Goal: Information Seeking & Learning: Learn about a topic

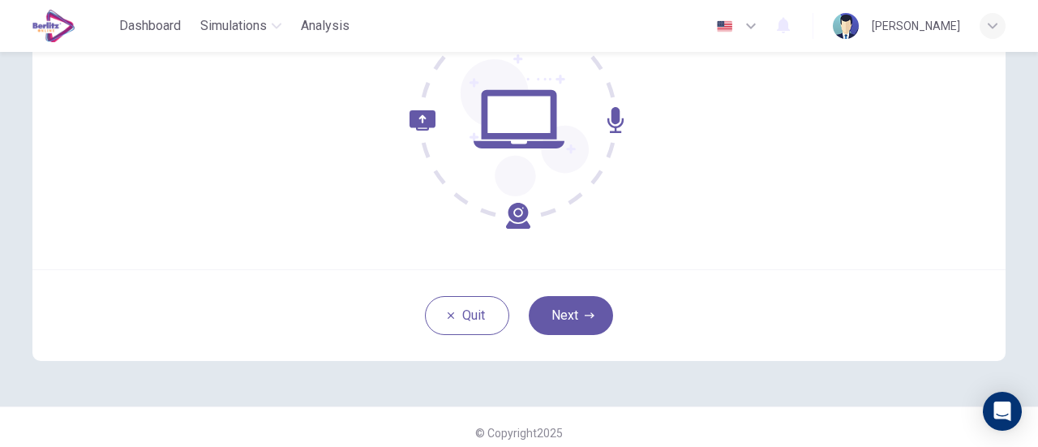
scroll to position [218, 0]
click at [556, 304] on button "Next" at bounding box center [571, 314] width 84 height 39
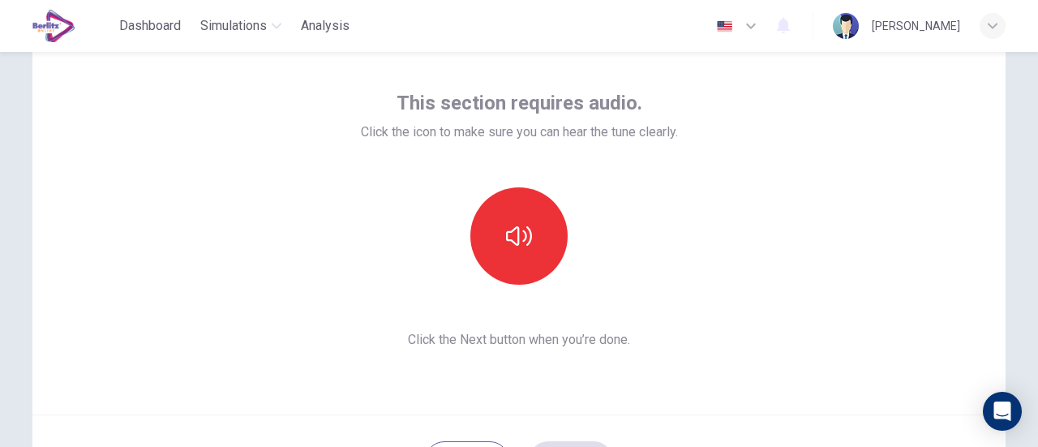
scroll to position [71, 0]
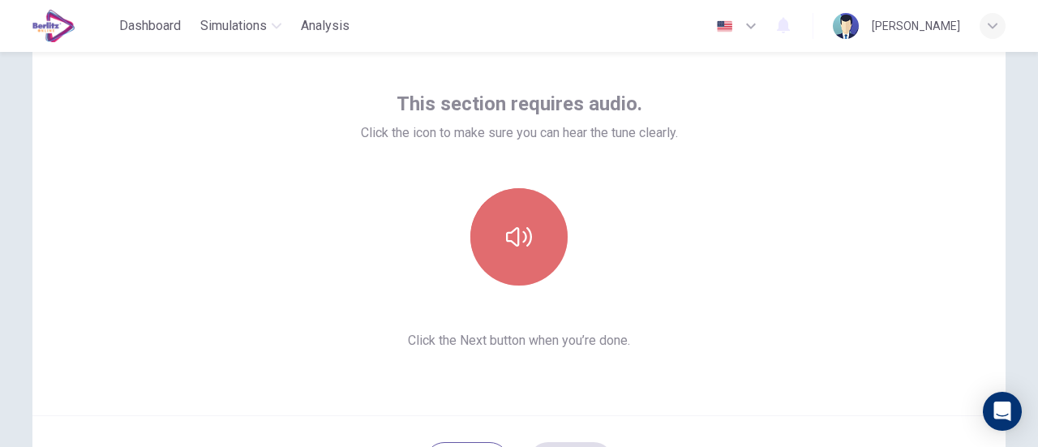
click at [515, 239] on icon "button" at bounding box center [519, 236] width 26 height 19
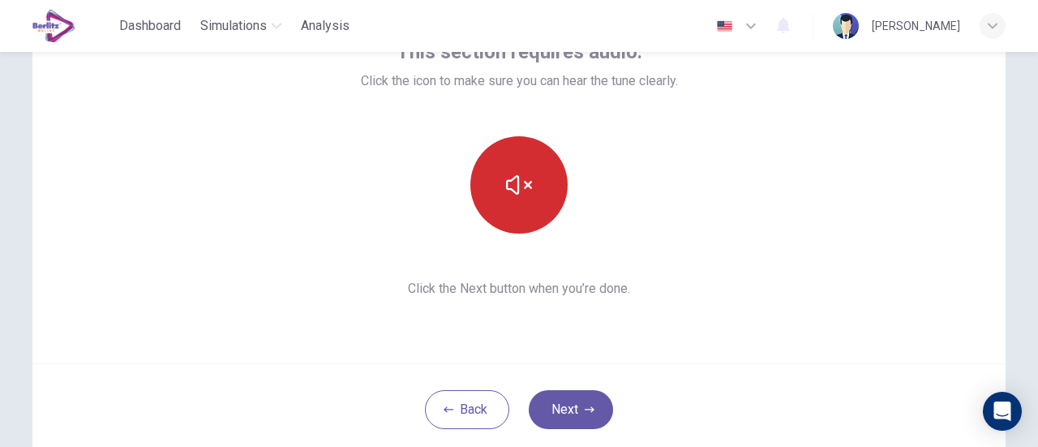
scroll to position [142, 0]
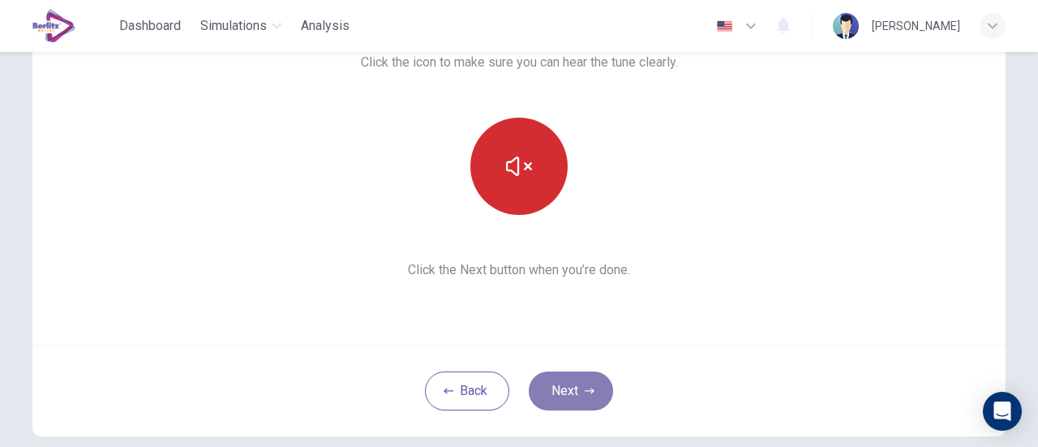
click at [572, 392] on button "Next" at bounding box center [571, 390] width 84 height 39
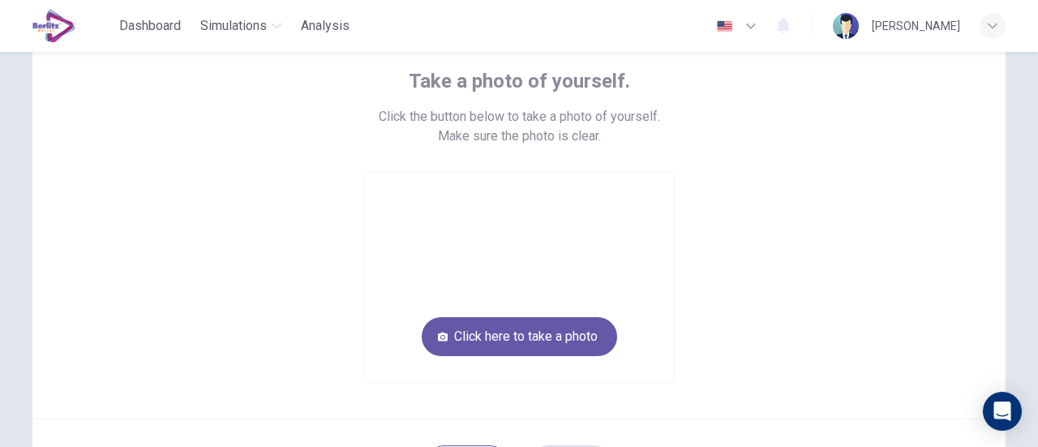
scroll to position [93, 0]
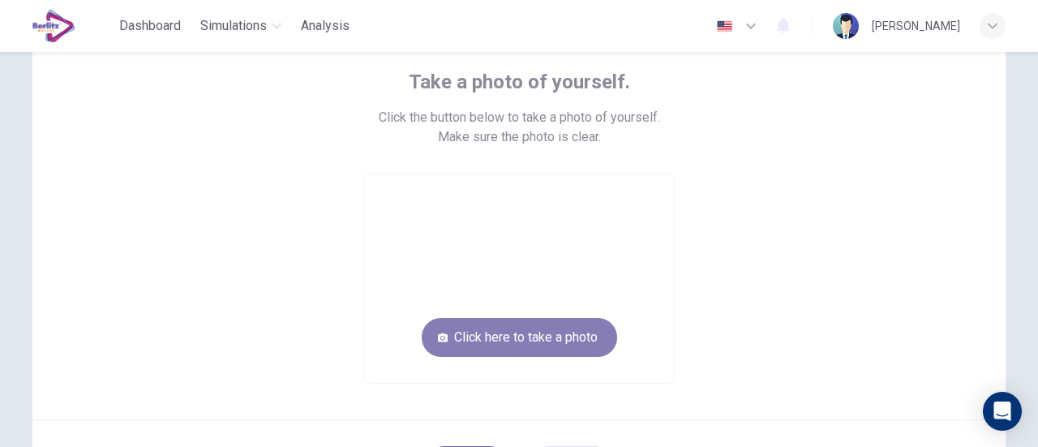
click at [550, 327] on button "Click here to take a photo" at bounding box center [519, 337] width 195 height 39
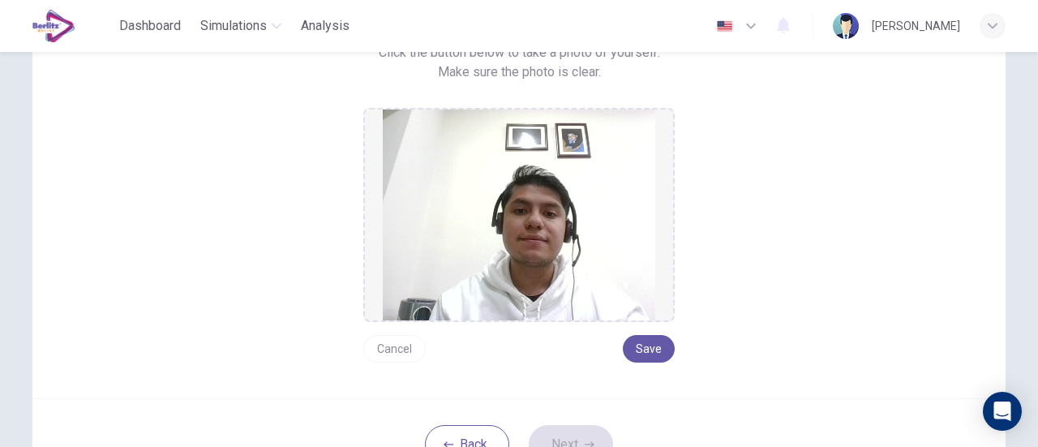
scroll to position [182, 0]
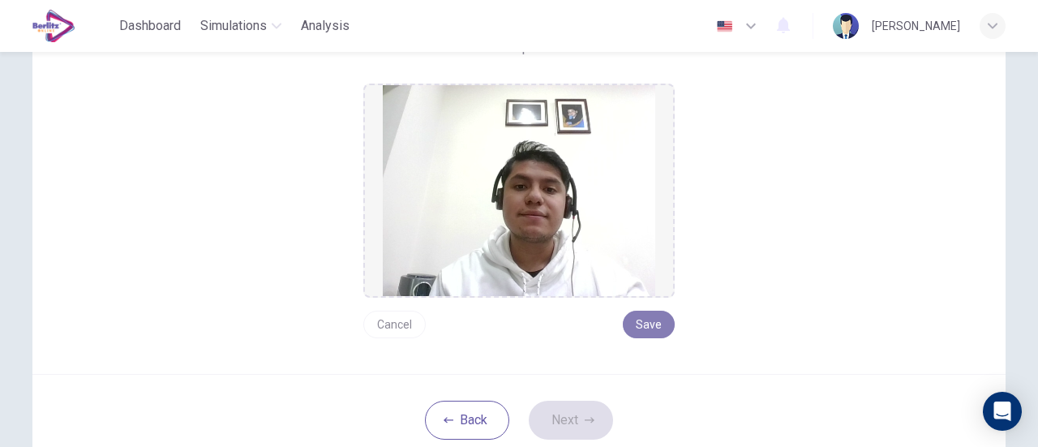
click at [645, 315] on button "Save" at bounding box center [649, 324] width 52 height 28
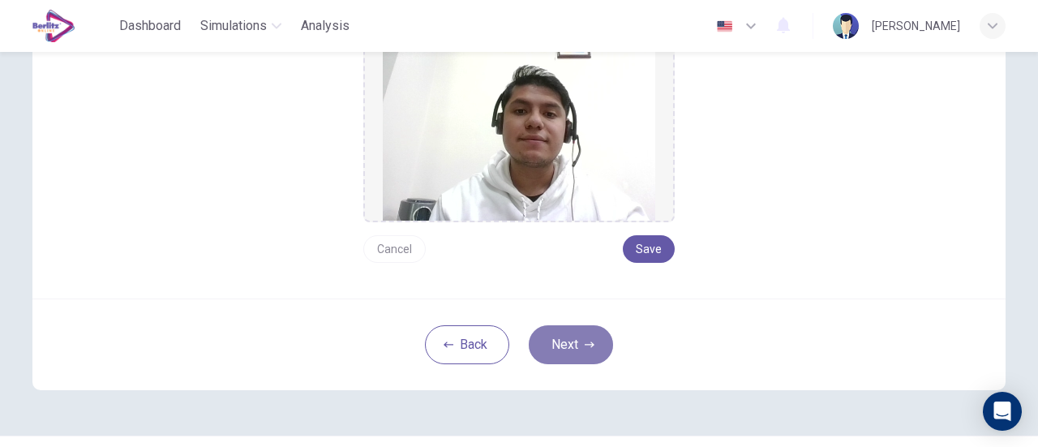
click at [576, 345] on button "Next" at bounding box center [571, 344] width 84 height 39
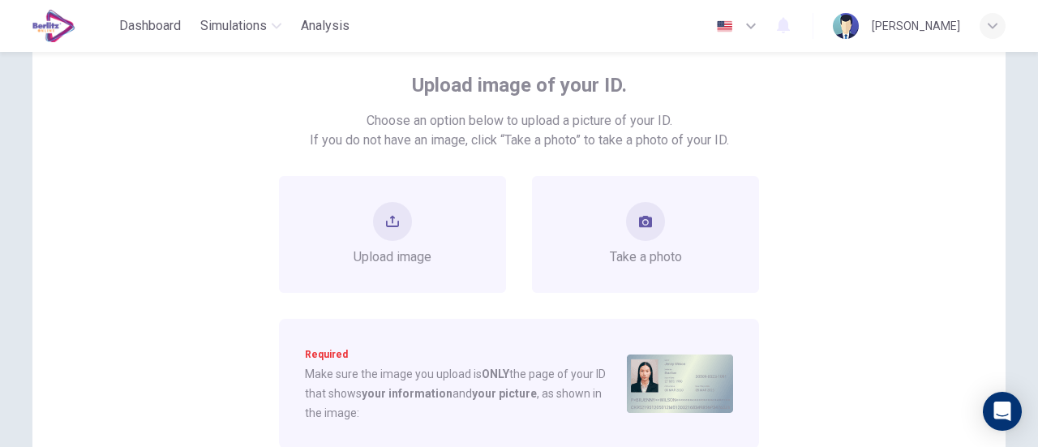
scroll to position [91, 0]
click at [631, 217] on button "take photo" at bounding box center [645, 220] width 39 height 39
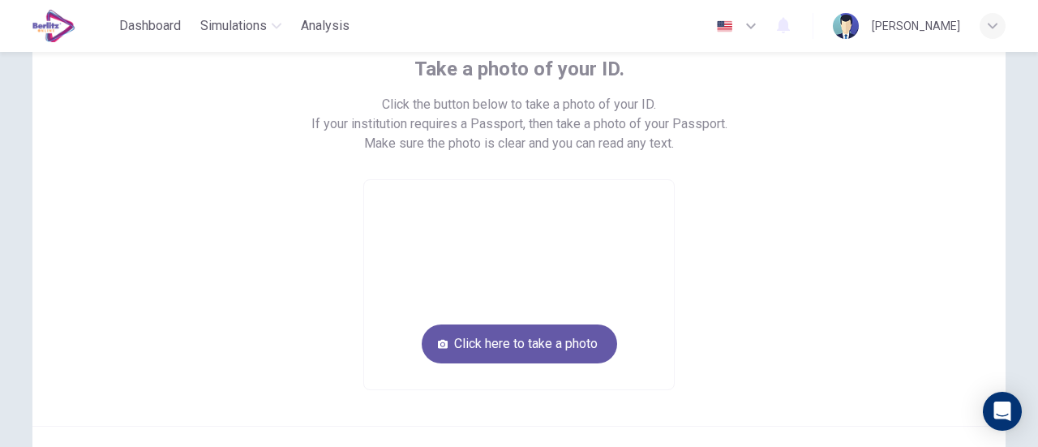
scroll to position [107, 0]
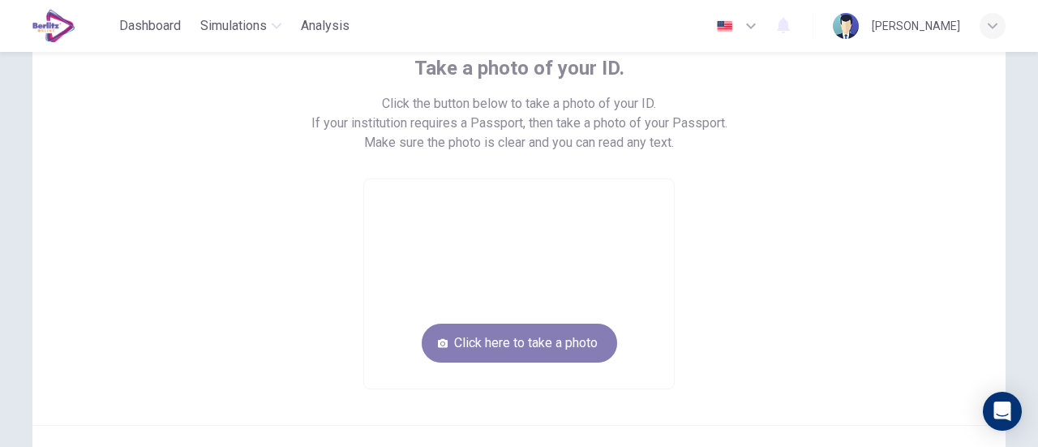
click at [563, 337] on button "Click here to take a photo" at bounding box center [519, 342] width 195 height 39
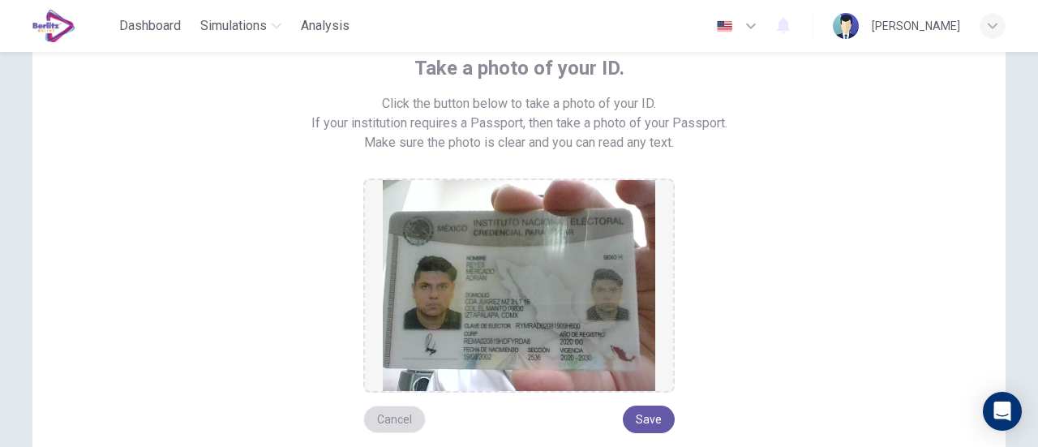
click at [397, 413] on button "Cancel" at bounding box center [394, 419] width 62 height 28
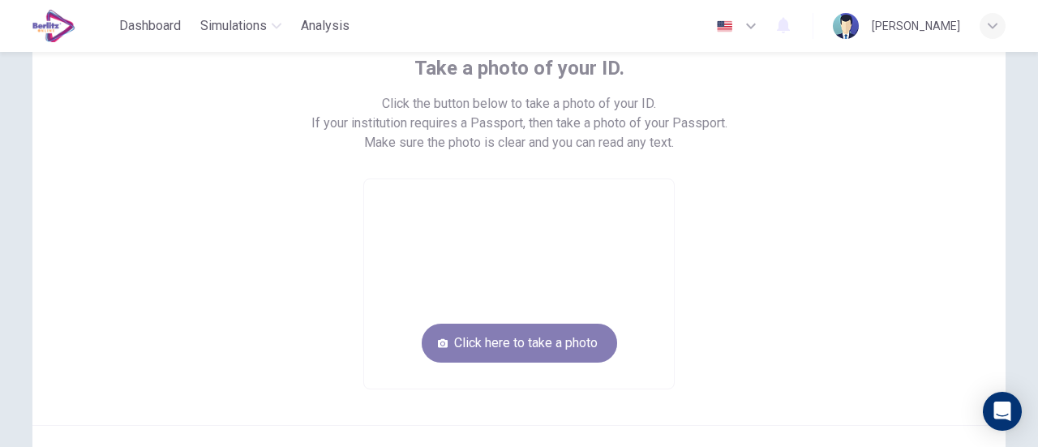
click at [493, 343] on button "Click here to take a photo" at bounding box center [519, 342] width 195 height 39
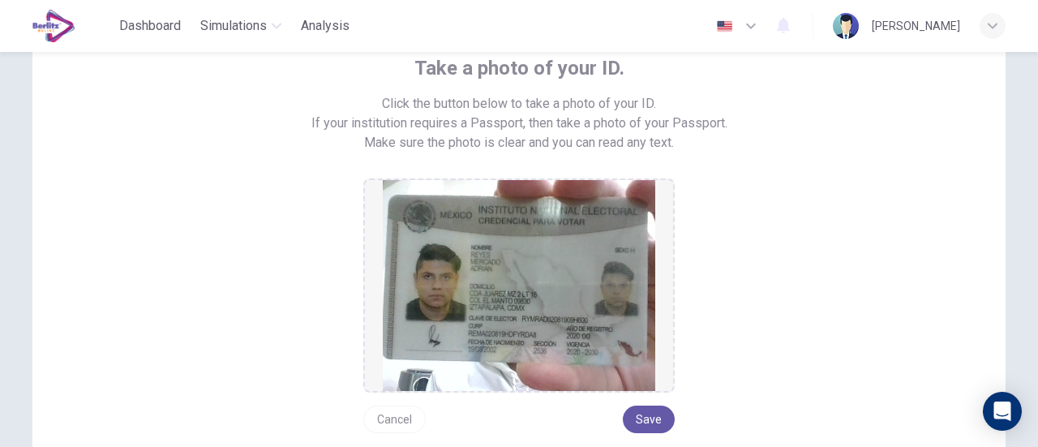
scroll to position [211, 0]
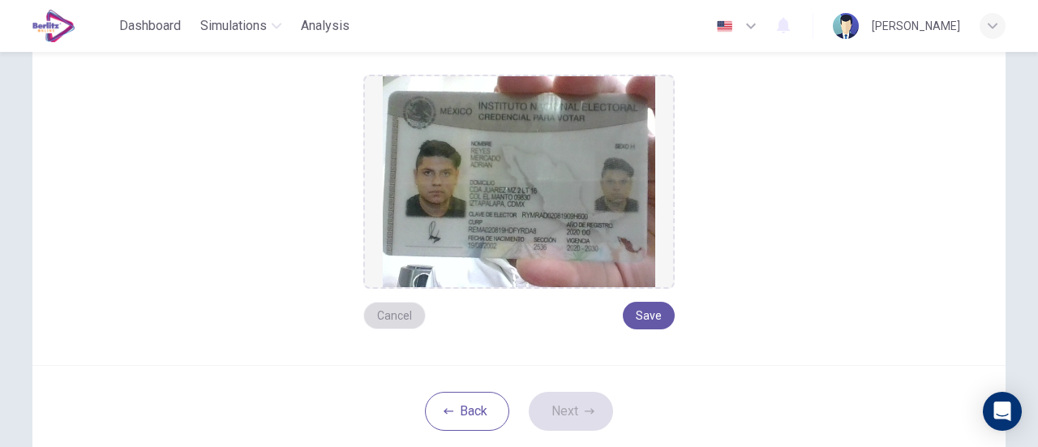
click at [403, 315] on button "Cancel" at bounding box center [394, 316] width 62 height 28
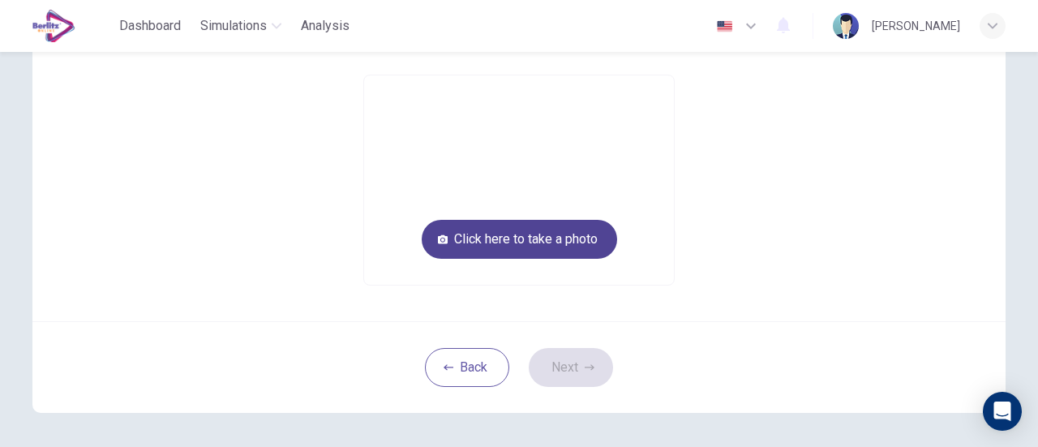
click at [532, 242] on button "Click here to take a photo" at bounding box center [519, 239] width 195 height 39
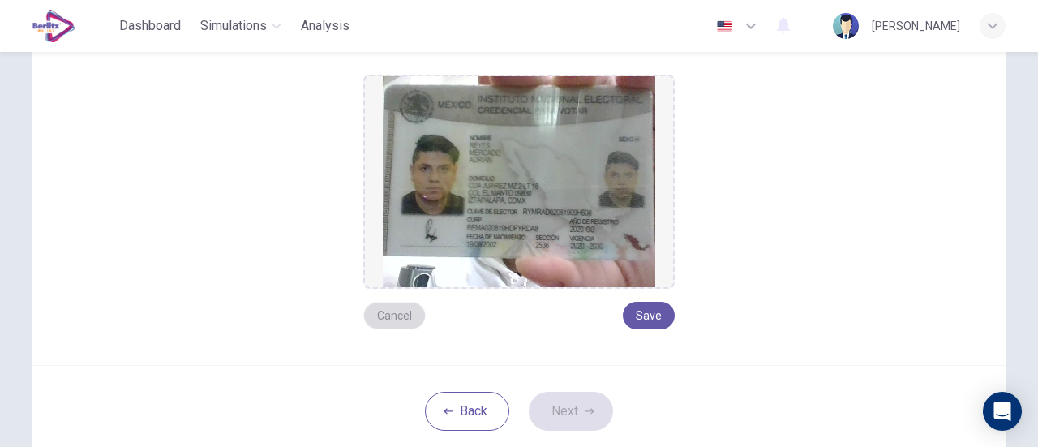
click at [402, 304] on button "Cancel" at bounding box center [394, 316] width 62 height 28
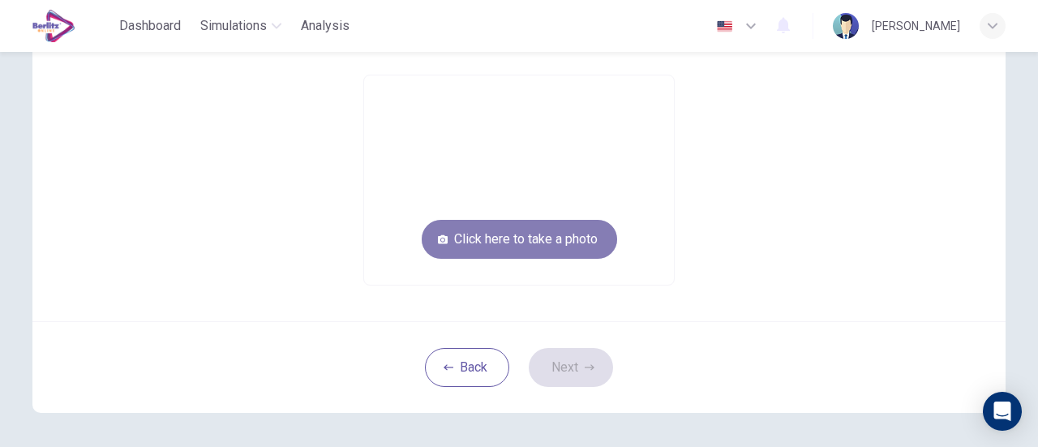
click at [486, 250] on button "Click here to take a photo" at bounding box center [519, 239] width 195 height 39
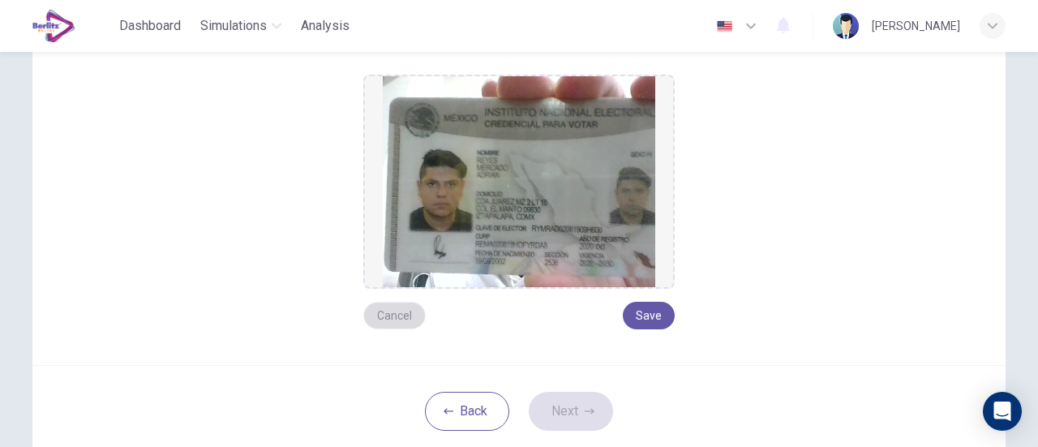
click at [391, 310] on button "Cancel" at bounding box center [394, 316] width 62 height 28
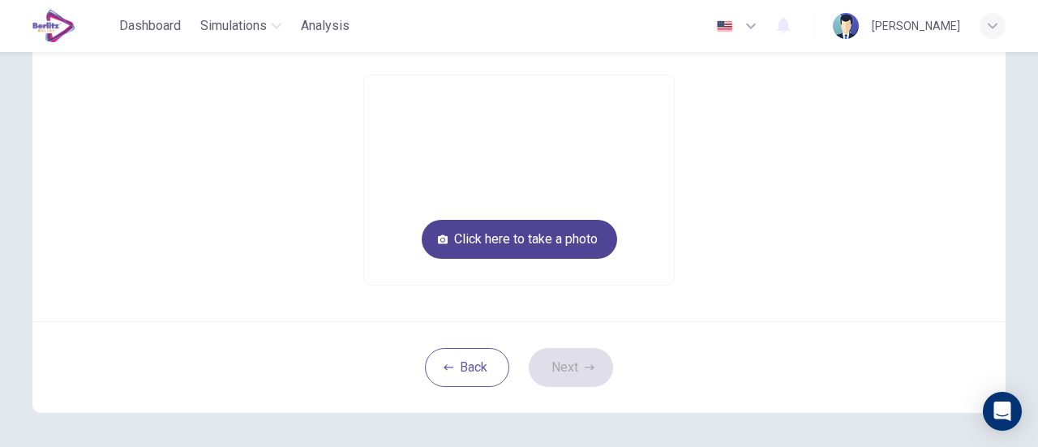
click at [494, 244] on button "Click here to take a photo" at bounding box center [519, 239] width 195 height 39
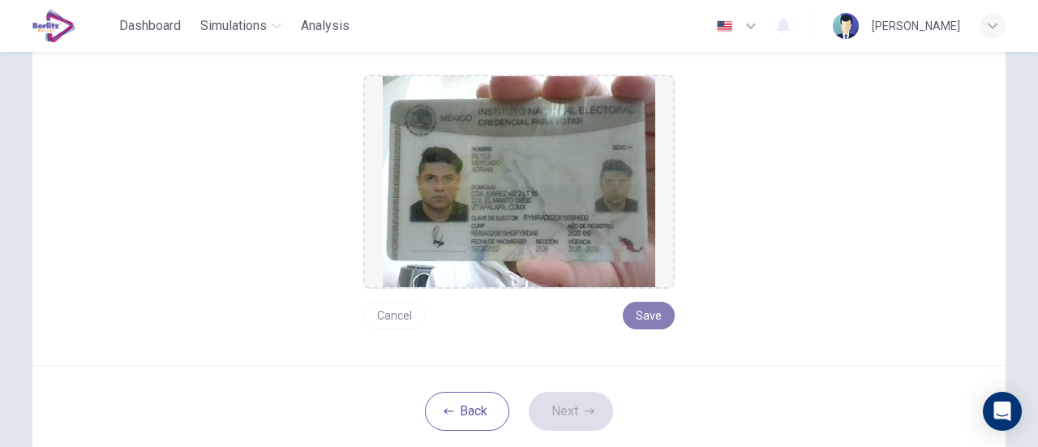
click at [639, 315] on button "Save" at bounding box center [649, 316] width 52 height 28
click at [559, 400] on button "Next" at bounding box center [571, 411] width 84 height 39
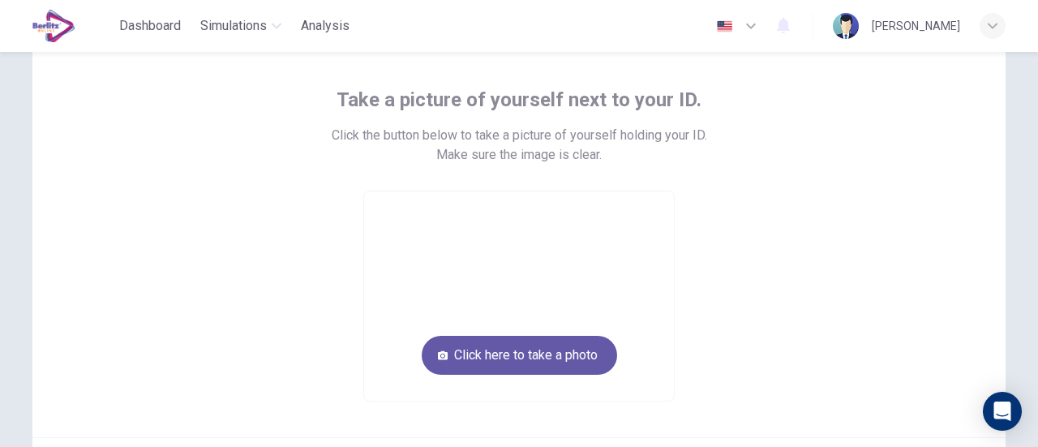
scroll to position [82, 0]
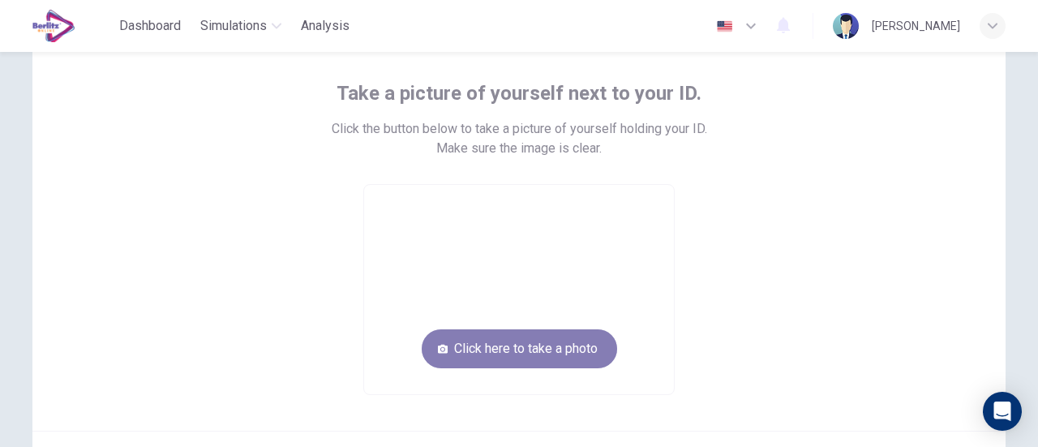
click at [531, 353] on button "Click here to take a photo" at bounding box center [519, 348] width 195 height 39
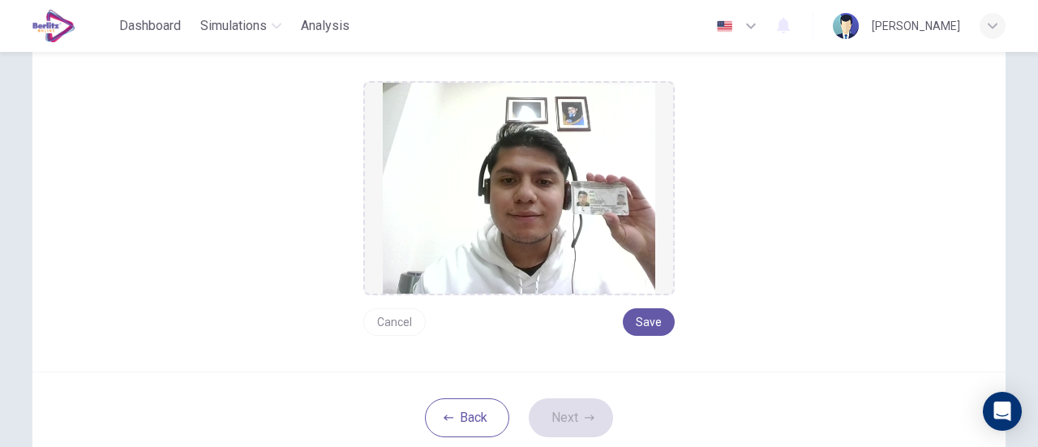
scroll to position [189, 0]
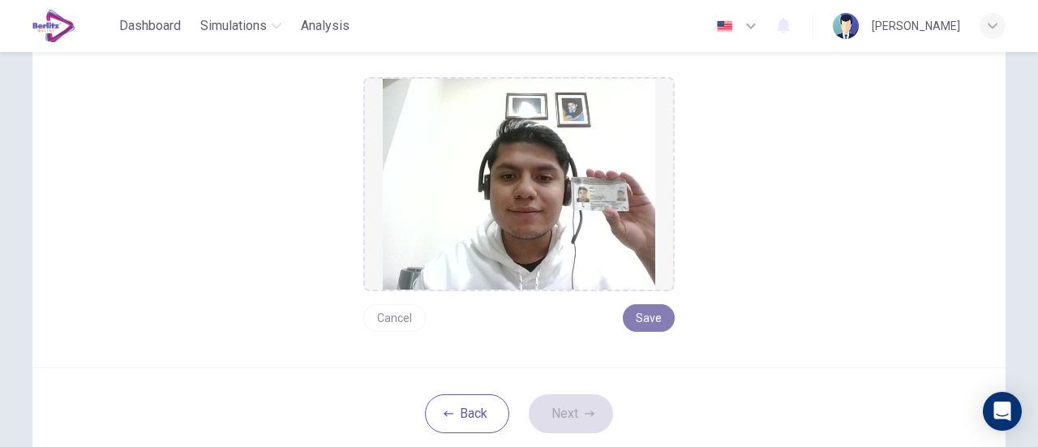
click at [640, 327] on button "Save" at bounding box center [649, 318] width 52 height 28
click at [572, 414] on button "Next" at bounding box center [571, 413] width 84 height 39
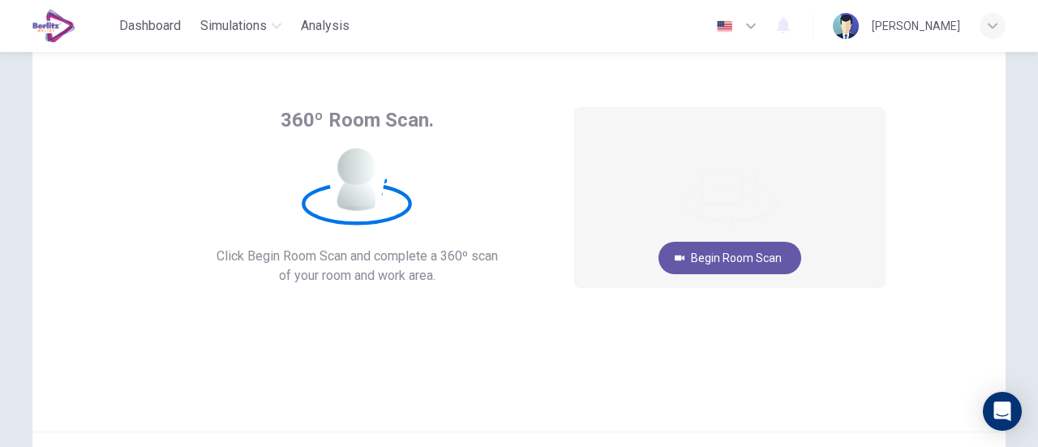
scroll to position [47, 0]
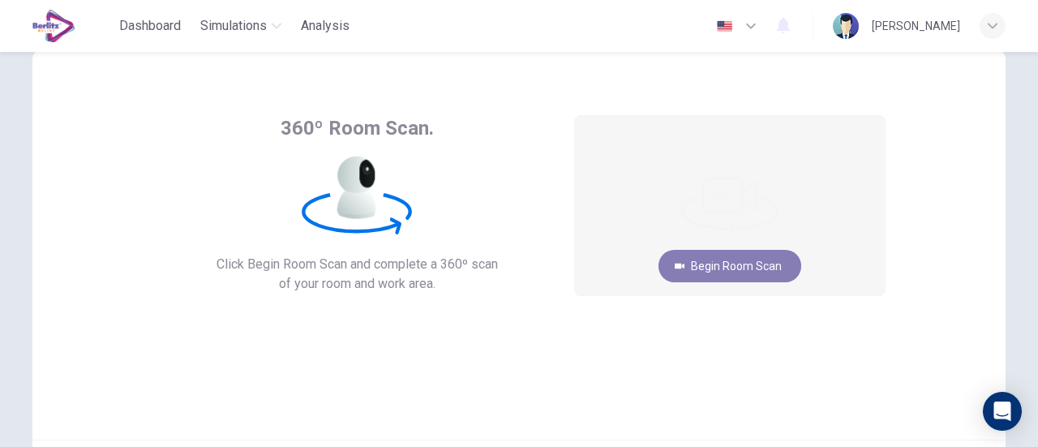
click at [739, 269] on button "Begin Room Scan" at bounding box center [729, 266] width 143 height 32
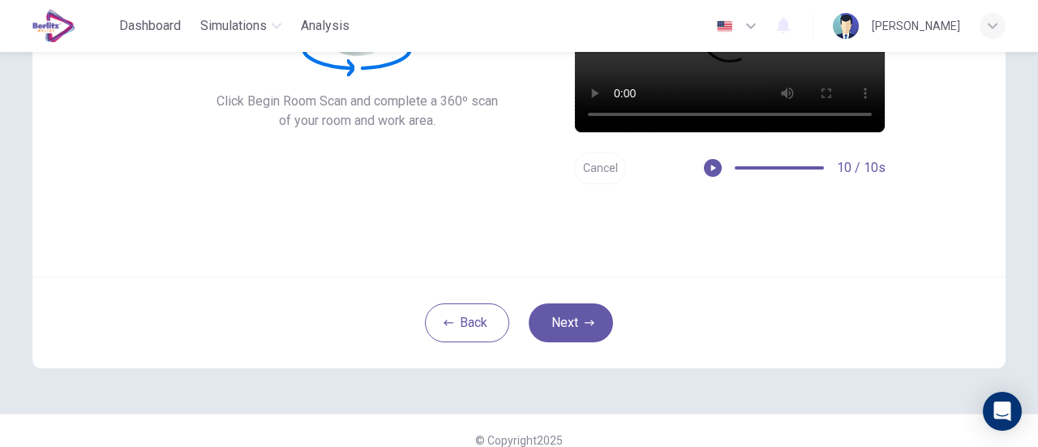
scroll to position [212, 0]
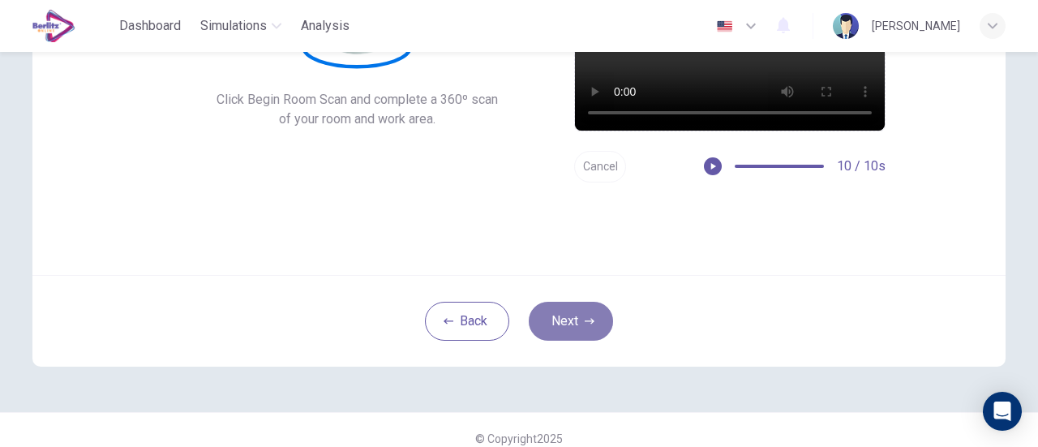
click at [538, 317] on button "Next" at bounding box center [571, 321] width 84 height 39
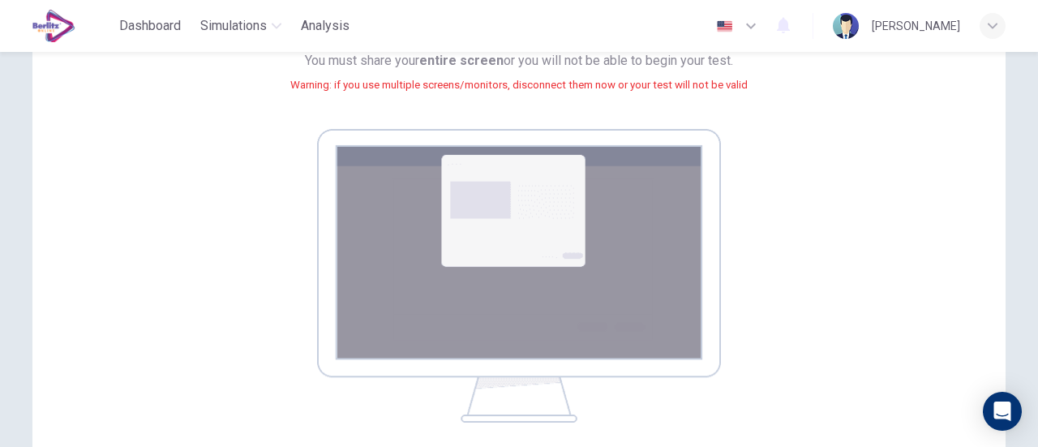
scroll to position [395, 0]
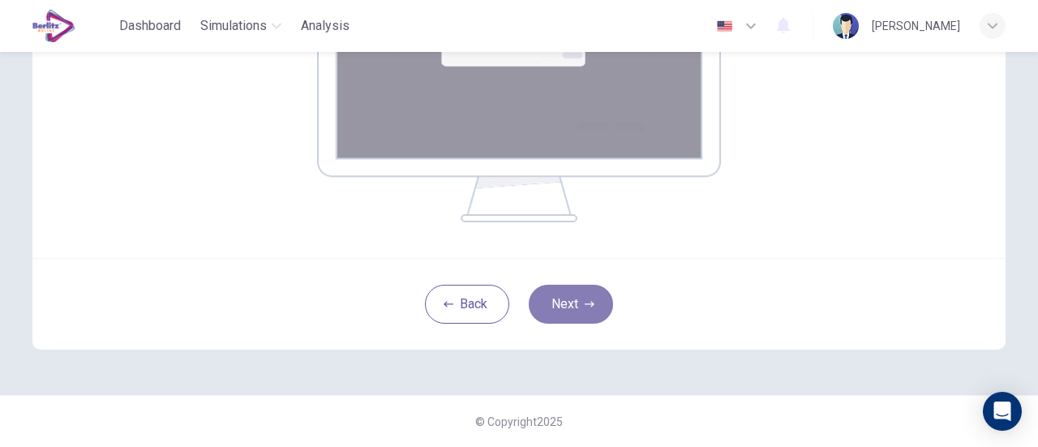
click at [576, 303] on button "Next" at bounding box center [571, 304] width 84 height 39
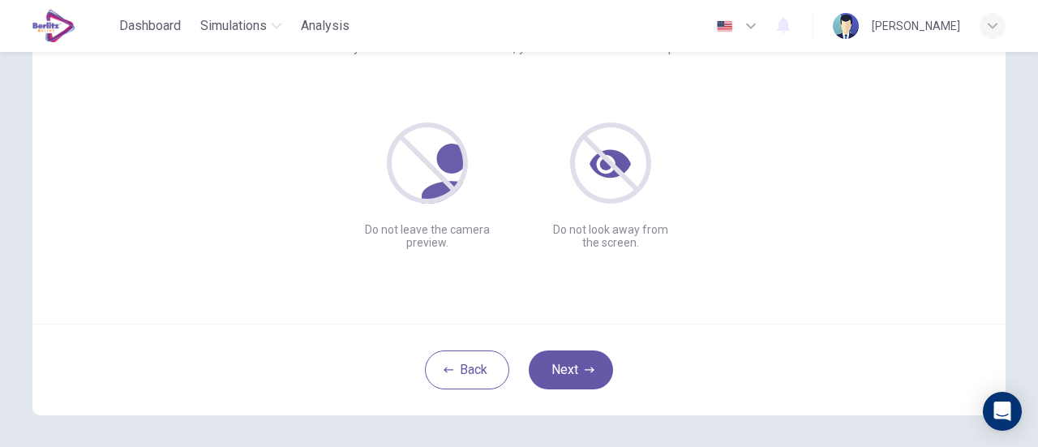
scroll to position [165, 0]
click at [553, 358] on button "Next" at bounding box center [571, 368] width 84 height 39
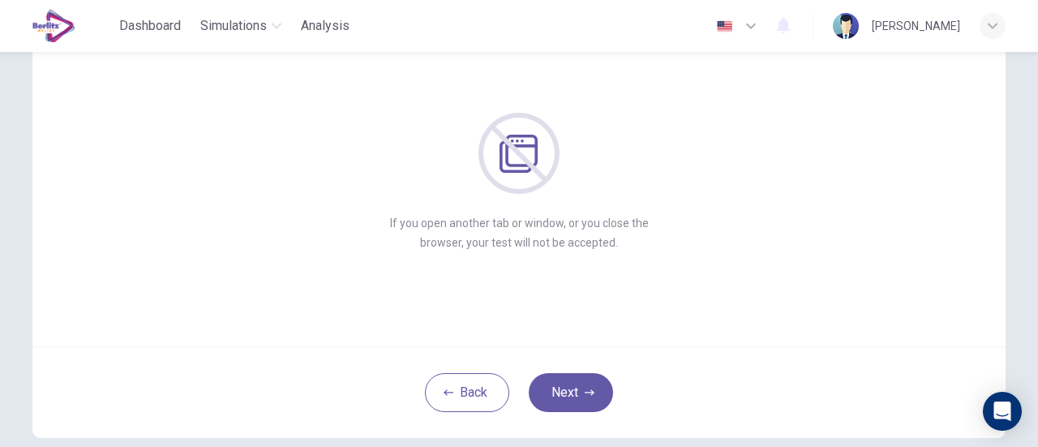
scroll to position [171, 0]
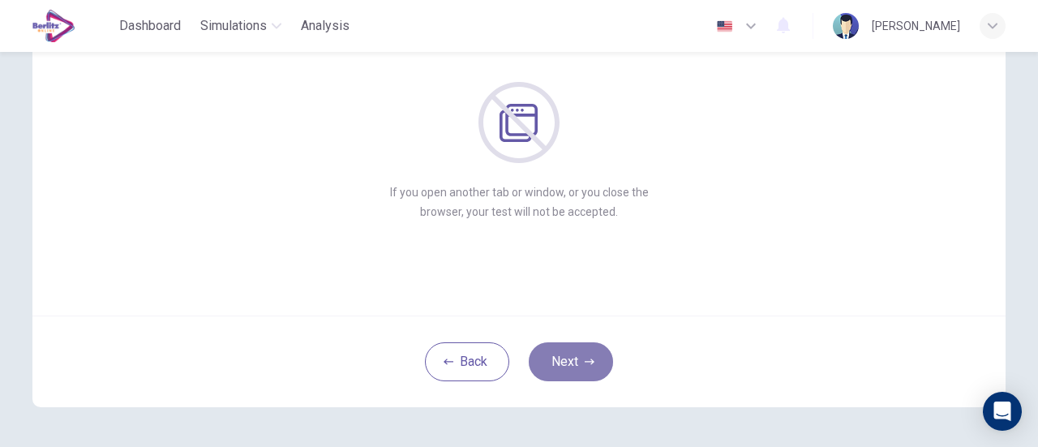
click at [574, 345] on button "Next" at bounding box center [571, 361] width 84 height 39
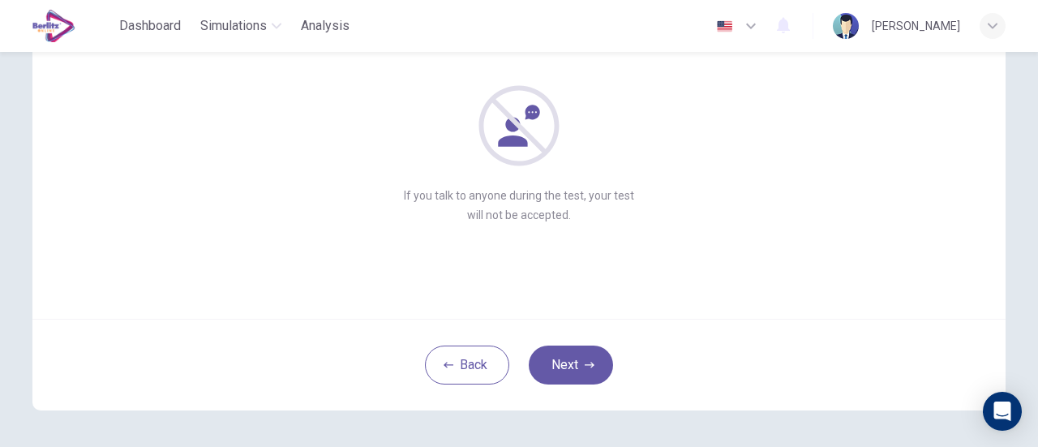
scroll to position [228, 0]
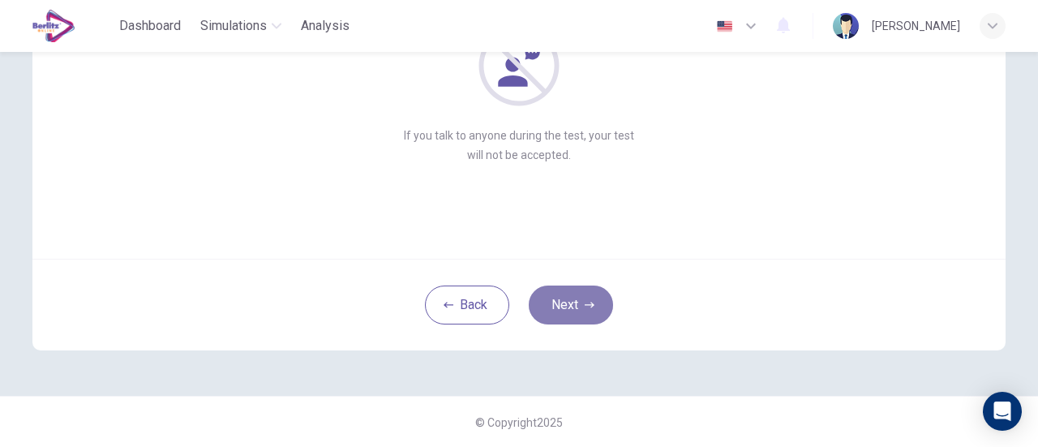
click at [579, 306] on button "Next" at bounding box center [571, 304] width 84 height 39
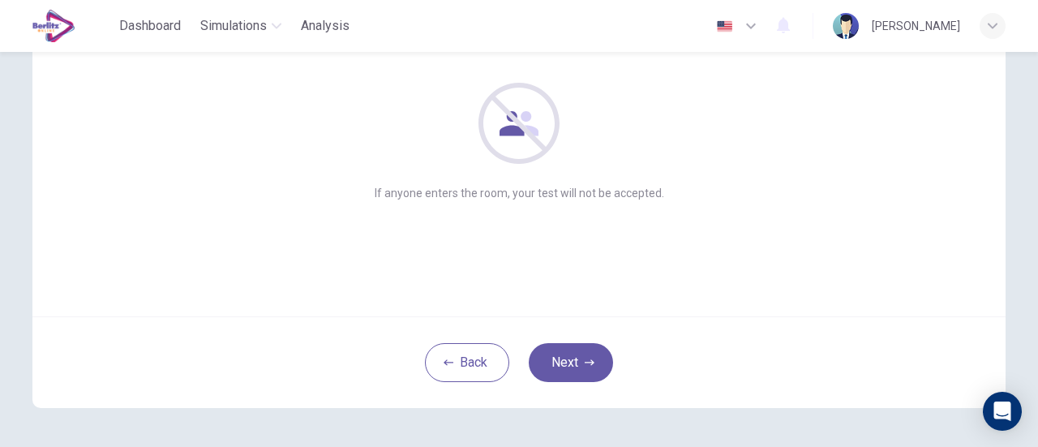
scroll to position [204, 0]
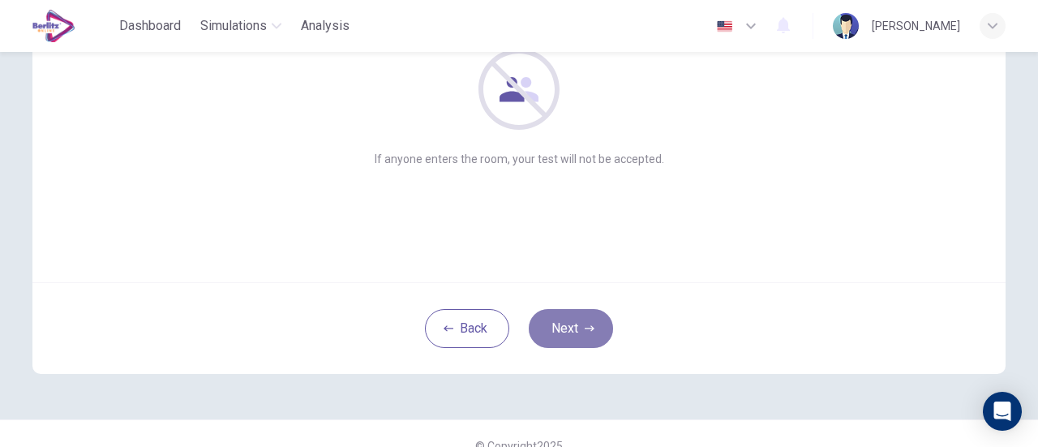
click at [581, 317] on button "Next" at bounding box center [571, 328] width 84 height 39
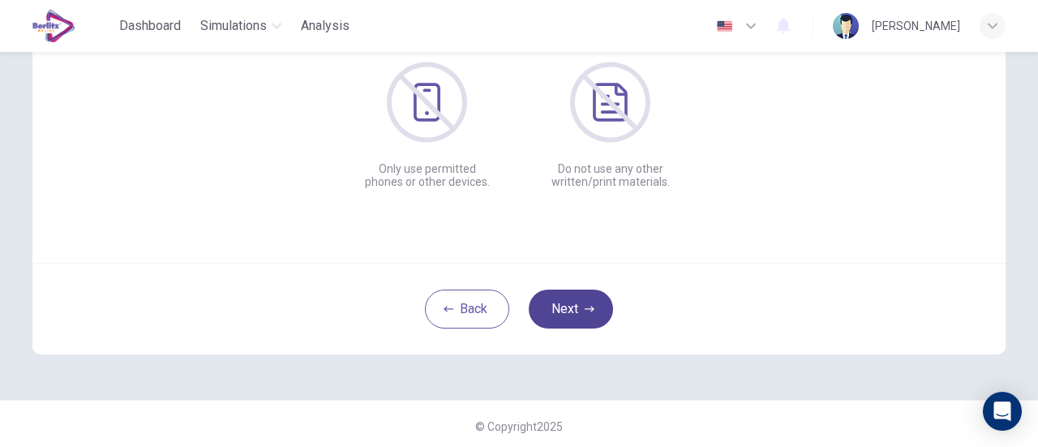
scroll to position [225, 0]
click at [584, 311] on icon "button" at bounding box center [589, 308] width 10 height 10
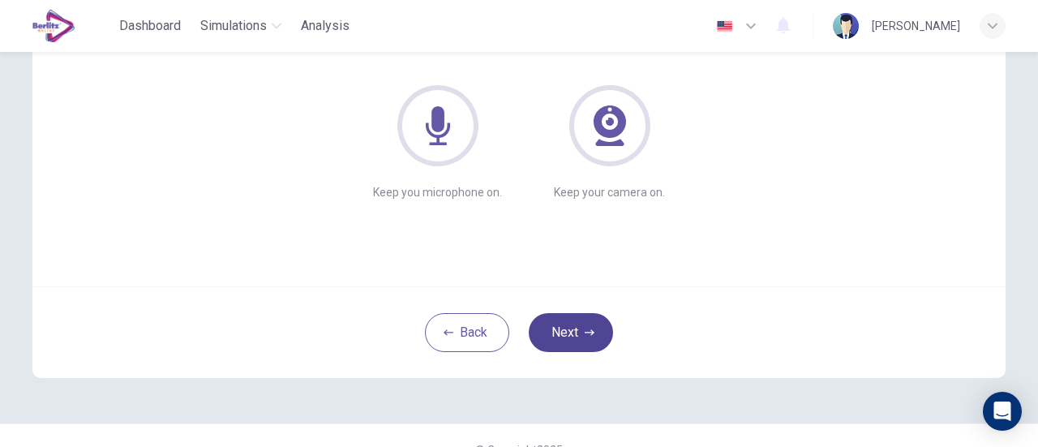
scroll to position [201, 0]
click at [576, 340] on button "Next" at bounding box center [571, 331] width 84 height 39
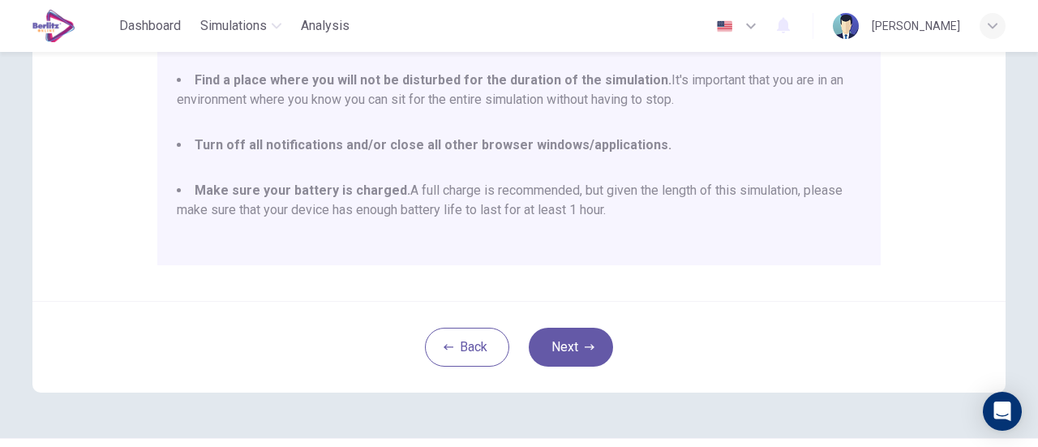
scroll to position [413, 0]
click at [570, 349] on button "Next" at bounding box center [571, 345] width 84 height 39
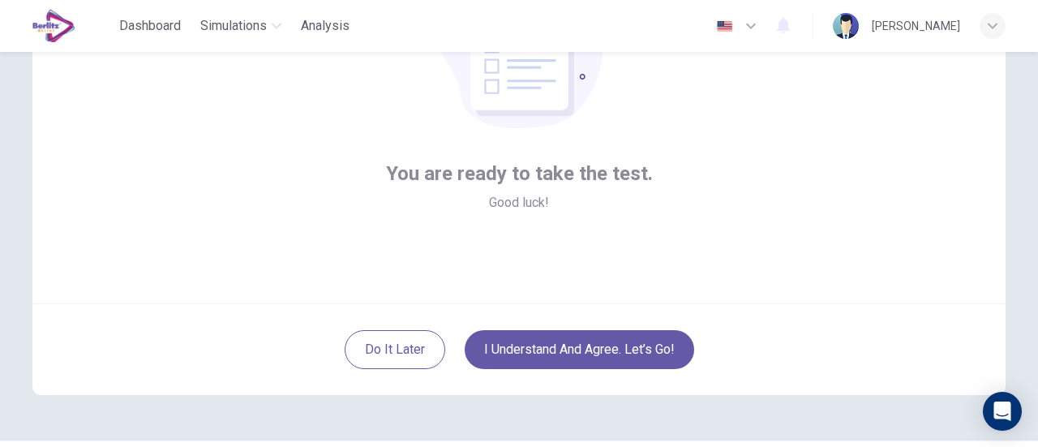
scroll to position [188, 0]
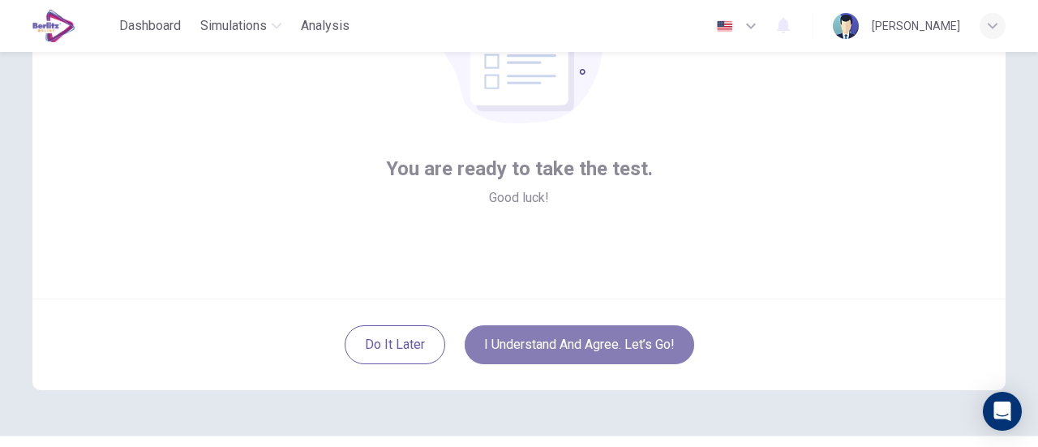
click at [605, 341] on button "I understand and agree. Let’s go!" at bounding box center [578, 344] width 229 height 39
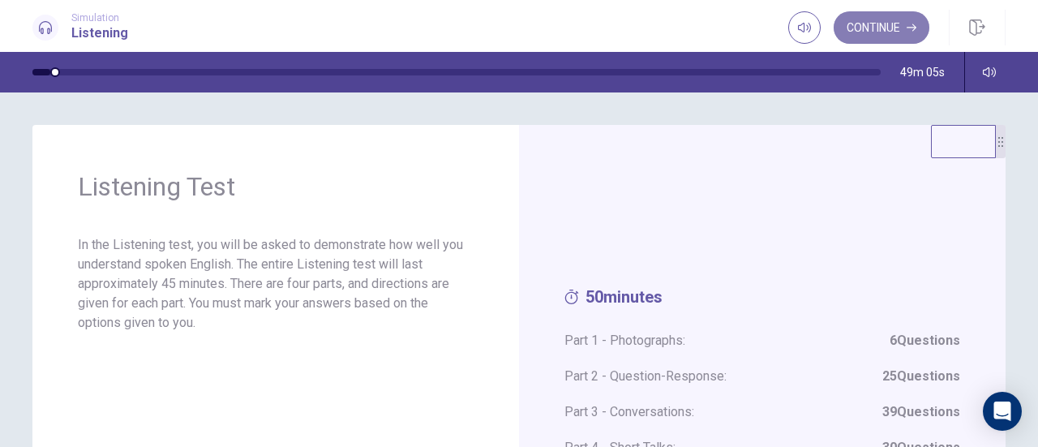
click at [877, 28] on button "Continue" at bounding box center [881, 27] width 96 height 32
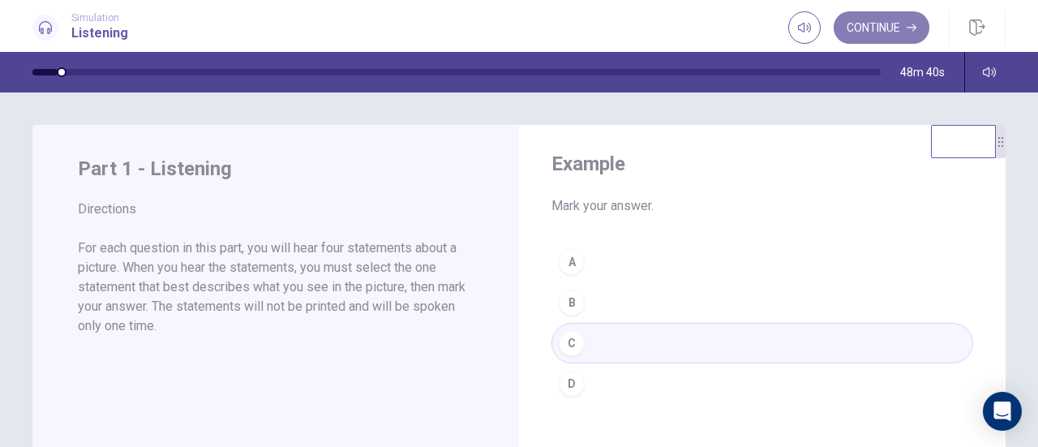
click at [888, 24] on button "Continue" at bounding box center [881, 27] width 96 height 32
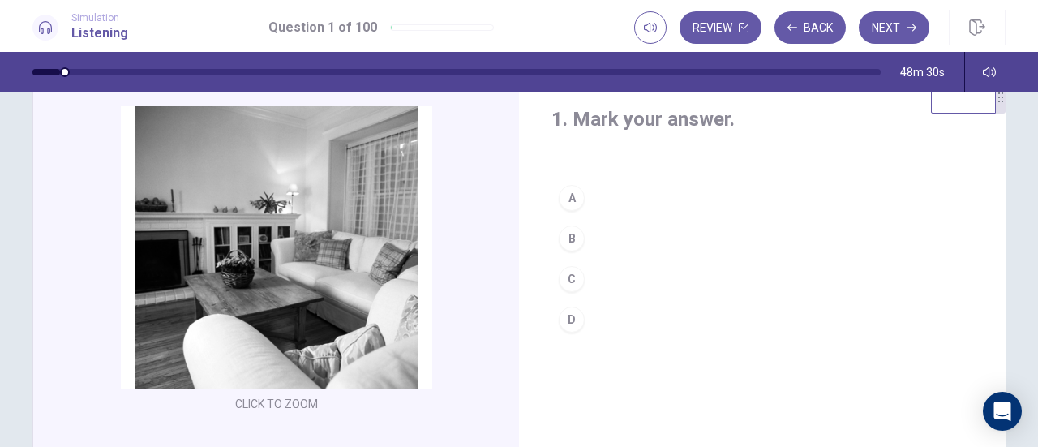
scroll to position [43, 0]
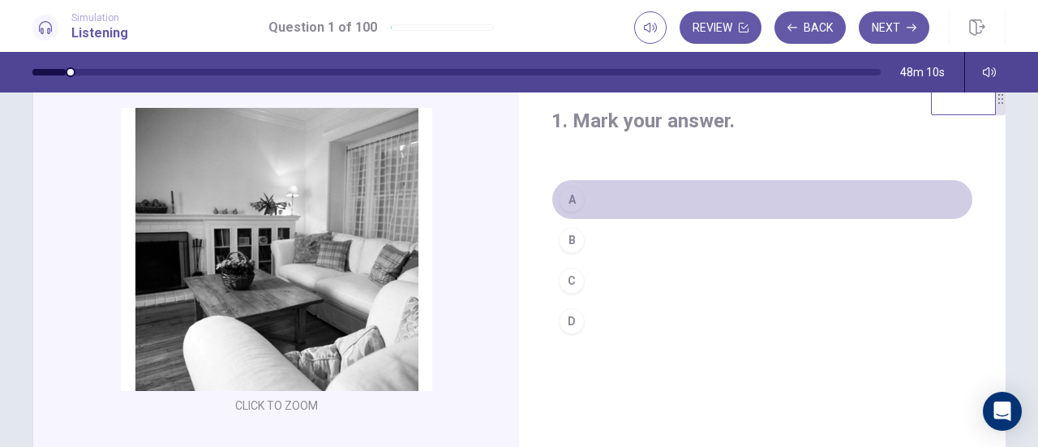
click at [567, 200] on div "A" at bounding box center [572, 199] width 26 height 26
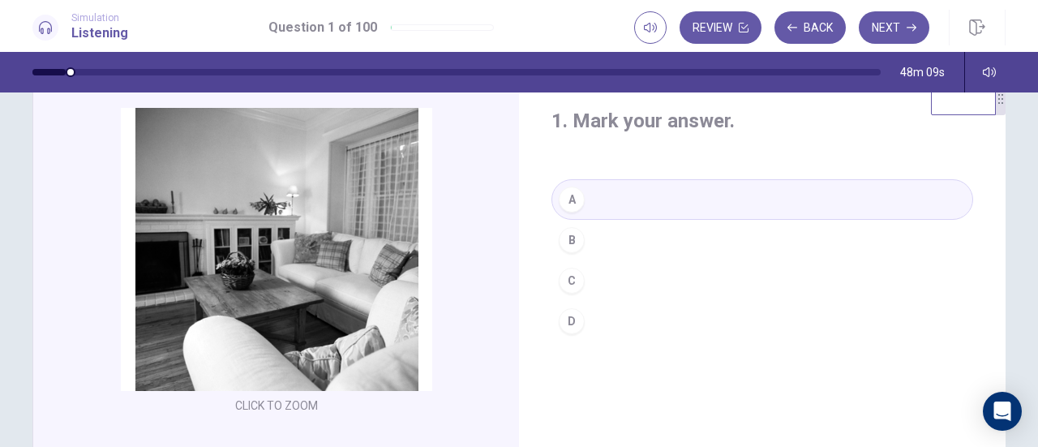
scroll to position [0, 0]
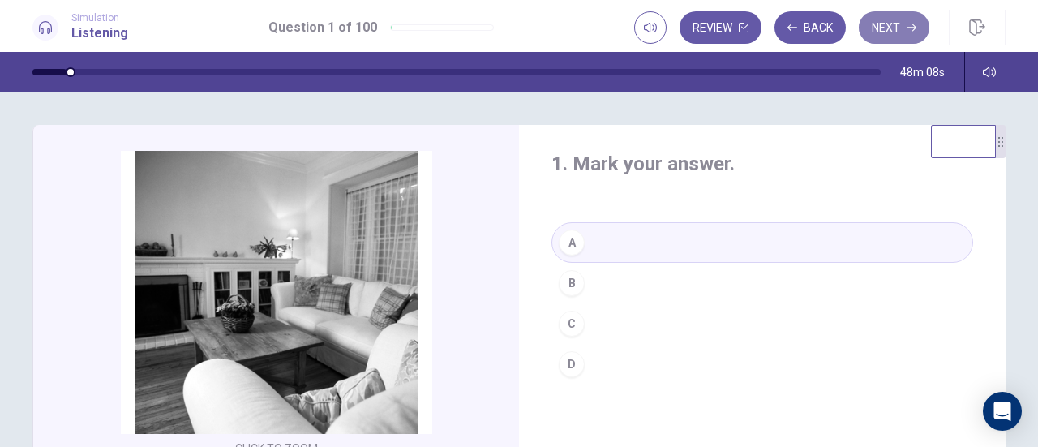
click at [900, 32] on button "Next" at bounding box center [893, 27] width 71 height 32
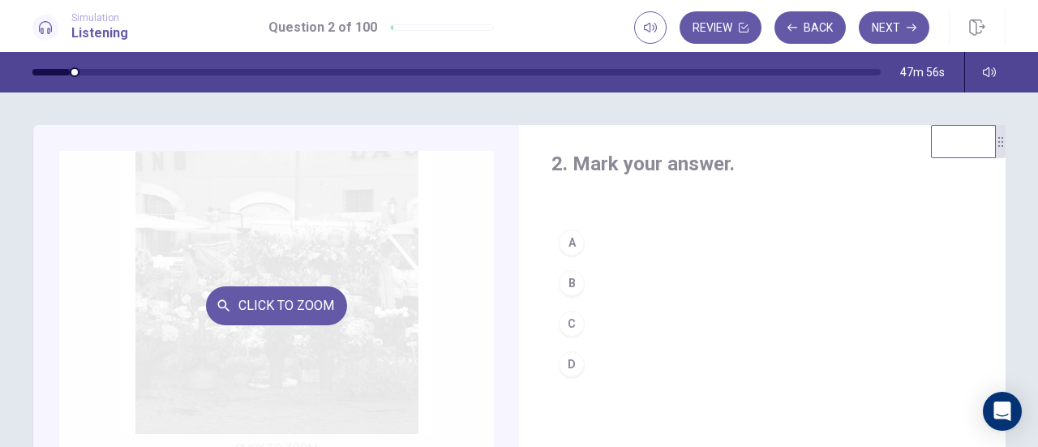
scroll to position [62, 0]
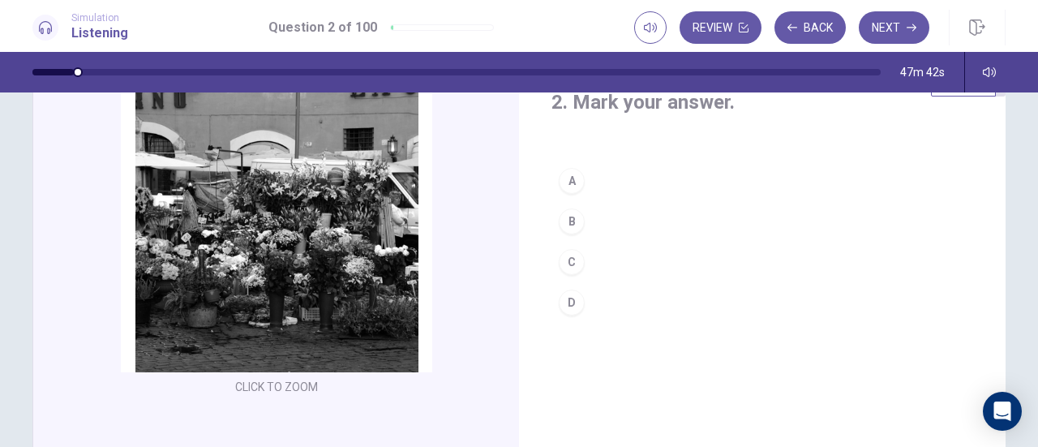
click at [563, 221] on div "B" at bounding box center [572, 221] width 26 height 26
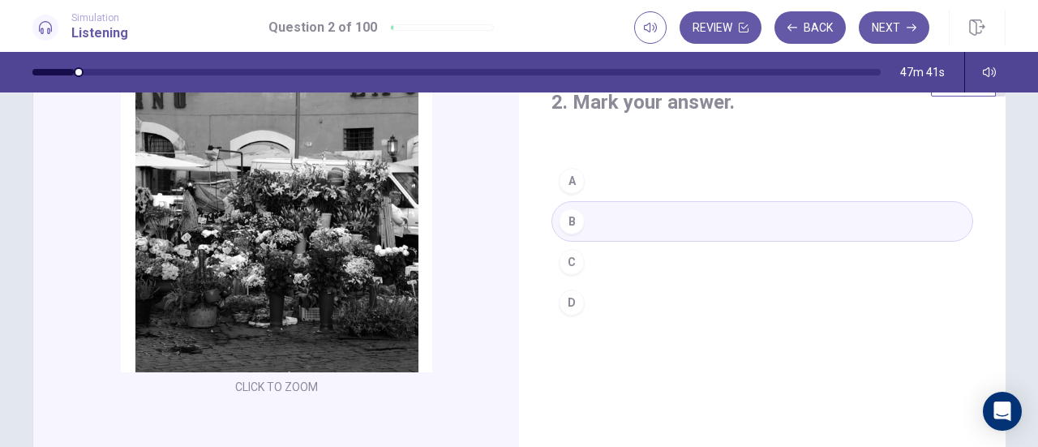
scroll to position [0, 0]
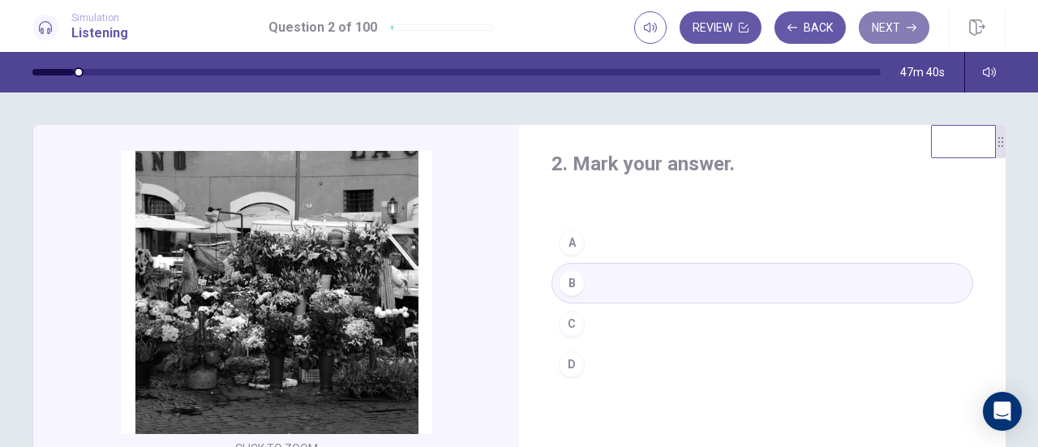
click at [891, 36] on button "Next" at bounding box center [893, 27] width 71 height 32
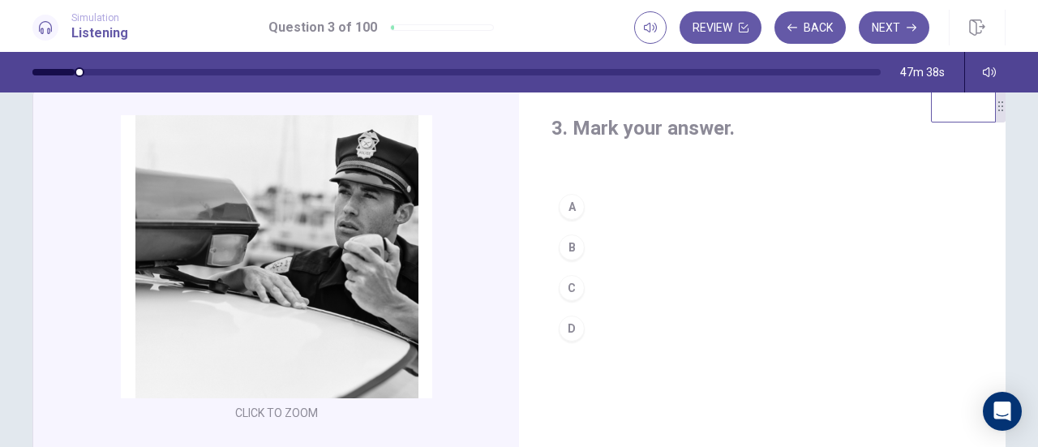
scroll to position [34, 0]
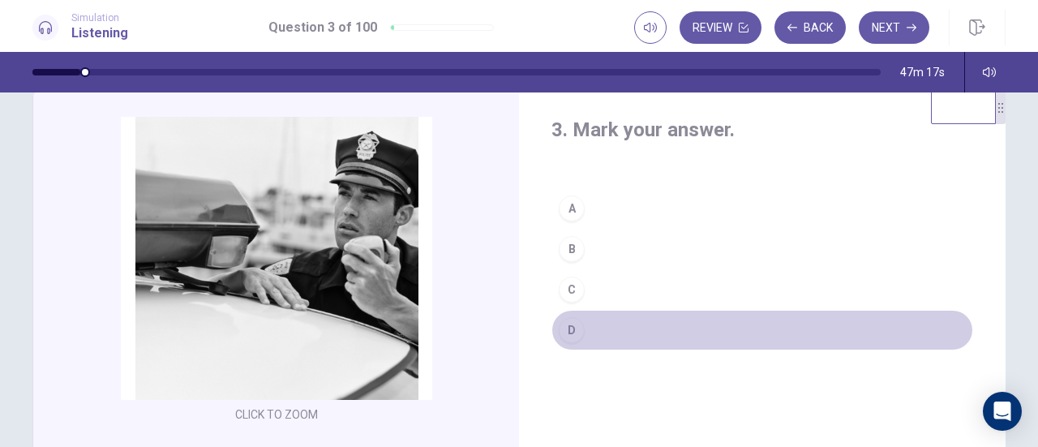
click at [569, 322] on div "D" at bounding box center [572, 330] width 26 height 26
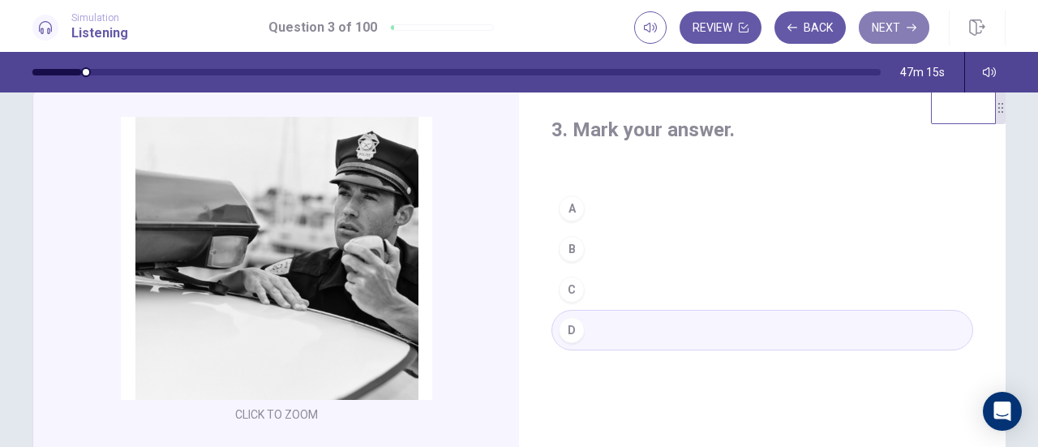
click at [906, 16] on button "Next" at bounding box center [893, 27] width 71 height 32
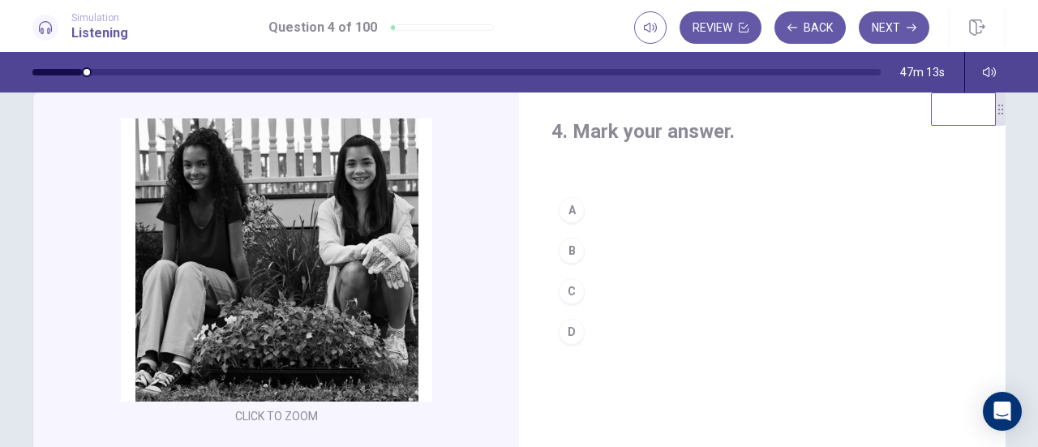
scroll to position [33, 0]
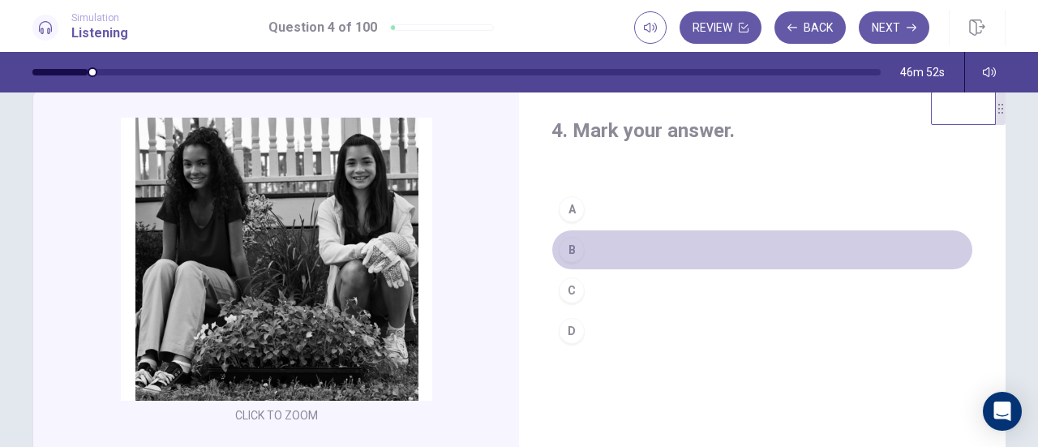
click at [551, 251] on button "B" at bounding box center [762, 249] width 422 height 41
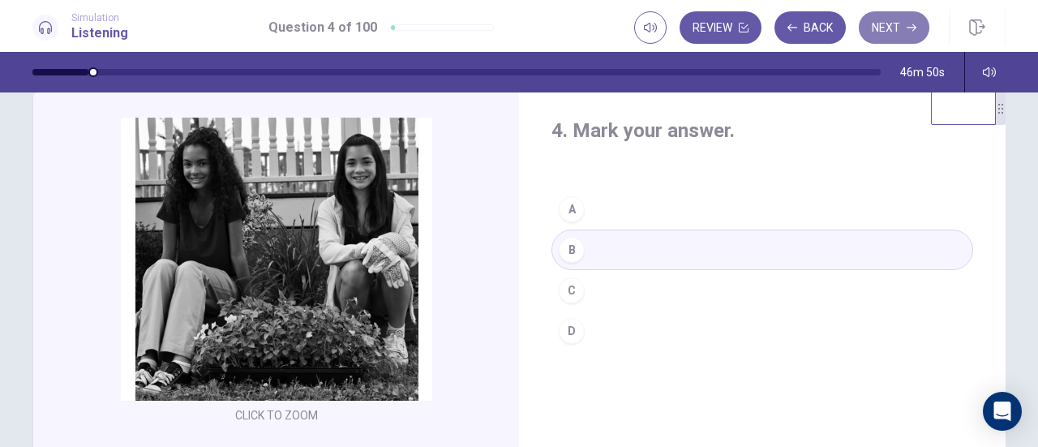
click at [901, 25] on button "Next" at bounding box center [893, 27] width 71 height 32
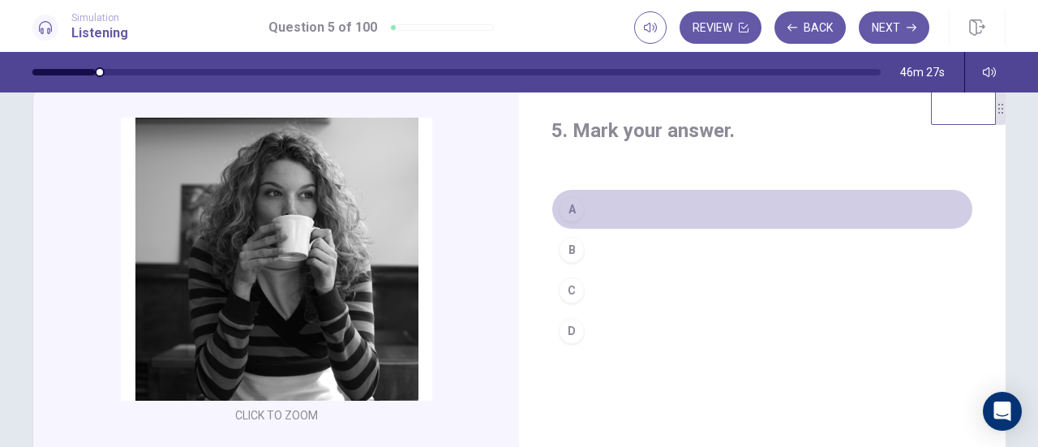
click at [569, 212] on div "A" at bounding box center [572, 209] width 26 height 26
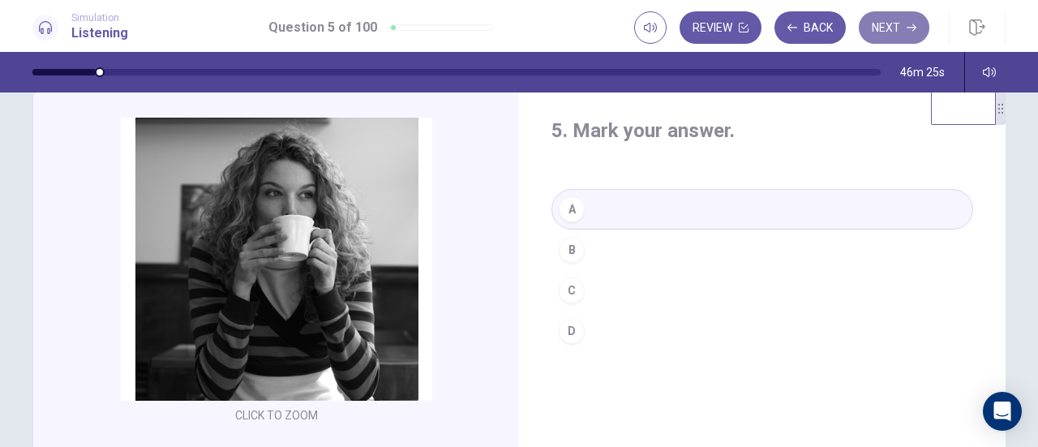
click at [907, 36] on button "Next" at bounding box center [893, 27] width 71 height 32
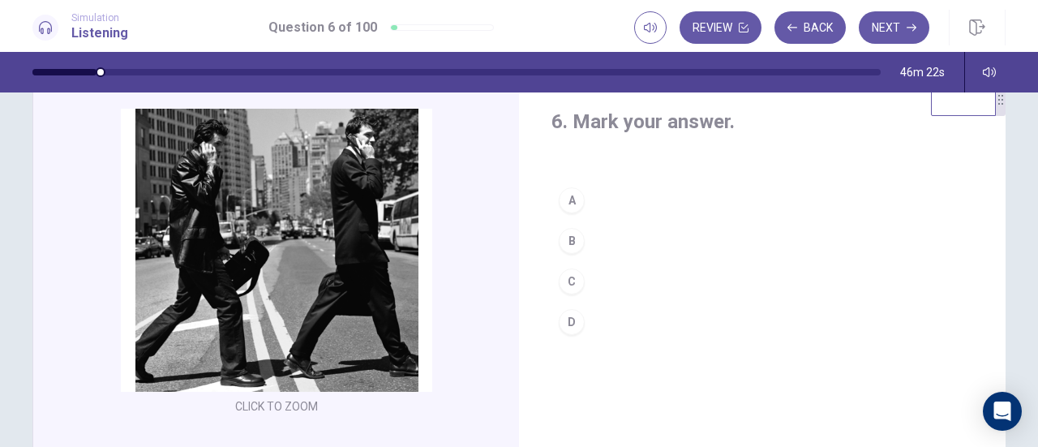
scroll to position [41, 0]
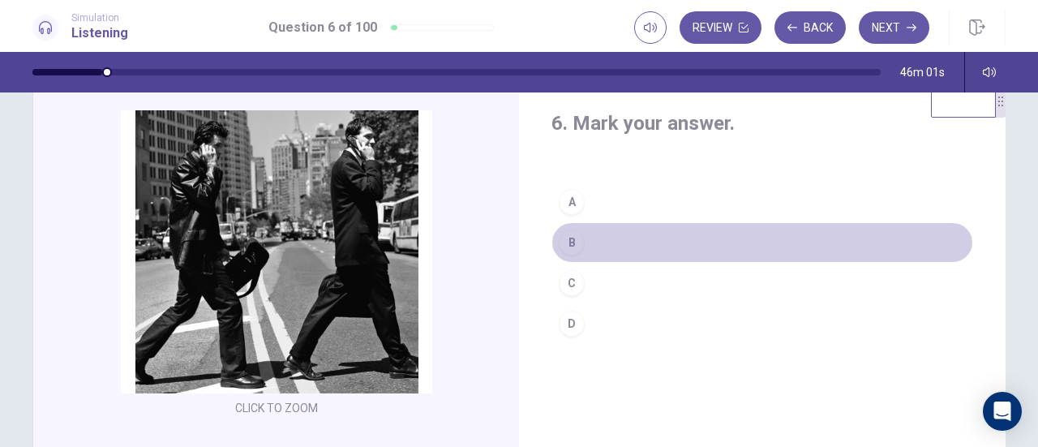
click at [561, 245] on div "B" at bounding box center [572, 242] width 26 height 26
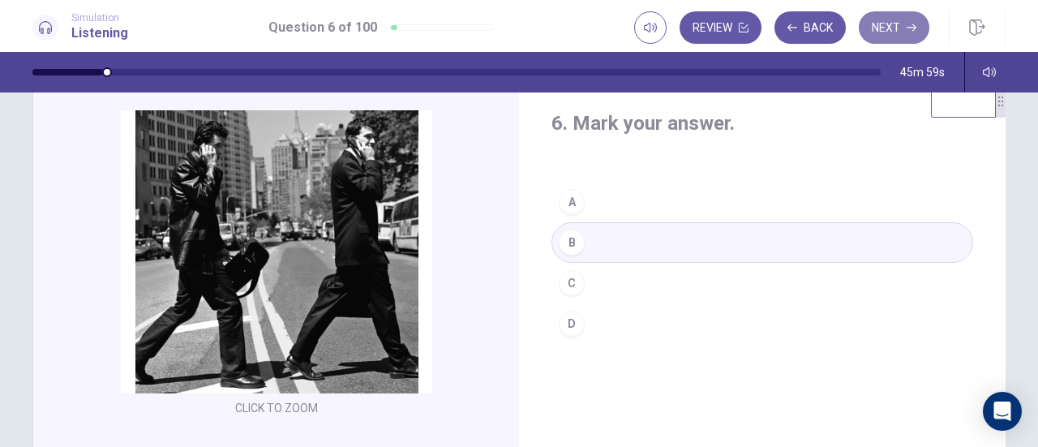
click at [894, 20] on button "Next" at bounding box center [893, 27] width 71 height 32
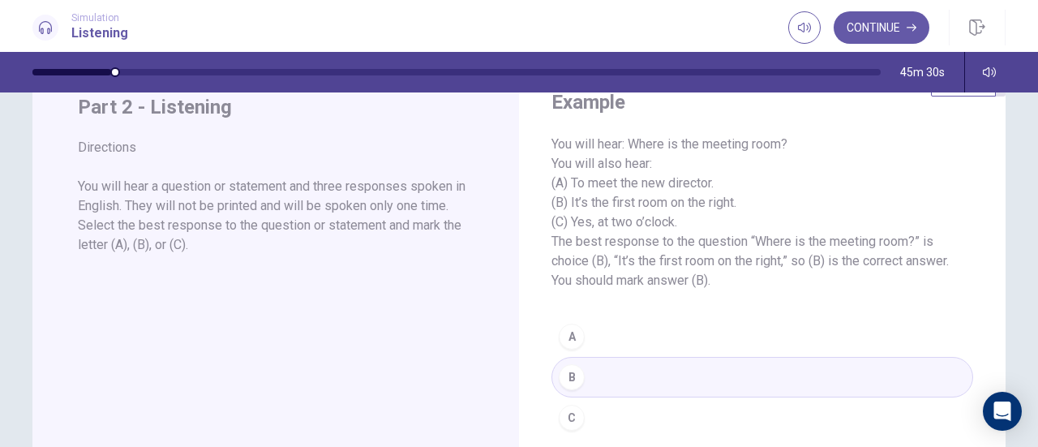
scroll to position [58, 0]
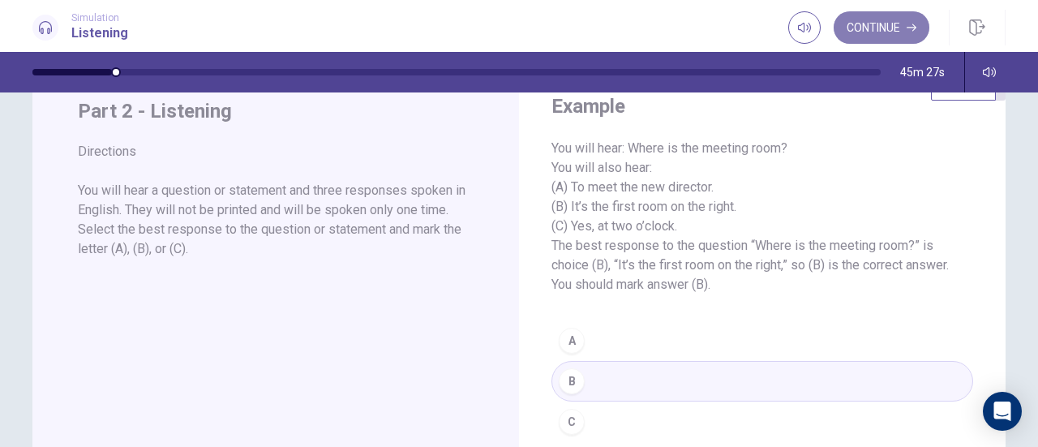
click at [886, 29] on button "Continue" at bounding box center [881, 27] width 96 height 32
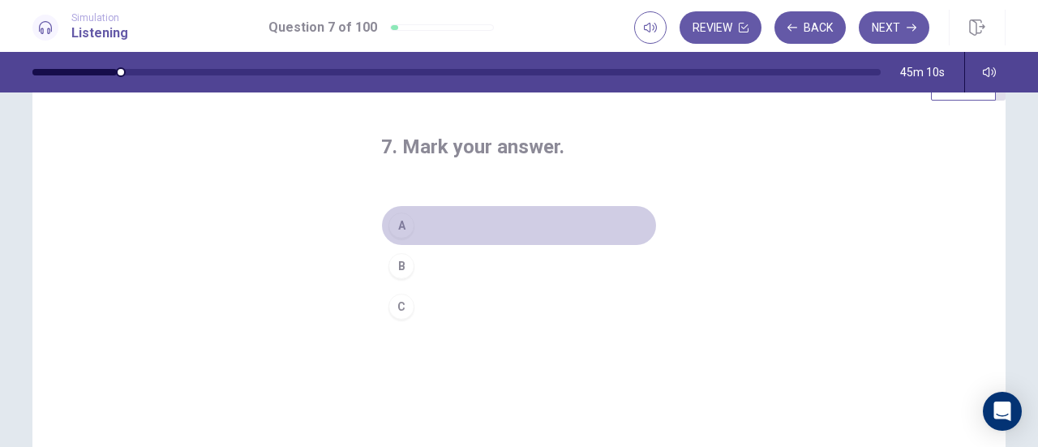
click at [401, 226] on div "A" at bounding box center [401, 225] width 26 height 26
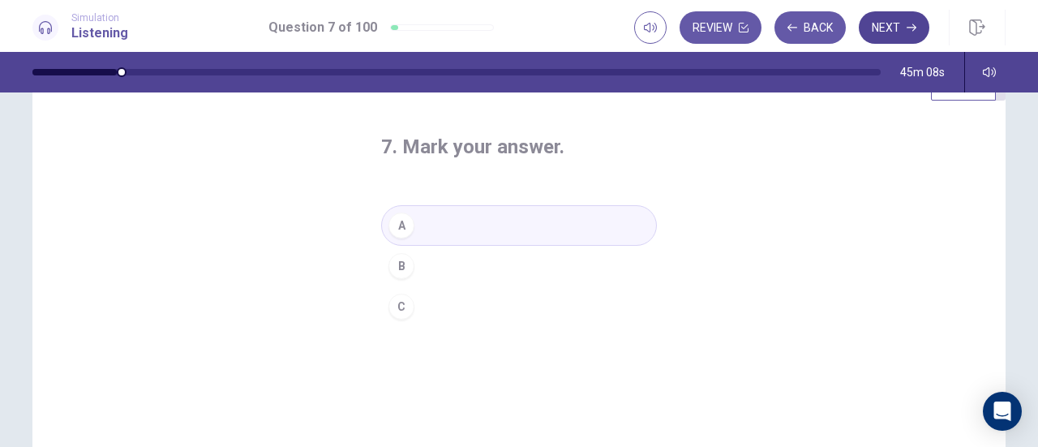
click at [884, 32] on button "Next" at bounding box center [893, 27] width 71 height 32
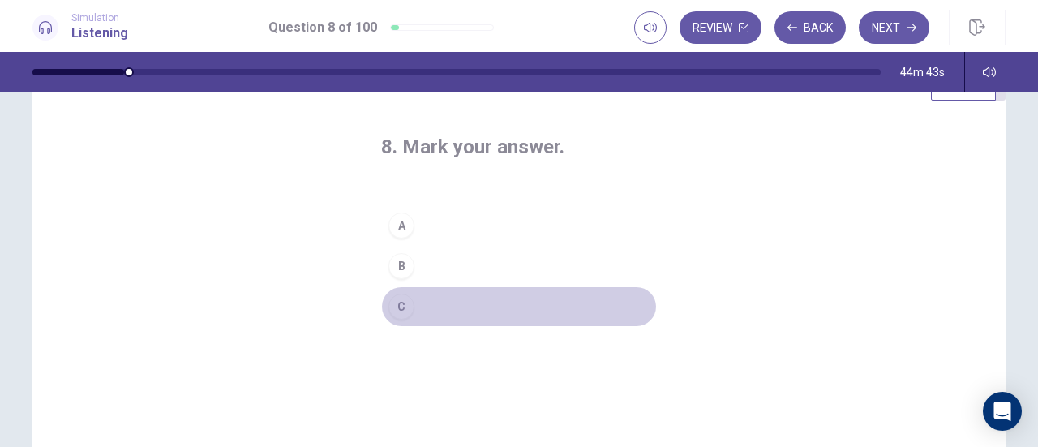
click at [397, 306] on div "C" at bounding box center [401, 306] width 26 height 26
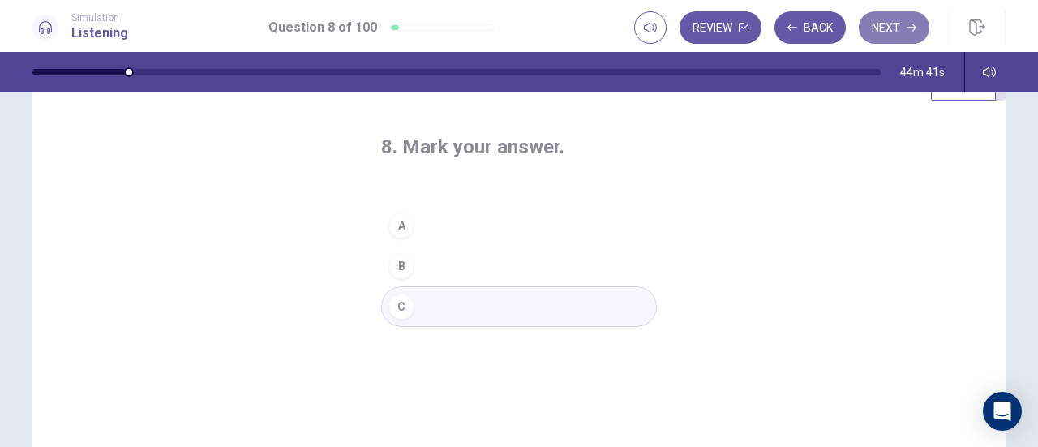
click at [892, 26] on button "Next" at bounding box center [893, 27] width 71 height 32
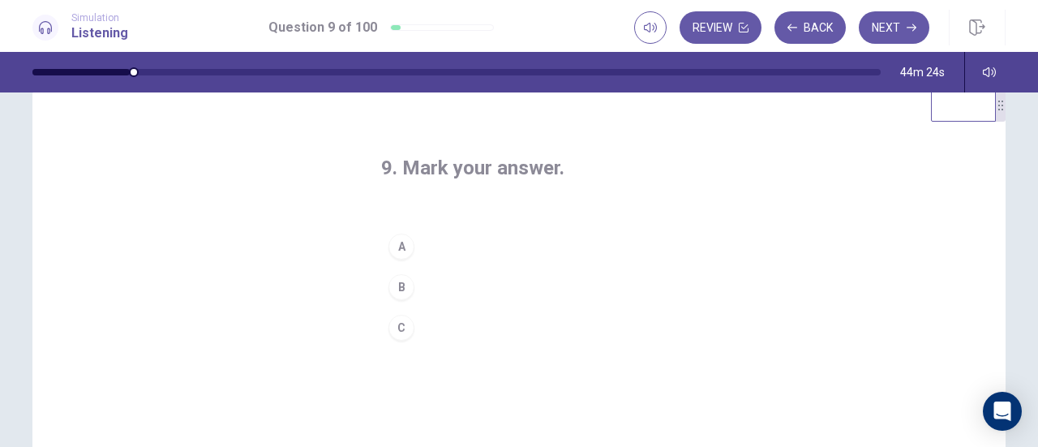
scroll to position [35, 0]
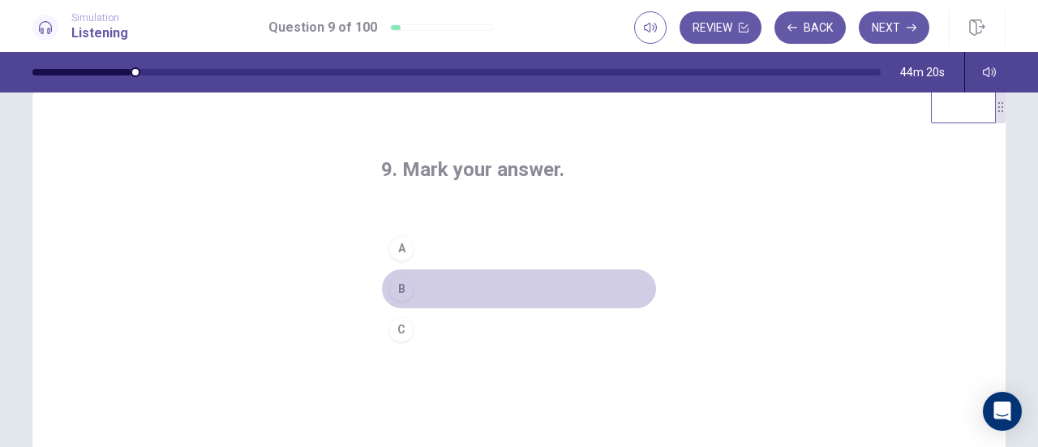
click at [402, 280] on div "B" at bounding box center [401, 289] width 26 height 26
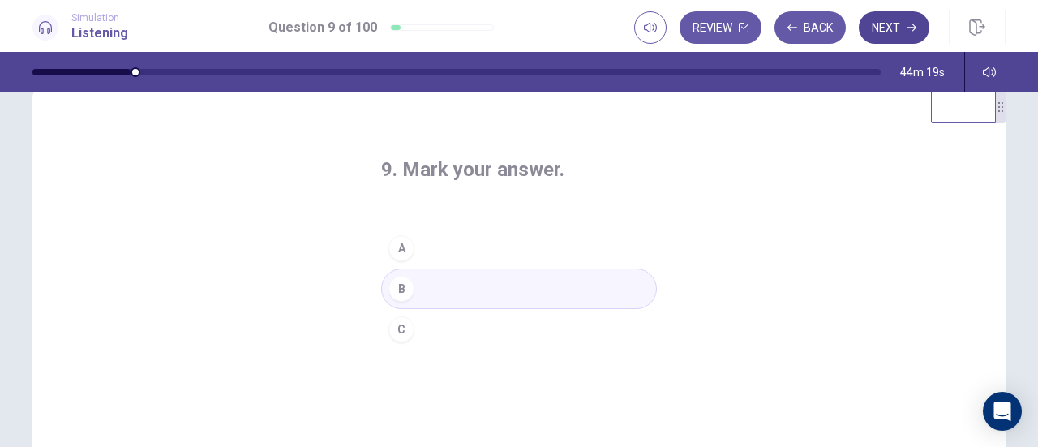
click at [874, 32] on button "Next" at bounding box center [893, 27] width 71 height 32
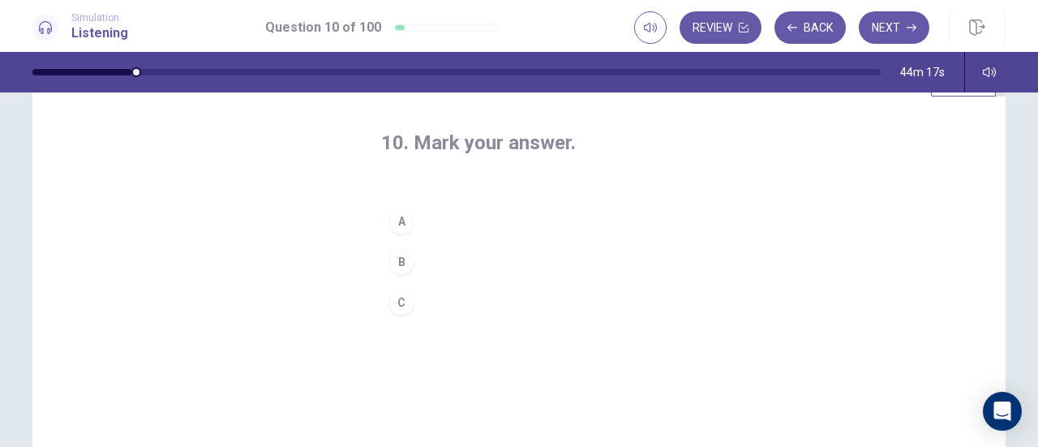
scroll to position [54, 0]
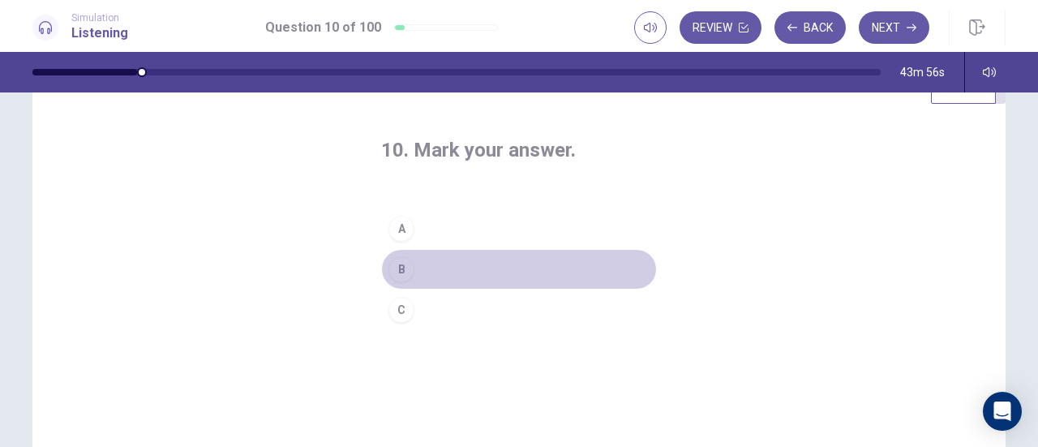
click at [398, 275] on div "B" at bounding box center [401, 269] width 26 height 26
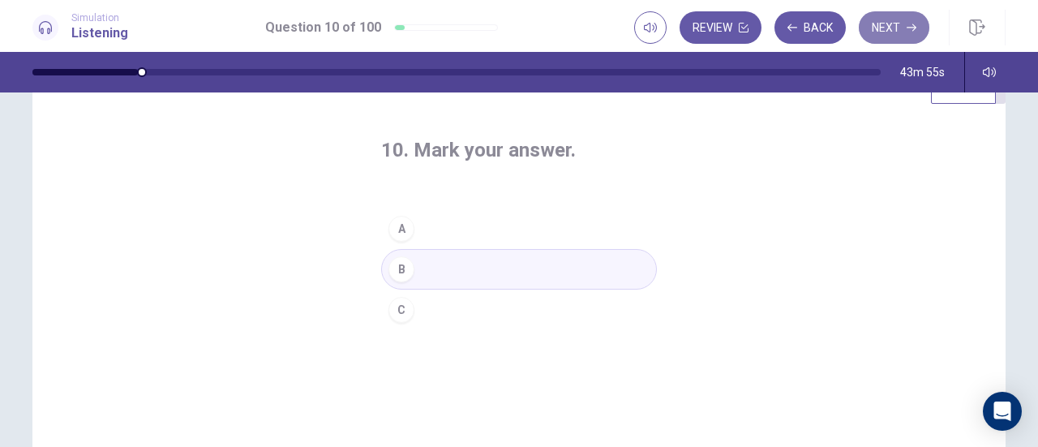
click at [883, 28] on button "Next" at bounding box center [893, 27] width 71 height 32
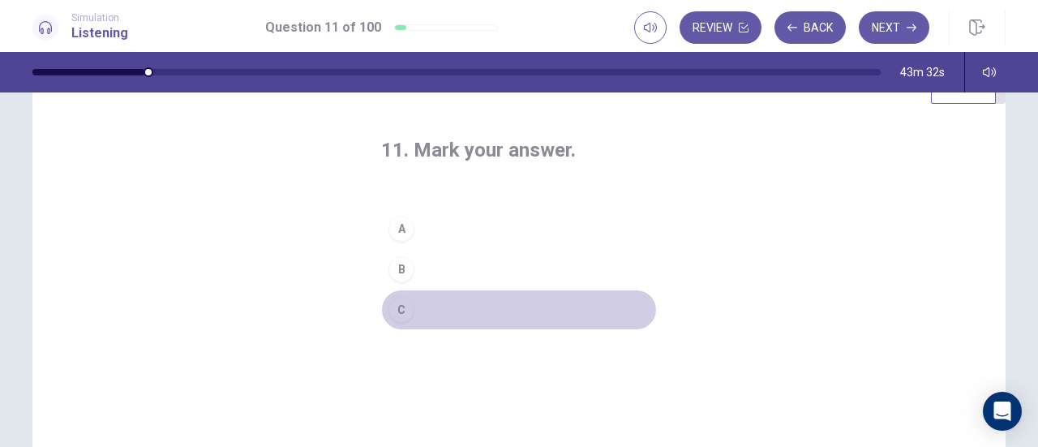
click at [409, 306] on div "C" at bounding box center [401, 310] width 26 height 26
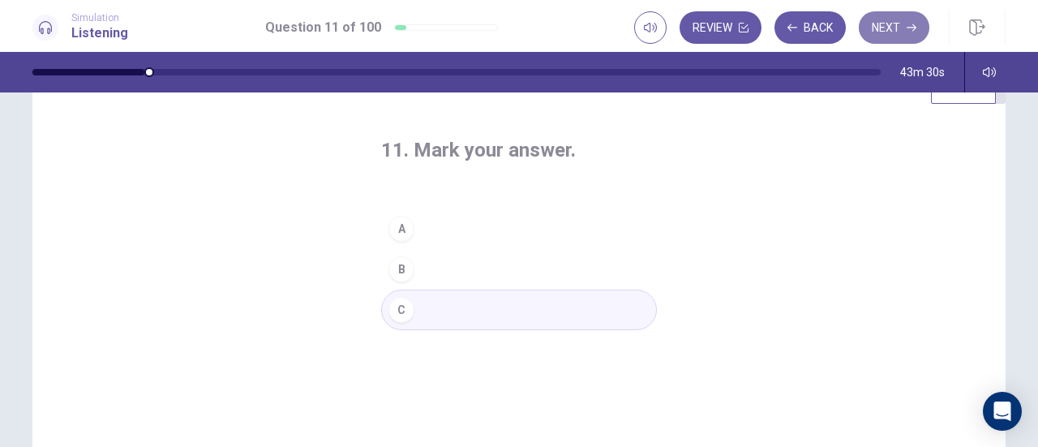
click at [890, 36] on button "Next" at bounding box center [893, 27] width 71 height 32
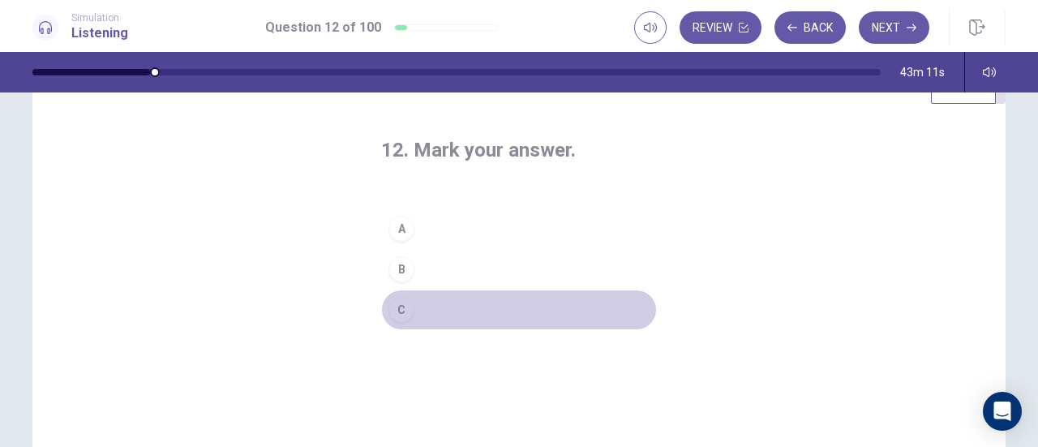
click at [400, 309] on div "C" at bounding box center [401, 310] width 26 height 26
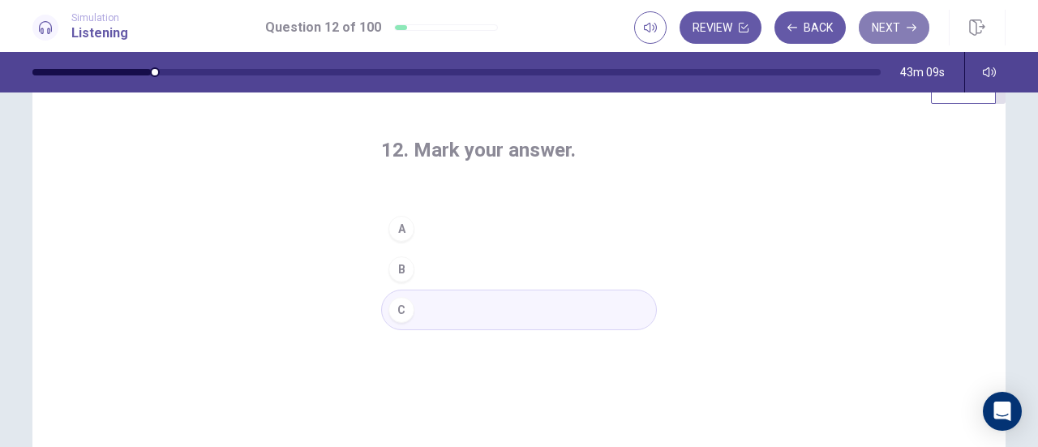
click at [897, 14] on button "Next" at bounding box center [893, 27] width 71 height 32
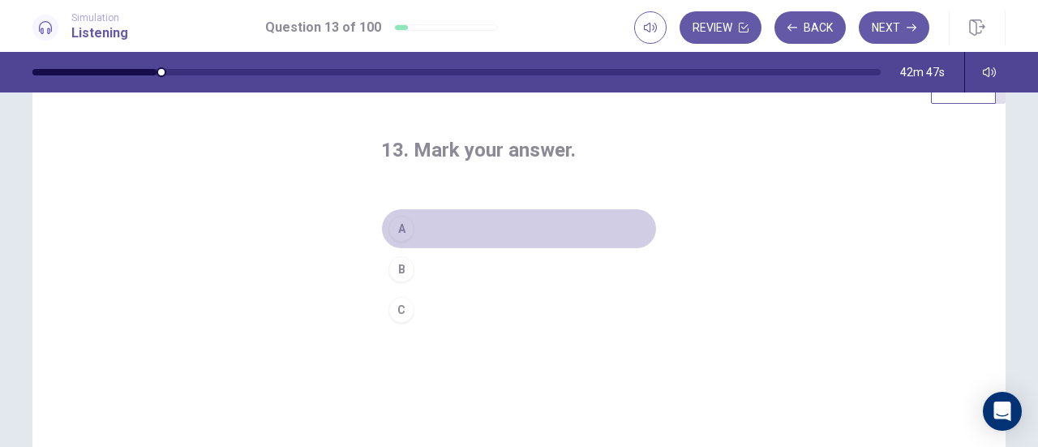
click at [404, 225] on div "A" at bounding box center [401, 229] width 26 height 26
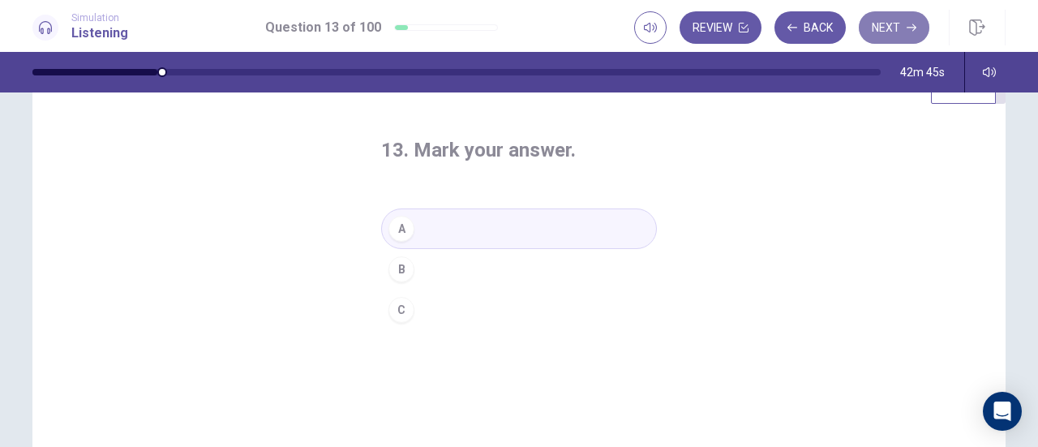
click at [897, 30] on button "Next" at bounding box center [893, 27] width 71 height 32
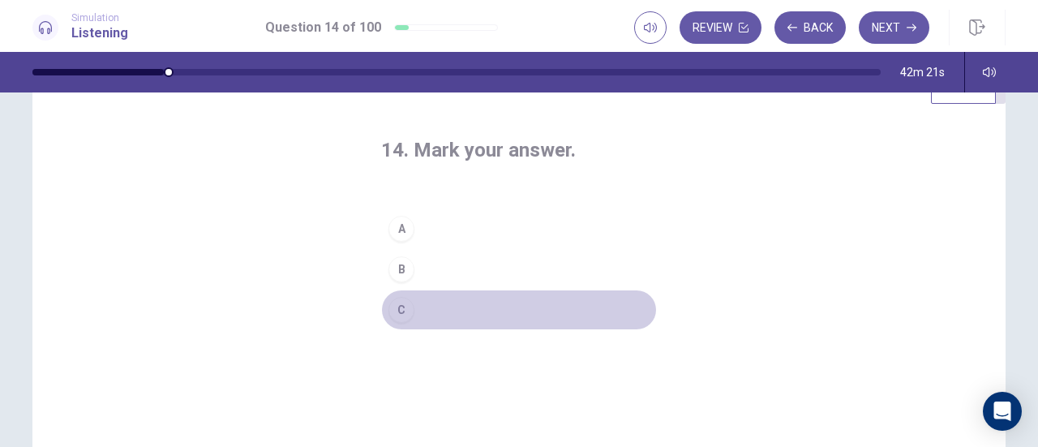
click at [400, 306] on div "C" at bounding box center [401, 310] width 26 height 26
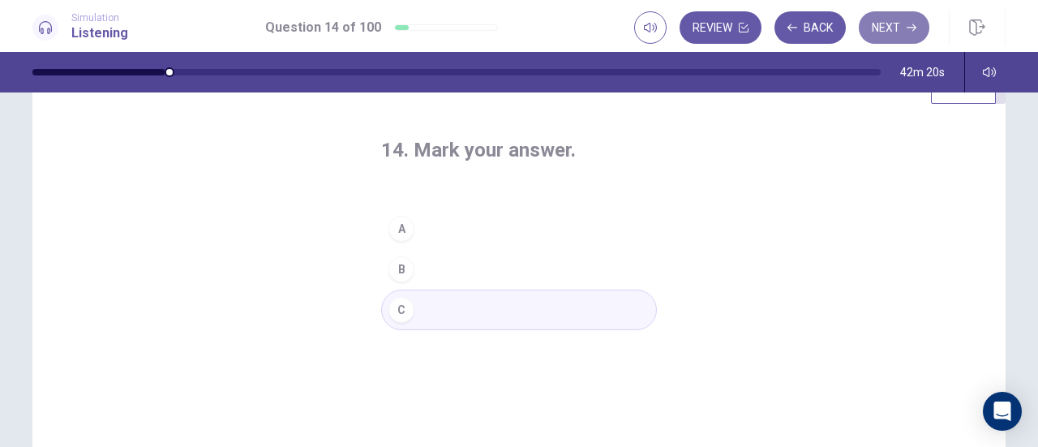
click at [881, 28] on button "Next" at bounding box center [893, 27] width 71 height 32
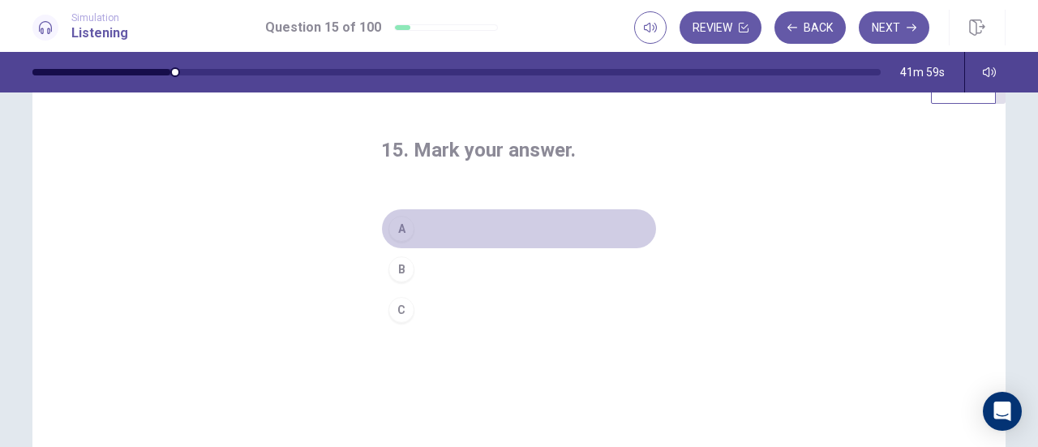
click at [389, 233] on div "A" at bounding box center [401, 229] width 26 height 26
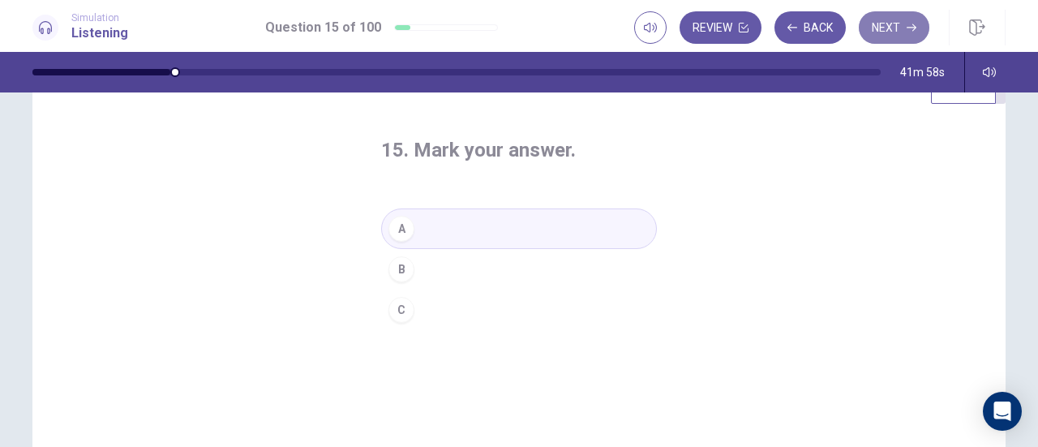
click at [884, 12] on button "Next" at bounding box center [893, 27] width 71 height 32
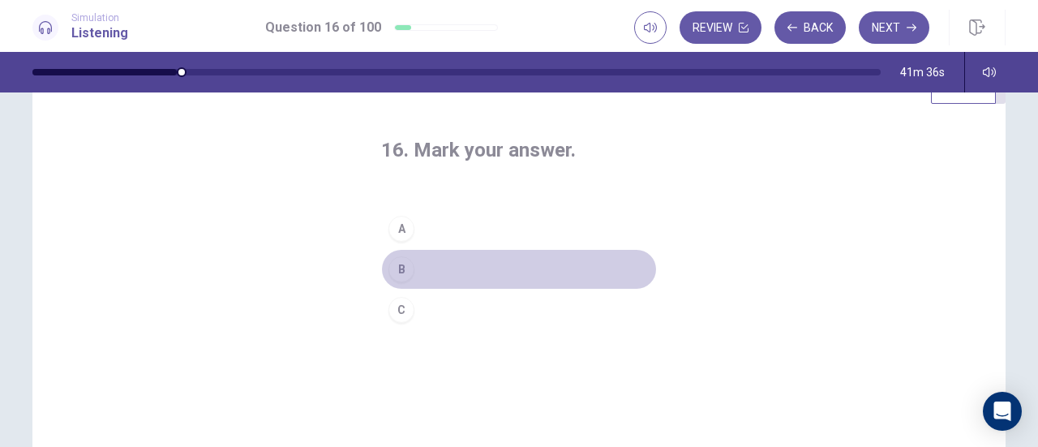
click at [404, 273] on div "B" at bounding box center [401, 269] width 26 height 26
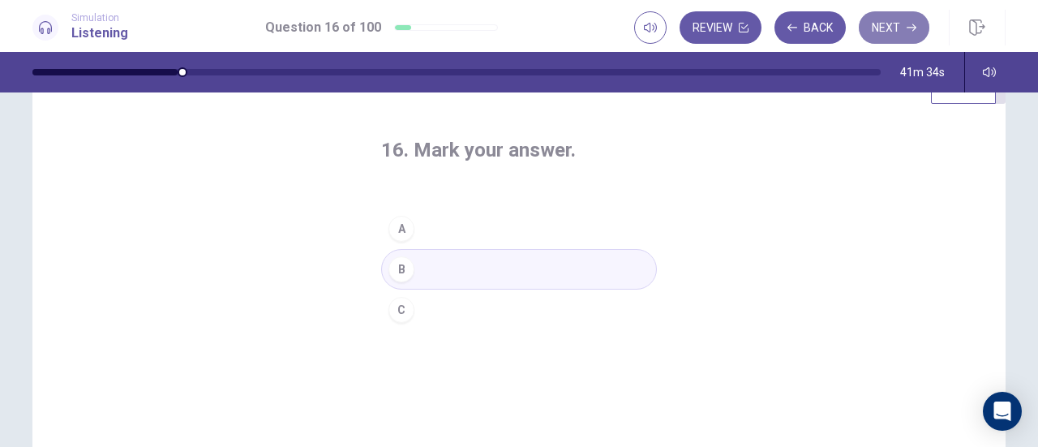
click at [890, 36] on button "Next" at bounding box center [893, 27] width 71 height 32
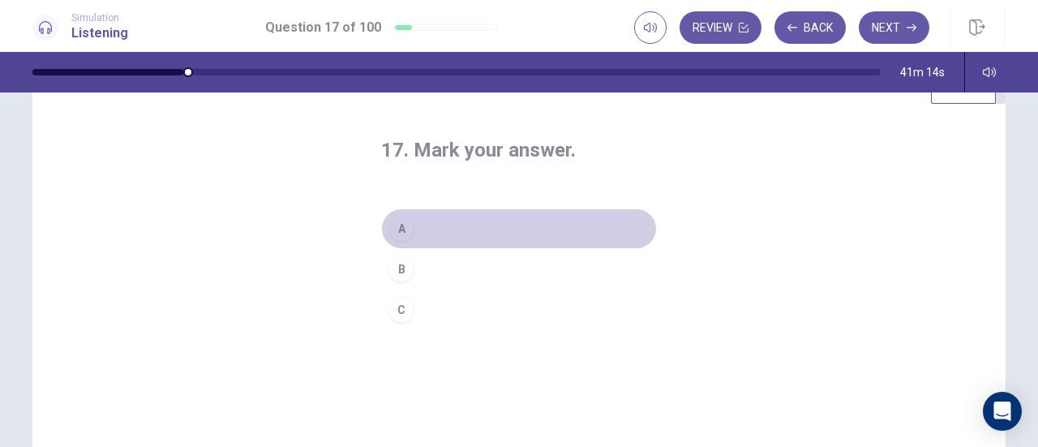
click at [403, 233] on div "A" at bounding box center [401, 229] width 26 height 26
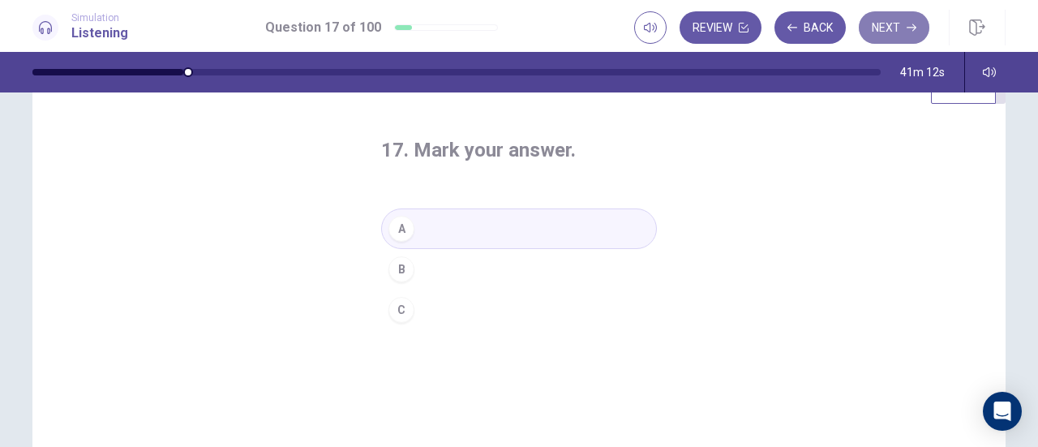
click at [891, 33] on button "Next" at bounding box center [893, 27] width 71 height 32
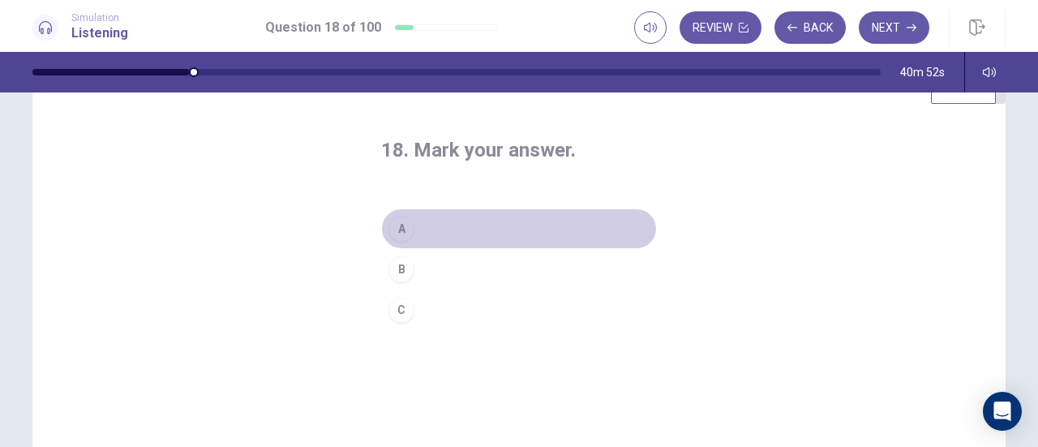
click at [388, 226] on div "A" at bounding box center [401, 229] width 26 height 26
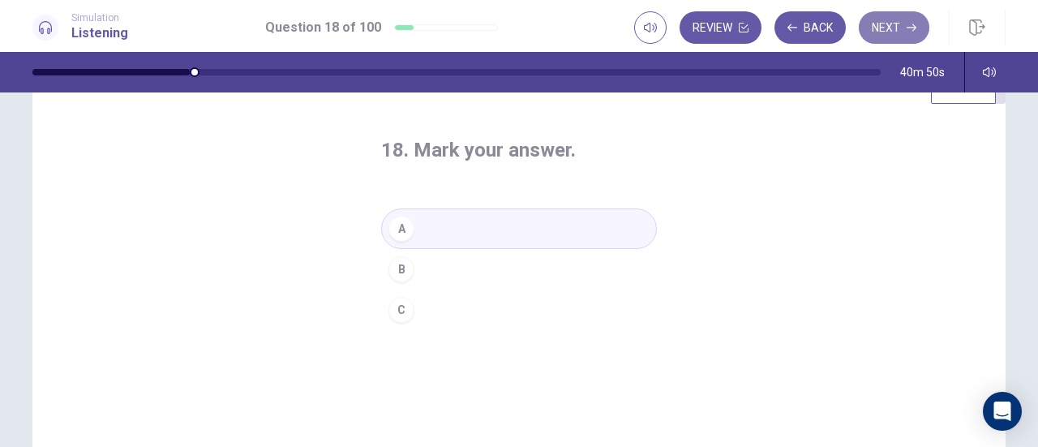
click at [905, 20] on button "Next" at bounding box center [893, 27] width 71 height 32
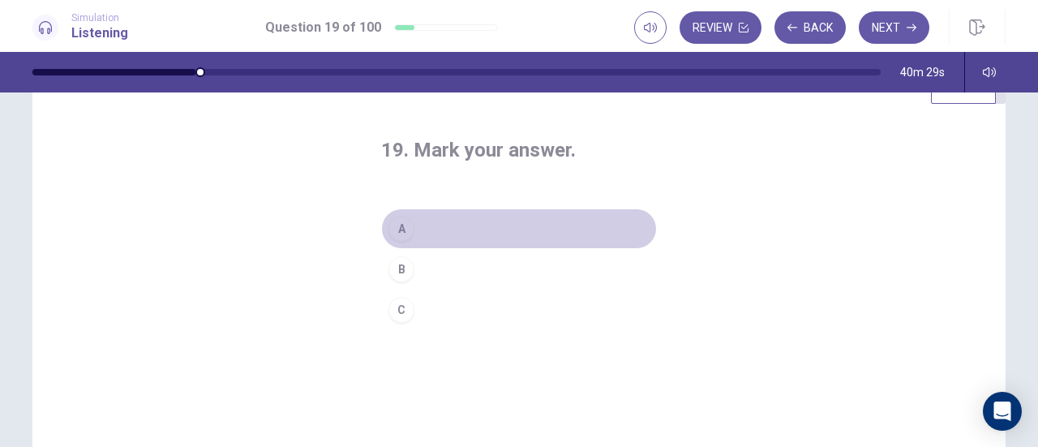
click at [402, 229] on div "A" at bounding box center [401, 229] width 26 height 26
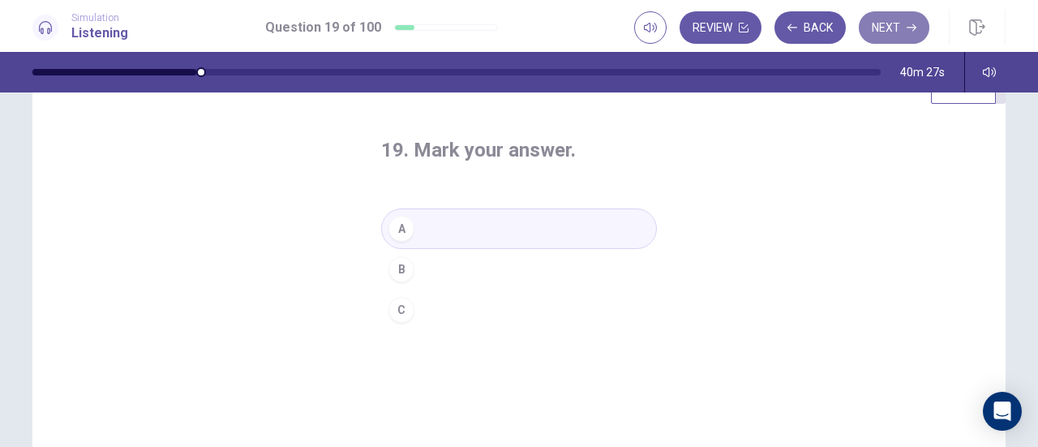
click at [878, 41] on button "Next" at bounding box center [893, 27] width 71 height 32
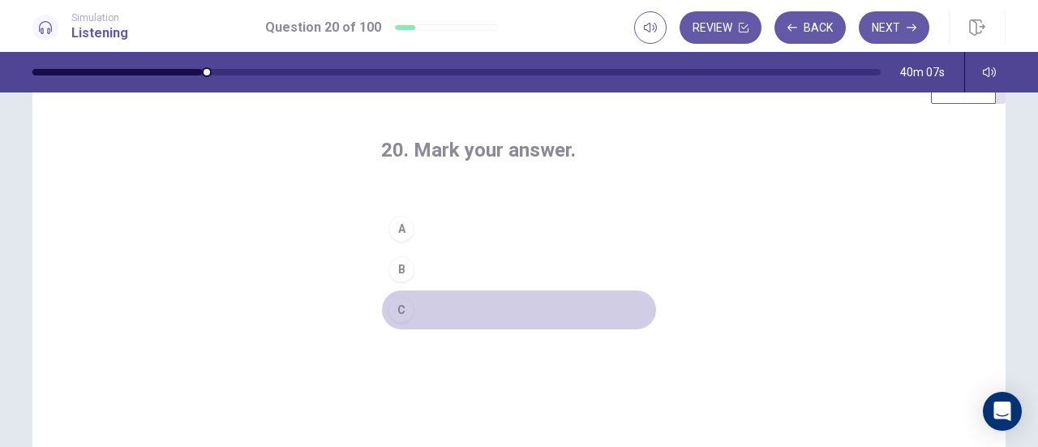
click at [389, 309] on div "C" at bounding box center [401, 310] width 26 height 26
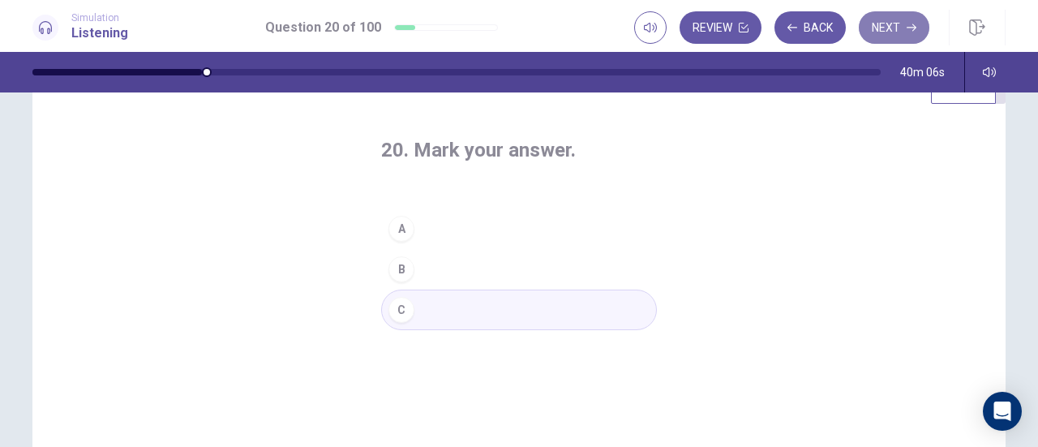
click at [892, 23] on button "Next" at bounding box center [893, 27] width 71 height 32
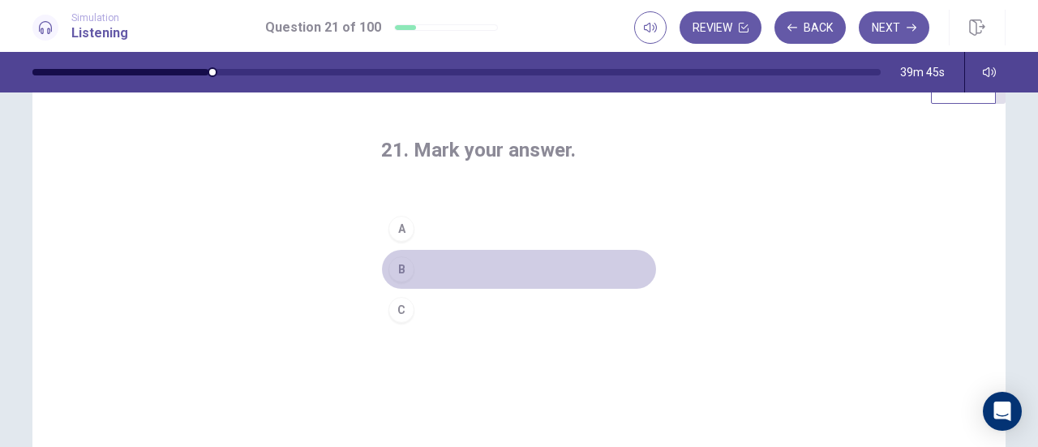
click at [398, 266] on div "B" at bounding box center [401, 269] width 26 height 26
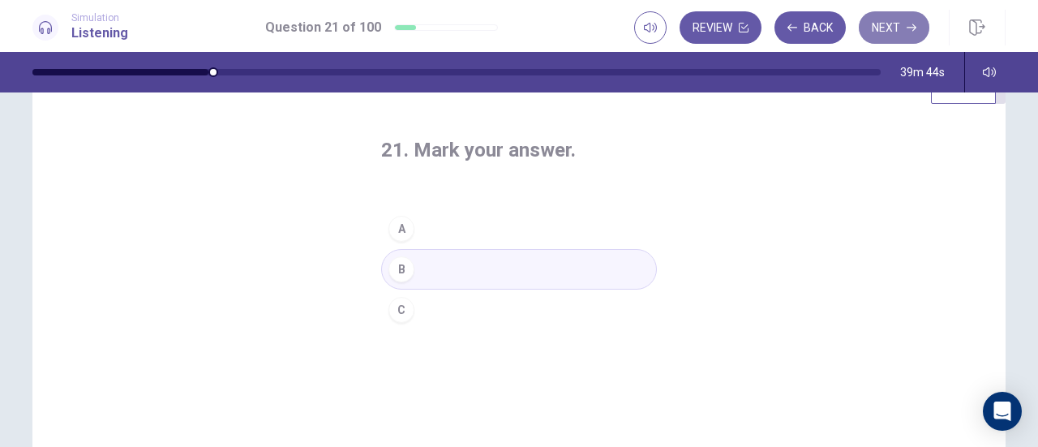
click at [875, 34] on button "Next" at bounding box center [893, 27] width 71 height 32
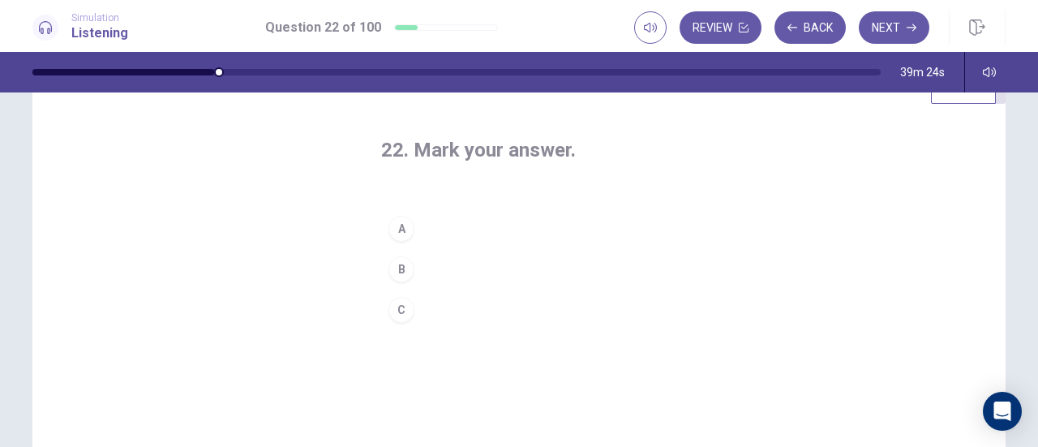
click at [392, 268] on div "B" at bounding box center [401, 269] width 26 height 26
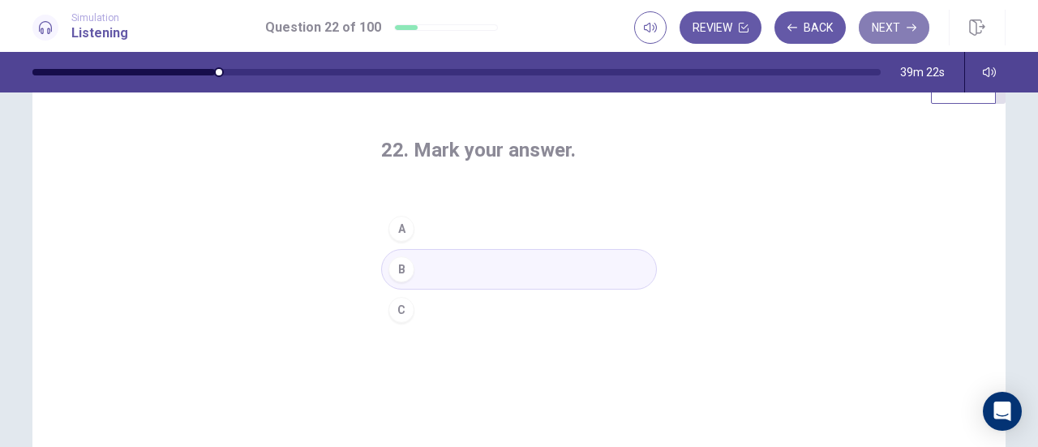
click at [882, 19] on button "Next" at bounding box center [893, 27] width 71 height 32
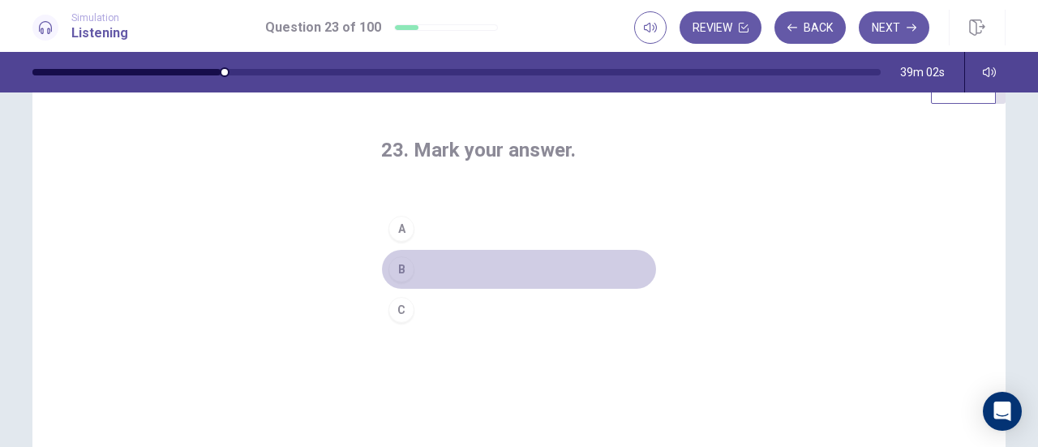
click at [399, 267] on div "B" at bounding box center [401, 269] width 26 height 26
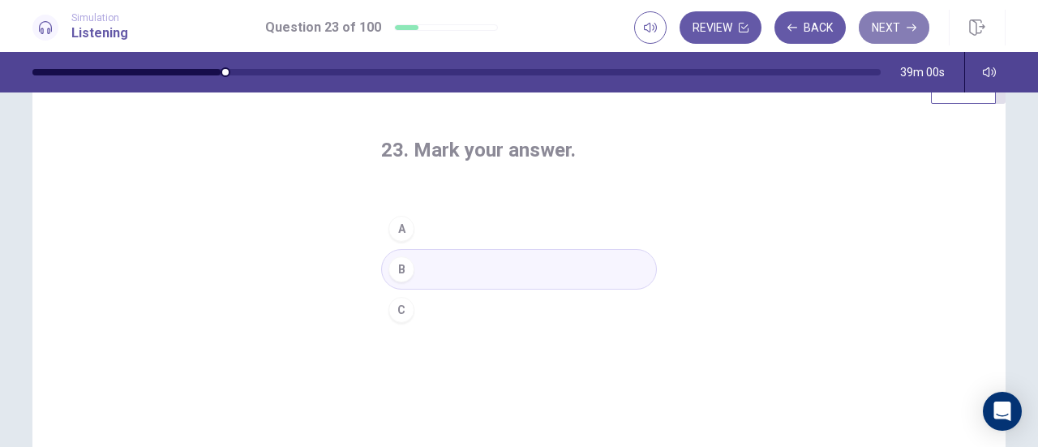
click at [884, 32] on button "Next" at bounding box center [893, 27] width 71 height 32
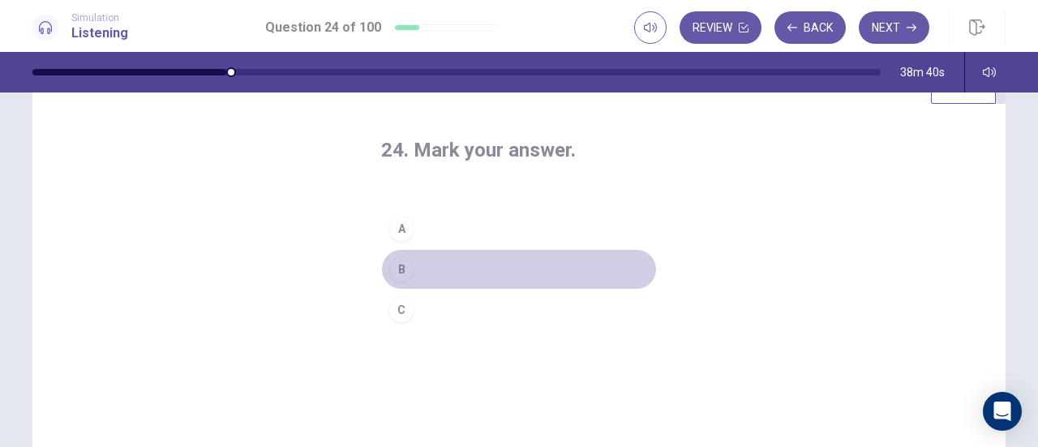
click at [395, 270] on div "B" at bounding box center [401, 269] width 26 height 26
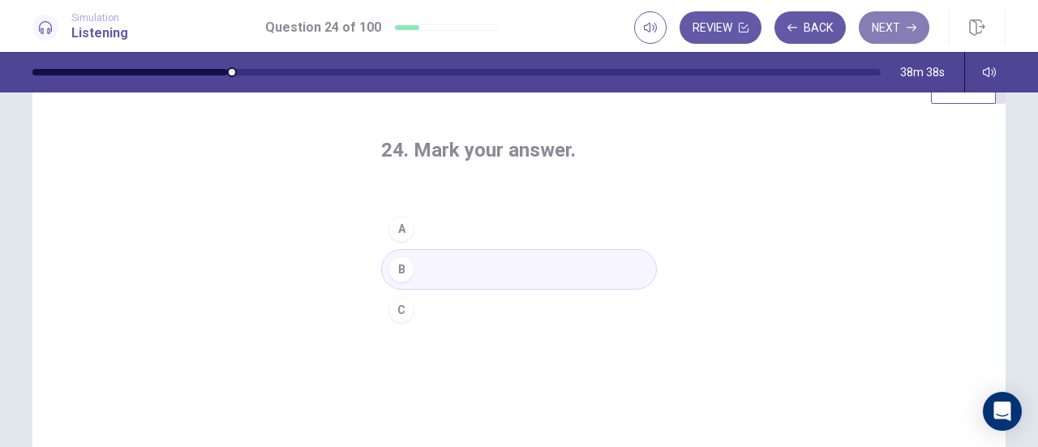
click at [889, 35] on button "Next" at bounding box center [893, 27] width 71 height 32
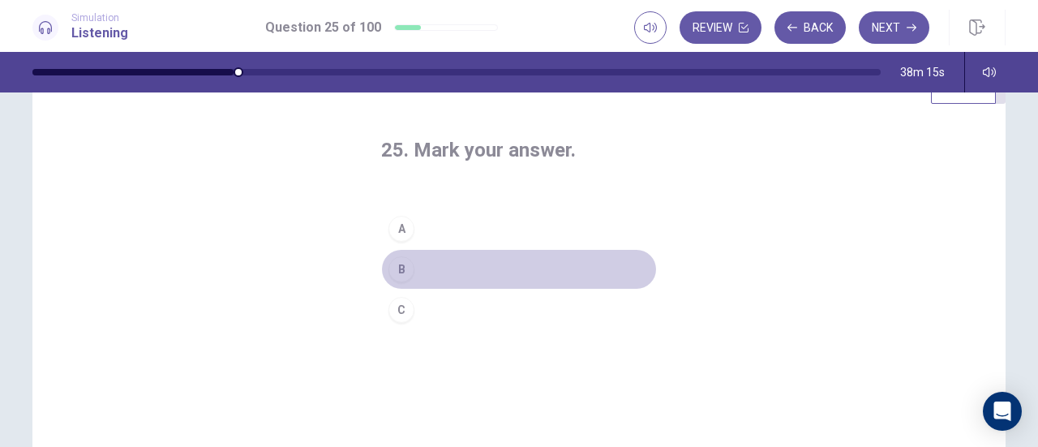
click at [397, 268] on div "B" at bounding box center [401, 269] width 26 height 26
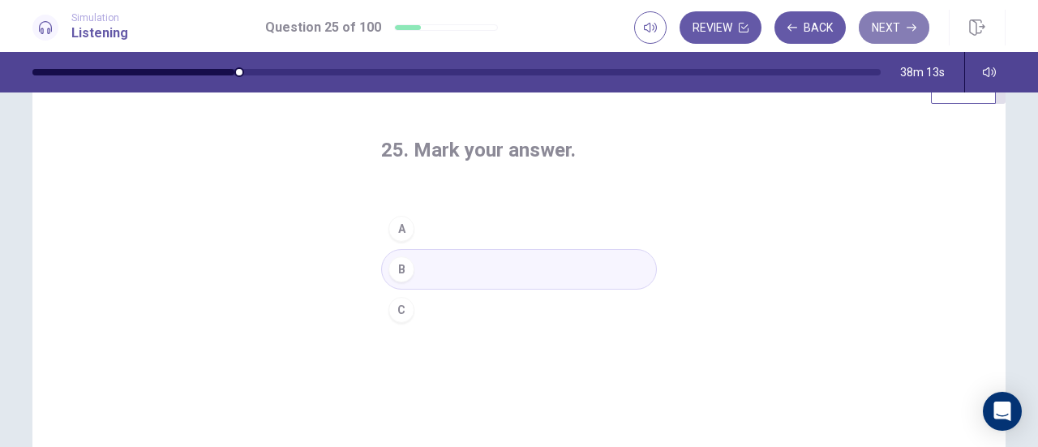
click at [883, 36] on button "Next" at bounding box center [893, 27] width 71 height 32
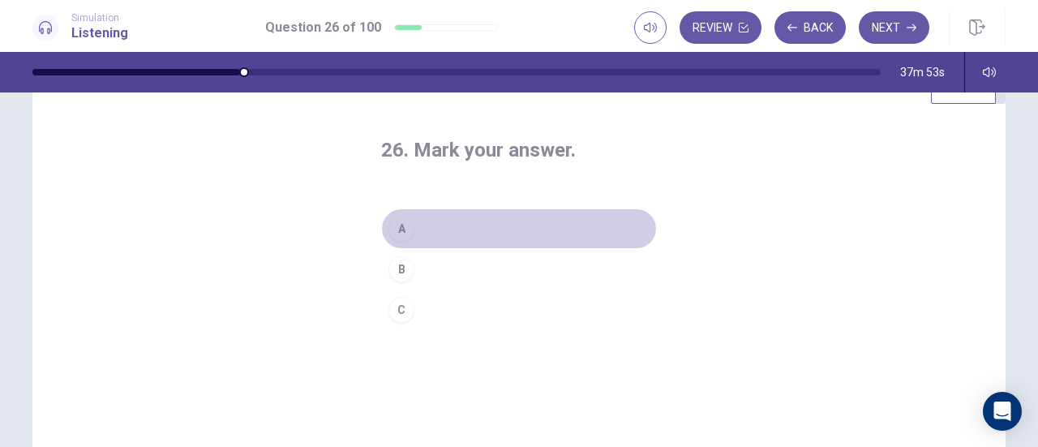
click at [396, 223] on div "A" at bounding box center [401, 229] width 26 height 26
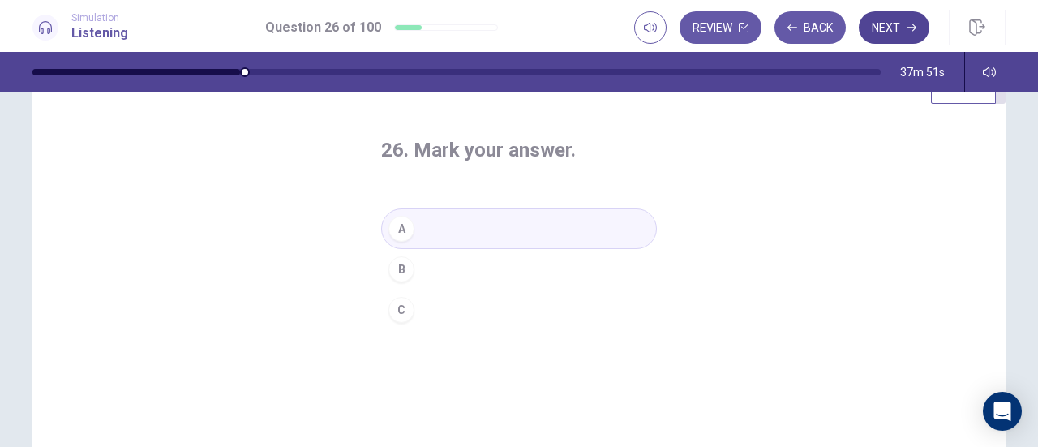
click at [884, 36] on button "Next" at bounding box center [893, 27] width 71 height 32
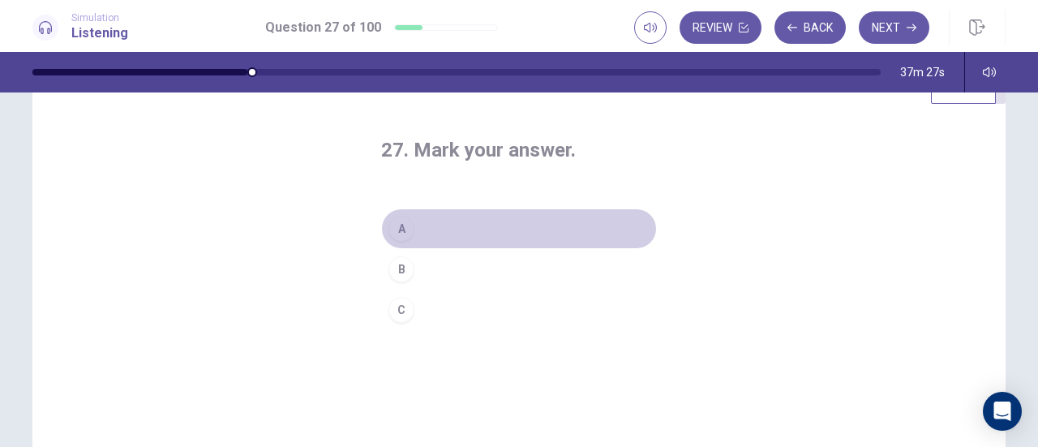
click at [391, 221] on div "A" at bounding box center [401, 229] width 26 height 26
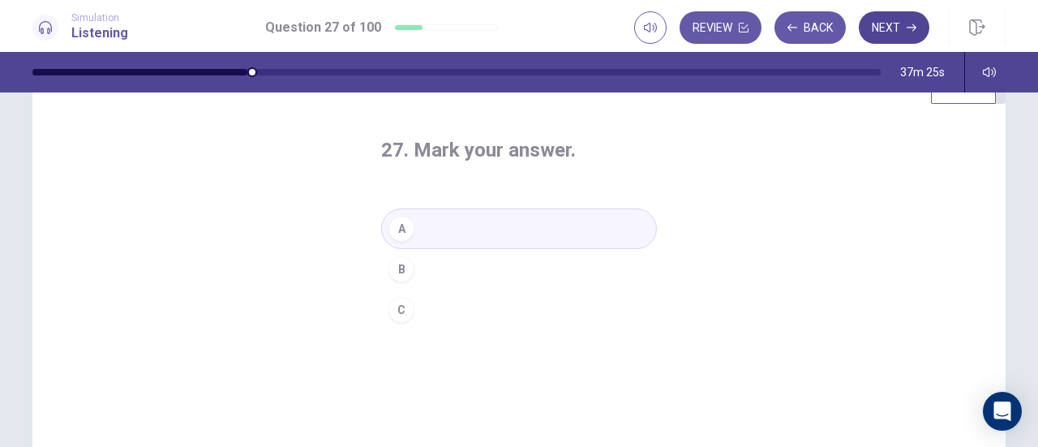
click at [901, 19] on button "Next" at bounding box center [893, 27] width 71 height 32
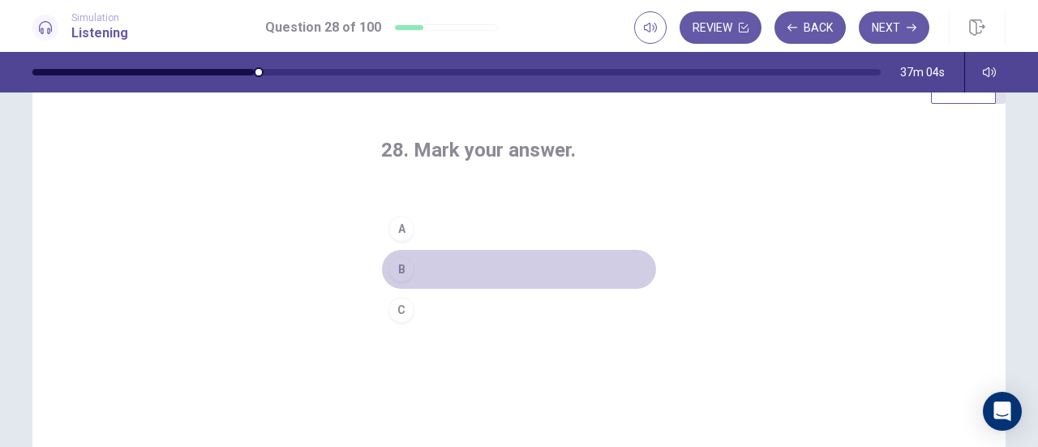
click at [399, 267] on div "B" at bounding box center [401, 269] width 26 height 26
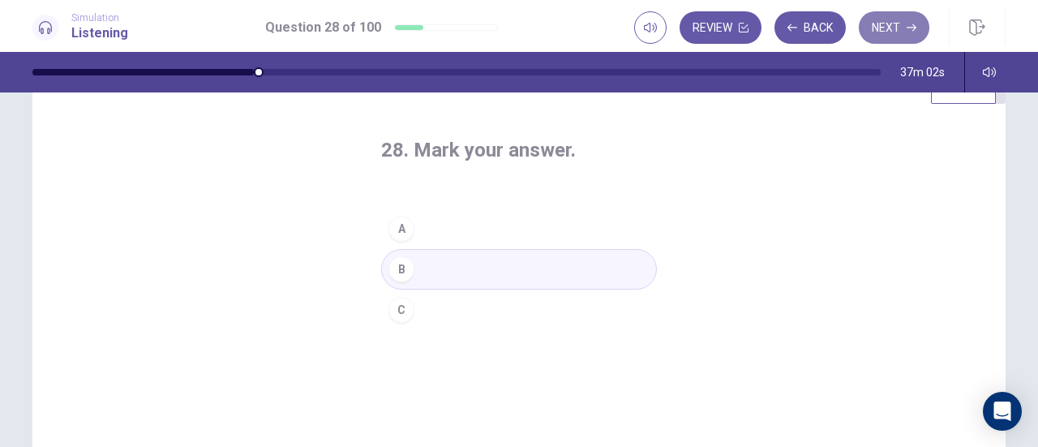
click at [905, 32] on button "Next" at bounding box center [893, 27] width 71 height 32
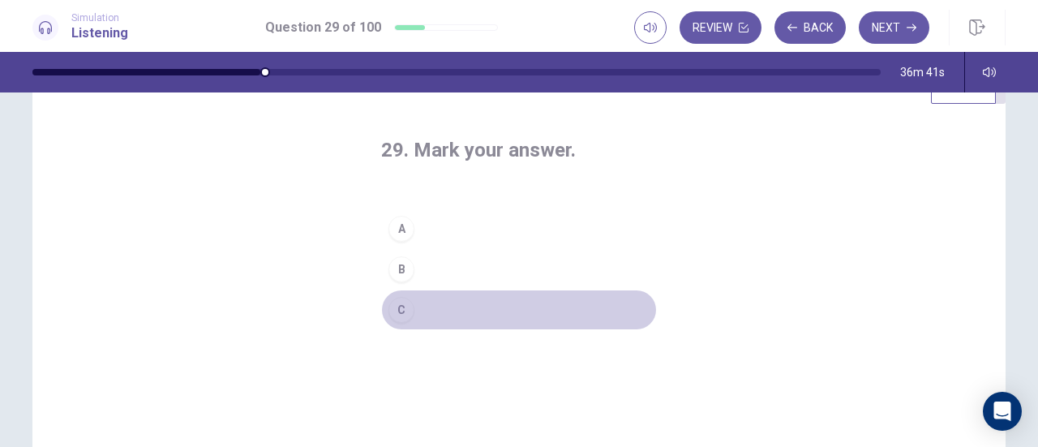
click at [400, 312] on div "C" at bounding box center [401, 310] width 26 height 26
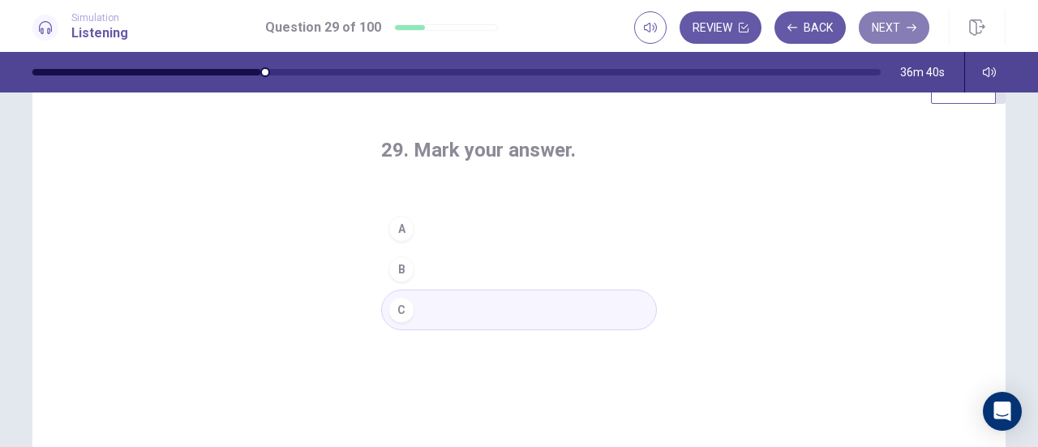
click at [901, 24] on button "Next" at bounding box center [893, 27] width 71 height 32
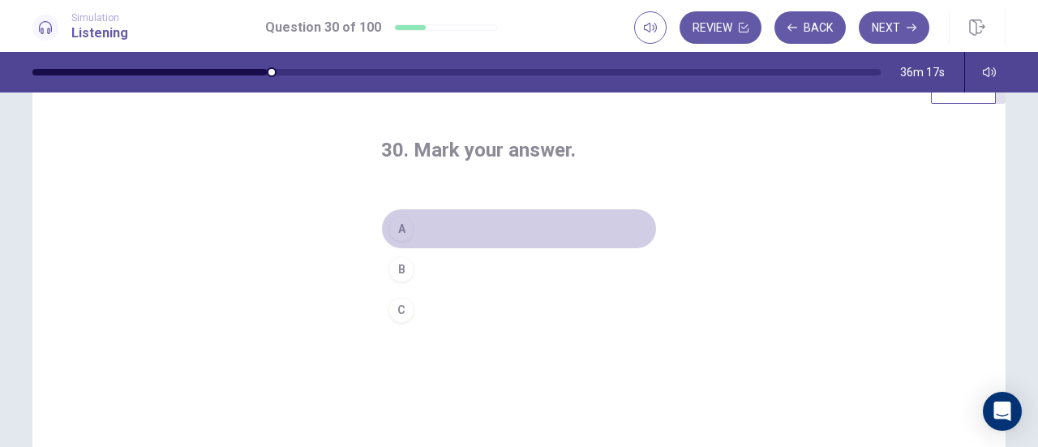
click at [396, 234] on div "A" at bounding box center [401, 229] width 26 height 26
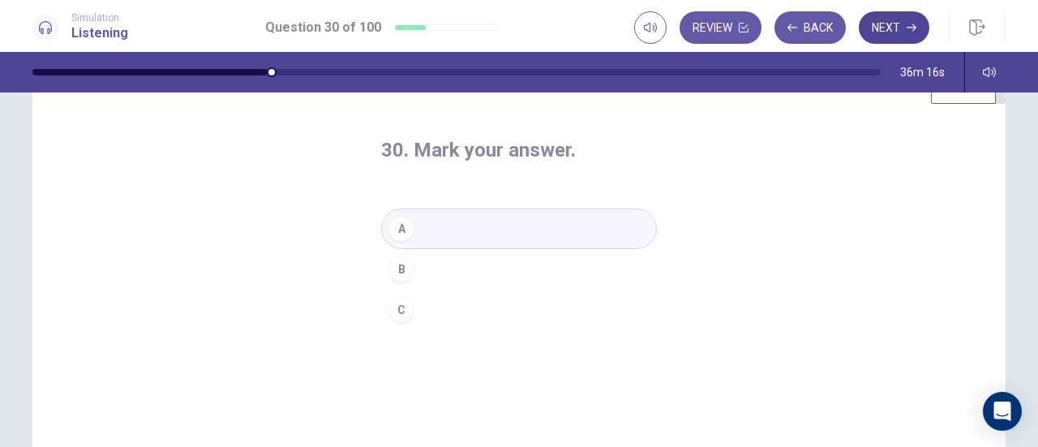
click at [882, 32] on button "Next" at bounding box center [893, 27] width 71 height 32
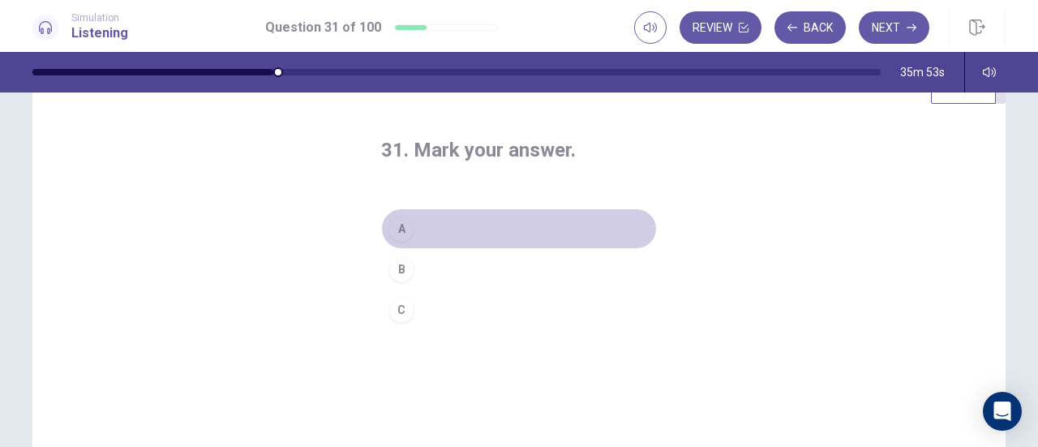
click at [399, 229] on div "A" at bounding box center [401, 229] width 26 height 26
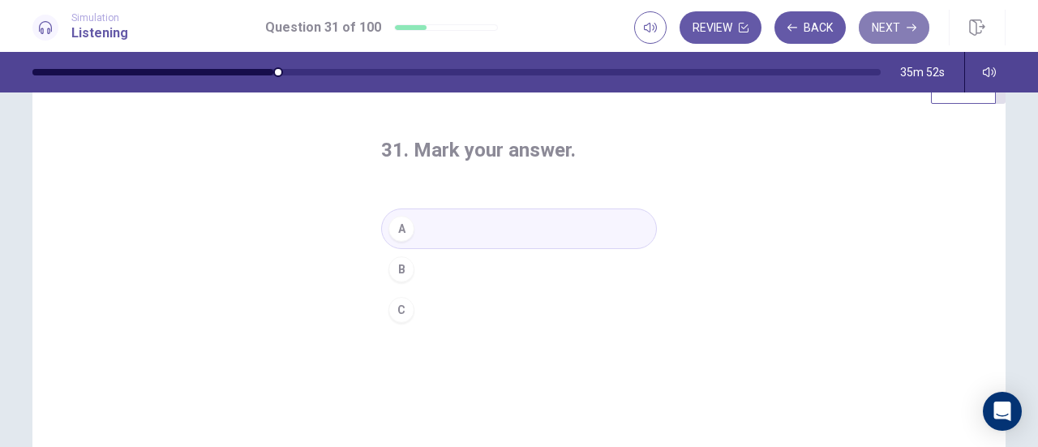
click at [888, 35] on button "Next" at bounding box center [893, 27] width 71 height 32
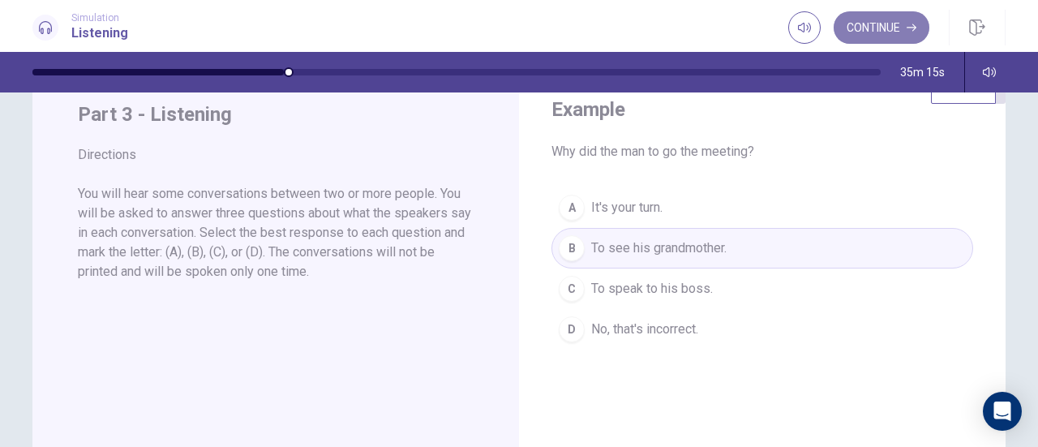
click at [901, 32] on button "Continue" at bounding box center [881, 27] width 96 height 32
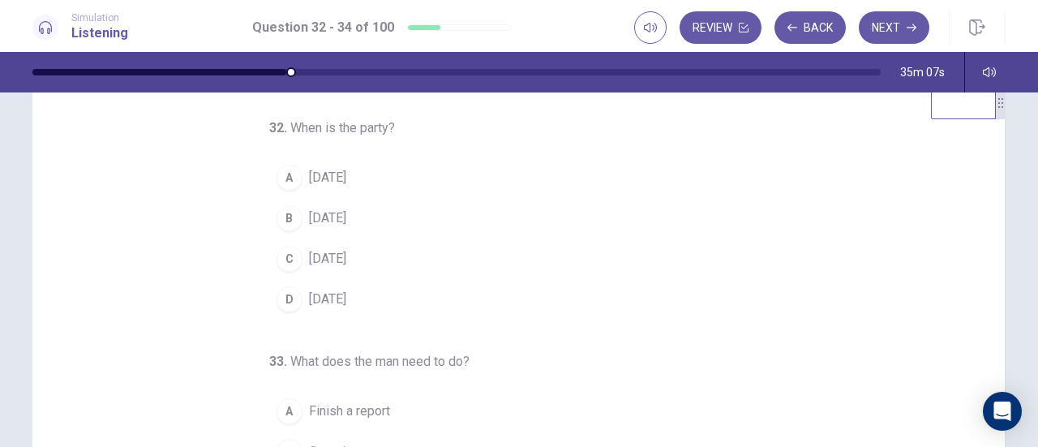
scroll to position [51, 0]
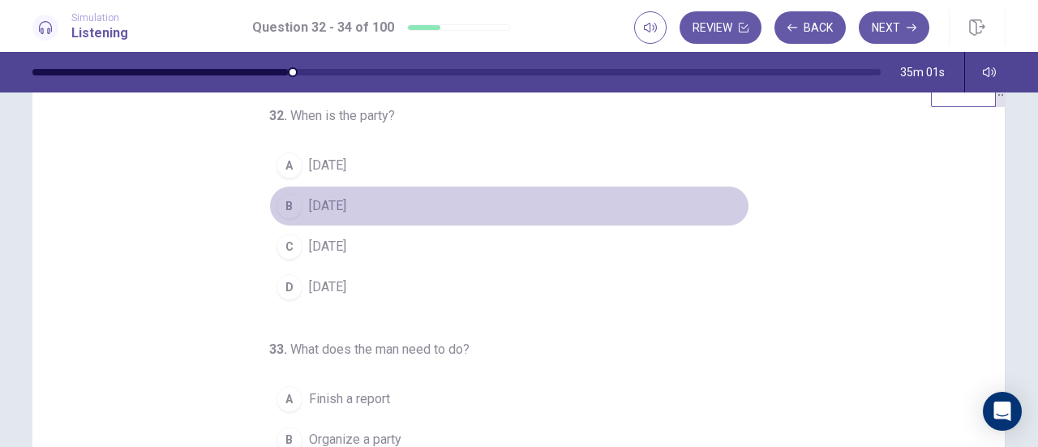
click at [324, 212] on span "This Friday" at bounding box center [327, 205] width 37 height 19
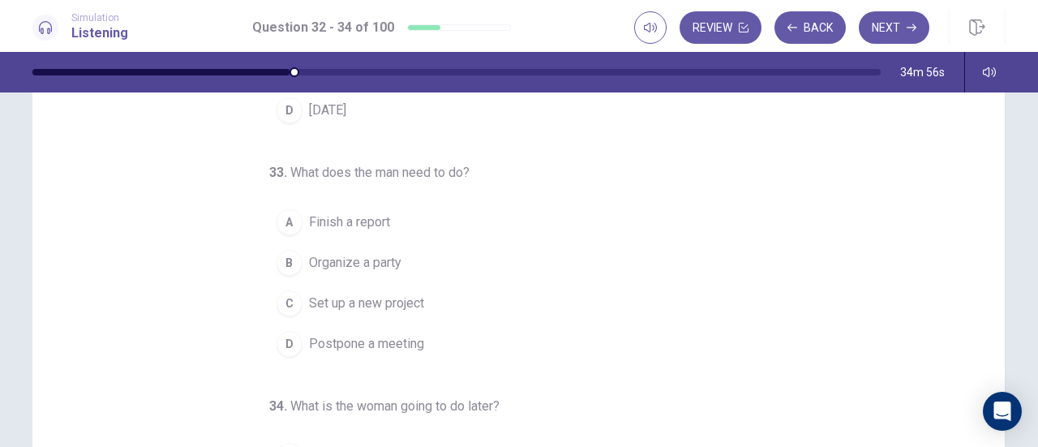
scroll to position [159, 0]
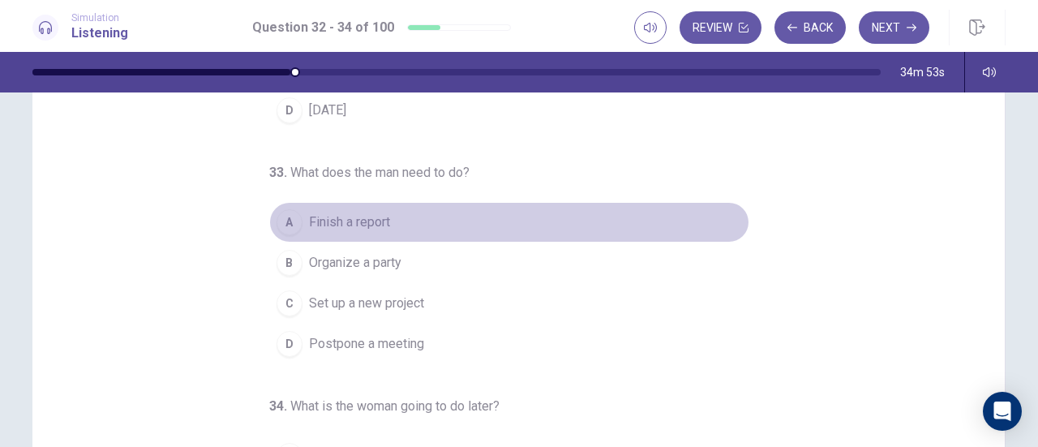
click at [352, 218] on span "Finish a report" at bounding box center [349, 221] width 81 height 19
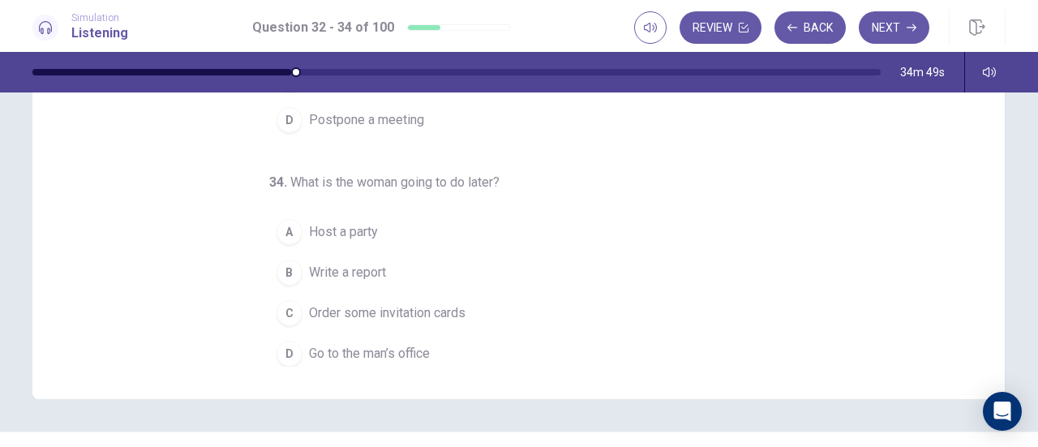
scroll to position [290, 0]
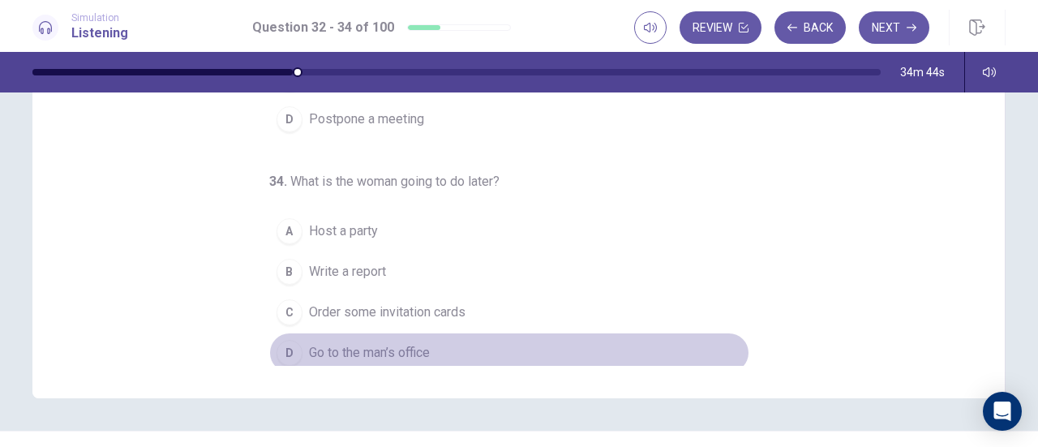
click at [357, 343] on span "Go to the man’s office" at bounding box center [369, 352] width 121 height 19
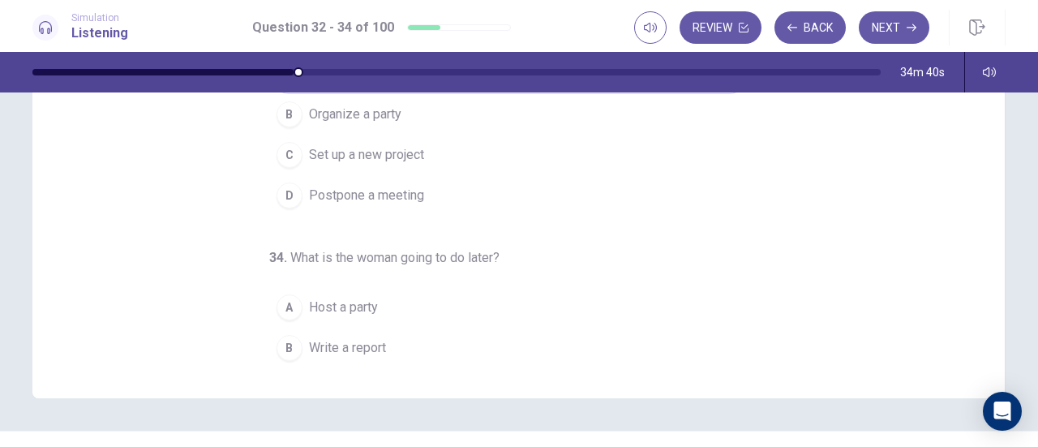
scroll to position [0, 0]
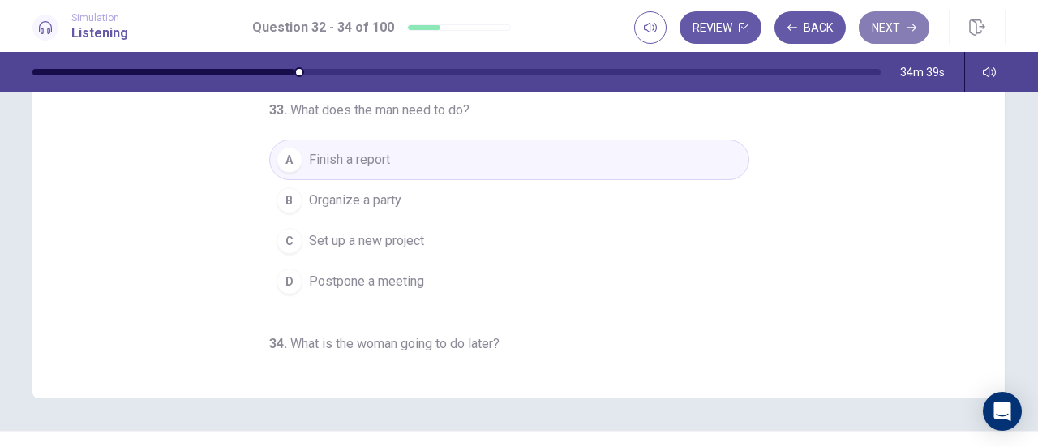
click at [911, 32] on icon "button" at bounding box center [911, 28] width 10 height 10
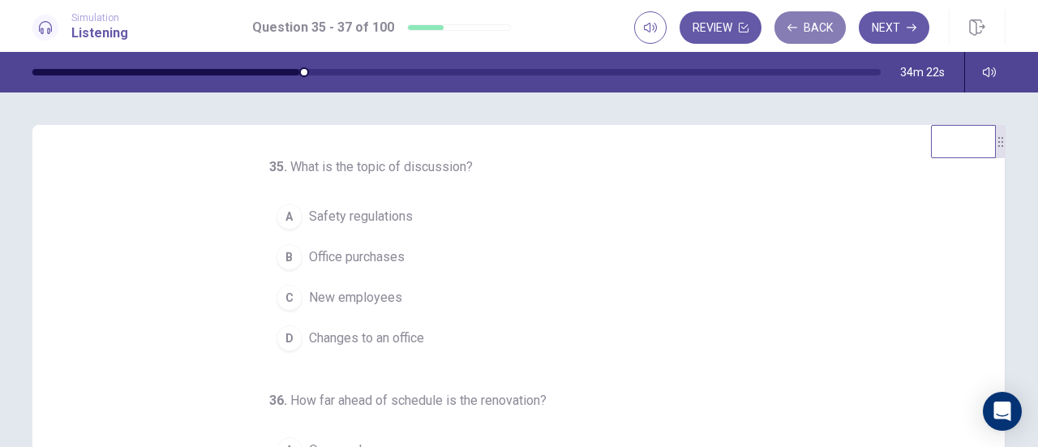
click at [807, 35] on button "Back" at bounding box center [809, 27] width 71 height 32
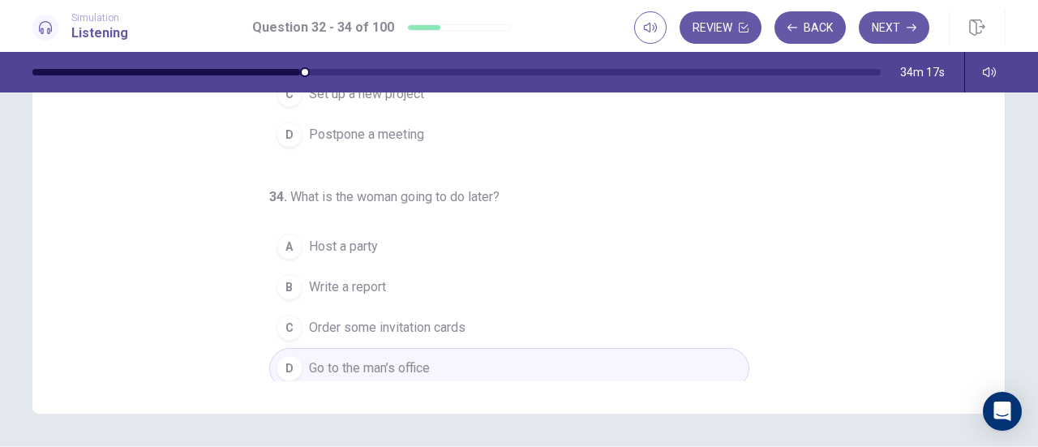
scroll to position [276, 0]
click at [894, 36] on button "Next" at bounding box center [893, 27] width 71 height 32
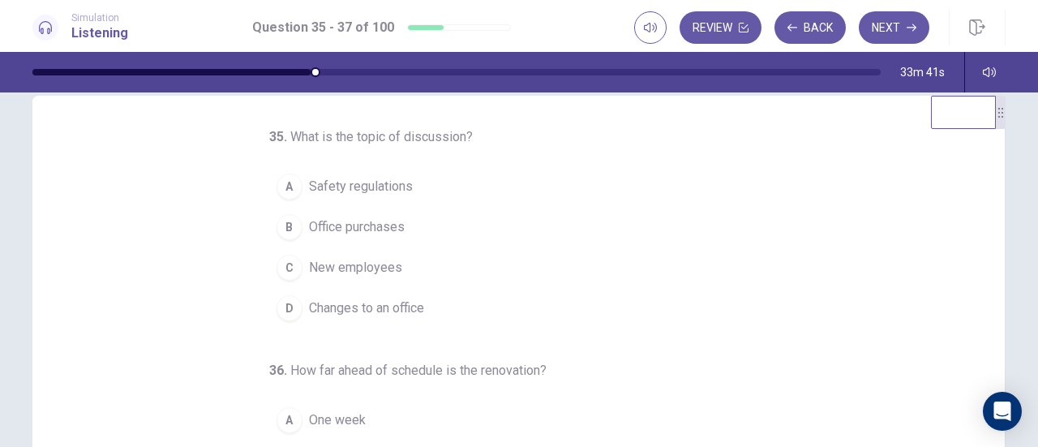
scroll to position [0, 0]
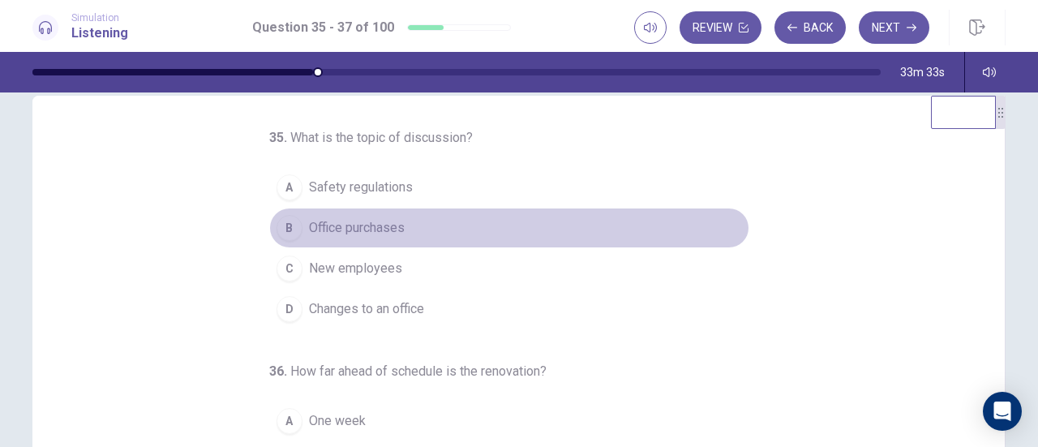
click at [355, 231] on span "Office purchases" at bounding box center [357, 227] width 96 height 19
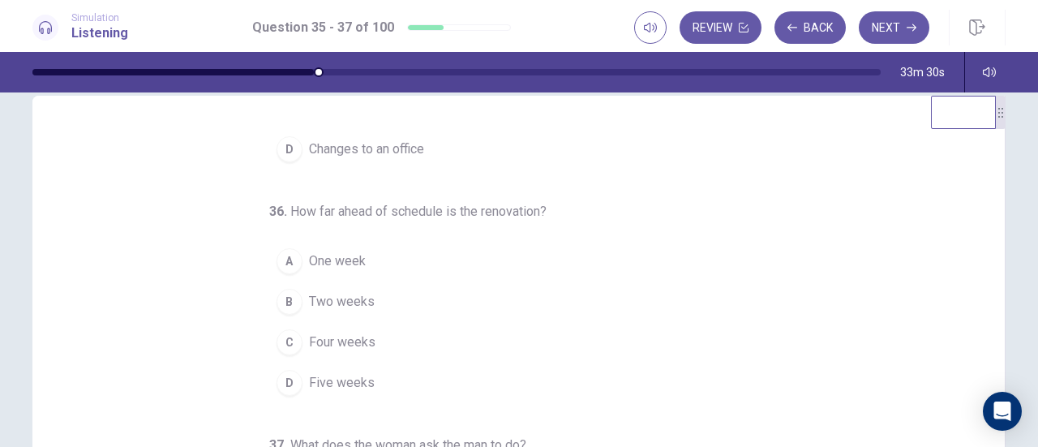
scroll to position [162, 0]
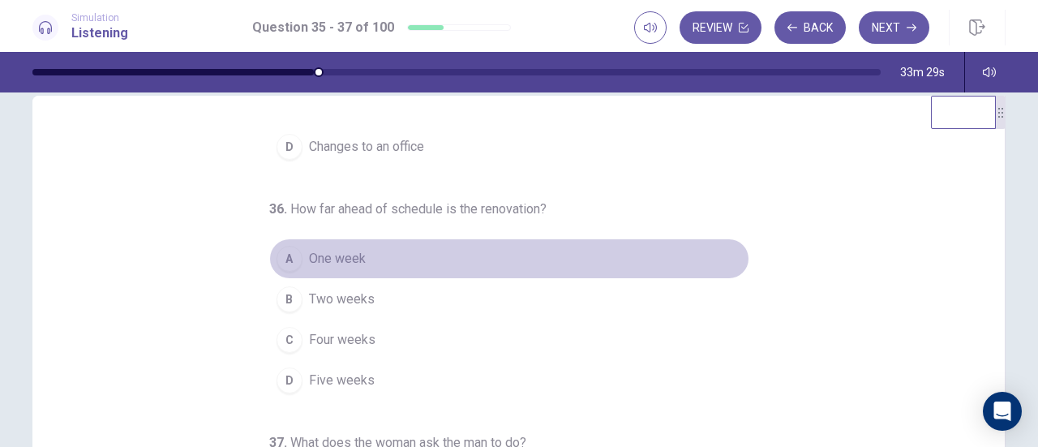
click at [332, 257] on span "One week" at bounding box center [337, 258] width 57 height 19
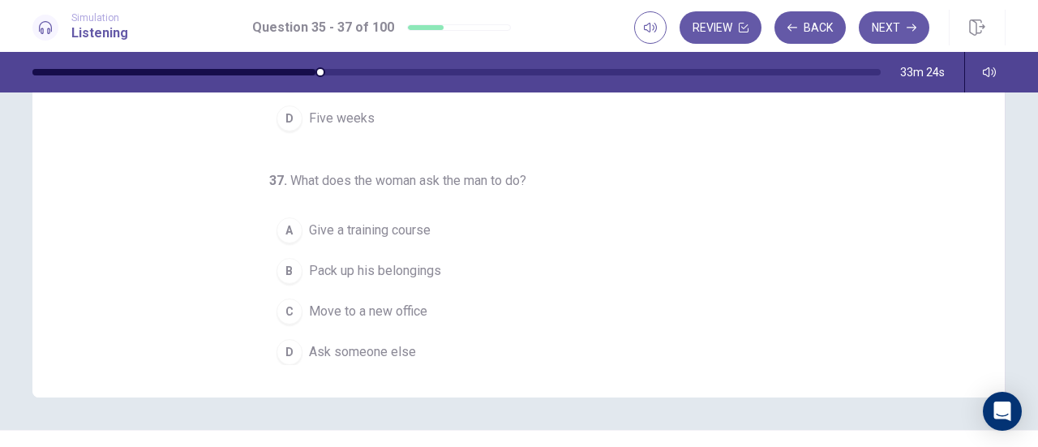
scroll to position [293, 0]
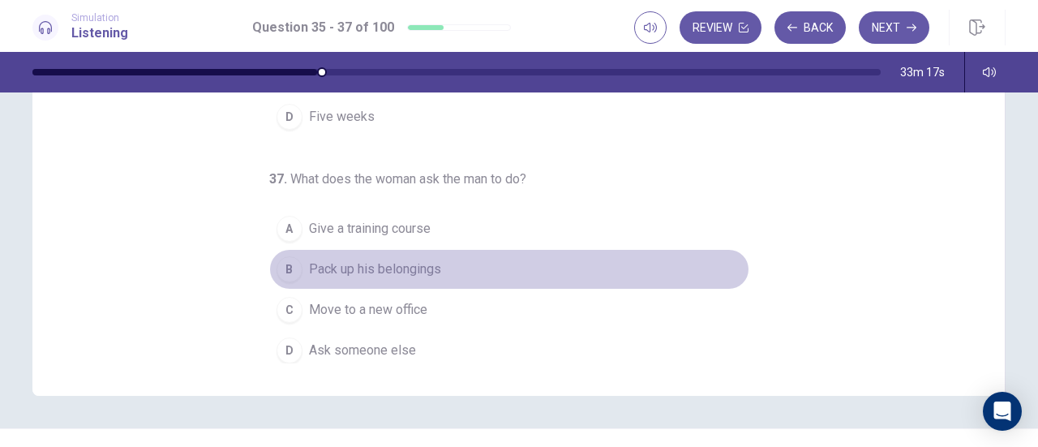
click at [389, 259] on span "Pack up his belongings" at bounding box center [375, 268] width 132 height 19
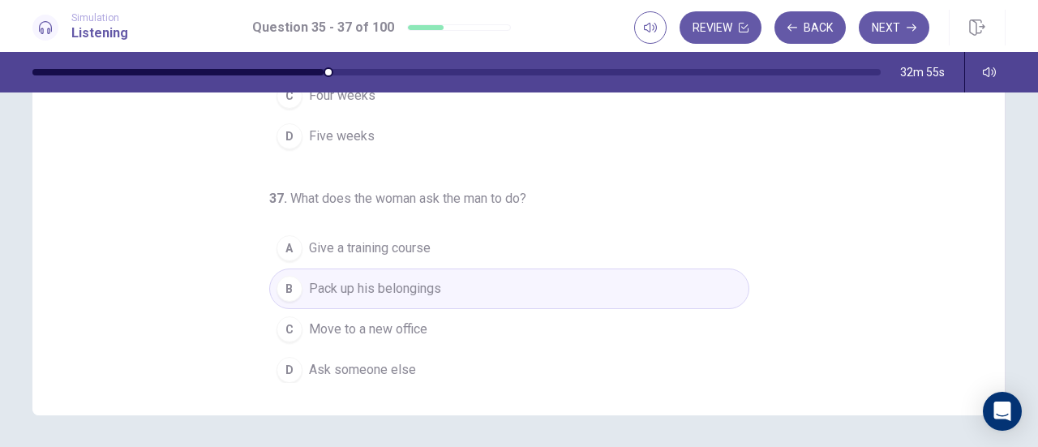
scroll to position [274, 0]
click at [898, 36] on button "Next" at bounding box center [893, 27] width 71 height 32
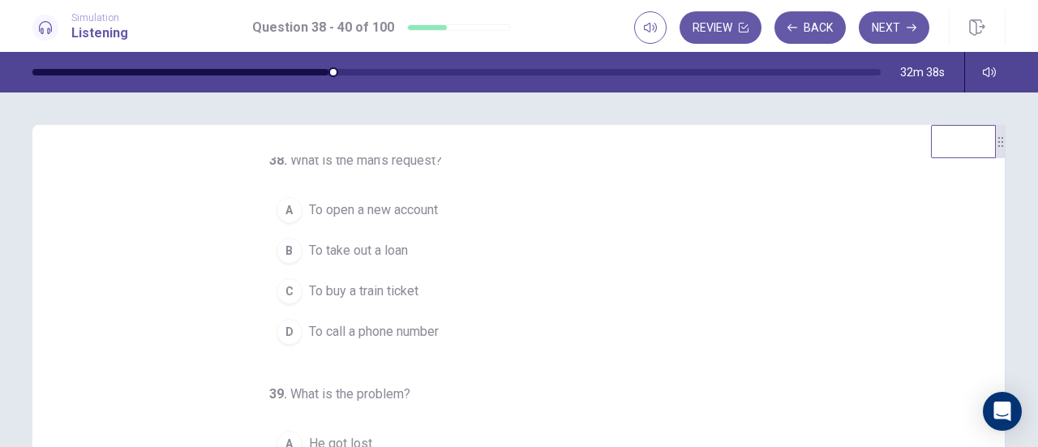
scroll to position [0, 0]
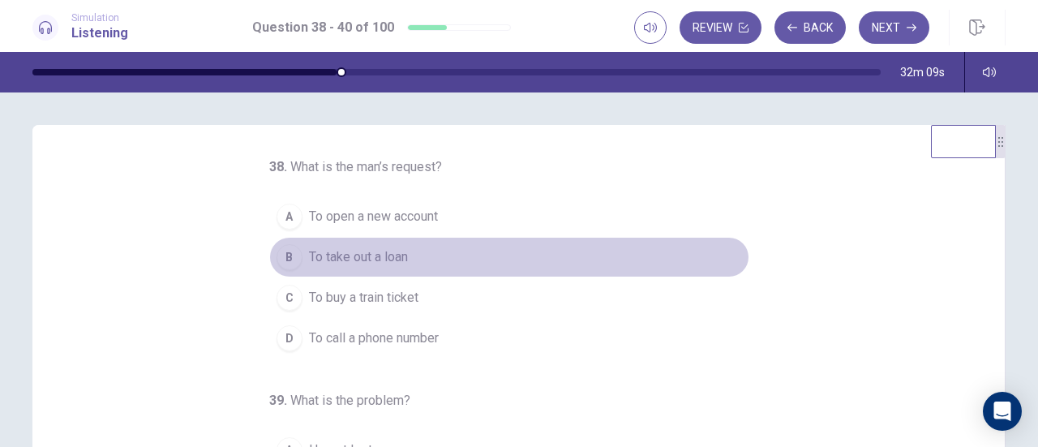
click at [388, 254] on span "To take out a loan" at bounding box center [358, 256] width 99 height 19
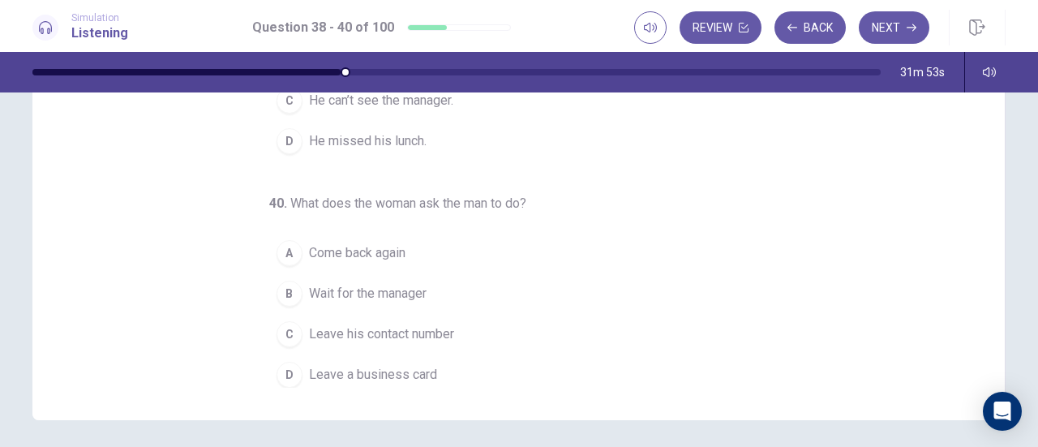
scroll to position [269, 0]
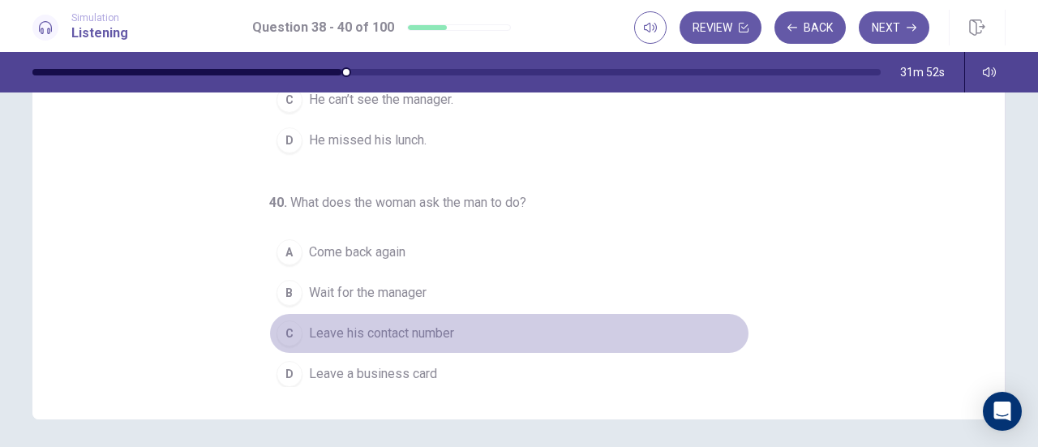
click at [386, 327] on span "Leave his contact number" at bounding box center [381, 332] width 145 height 19
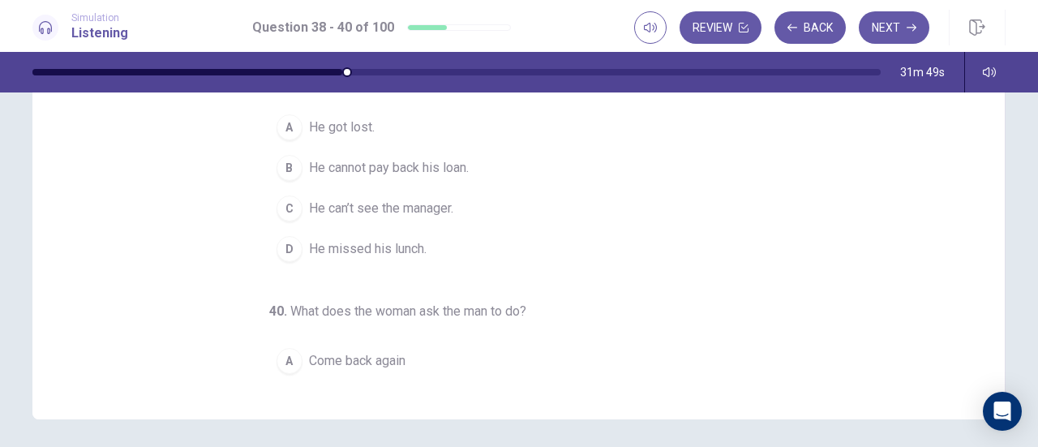
scroll to position [52, 0]
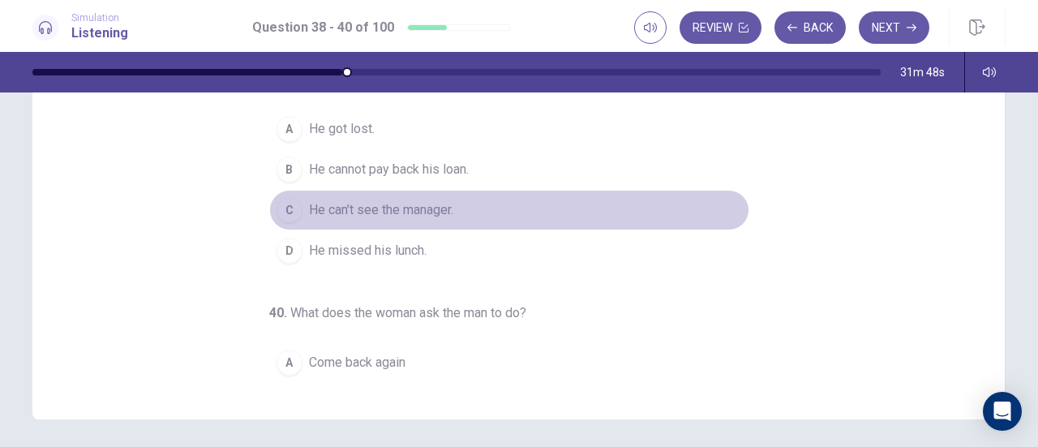
click at [427, 207] on span "He can’t see the manager." at bounding box center [381, 209] width 144 height 19
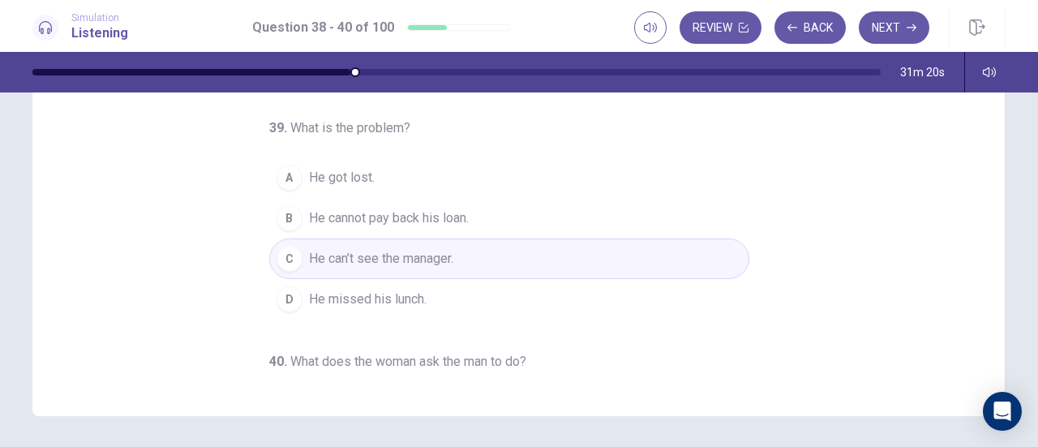
scroll to position [0, 0]
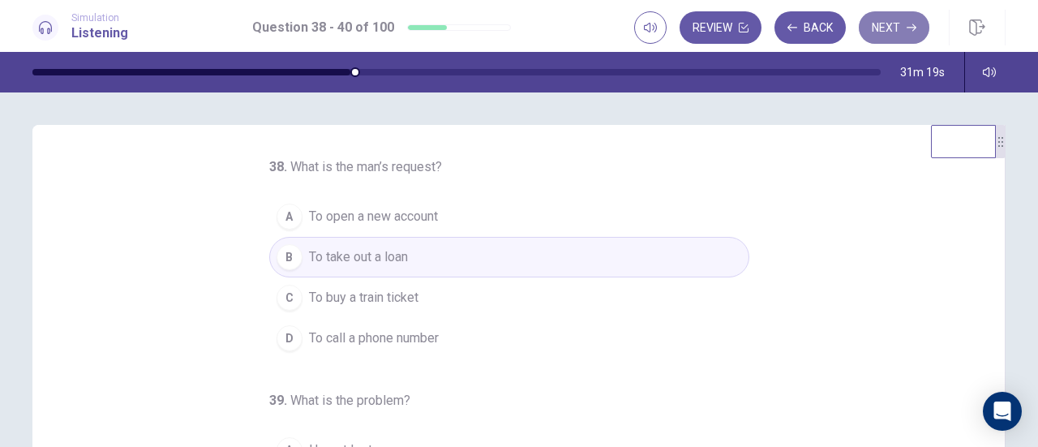
click at [897, 29] on button "Next" at bounding box center [893, 27] width 71 height 32
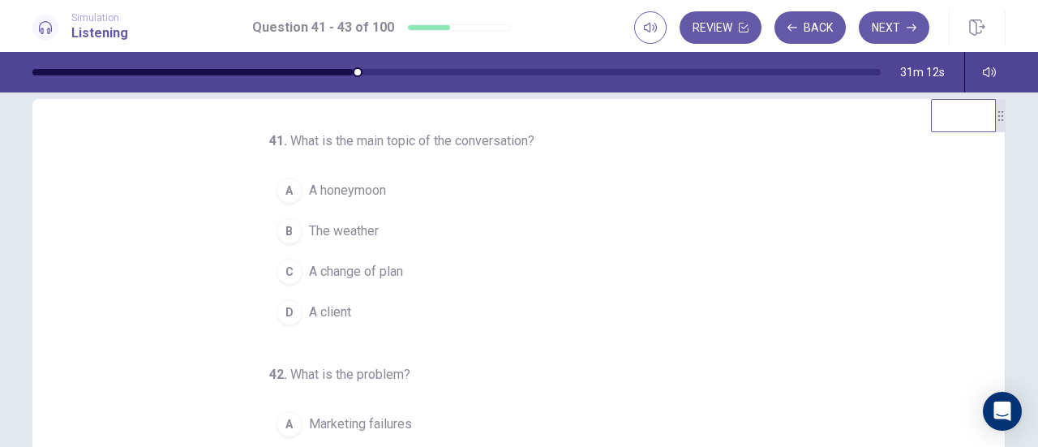
scroll to position [27, 0]
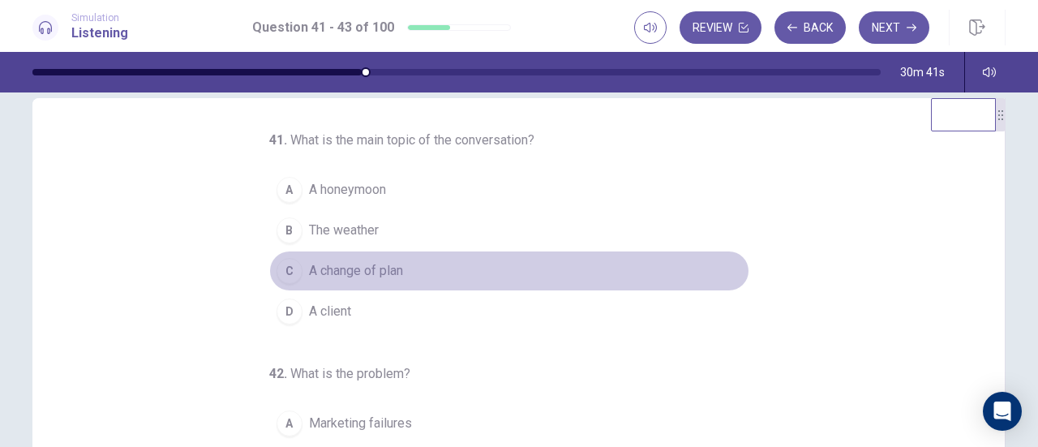
click at [347, 267] on span "A change of plan" at bounding box center [356, 270] width 94 height 19
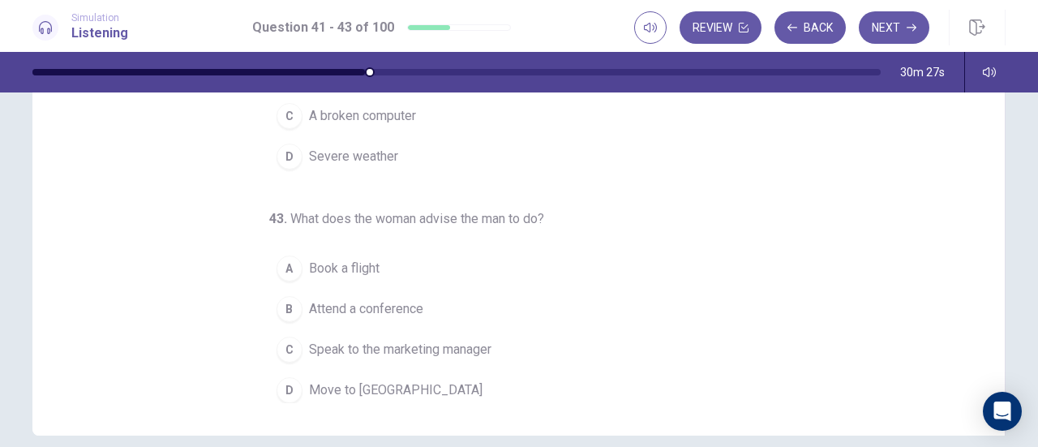
scroll to position [259, 0]
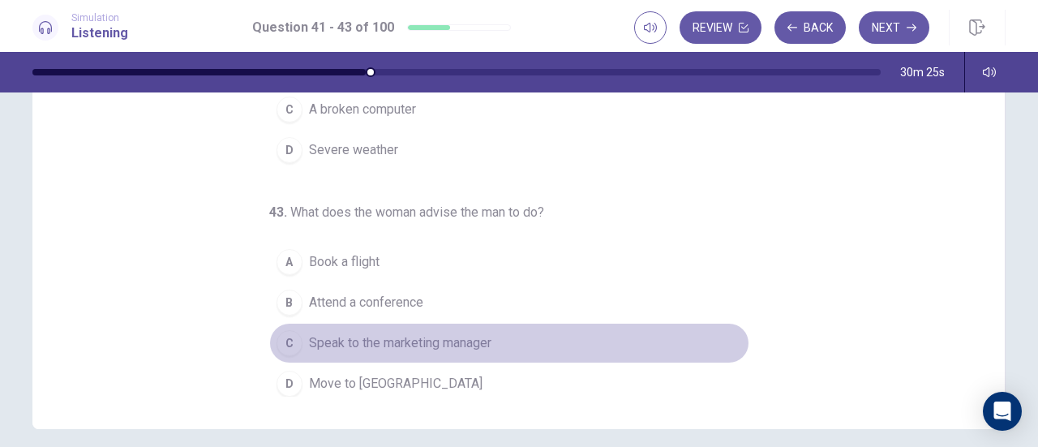
click at [388, 337] on span "Speak to the marketing manager" at bounding box center [400, 342] width 182 height 19
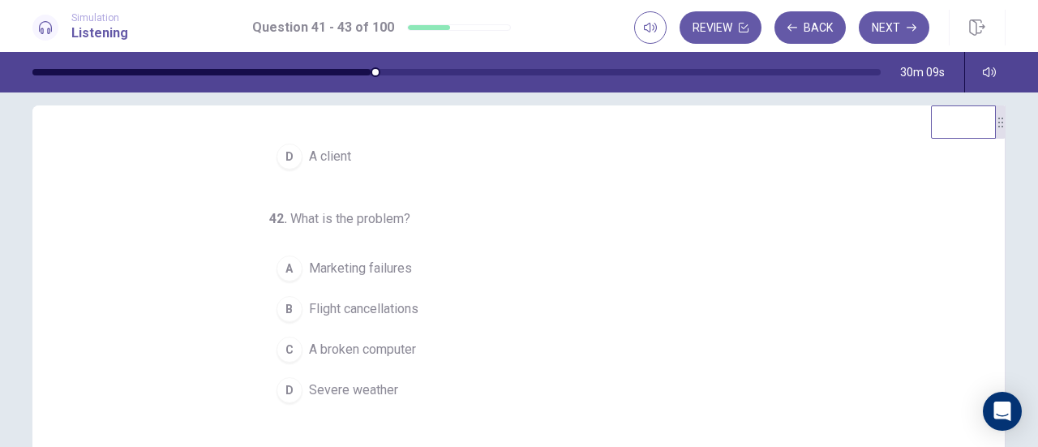
scroll to position [11, 0]
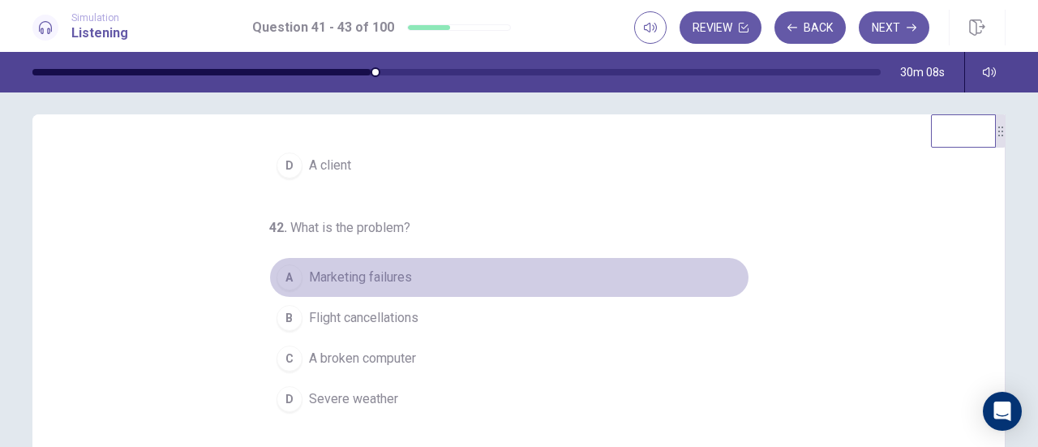
click at [336, 274] on span "Marketing failures" at bounding box center [360, 277] width 103 height 19
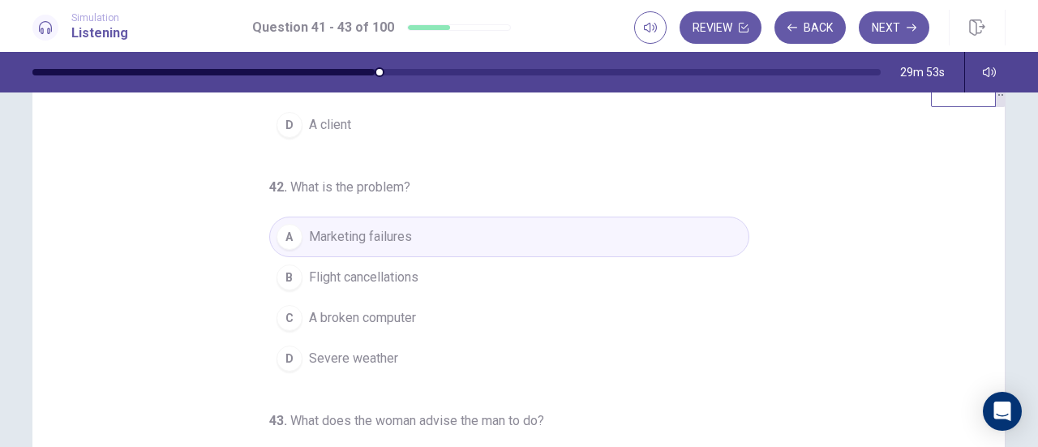
scroll to position [52, 0]
click at [884, 36] on button "Next" at bounding box center [893, 27] width 71 height 32
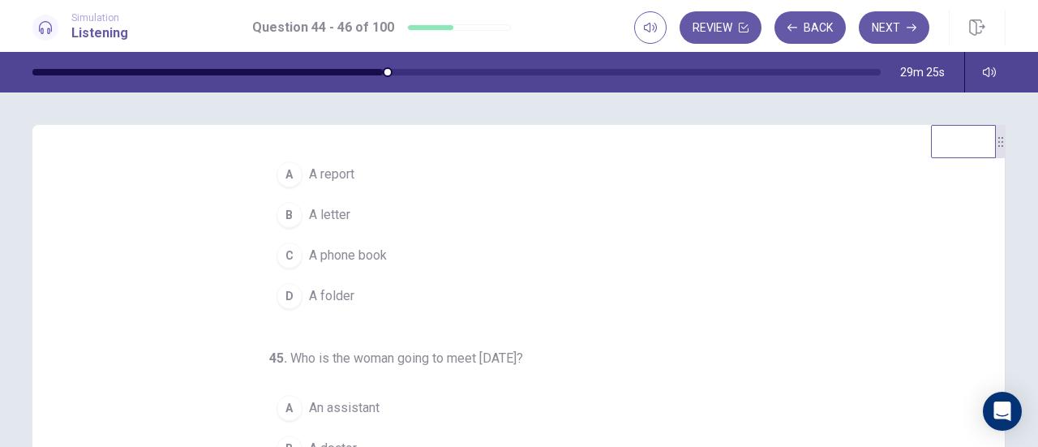
scroll to position [56, 0]
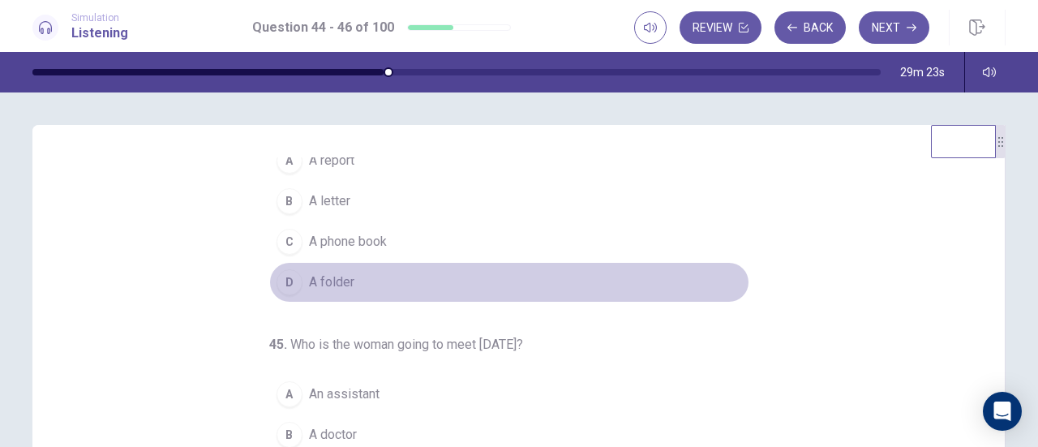
click at [277, 280] on div "D" at bounding box center [289, 282] width 26 height 26
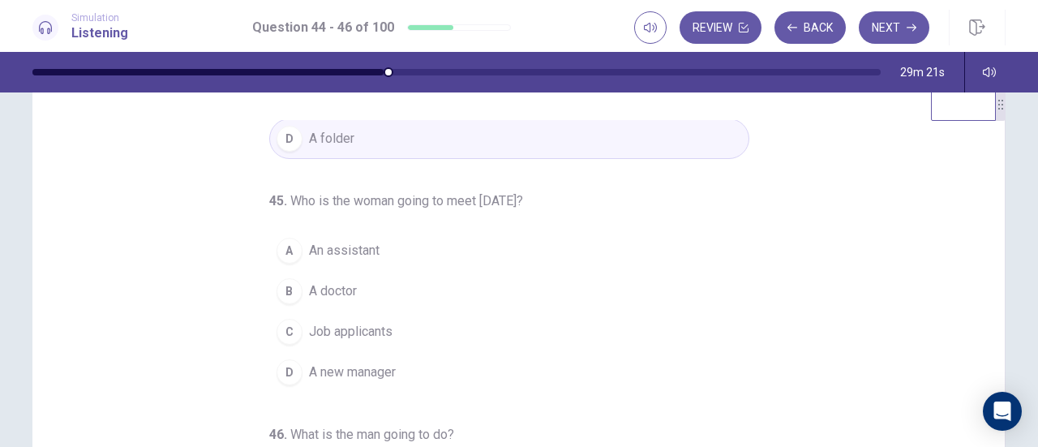
scroll to position [38, 0]
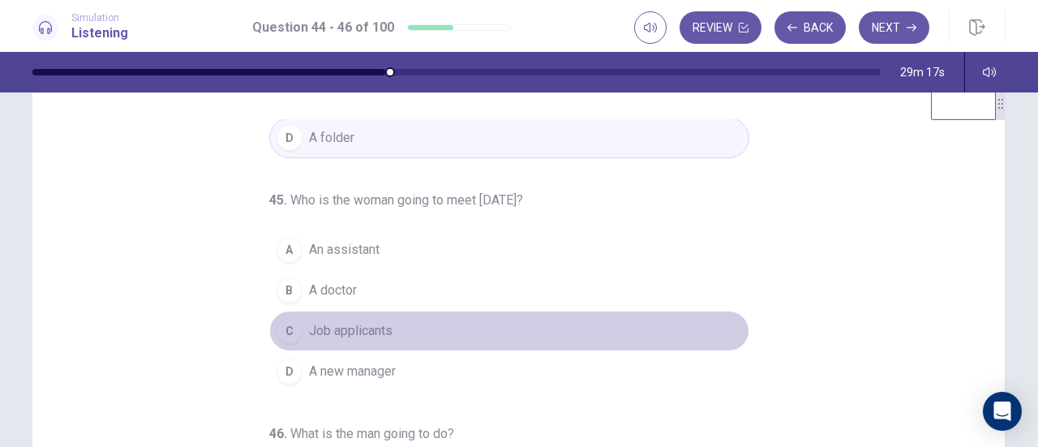
click at [357, 323] on span "Job applicants" at bounding box center [350, 330] width 83 height 19
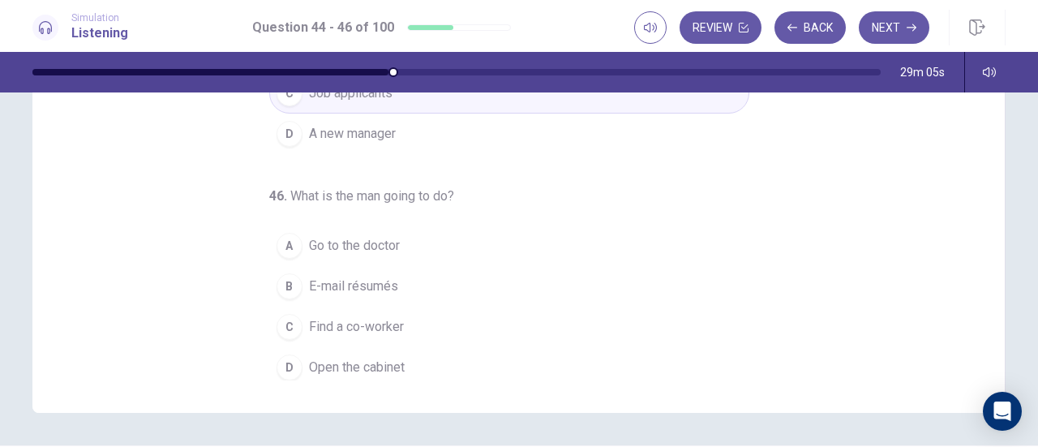
scroll to position [317, 0]
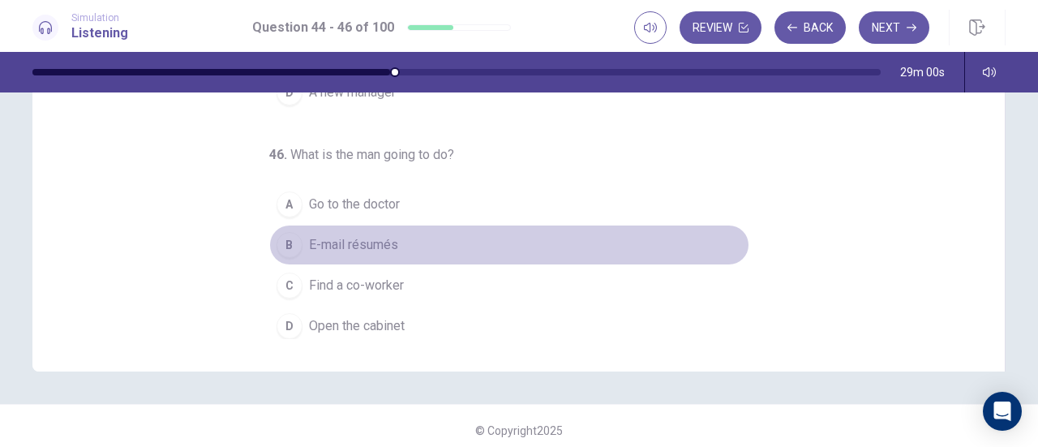
click at [344, 238] on span "E-mail résumés" at bounding box center [353, 244] width 89 height 19
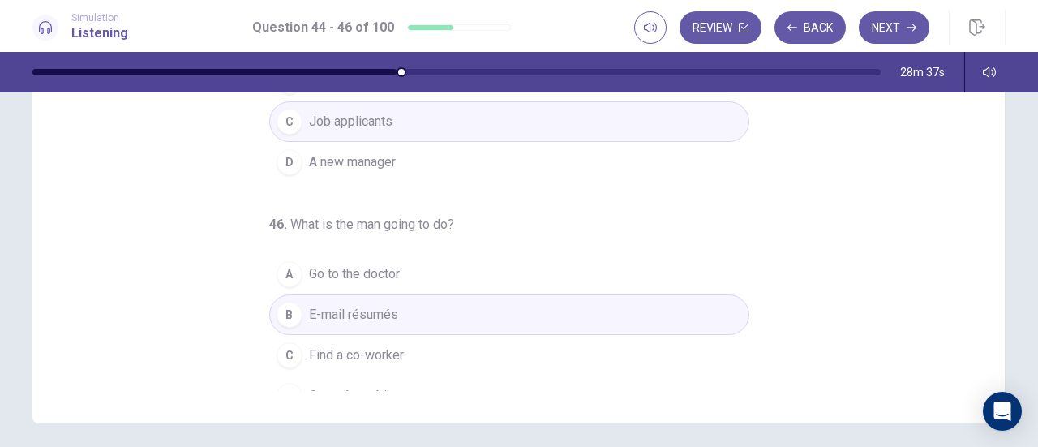
scroll to position [162, 0]
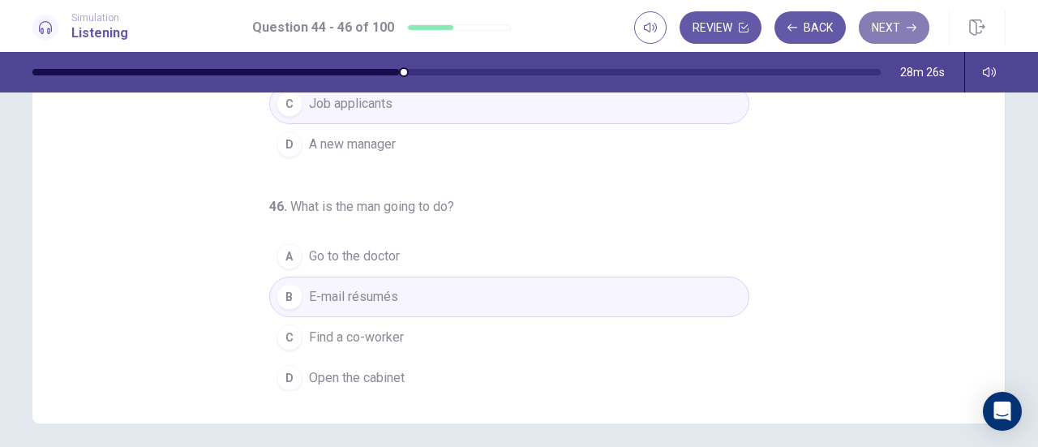
click at [897, 28] on button "Next" at bounding box center [893, 27] width 71 height 32
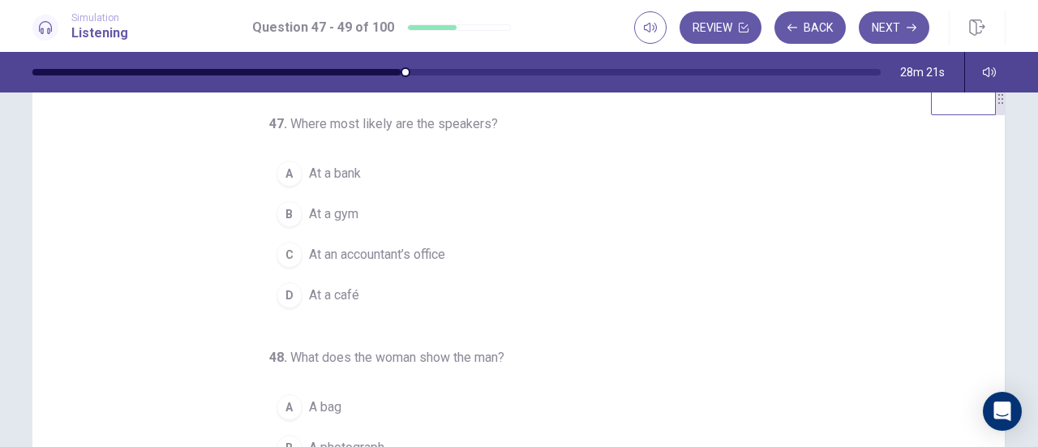
scroll to position [41, 0]
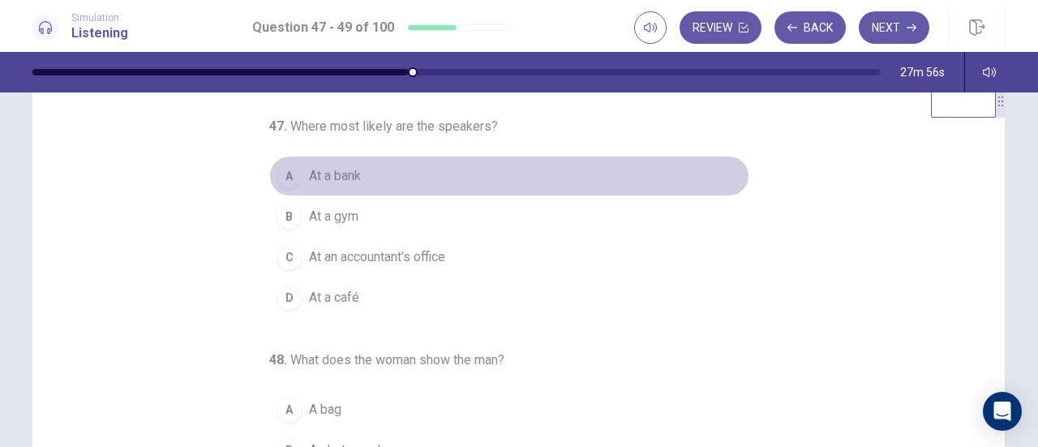
click at [331, 169] on span "At a bank" at bounding box center [335, 175] width 52 height 19
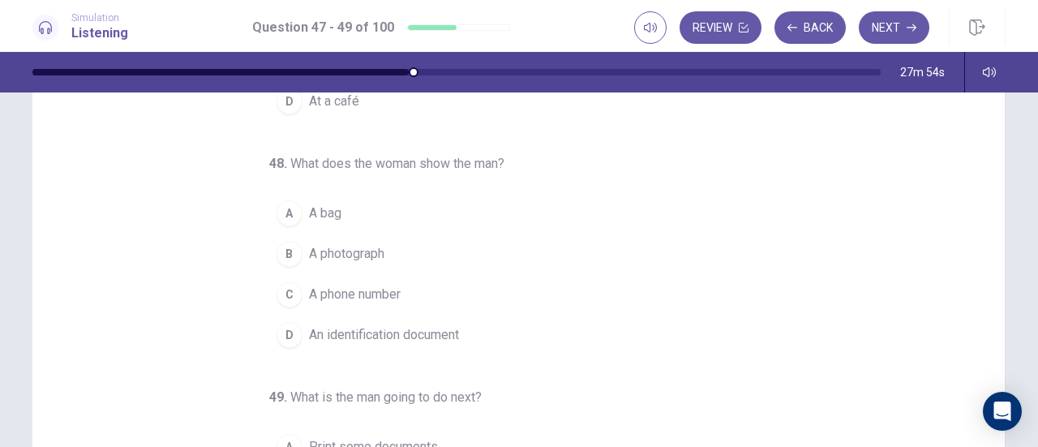
scroll to position [75, 0]
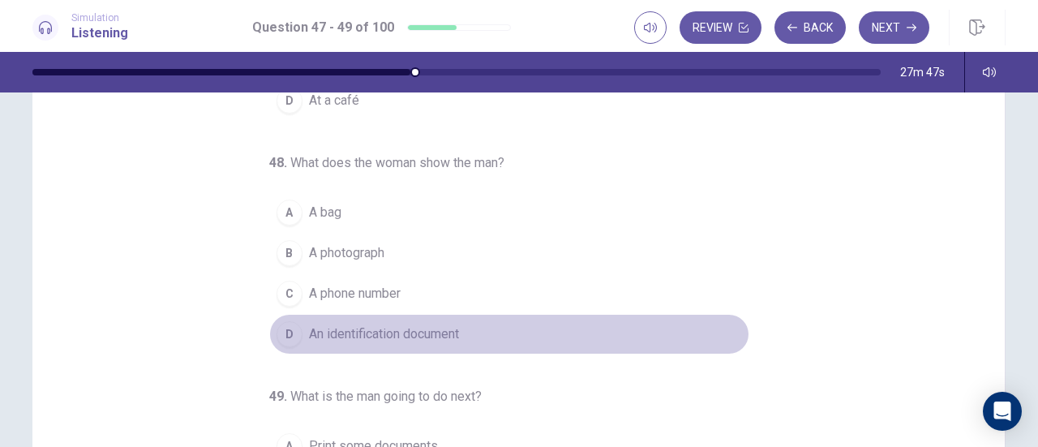
click at [385, 325] on span "An identification document" at bounding box center [384, 333] width 150 height 19
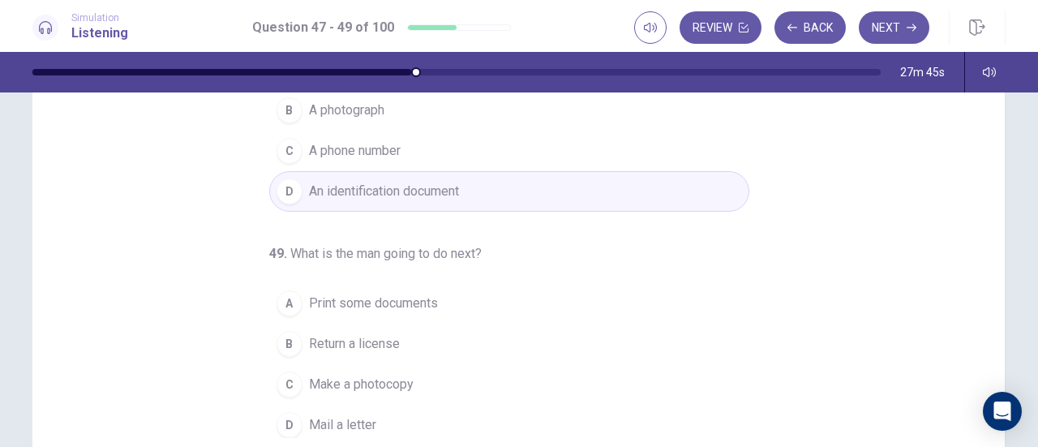
scroll to position [293, 0]
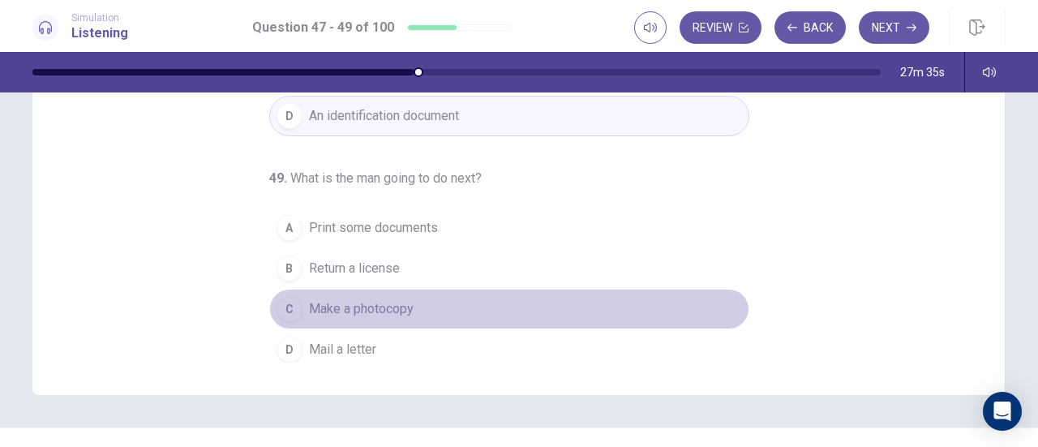
click at [384, 307] on span "Make a photocopy" at bounding box center [361, 308] width 105 height 19
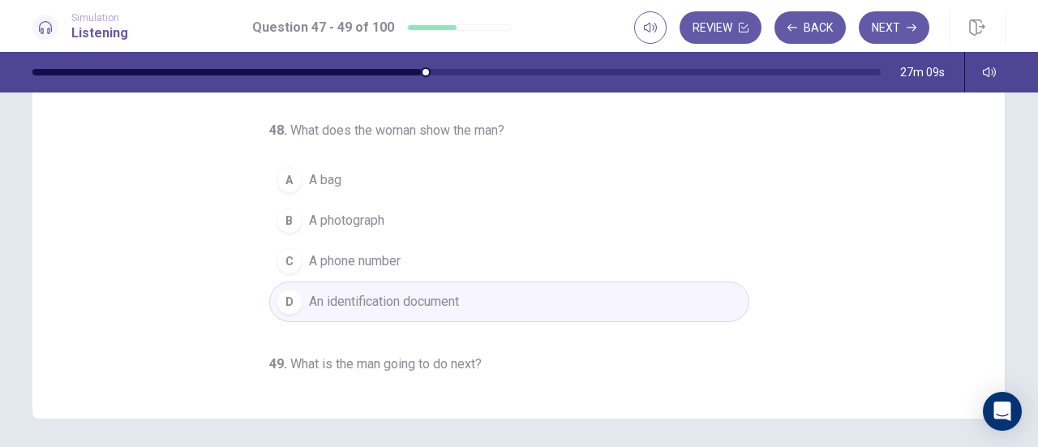
scroll to position [0, 0]
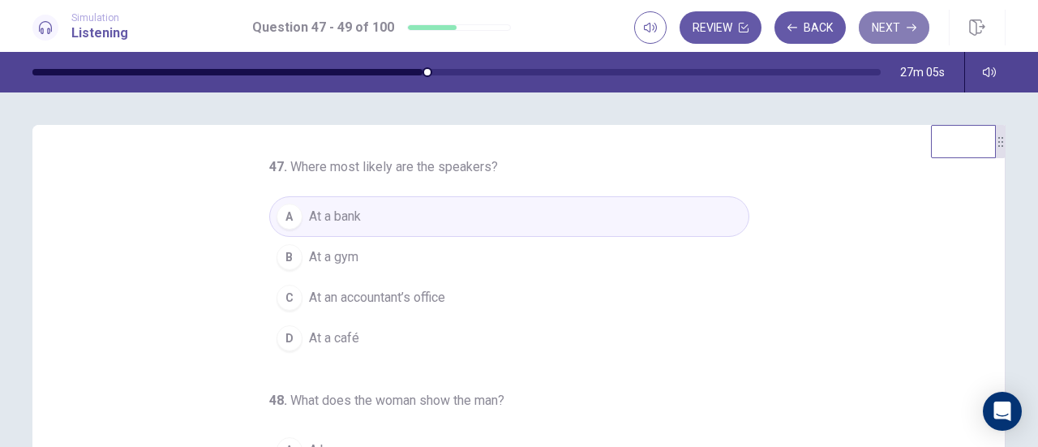
click at [890, 36] on button "Next" at bounding box center [893, 27] width 71 height 32
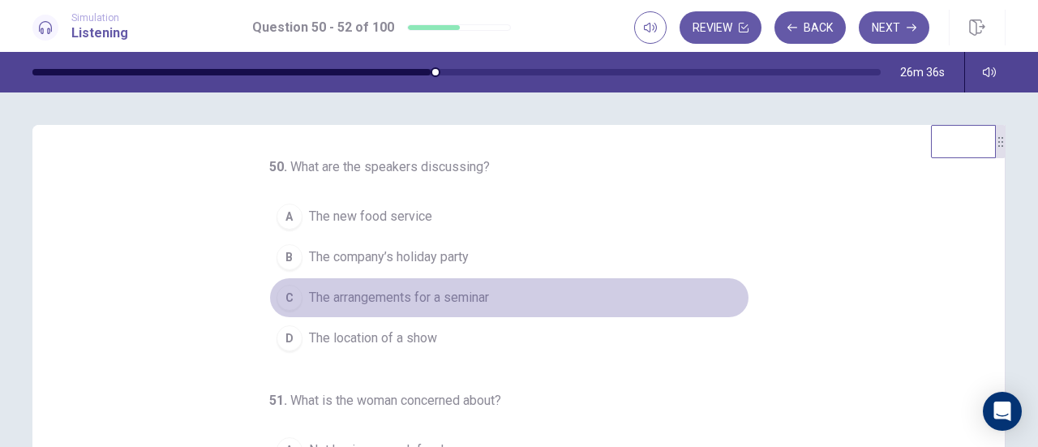
click at [378, 298] on span "The arrangements for a seminar" at bounding box center [399, 297] width 180 height 19
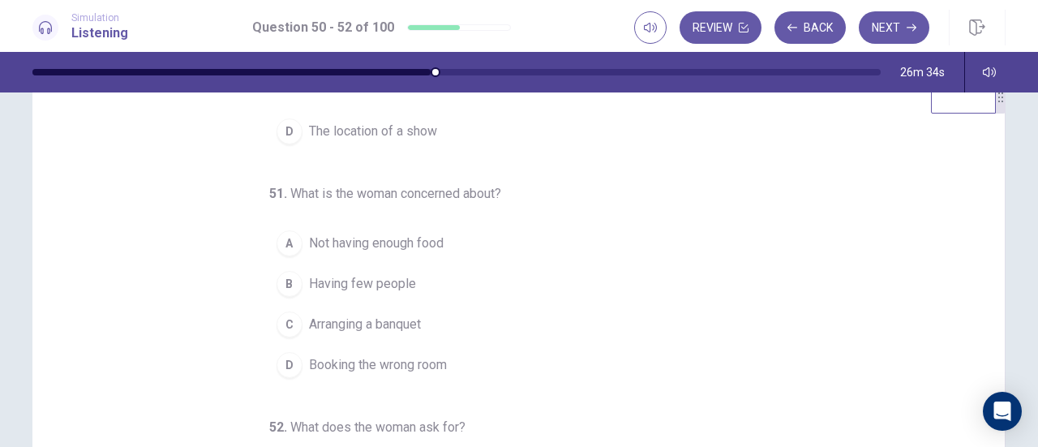
scroll to position [45, 0]
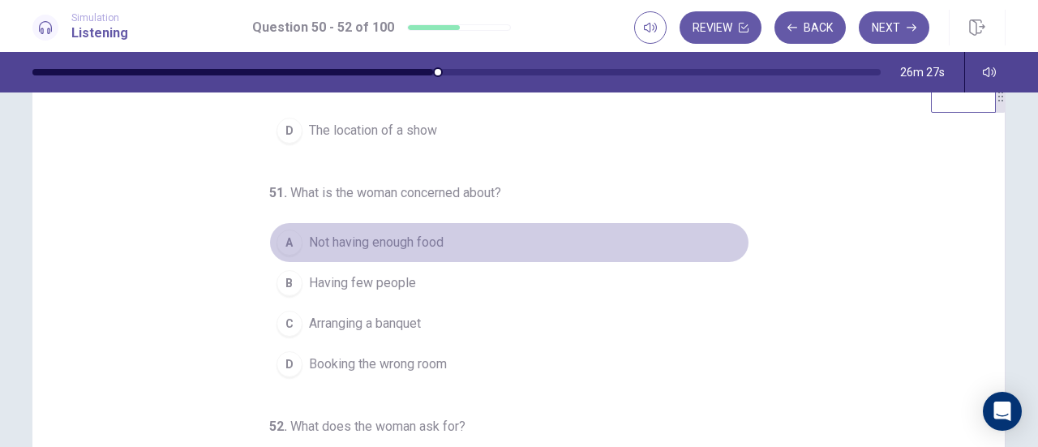
click at [430, 241] on span "Not having enough food" at bounding box center [376, 242] width 135 height 19
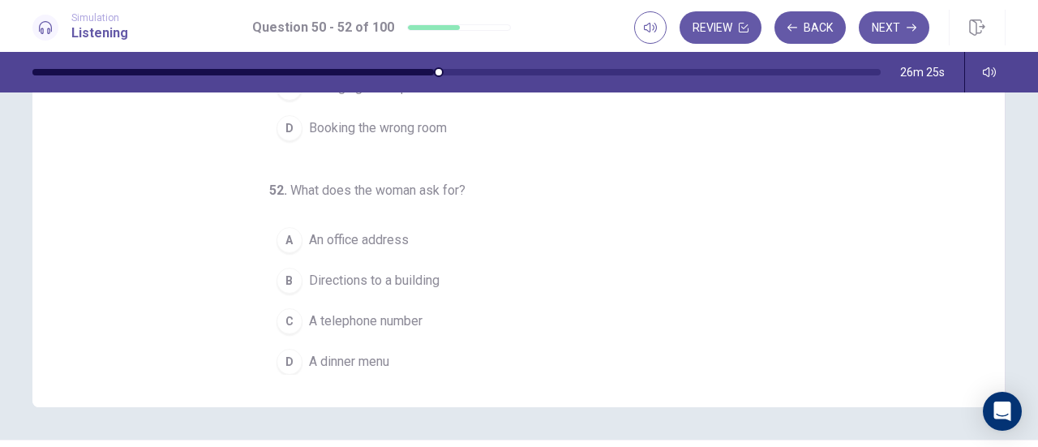
scroll to position [326, 0]
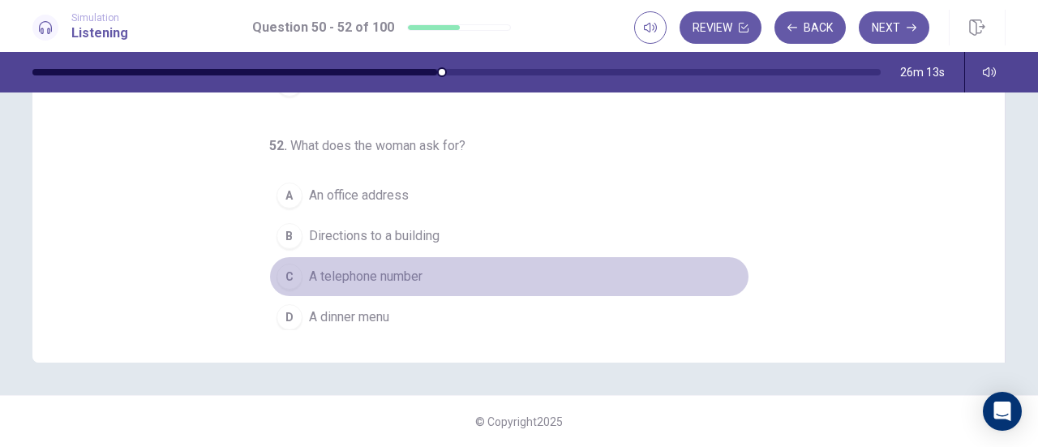
click at [359, 267] on span "A telephone number" at bounding box center [365, 276] width 113 height 19
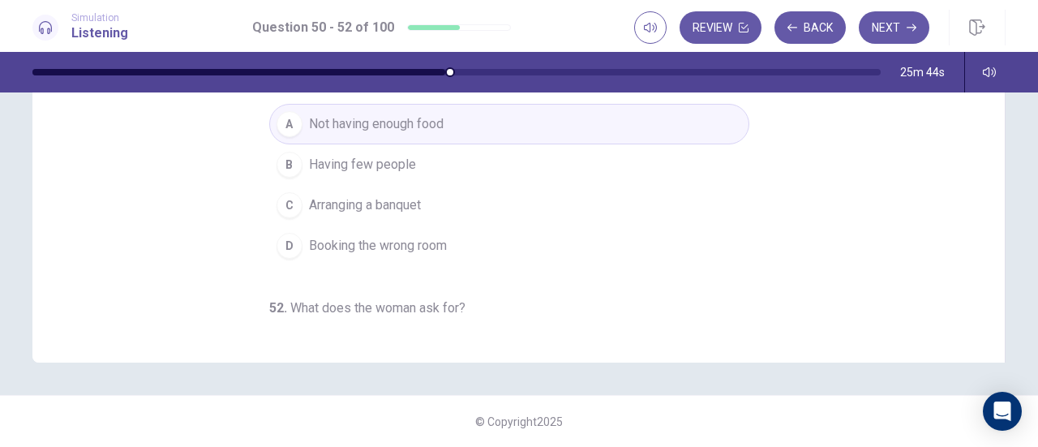
scroll to position [0, 0]
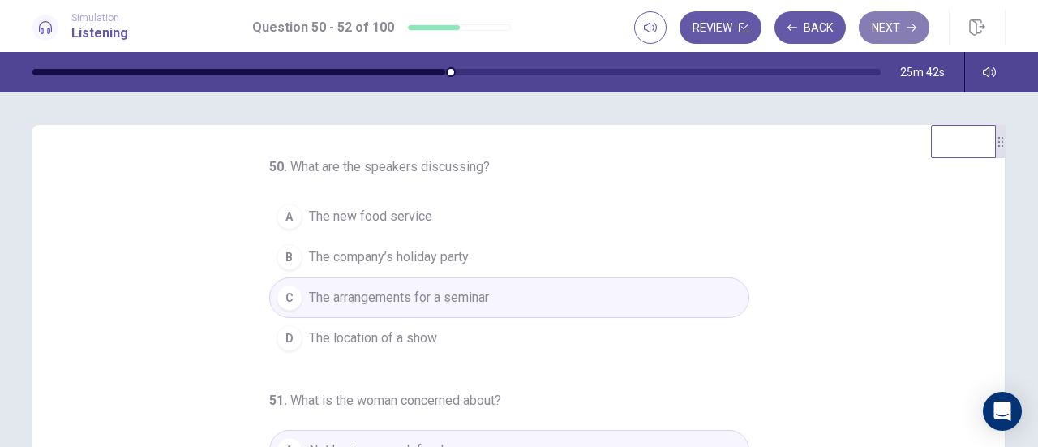
click at [915, 32] on icon "button" at bounding box center [911, 28] width 10 height 10
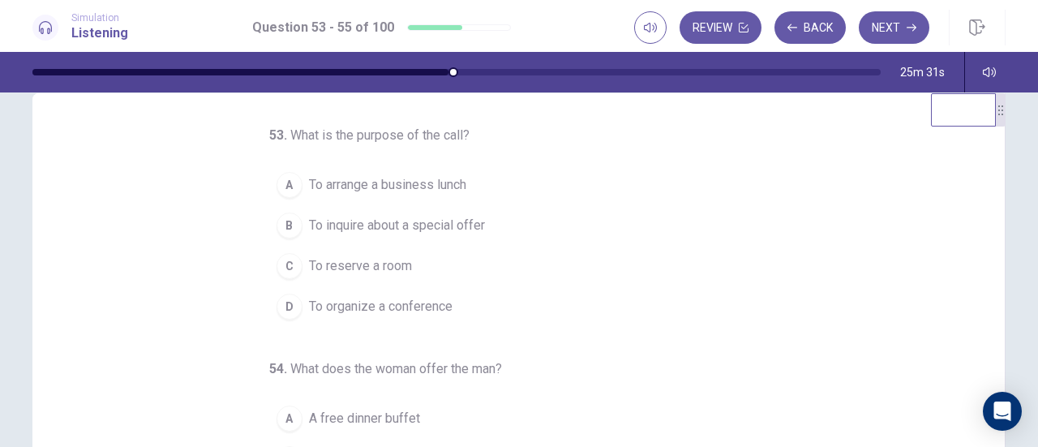
scroll to position [31, 0]
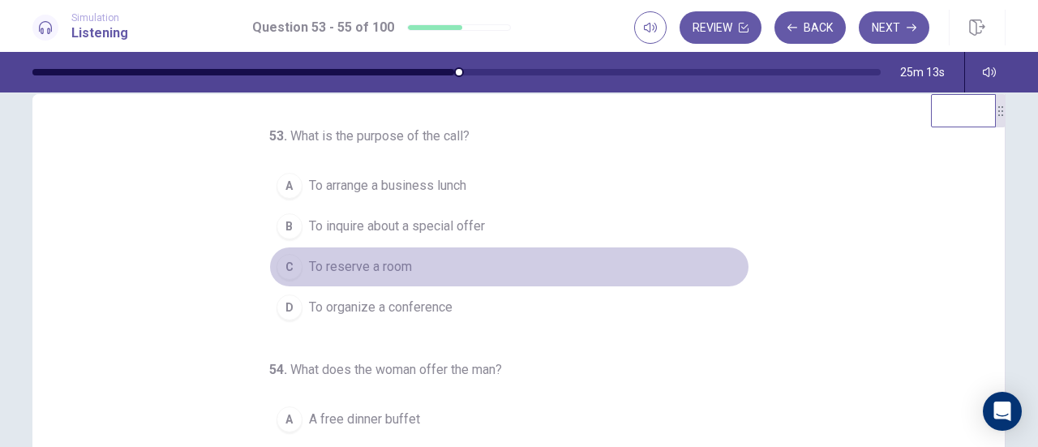
click at [386, 257] on span "To reserve a room" at bounding box center [360, 266] width 103 height 19
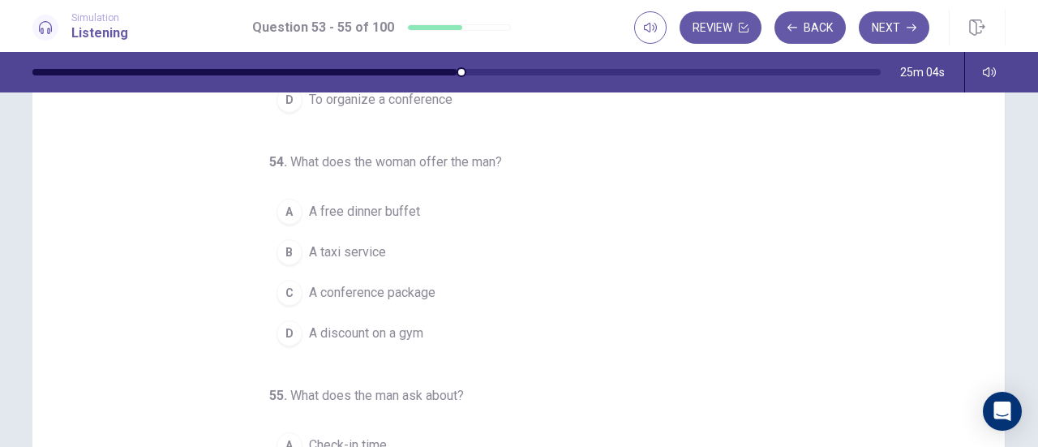
scroll to position [77, 0]
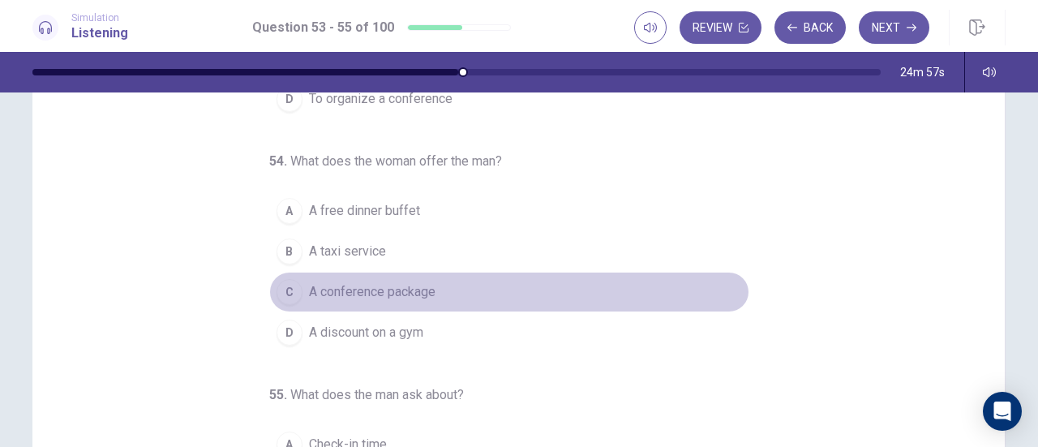
click at [387, 286] on span "A conference package" at bounding box center [372, 291] width 126 height 19
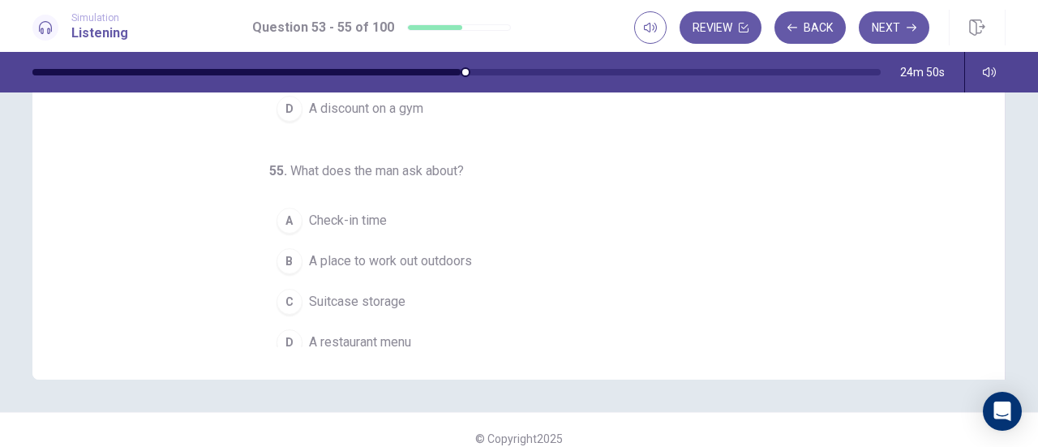
scroll to position [156, 0]
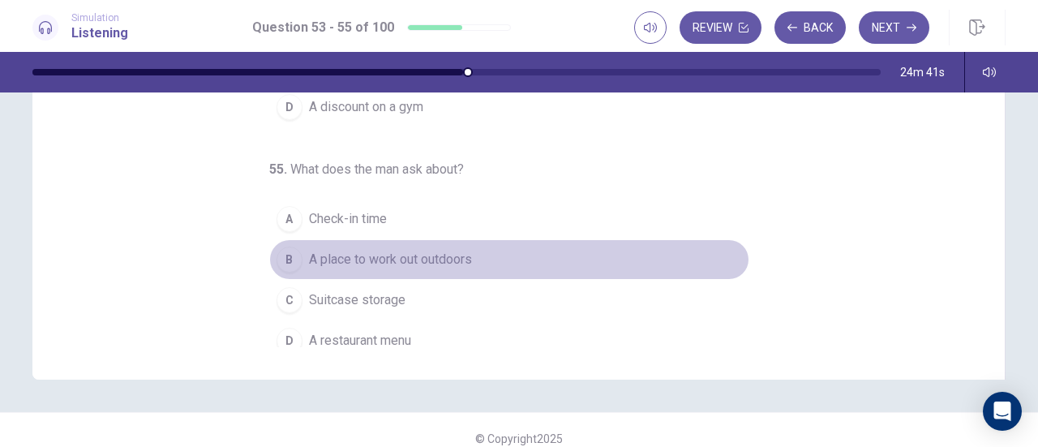
click at [392, 250] on span "A place to work out outdoors" at bounding box center [390, 259] width 163 height 19
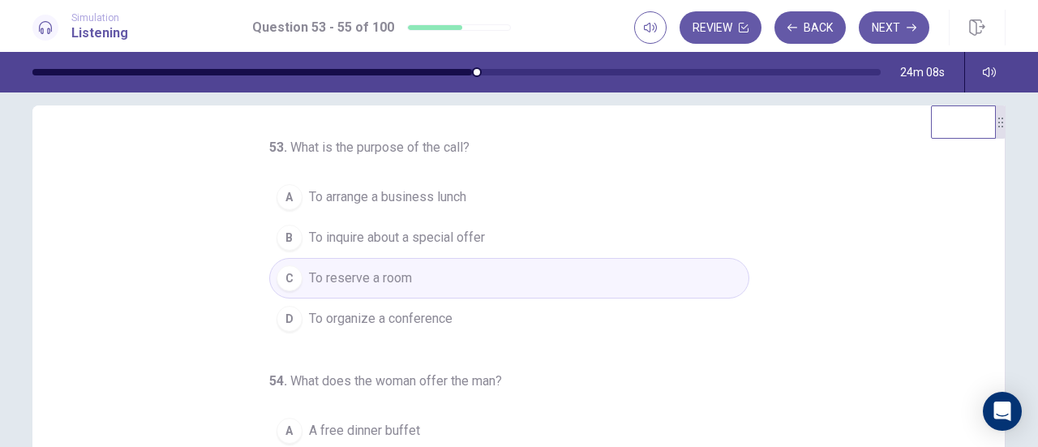
scroll to position [0, 0]
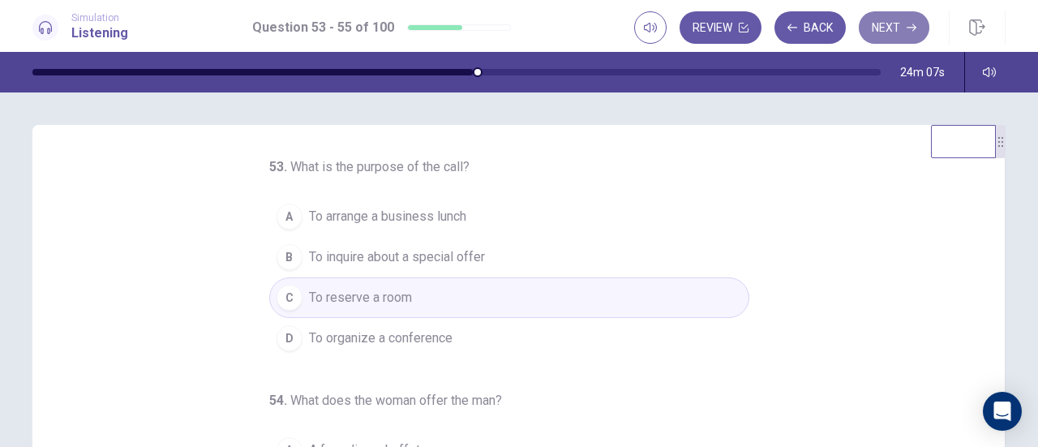
click at [913, 22] on button "Next" at bounding box center [893, 27] width 71 height 32
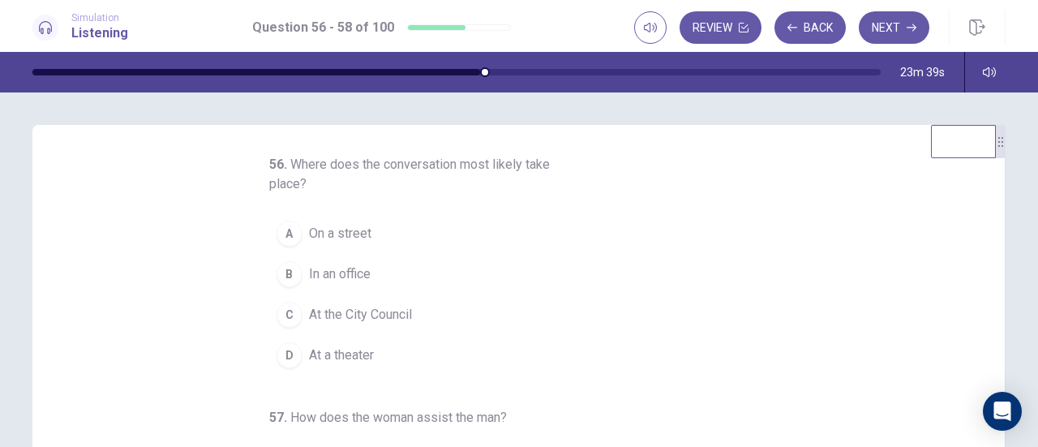
scroll to position [4, 0]
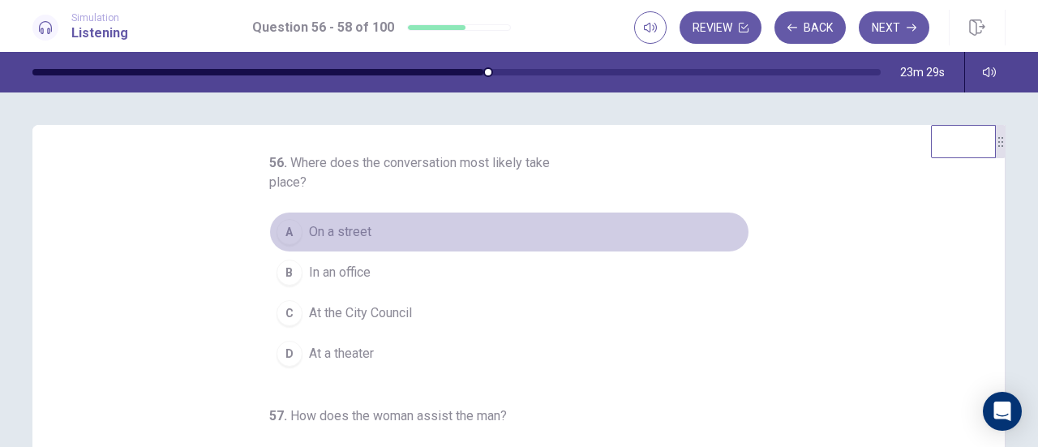
click at [336, 234] on span "On a street" at bounding box center [340, 231] width 62 height 19
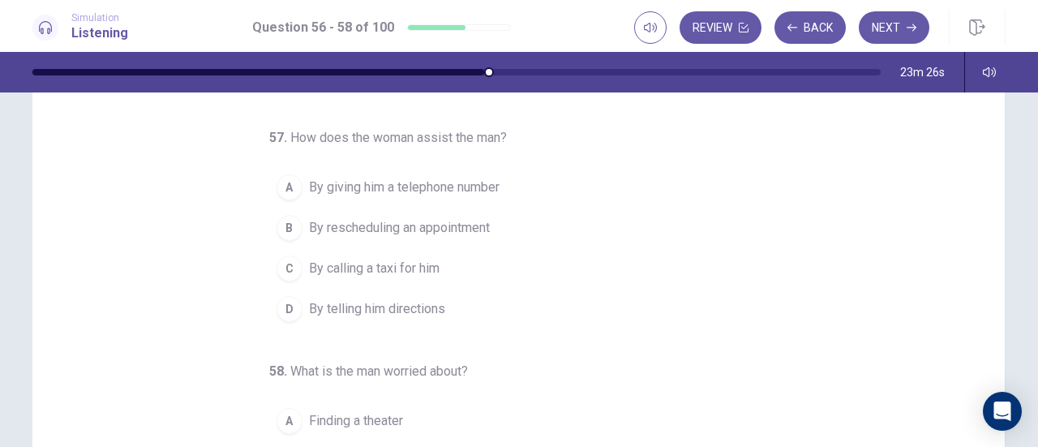
scroll to position [101, 0]
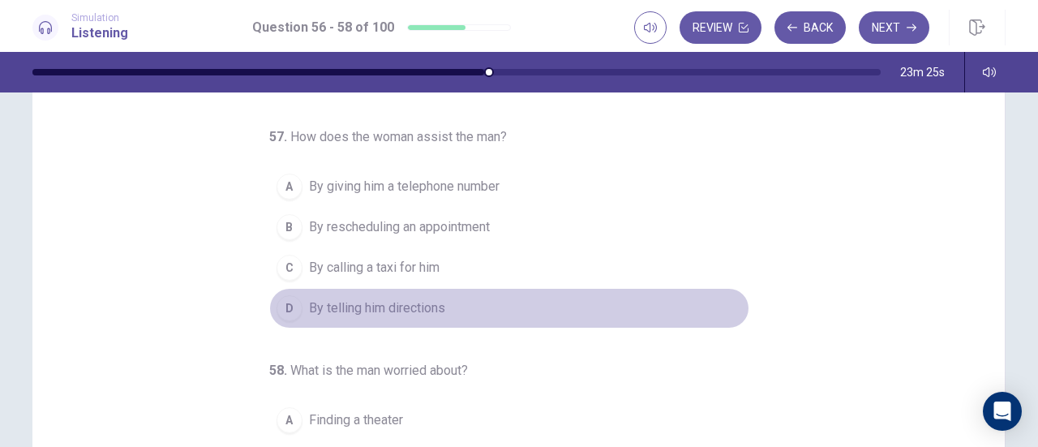
click at [396, 315] on button "D By telling him directions" at bounding box center [509, 308] width 480 height 41
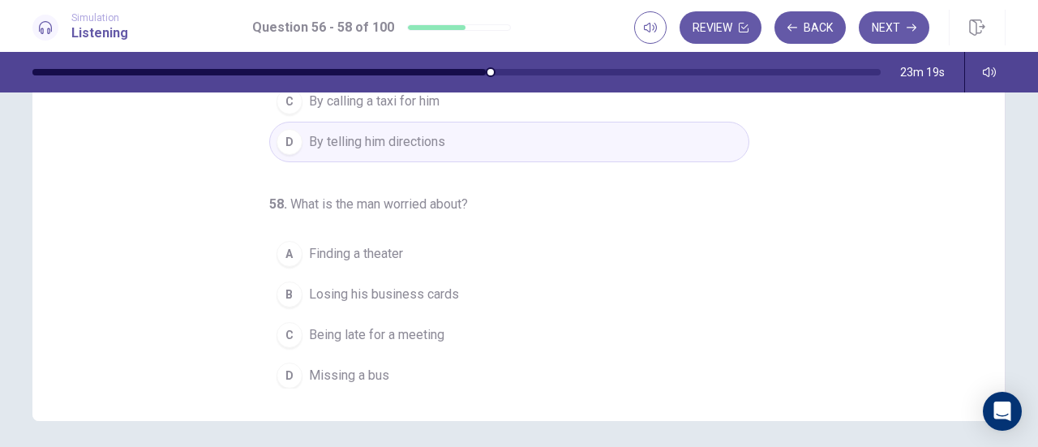
scroll to position [284, 0]
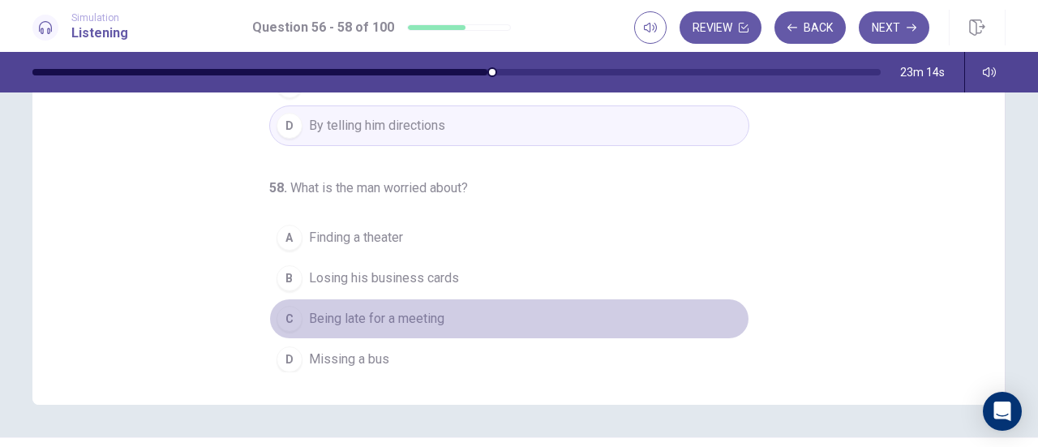
click at [388, 309] on span "Being late for a meeting" at bounding box center [376, 318] width 135 height 19
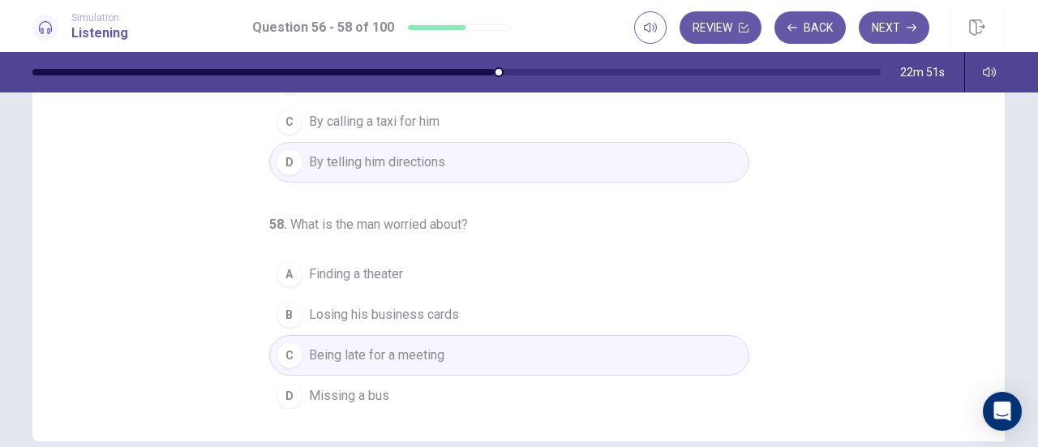
scroll to position [326, 0]
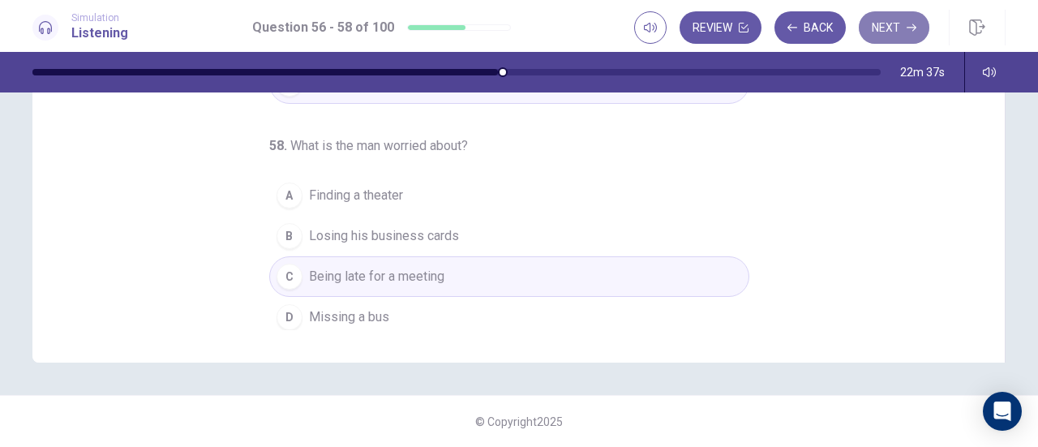
click at [900, 35] on button "Next" at bounding box center [893, 27] width 71 height 32
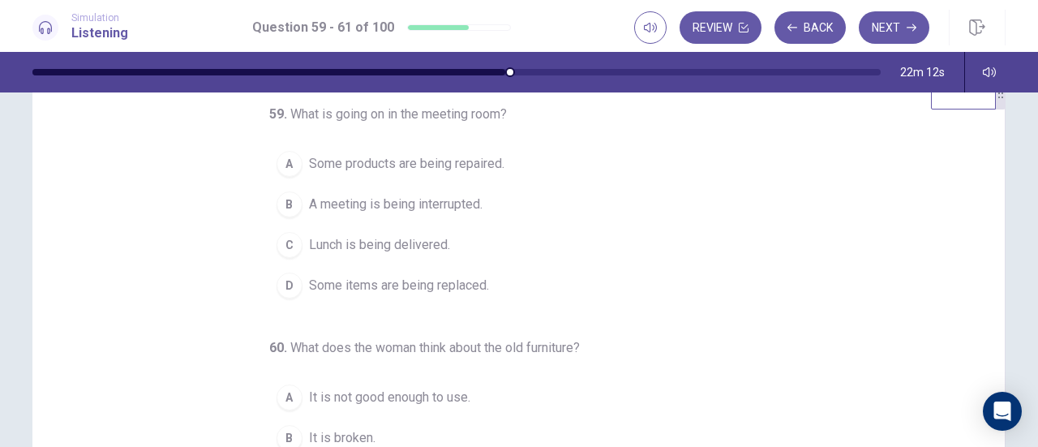
scroll to position [5, 0]
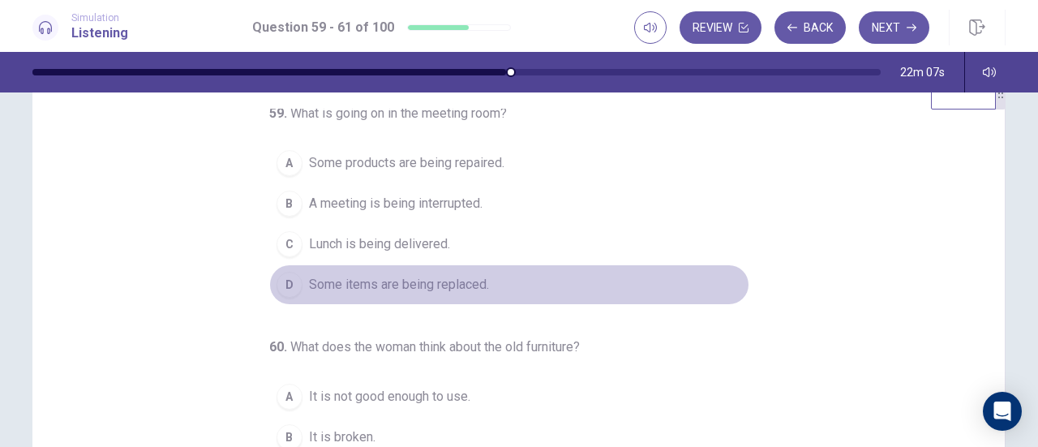
click at [439, 284] on span "Some items are being replaced." at bounding box center [399, 284] width 180 height 19
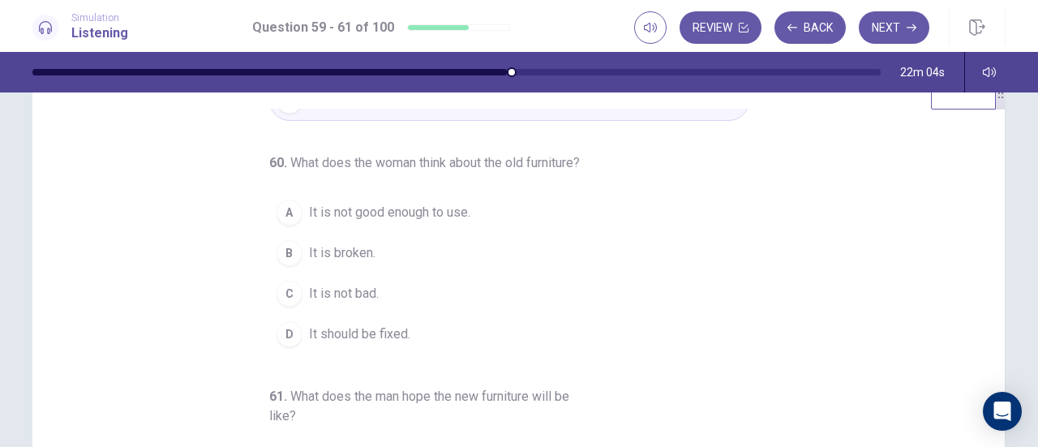
scroll to position [193, 0]
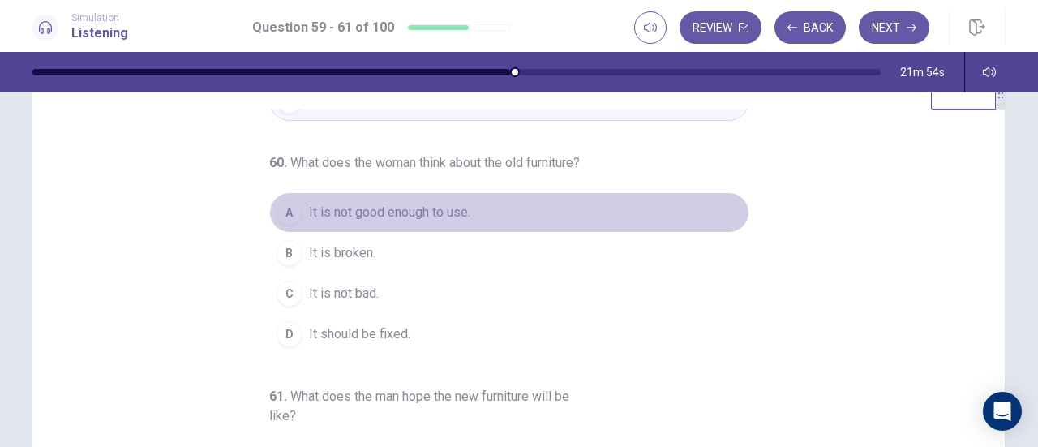
click at [364, 221] on span "It is not good enough to use." at bounding box center [389, 212] width 161 height 19
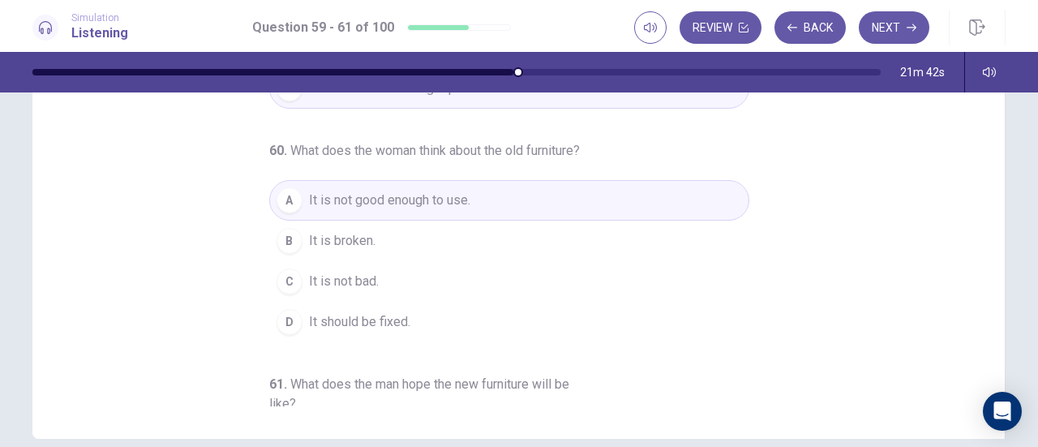
scroll to position [250, 0]
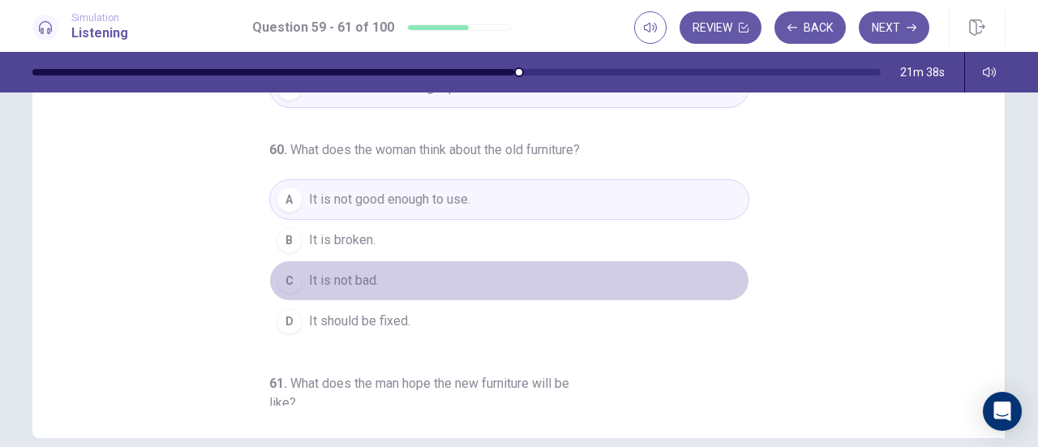
click at [353, 290] on span "It is not bad." at bounding box center [344, 280] width 70 height 19
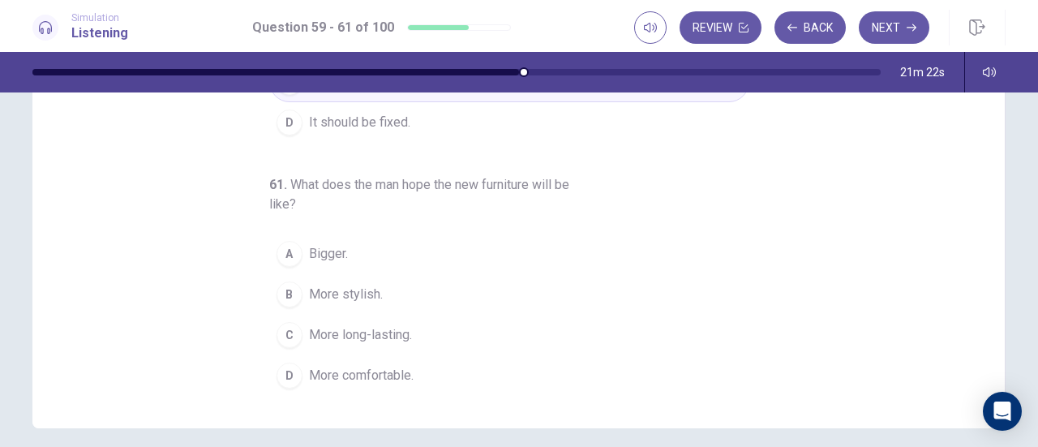
scroll to position [255, 0]
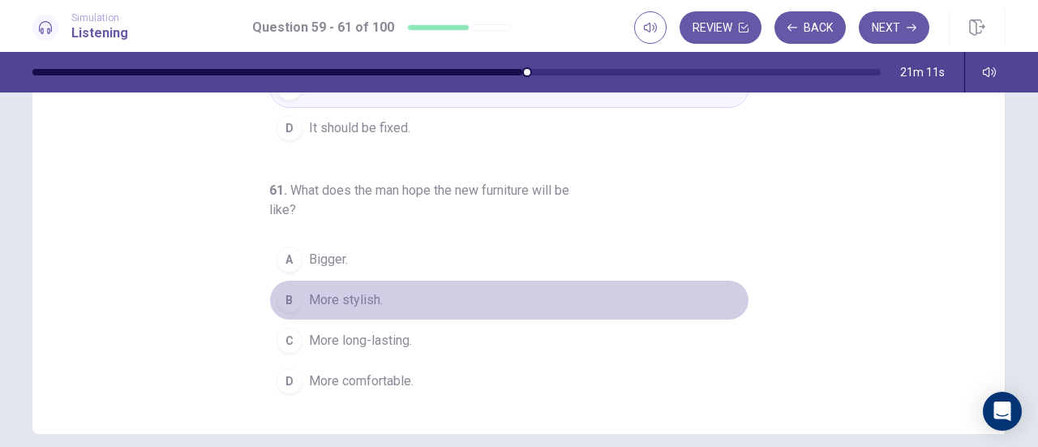
click at [289, 299] on div "B" at bounding box center [289, 300] width 26 height 26
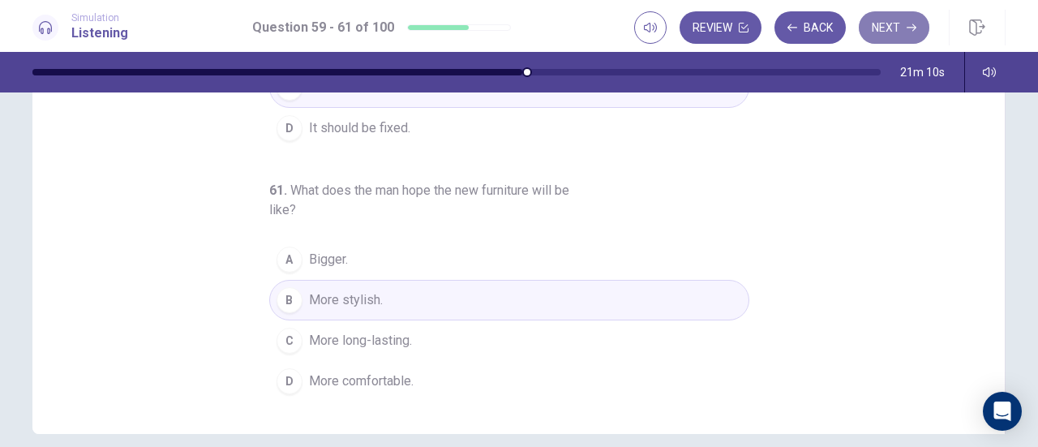
click at [908, 27] on icon "button" at bounding box center [911, 27] width 10 height 7
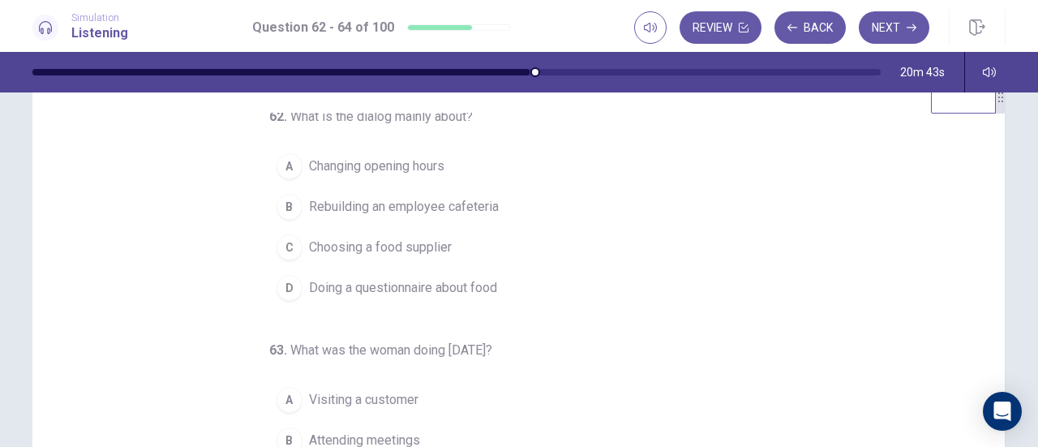
scroll to position [1, 0]
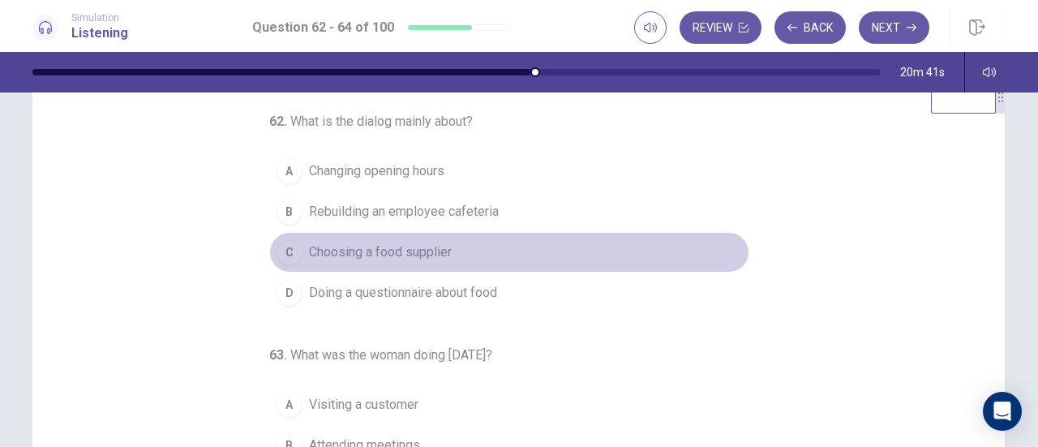
click at [387, 250] on span "Choosing a food supplier" at bounding box center [380, 251] width 143 height 19
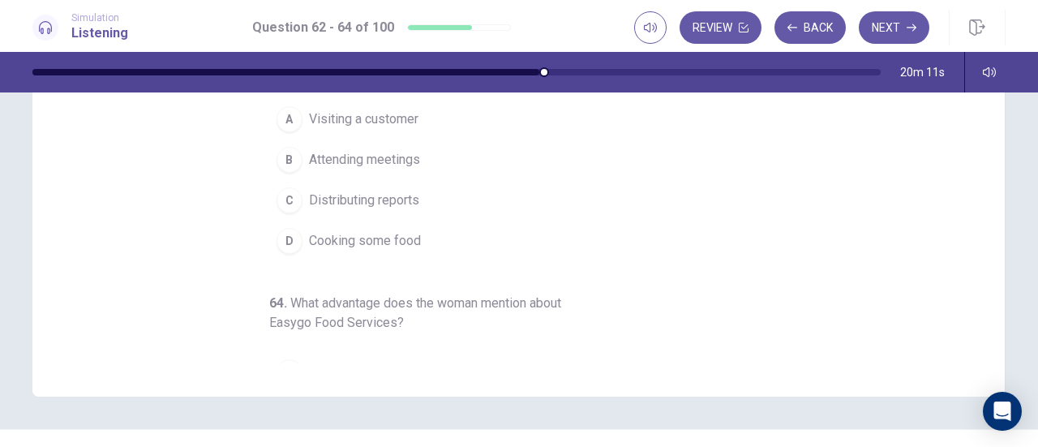
scroll to position [0, 0]
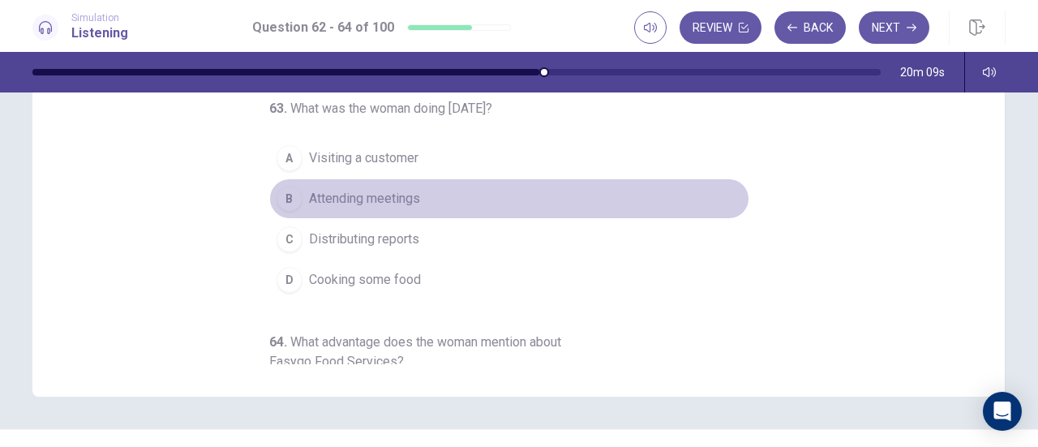
click at [351, 191] on span "Attending meetings" at bounding box center [364, 198] width 111 height 19
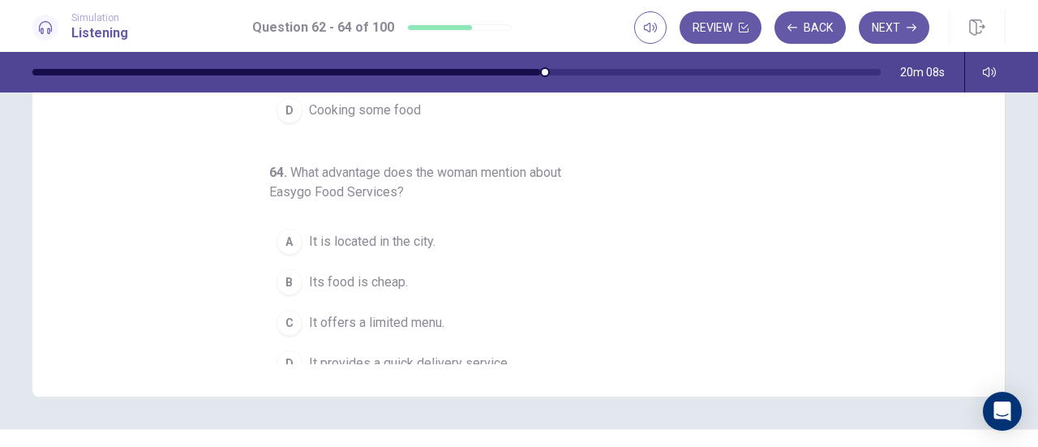
scroll to position [182, 0]
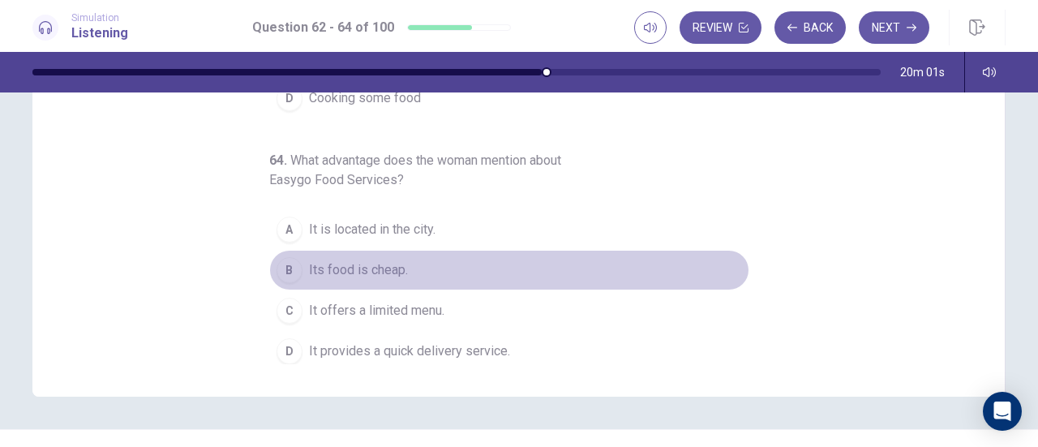
click at [365, 262] on span "Its food is cheap." at bounding box center [358, 269] width 99 height 19
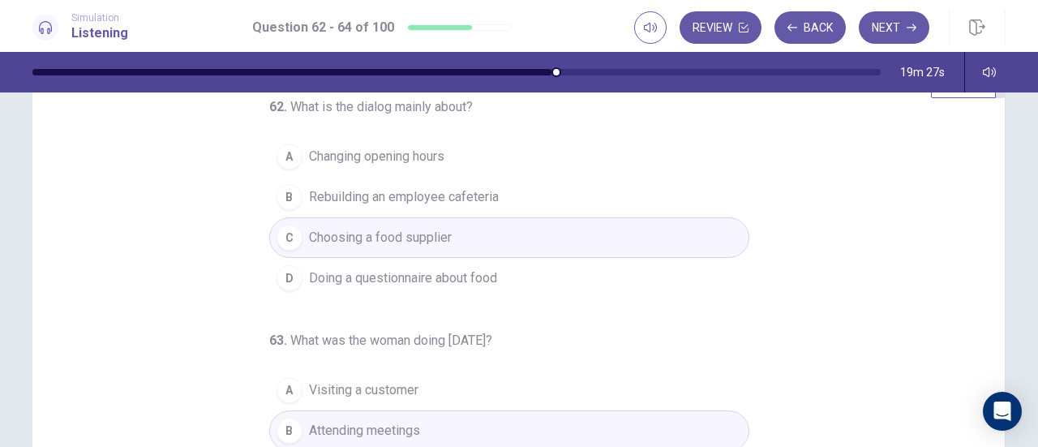
scroll to position [54, 0]
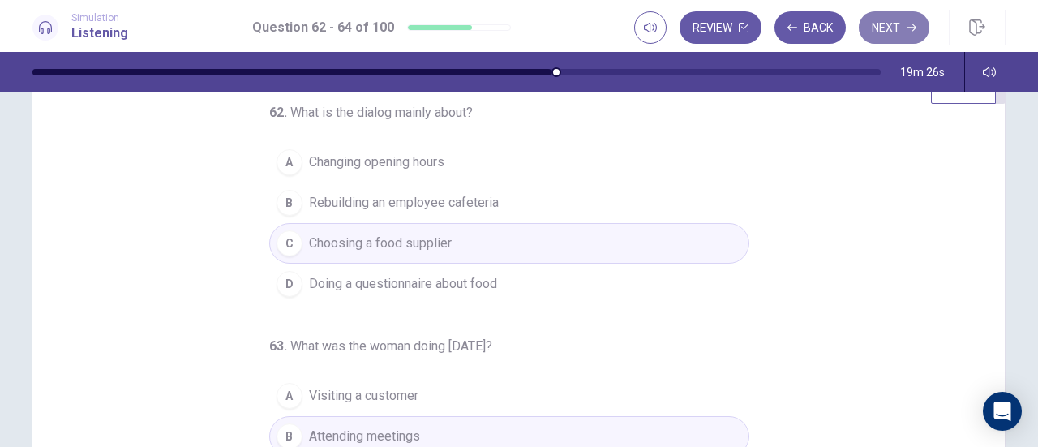
click at [895, 22] on button "Next" at bounding box center [893, 27] width 71 height 32
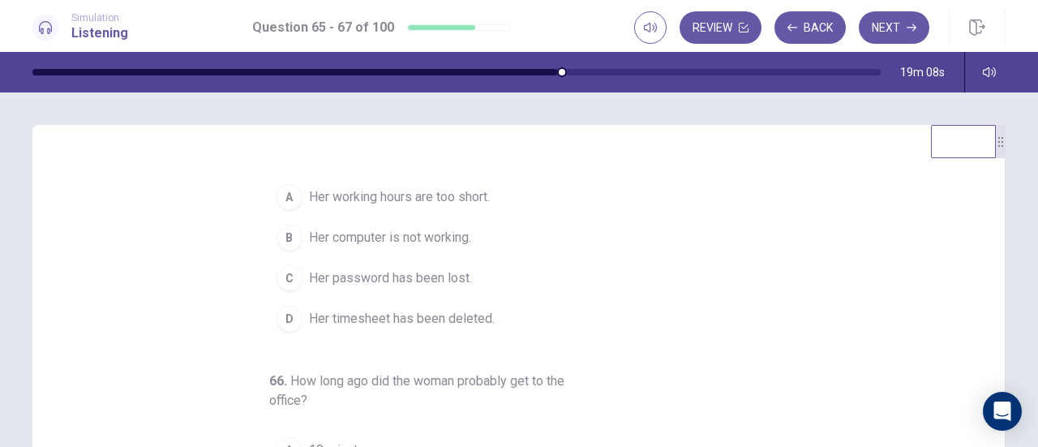
scroll to position [0, 0]
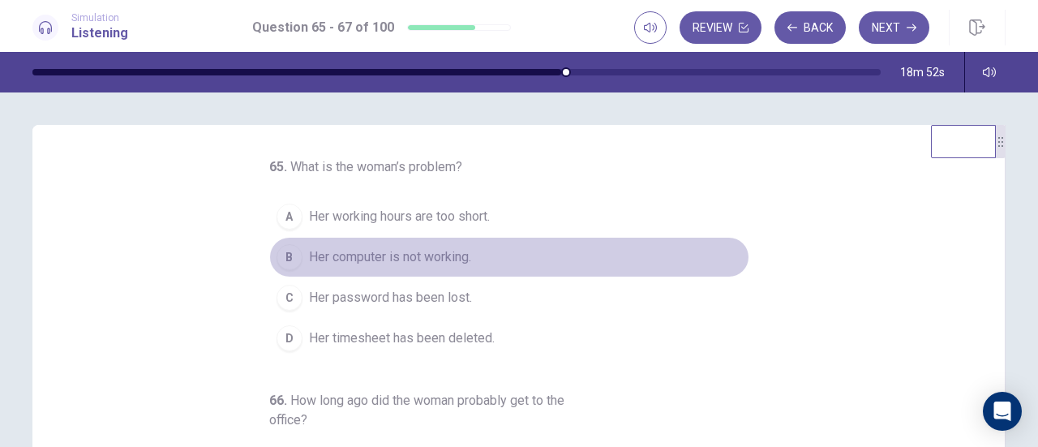
click at [349, 261] on span "Her computer is not working." at bounding box center [390, 256] width 162 height 19
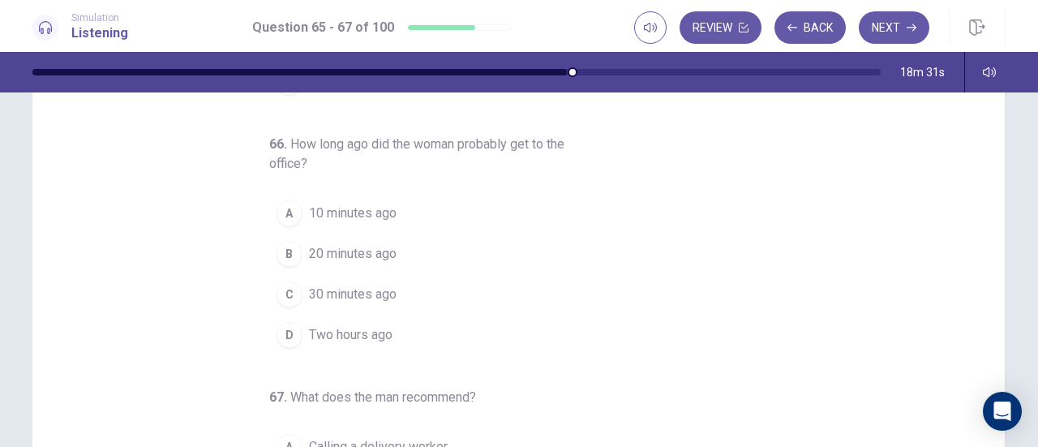
scroll to position [71, 0]
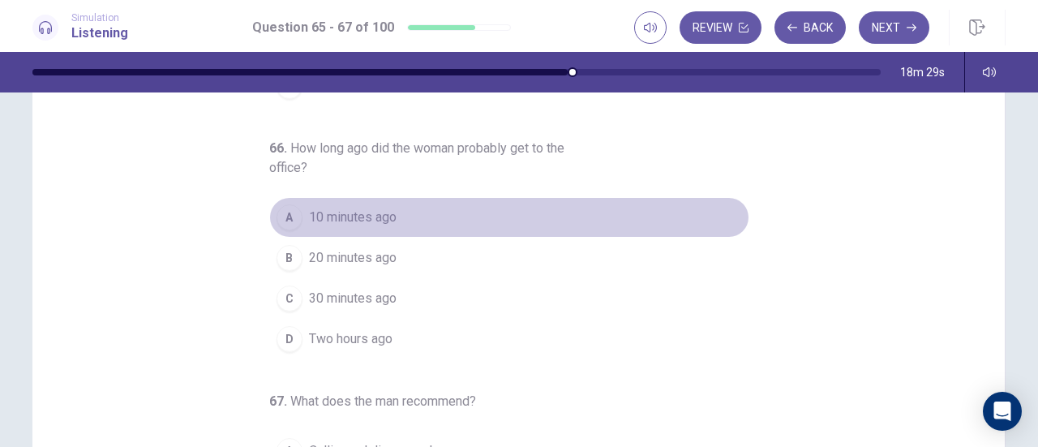
click at [369, 219] on span "10 minutes ago" at bounding box center [353, 217] width 88 height 19
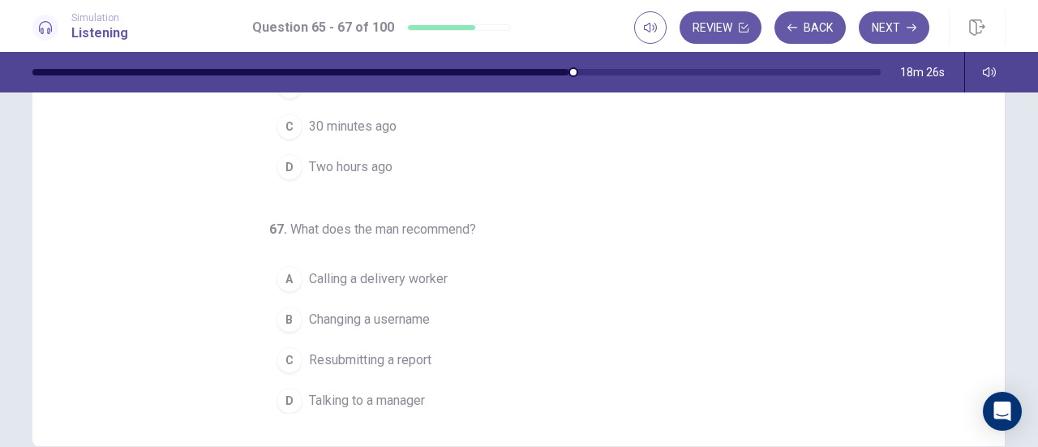
scroll to position [264, 0]
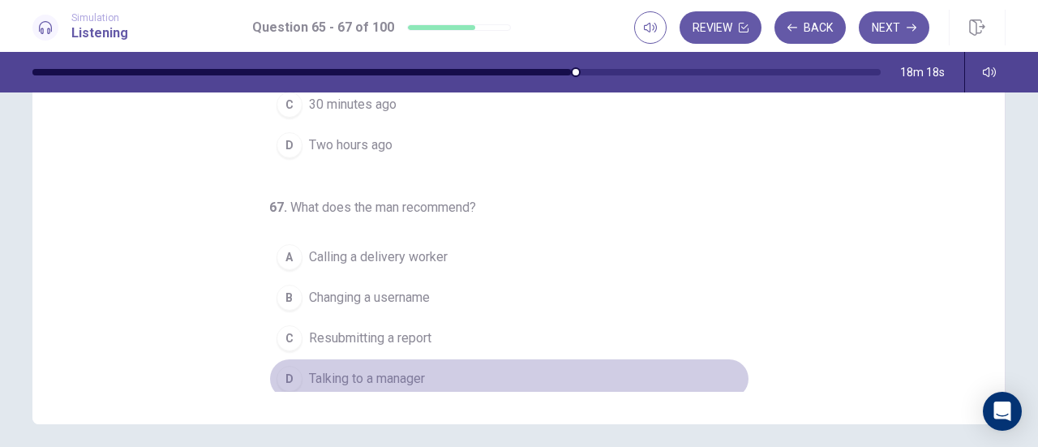
click at [327, 374] on span "Talking to a manager" at bounding box center [367, 378] width 116 height 19
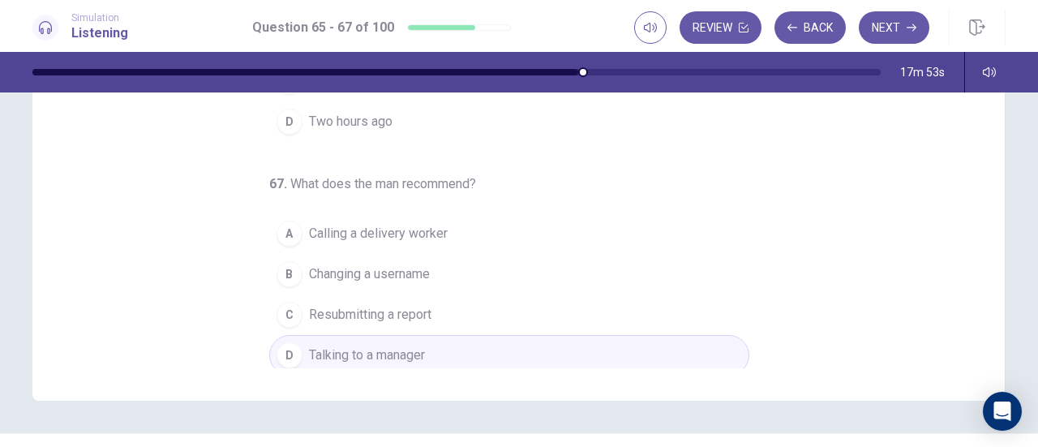
scroll to position [289, 0]
click at [898, 36] on button "Next" at bounding box center [893, 27] width 71 height 32
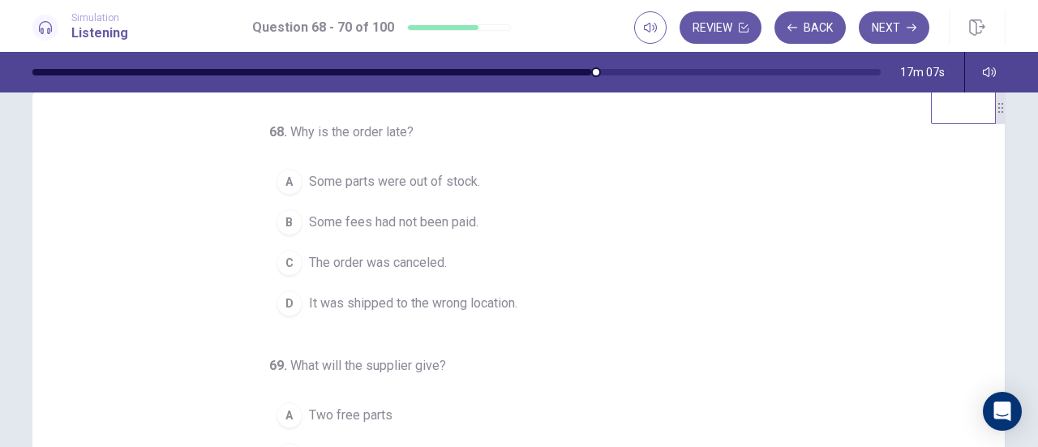
scroll to position [2, 0]
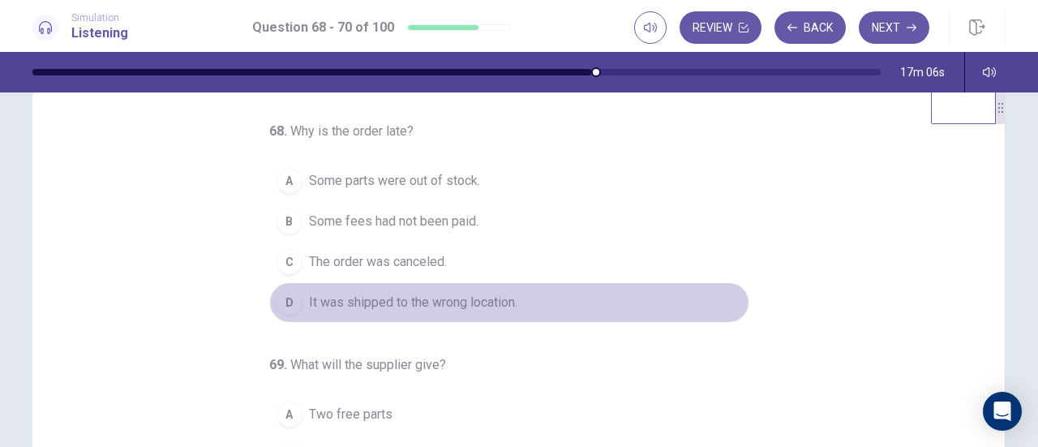
click at [392, 296] on span "It was shipped to the wrong location." at bounding box center [413, 302] width 208 height 19
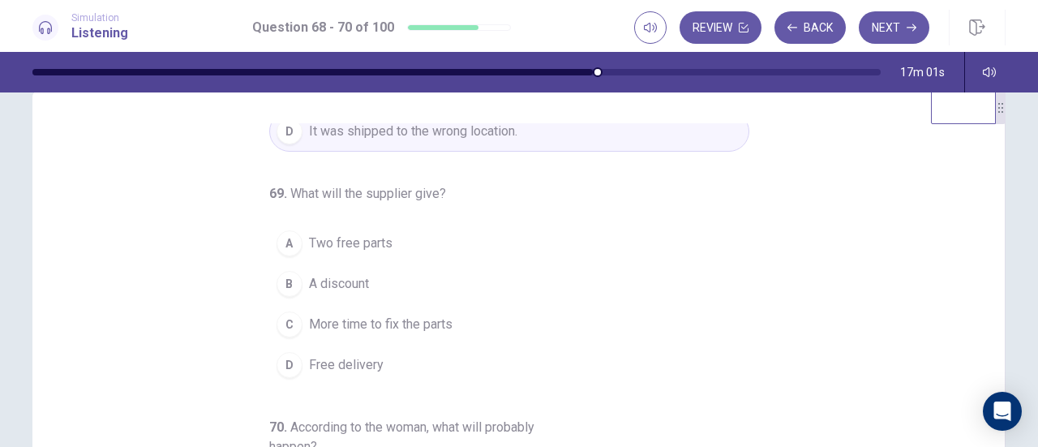
scroll to position [173, 0]
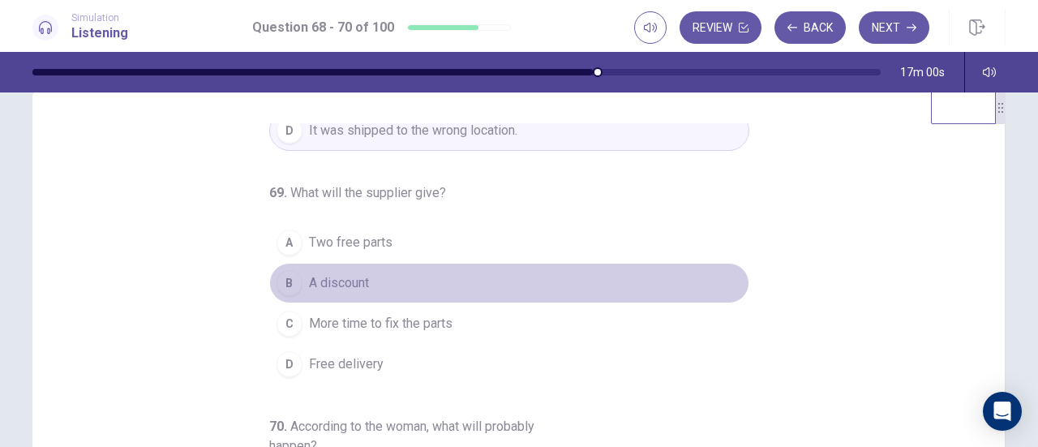
click at [324, 284] on span "A discount" at bounding box center [339, 282] width 60 height 19
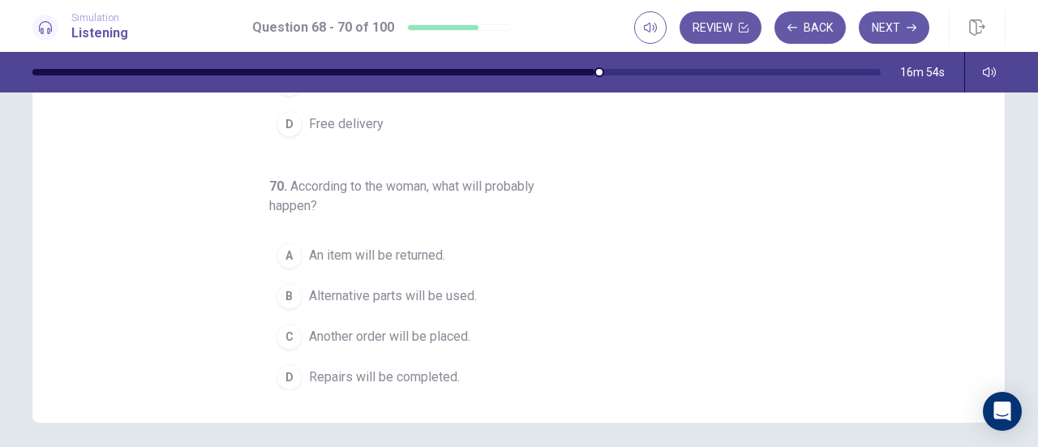
scroll to position [267, 0]
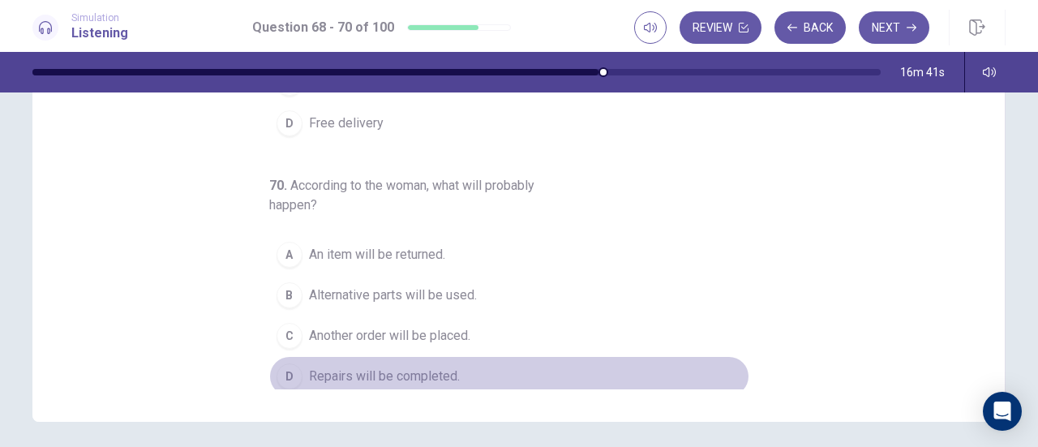
click at [276, 368] on div "D" at bounding box center [289, 376] width 26 height 26
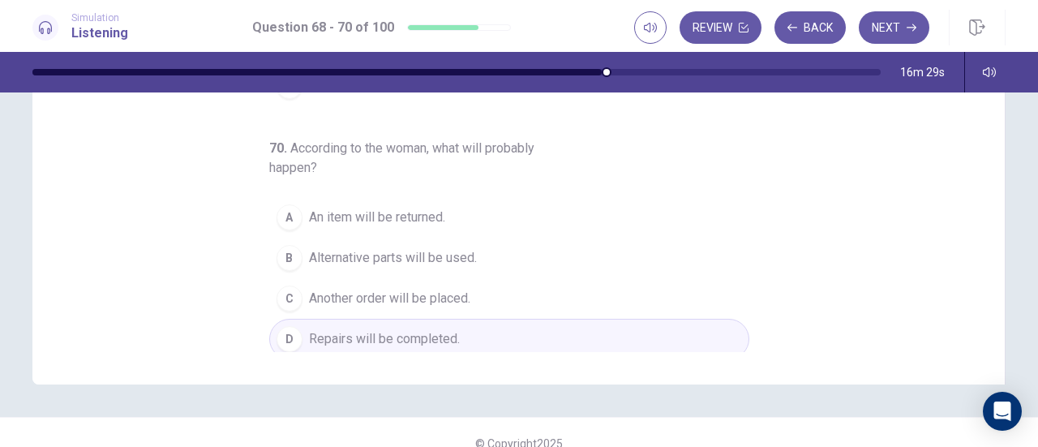
scroll to position [305, 0]
click at [887, 33] on button "Next" at bounding box center [893, 27] width 71 height 32
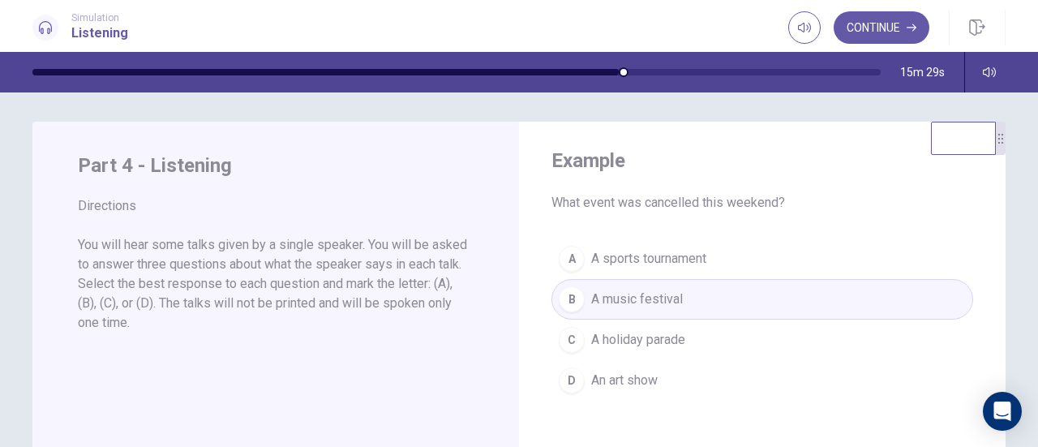
scroll to position [39, 0]
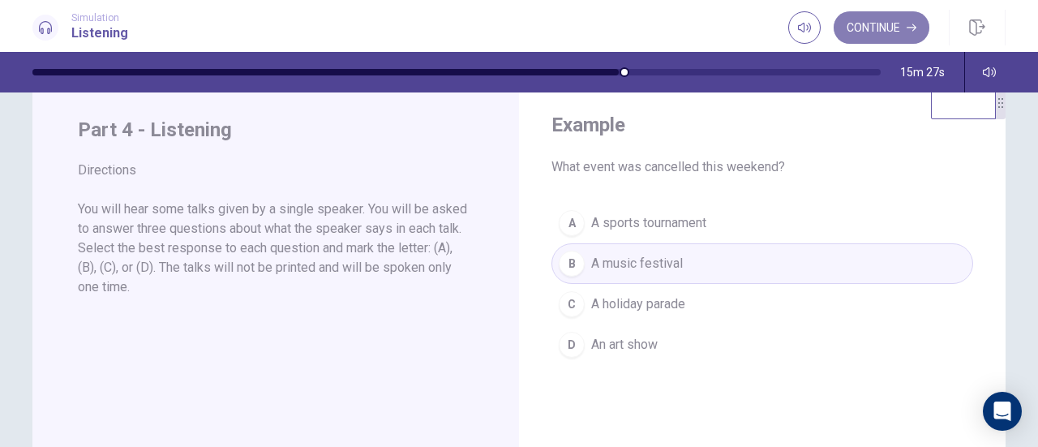
click at [897, 20] on button "Continue" at bounding box center [881, 27] width 96 height 32
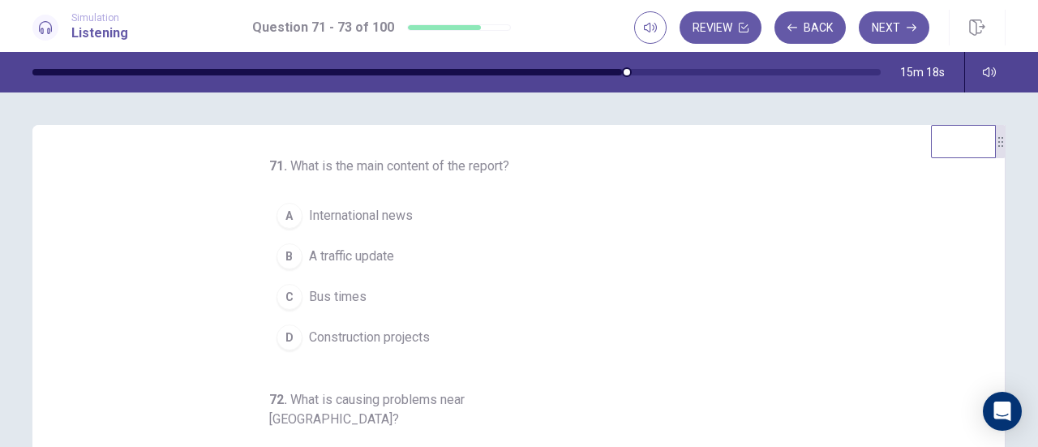
scroll to position [0, 0]
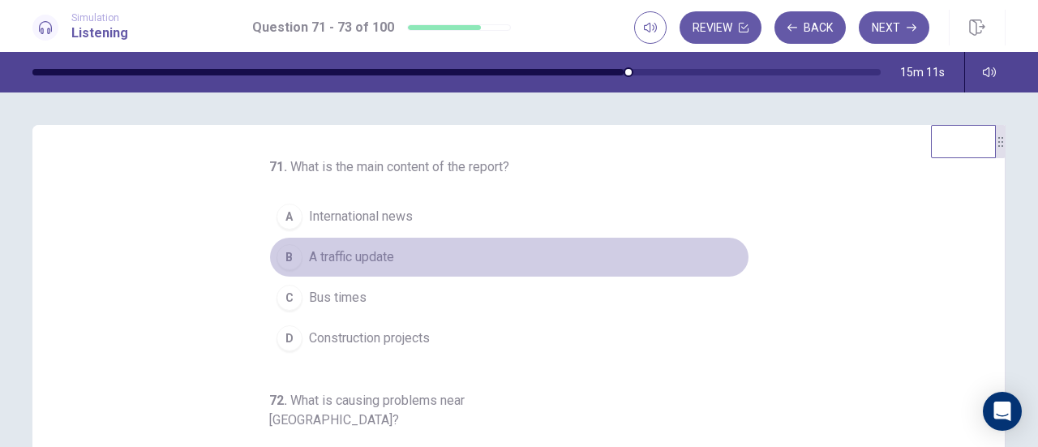
click at [353, 257] on span "A traffic update" at bounding box center [351, 256] width 85 height 19
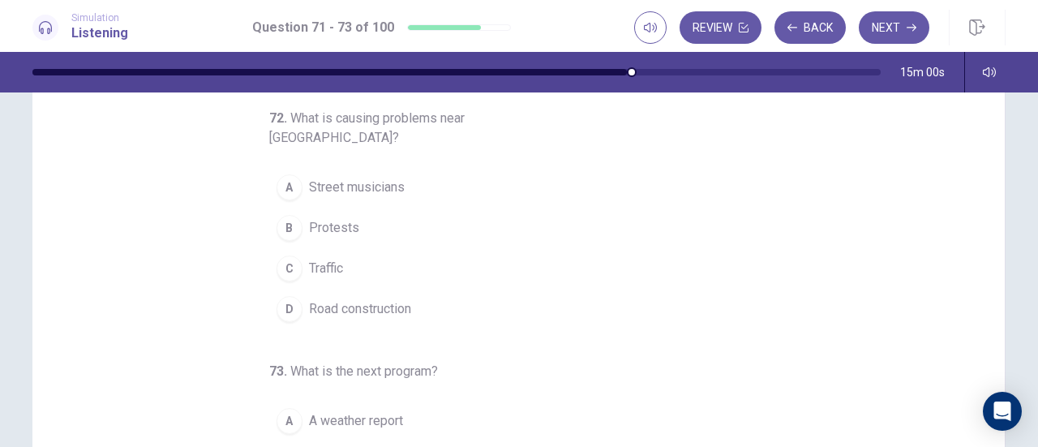
scroll to position [118, 0]
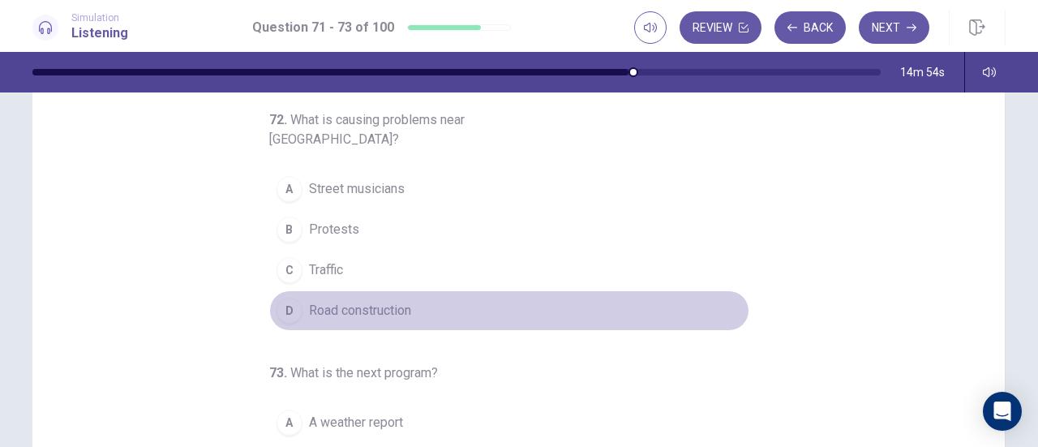
click at [330, 301] on span "Road construction" at bounding box center [360, 310] width 102 height 19
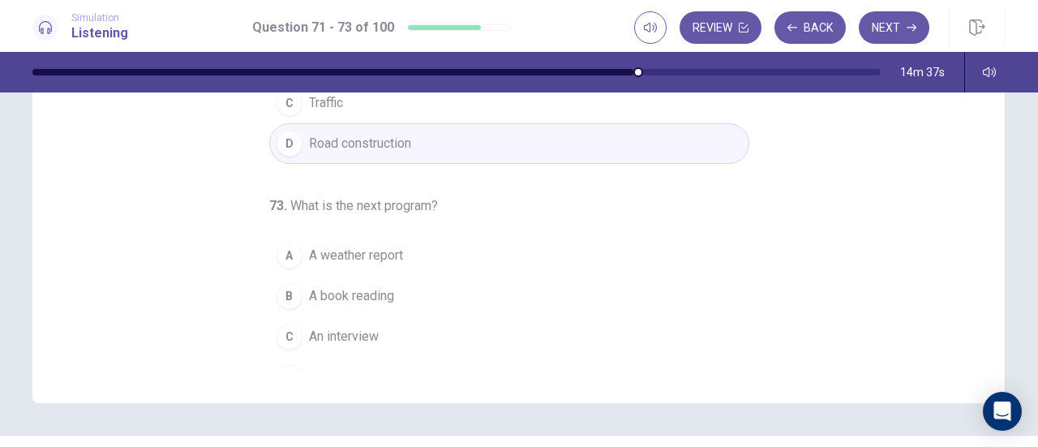
scroll to position [286, 0]
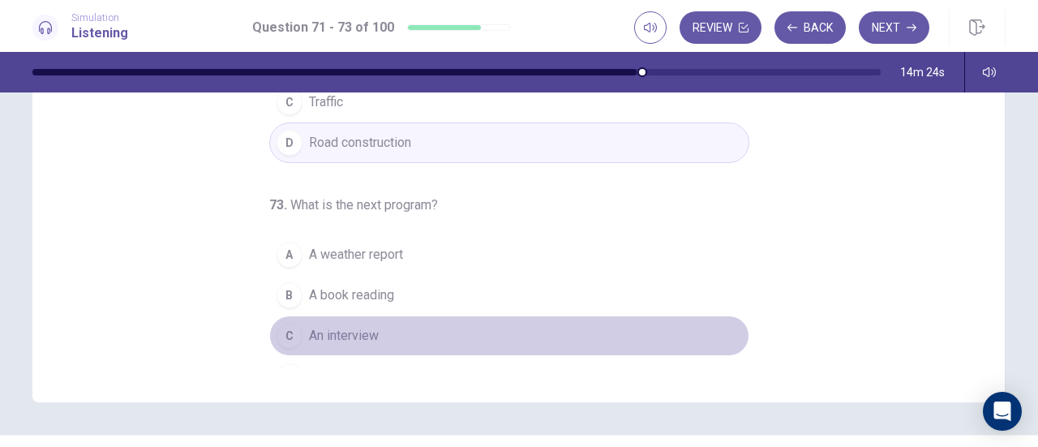
click at [323, 326] on span "An interview" at bounding box center [344, 335] width 70 height 19
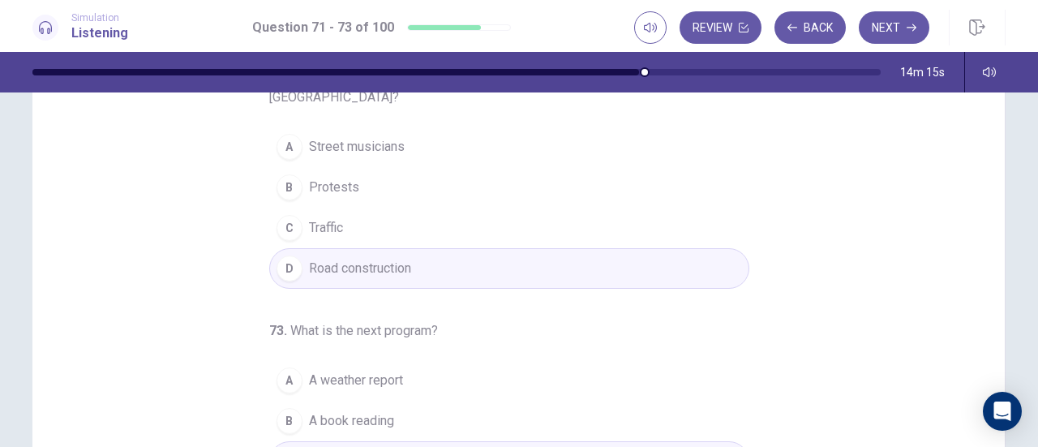
scroll to position [326, 0]
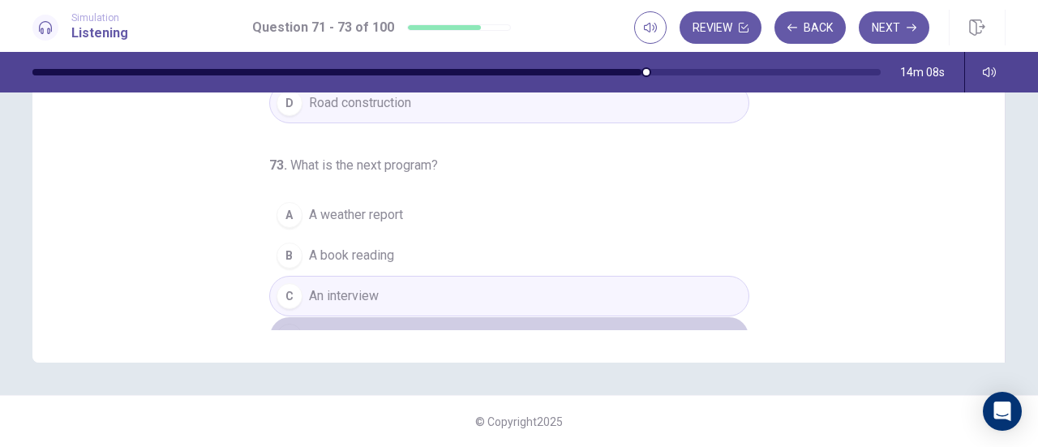
click at [360, 323] on button "D A music show" at bounding box center [509, 336] width 480 height 41
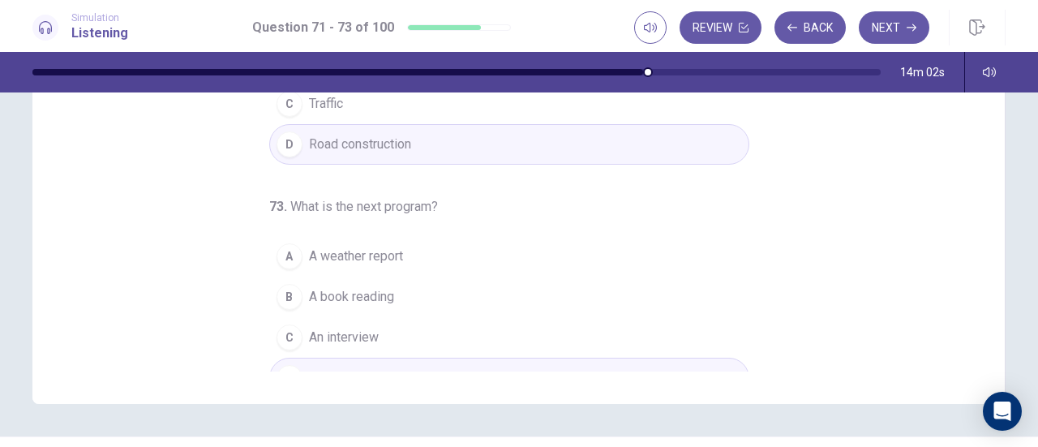
scroll to position [285, 0]
click at [888, 31] on button "Next" at bounding box center [893, 27] width 71 height 32
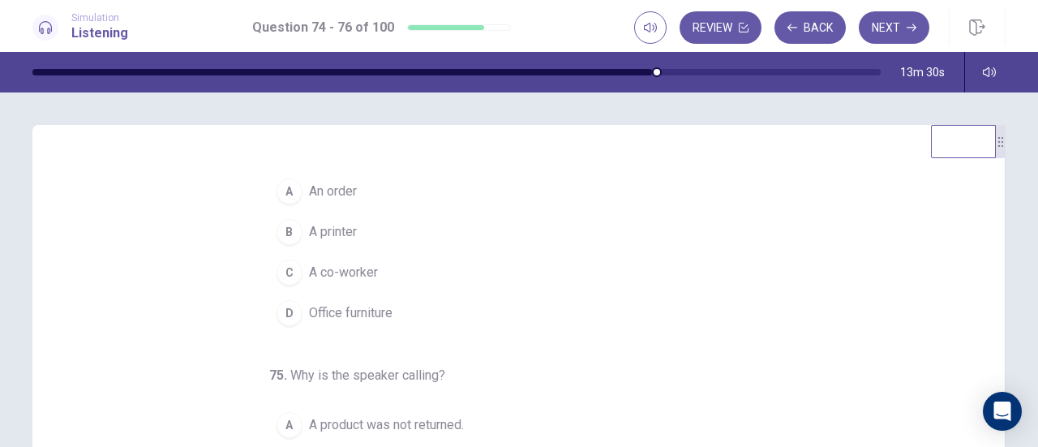
scroll to position [0, 0]
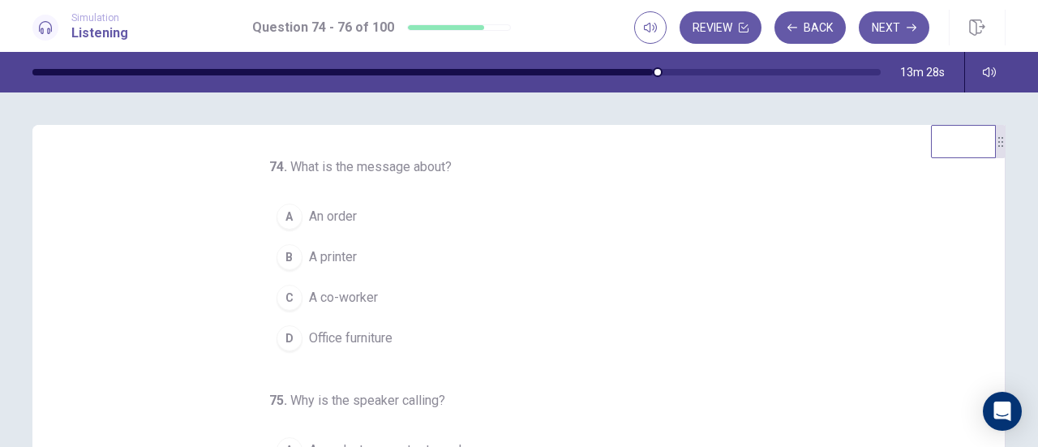
click at [278, 216] on div "A" at bounding box center [289, 216] width 26 height 26
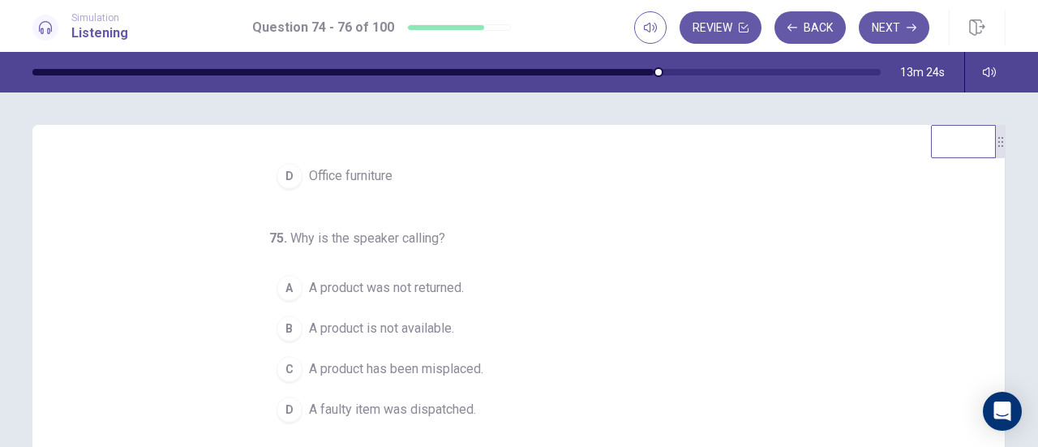
scroll to position [47, 0]
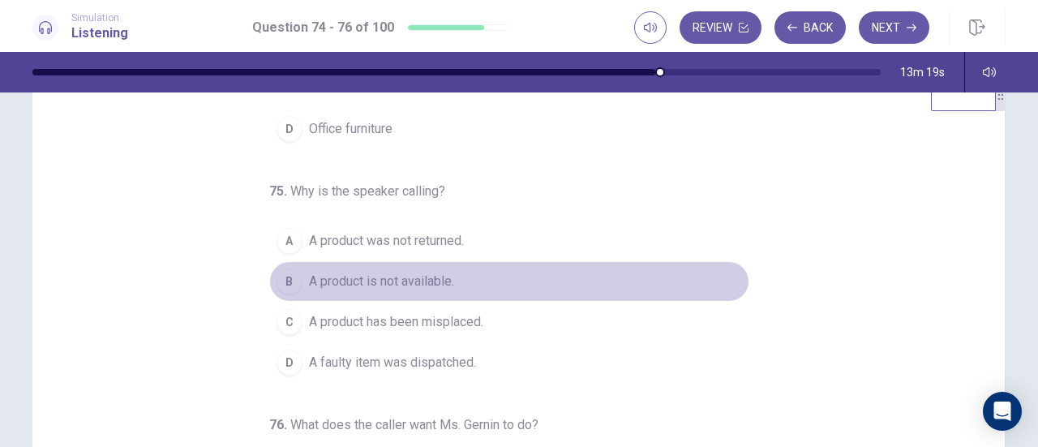
click at [417, 280] on span "A product is not available." at bounding box center [381, 281] width 145 height 19
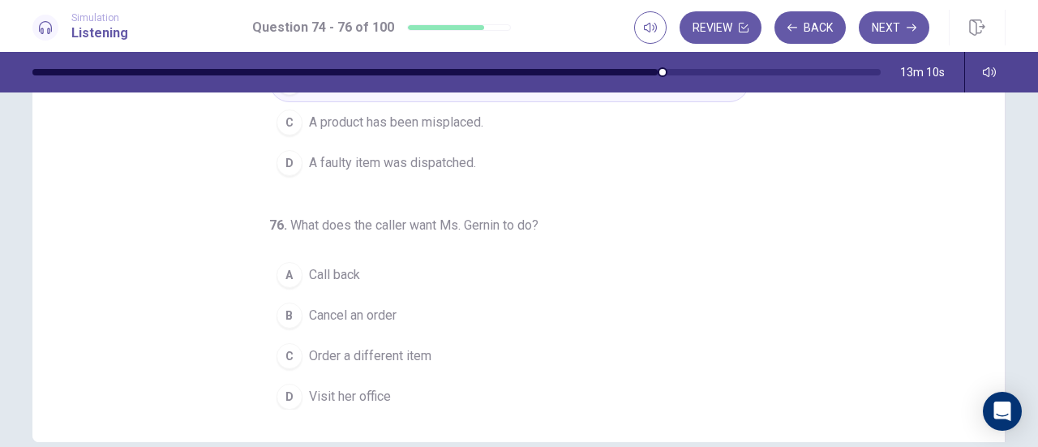
scroll to position [266, 0]
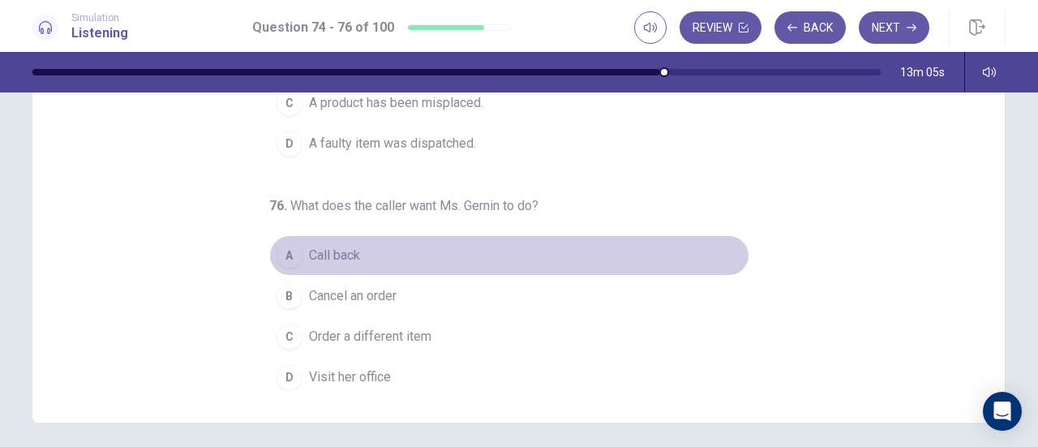
click at [321, 253] on span "Call back" at bounding box center [334, 255] width 51 height 19
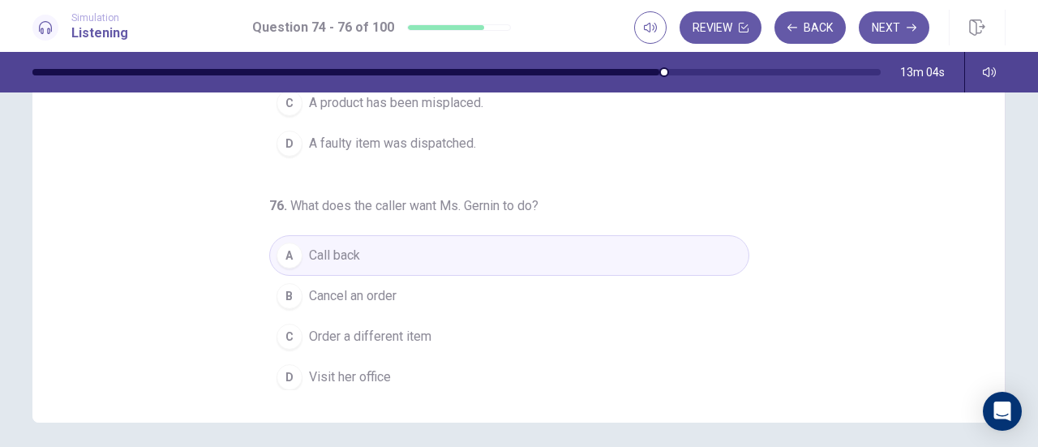
drag, startPoint x: 764, startPoint y: 242, endPoint x: 763, endPoint y: 312, distance: 69.7
click at [763, 312] on div "74 . What is the message about? A An order B A printer C A co-worker D Office f…" at bounding box center [524, 140] width 933 height 499
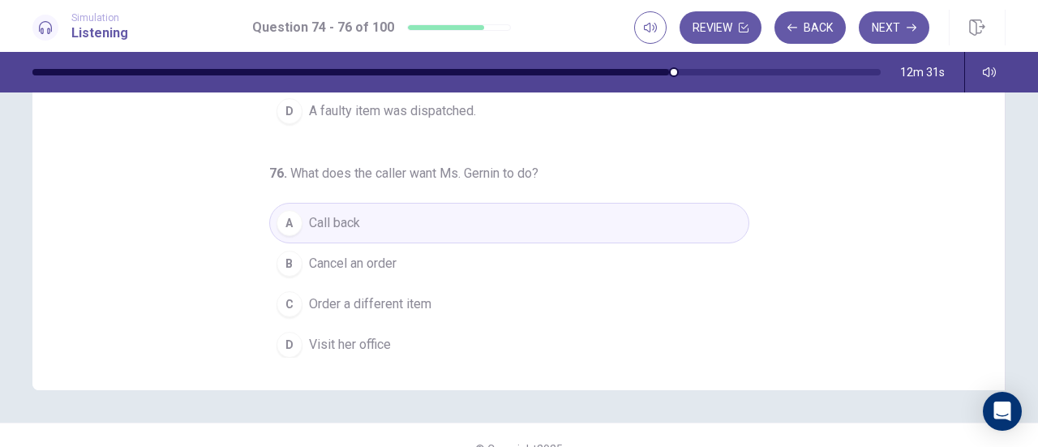
scroll to position [326, 0]
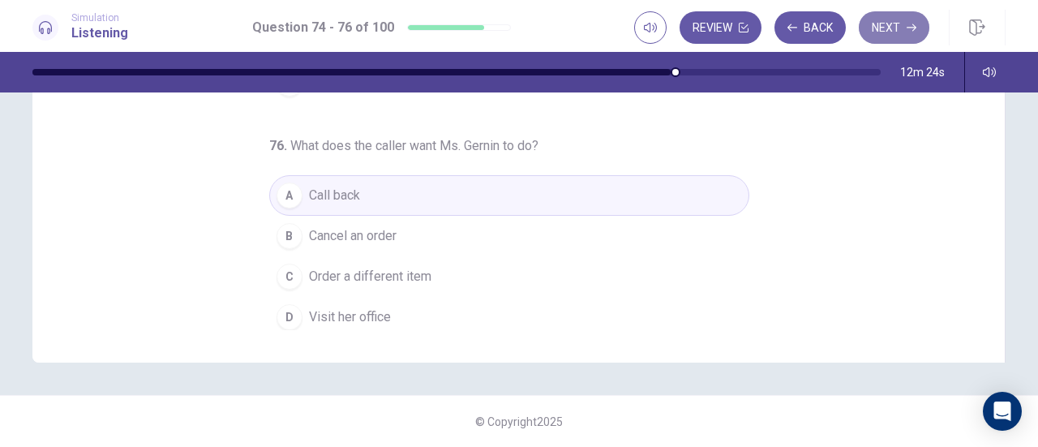
click at [896, 28] on button "Next" at bounding box center [893, 27] width 71 height 32
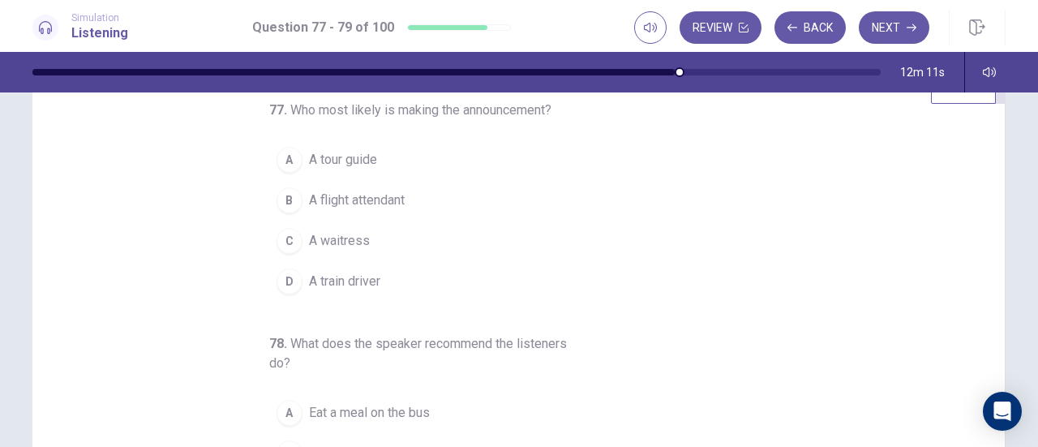
scroll to position [0, 0]
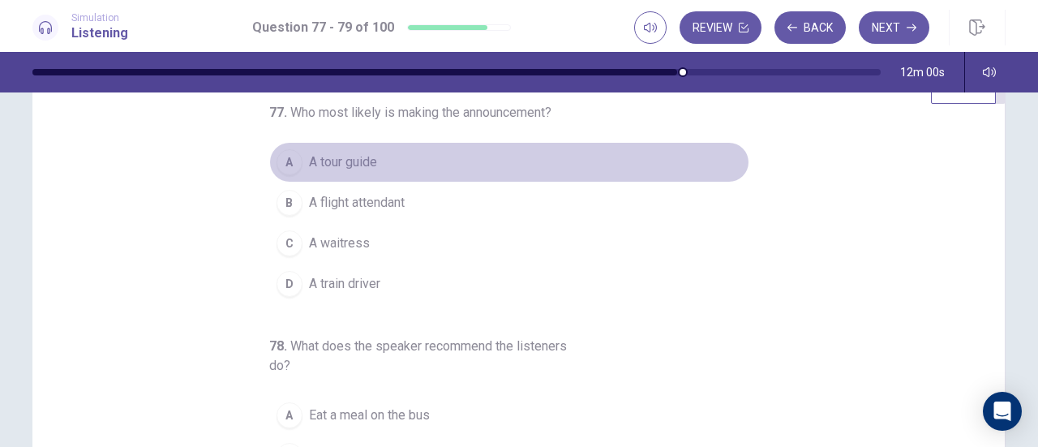
click at [311, 168] on span "A tour guide" at bounding box center [343, 161] width 68 height 19
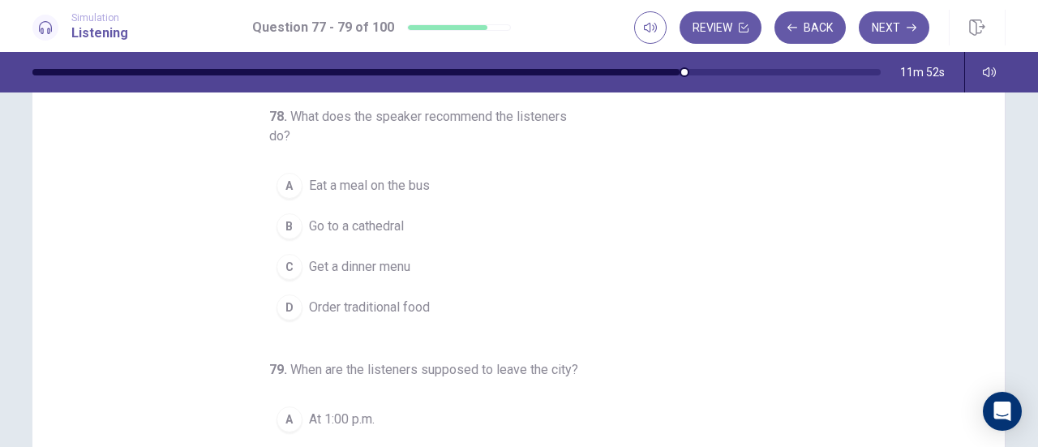
scroll to position [103, 0]
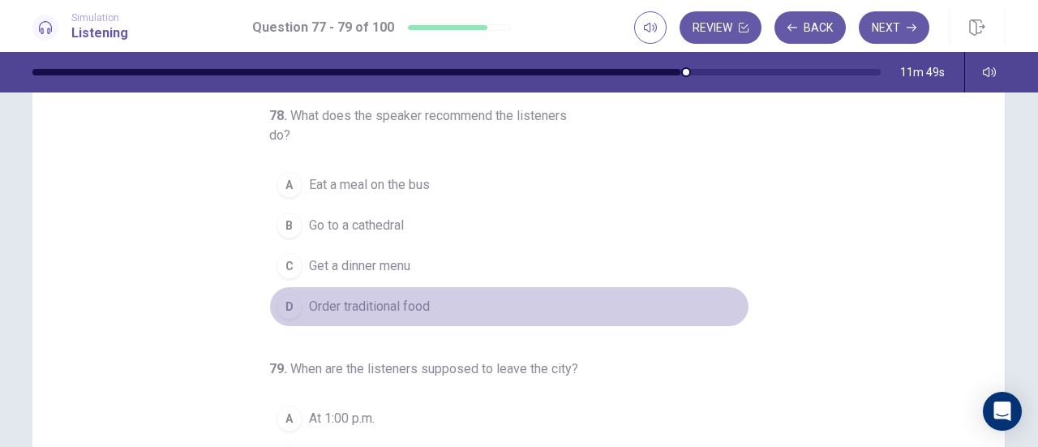
click at [376, 300] on span "Order traditional food" at bounding box center [369, 306] width 121 height 19
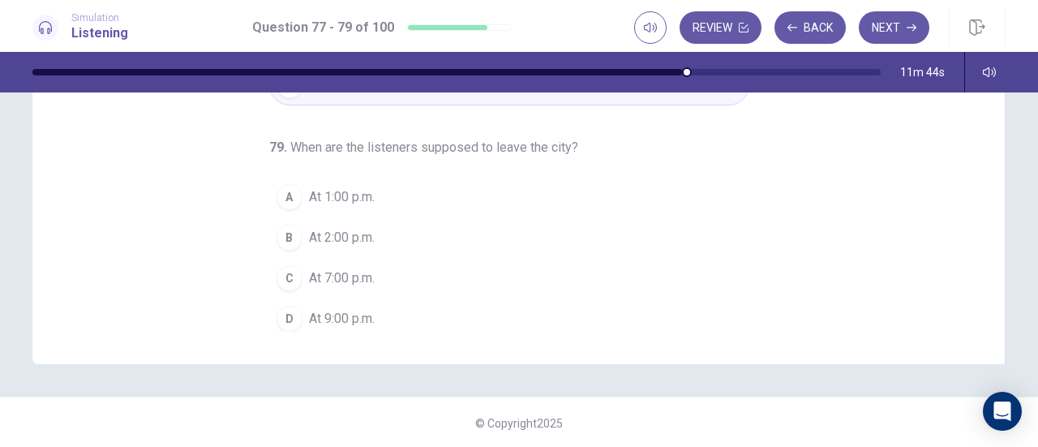
scroll to position [326, 0]
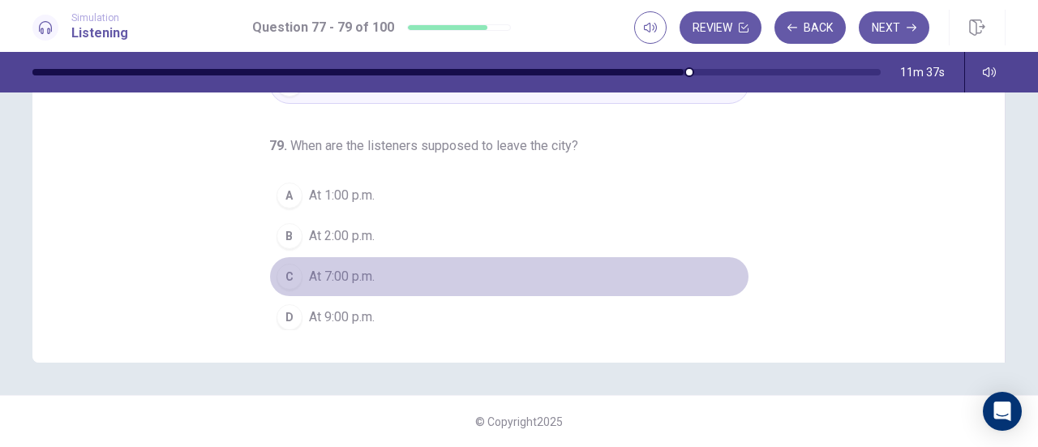
click at [350, 267] on span "At 7:00 p.m." at bounding box center [342, 276] width 66 height 19
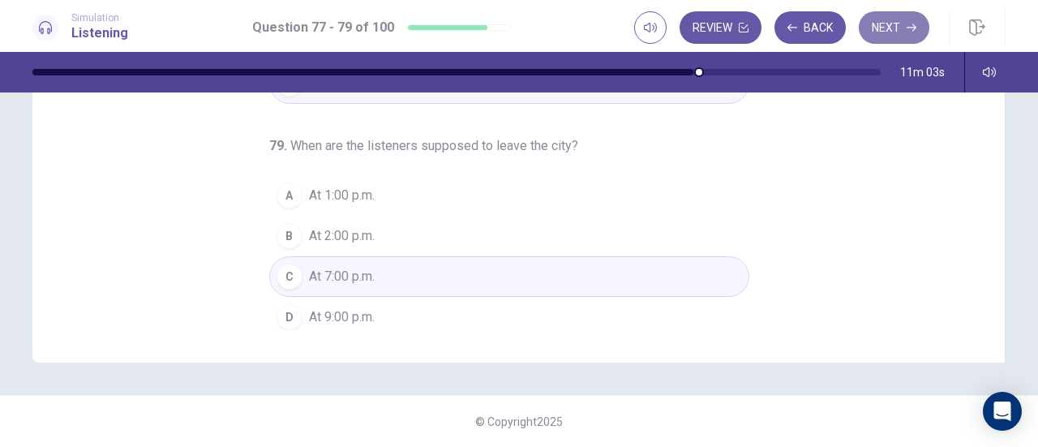
click at [885, 41] on button "Next" at bounding box center [893, 27] width 71 height 32
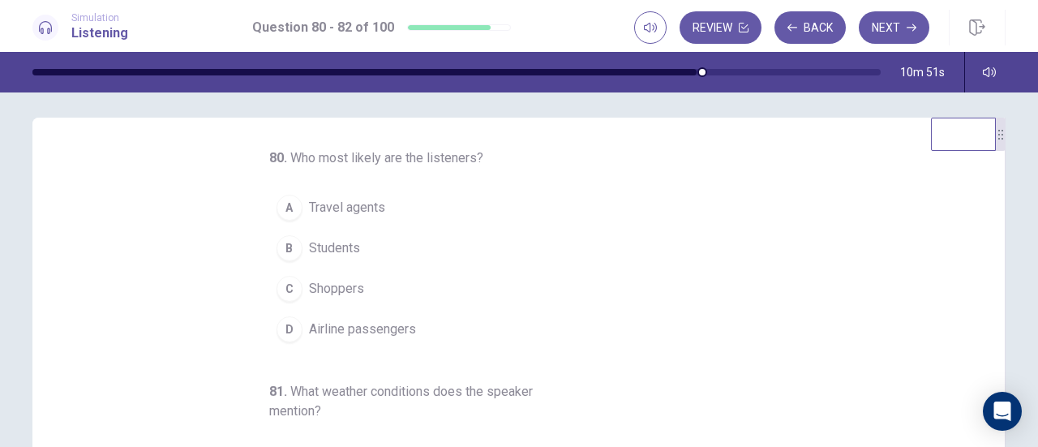
scroll to position [0, 0]
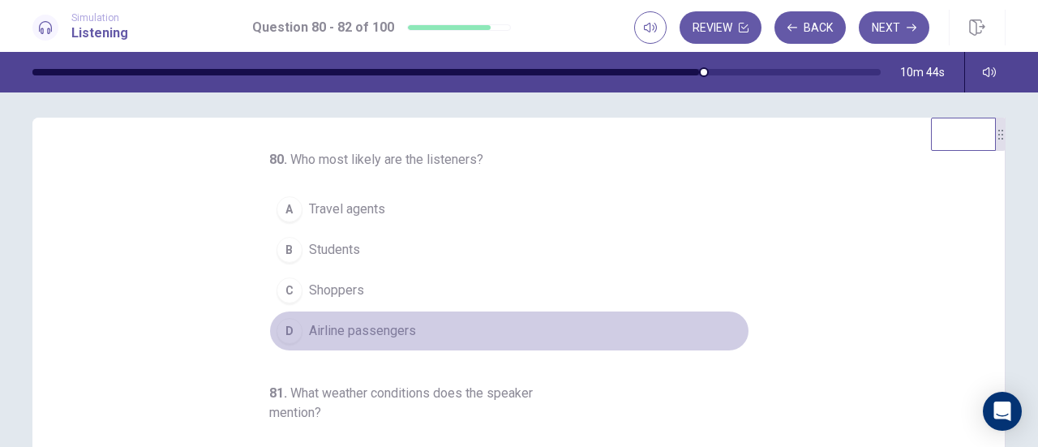
click at [352, 329] on span "Airline passengers" at bounding box center [362, 330] width 107 height 19
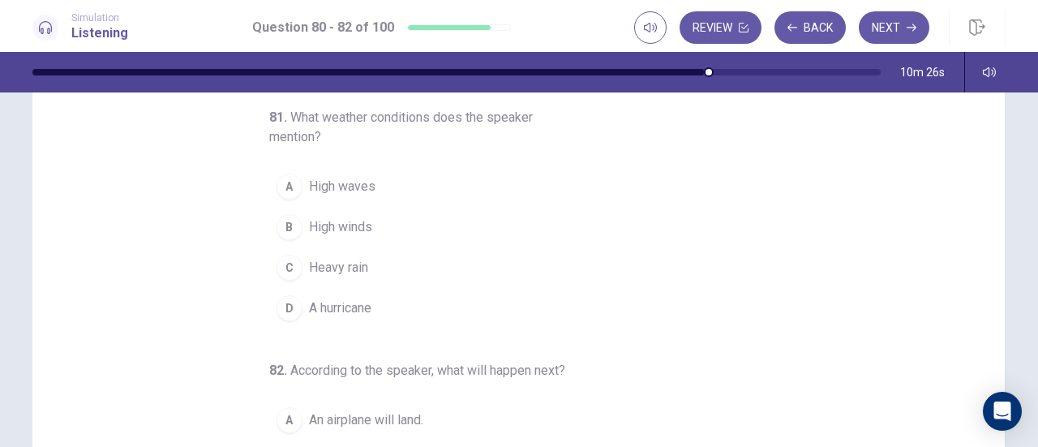
scroll to position [109, 0]
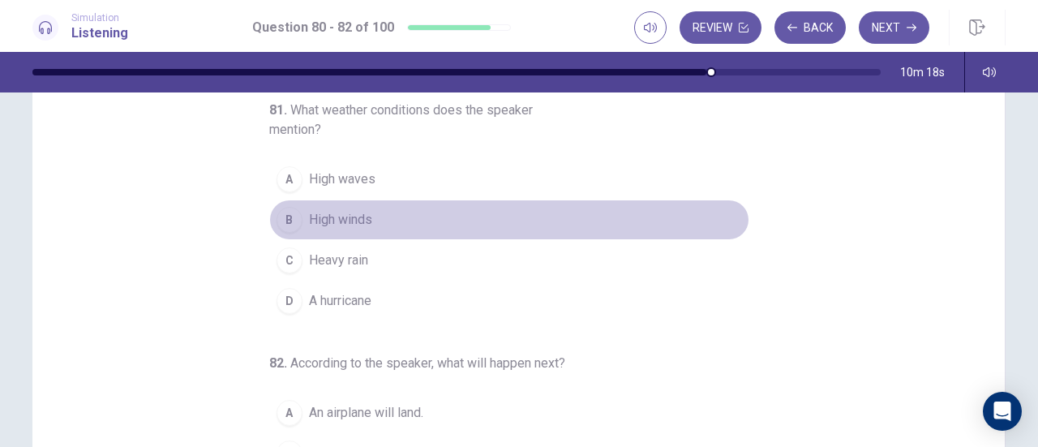
click at [332, 212] on span "High winds" at bounding box center [340, 219] width 63 height 19
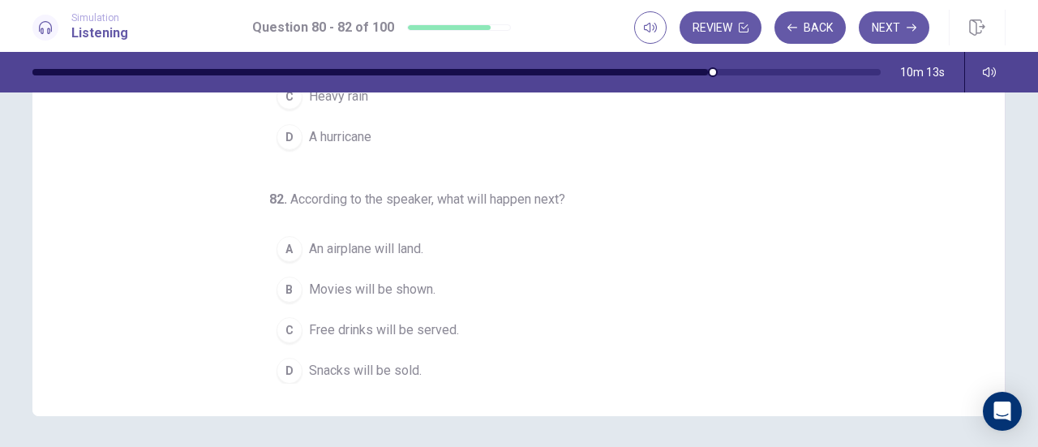
scroll to position [273, 0]
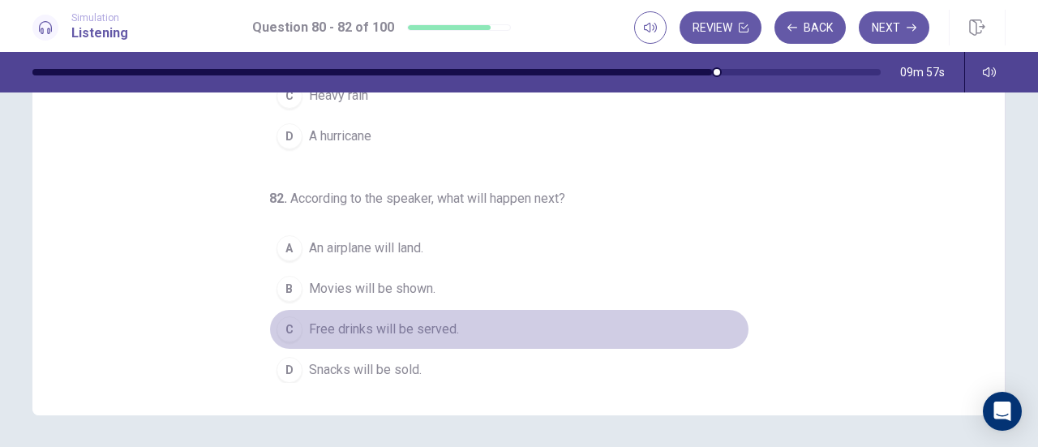
click at [375, 319] on span "Free drinks will be served." at bounding box center [384, 328] width 150 height 19
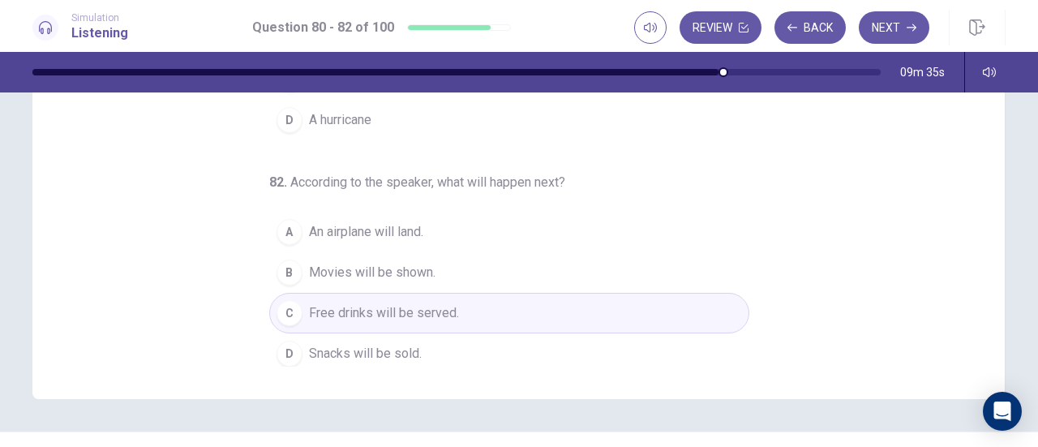
scroll to position [290, 0]
click at [878, 36] on button "Next" at bounding box center [893, 27] width 71 height 32
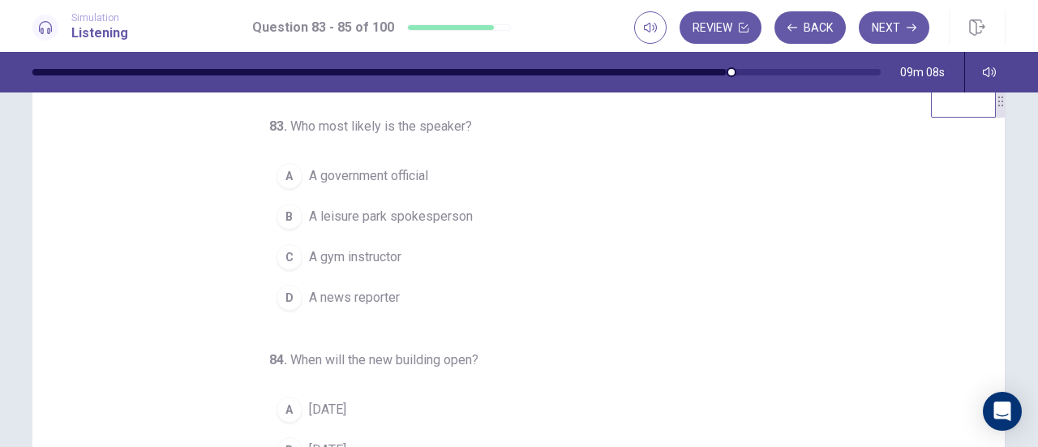
scroll to position [3, 0]
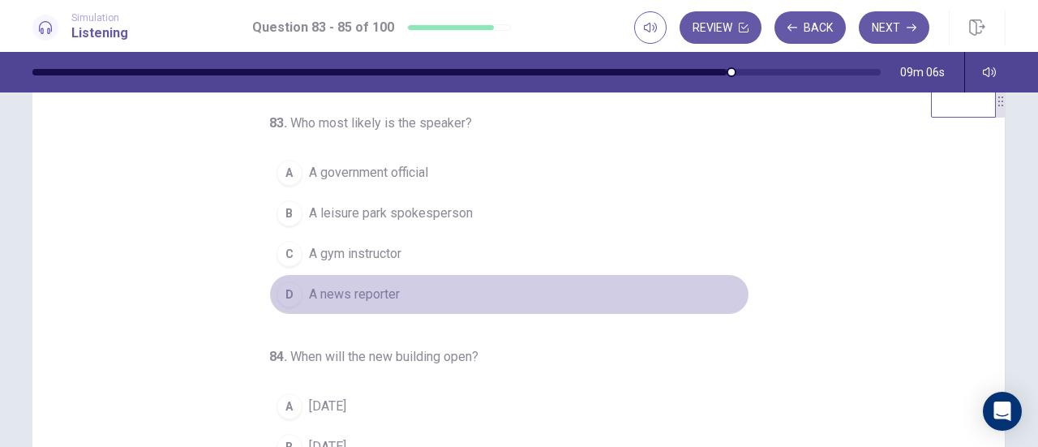
click at [366, 288] on span "A news reporter" at bounding box center [354, 294] width 91 height 19
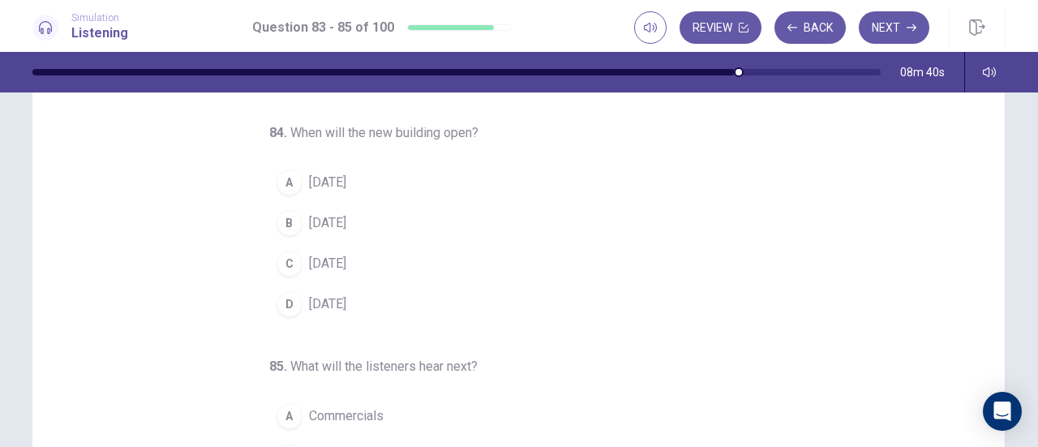
scroll to position [152, 0]
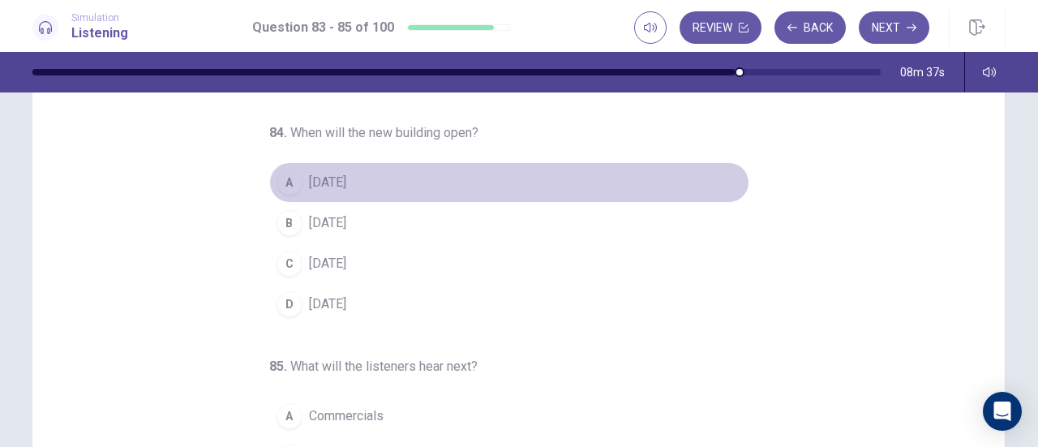
click at [346, 184] on span "In two years" at bounding box center [327, 182] width 37 height 19
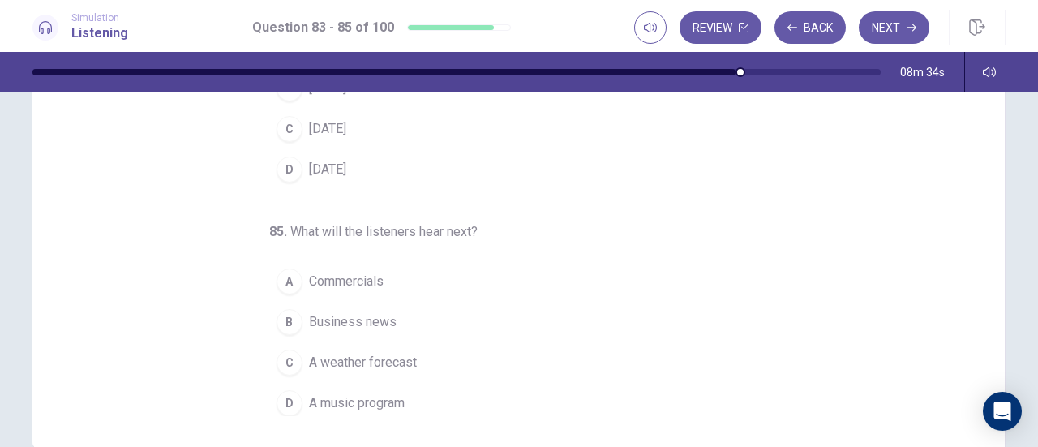
scroll to position [276, 0]
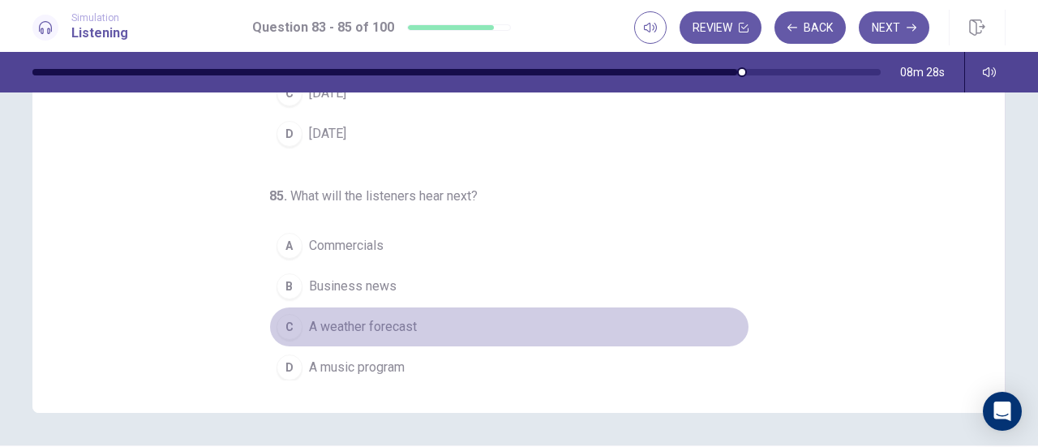
click at [346, 318] on span "A weather forecast" at bounding box center [363, 326] width 108 height 19
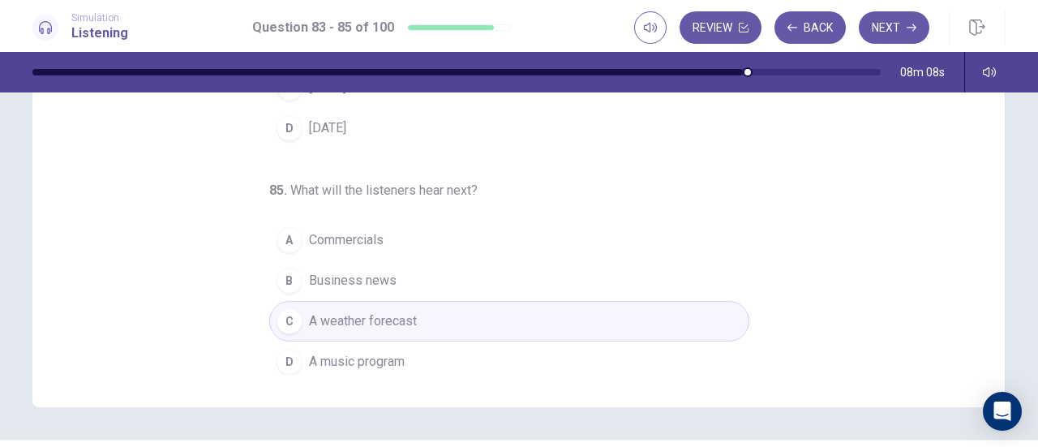
scroll to position [282, 0]
click at [890, 38] on button "Next" at bounding box center [893, 27] width 71 height 32
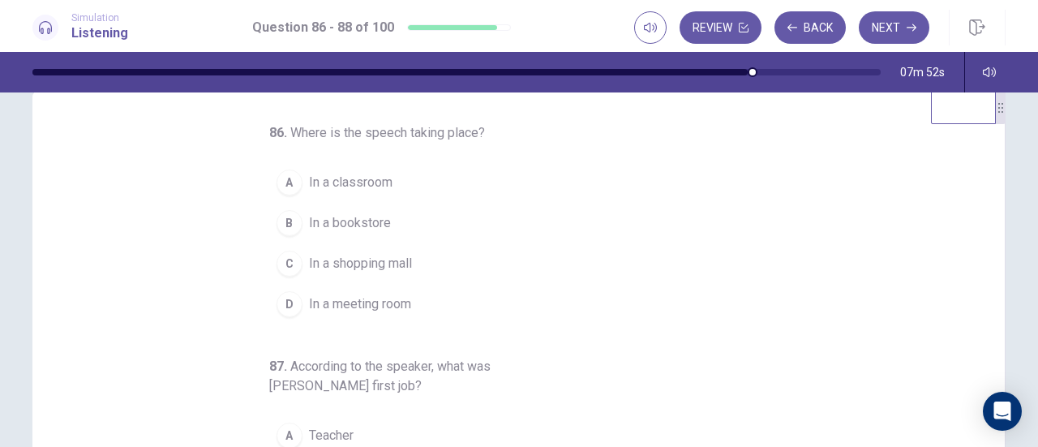
scroll to position [33, 0]
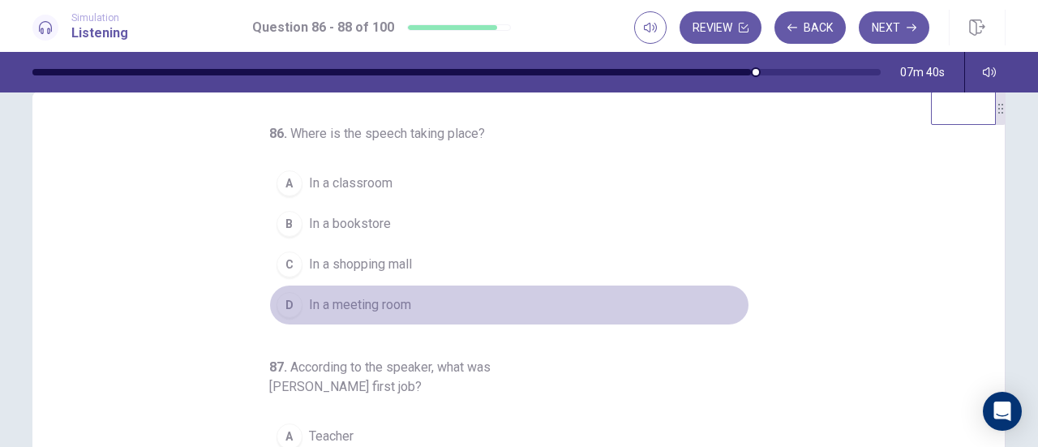
click at [344, 297] on span "In a meeting room" at bounding box center [360, 304] width 102 height 19
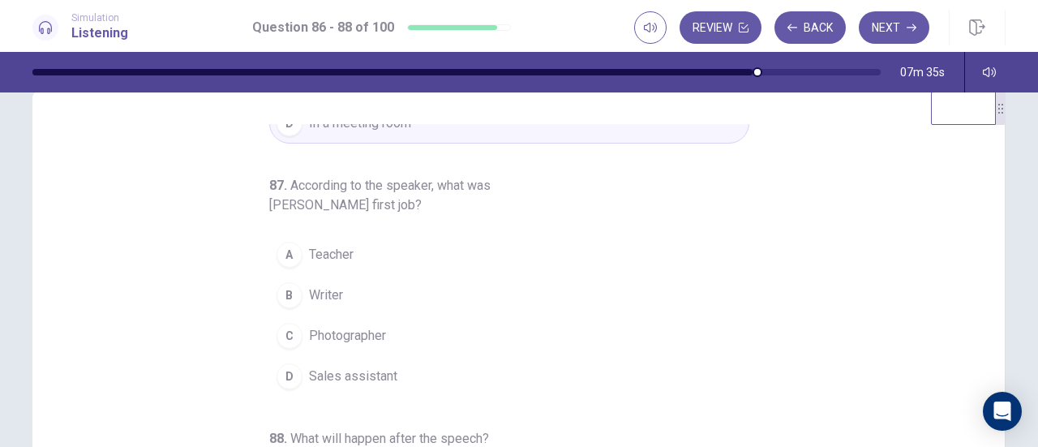
scroll to position [64, 0]
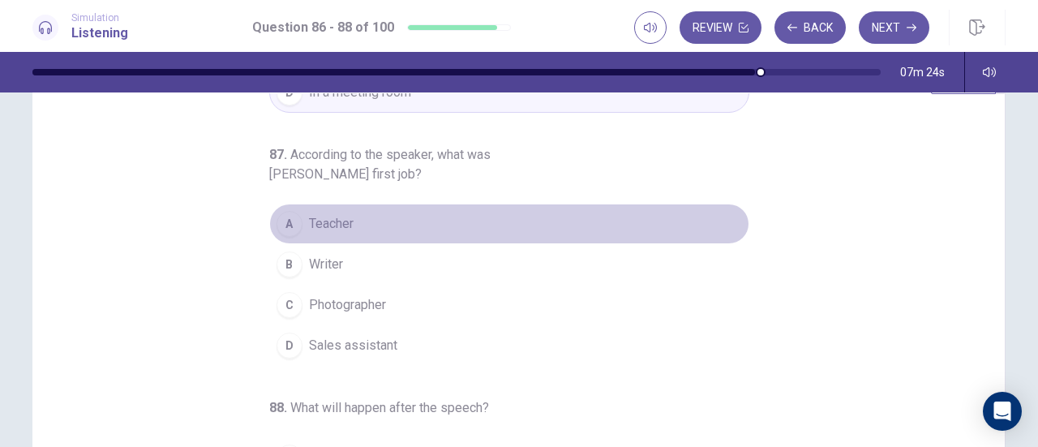
click at [329, 215] on span "Teacher" at bounding box center [331, 223] width 45 height 19
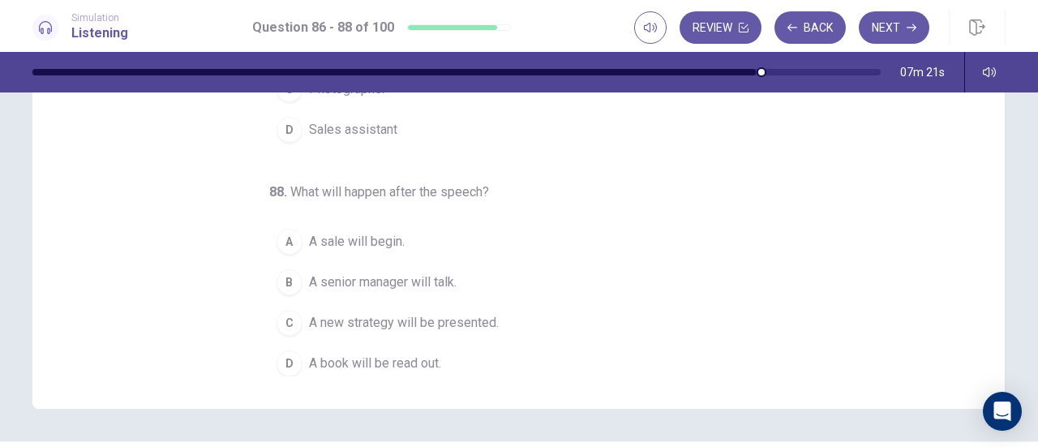
scroll to position [280, 0]
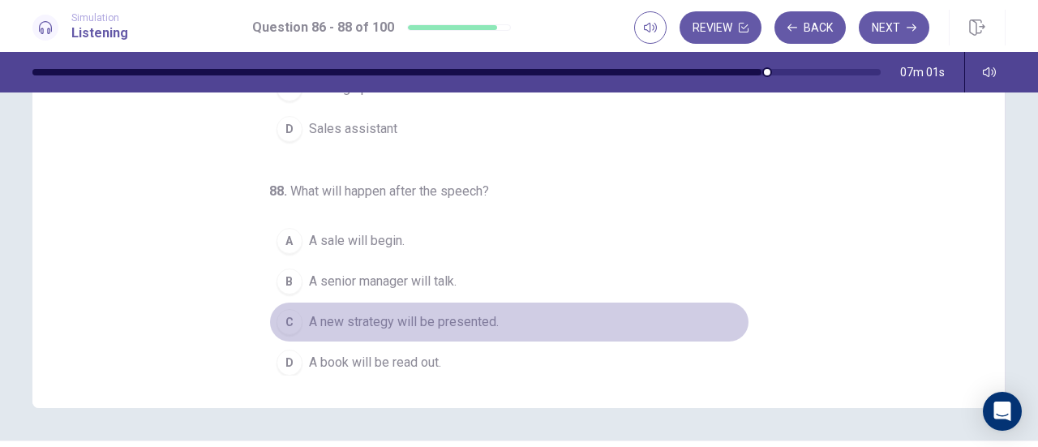
click at [413, 312] on span "A new strategy will be presented." at bounding box center [404, 321] width 190 height 19
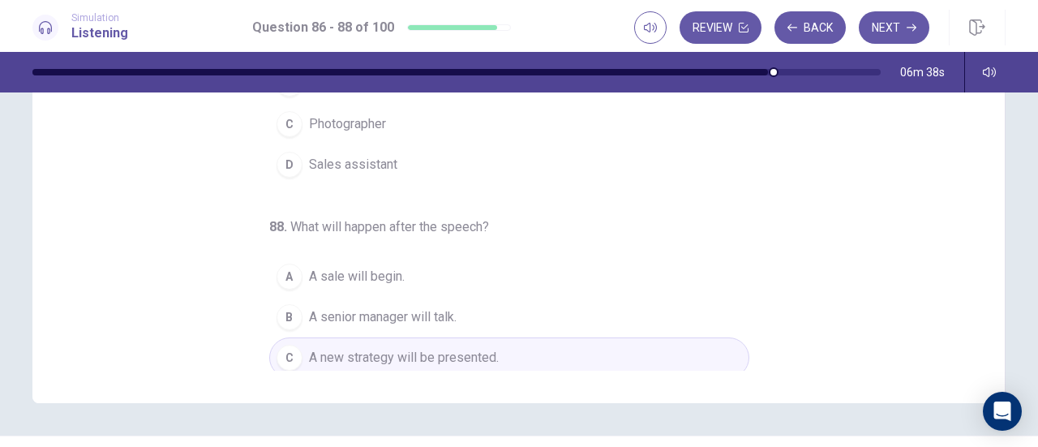
scroll to position [122, 0]
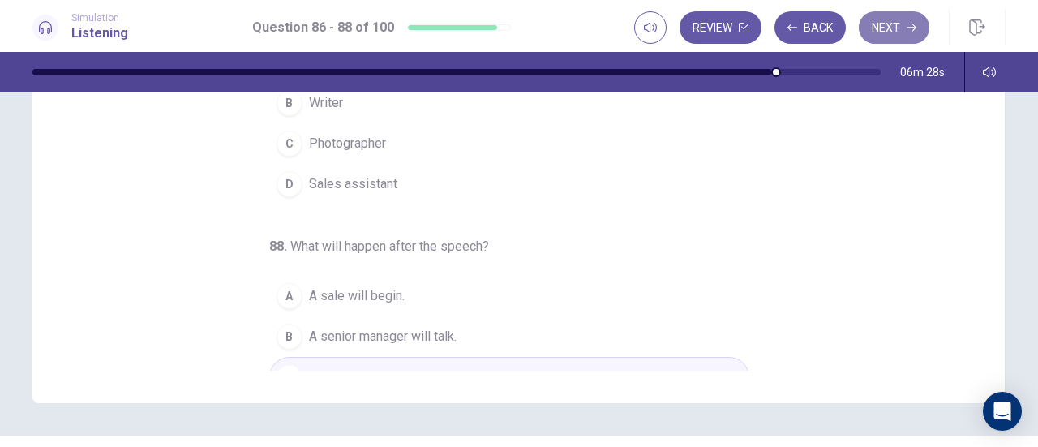
click at [895, 18] on button "Next" at bounding box center [893, 27] width 71 height 32
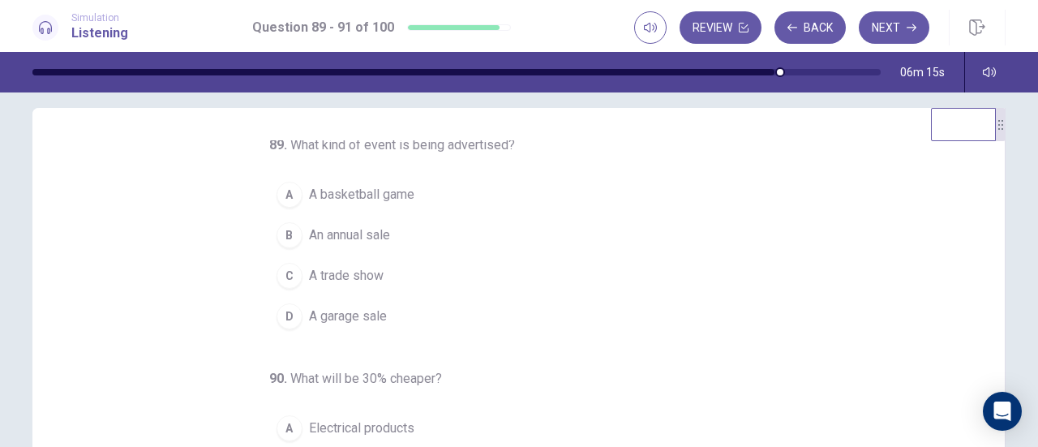
scroll to position [2, 0]
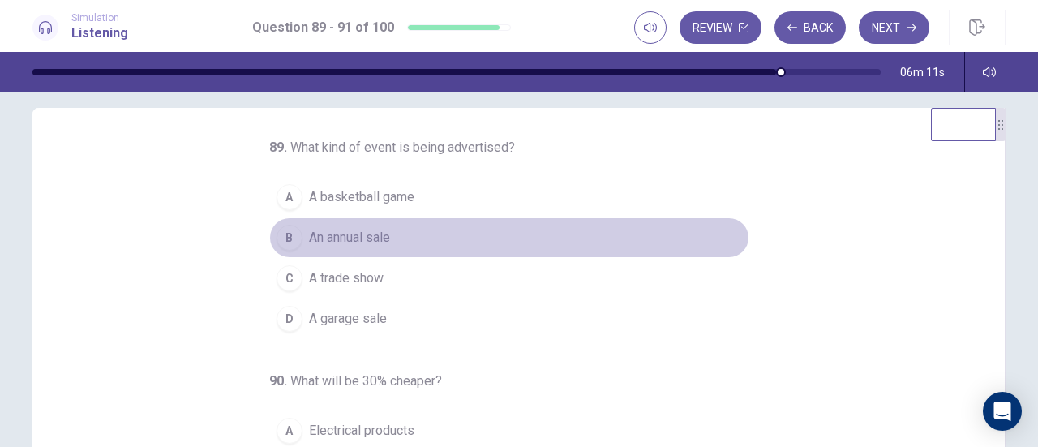
click at [340, 231] on span "An annual sale" at bounding box center [349, 237] width 81 height 19
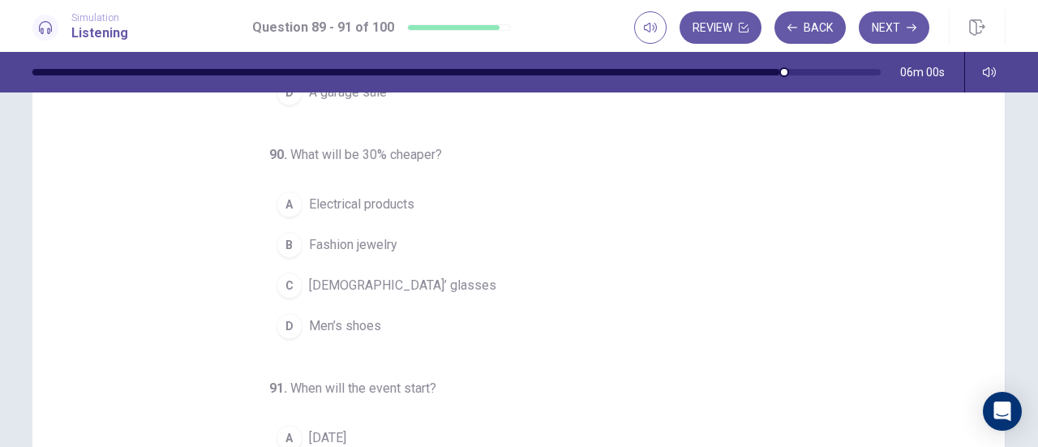
scroll to position [87, 0]
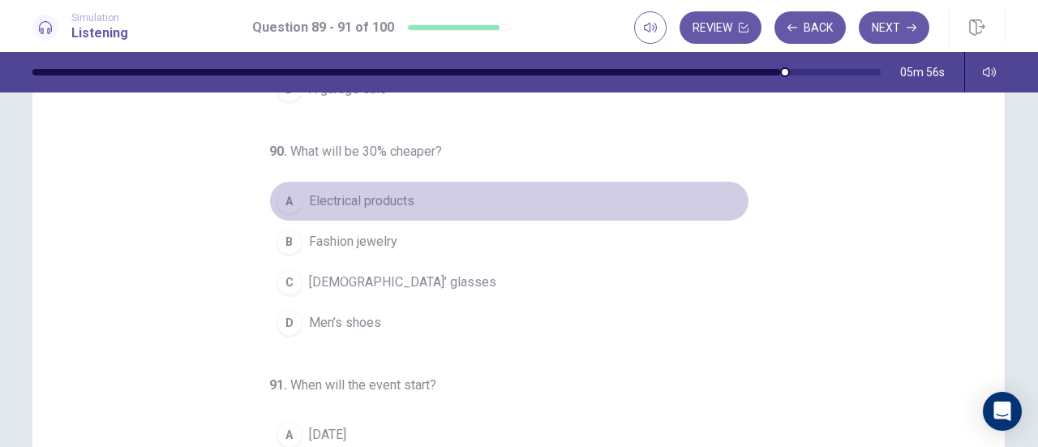
click at [392, 203] on span "Electrical products" at bounding box center [361, 200] width 105 height 19
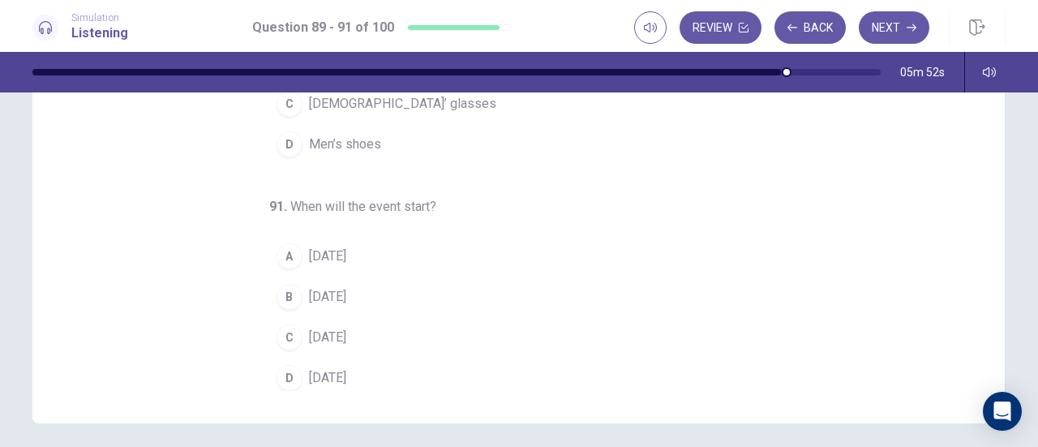
scroll to position [301, 0]
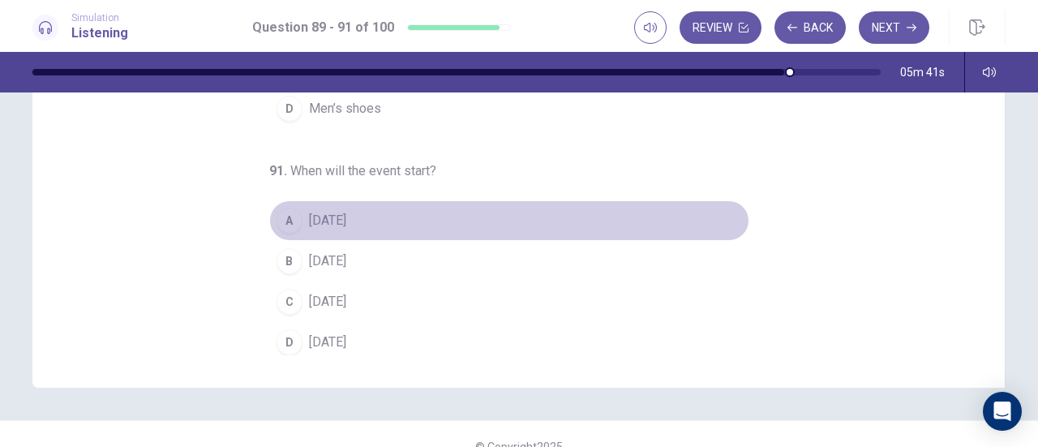
click at [346, 220] on span "On Thursday" at bounding box center [327, 220] width 37 height 19
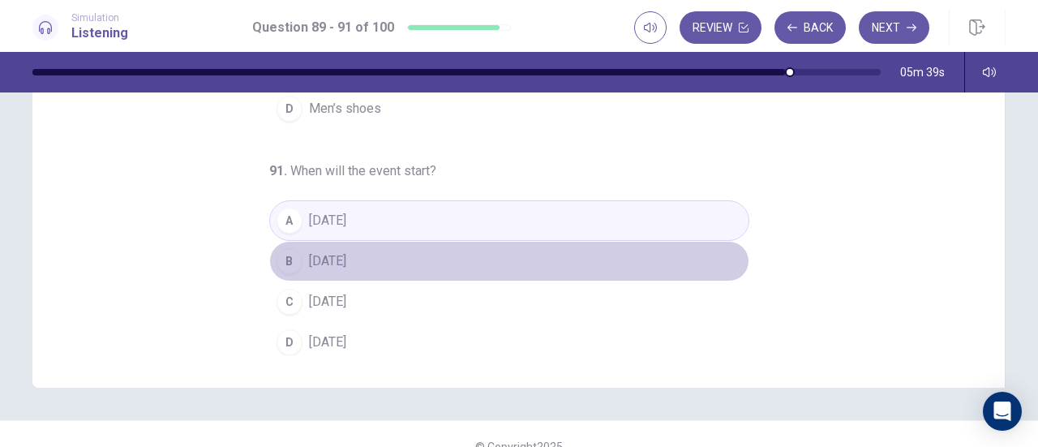
click at [337, 251] on span "On Friday" at bounding box center [327, 260] width 37 height 19
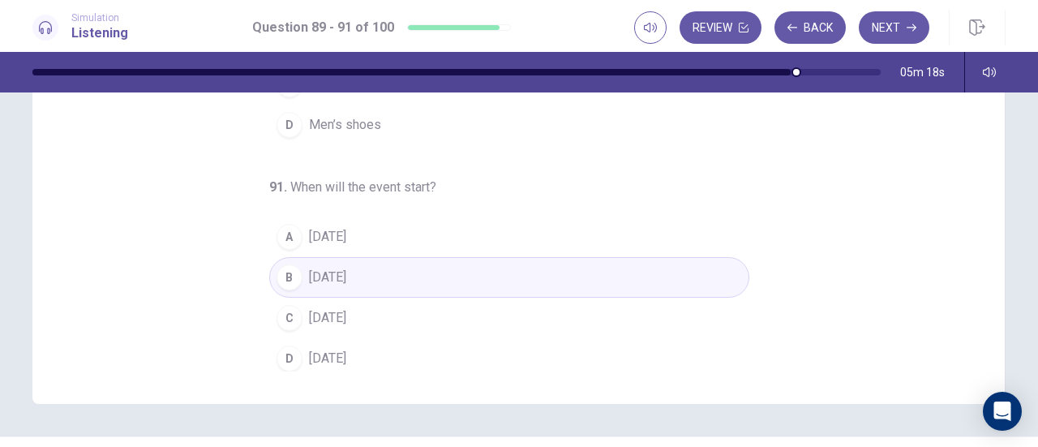
scroll to position [326, 0]
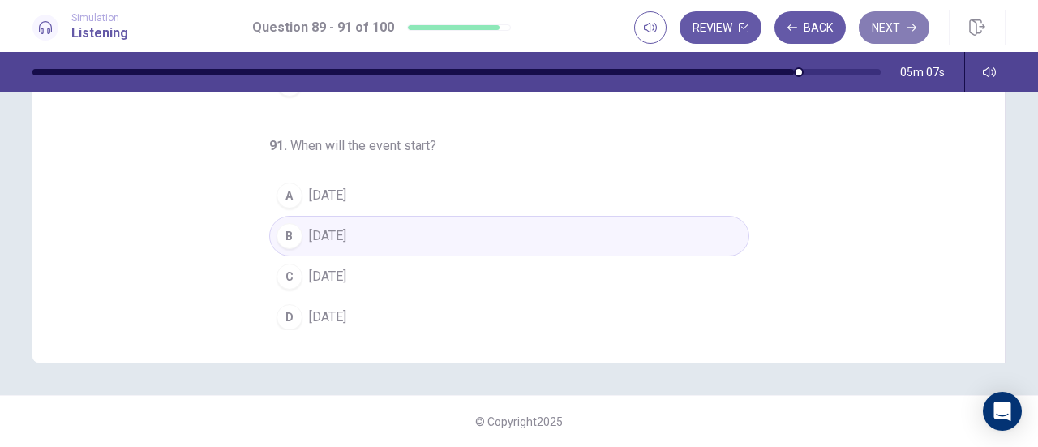
click at [888, 29] on button "Next" at bounding box center [893, 27] width 71 height 32
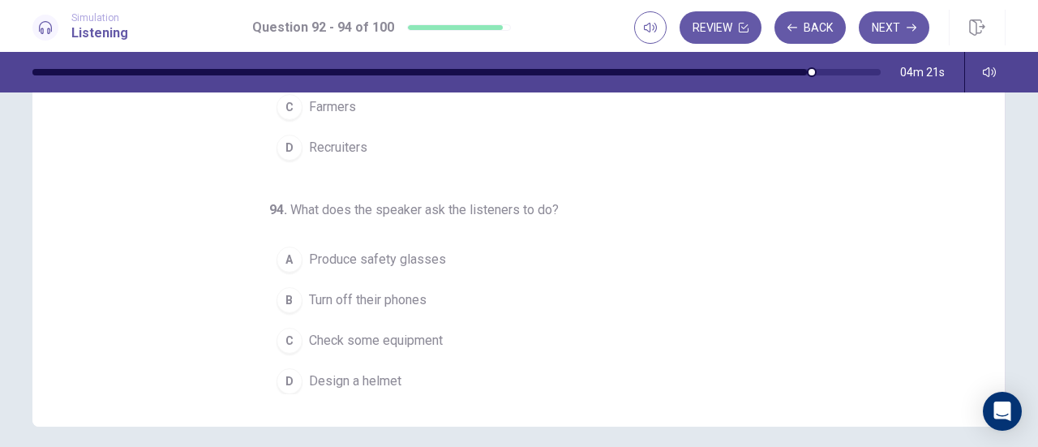
scroll to position [263, 0]
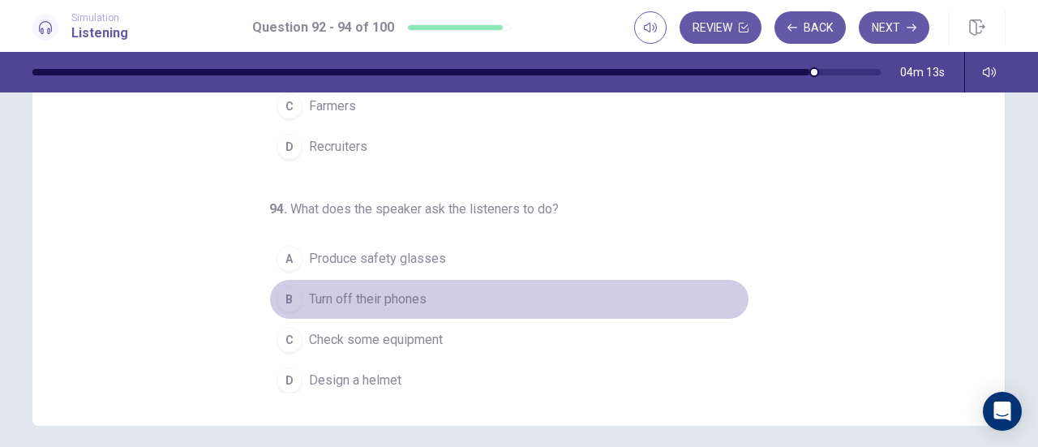
click at [380, 294] on span "Turn off their phones" at bounding box center [368, 298] width 118 height 19
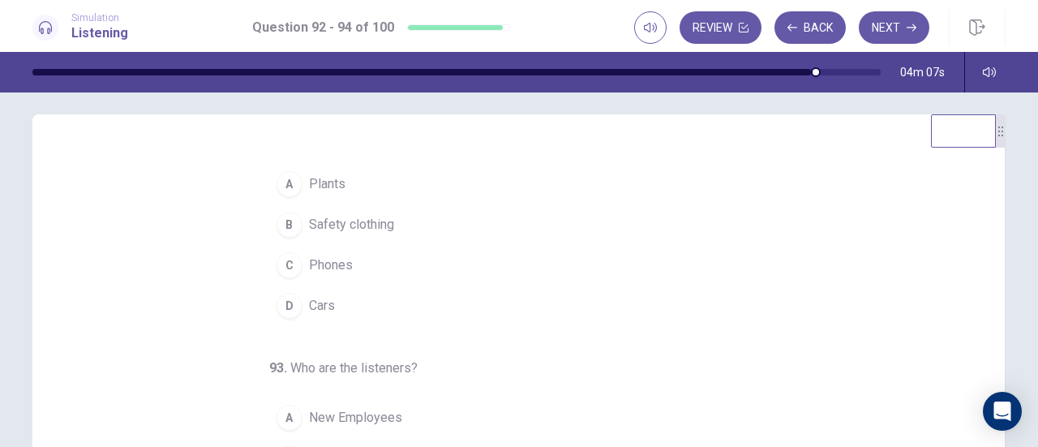
scroll to position [0, 0]
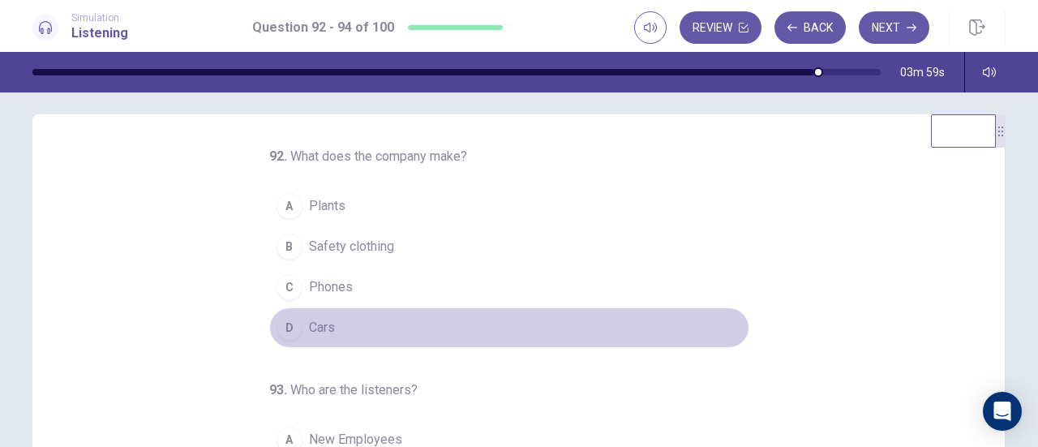
click at [280, 324] on div "D" at bounding box center [289, 328] width 26 height 26
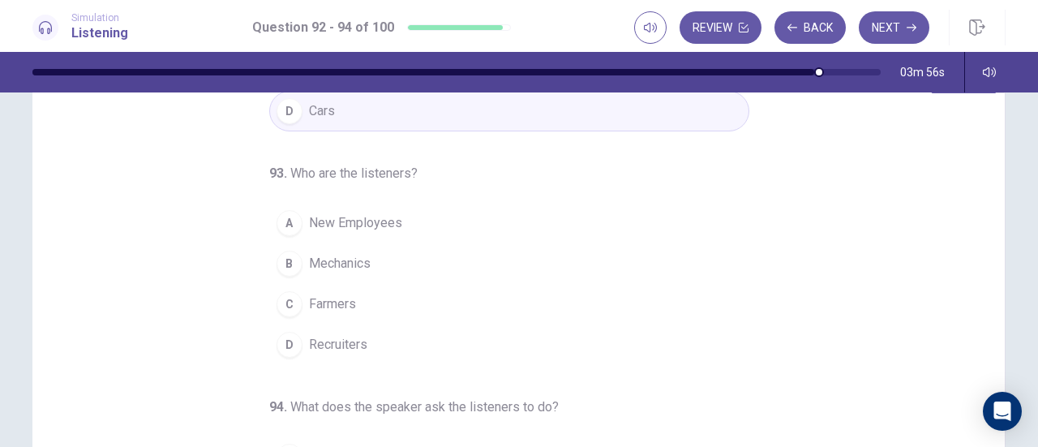
scroll to position [66, 0]
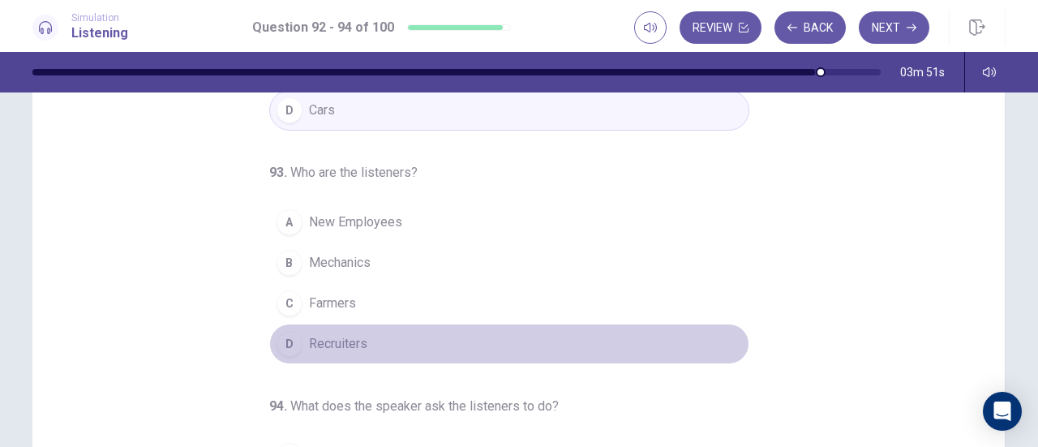
click at [315, 340] on span "Recruiters" at bounding box center [338, 343] width 58 height 19
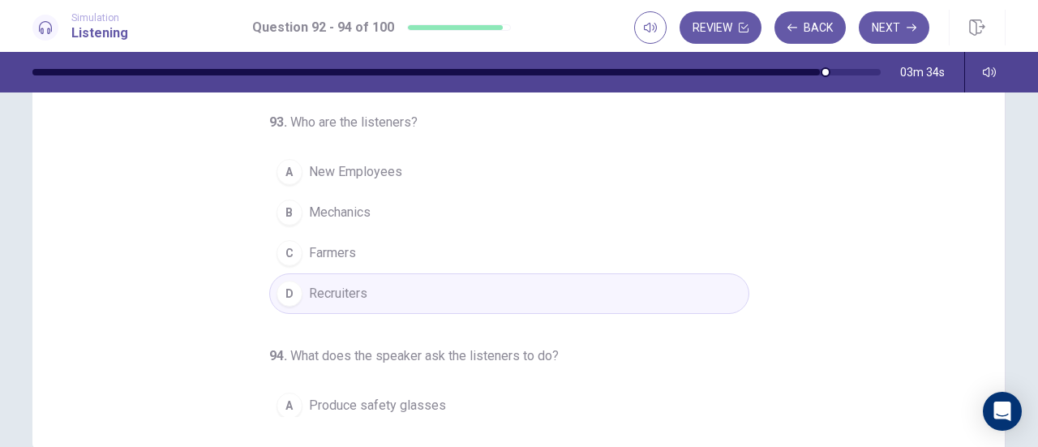
scroll to position [37, 0]
click at [890, 28] on button "Next" at bounding box center [893, 27] width 71 height 32
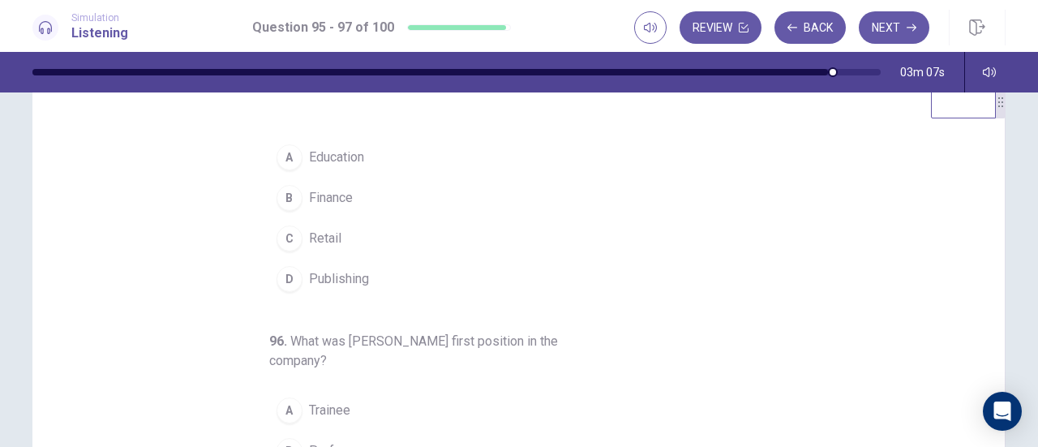
scroll to position [0, 0]
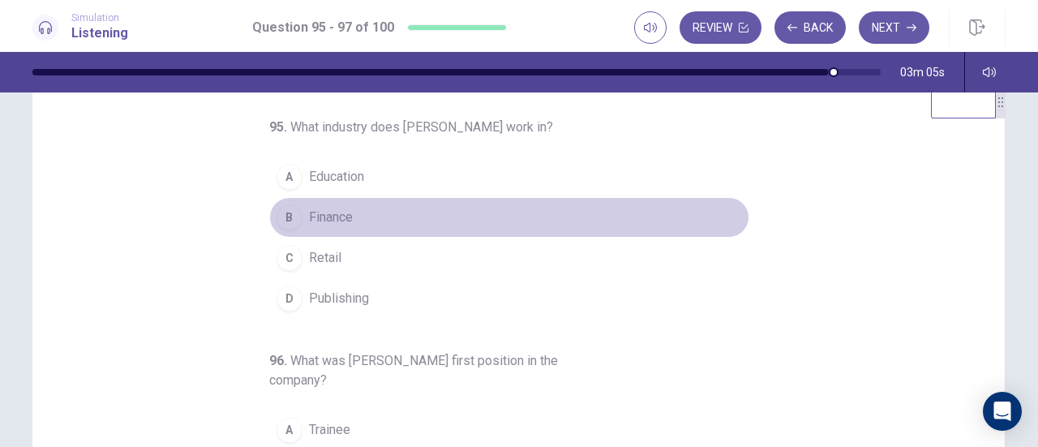
click at [309, 215] on span "Finance" at bounding box center [331, 217] width 44 height 19
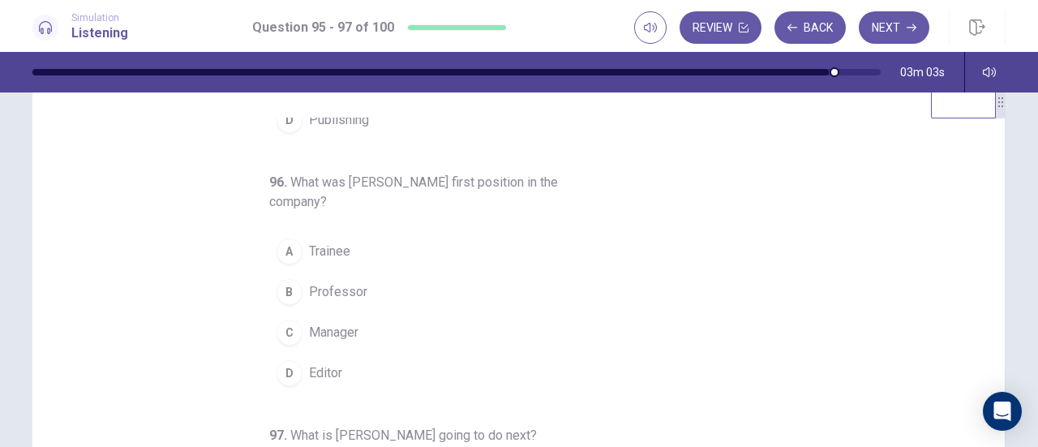
scroll to position [179, 0]
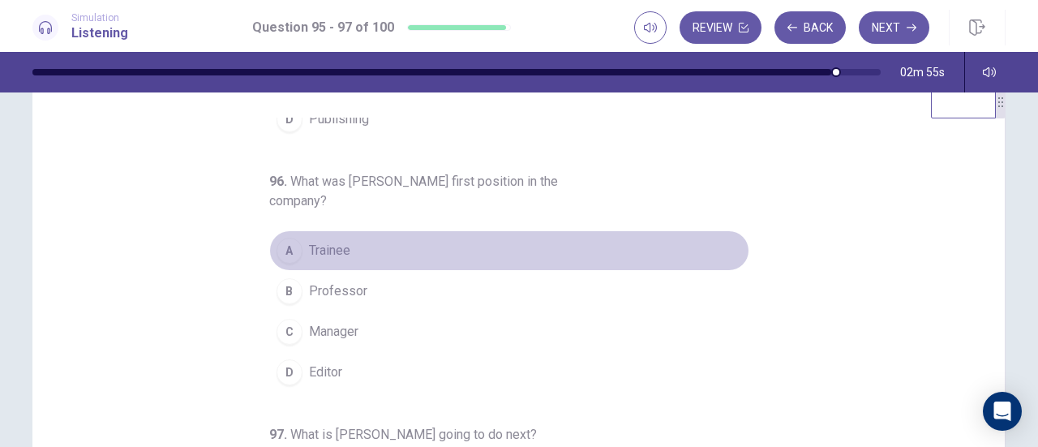
click at [315, 250] on span "Trainee" at bounding box center [329, 250] width 41 height 19
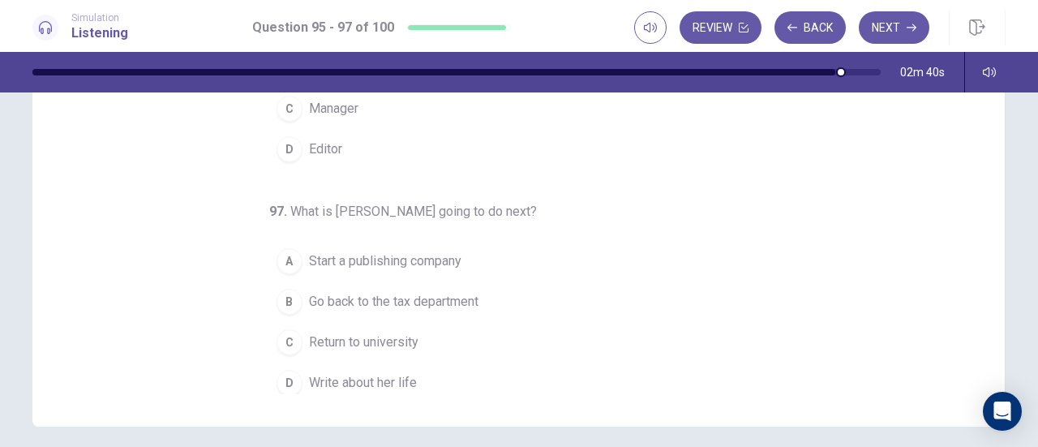
scroll to position [182, 0]
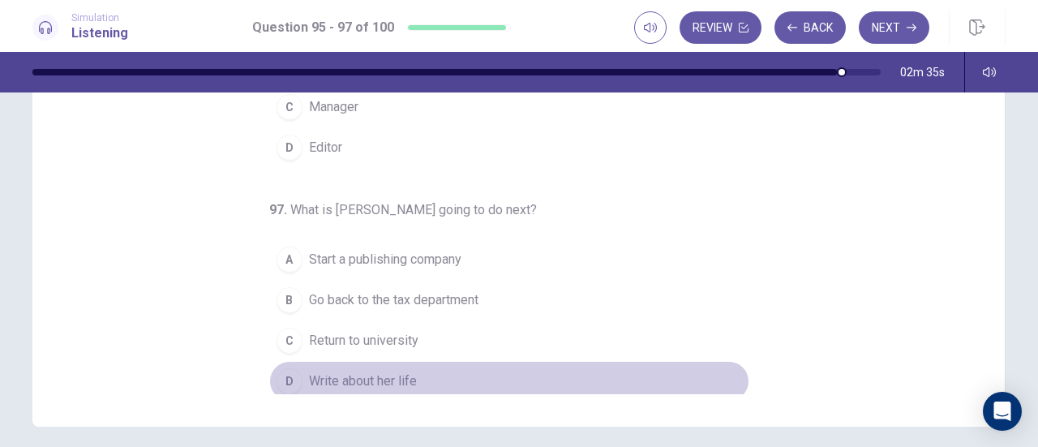
click at [284, 369] on div "D" at bounding box center [289, 381] width 26 height 26
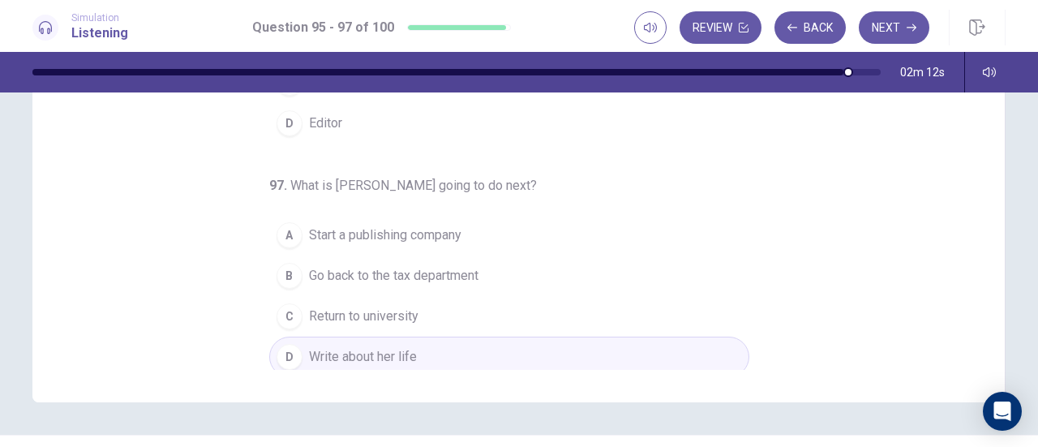
scroll to position [306, 0]
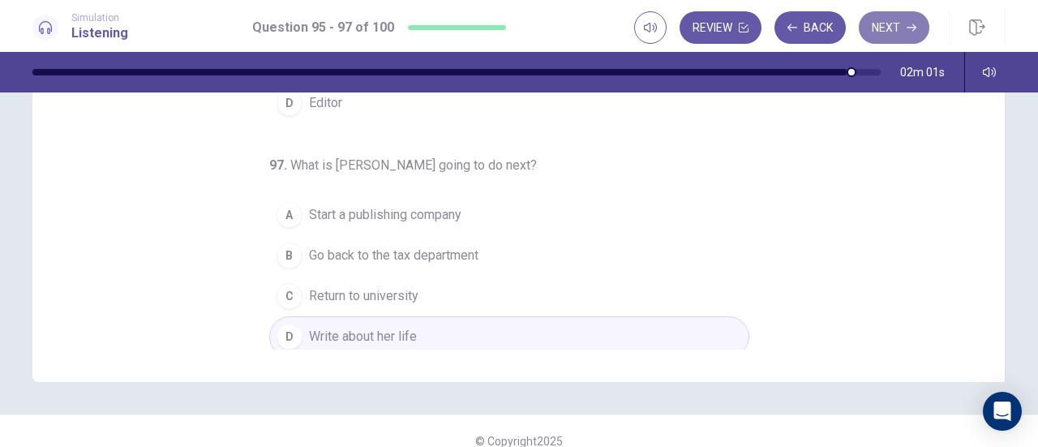
click at [897, 35] on button "Next" at bounding box center [893, 27] width 71 height 32
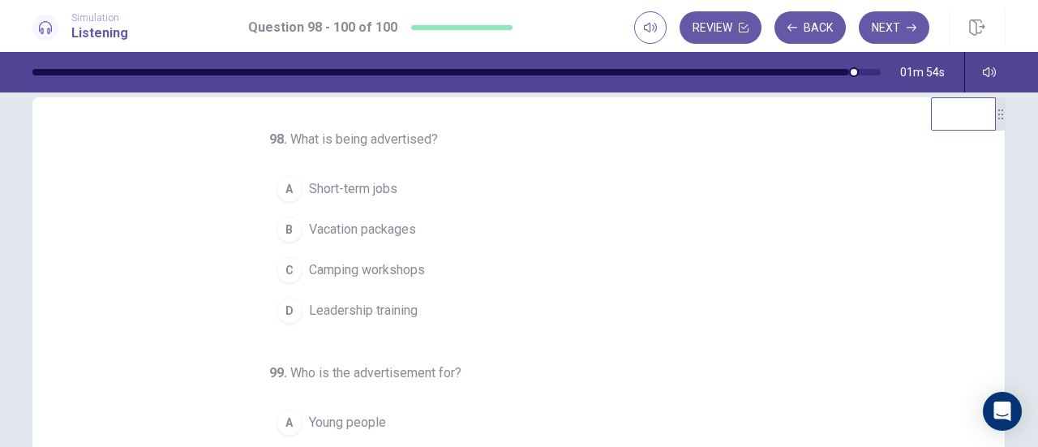
scroll to position [28, 0]
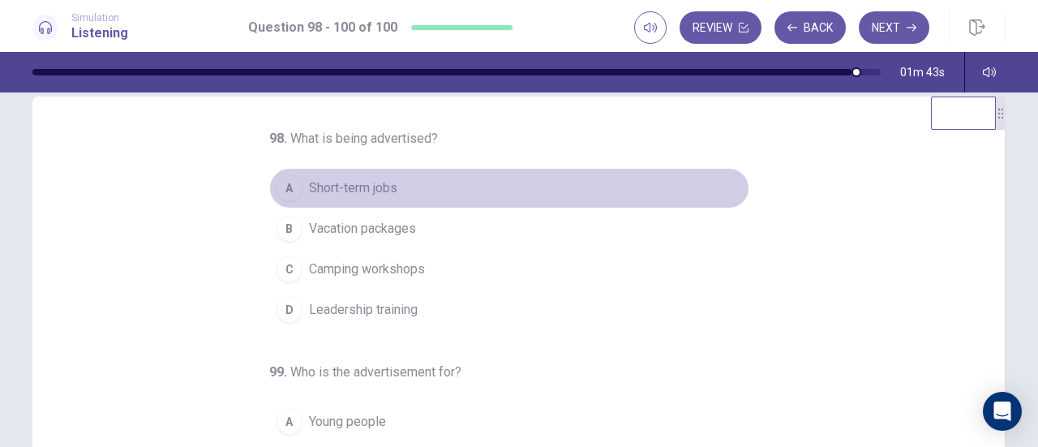
click at [378, 187] on span "Short-term jobs" at bounding box center [353, 187] width 88 height 19
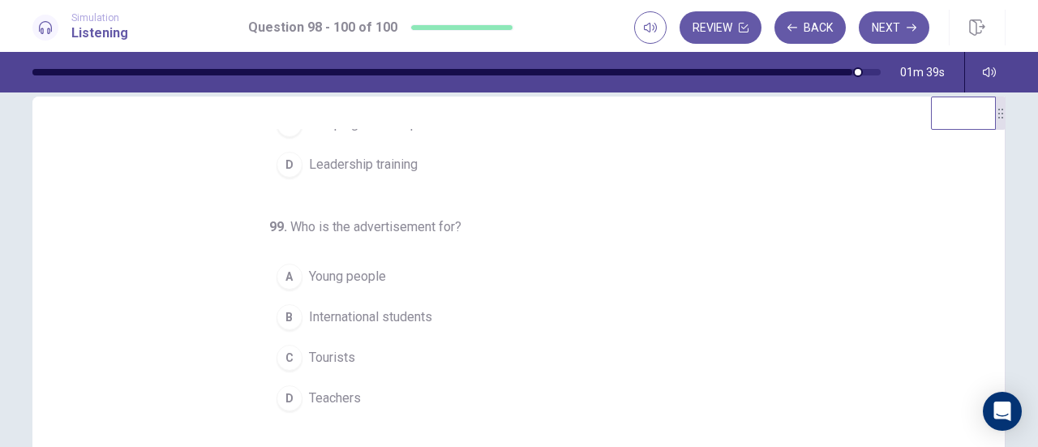
scroll to position [182, 0]
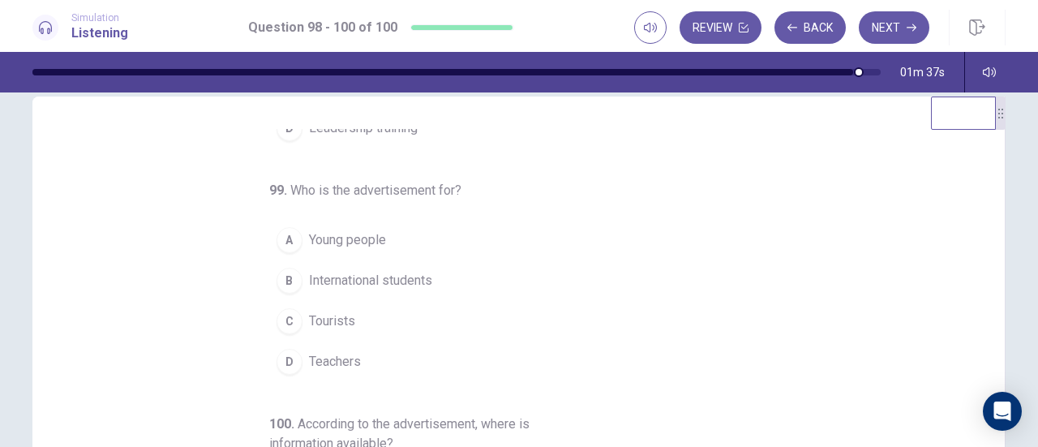
click at [356, 238] on span "Young people" at bounding box center [347, 239] width 77 height 19
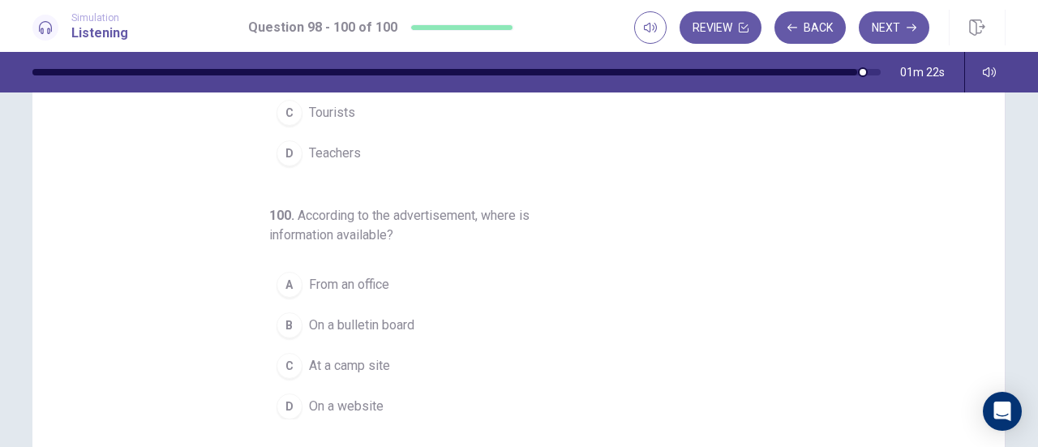
scroll to position [284, 0]
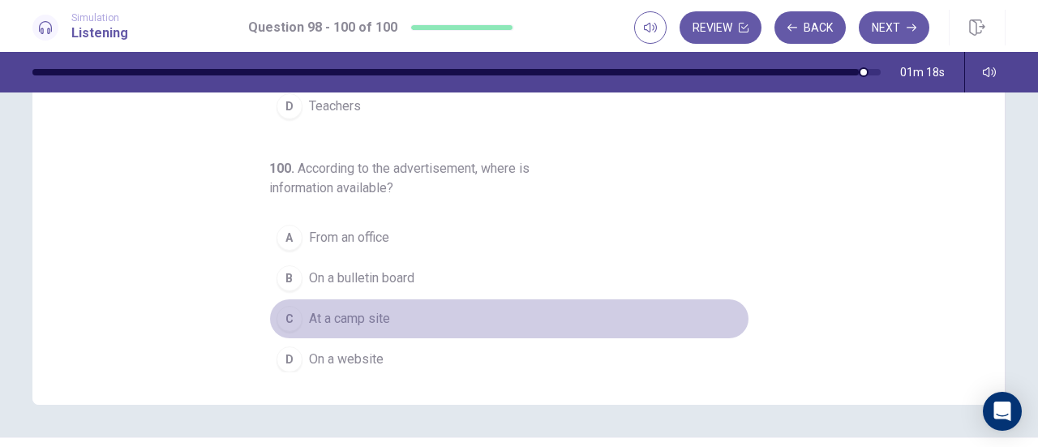
click at [353, 315] on span "At a camp site" at bounding box center [349, 318] width 81 height 19
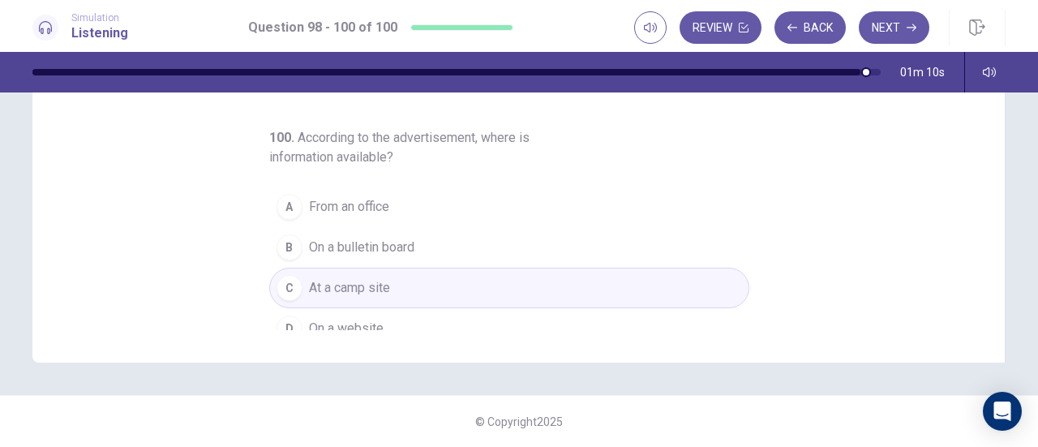
scroll to position [180, 0]
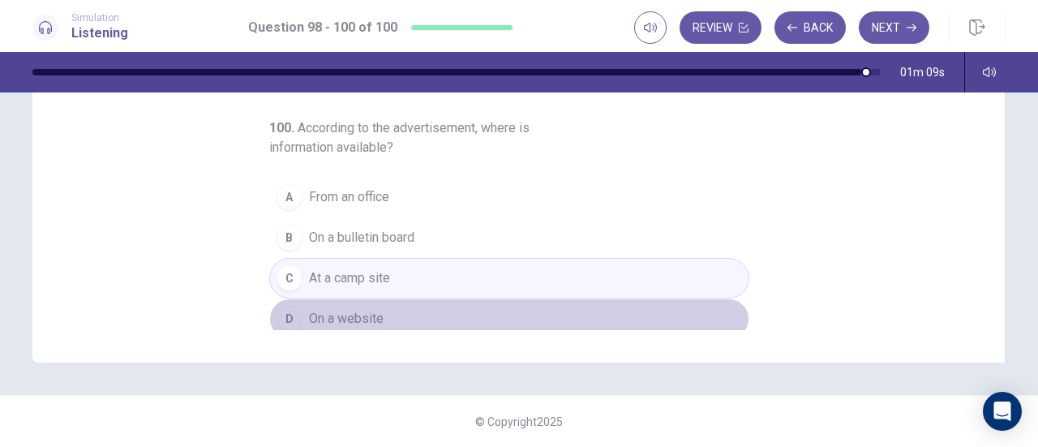
click at [352, 309] on span "On a website" at bounding box center [346, 318] width 75 height 19
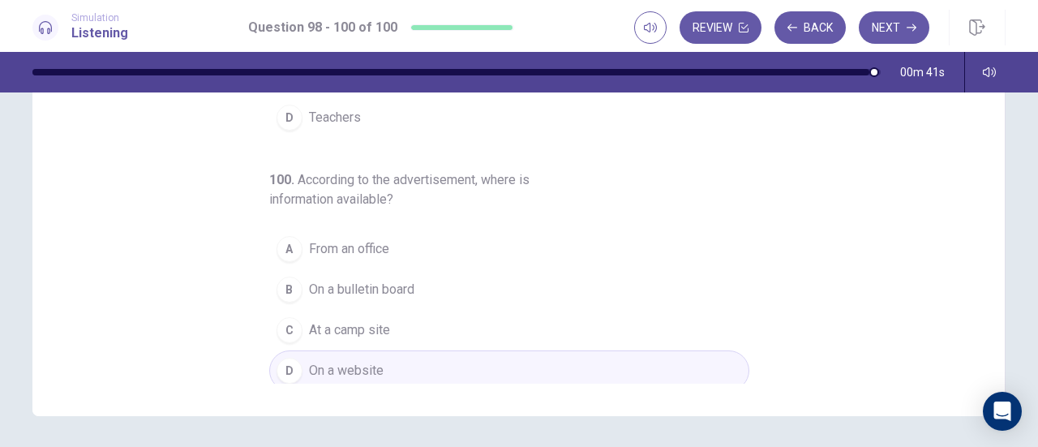
scroll to position [297, 0]
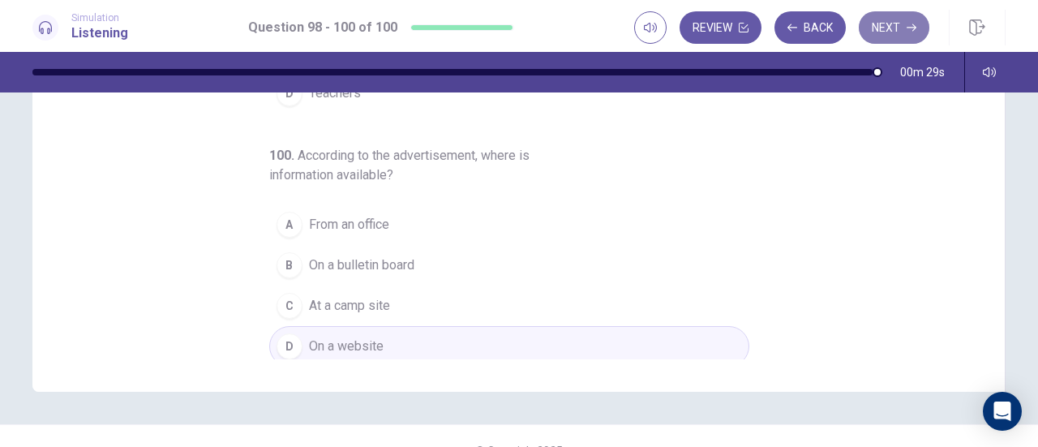
click at [895, 24] on button "Next" at bounding box center [893, 27] width 71 height 32
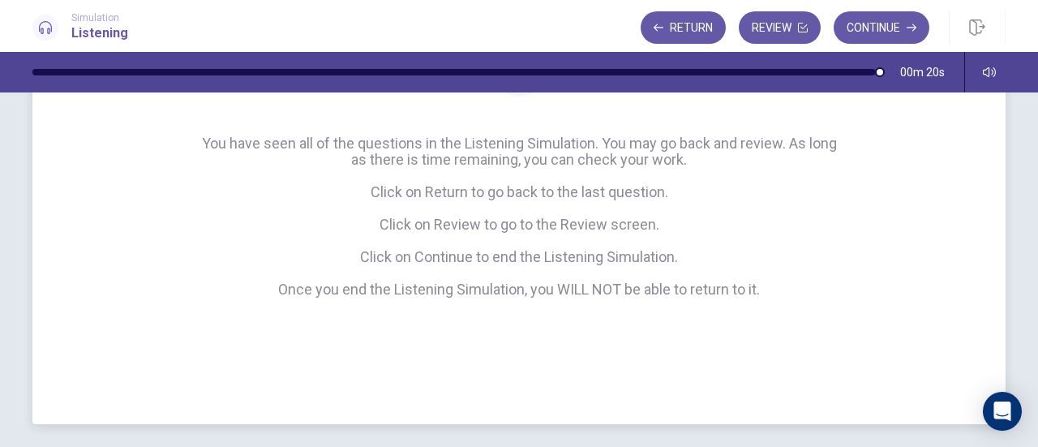
scroll to position [217, 0]
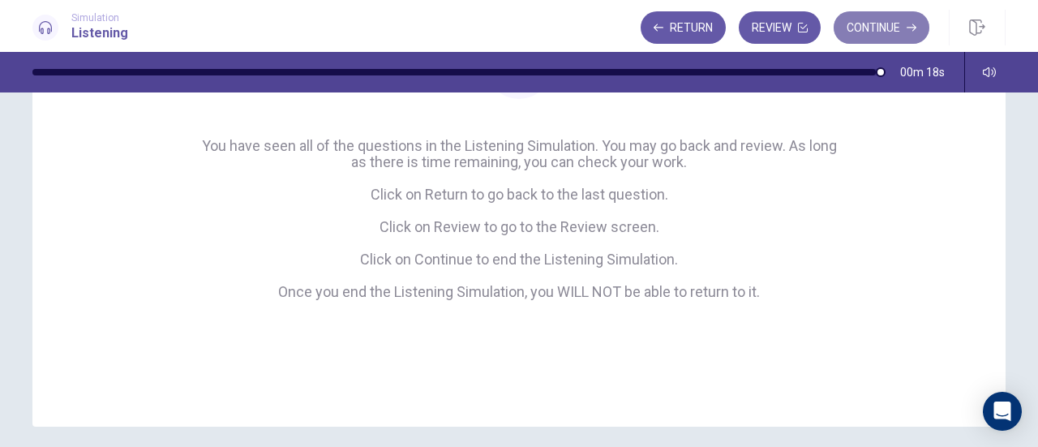
click at [859, 27] on button "Continue" at bounding box center [881, 27] width 96 height 32
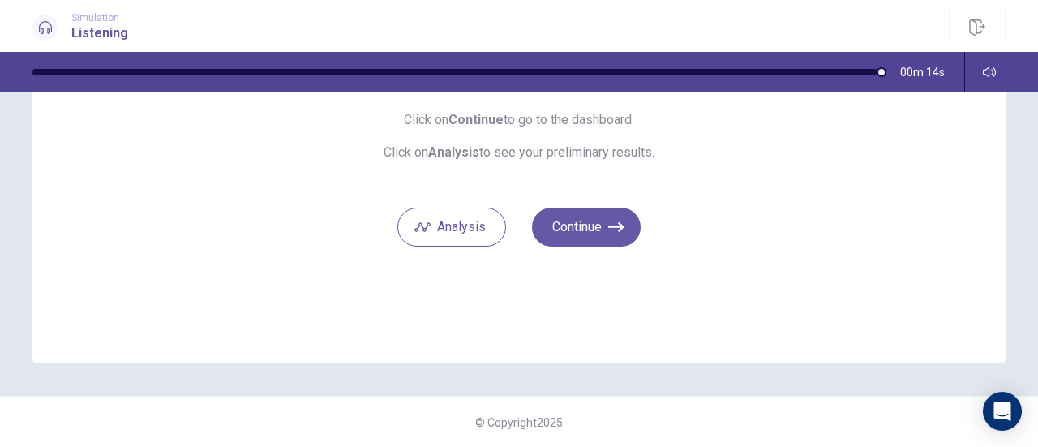
scroll to position [169, 0]
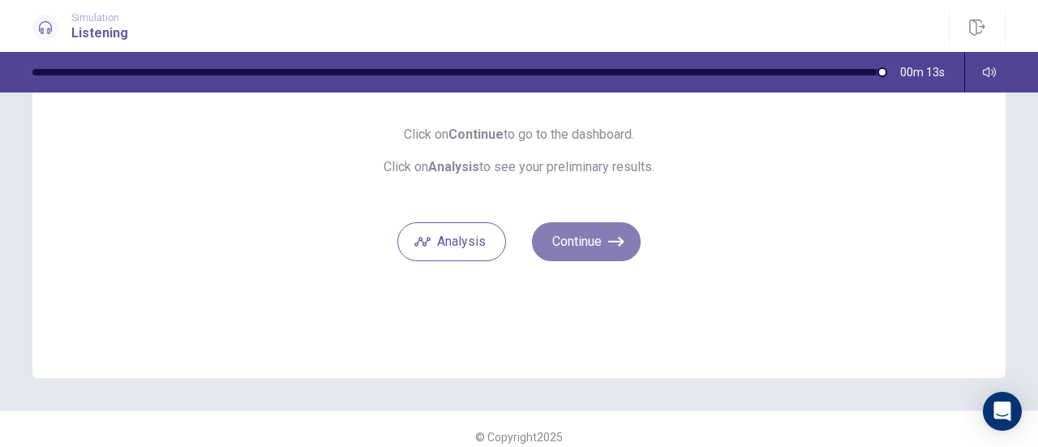
click at [590, 241] on button "Continue" at bounding box center [586, 241] width 109 height 39
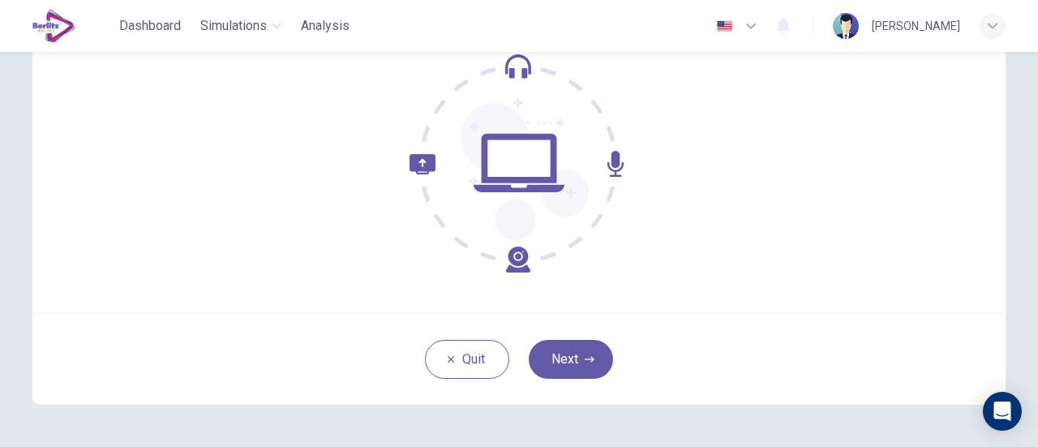
scroll to position [174, 0]
click at [552, 357] on button "Next" at bounding box center [571, 358] width 84 height 39
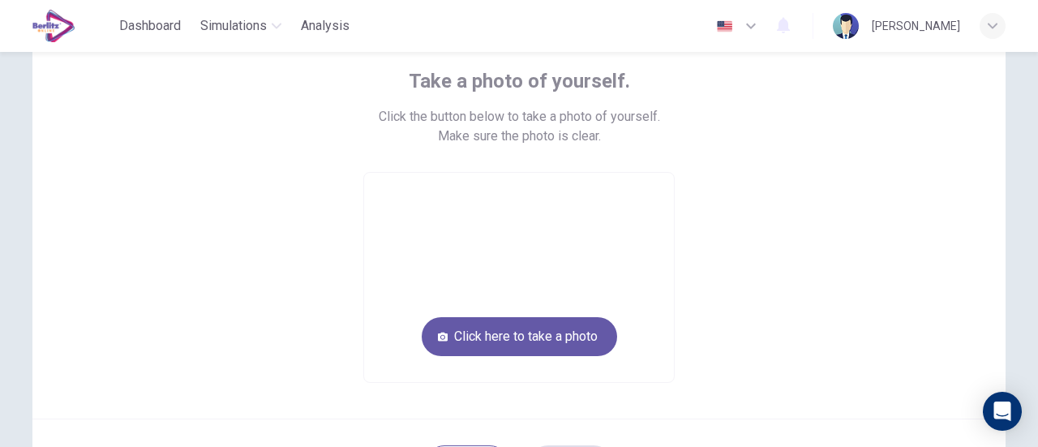
scroll to position [123, 0]
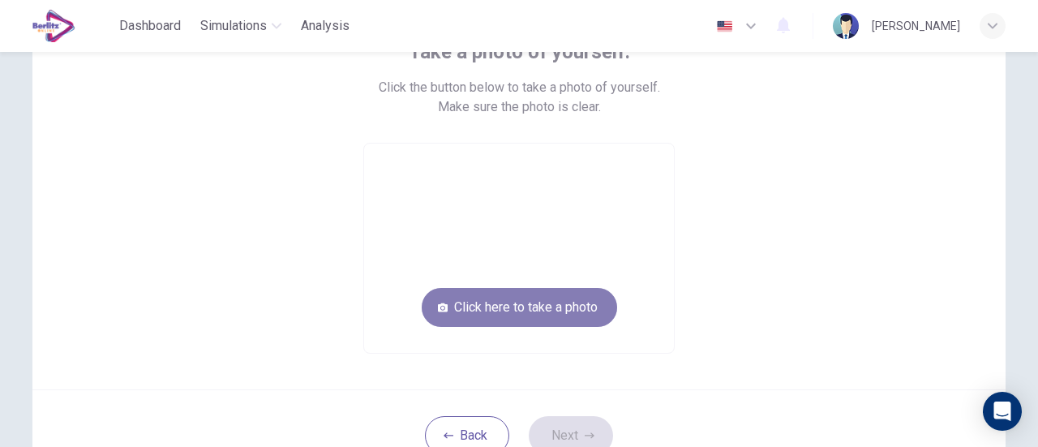
click at [548, 293] on button "Click here to take a photo" at bounding box center [519, 307] width 195 height 39
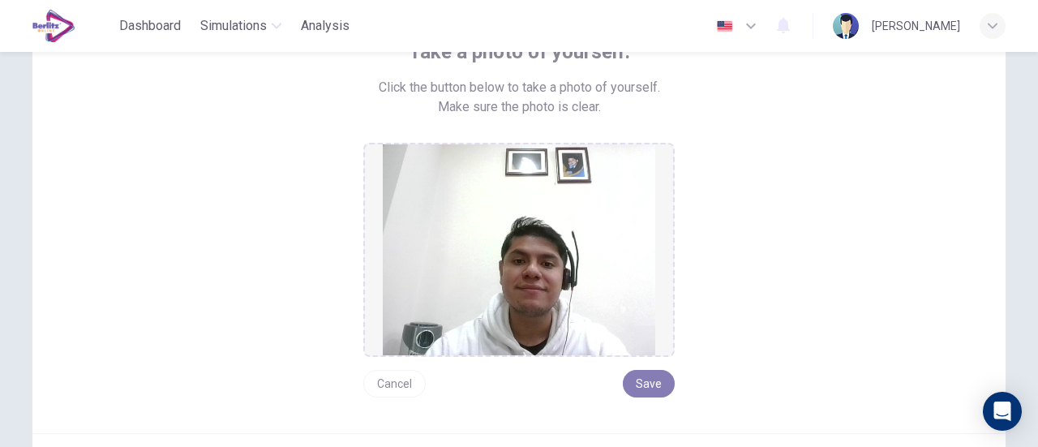
click at [642, 372] on button "Save" at bounding box center [649, 384] width 52 height 28
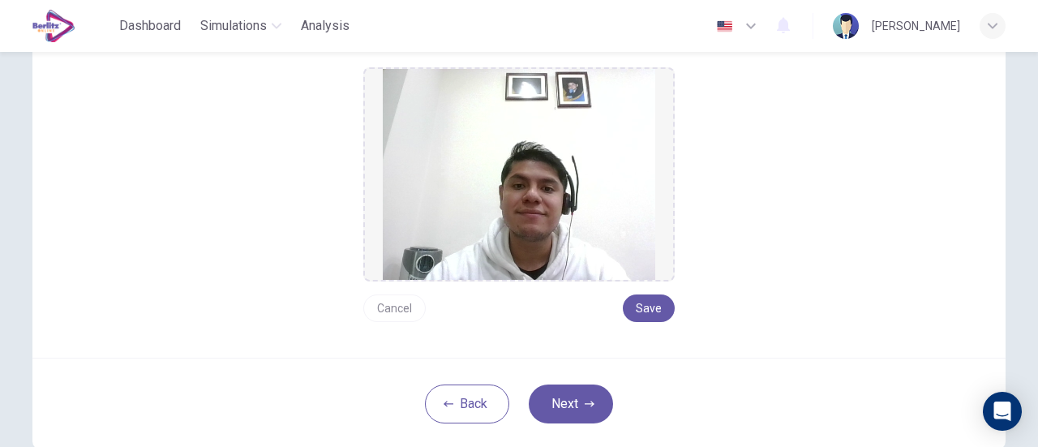
scroll to position [199, 0]
click at [644, 308] on button "Save" at bounding box center [649, 307] width 52 height 28
click at [561, 414] on button "Next" at bounding box center [571, 402] width 84 height 39
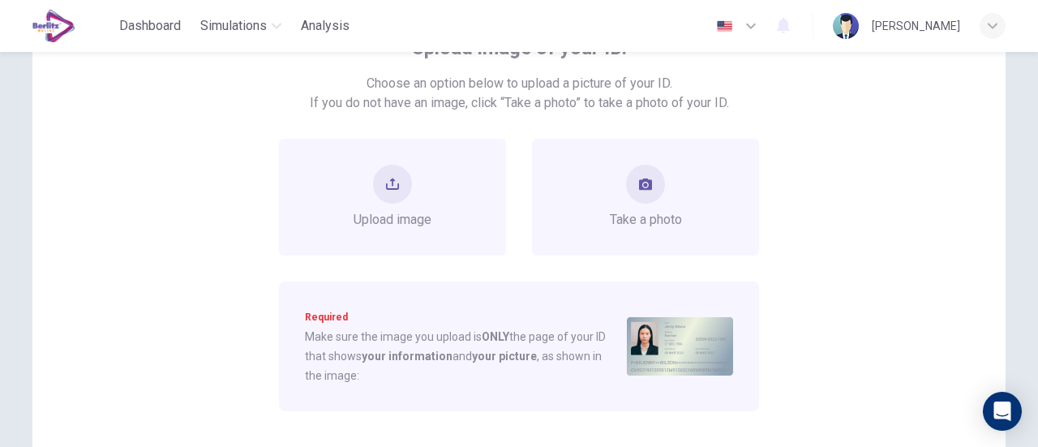
scroll to position [126, 0]
click at [645, 182] on icon "take photo" at bounding box center [645, 185] width 13 height 11
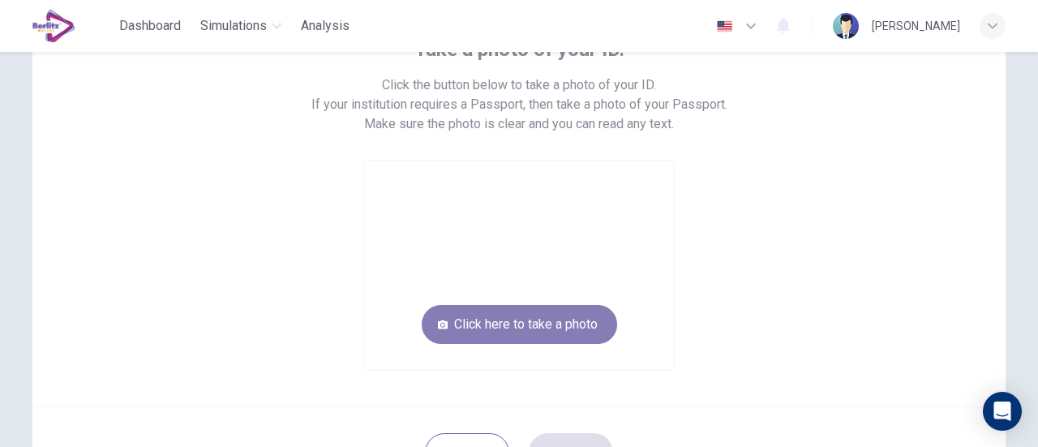
click at [545, 315] on button "Click here to take a photo" at bounding box center [519, 324] width 195 height 39
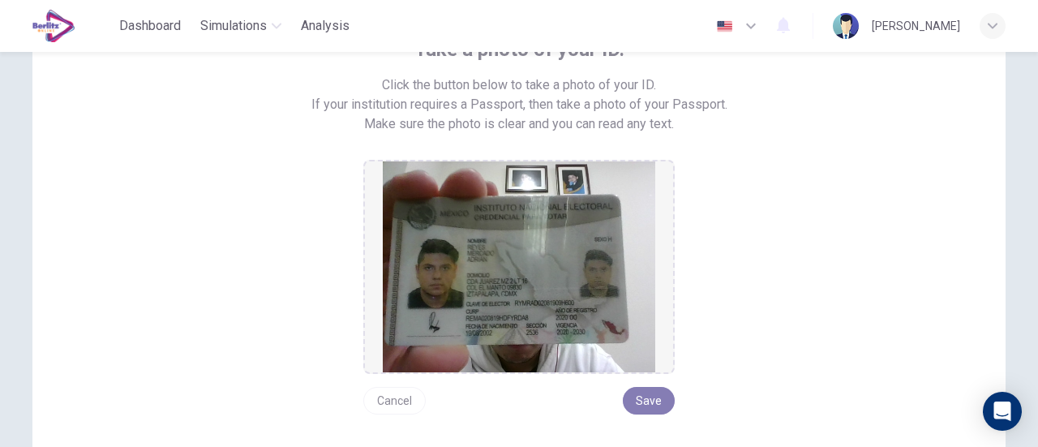
click at [644, 398] on button "Save" at bounding box center [649, 401] width 52 height 28
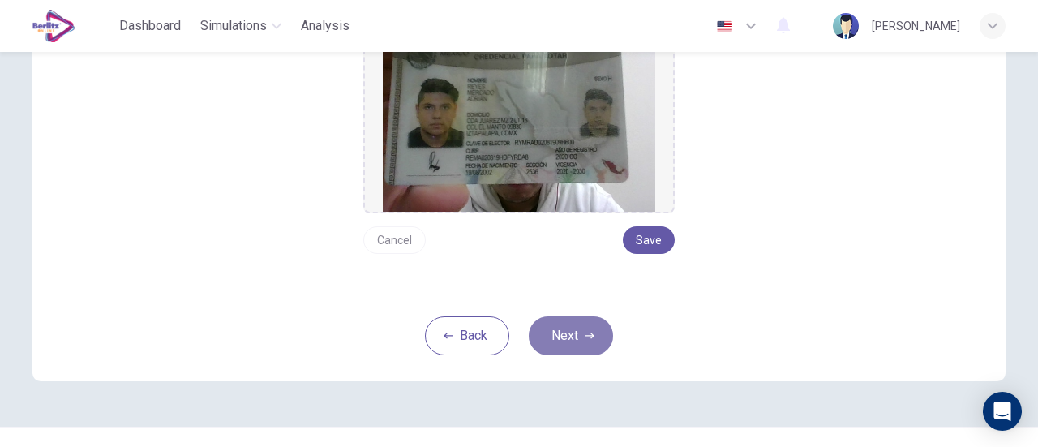
click at [561, 332] on button "Next" at bounding box center [571, 335] width 84 height 39
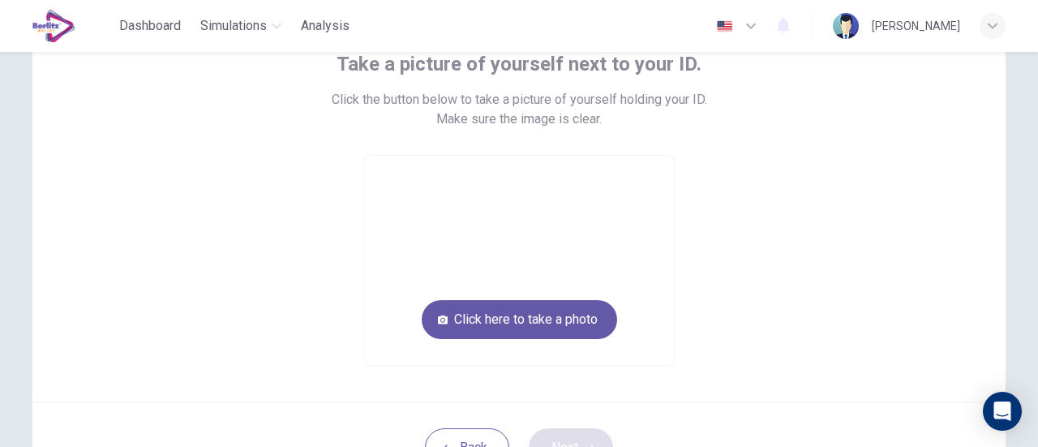
scroll to position [108, 0]
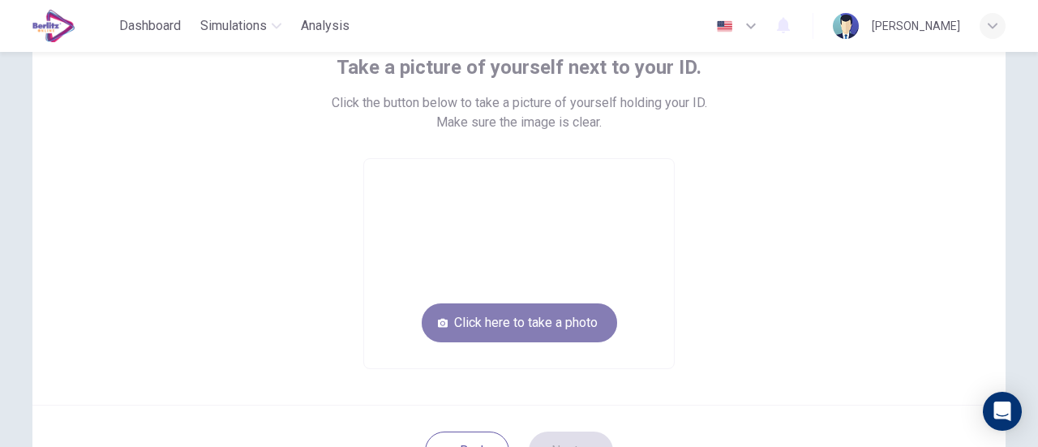
click at [547, 314] on button "Click here to take a photo" at bounding box center [519, 322] width 195 height 39
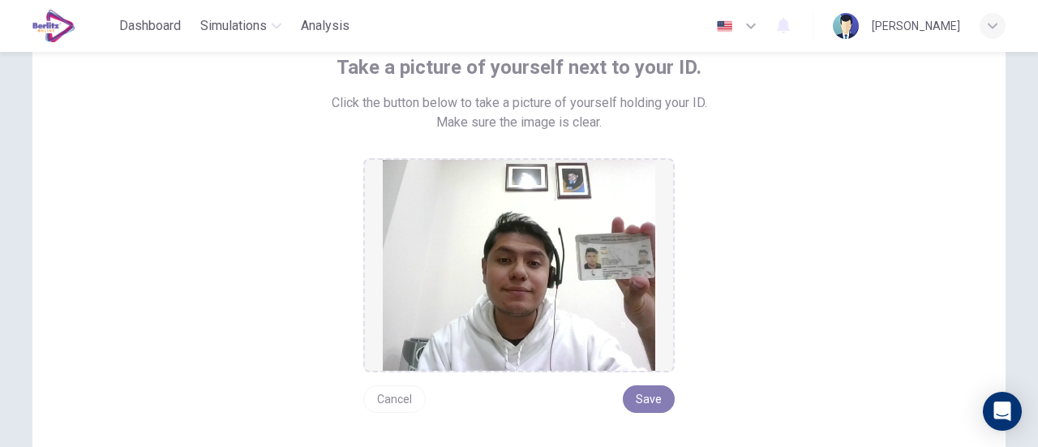
click at [656, 392] on button "Save" at bounding box center [649, 399] width 52 height 28
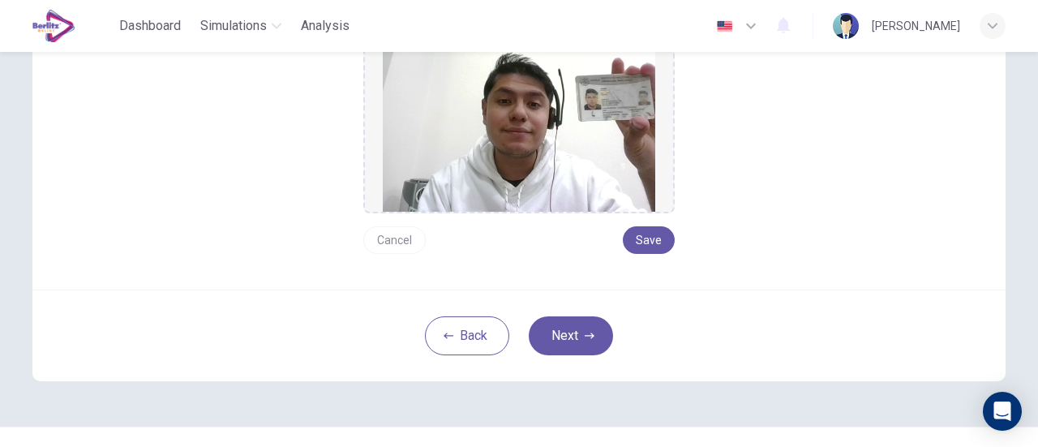
scroll to position [297, 0]
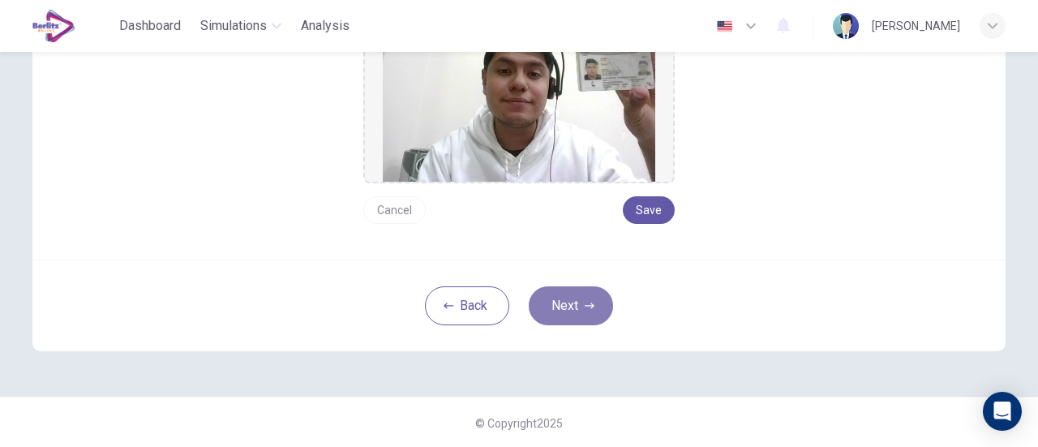
click at [584, 315] on button "Next" at bounding box center [571, 305] width 84 height 39
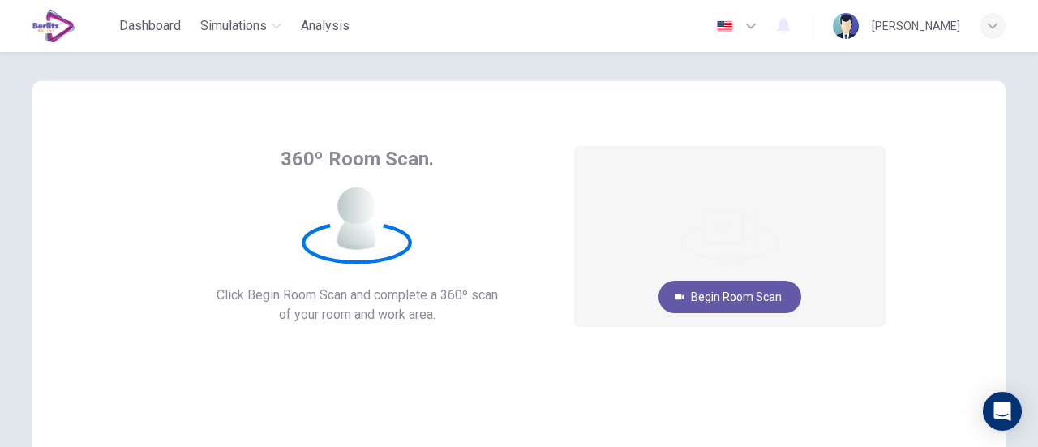
scroll to position [0, 0]
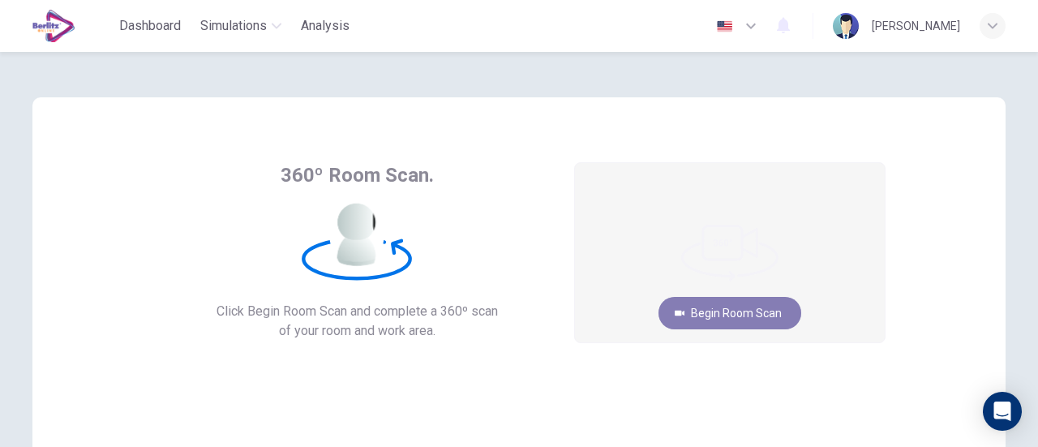
click at [746, 307] on button "Begin Room Scan" at bounding box center [729, 313] width 143 height 32
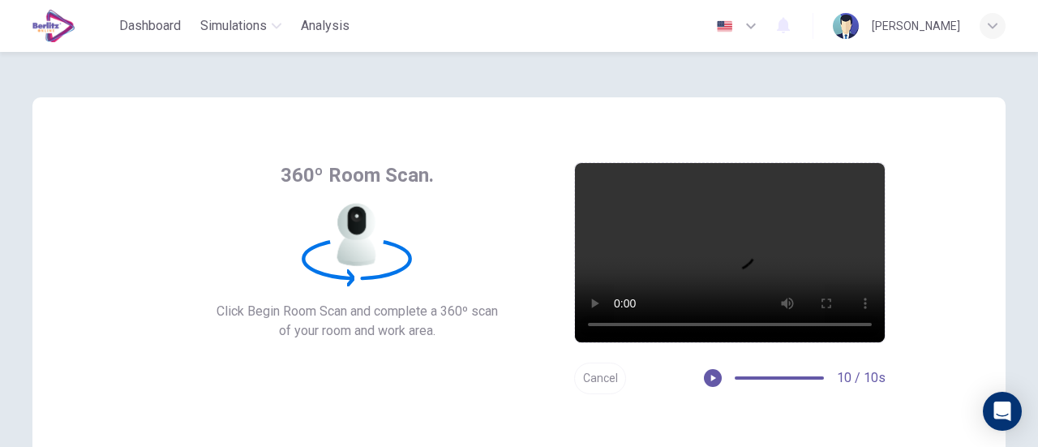
scroll to position [162, 0]
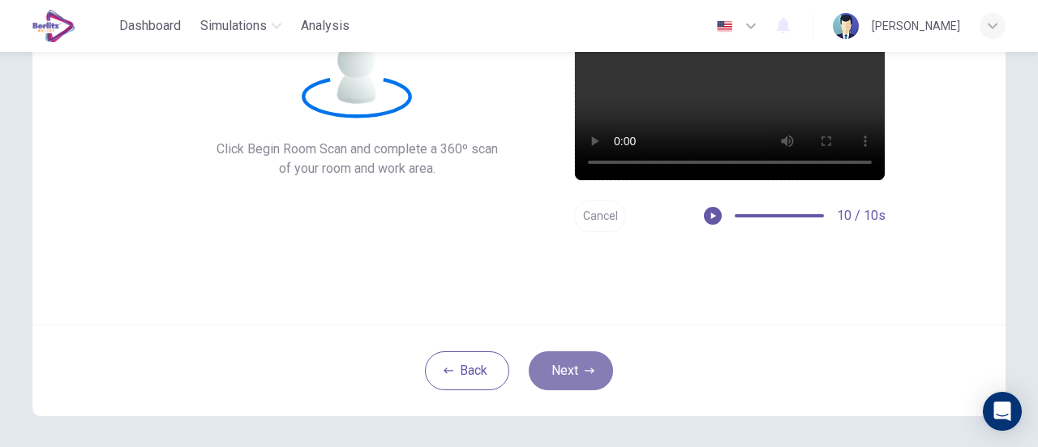
click at [596, 375] on button "Next" at bounding box center [571, 370] width 84 height 39
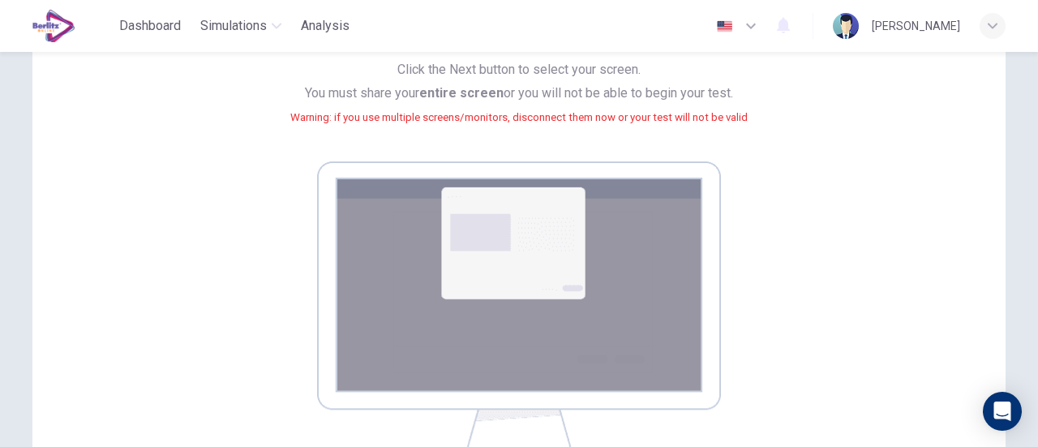
scroll to position [375, 0]
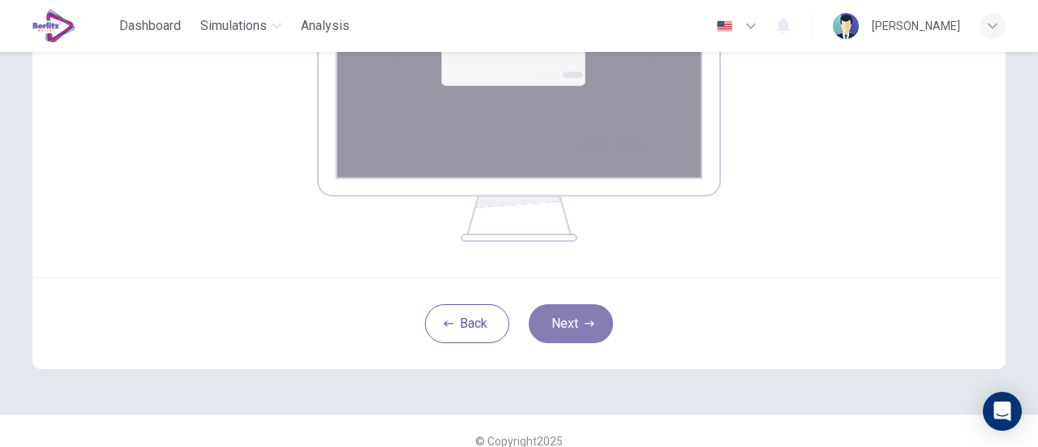
click at [566, 325] on button "Next" at bounding box center [571, 323] width 84 height 39
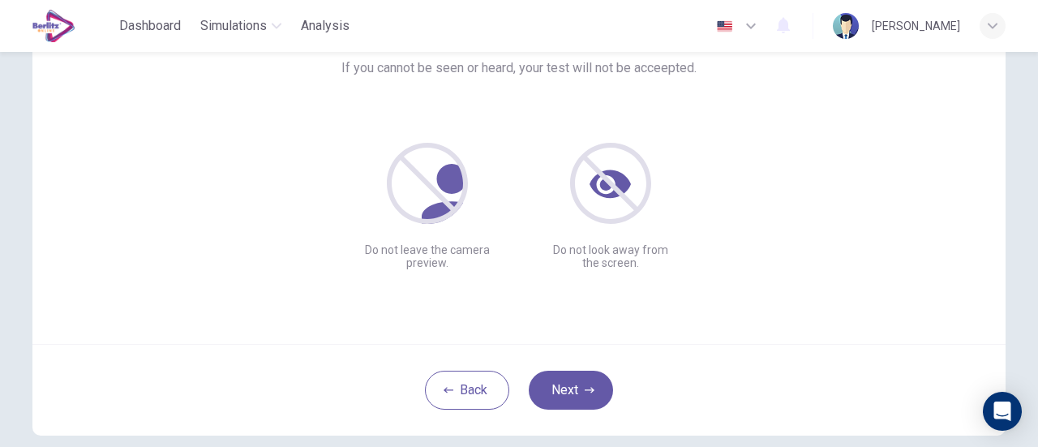
scroll to position [145, 0]
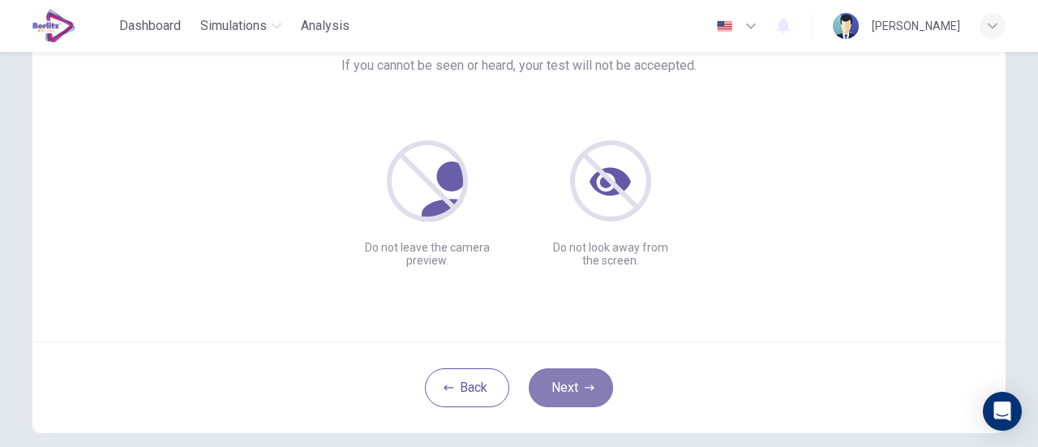
click at [581, 393] on button "Next" at bounding box center [571, 387] width 84 height 39
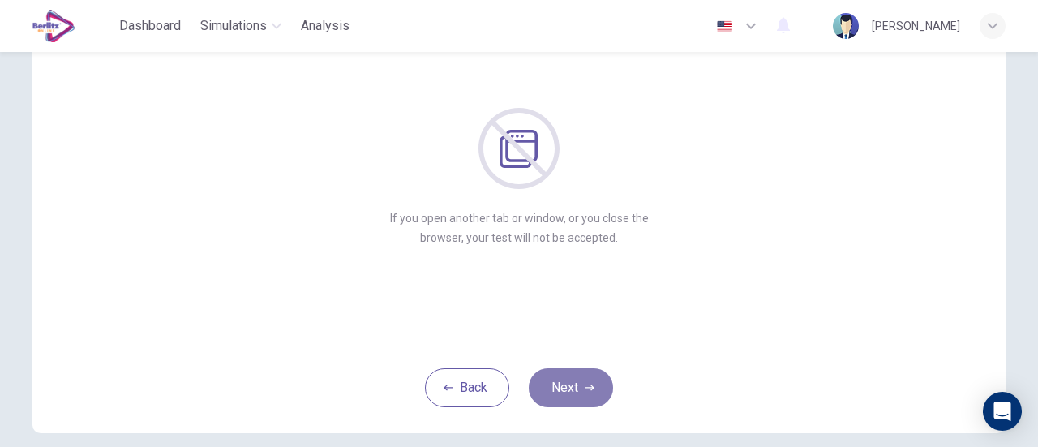
click at [581, 393] on button "Next" at bounding box center [571, 387] width 84 height 39
click at [589, 387] on icon "button" at bounding box center [589, 387] width 10 height 6
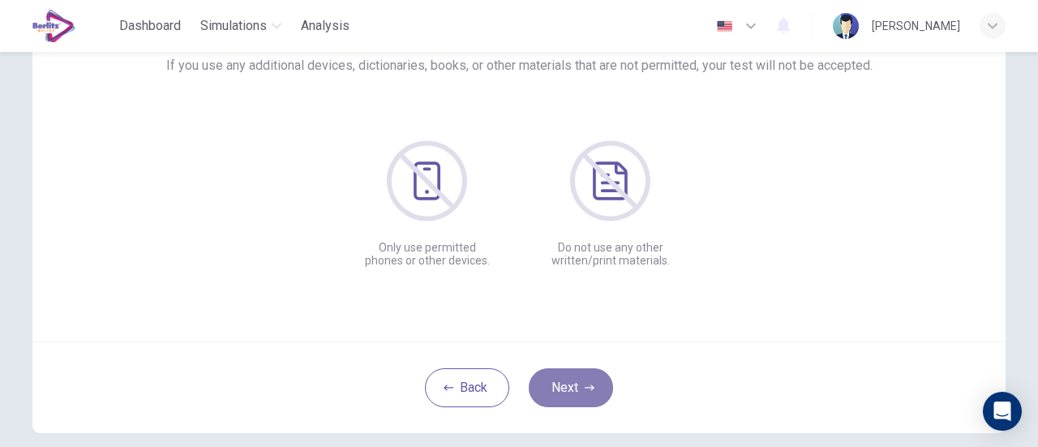
click at [585, 370] on button "Next" at bounding box center [571, 387] width 84 height 39
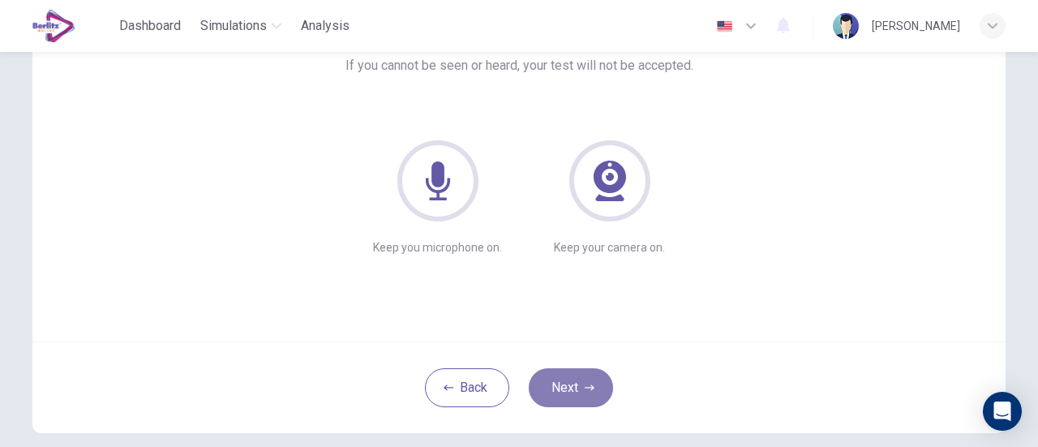
click at [585, 391] on icon "button" at bounding box center [589, 388] width 10 height 10
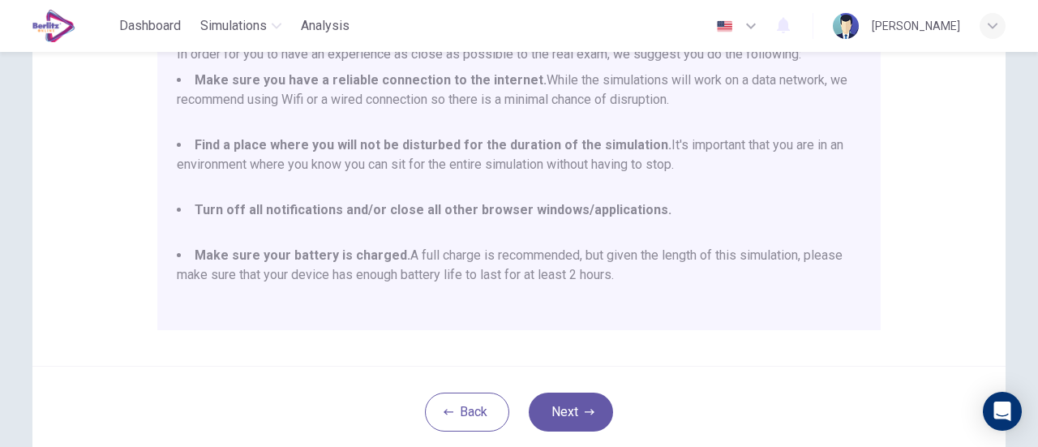
scroll to position [351, 0]
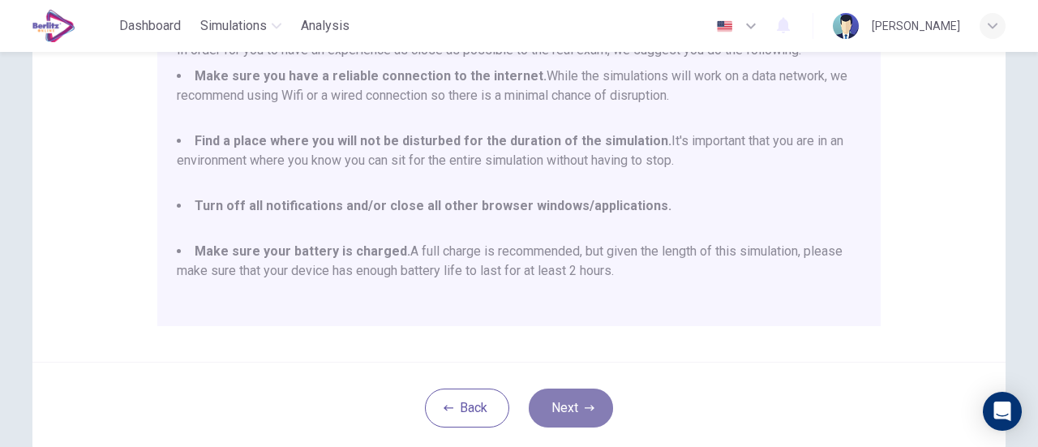
click at [559, 422] on button "Next" at bounding box center [571, 407] width 84 height 39
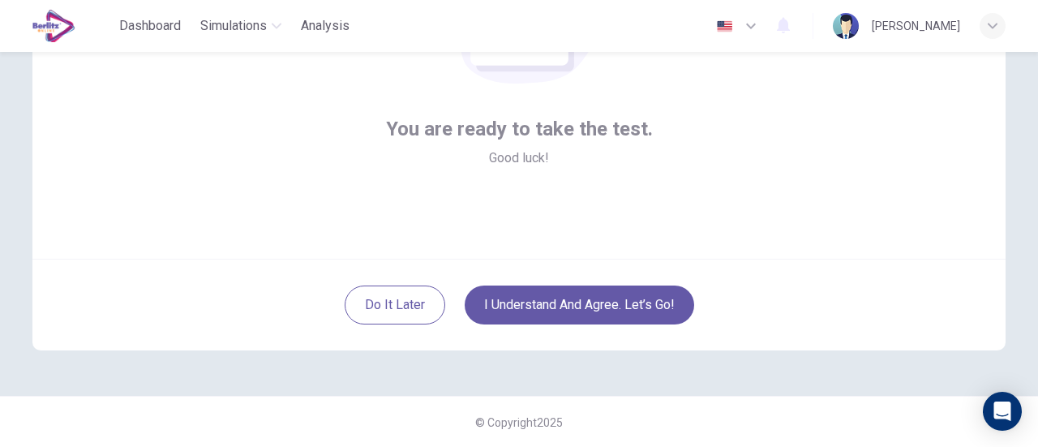
scroll to position [149, 0]
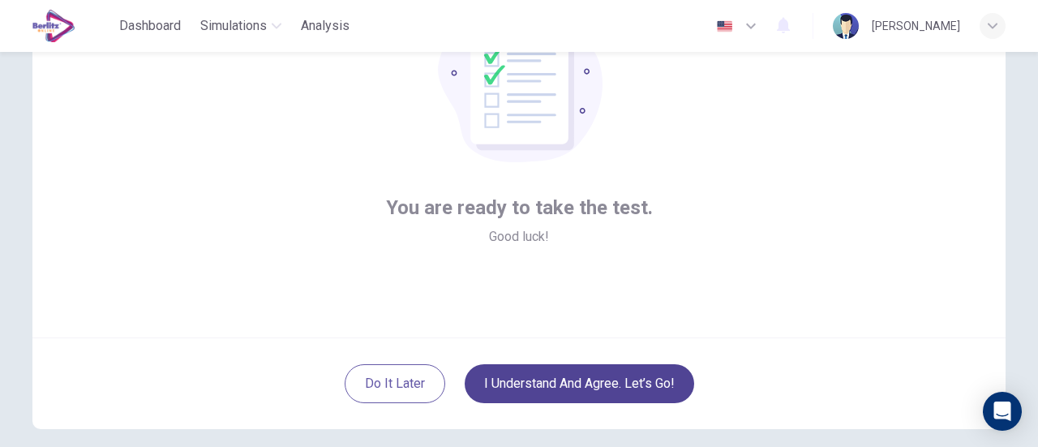
click at [606, 375] on button "I understand and agree. Let’s go!" at bounding box center [578, 383] width 229 height 39
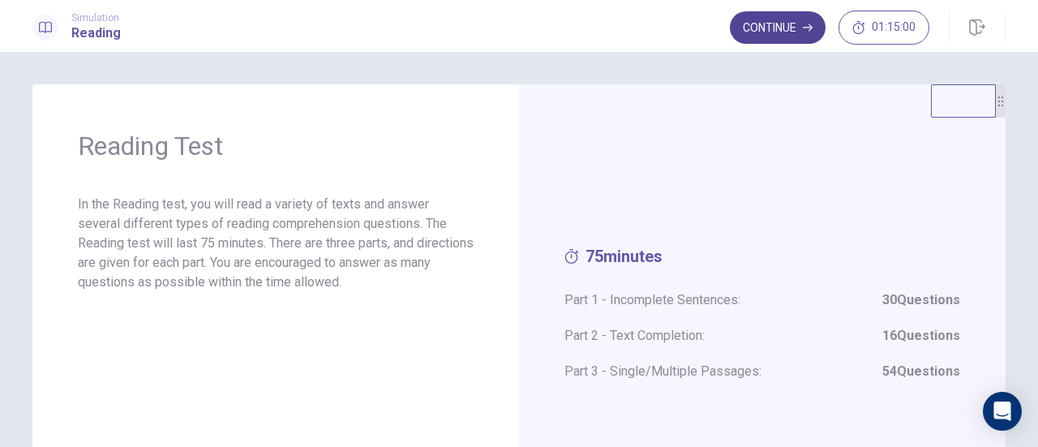
click at [765, 28] on button "Continue" at bounding box center [778, 27] width 96 height 32
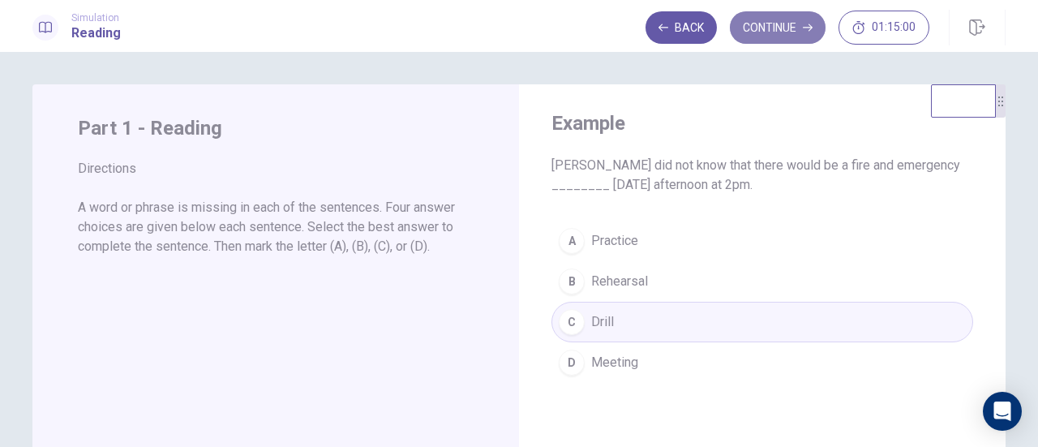
click at [773, 19] on button "Continue" at bounding box center [778, 27] width 96 height 32
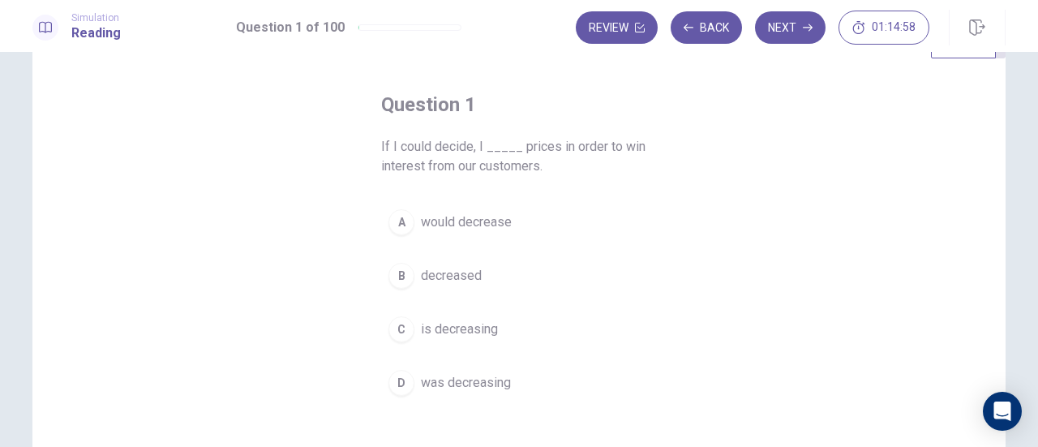
scroll to position [60, 0]
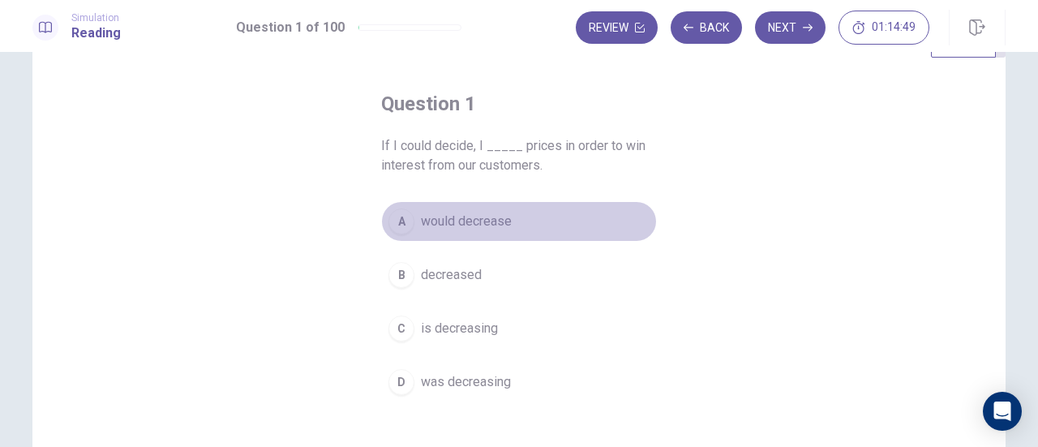
click at [397, 220] on div "A" at bounding box center [401, 221] width 26 height 26
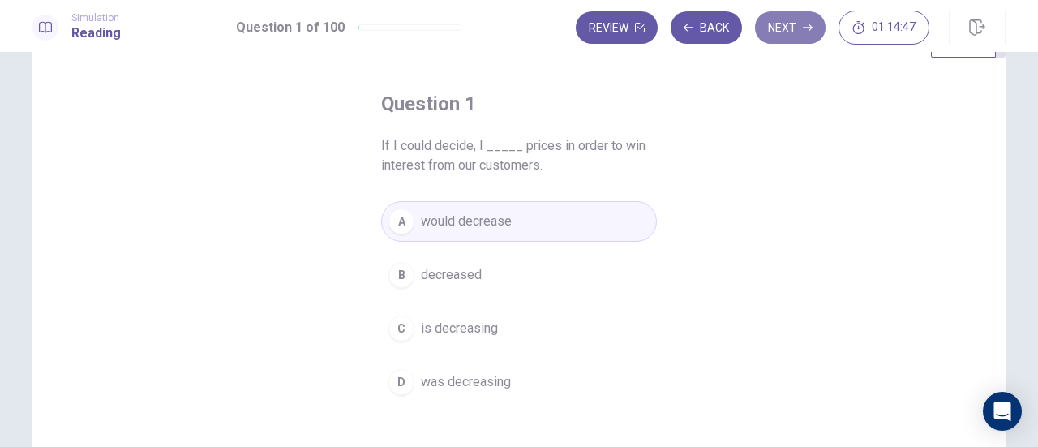
click at [782, 20] on button "Next" at bounding box center [790, 27] width 71 height 32
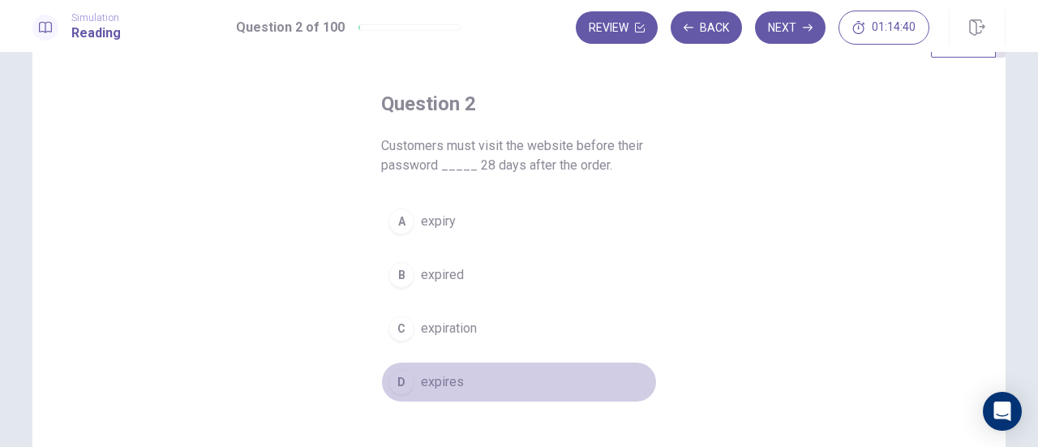
click at [396, 387] on div "D" at bounding box center [401, 382] width 26 height 26
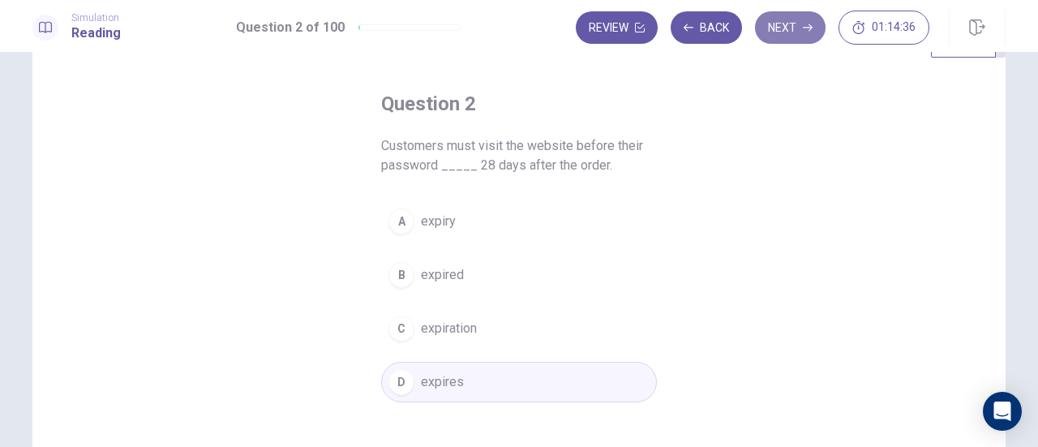
click at [793, 35] on button "Next" at bounding box center [790, 27] width 71 height 32
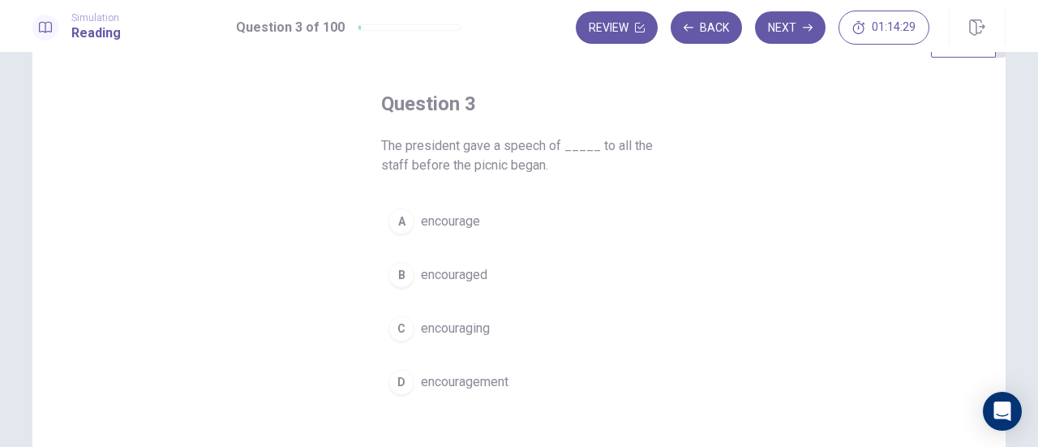
click at [388, 380] on div "D" at bounding box center [401, 382] width 26 height 26
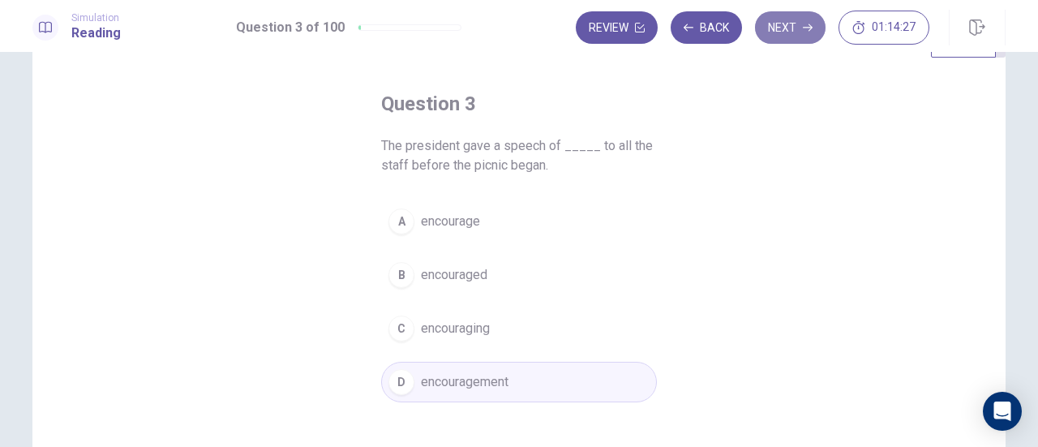
click at [790, 23] on button "Next" at bounding box center [790, 27] width 71 height 32
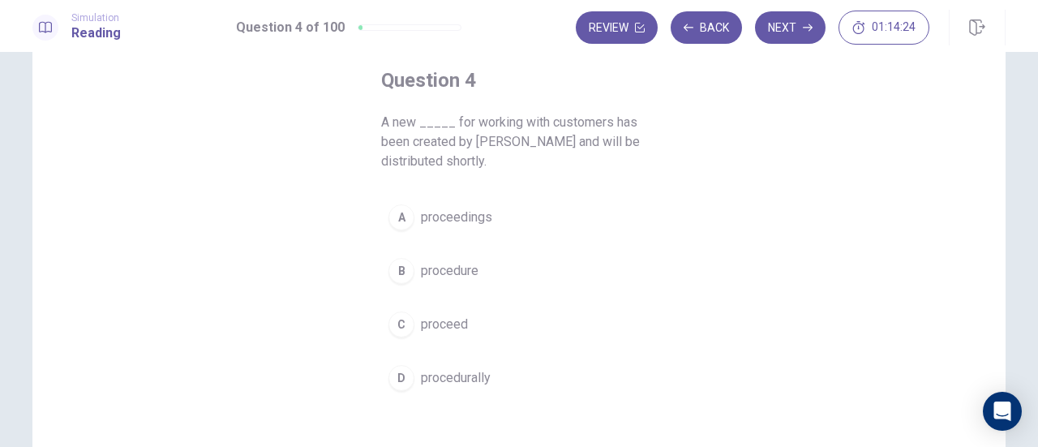
scroll to position [84, 0]
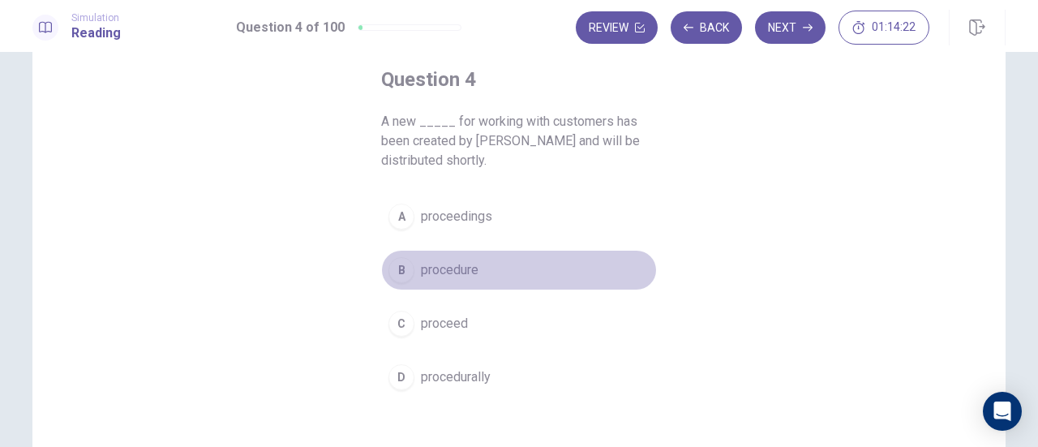
click at [394, 270] on div "B" at bounding box center [401, 270] width 26 height 26
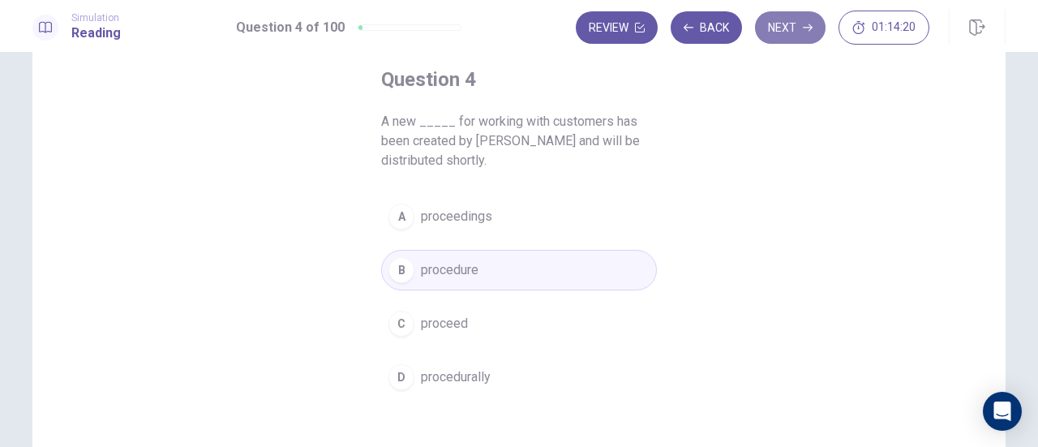
click at [780, 35] on button "Next" at bounding box center [790, 27] width 71 height 32
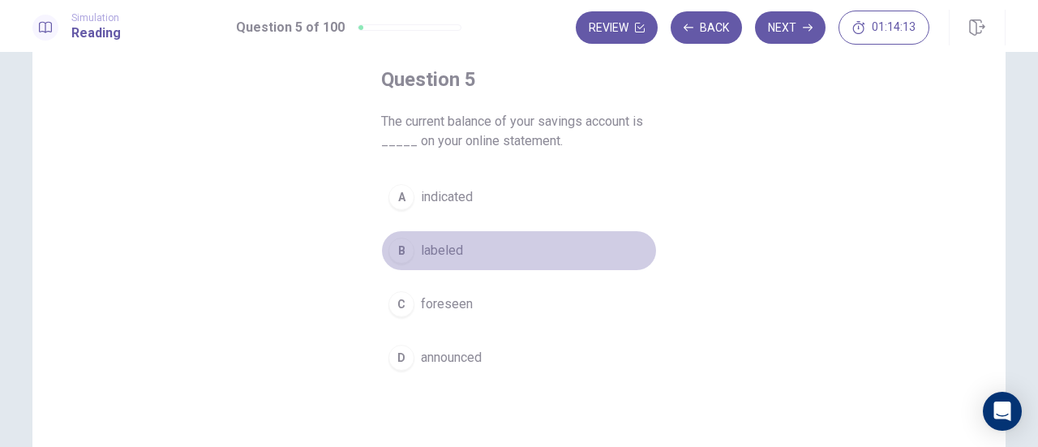
click at [434, 251] on span "labeled" at bounding box center [442, 250] width 42 height 19
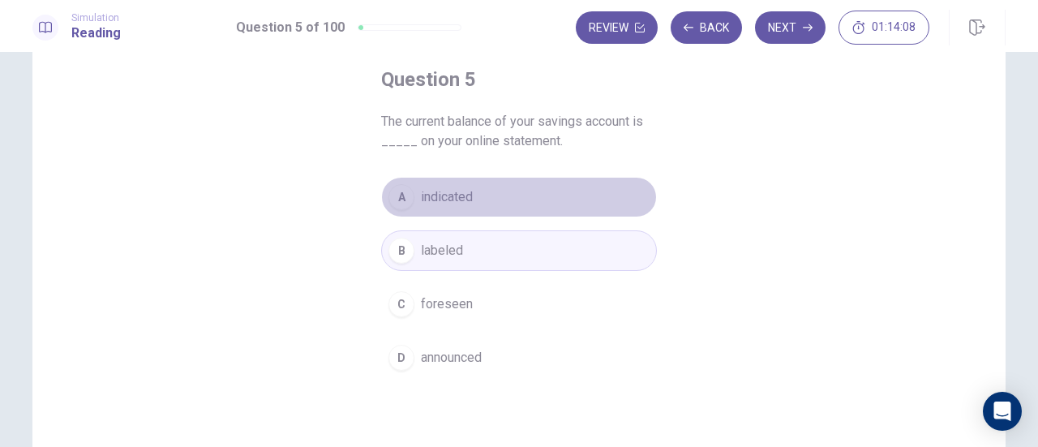
click at [465, 198] on span "indicated" at bounding box center [447, 196] width 52 height 19
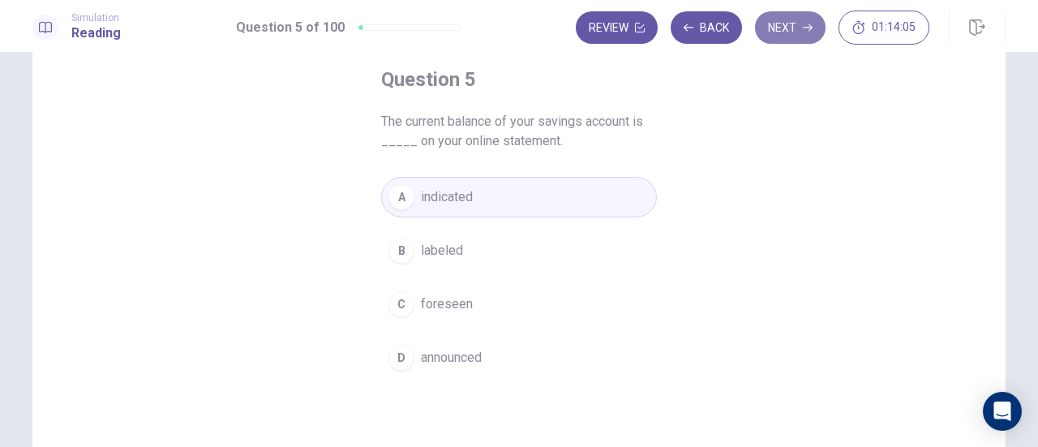
click at [782, 32] on button "Next" at bounding box center [790, 27] width 71 height 32
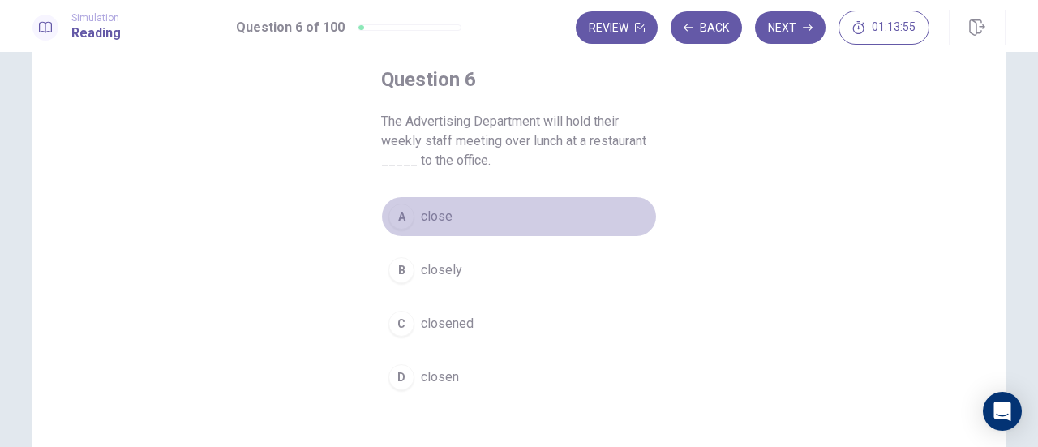
click at [422, 221] on span "close" at bounding box center [437, 216] width 32 height 19
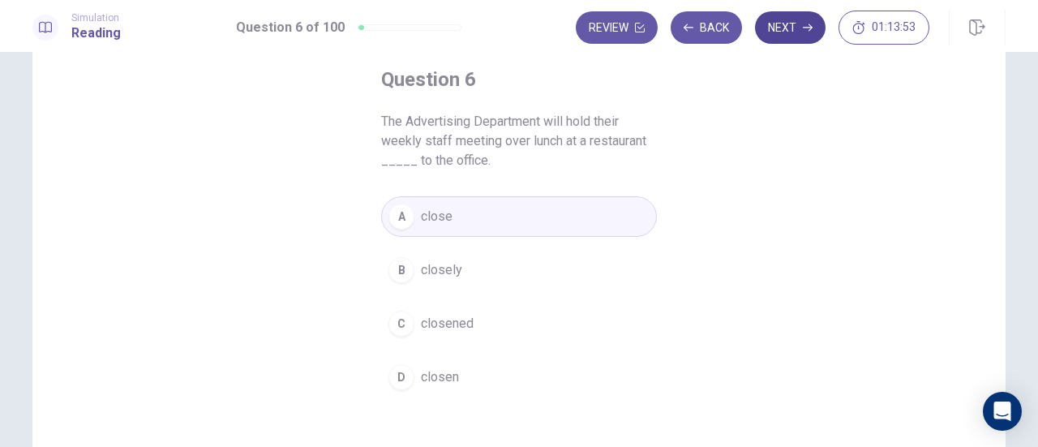
click at [773, 41] on button "Next" at bounding box center [790, 27] width 71 height 32
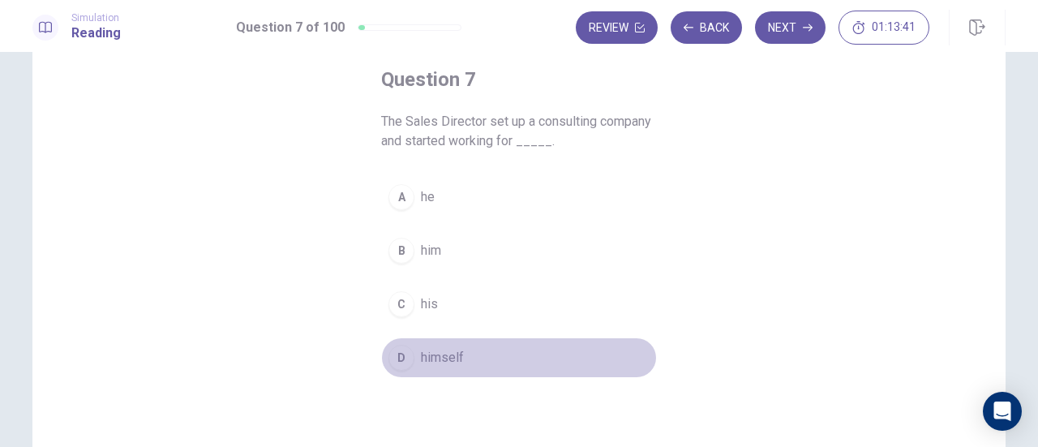
click at [399, 362] on div "D" at bounding box center [401, 358] width 26 height 26
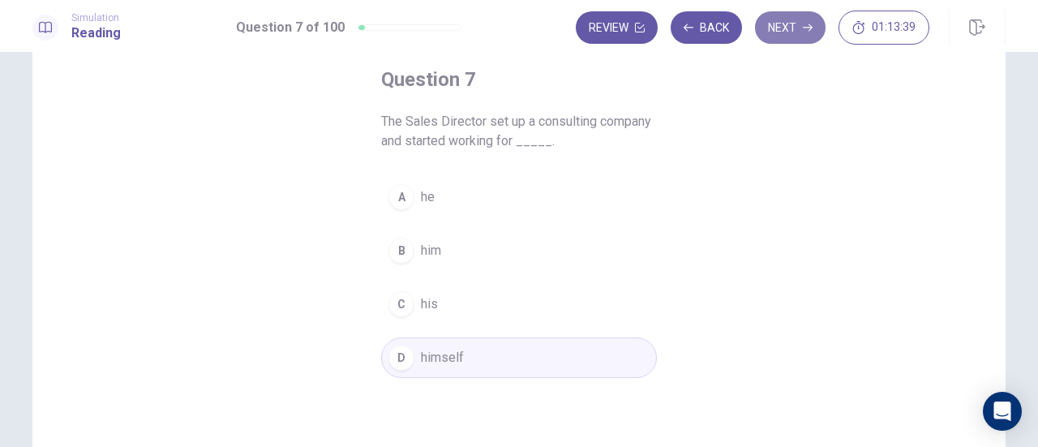
click at [783, 32] on button "Next" at bounding box center [790, 27] width 71 height 32
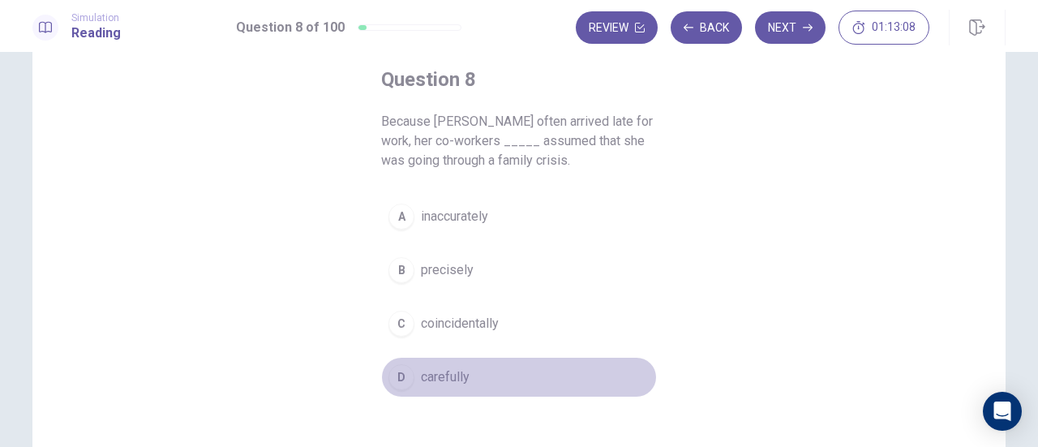
click at [434, 370] on span "carefully" at bounding box center [445, 376] width 49 height 19
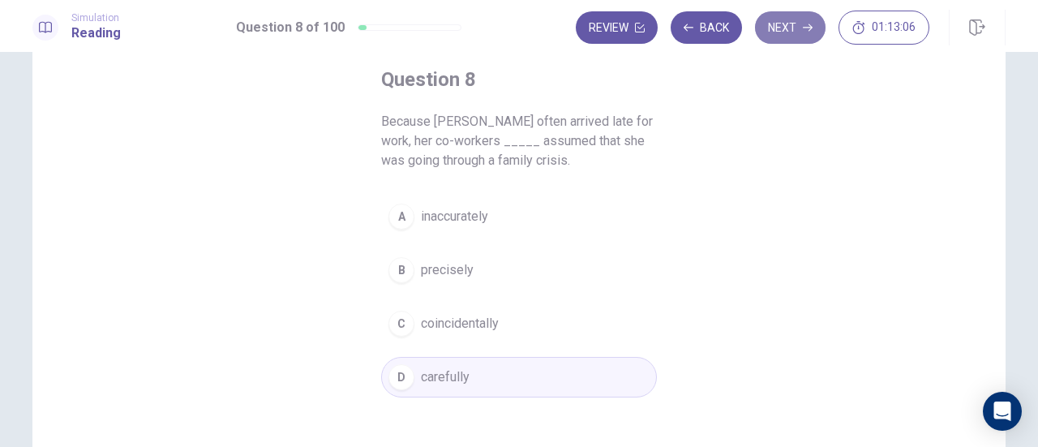
click at [787, 27] on button "Next" at bounding box center [790, 27] width 71 height 32
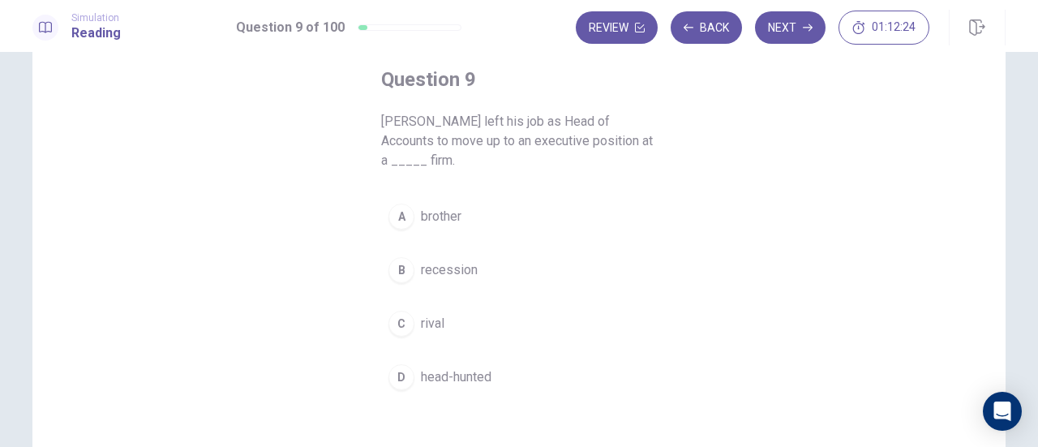
click at [391, 315] on div "C" at bounding box center [401, 323] width 26 height 26
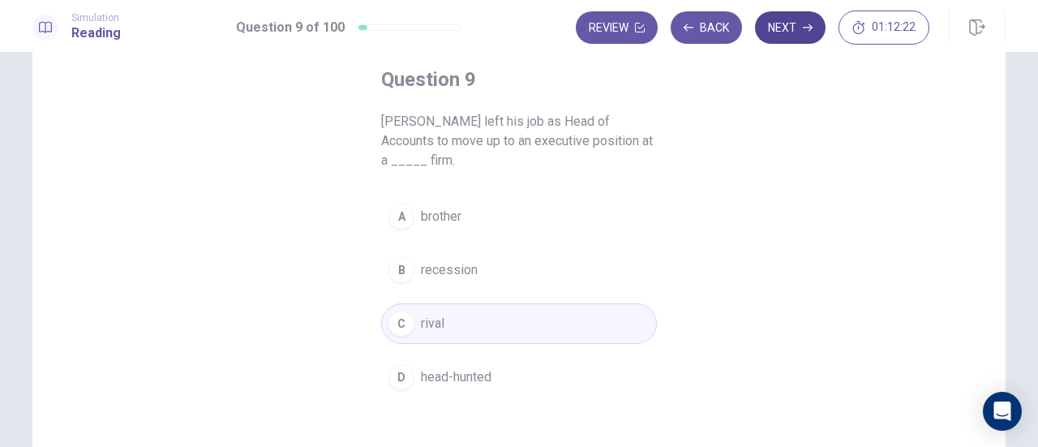
click at [799, 19] on button "Next" at bounding box center [790, 27] width 71 height 32
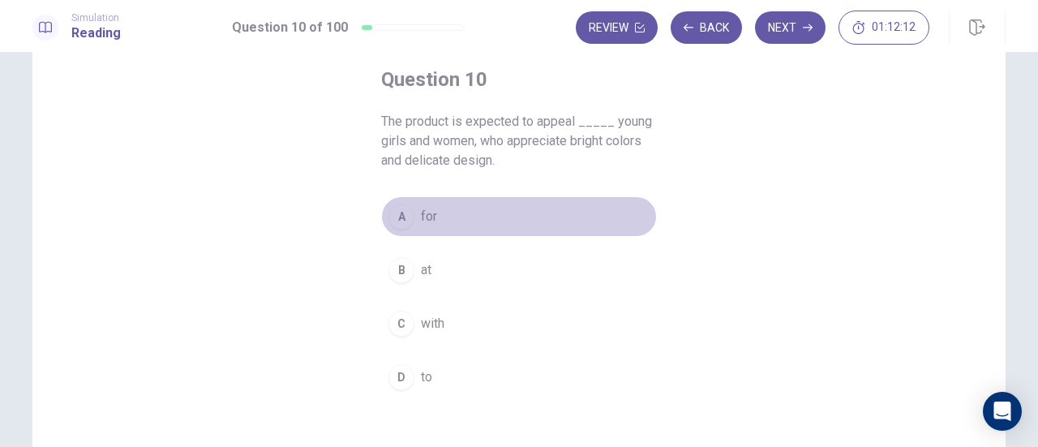
click at [404, 216] on div "A" at bounding box center [401, 216] width 26 height 26
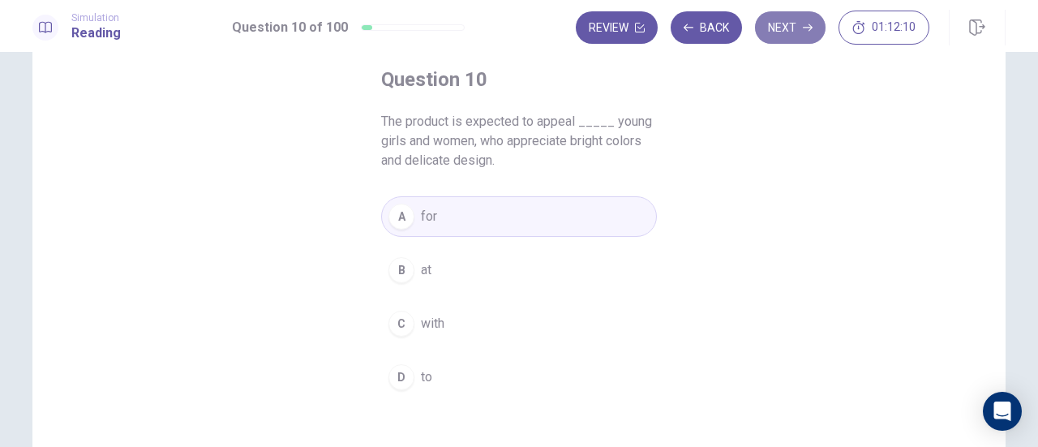
click at [784, 36] on button "Next" at bounding box center [790, 27] width 71 height 32
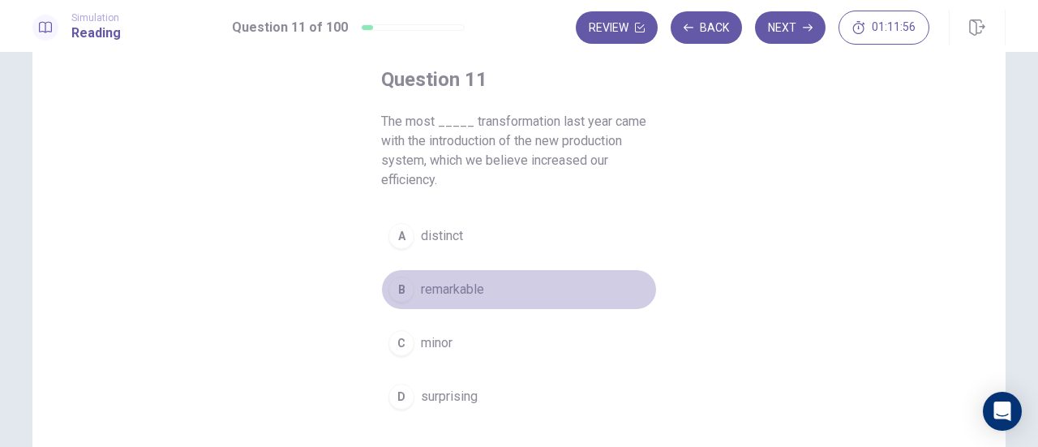
click at [402, 293] on div "B" at bounding box center [401, 289] width 26 height 26
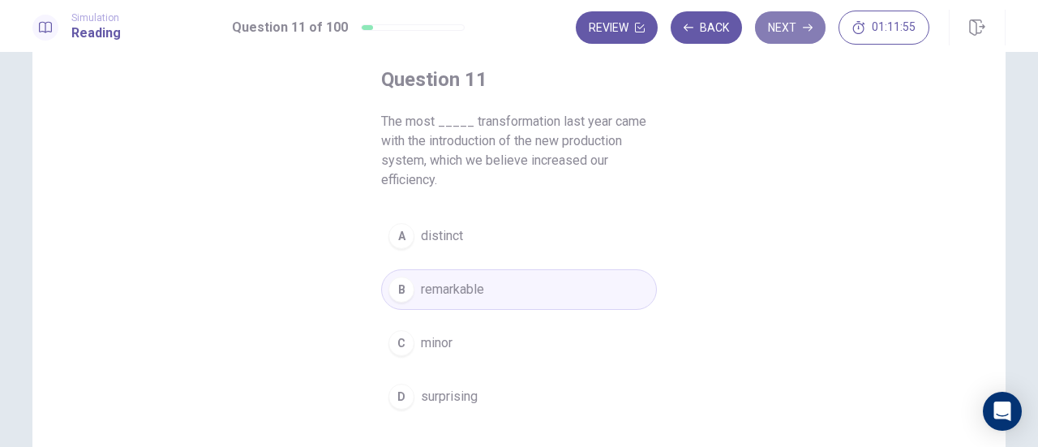
click at [798, 22] on button "Next" at bounding box center [790, 27] width 71 height 32
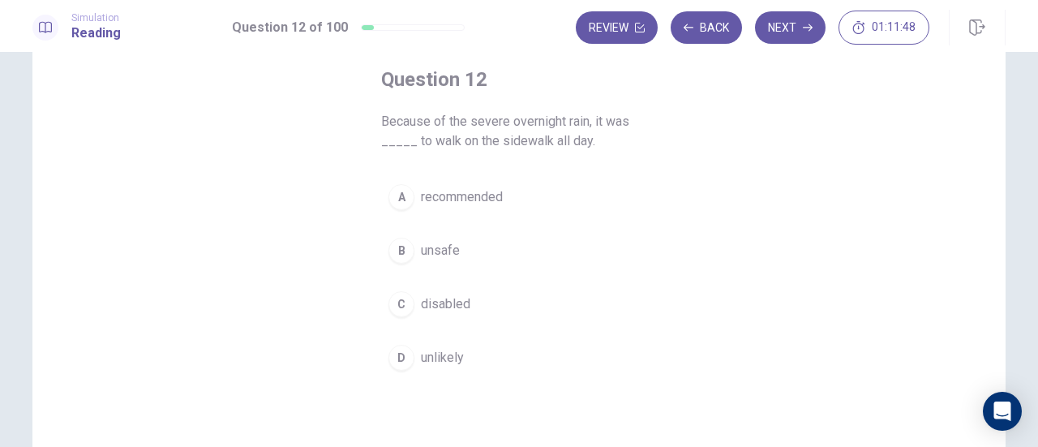
click at [412, 256] on button "B unsafe" at bounding box center [519, 250] width 276 height 41
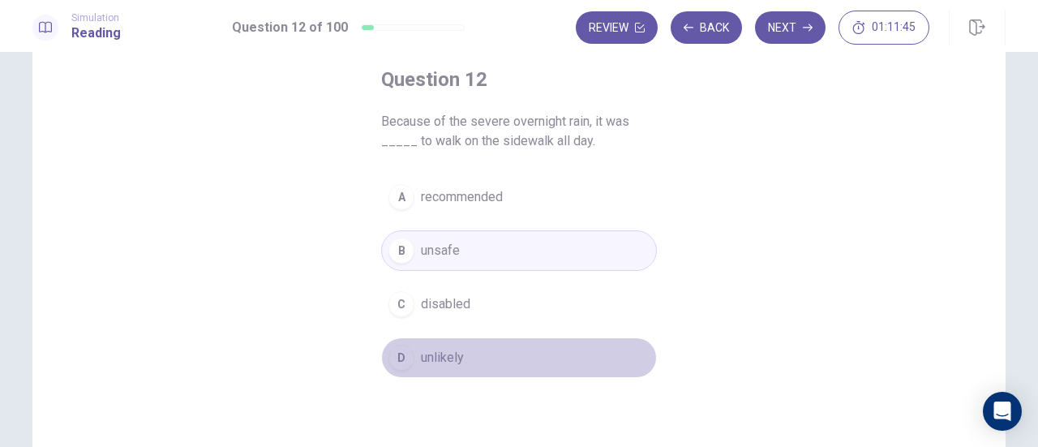
click at [443, 357] on span "unlikely" at bounding box center [442, 357] width 43 height 19
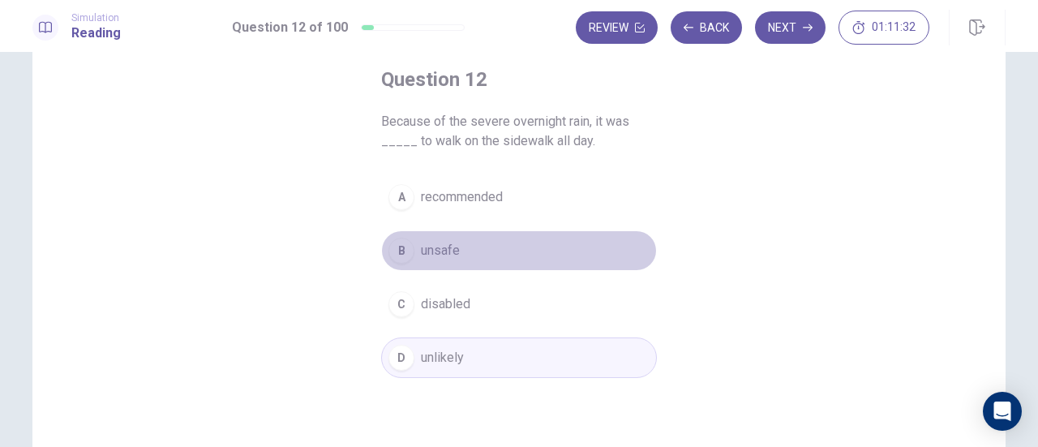
click at [430, 255] on span "unsafe" at bounding box center [440, 250] width 39 height 19
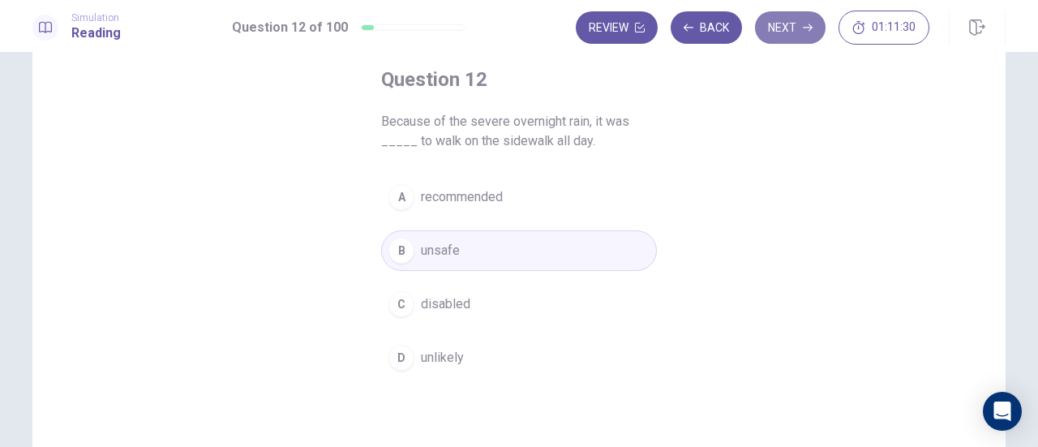
click at [790, 40] on button "Next" at bounding box center [790, 27] width 71 height 32
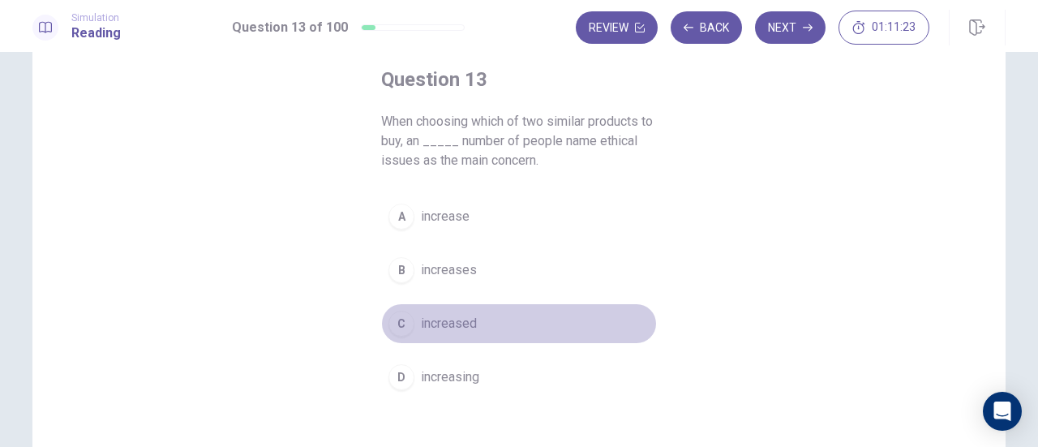
click at [464, 315] on span "increased" at bounding box center [449, 323] width 56 height 19
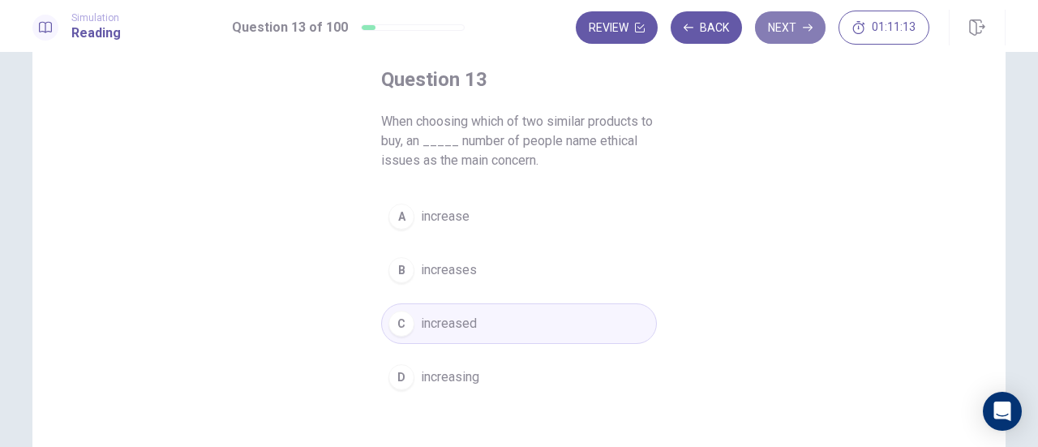
click at [794, 28] on button "Next" at bounding box center [790, 27] width 71 height 32
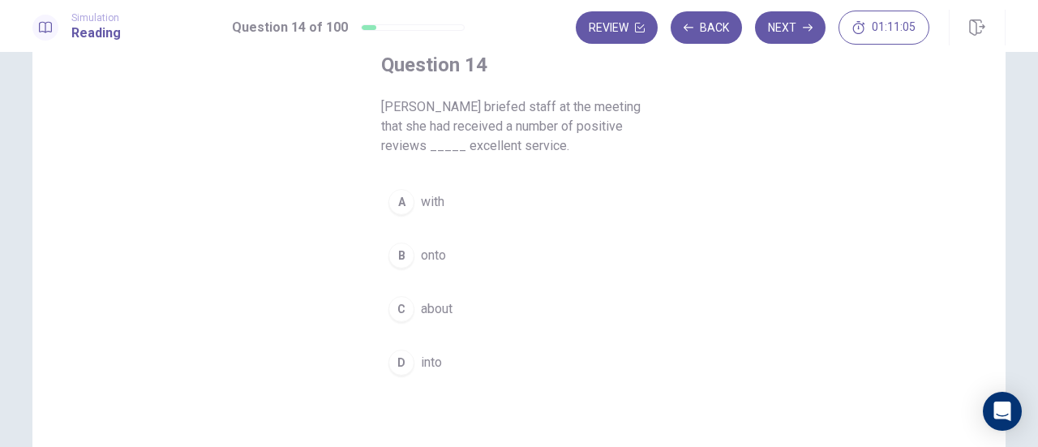
scroll to position [100, 0]
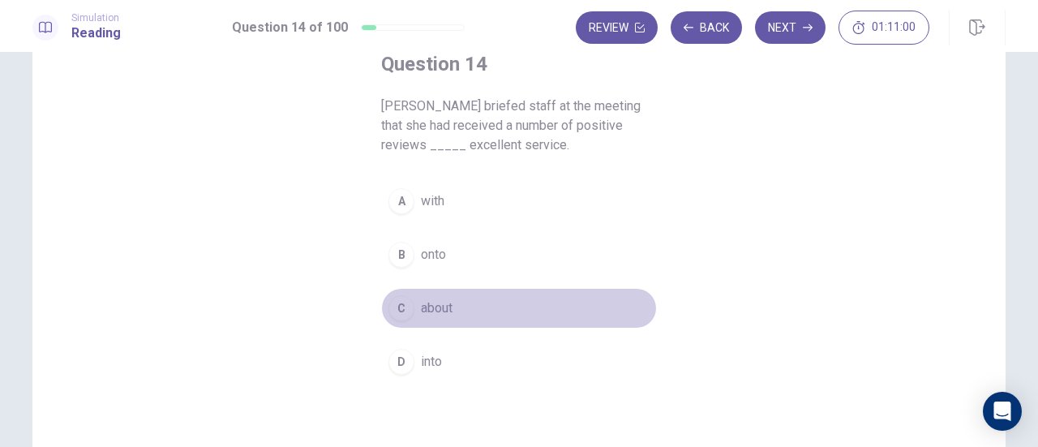
click at [431, 299] on span "about" at bounding box center [437, 307] width 32 height 19
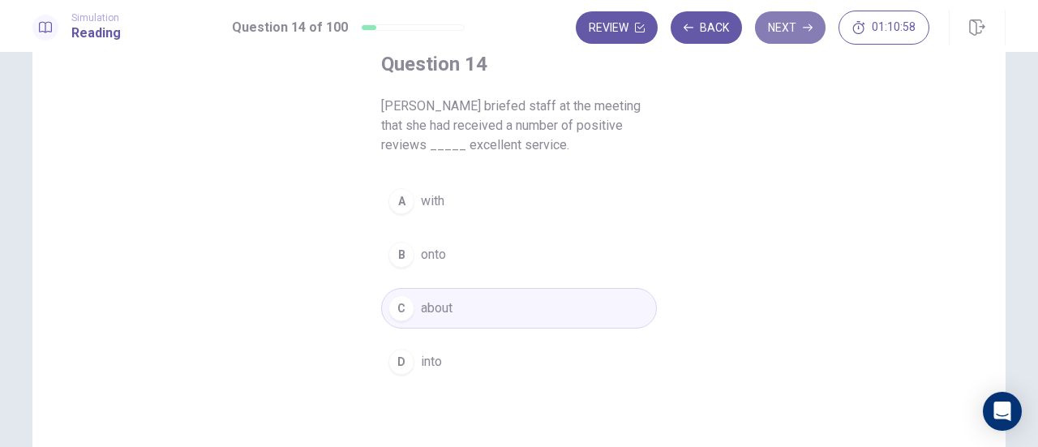
click at [803, 24] on icon "button" at bounding box center [808, 28] width 10 height 10
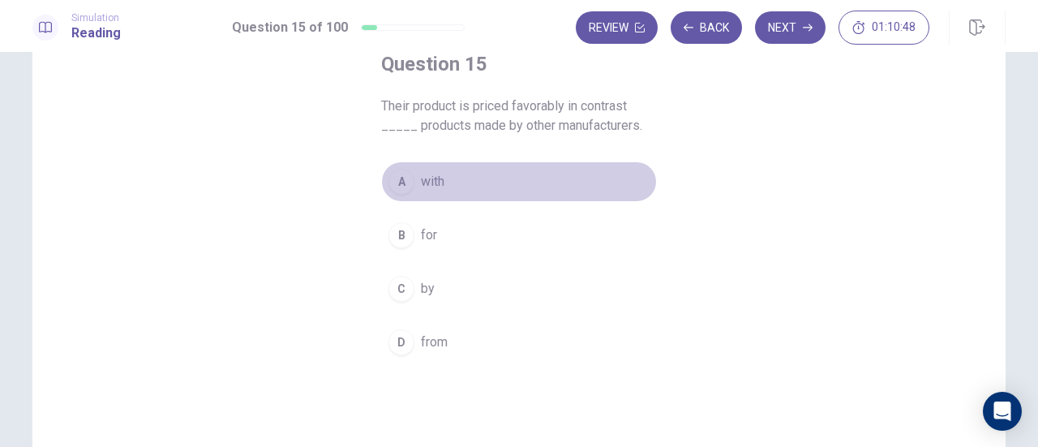
click at [421, 181] on span "with" at bounding box center [433, 181] width 24 height 19
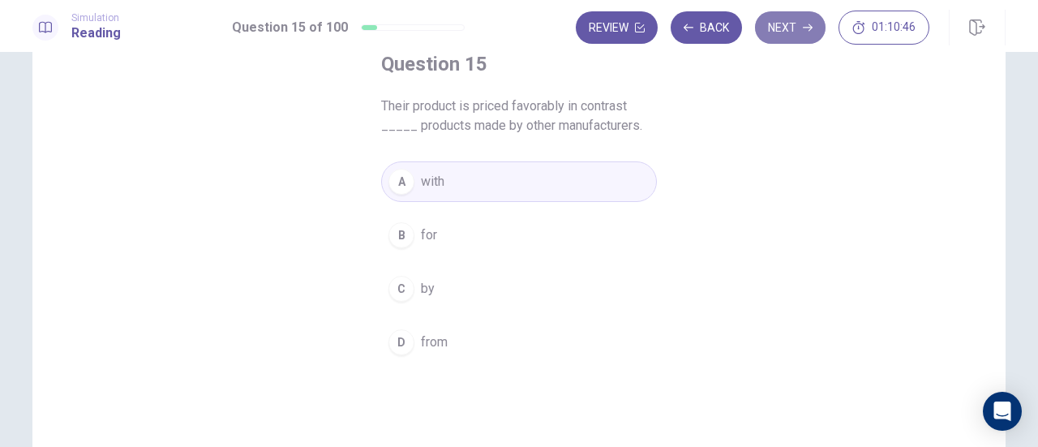
click at [794, 22] on button "Next" at bounding box center [790, 27] width 71 height 32
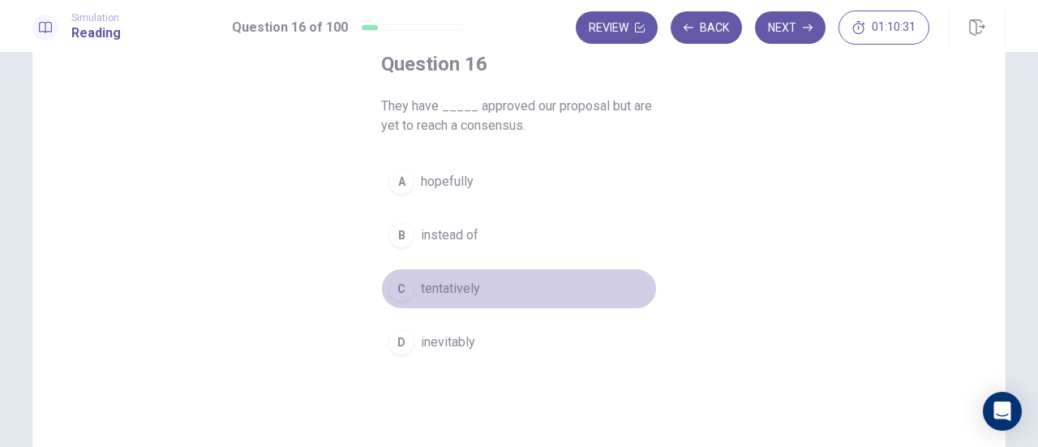
click at [449, 296] on span "tentatively" at bounding box center [450, 288] width 59 height 19
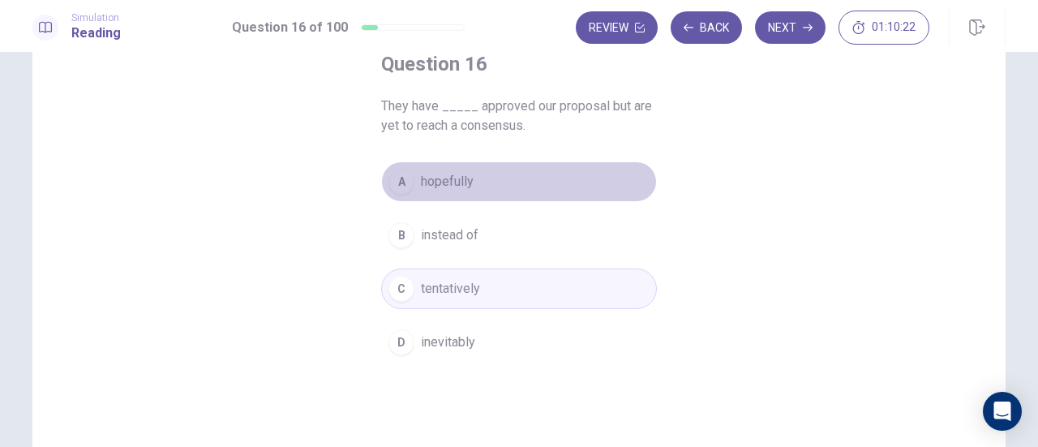
click at [452, 183] on span "hopefully" at bounding box center [447, 181] width 53 height 19
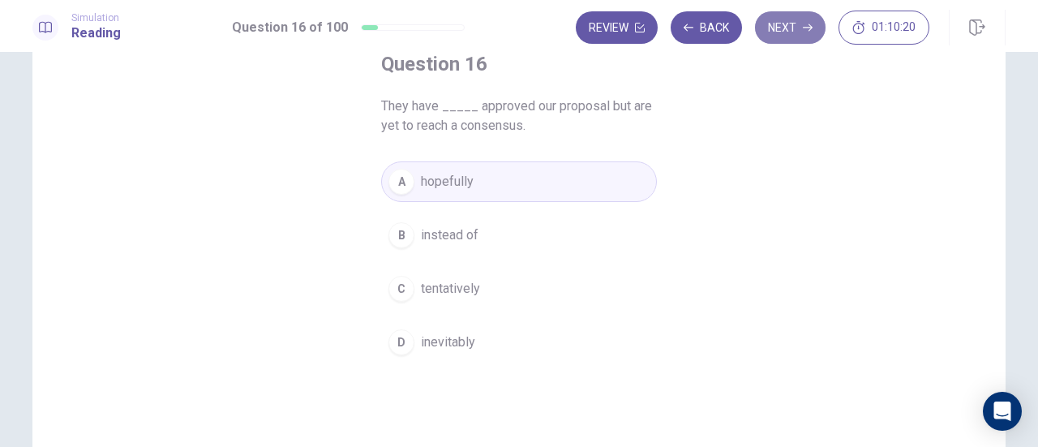
click at [783, 38] on button "Next" at bounding box center [790, 27] width 71 height 32
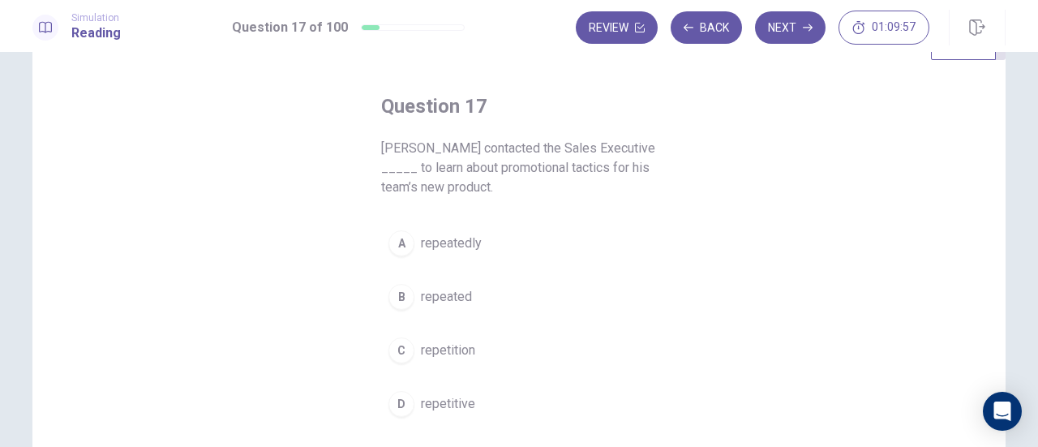
scroll to position [62, 0]
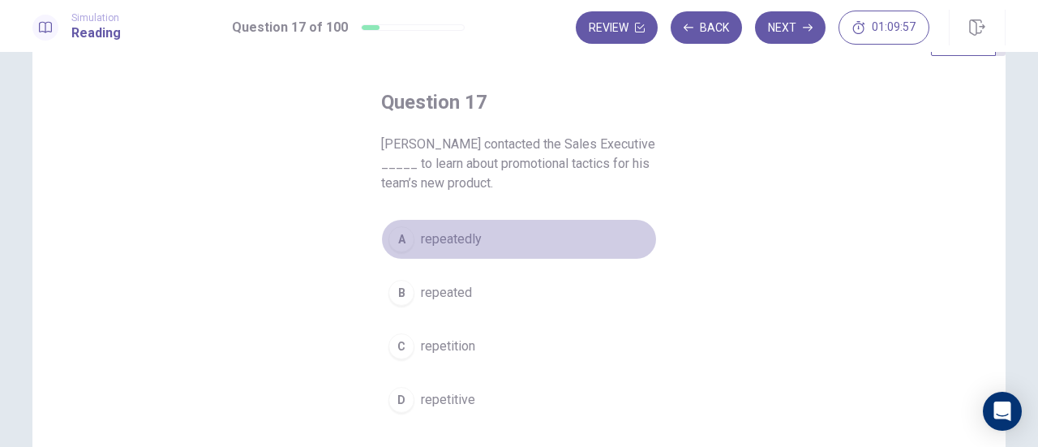
click at [455, 246] on span "repeatedly" at bounding box center [451, 238] width 61 height 19
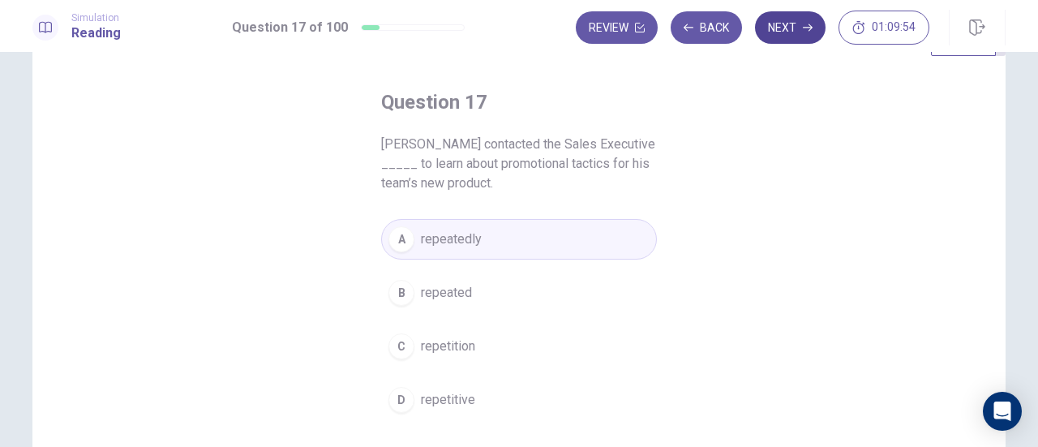
click at [786, 27] on button "Next" at bounding box center [790, 27] width 71 height 32
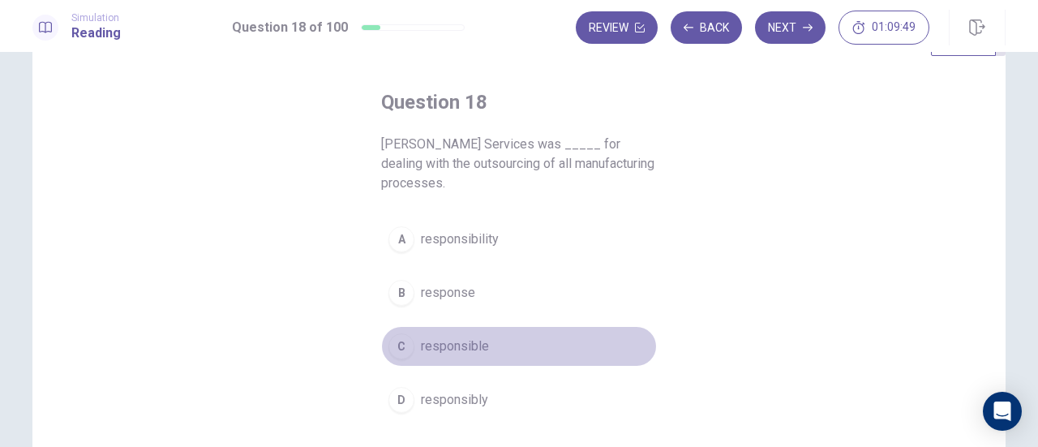
click at [462, 353] on span "responsible" at bounding box center [455, 345] width 68 height 19
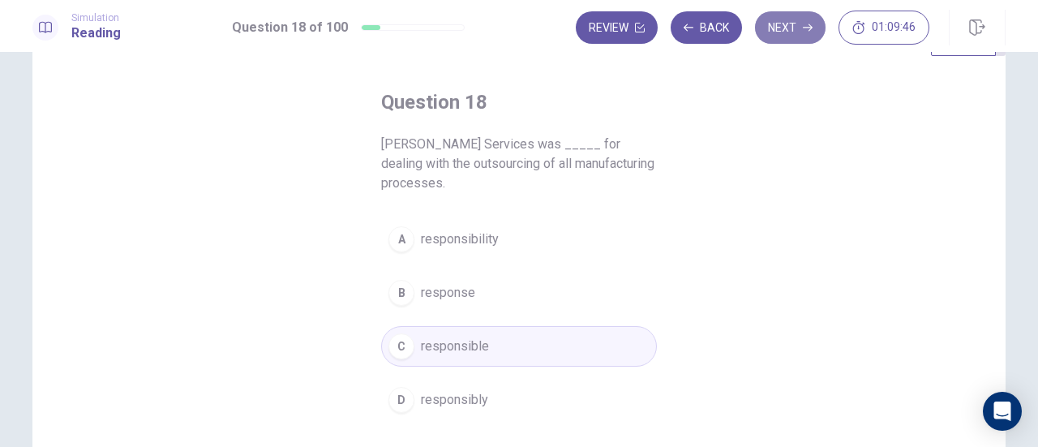
click at [778, 37] on button "Next" at bounding box center [790, 27] width 71 height 32
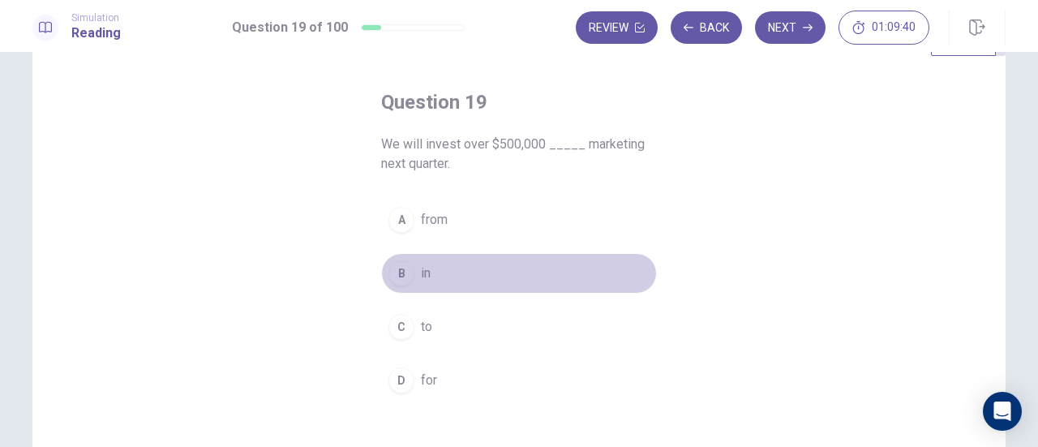
click at [388, 270] on div "B" at bounding box center [401, 273] width 26 height 26
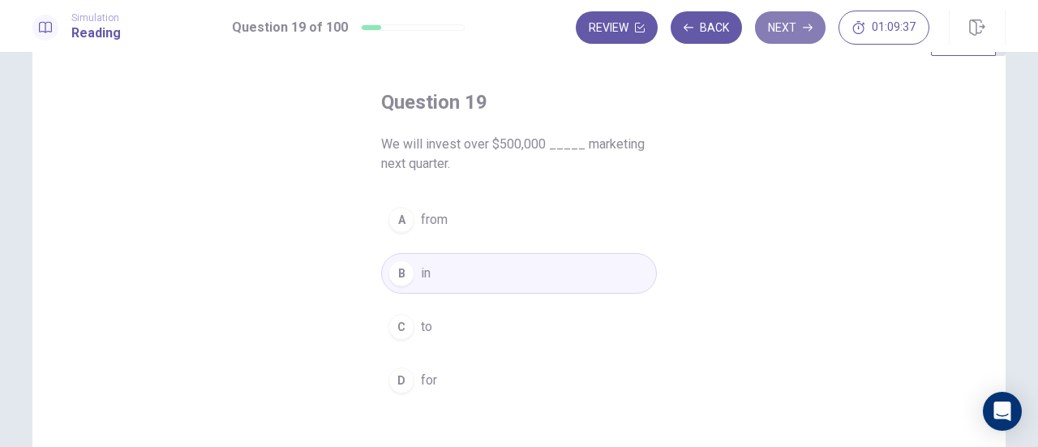
click at [793, 34] on button "Next" at bounding box center [790, 27] width 71 height 32
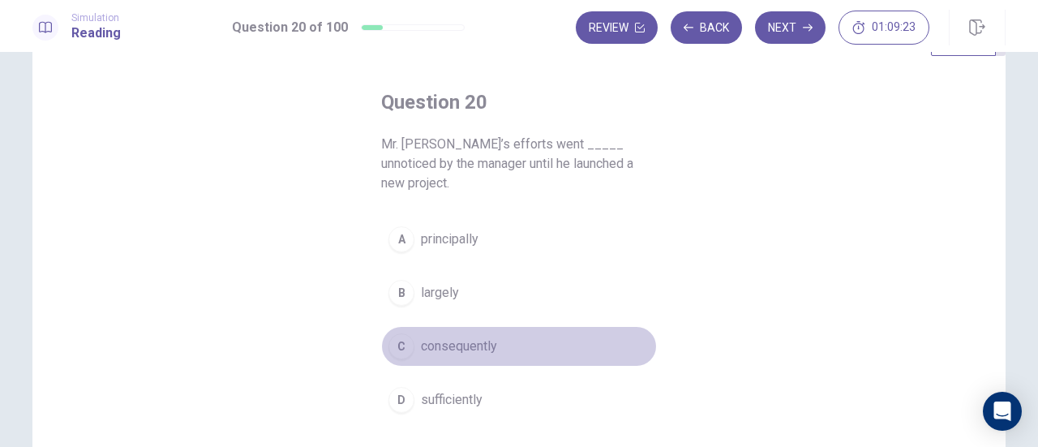
click at [456, 336] on span "consequently" at bounding box center [459, 345] width 76 height 19
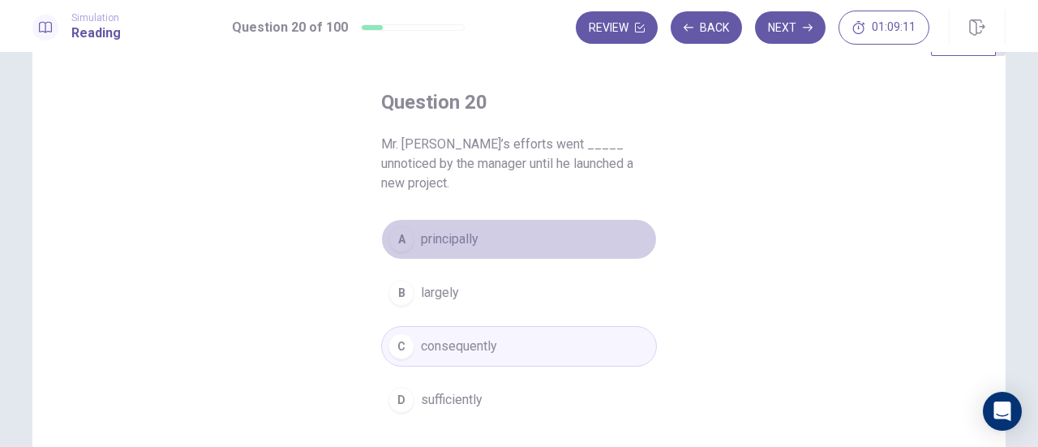
click at [460, 229] on span "principally" at bounding box center [450, 238] width 58 height 19
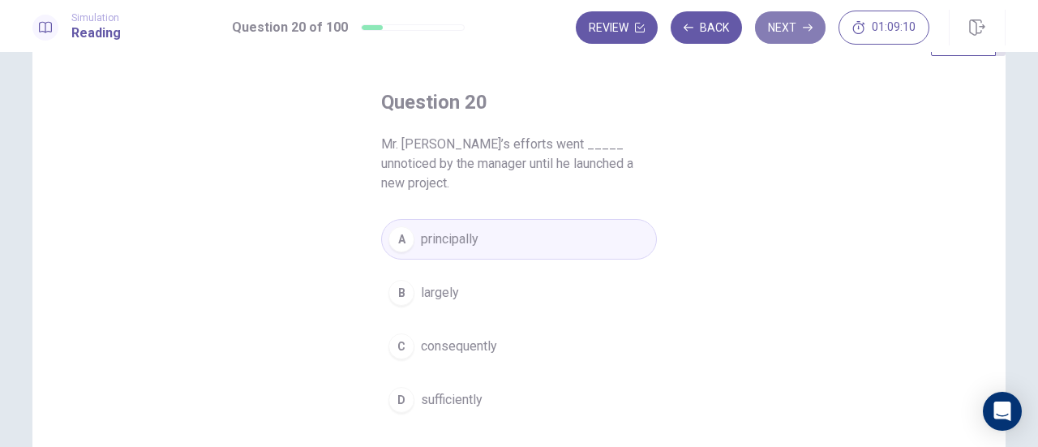
click at [765, 30] on button "Next" at bounding box center [790, 27] width 71 height 32
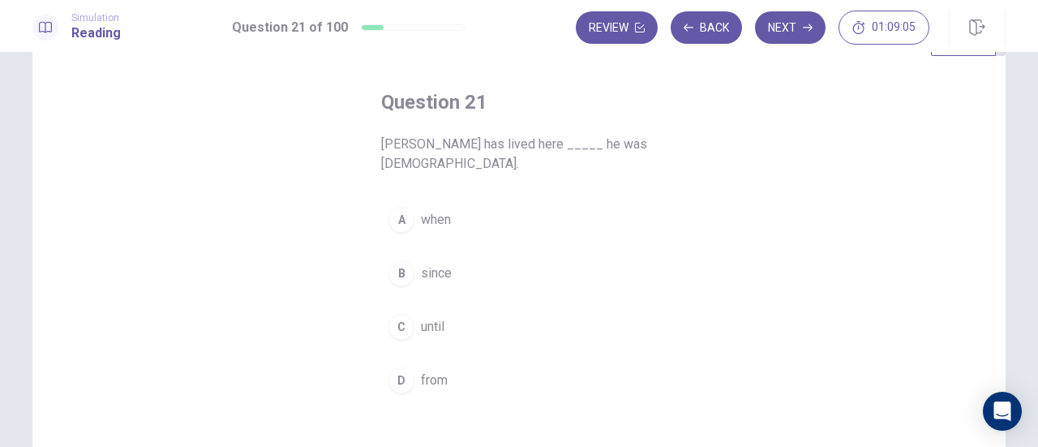
click at [438, 269] on span "since" at bounding box center [436, 272] width 31 height 19
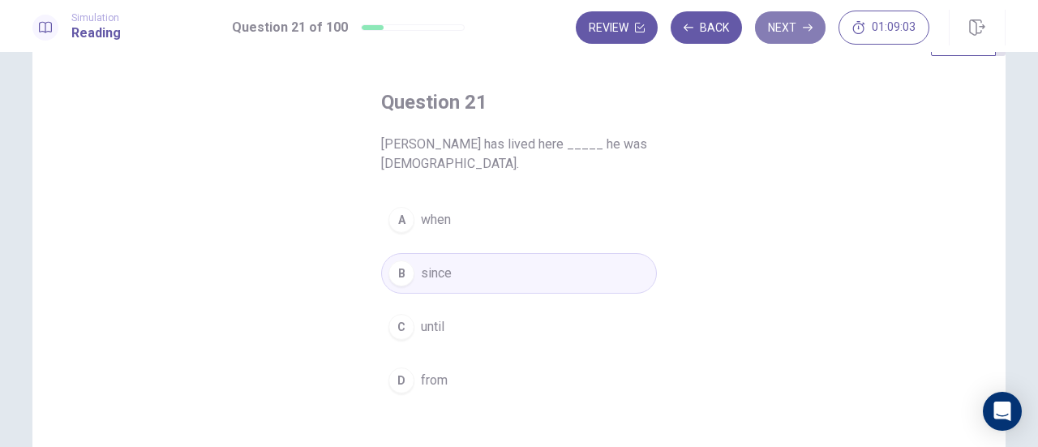
click at [803, 22] on button "Next" at bounding box center [790, 27] width 71 height 32
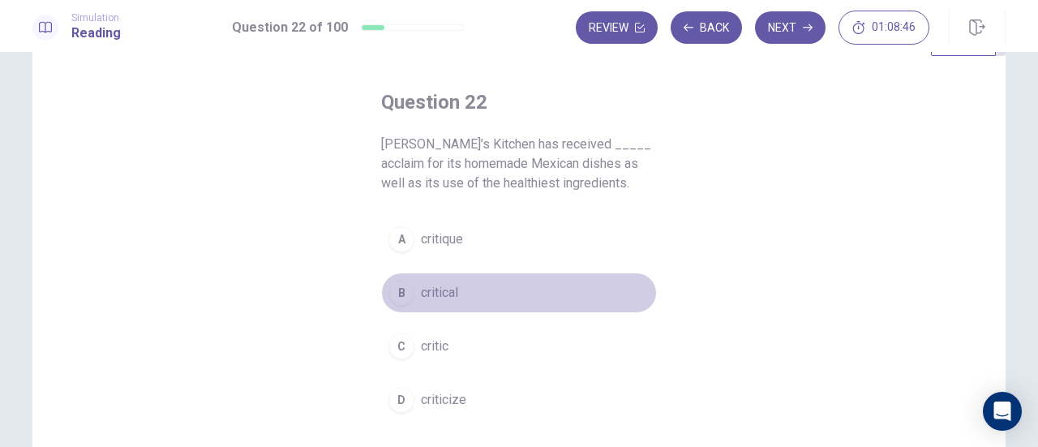
click at [443, 283] on span "critical" at bounding box center [439, 292] width 37 height 19
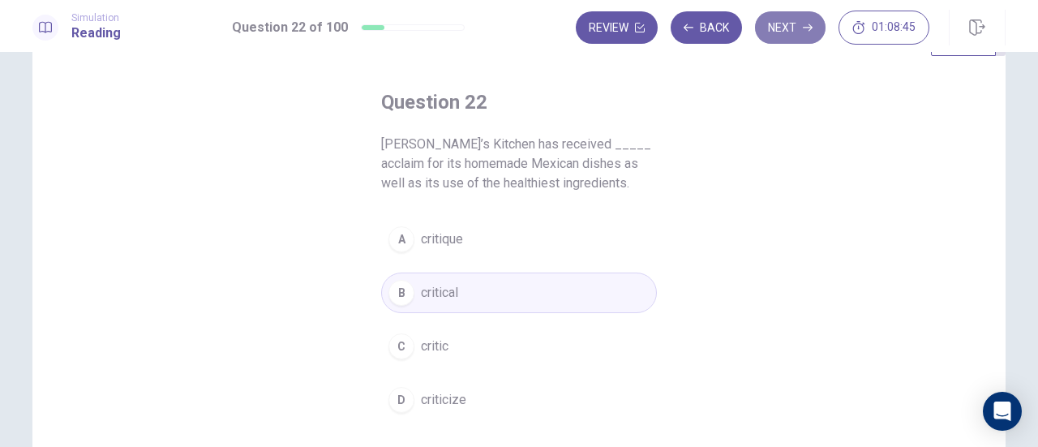
click at [780, 38] on button "Next" at bounding box center [790, 27] width 71 height 32
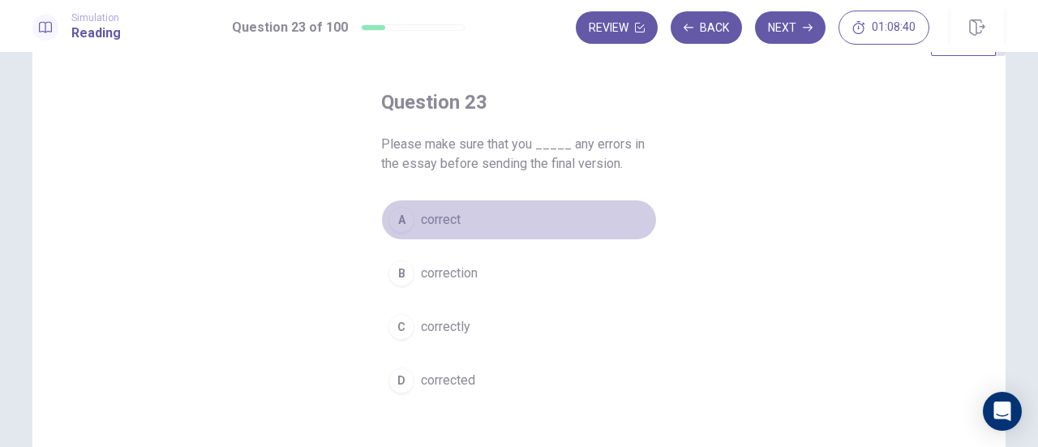
click at [417, 232] on button "A correct" at bounding box center [519, 219] width 276 height 41
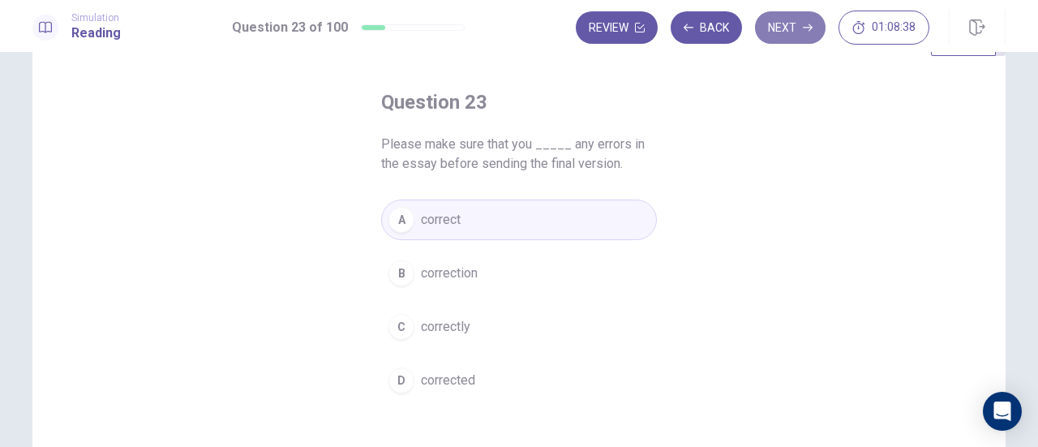
click at [772, 26] on button "Next" at bounding box center [790, 27] width 71 height 32
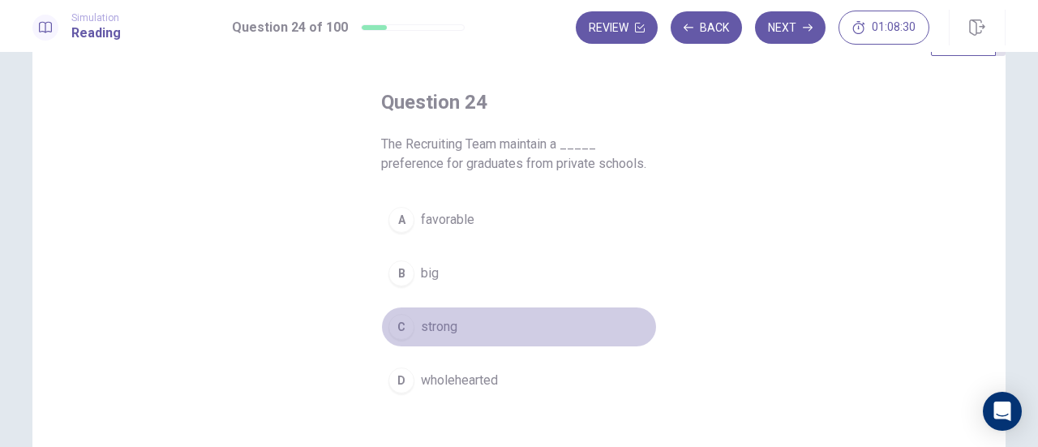
click at [433, 324] on span "strong" at bounding box center [439, 326] width 36 height 19
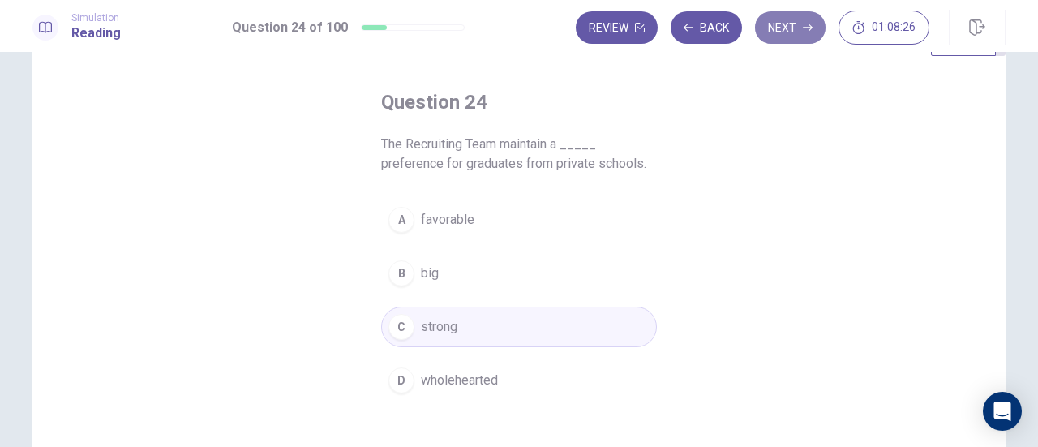
click at [768, 35] on button "Next" at bounding box center [790, 27] width 71 height 32
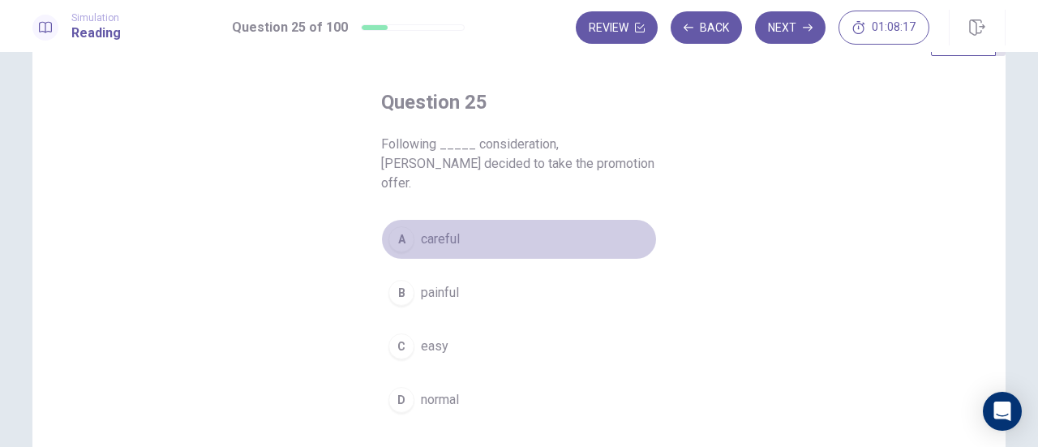
click at [430, 229] on button "A careful" at bounding box center [519, 239] width 276 height 41
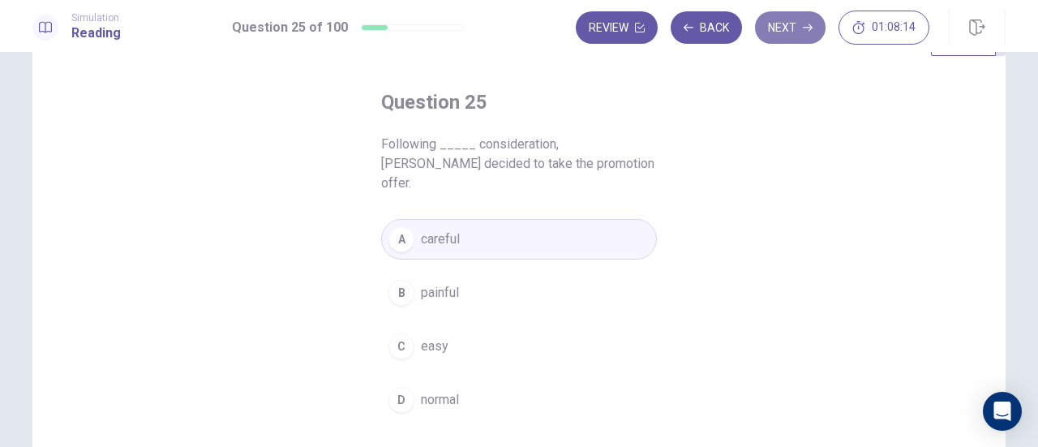
click at [798, 19] on button "Next" at bounding box center [790, 27] width 71 height 32
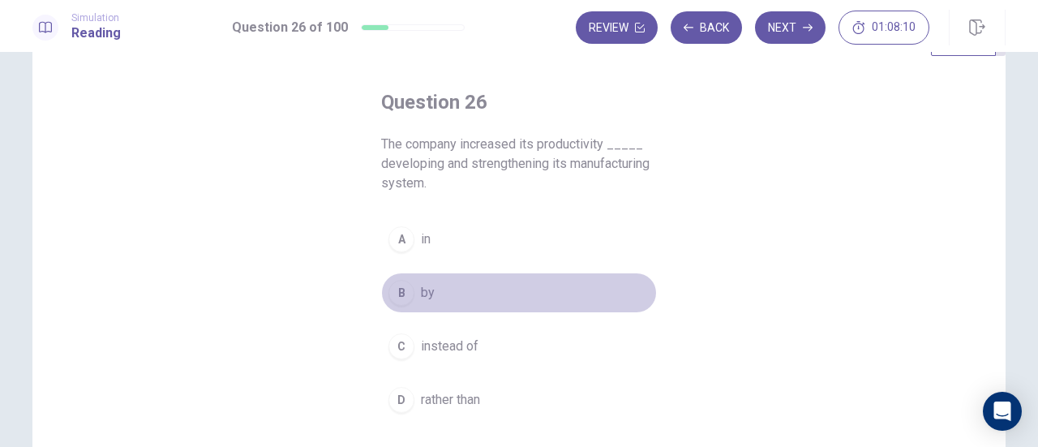
click at [404, 296] on div "B" at bounding box center [401, 293] width 26 height 26
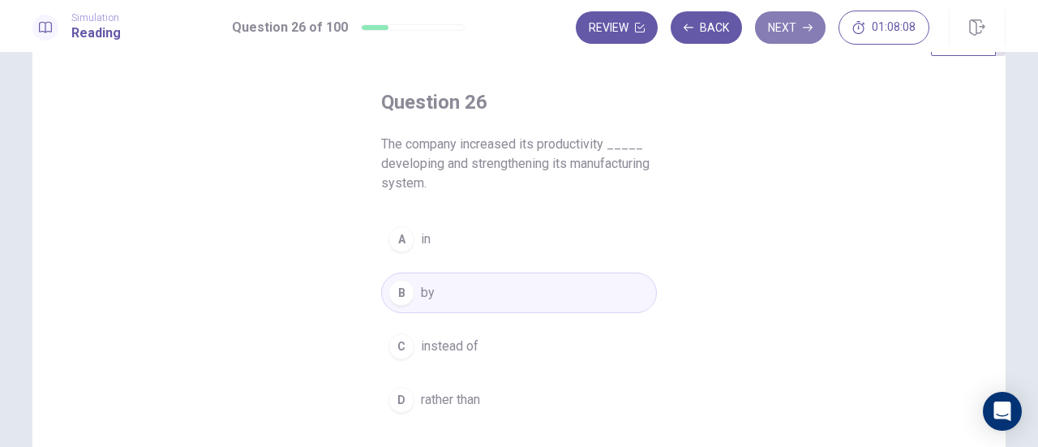
click at [781, 43] on button "Next" at bounding box center [790, 27] width 71 height 32
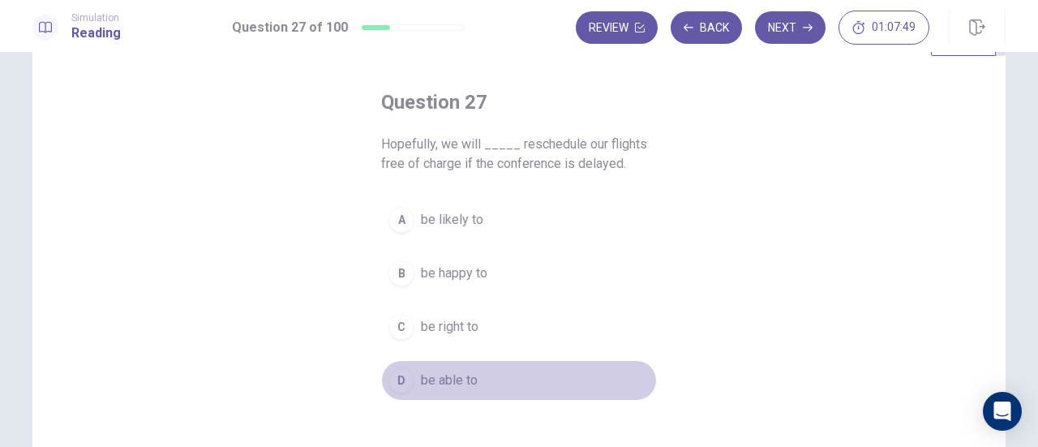
click at [439, 374] on span "be able to" at bounding box center [449, 379] width 57 height 19
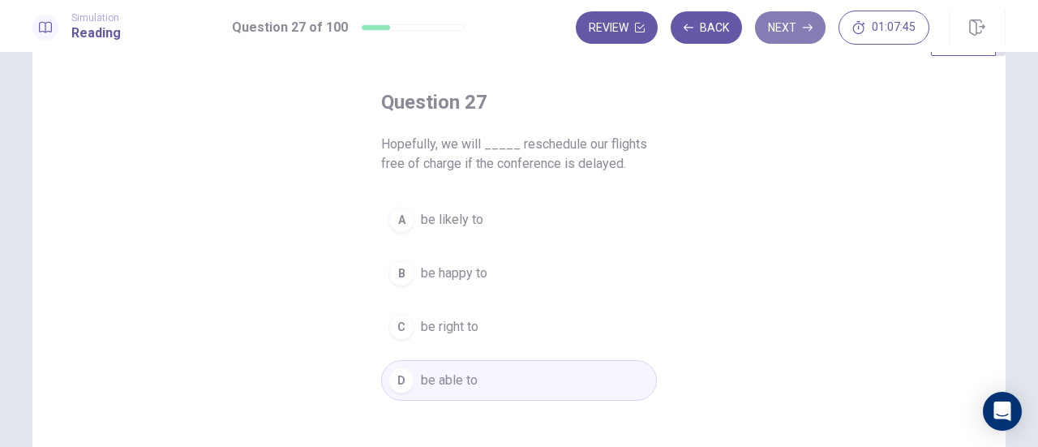
click at [803, 24] on button "Next" at bounding box center [790, 27] width 71 height 32
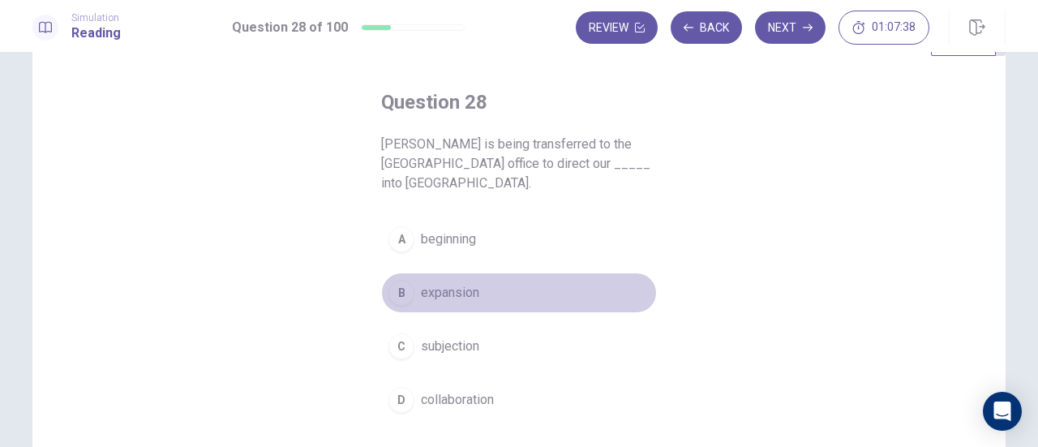
click at [470, 283] on span "expansion" at bounding box center [450, 292] width 58 height 19
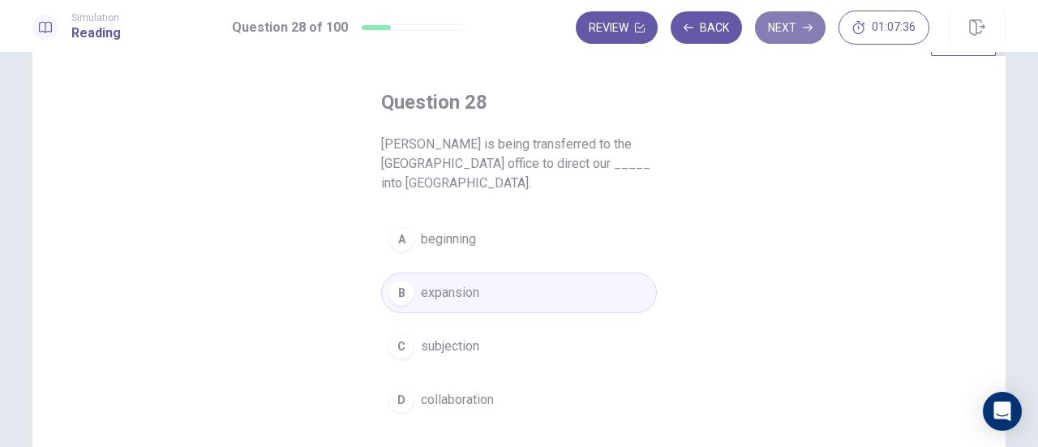
click at [786, 28] on button "Next" at bounding box center [790, 27] width 71 height 32
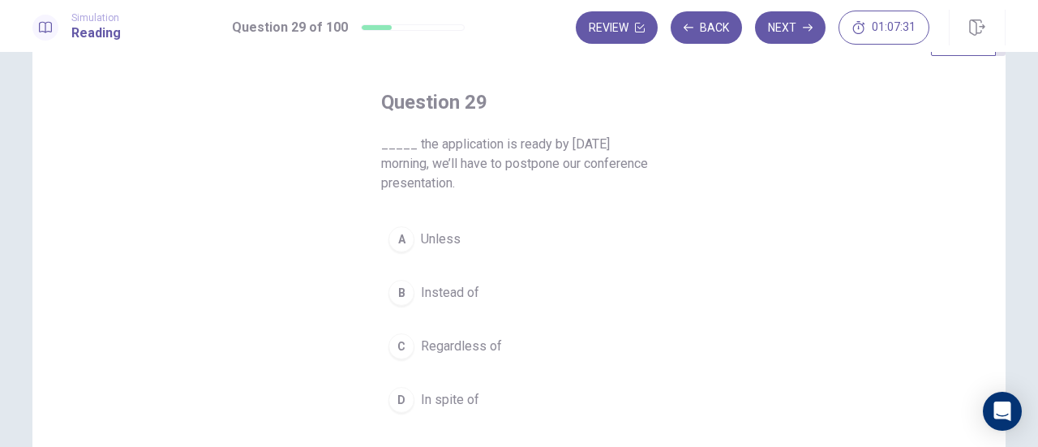
click at [452, 237] on span "Unless" at bounding box center [441, 238] width 40 height 19
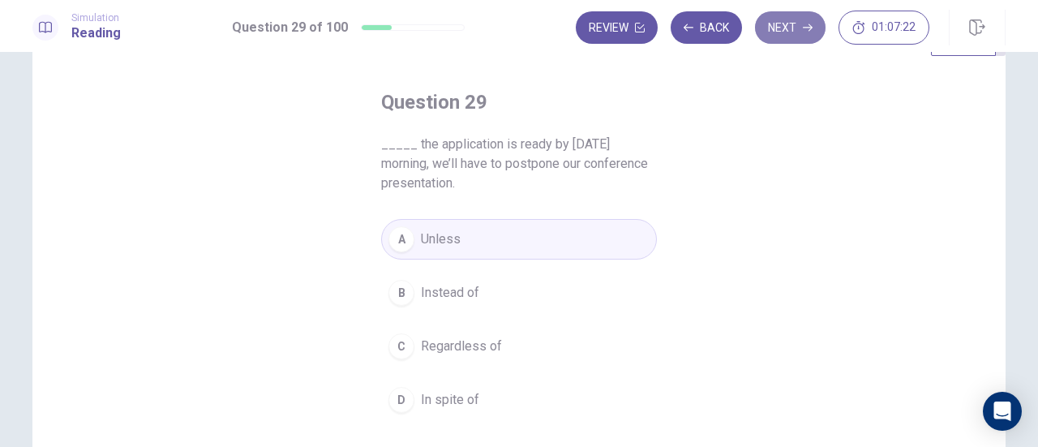
click at [778, 28] on button "Next" at bounding box center [790, 27] width 71 height 32
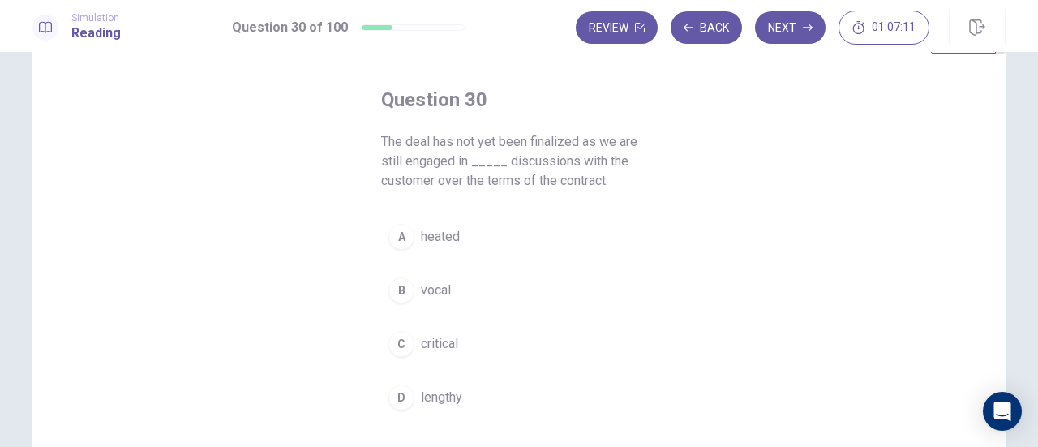
scroll to position [54, 0]
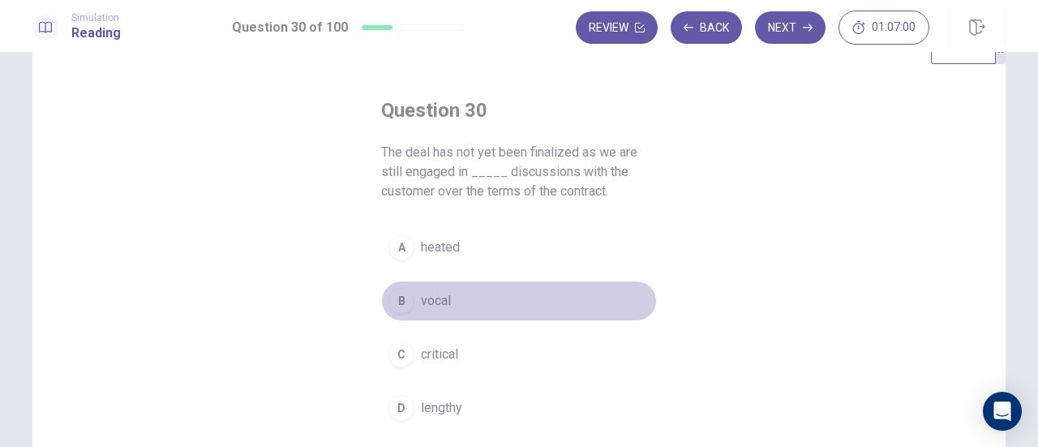
click at [421, 298] on span "vocal" at bounding box center [436, 300] width 30 height 19
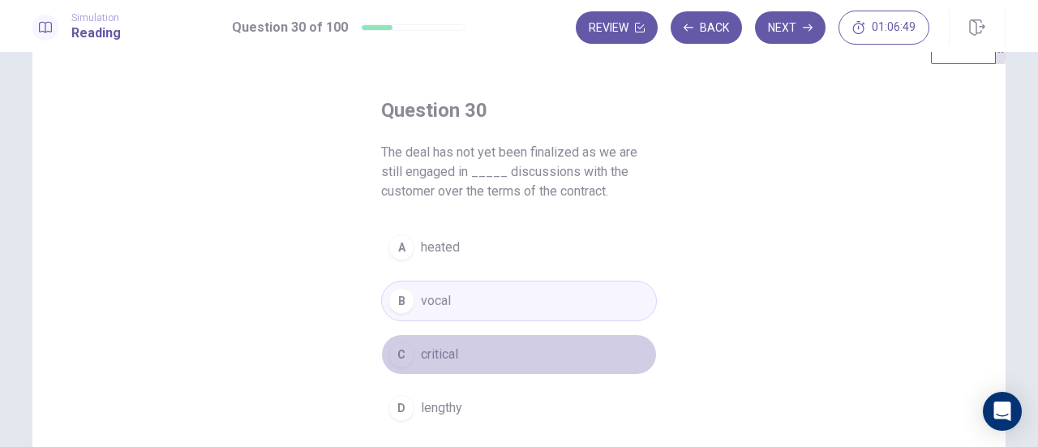
click at [421, 346] on span "critical" at bounding box center [439, 354] width 37 height 19
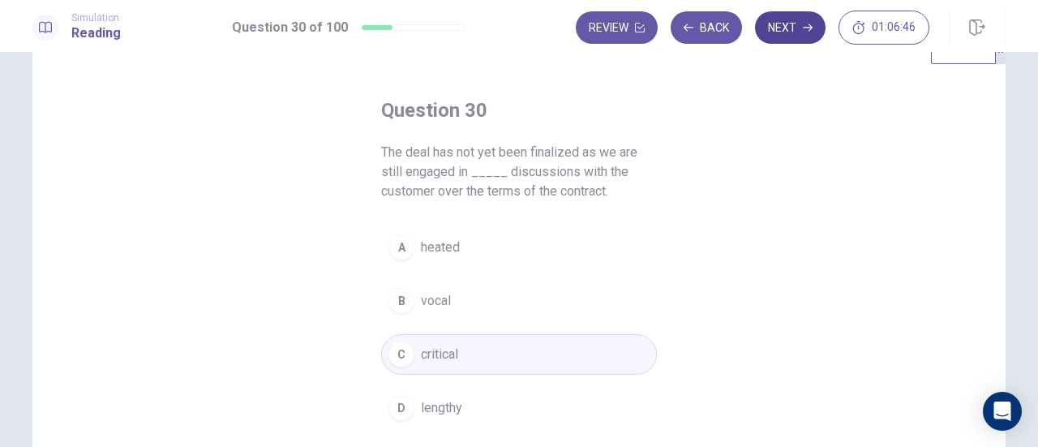
click at [794, 41] on button "Next" at bounding box center [790, 27] width 71 height 32
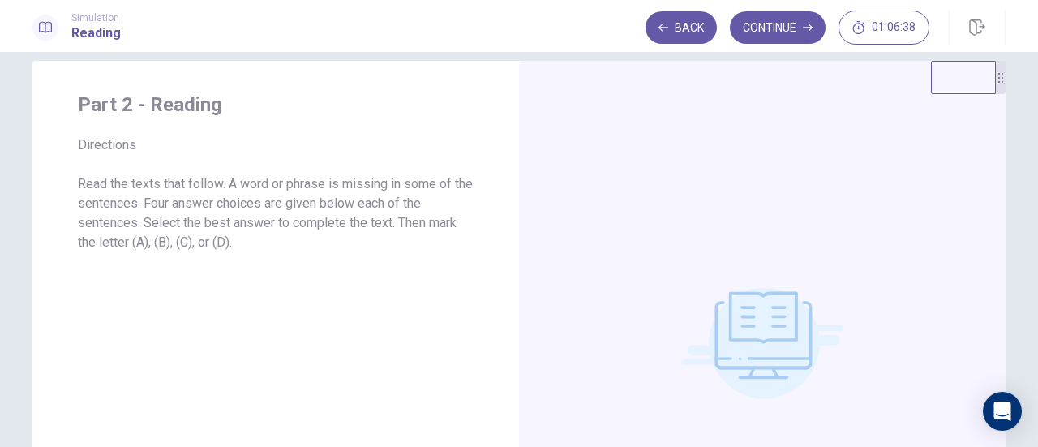
scroll to position [16, 0]
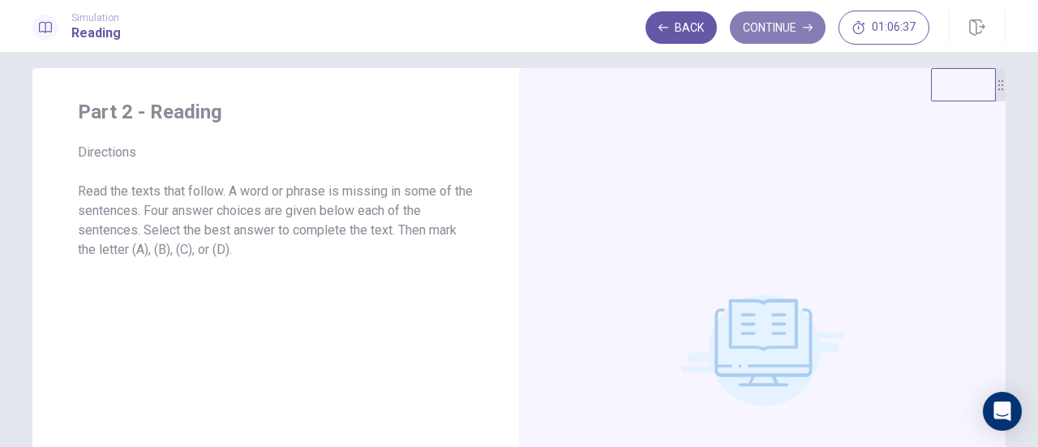
click at [793, 33] on button "Continue" at bounding box center [778, 27] width 96 height 32
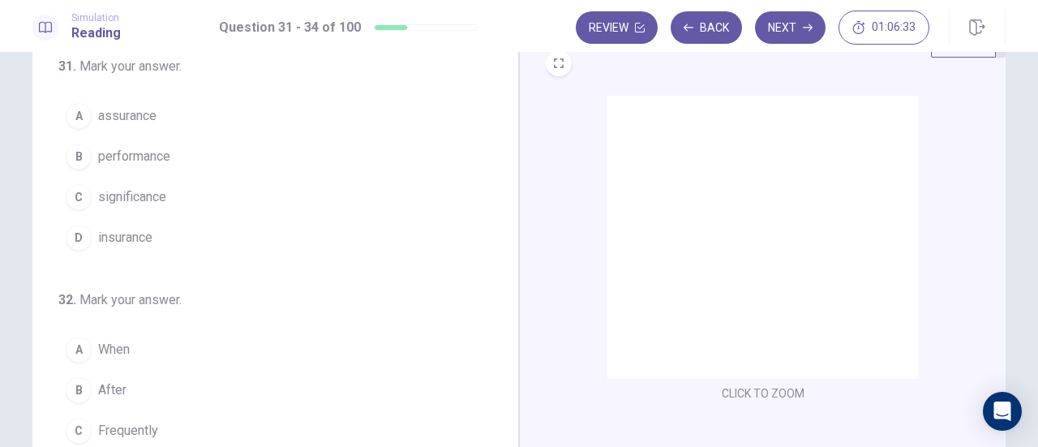
scroll to position [62, 0]
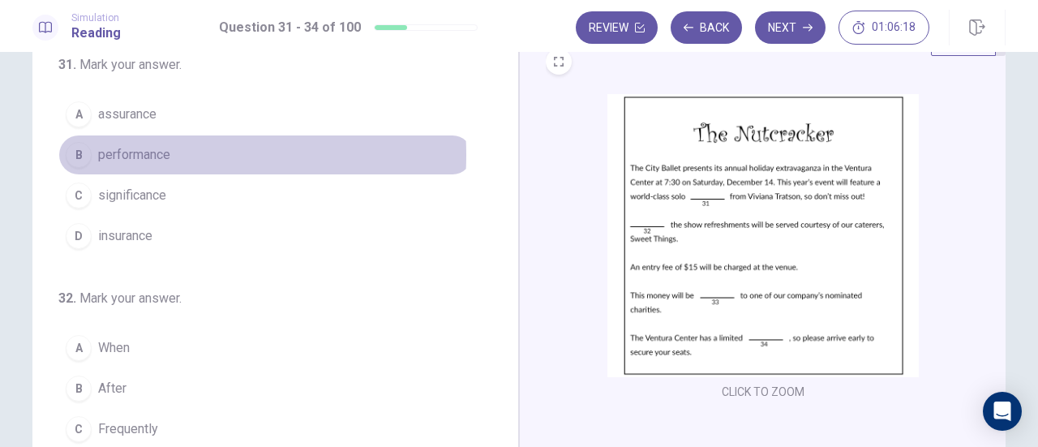
click at [138, 154] on span "performance" at bounding box center [134, 154] width 72 height 19
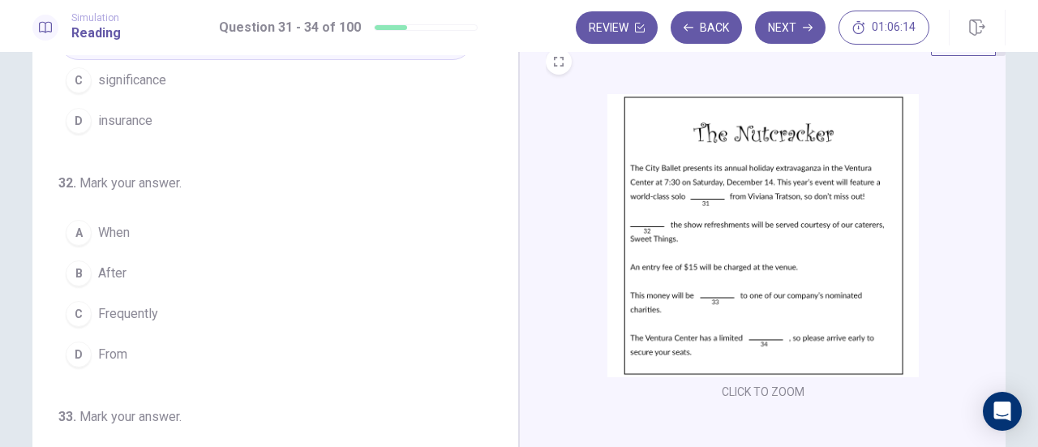
scroll to position [116, 0]
click at [104, 267] on span "After" at bounding box center [112, 272] width 28 height 19
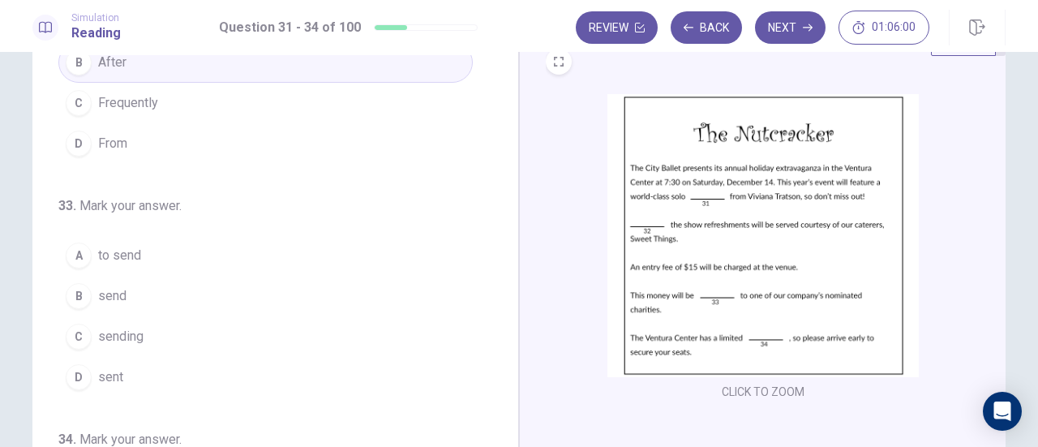
scroll to position [327, 0]
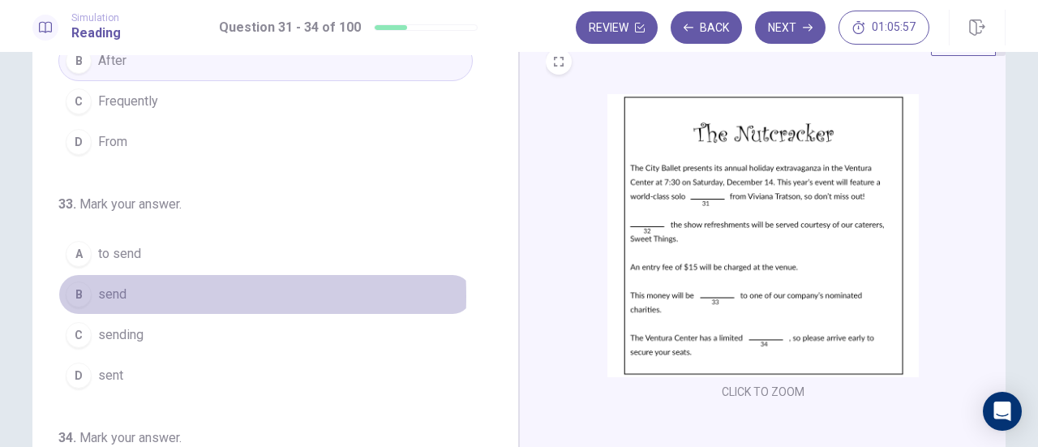
click at [101, 291] on span "send" at bounding box center [112, 294] width 28 height 19
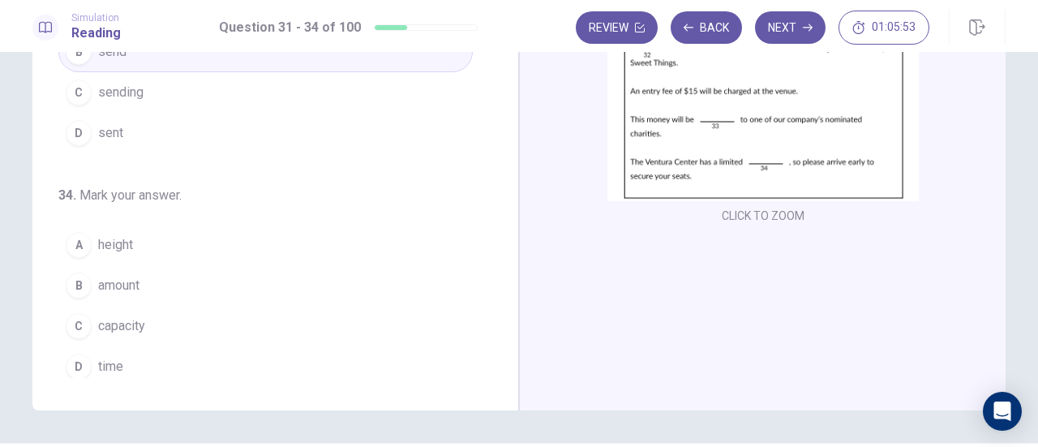
scroll to position [238, 0]
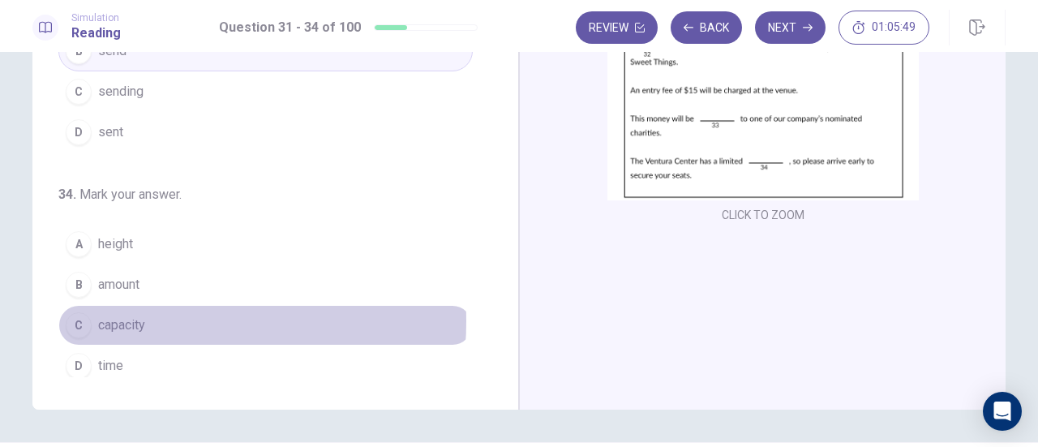
click at [132, 315] on span "capacity" at bounding box center [121, 324] width 47 height 19
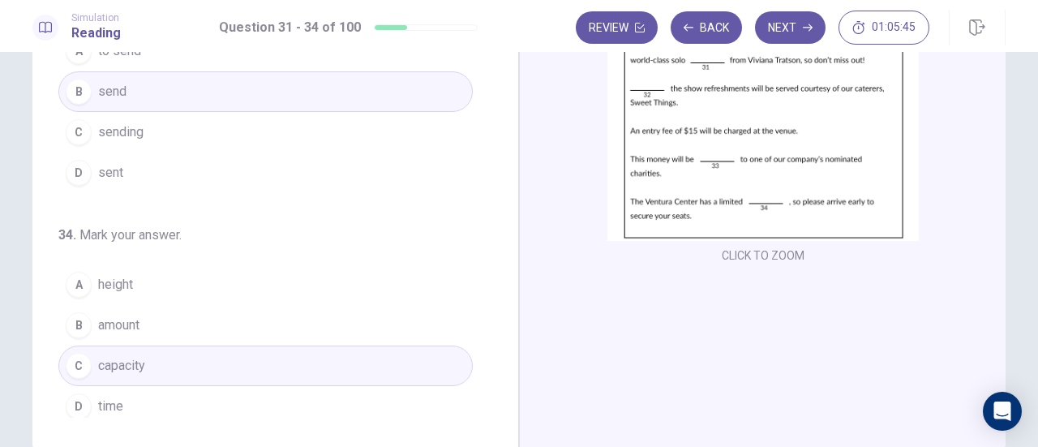
scroll to position [197, 0]
click at [785, 19] on button "Next" at bounding box center [790, 27] width 71 height 32
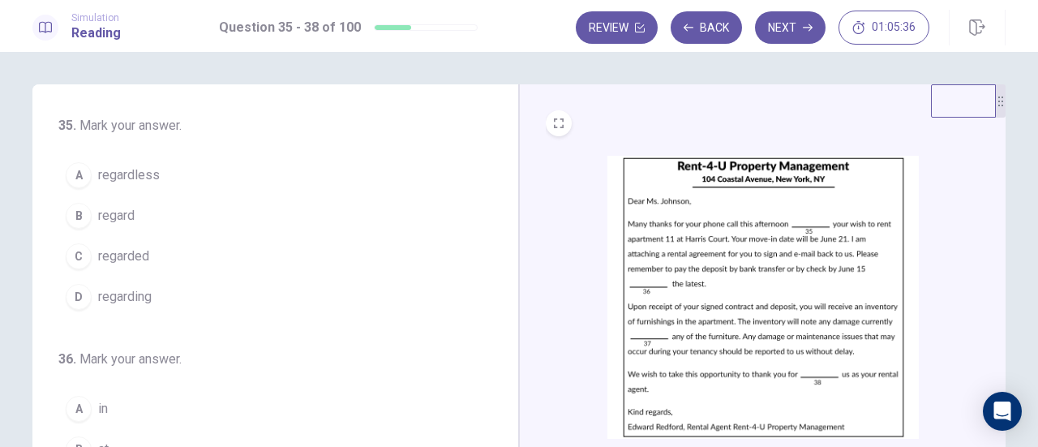
scroll to position [0, 0]
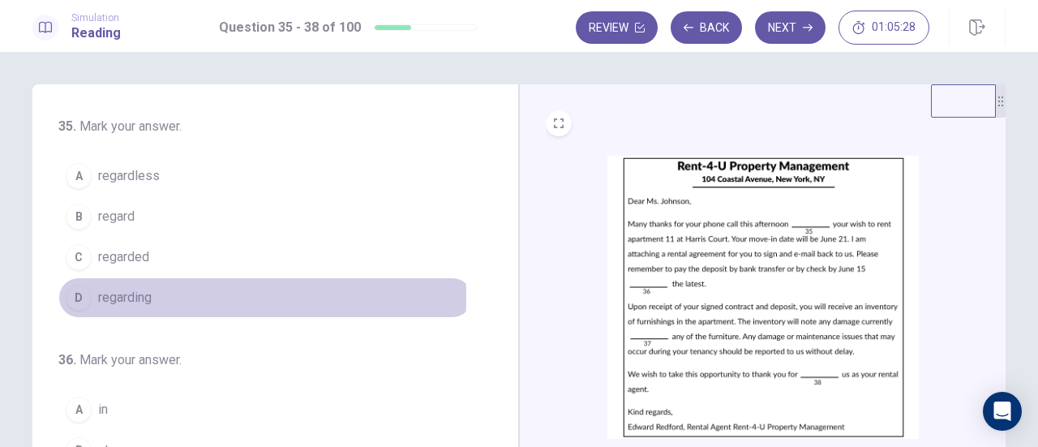
click at [126, 296] on span "regarding" at bounding box center [125, 297] width 54 height 19
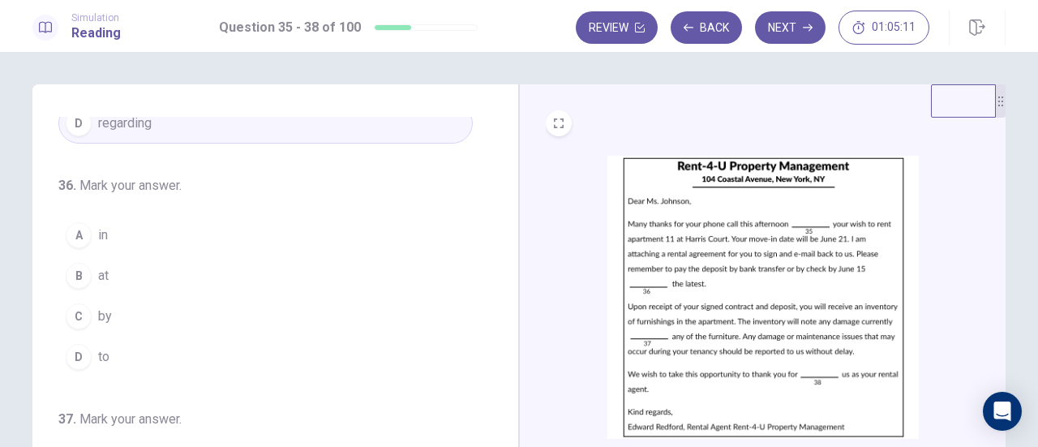
scroll to position [175, 0]
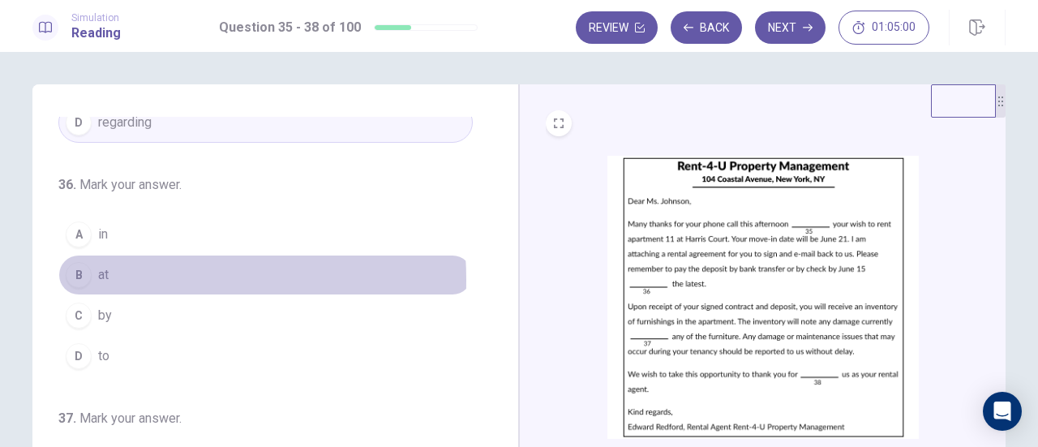
click at [100, 276] on span "at" at bounding box center [103, 274] width 11 height 19
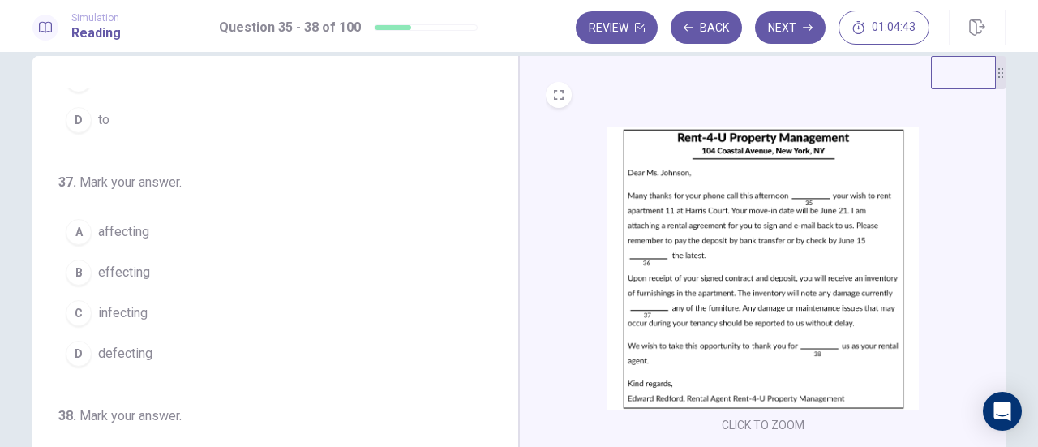
scroll to position [394, 0]
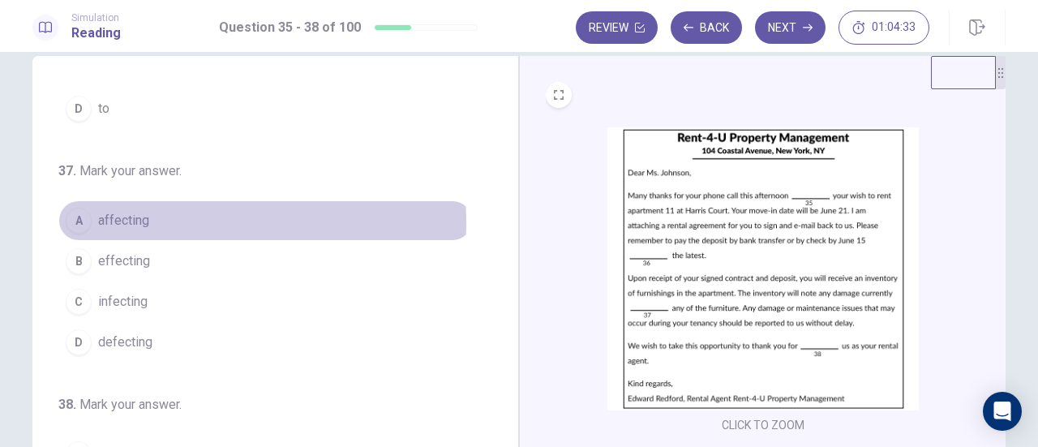
click at [133, 218] on span "affecting" at bounding box center [123, 220] width 51 height 19
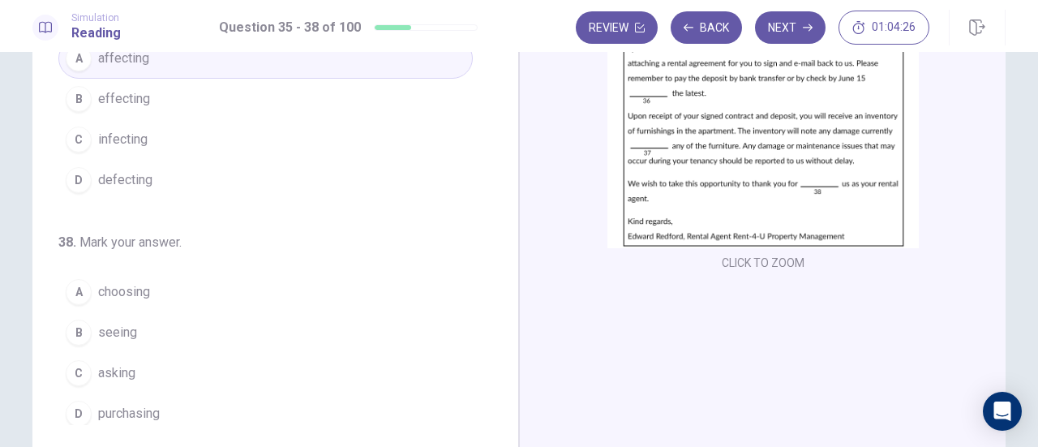
scroll to position [200, 0]
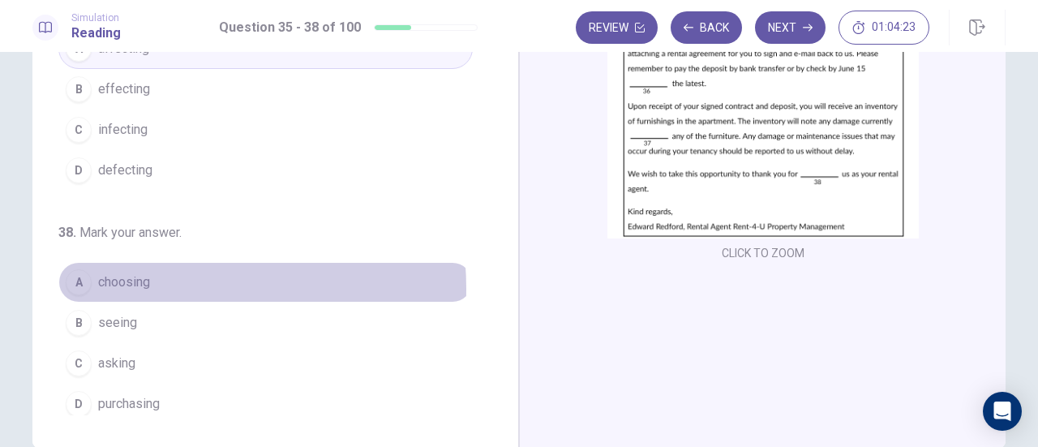
click at [139, 281] on span "choosing" at bounding box center [124, 281] width 52 height 19
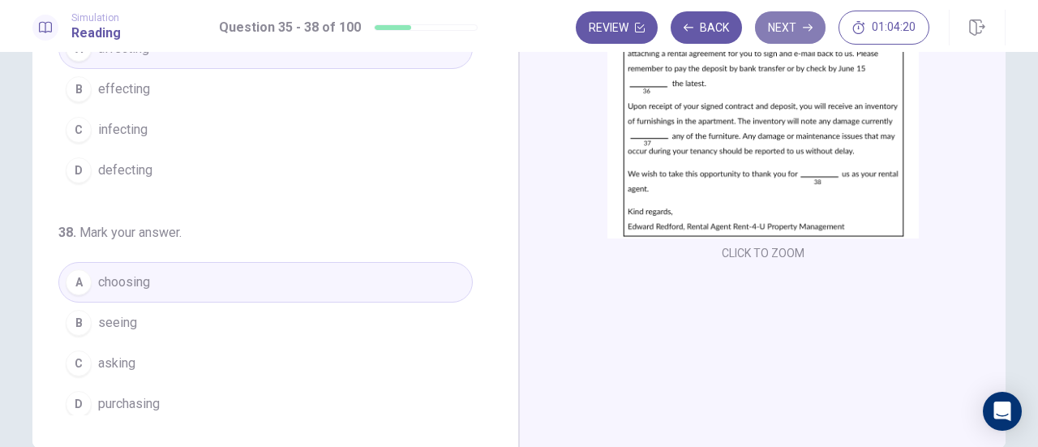
click at [790, 33] on button "Next" at bounding box center [790, 27] width 71 height 32
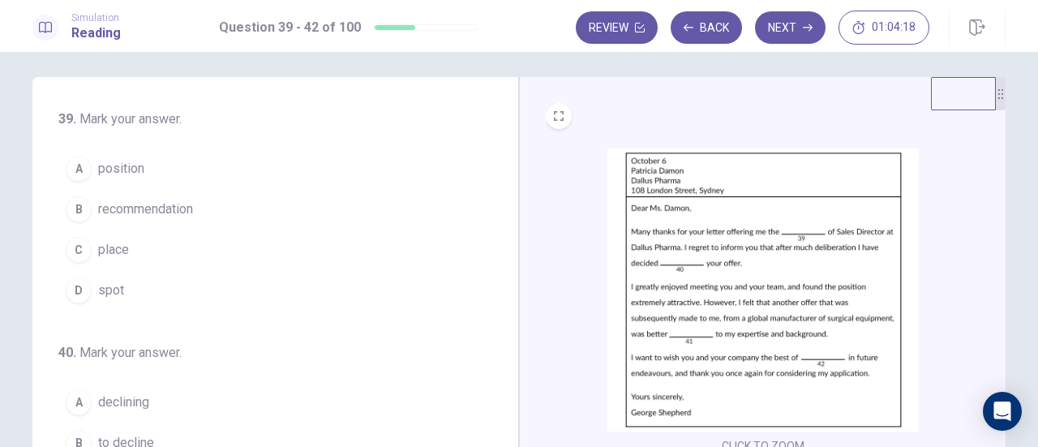
scroll to position [0, 0]
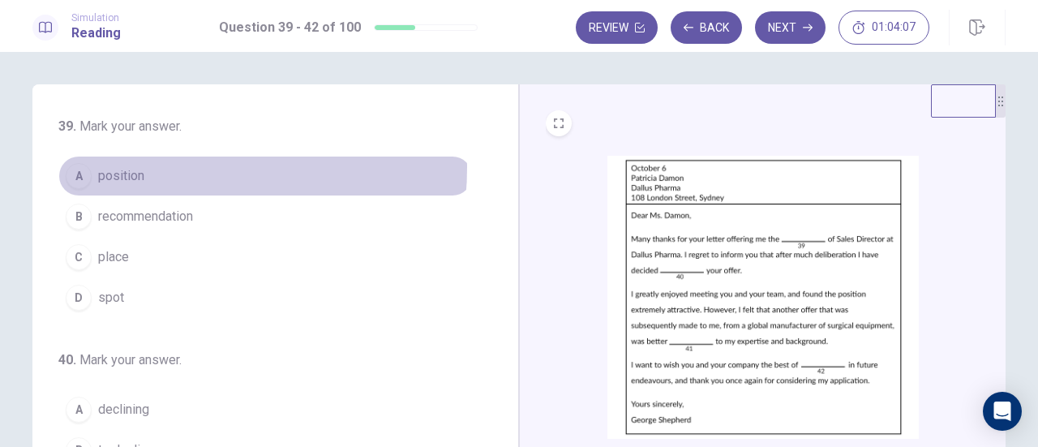
click at [146, 167] on button "A position" at bounding box center [265, 176] width 414 height 41
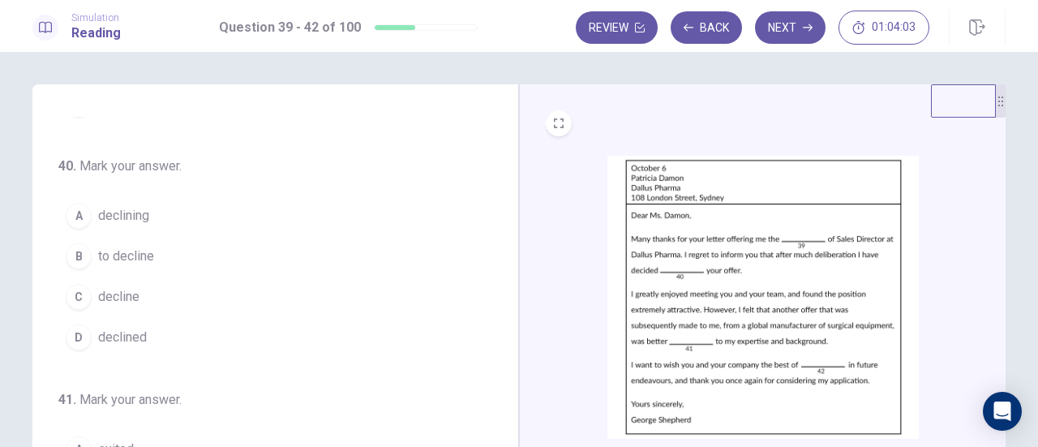
scroll to position [198, 0]
click at [133, 255] on span "to decline" at bounding box center [126, 251] width 56 height 19
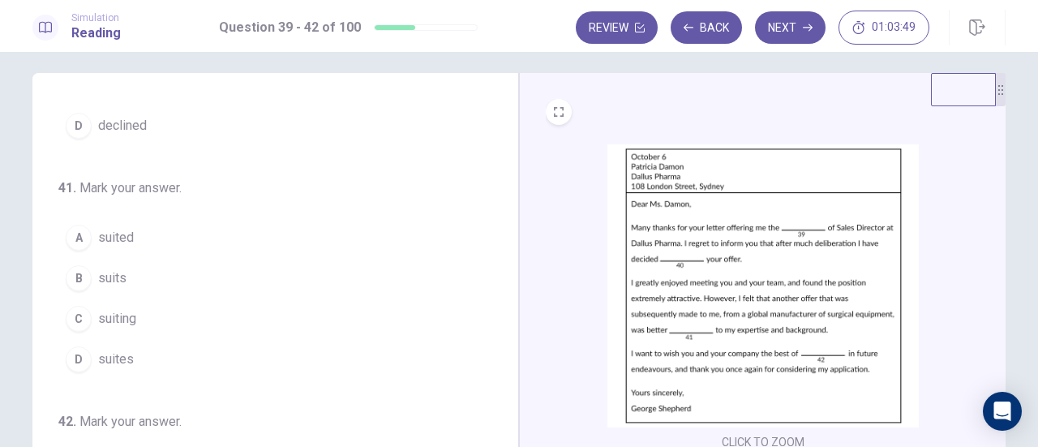
scroll to position [12, 0]
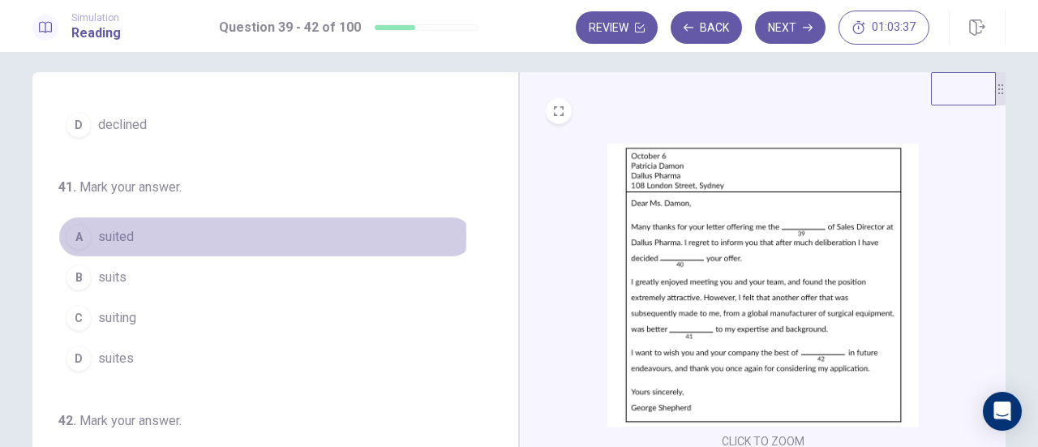
click at [122, 232] on span "suited" at bounding box center [116, 236] width 36 height 19
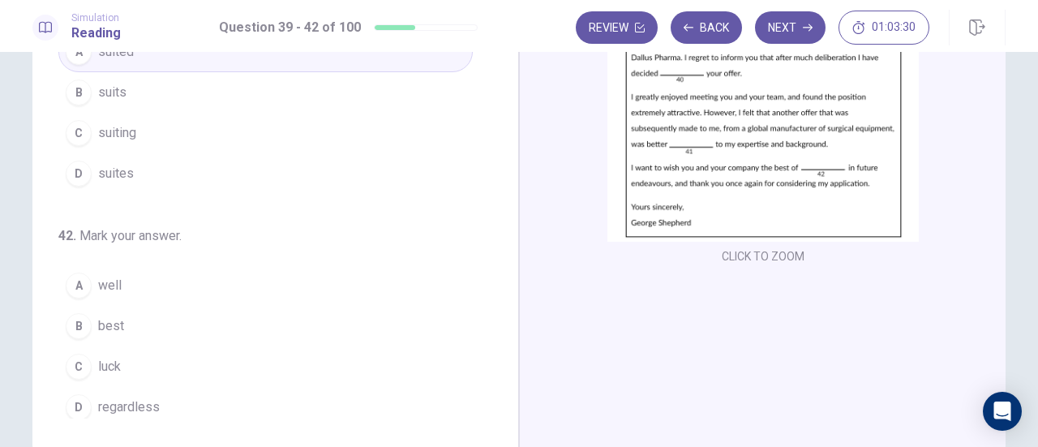
scroll to position [203, 0]
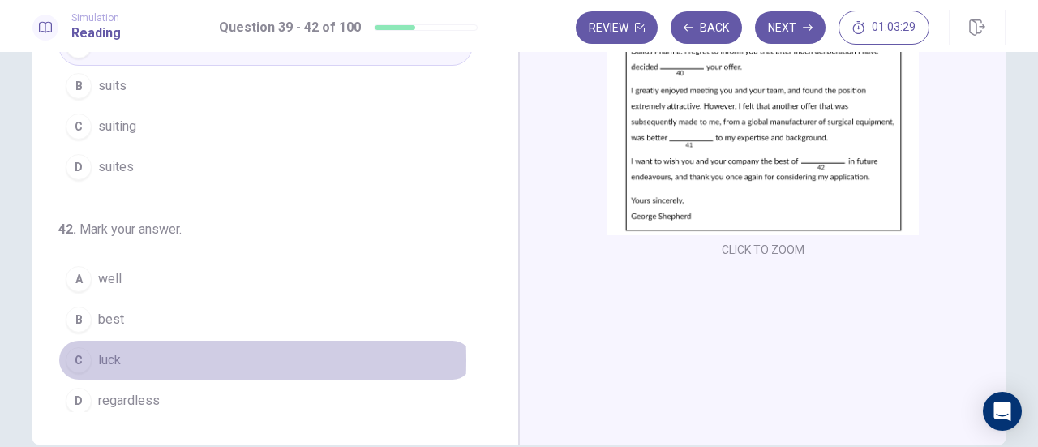
click at [81, 352] on div "C" at bounding box center [79, 360] width 26 height 26
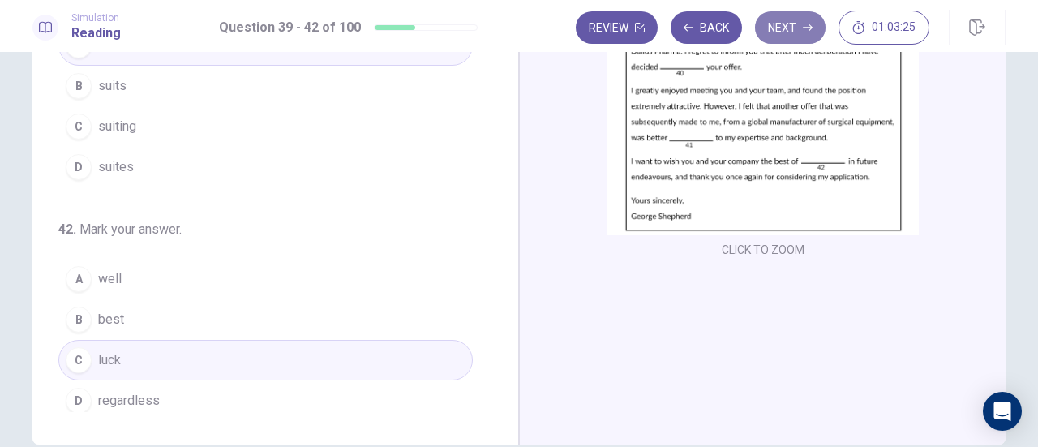
click at [794, 30] on button "Next" at bounding box center [790, 27] width 71 height 32
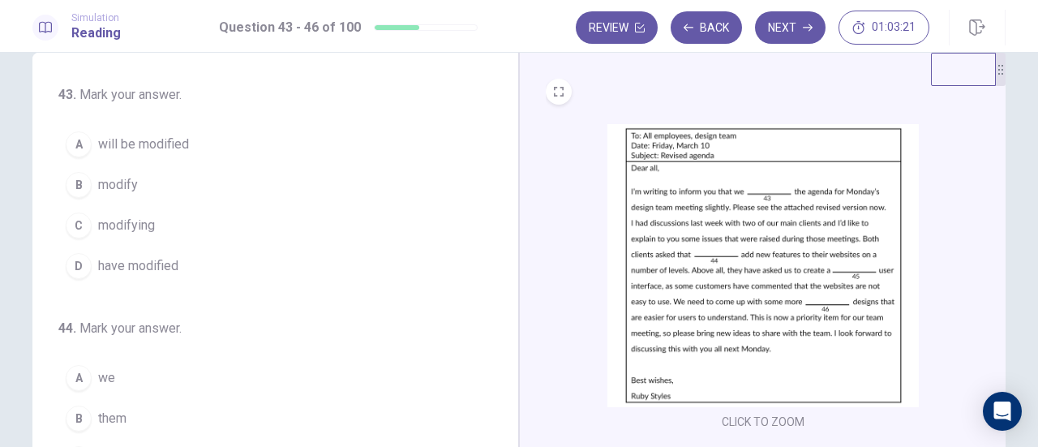
scroll to position [32, 0]
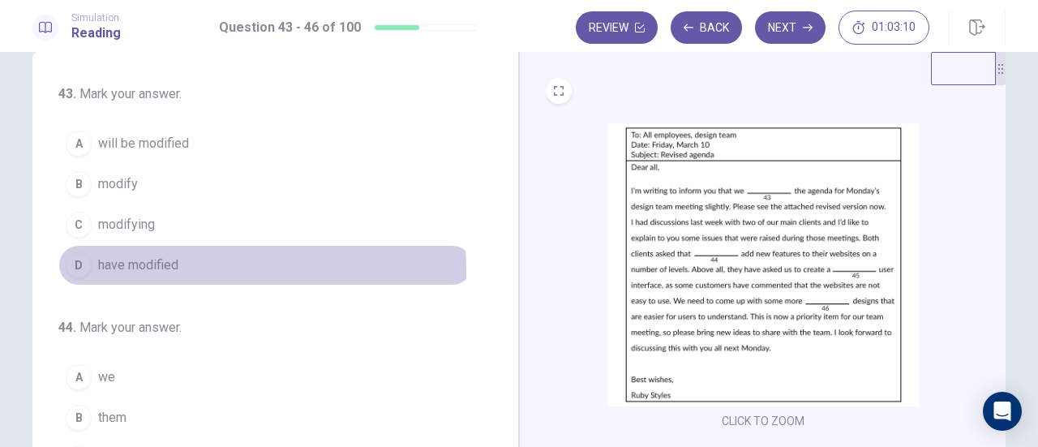
click at [124, 270] on span "have modified" at bounding box center [138, 264] width 80 height 19
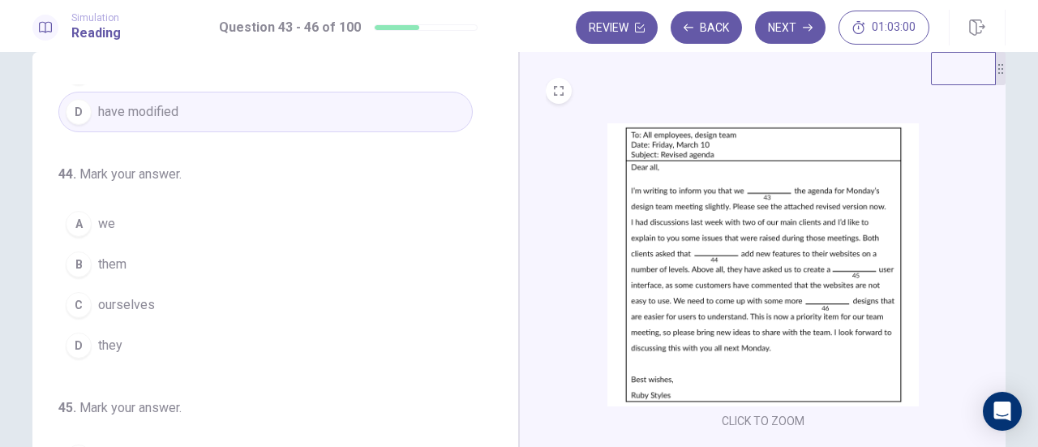
scroll to position [154, 0]
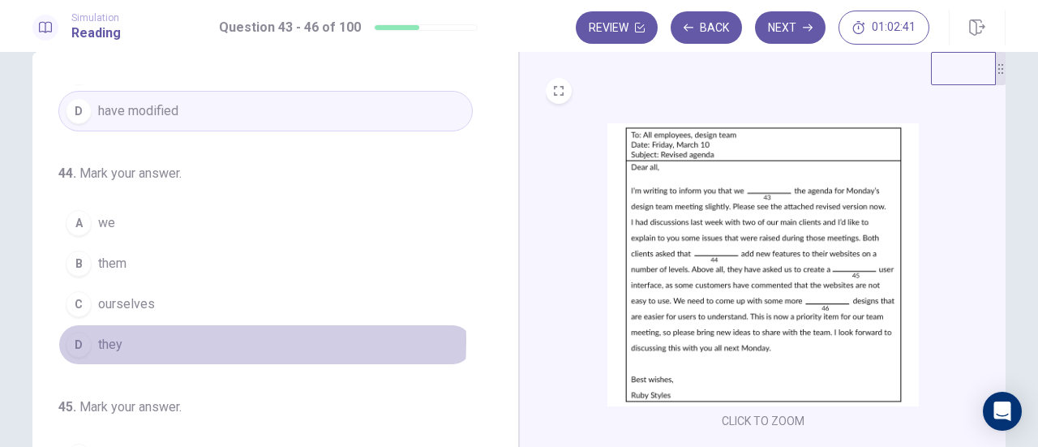
click at [105, 336] on span "they" at bounding box center [110, 344] width 24 height 19
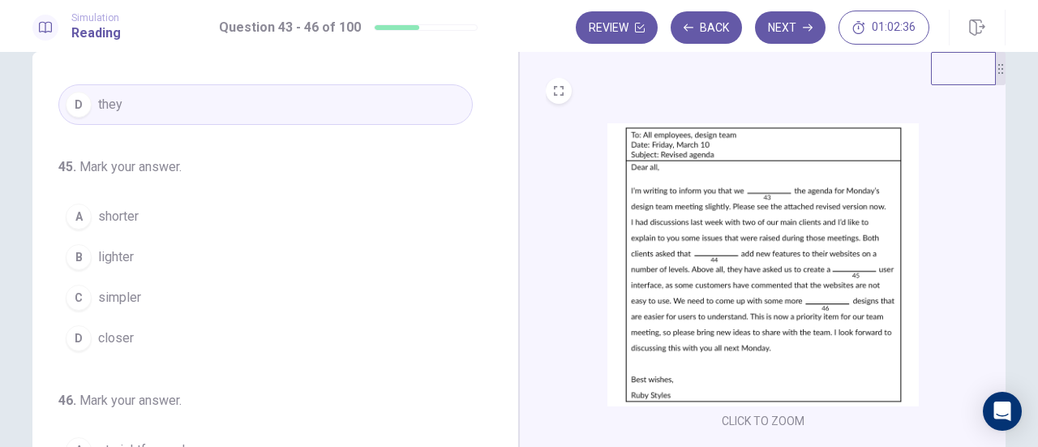
scroll to position [49, 0]
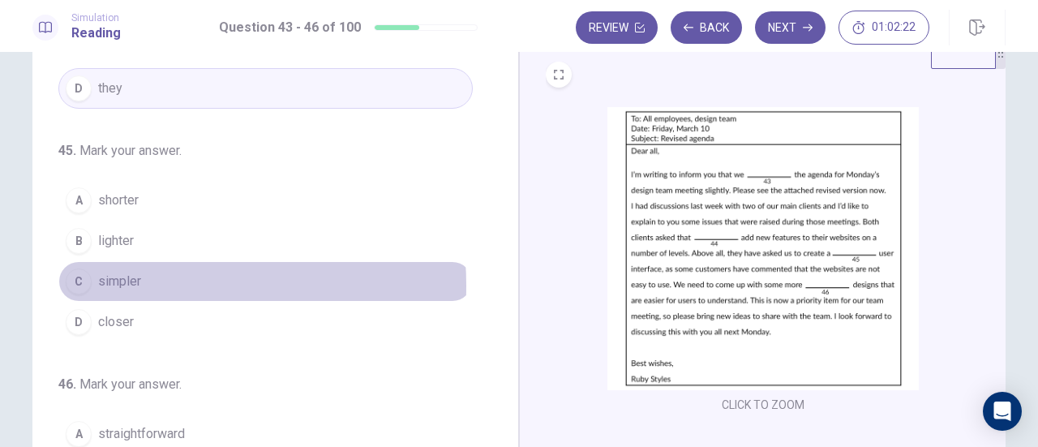
click at [117, 280] on span "simpler" at bounding box center [119, 281] width 43 height 19
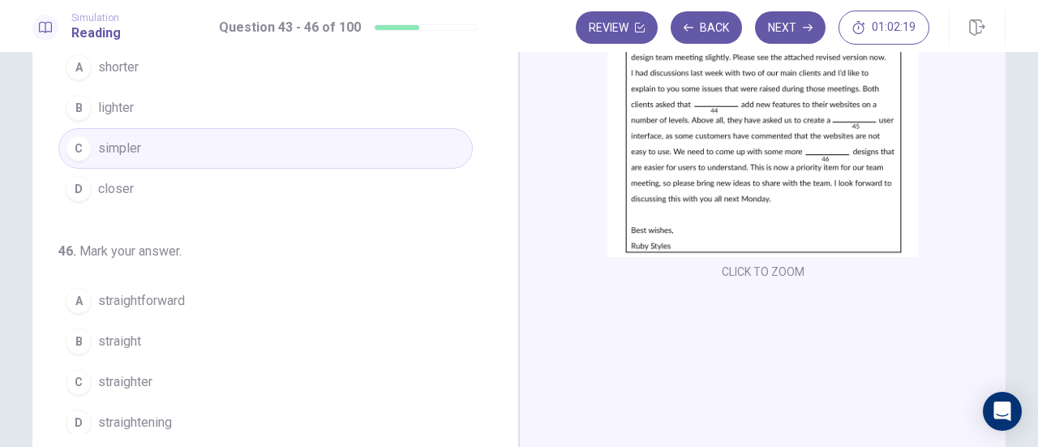
scroll to position [182, 0]
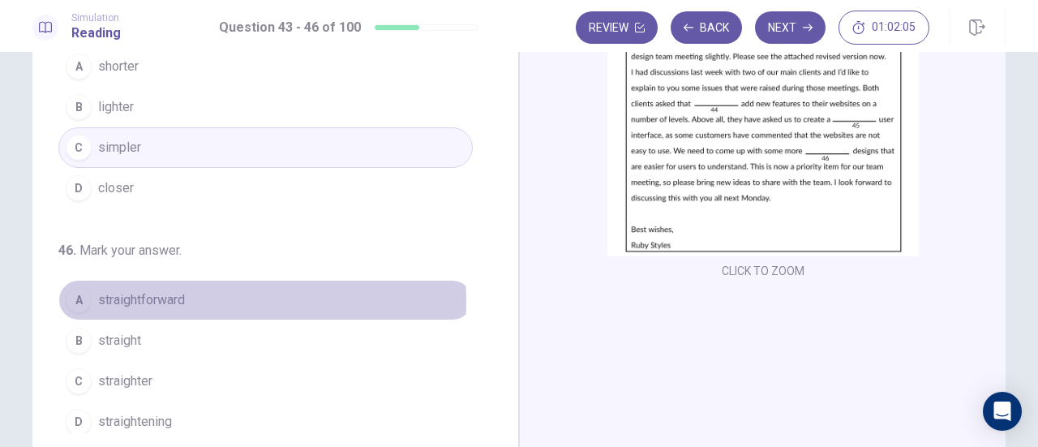
click at [160, 294] on span "straightforward" at bounding box center [141, 299] width 87 height 19
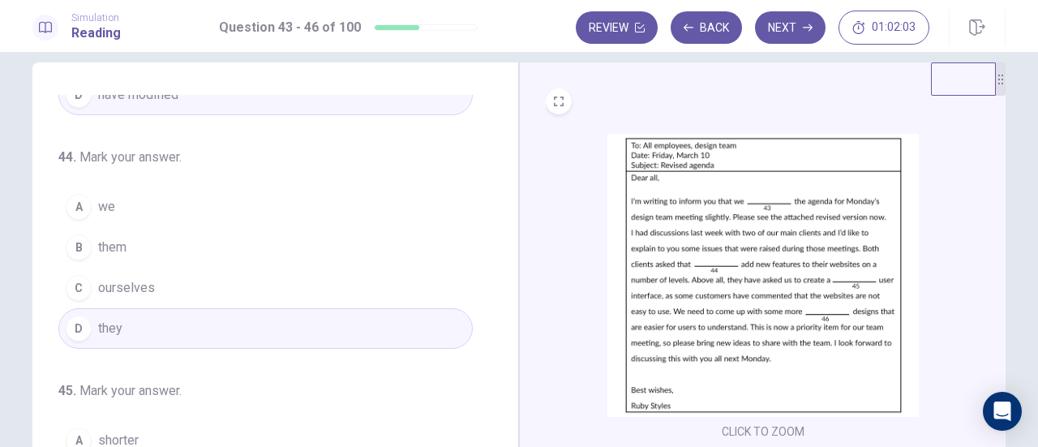
scroll to position [0, 0]
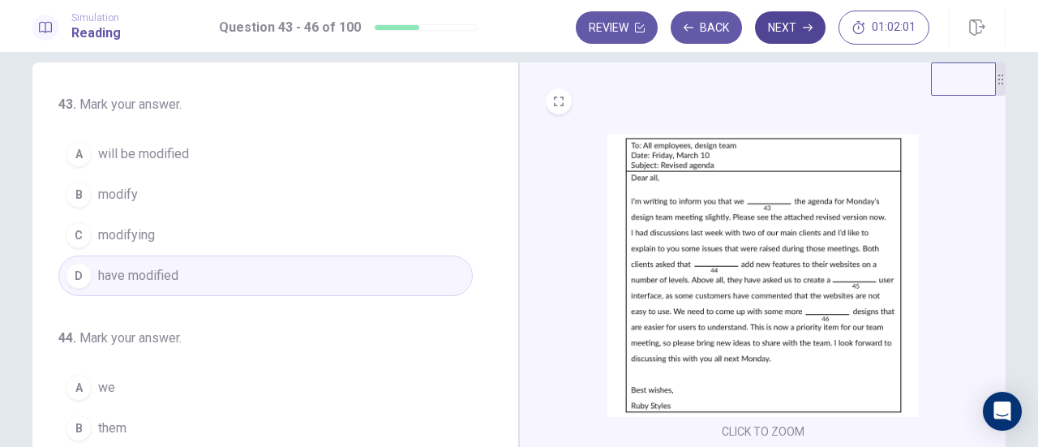
click at [778, 34] on button "Next" at bounding box center [790, 27] width 71 height 32
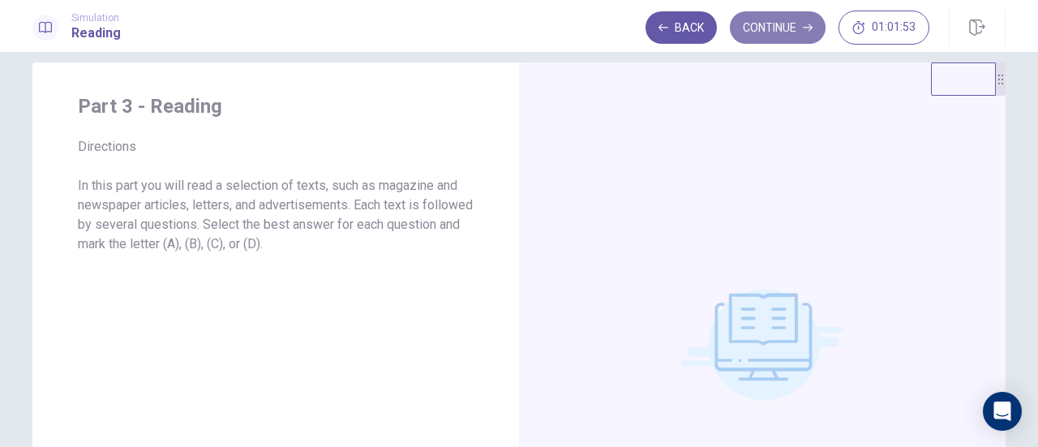
click at [755, 42] on button "Continue" at bounding box center [778, 27] width 96 height 32
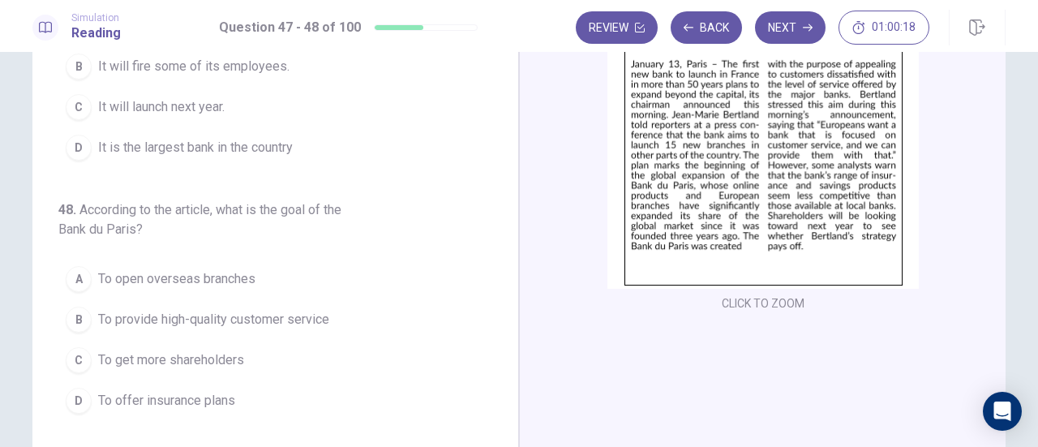
scroll to position [151, 0]
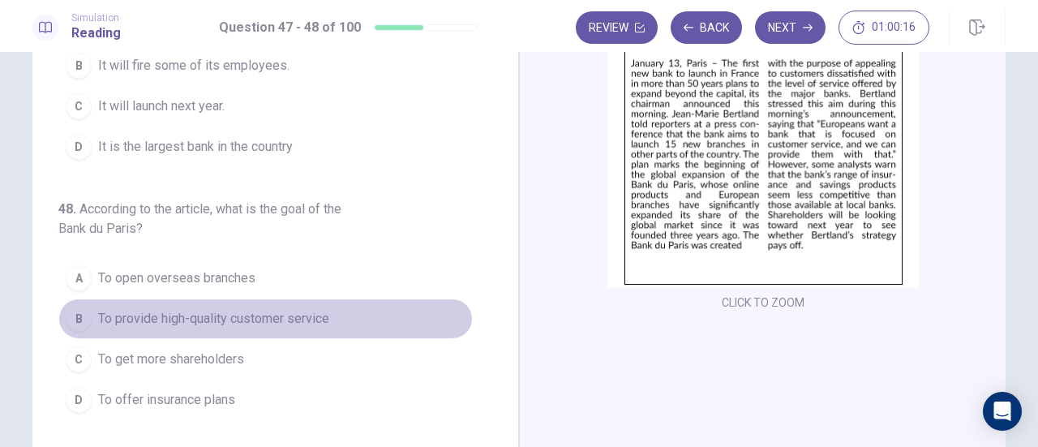
click at [198, 315] on span "To provide high-quality customer service" at bounding box center [213, 318] width 231 height 19
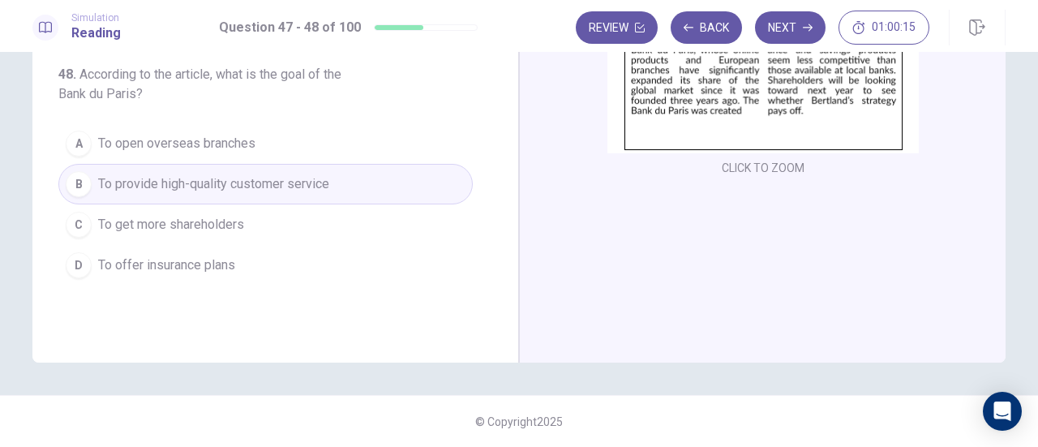
scroll to position [0, 0]
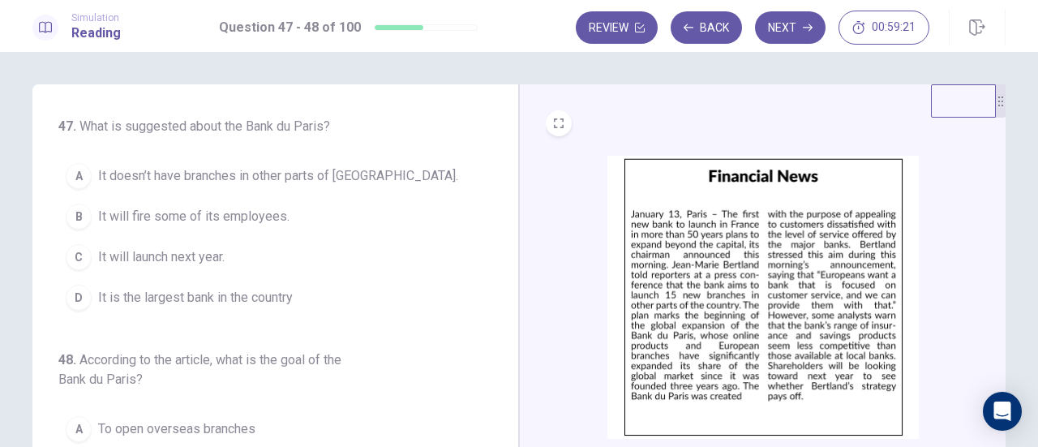
click at [165, 186] on button "A It doesn’t have branches in other parts of [GEOGRAPHIC_DATA]." at bounding box center [265, 176] width 414 height 41
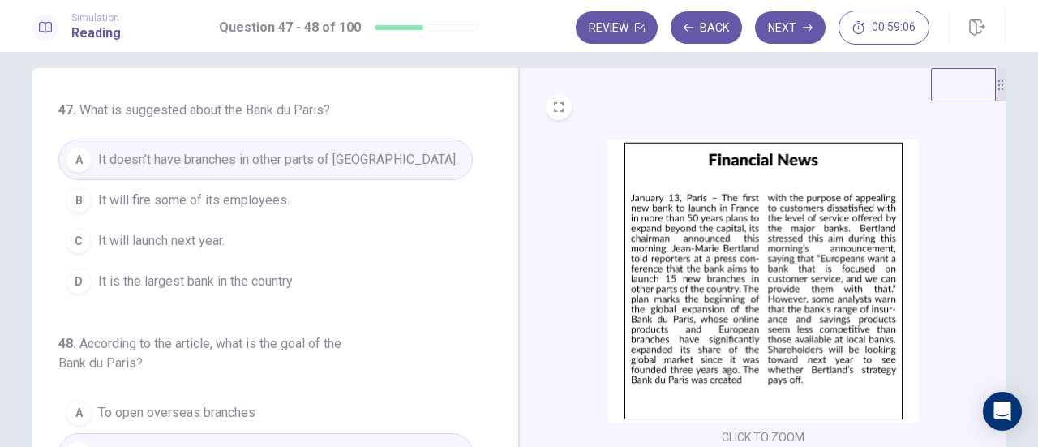
scroll to position [29, 0]
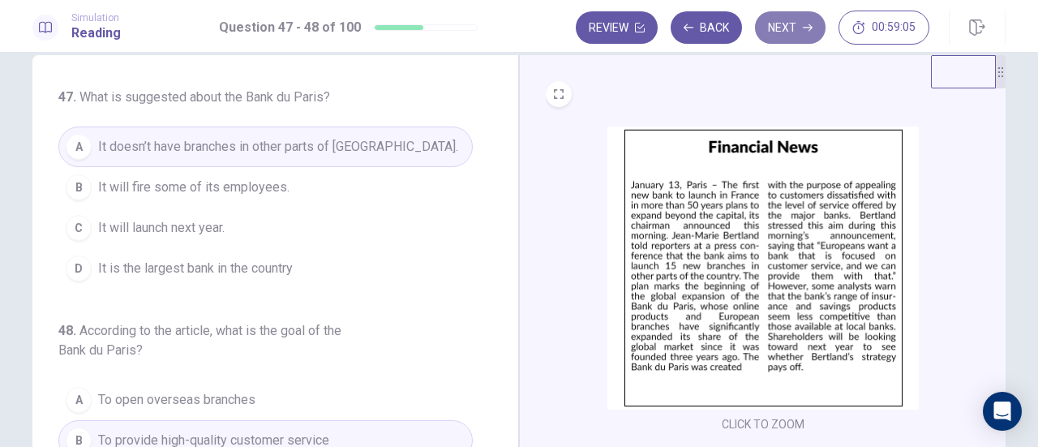
click at [802, 21] on button "Next" at bounding box center [790, 27] width 71 height 32
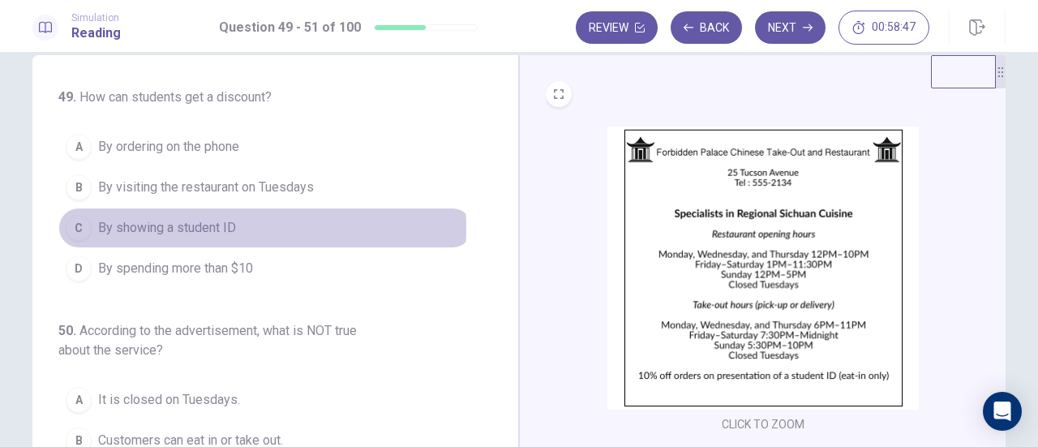
click at [221, 226] on span "By showing a student ID" at bounding box center [167, 227] width 138 height 19
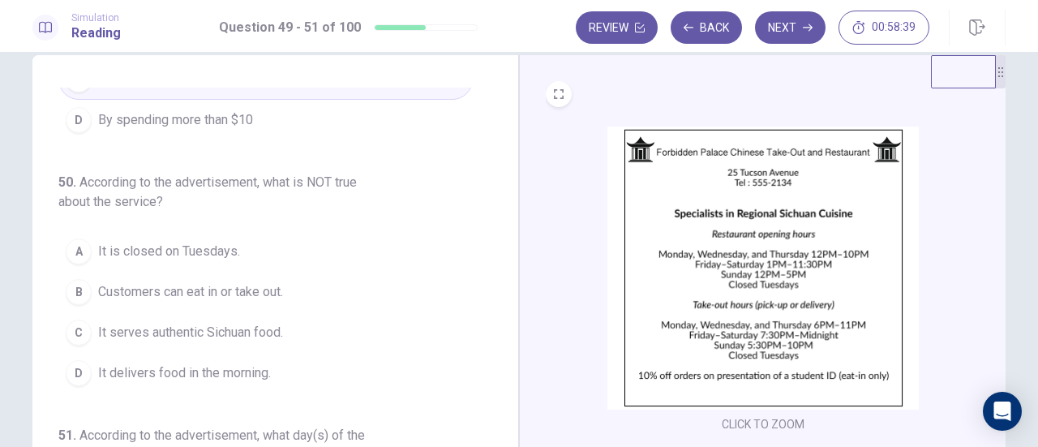
scroll to position [149, 0]
click at [237, 362] on span "It delivers food in the morning." at bounding box center [184, 371] width 173 height 19
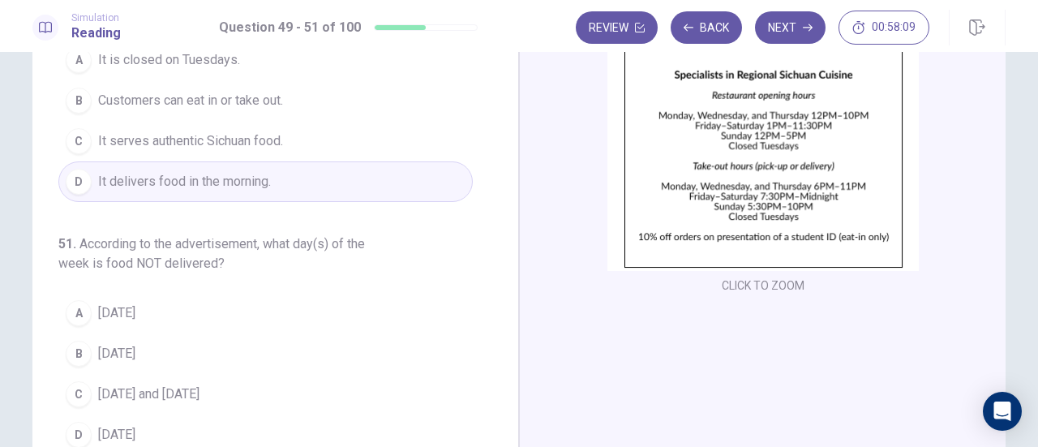
scroll to position [167, 0]
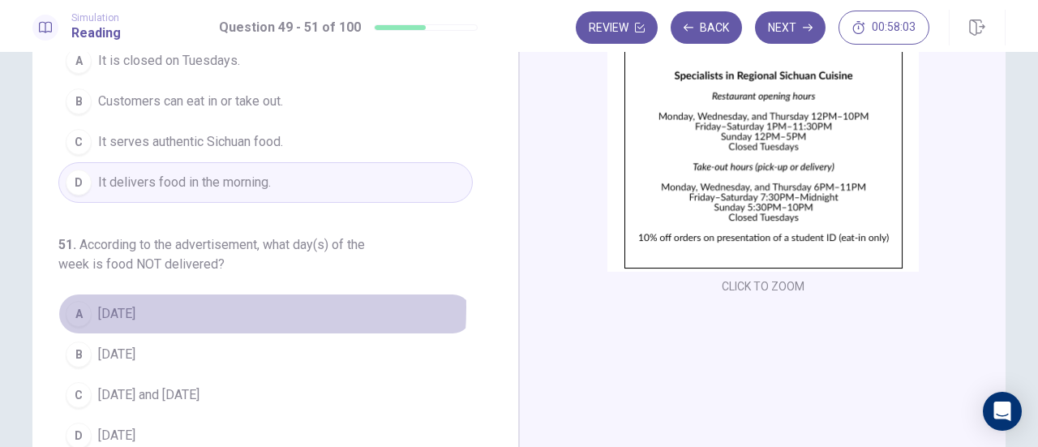
click at [113, 304] on span "[DATE]" at bounding box center [116, 313] width 37 height 19
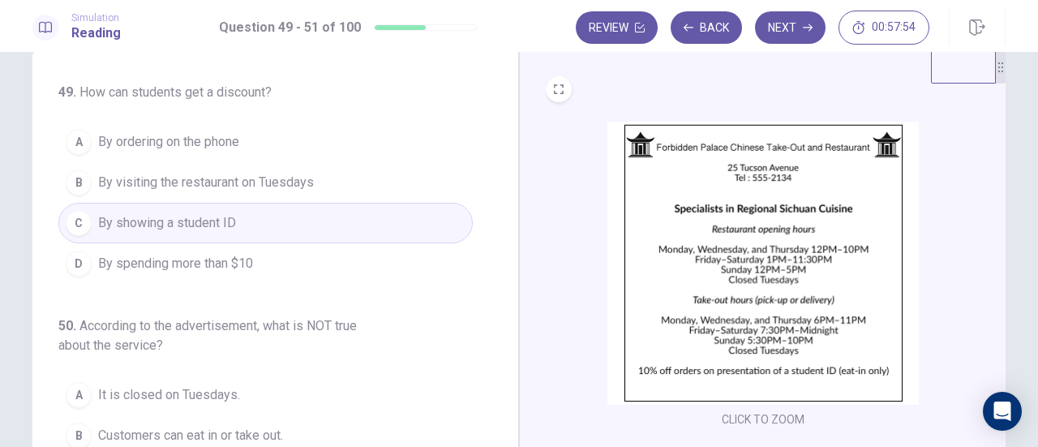
scroll to position [0, 0]
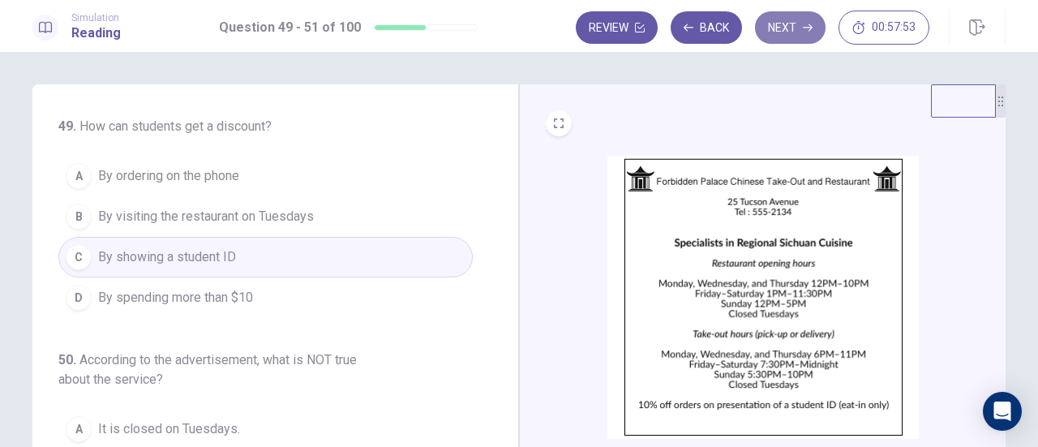
click at [812, 20] on button "Next" at bounding box center [790, 27] width 71 height 32
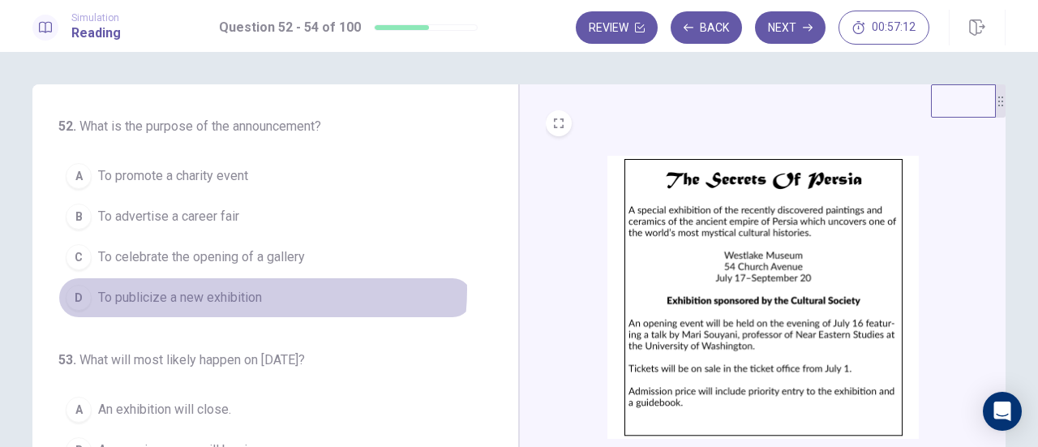
click at [228, 288] on span "To publicize a new exhibition" at bounding box center [180, 297] width 164 height 19
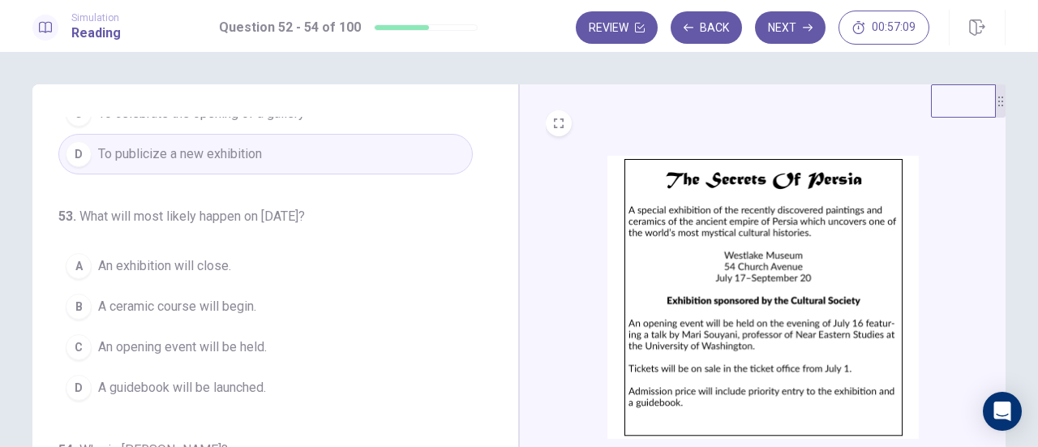
scroll to position [162, 0]
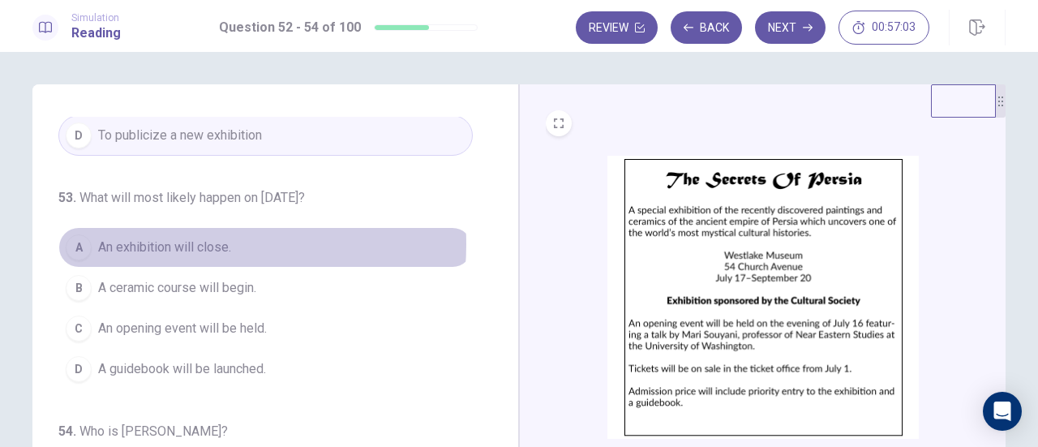
click at [180, 241] on span "An exhibition will close." at bounding box center [164, 247] width 133 height 19
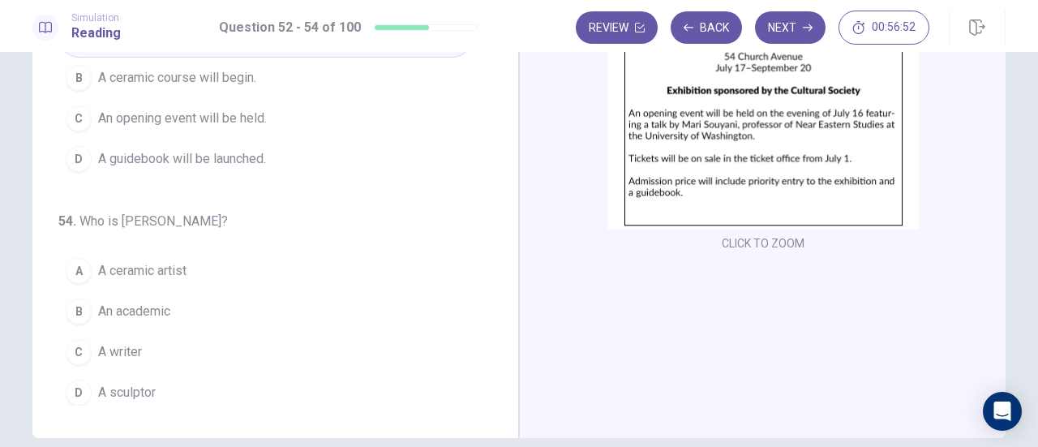
scroll to position [206, 0]
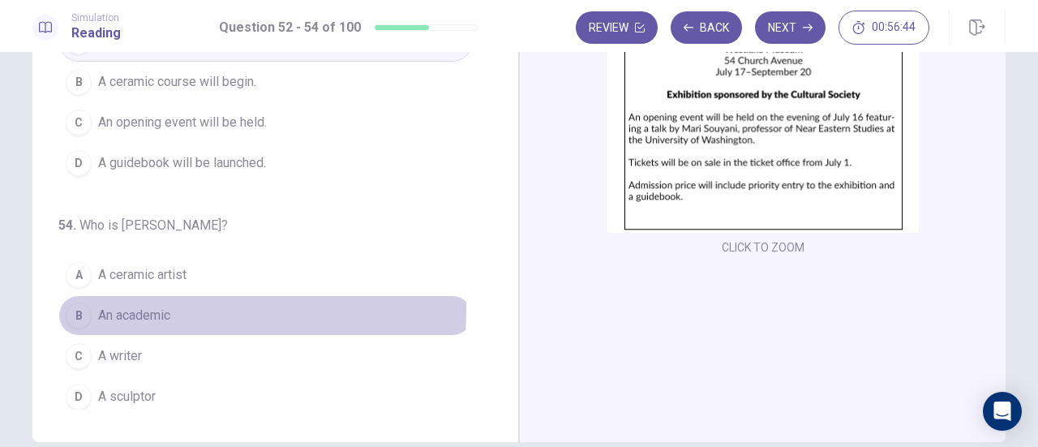
click at [153, 306] on span "An academic" at bounding box center [134, 315] width 72 height 19
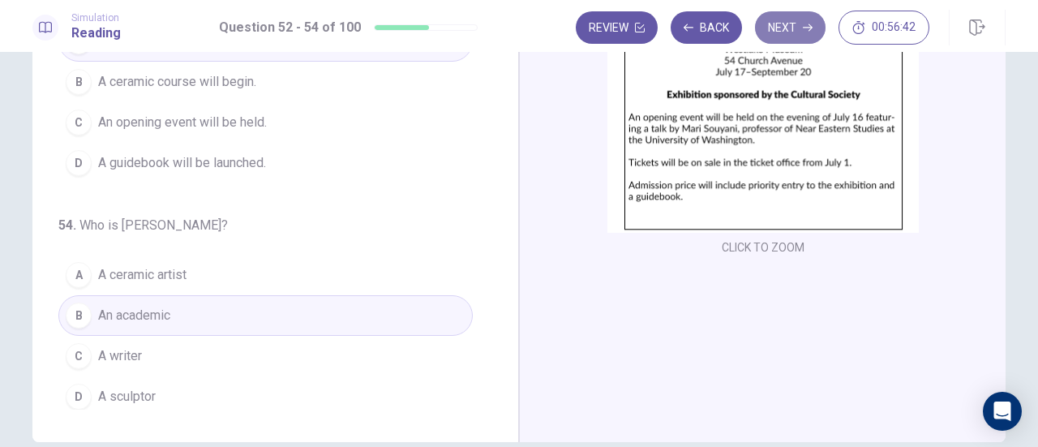
click at [790, 23] on button "Next" at bounding box center [790, 27] width 71 height 32
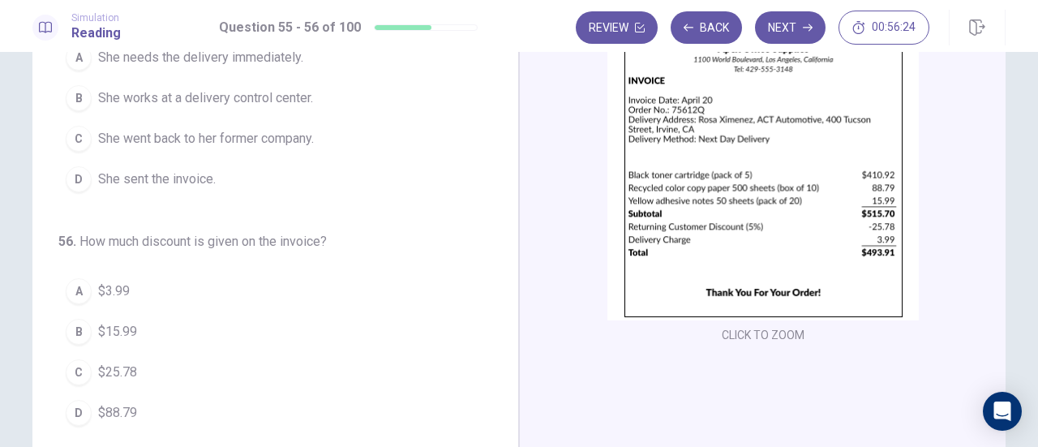
scroll to position [119, 0]
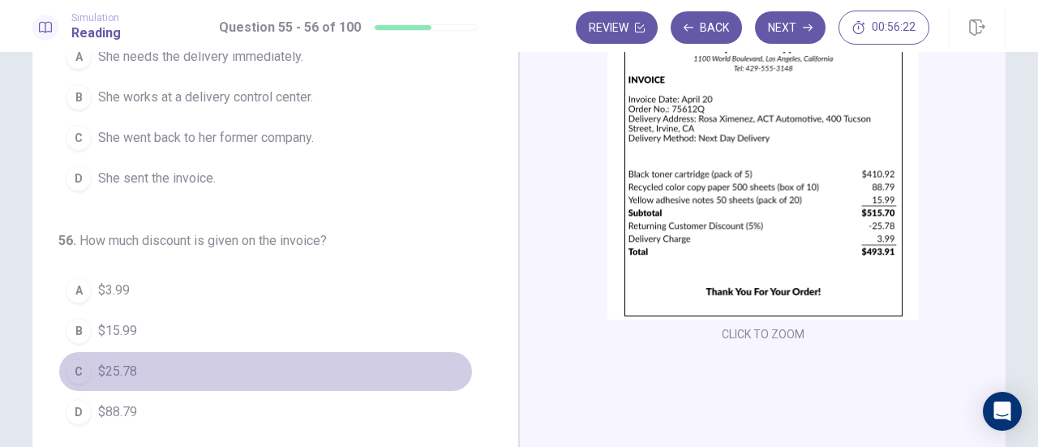
click at [71, 372] on div "C" at bounding box center [79, 371] width 26 height 26
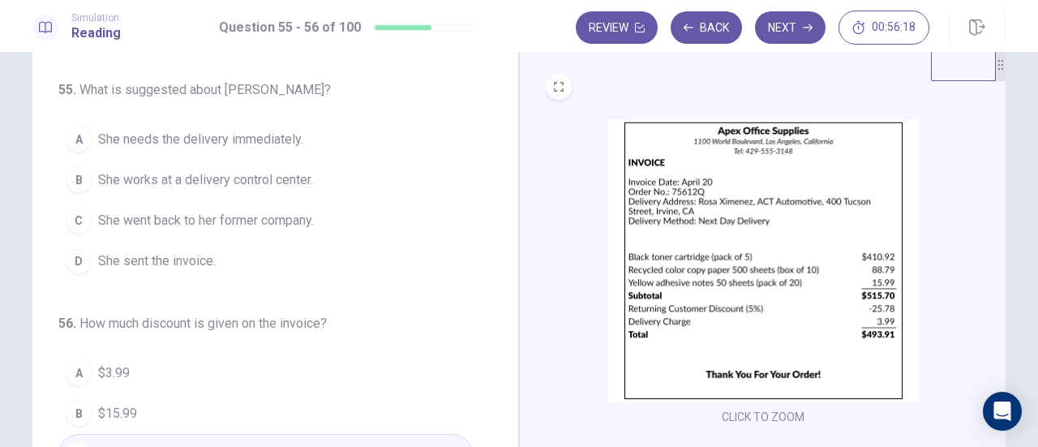
scroll to position [0, 0]
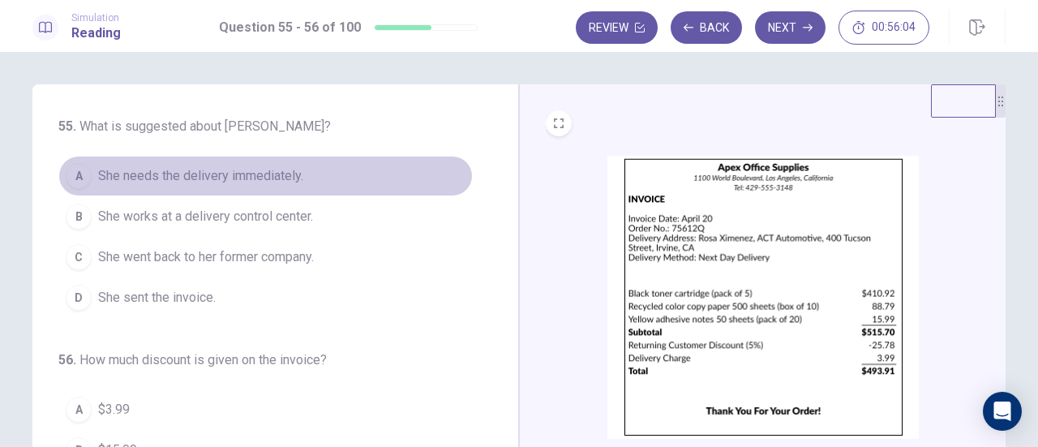
click at [255, 190] on button "A She needs the delivery immediately." at bounding box center [265, 176] width 414 height 41
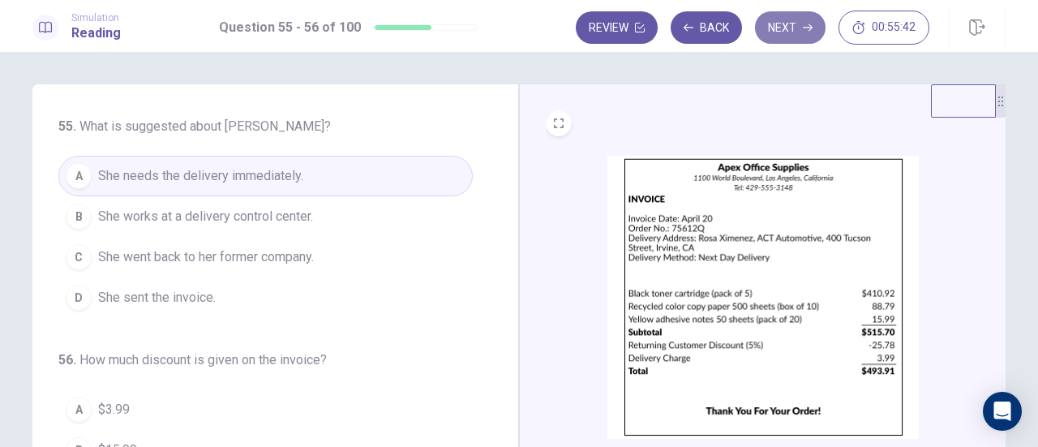
click at [783, 41] on button "Next" at bounding box center [790, 27] width 71 height 32
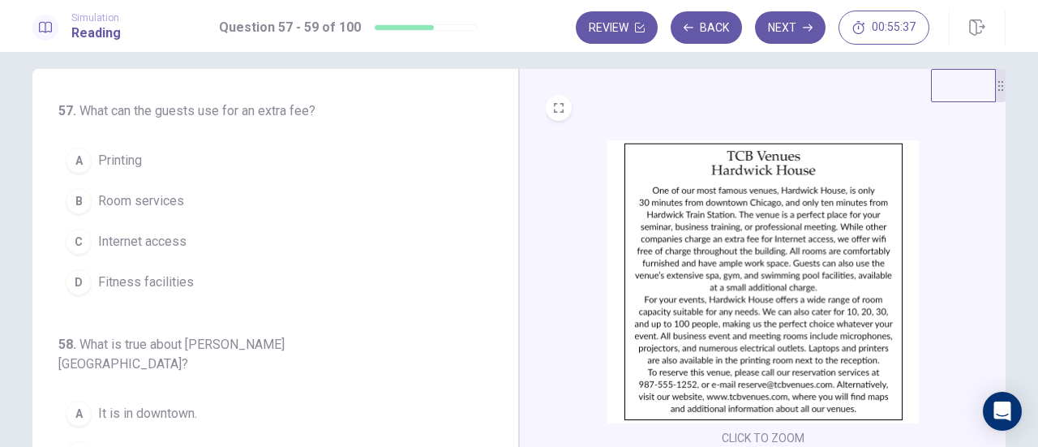
scroll to position [16, 0]
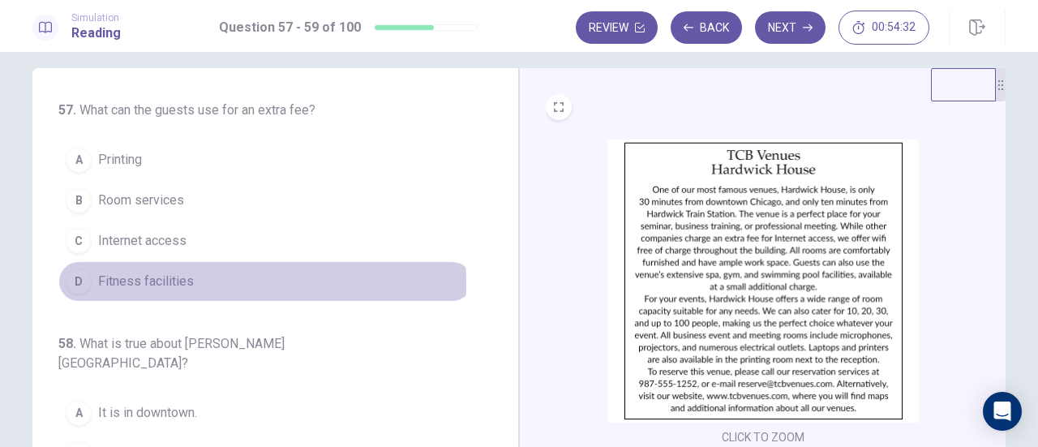
click at [170, 283] on span "Fitness facilities" at bounding box center [146, 281] width 96 height 19
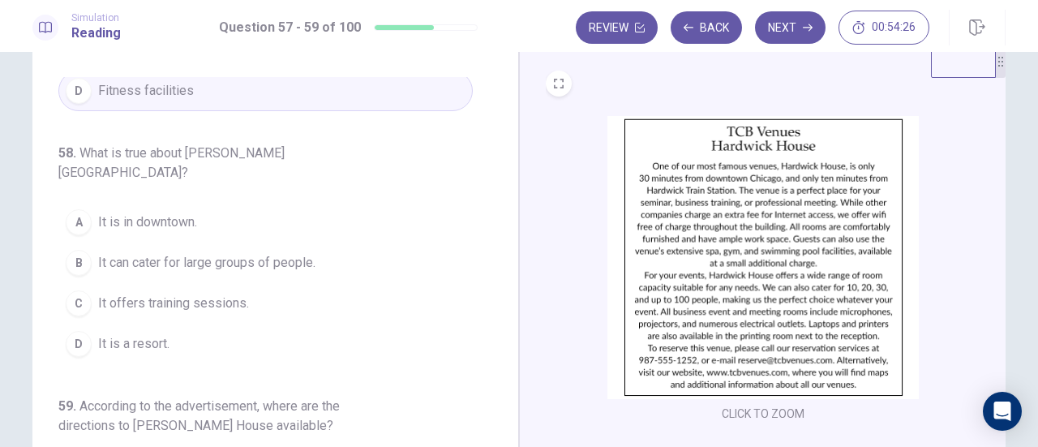
scroll to position [165, 0]
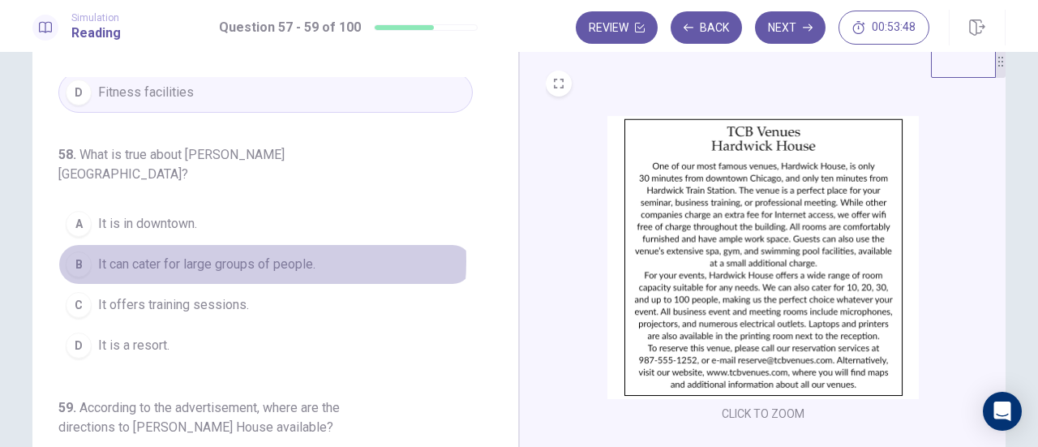
click at [212, 255] on span "It can cater for large groups of people." at bounding box center [206, 264] width 217 height 19
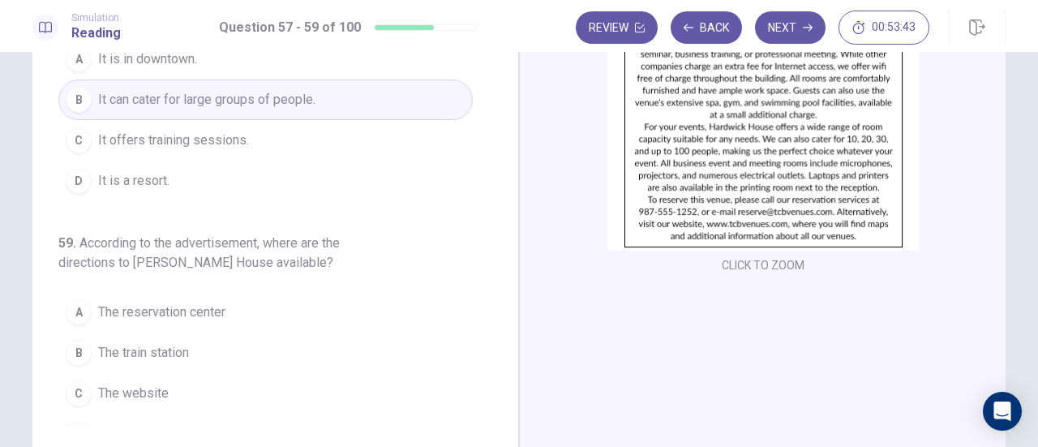
scroll to position [189, 0]
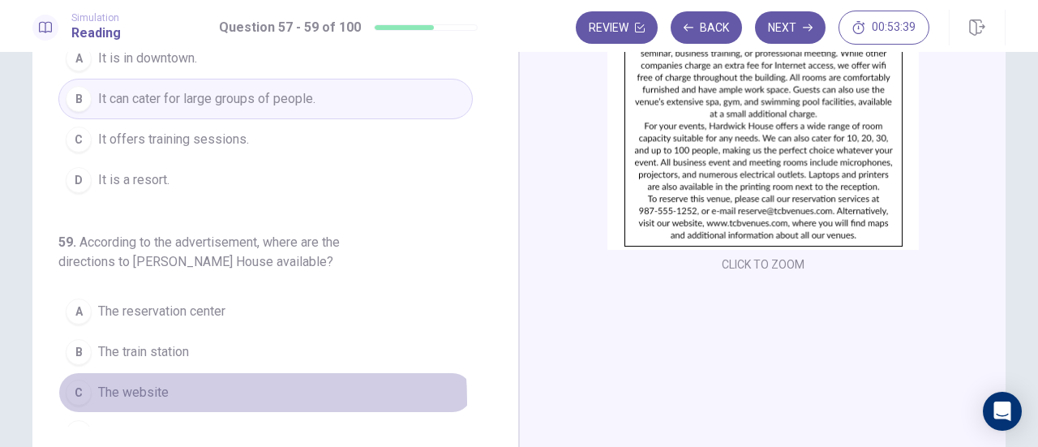
click at [119, 383] on span "The website" at bounding box center [133, 392] width 71 height 19
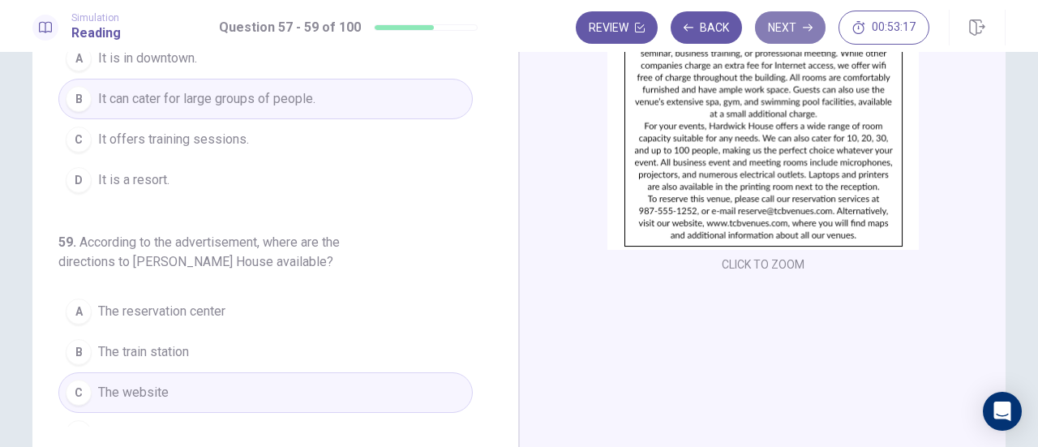
click at [788, 25] on button "Next" at bounding box center [790, 27] width 71 height 32
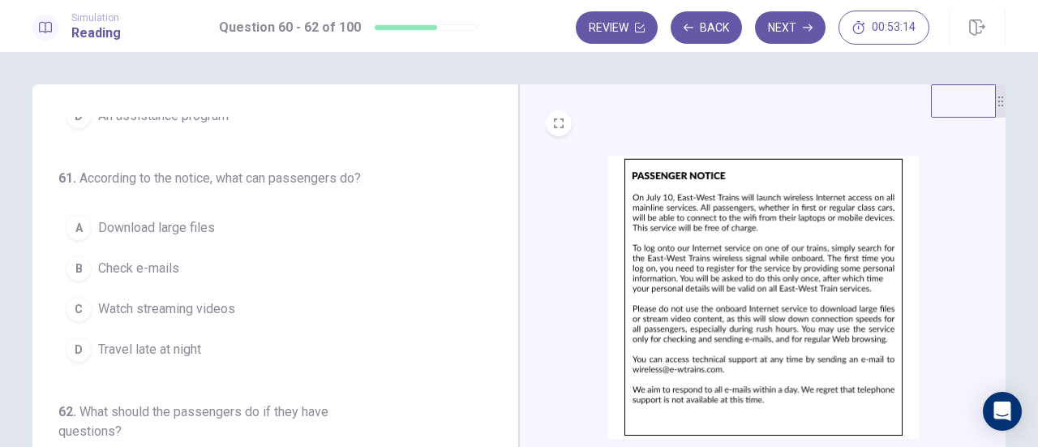
scroll to position [0, 0]
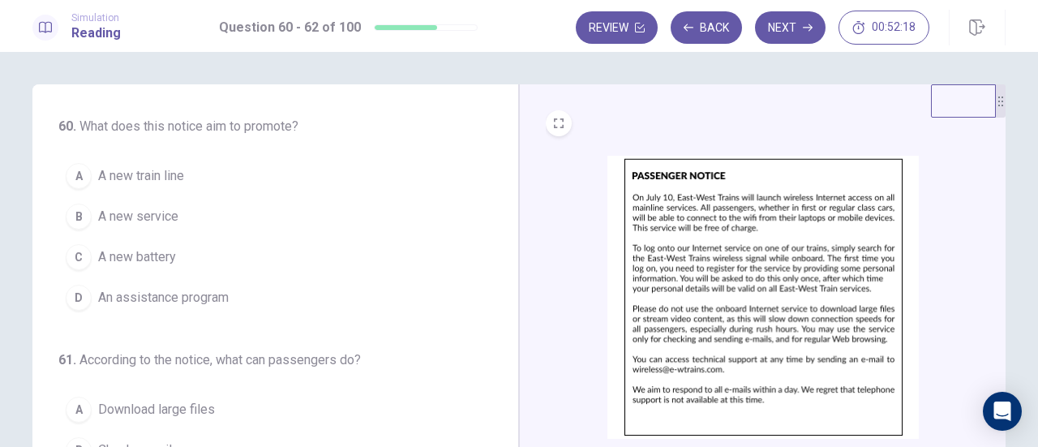
click at [149, 207] on span "A new service" at bounding box center [138, 216] width 80 height 19
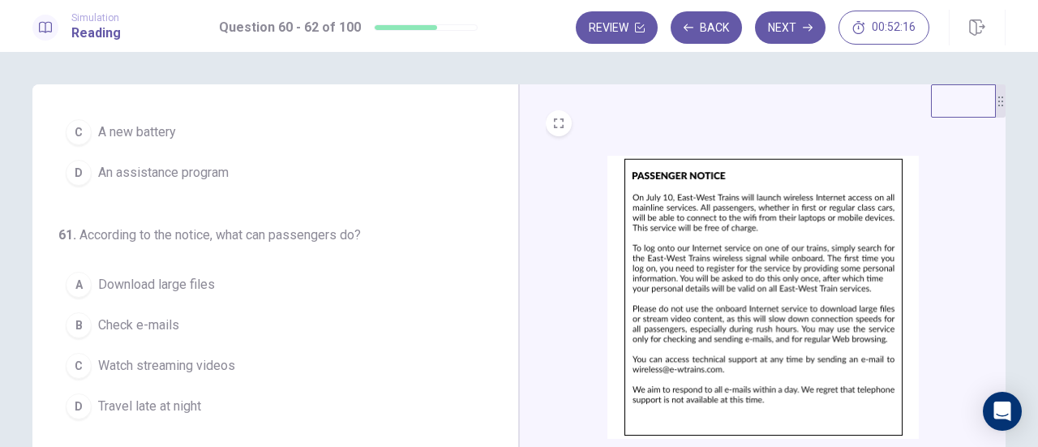
scroll to position [146, 0]
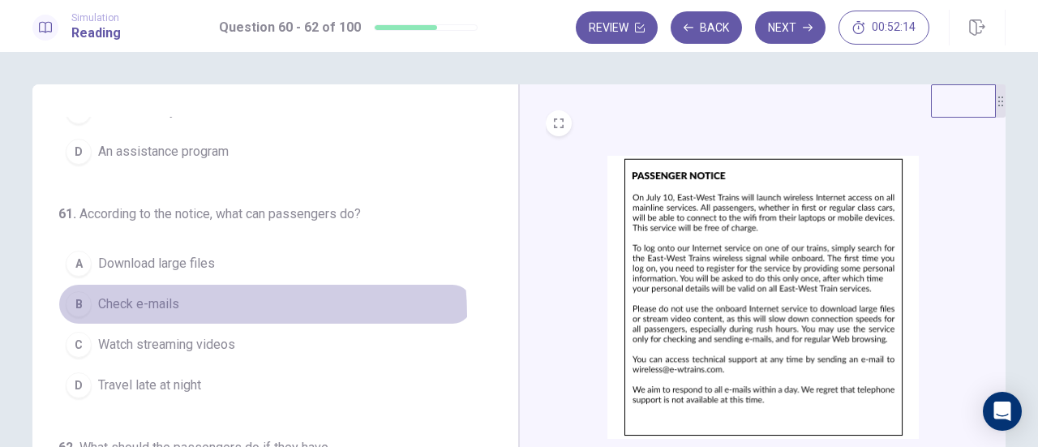
click at [169, 312] on button "B Check e-mails" at bounding box center [265, 304] width 414 height 41
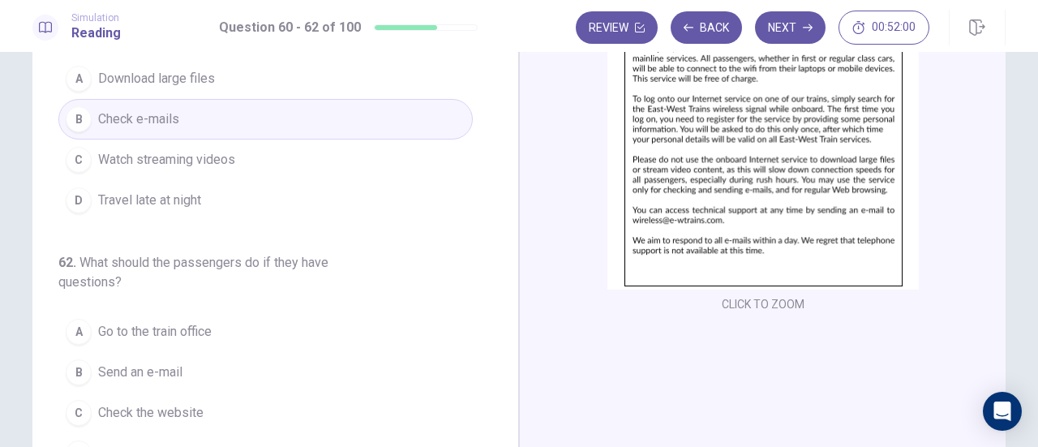
scroll to position [165, 0]
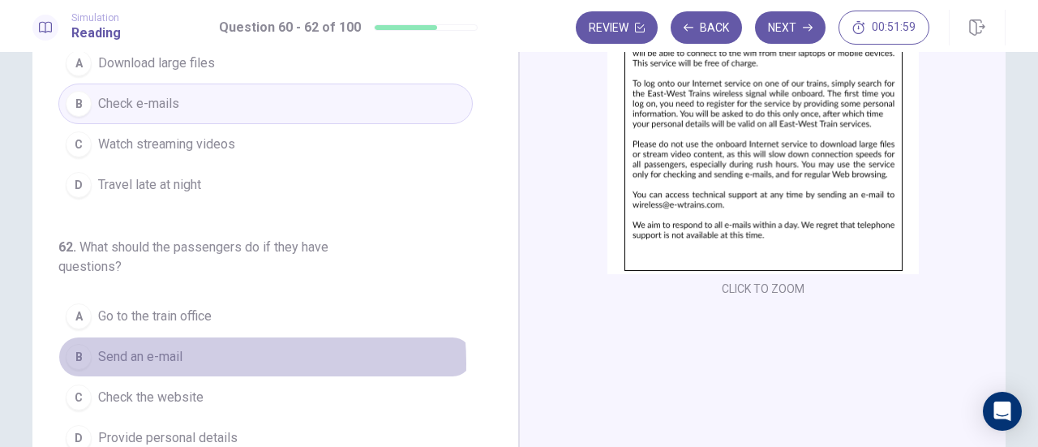
click at [165, 357] on span "Send an e-mail" at bounding box center [140, 356] width 84 height 19
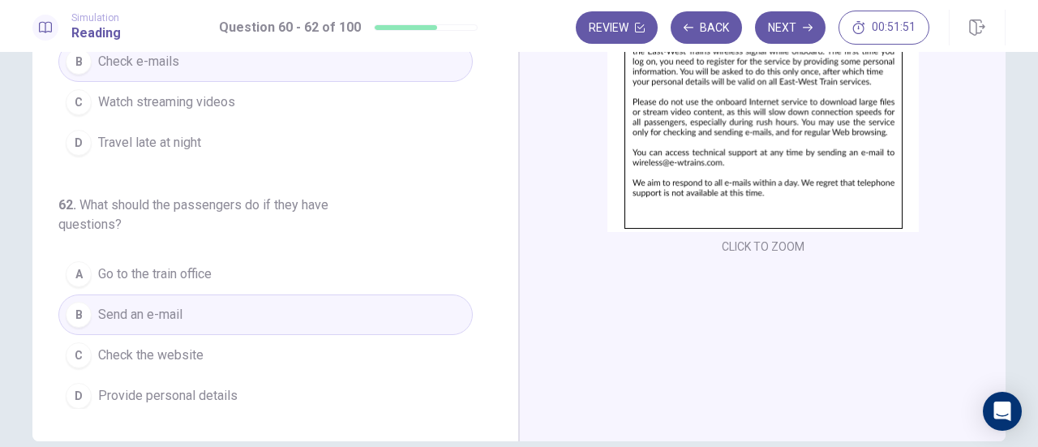
scroll to position [234, 0]
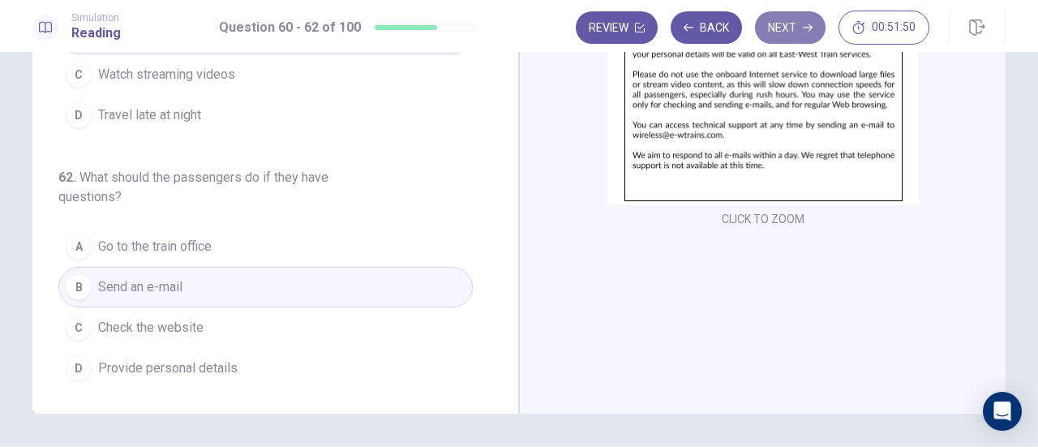
click at [794, 15] on button "Next" at bounding box center [790, 27] width 71 height 32
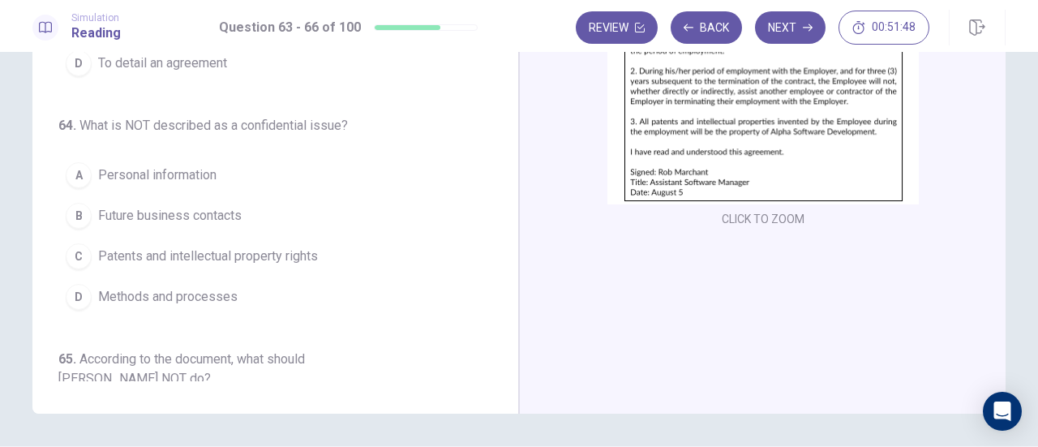
scroll to position [0, 0]
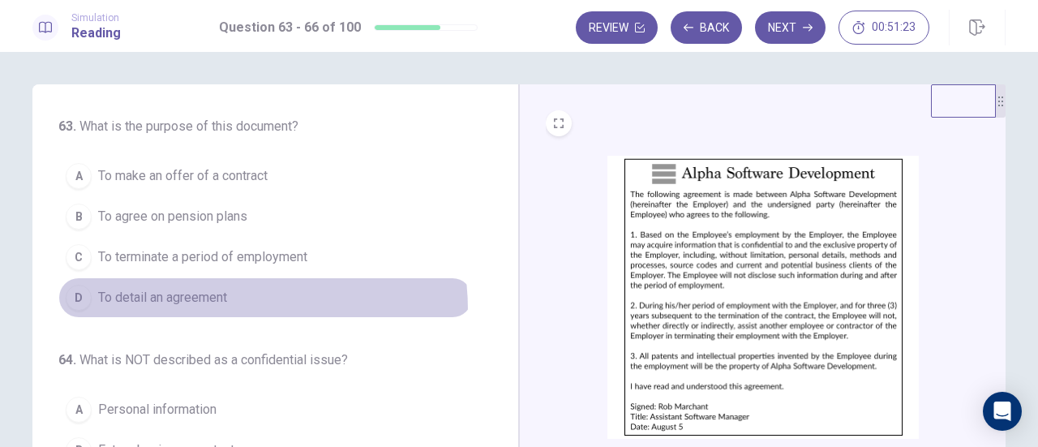
click at [198, 309] on button "D To detail an agreement" at bounding box center [265, 297] width 414 height 41
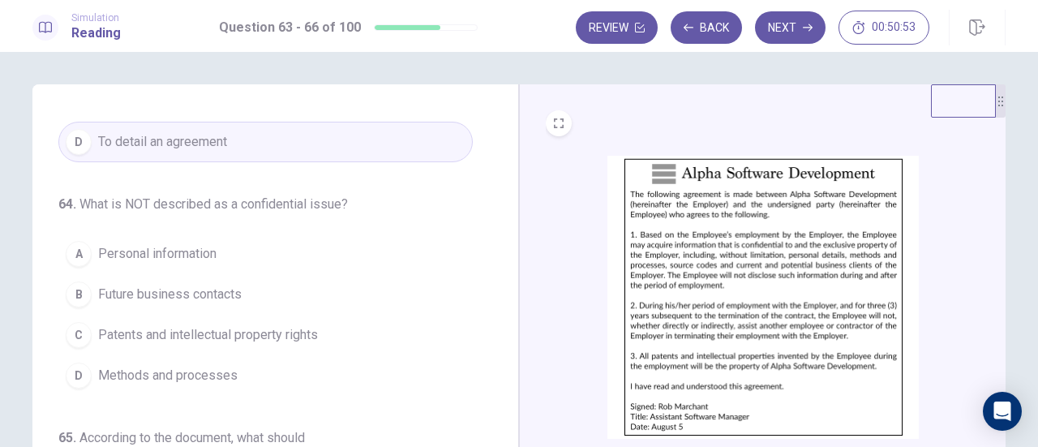
scroll to position [156, 0]
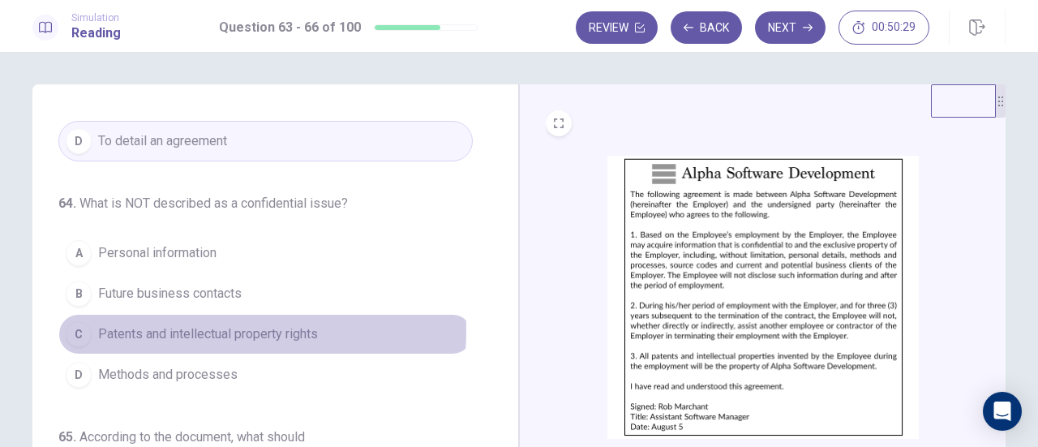
click at [198, 327] on span "Patents and intellectual property rights" at bounding box center [208, 333] width 220 height 19
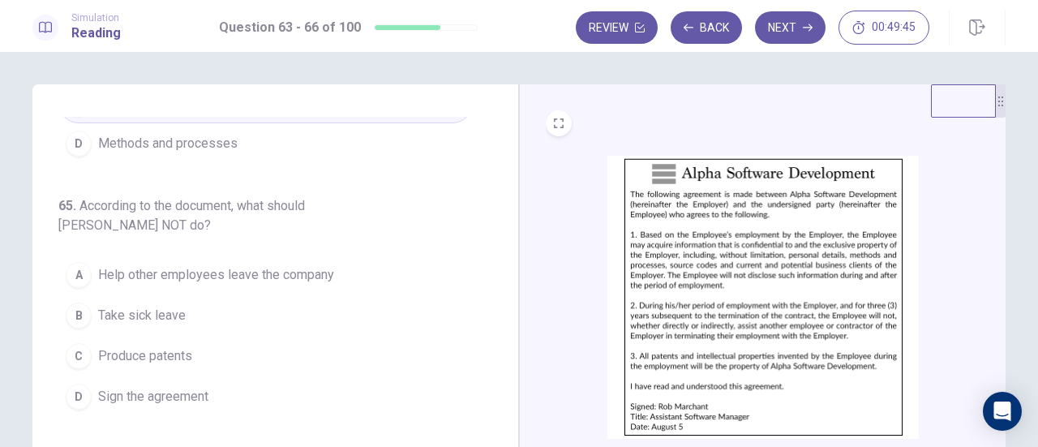
scroll to position [433, 0]
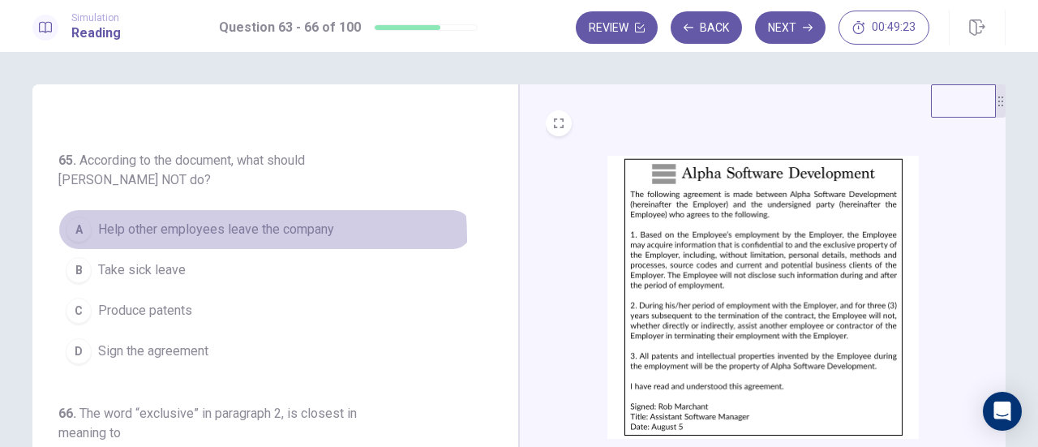
click at [162, 234] on span "Help other employees leave the company" at bounding box center [216, 229] width 236 height 19
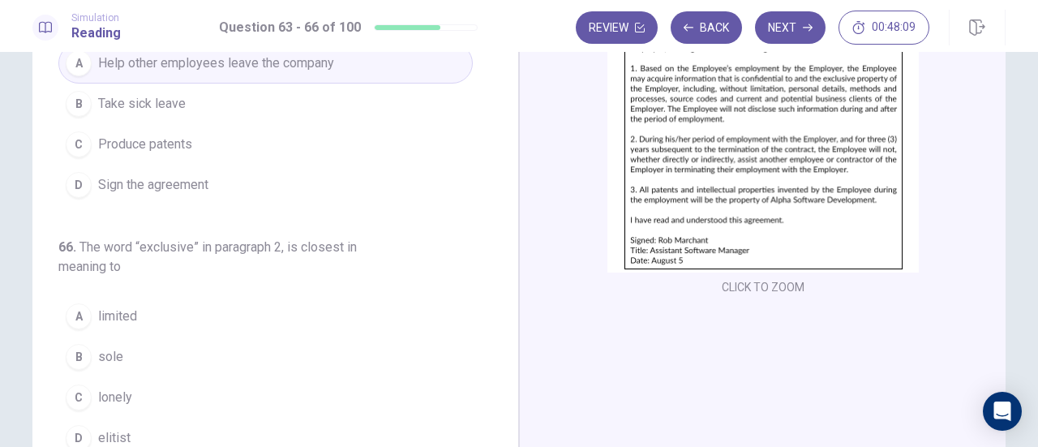
scroll to position [165, 0]
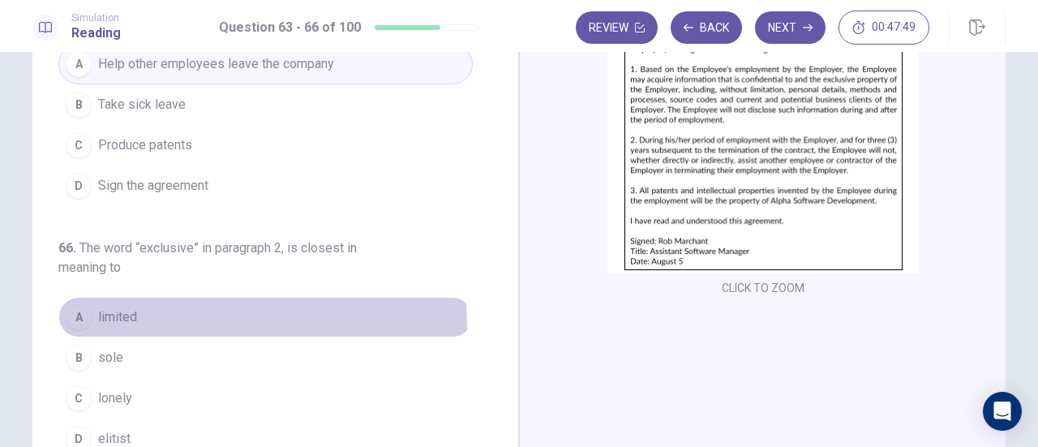
click at [100, 322] on button "A limited" at bounding box center [265, 317] width 414 height 41
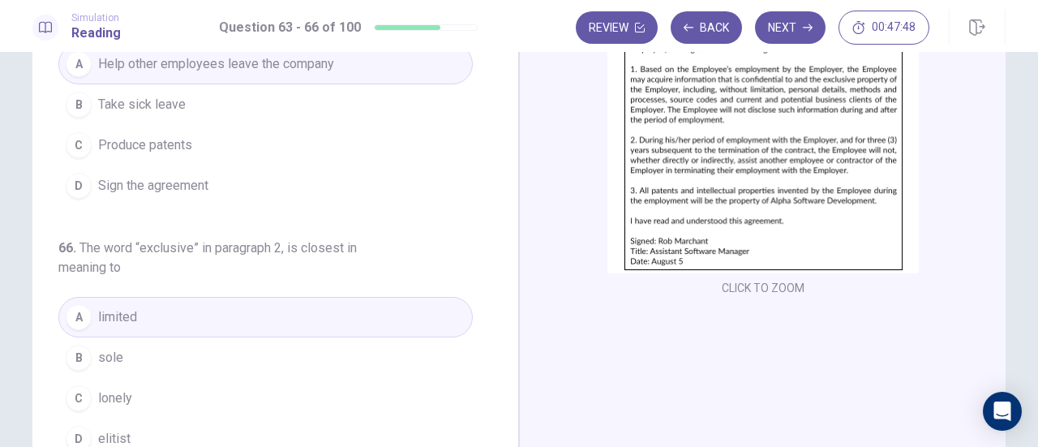
scroll to position [285, 0]
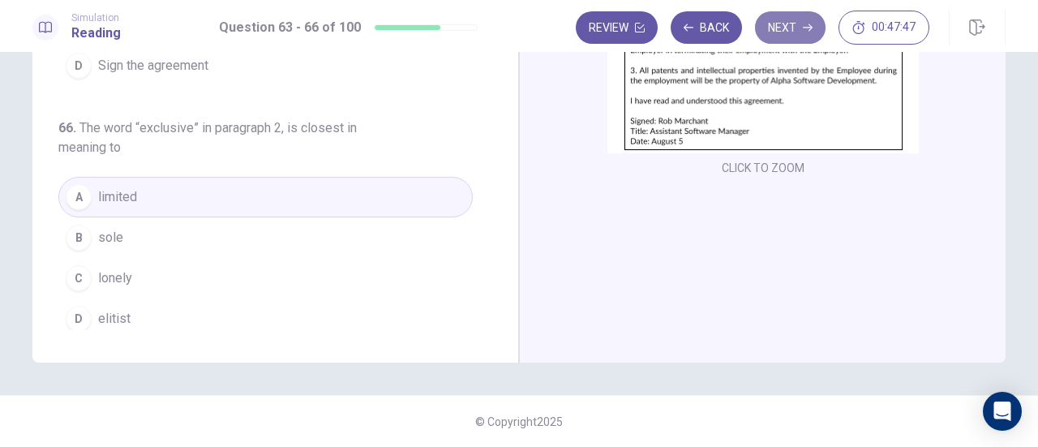
click at [797, 28] on button "Next" at bounding box center [790, 27] width 71 height 32
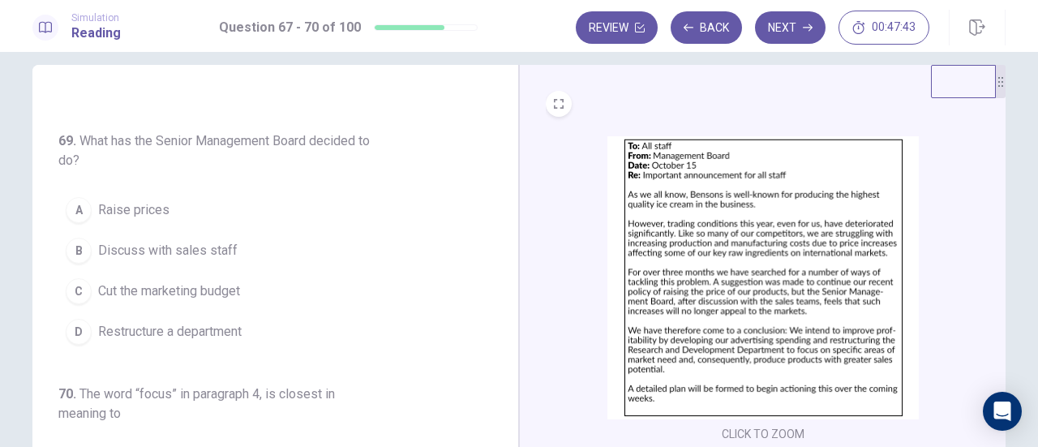
scroll to position [35, 0]
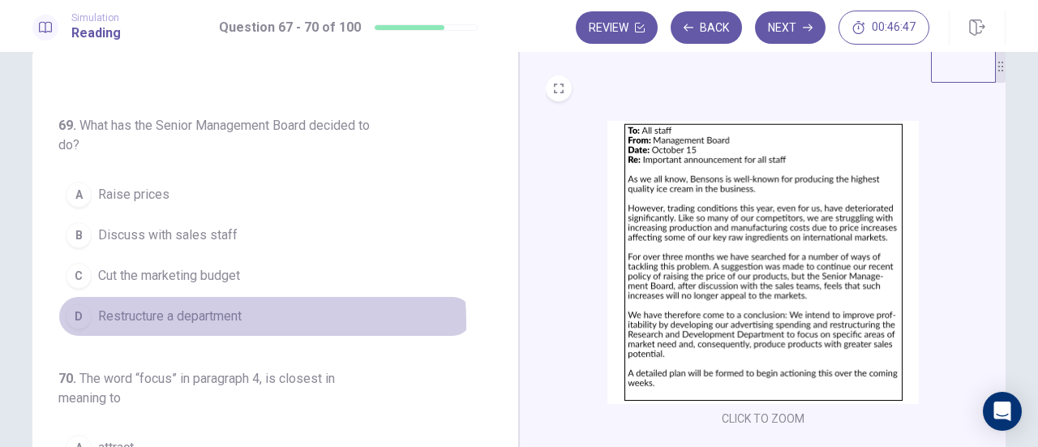
click at [183, 315] on span "Restructure a department" at bounding box center [169, 315] width 143 height 19
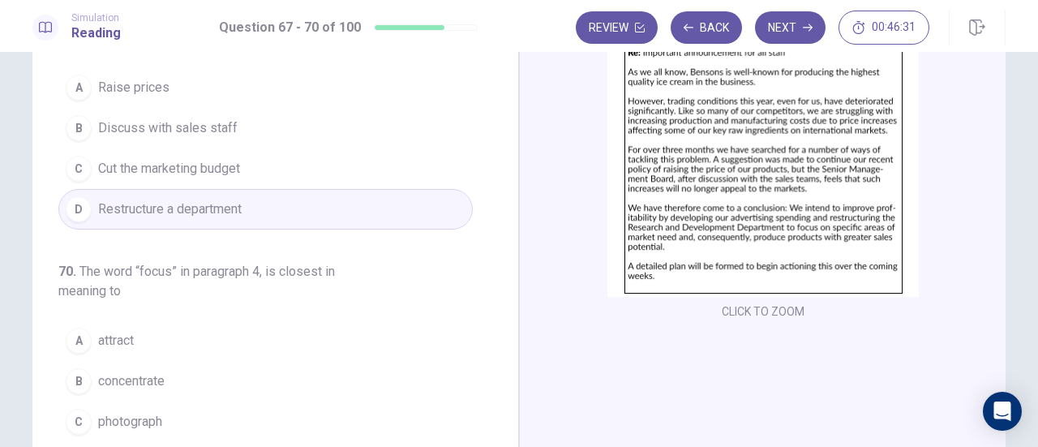
scroll to position [166, 0]
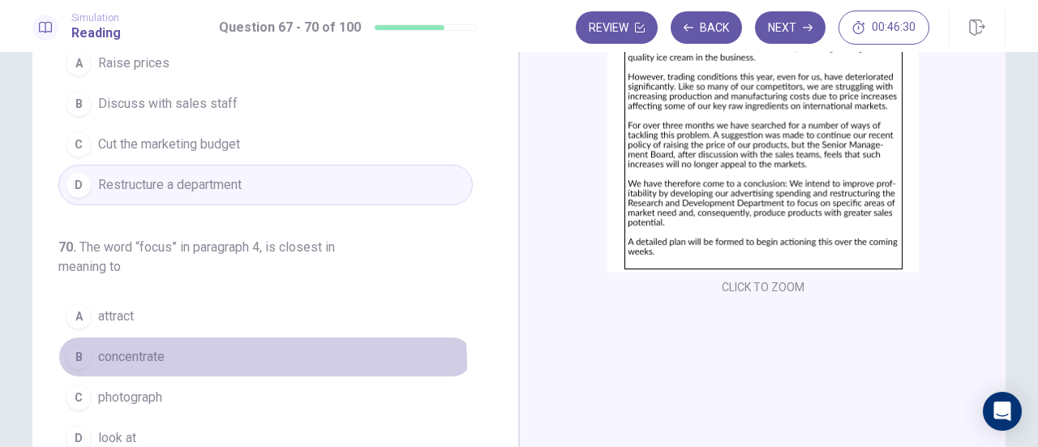
click at [116, 359] on button "B concentrate" at bounding box center [265, 356] width 414 height 41
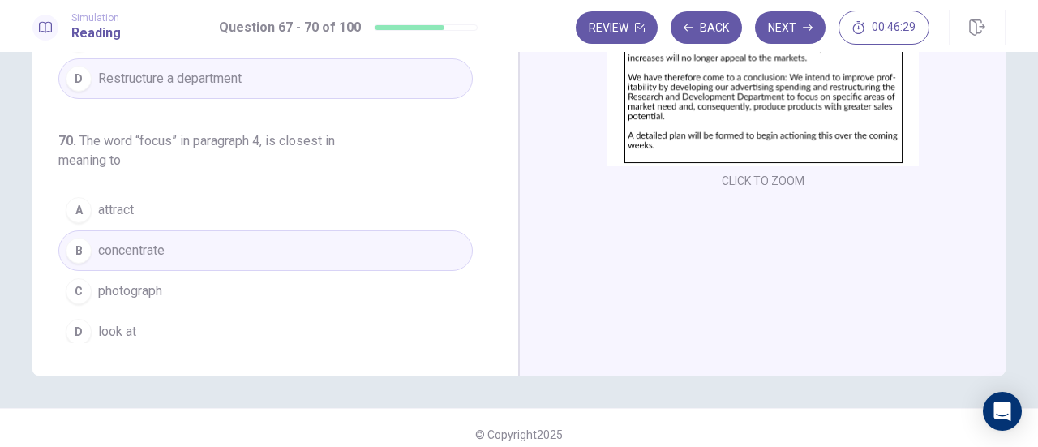
scroll to position [285, 0]
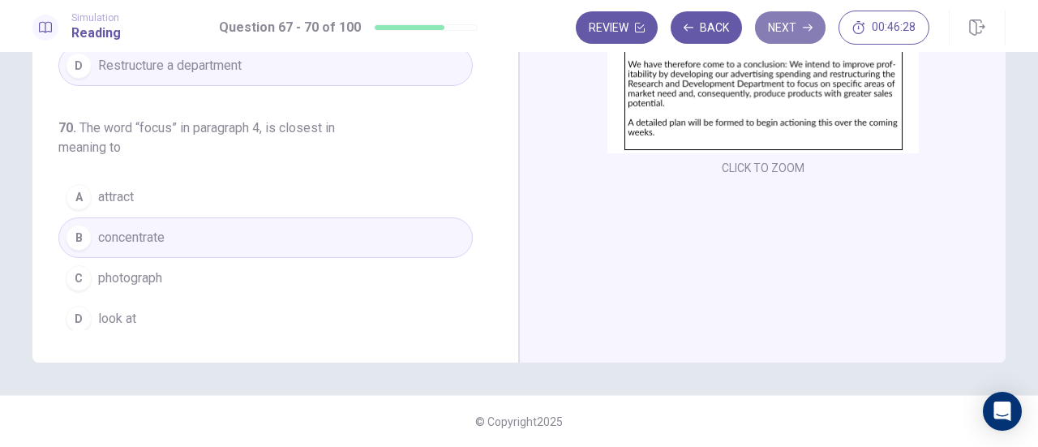
click at [765, 36] on button "Next" at bounding box center [790, 27] width 71 height 32
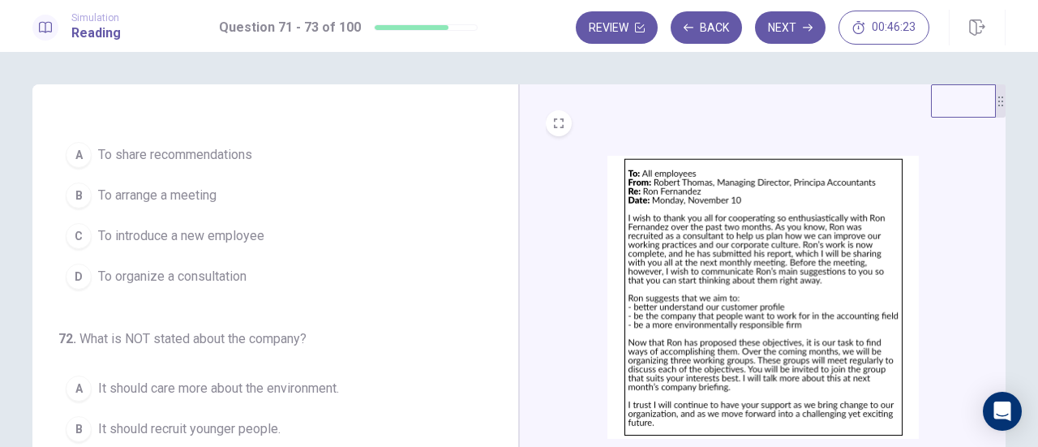
scroll to position [0, 0]
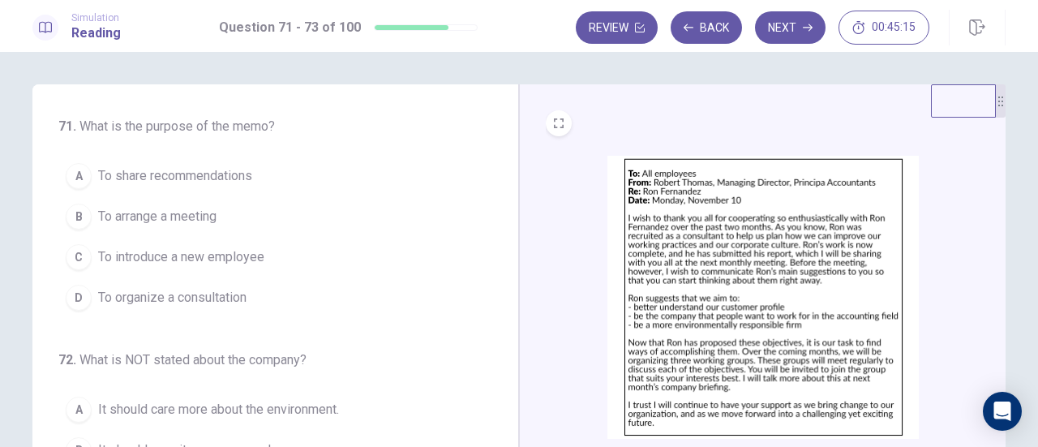
click at [177, 177] on span "To share recommendations" at bounding box center [175, 175] width 154 height 19
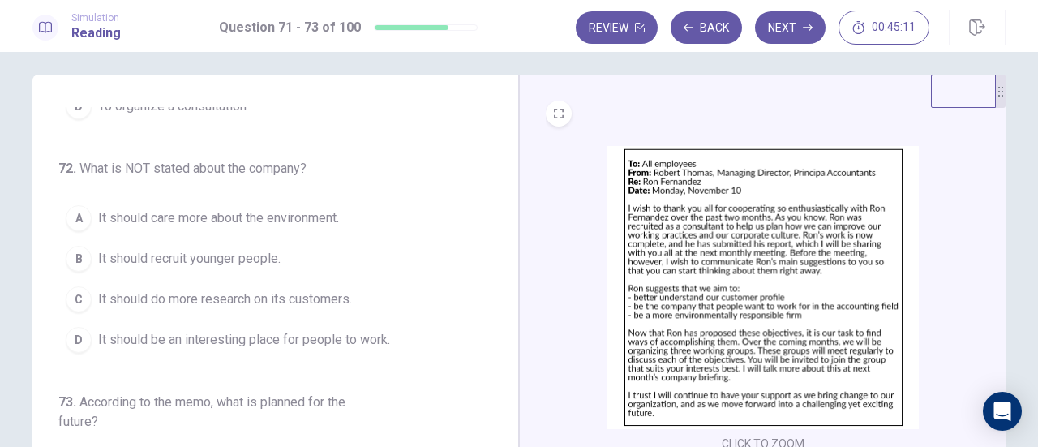
scroll to position [39, 0]
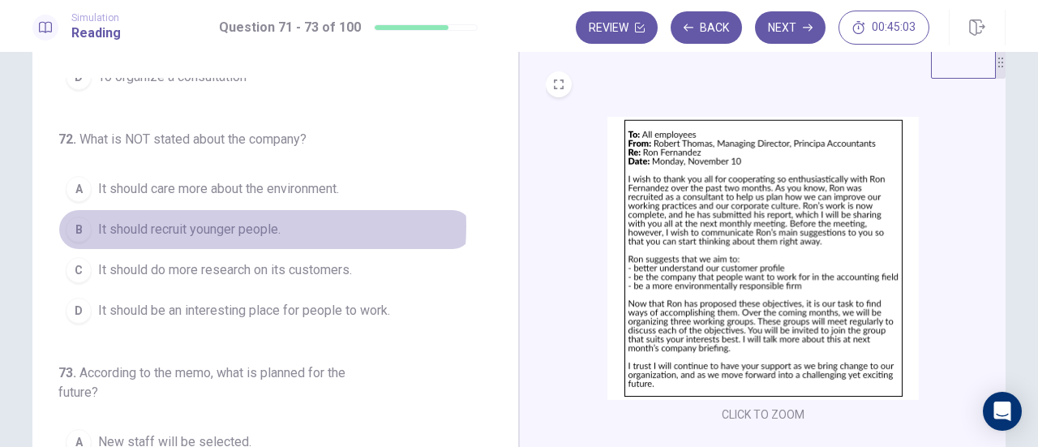
click at [229, 223] on span "It should recruit younger people." at bounding box center [189, 229] width 182 height 19
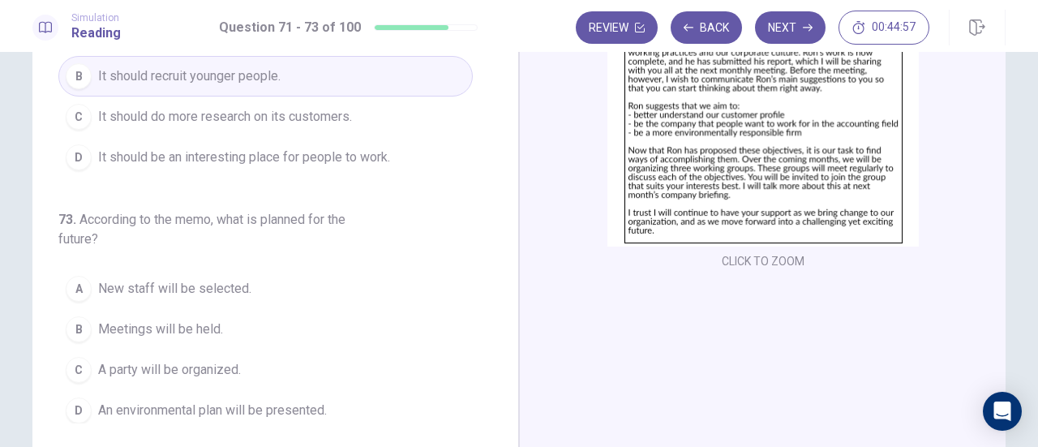
scroll to position [191, 0]
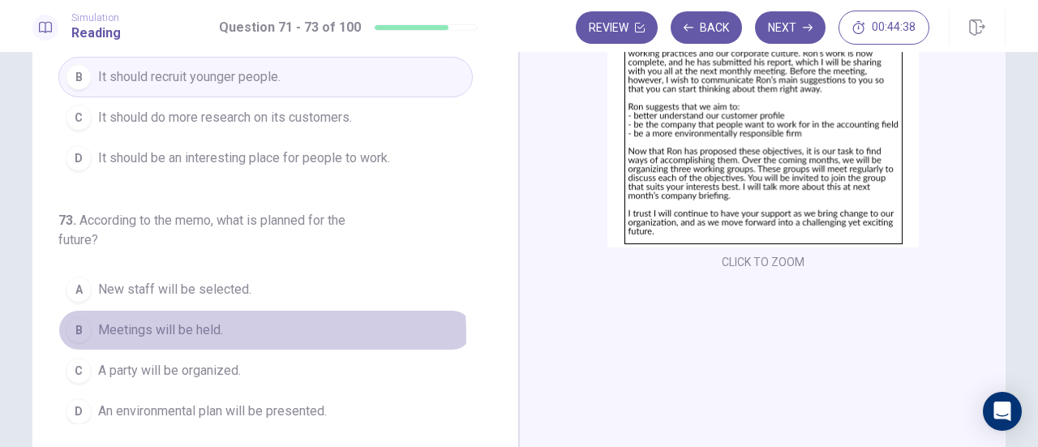
click at [178, 330] on span "Meetings will be held." at bounding box center [160, 329] width 125 height 19
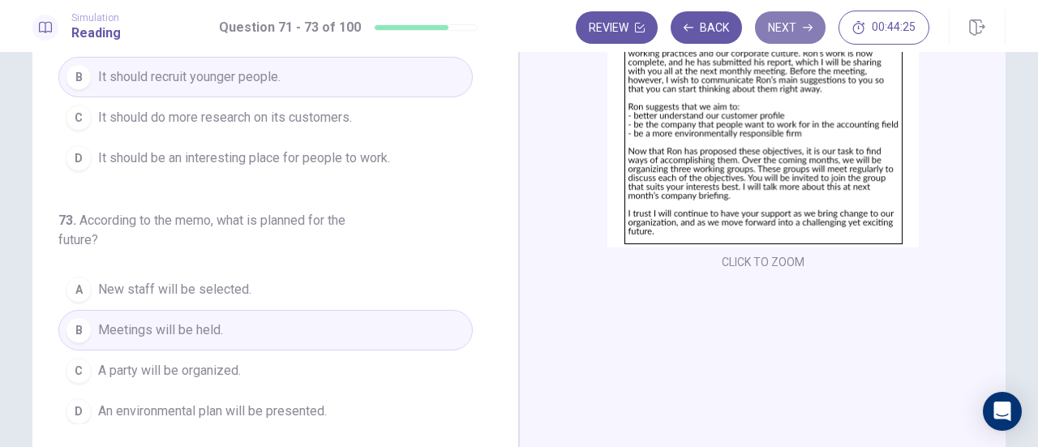
click at [777, 23] on button "Next" at bounding box center [790, 27] width 71 height 32
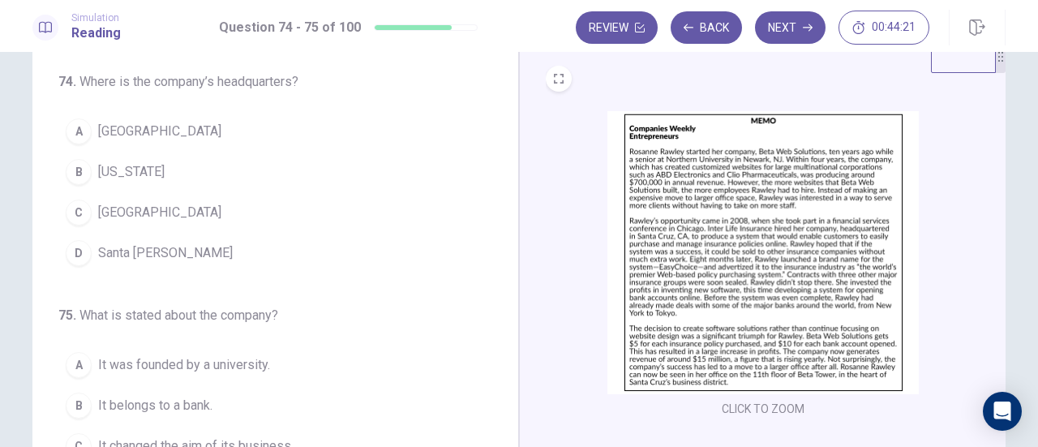
scroll to position [56, 0]
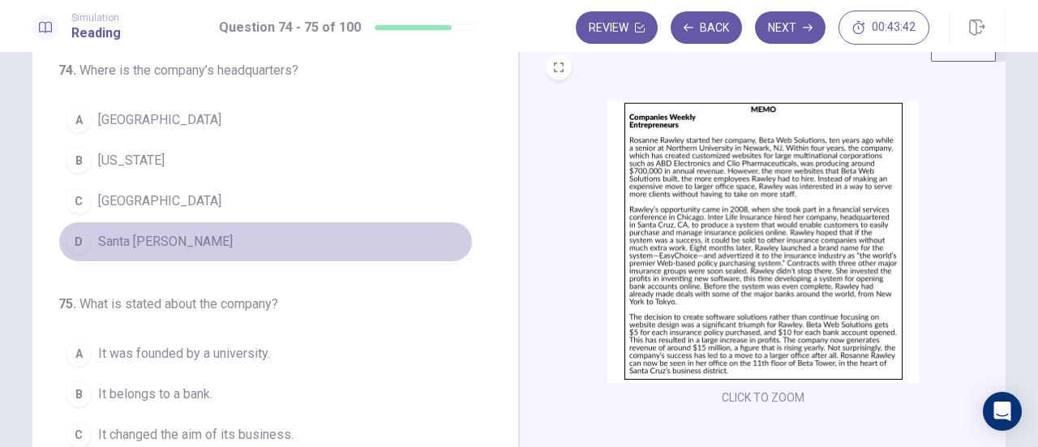
click at [144, 238] on span "Santa [PERSON_NAME]" at bounding box center [165, 241] width 135 height 19
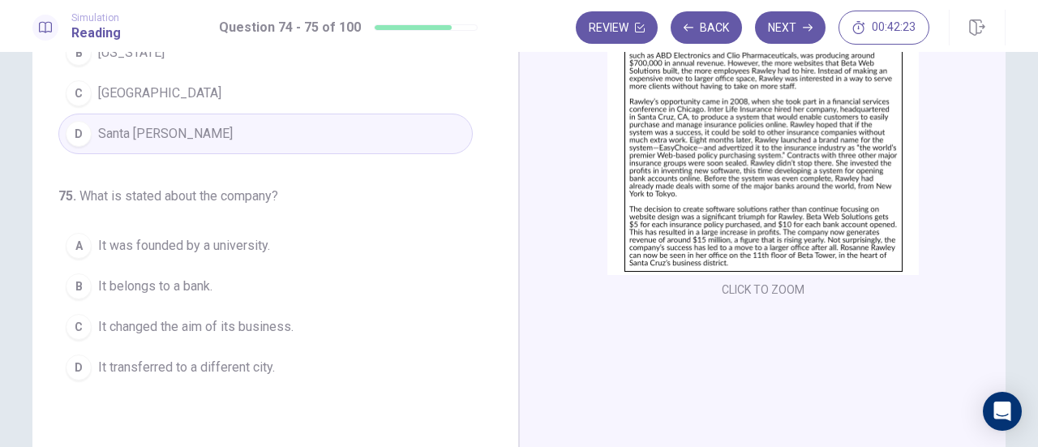
scroll to position [175, 0]
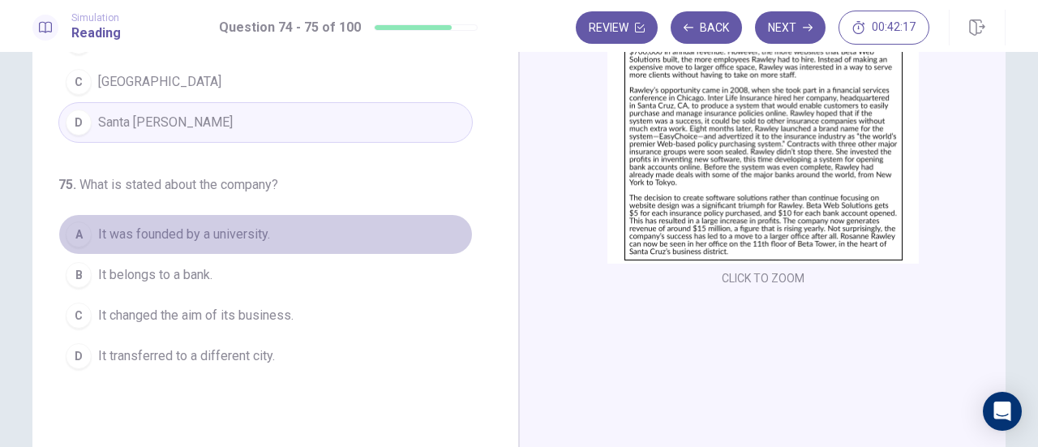
click at [211, 226] on span "It was founded by a university." at bounding box center [184, 234] width 172 height 19
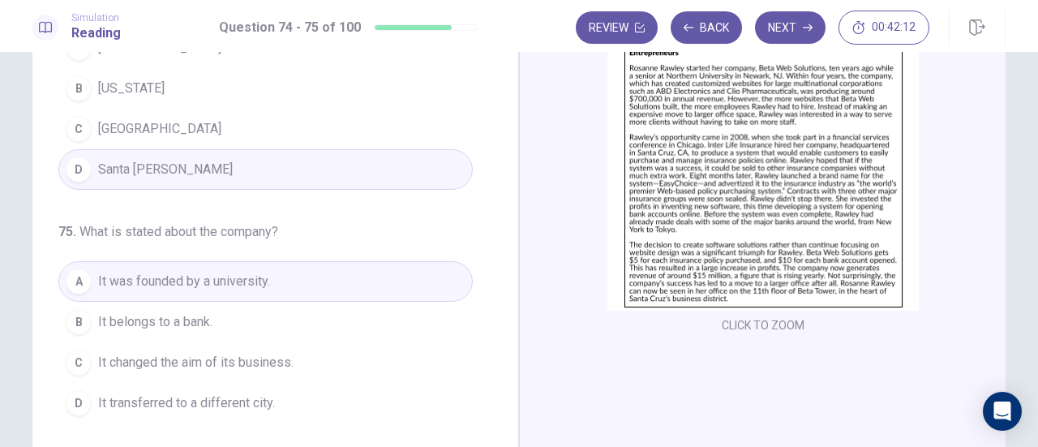
scroll to position [128, 0]
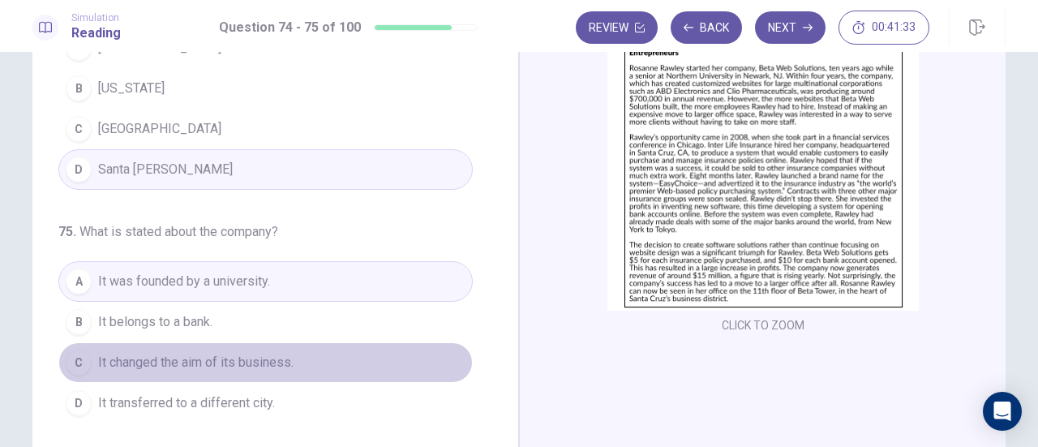
click at [264, 356] on span "It changed the aim of its business." at bounding box center [195, 362] width 195 height 19
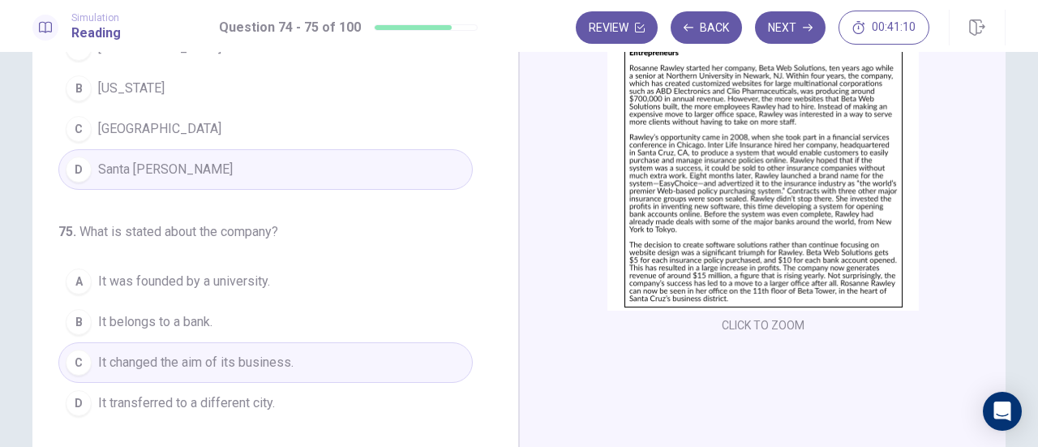
scroll to position [0, 0]
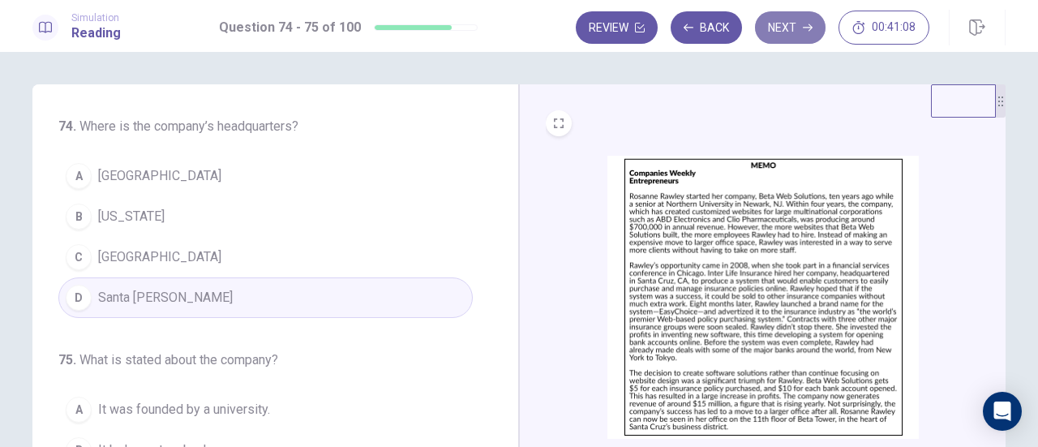
click at [794, 41] on button "Next" at bounding box center [790, 27] width 71 height 32
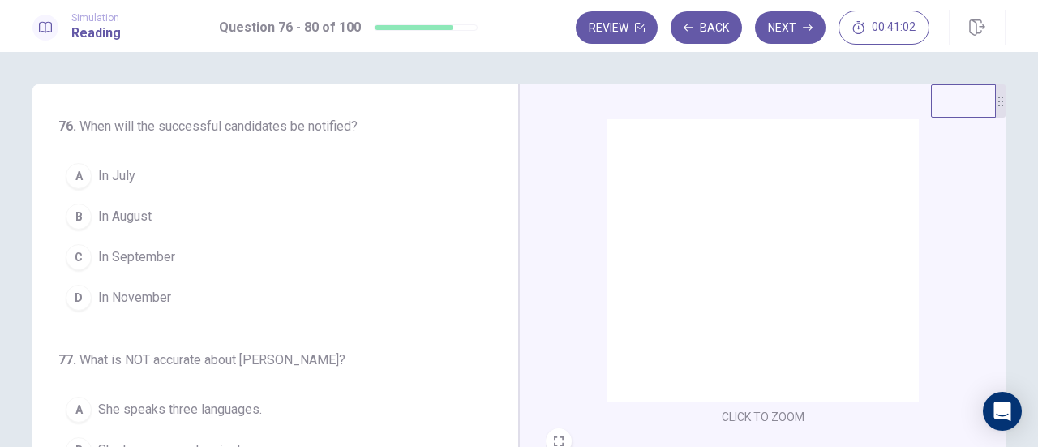
scroll to position [28, 0]
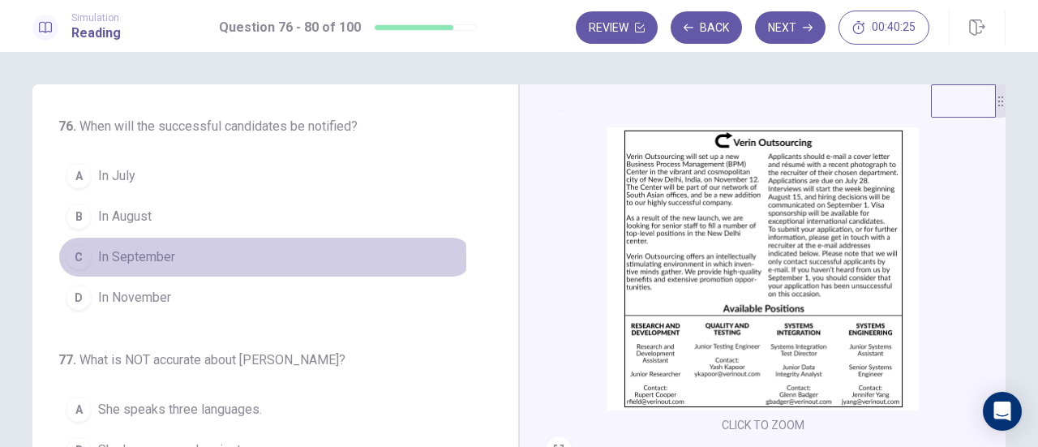
click at [135, 257] on span "In September" at bounding box center [136, 256] width 77 height 19
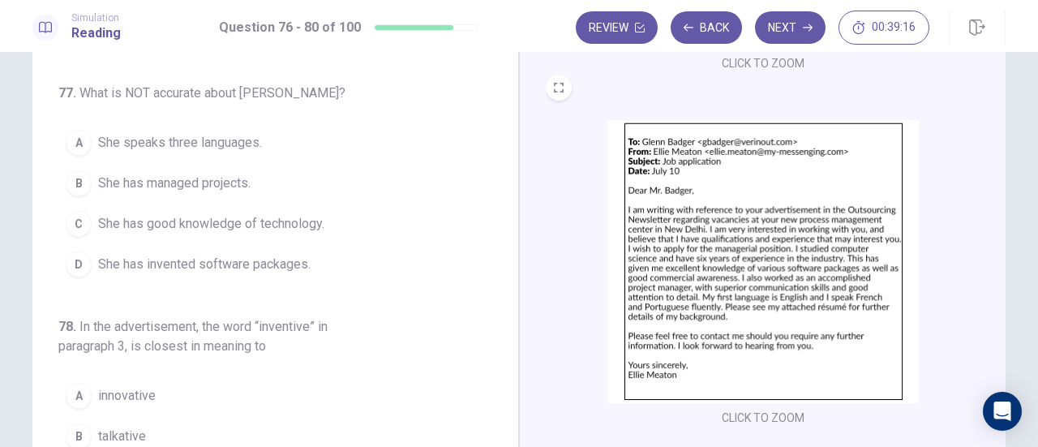
scroll to position [119, 0]
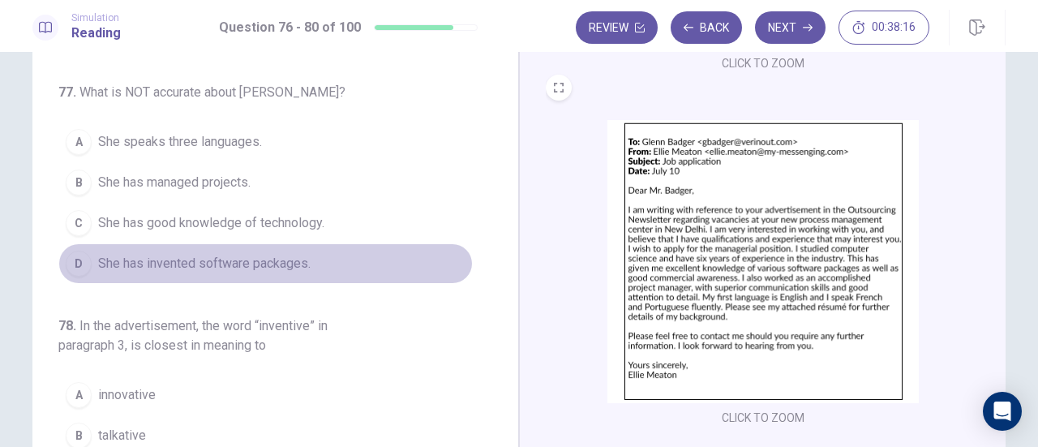
click at [268, 254] on span "She has invented software packages." at bounding box center [204, 263] width 212 height 19
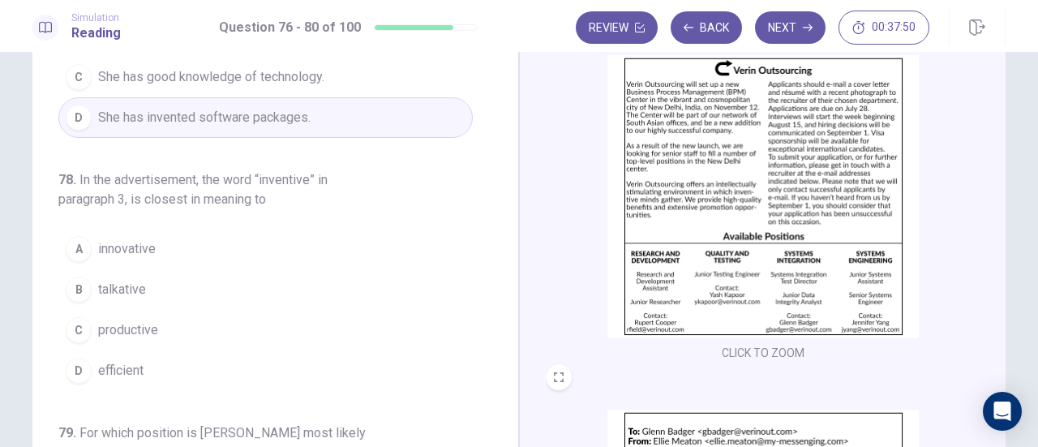
scroll to position [91, 0]
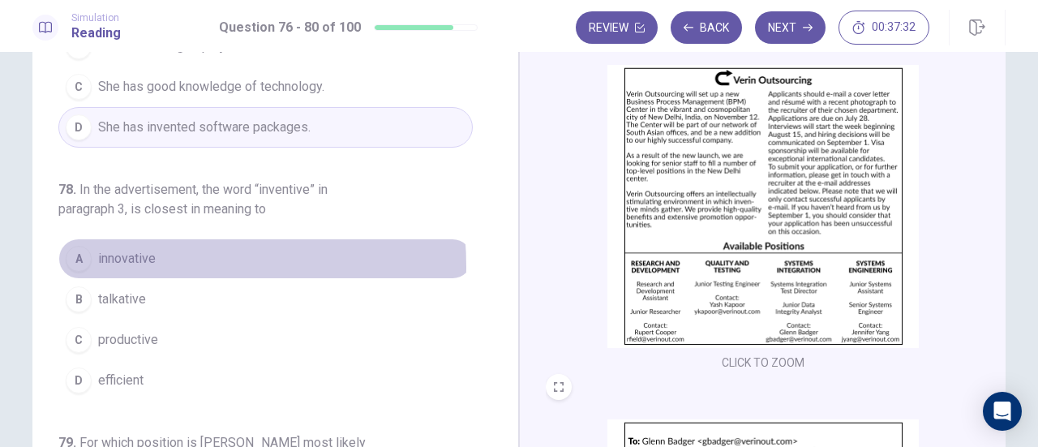
click at [113, 262] on span "innovative" at bounding box center [127, 258] width 58 height 19
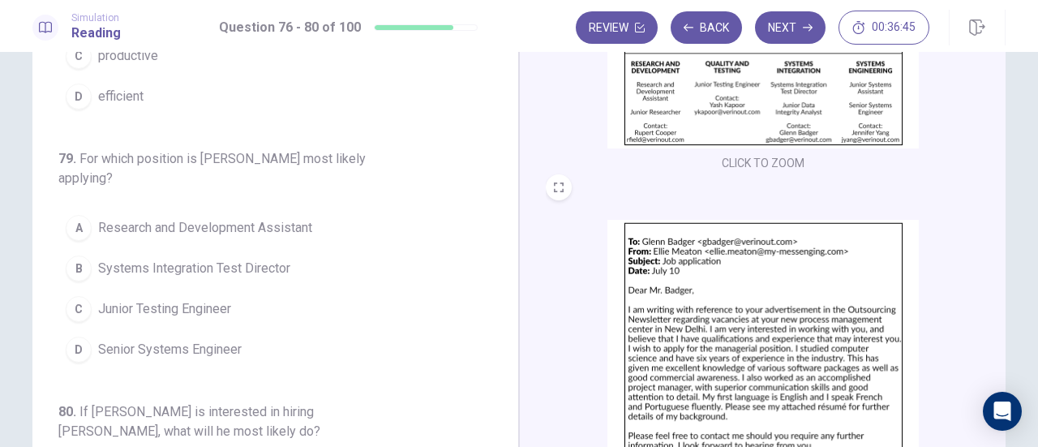
scroll to position [201, 0]
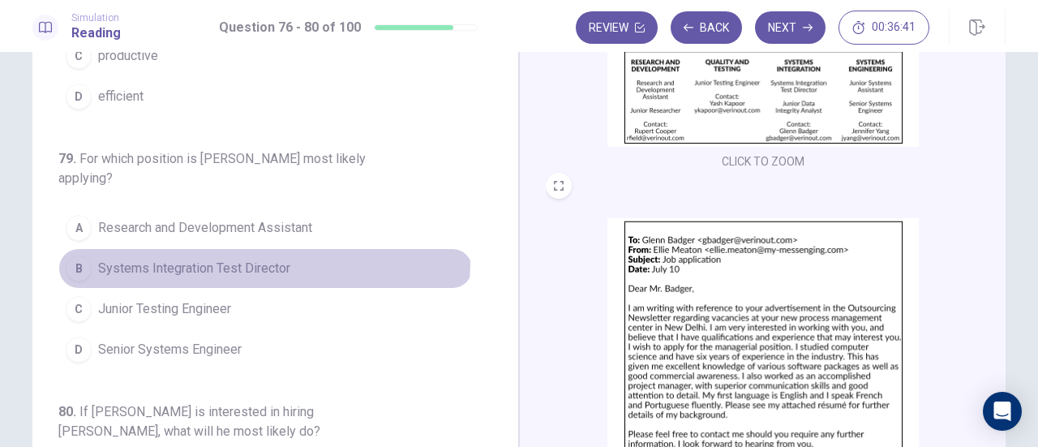
click at [259, 259] on span "Systems Integration Test Director" at bounding box center [194, 268] width 192 height 19
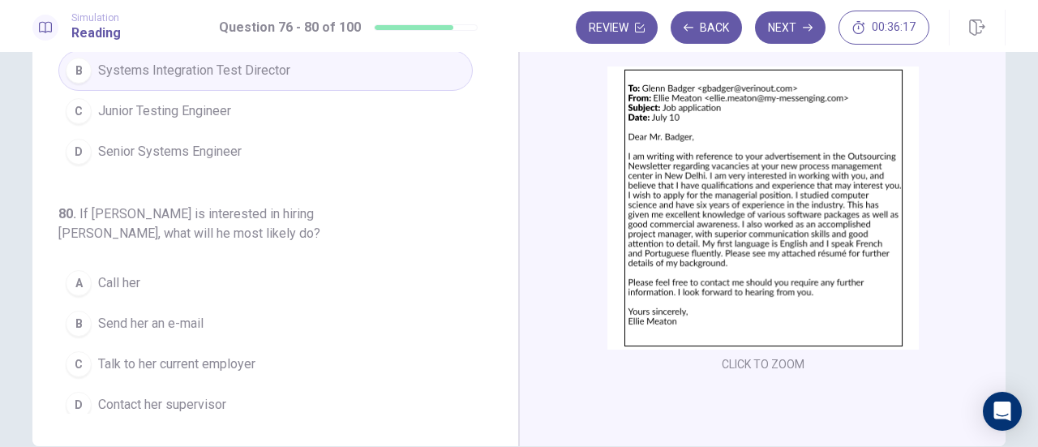
scroll to position [216, 0]
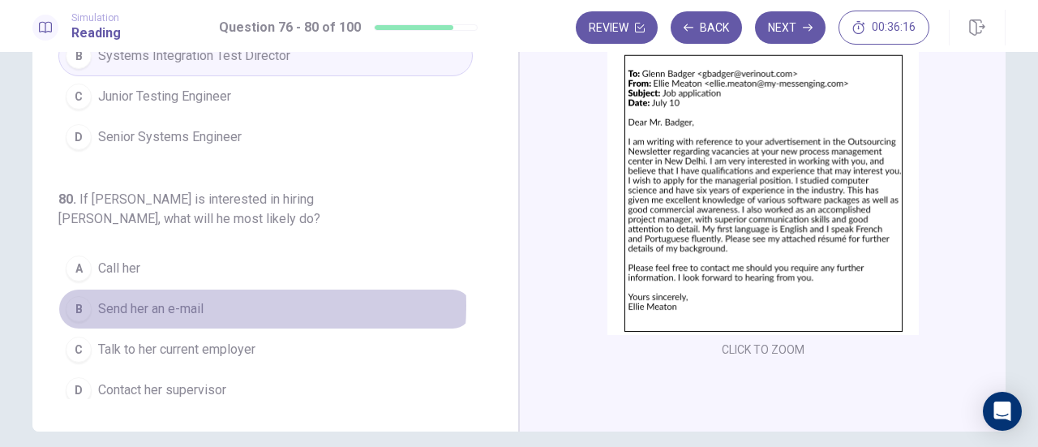
click at [208, 296] on button "B Send her an e-mail" at bounding box center [265, 309] width 414 height 41
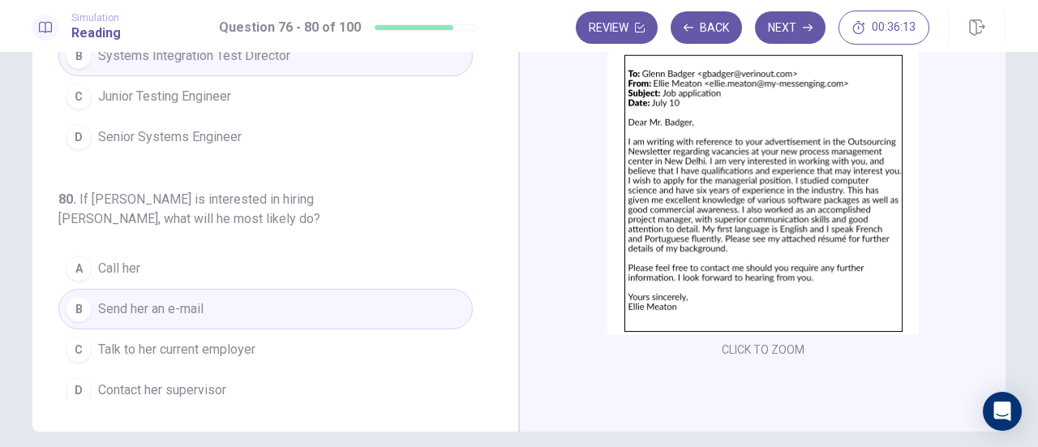
click at [780, 45] on div "Review Back Next 00:36:13" at bounding box center [791, 28] width 430 height 36
click at [780, 37] on button "Next" at bounding box center [790, 27] width 71 height 32
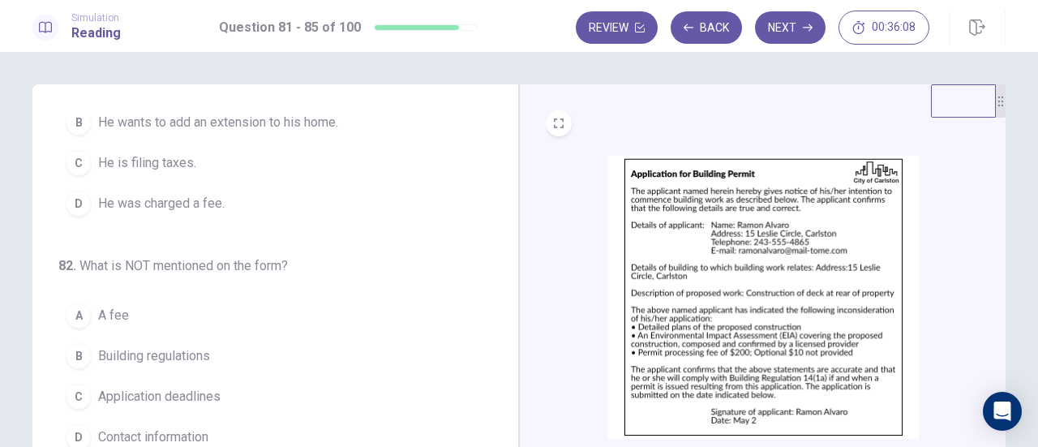
scroll to position [0, 0]
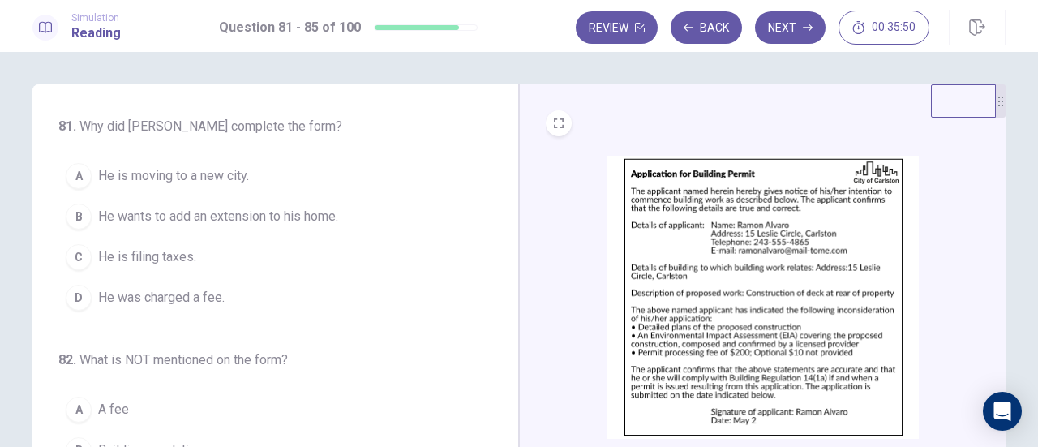
click at [586, 215] on div "CLICK TO ZOOM" at bounding box center [763, 310] width 434 height 309
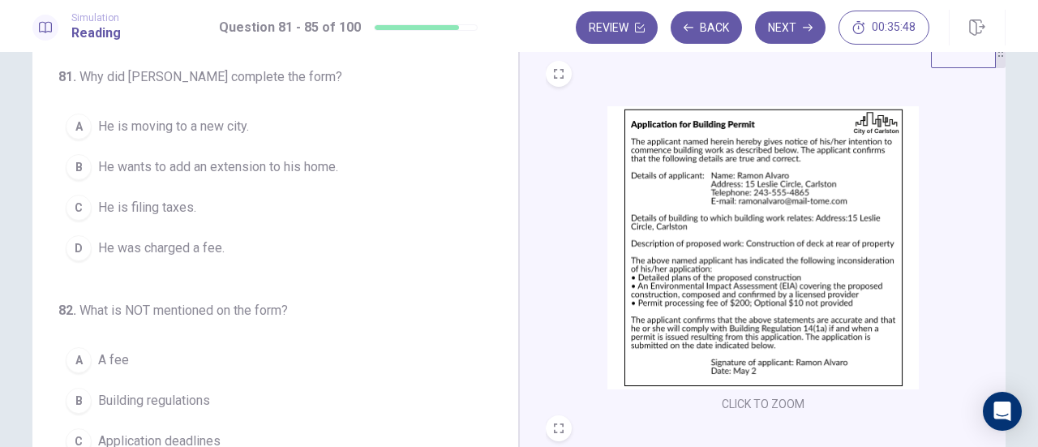
scroll to position [50, 0]
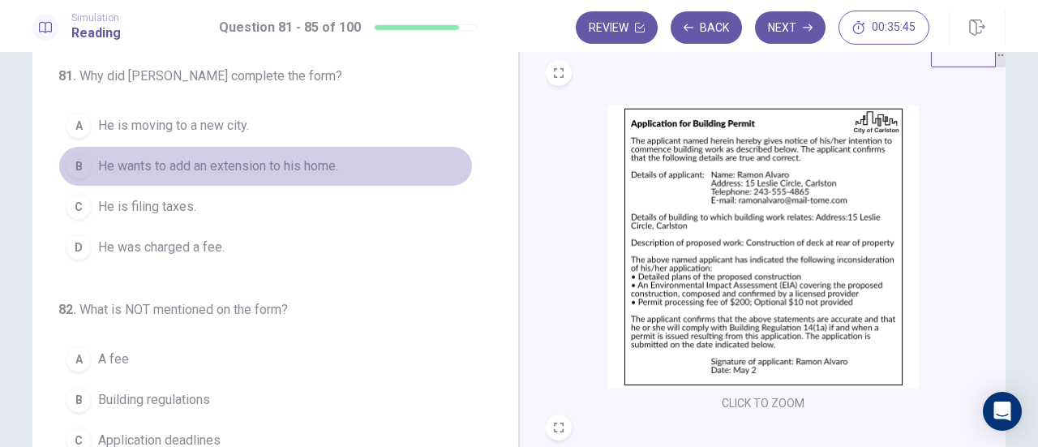
click at [302, 165] on span "He wants to add an extension to his home." at bounding box center [218, 165] width 240 height 19
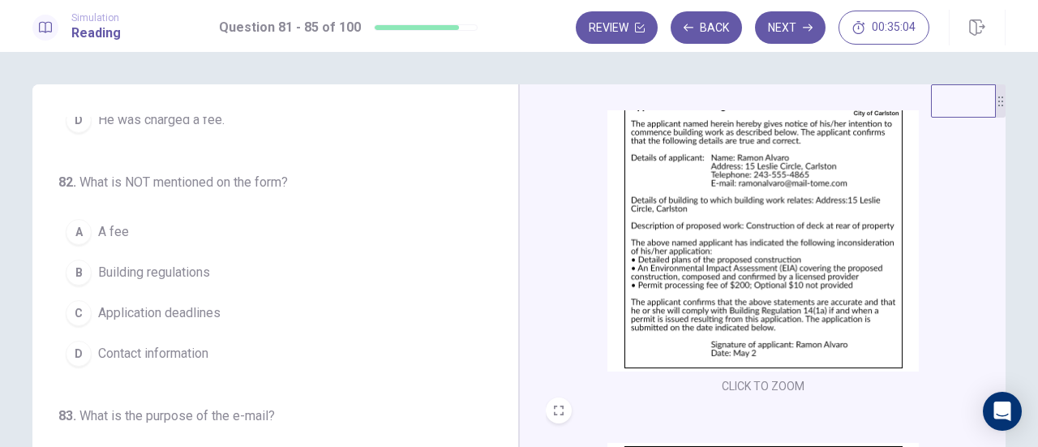
scroll to position [203, 0]
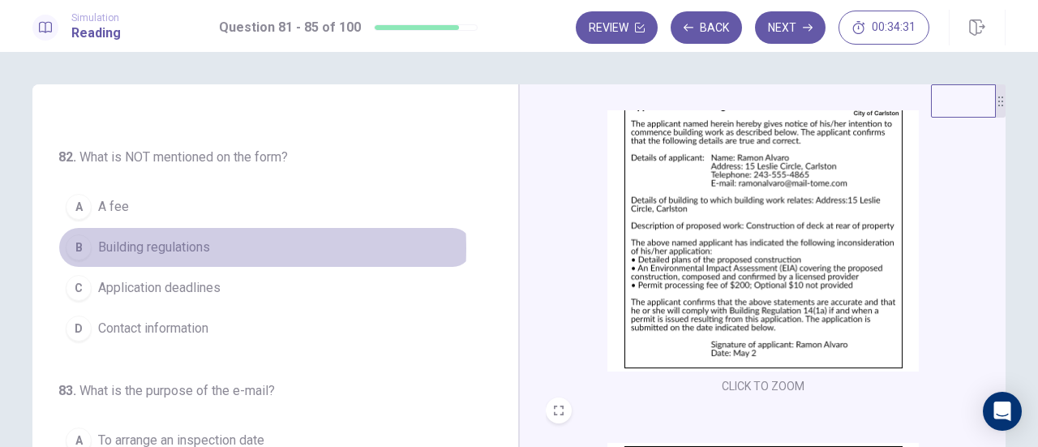
click at [155, 245] on span "Building regulations" at bounding box center [154, 247] width 112 height 19
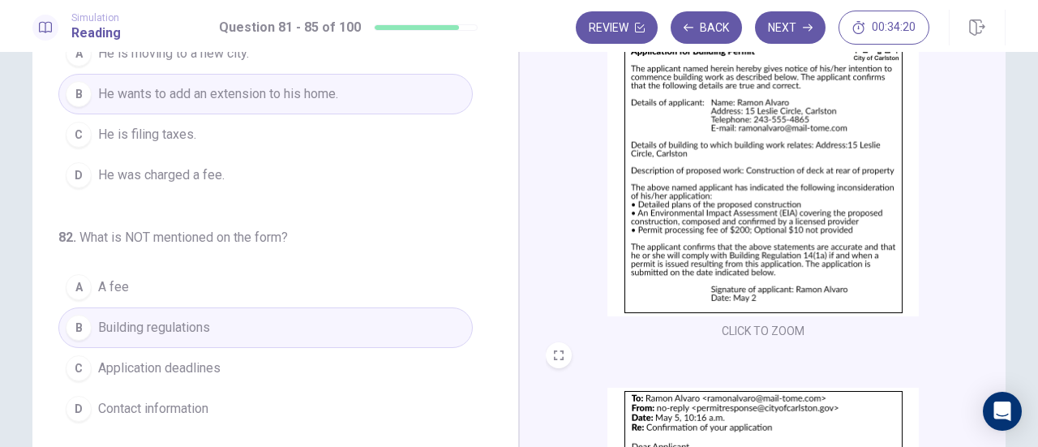
scroll to position [122, 0]
click at [178, 371] on span "Application deadlines" at bounding box center [159, 368] width 122 height 19
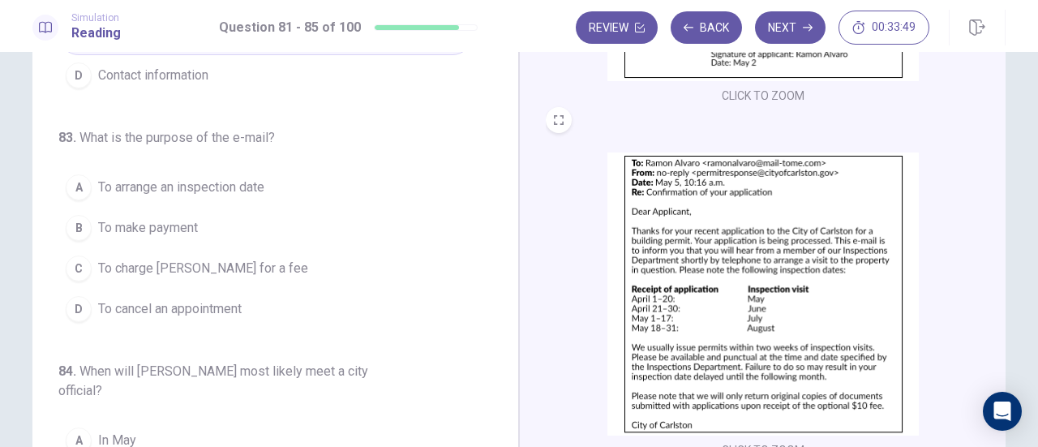
scroll to position [242, 0]
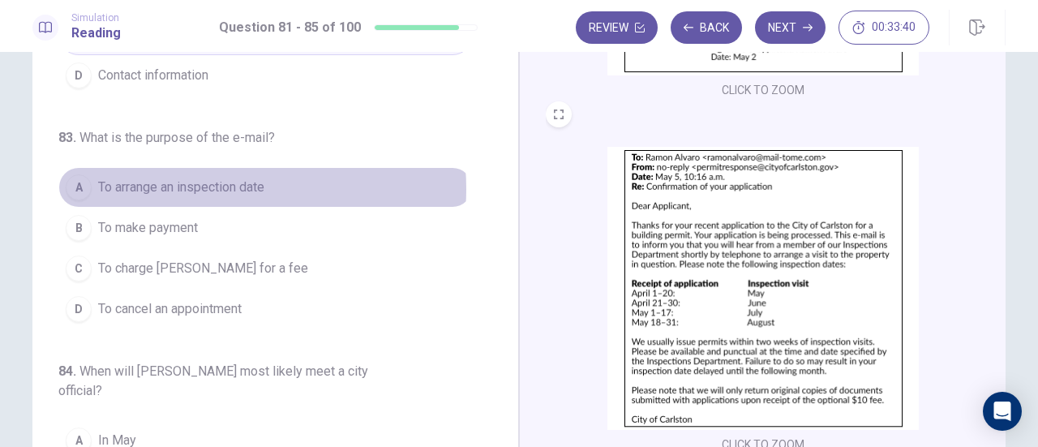
click at [203, 184] on span "To arrange an inspection date" at bounding box center [181, 187] width 166 height 19
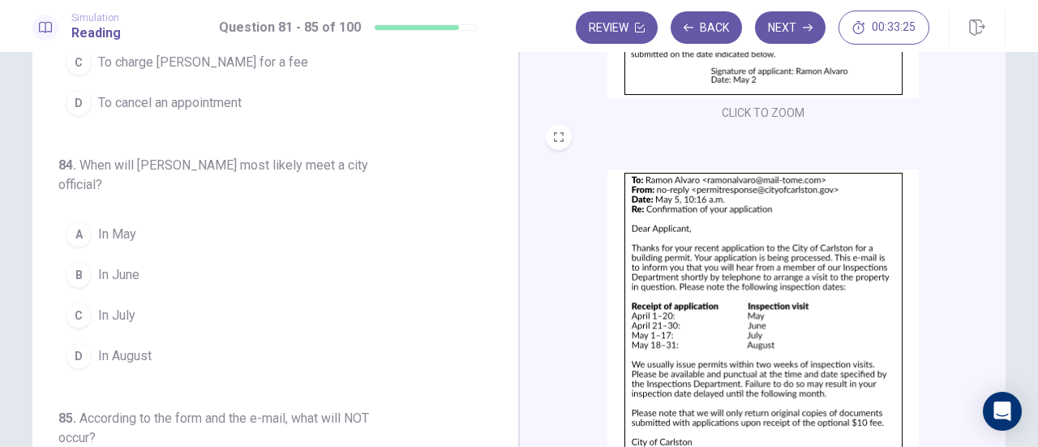
scroll to position [219, 0]
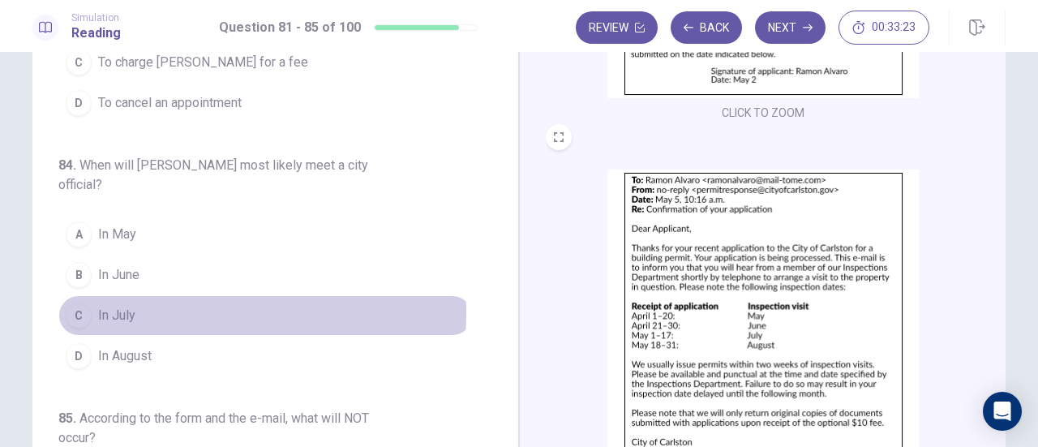
click at [120, 306] on span "In July" at bounding box center [116, 315] width 37 height 19
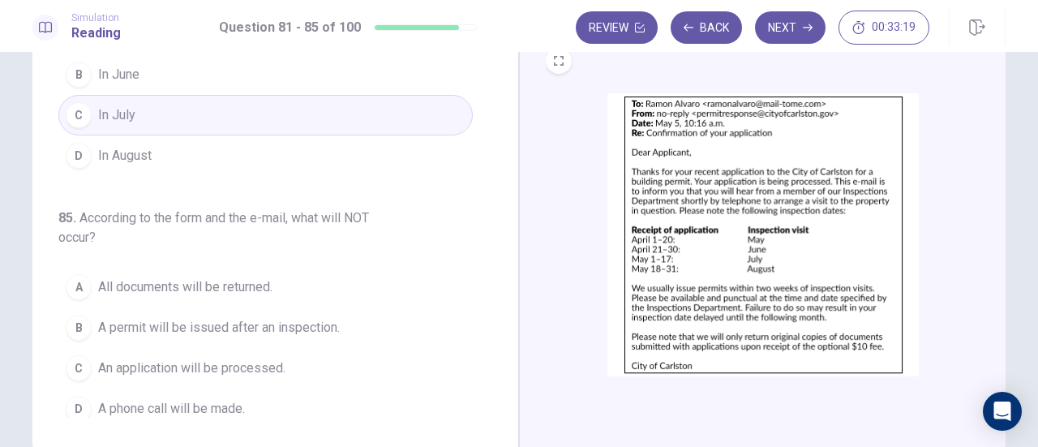
scroll to position [199, 0]
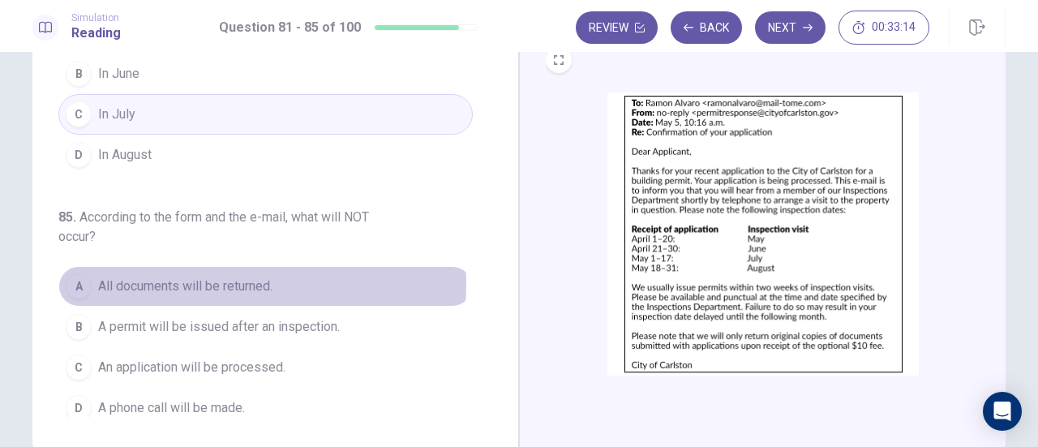
click at [214, 276] on span "All documents will be returned." at bounding box center [185, 285] width 174 height 19
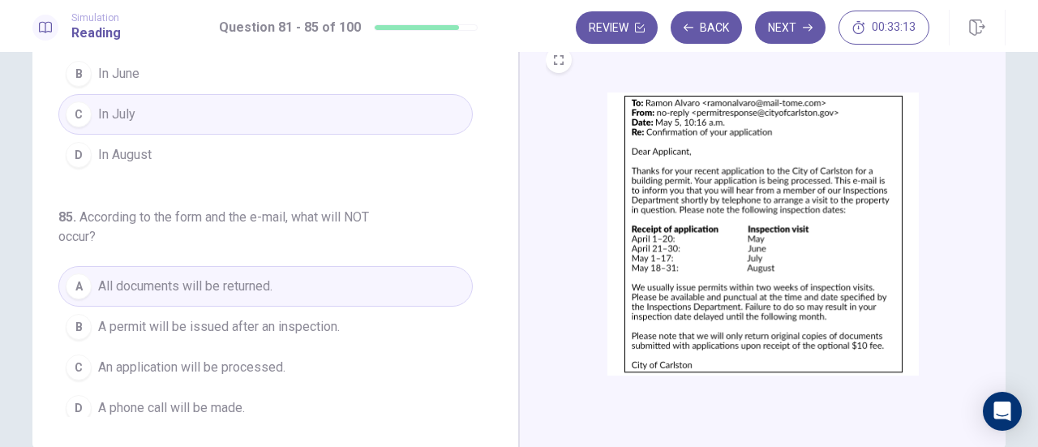
scroll to position [285, 0]
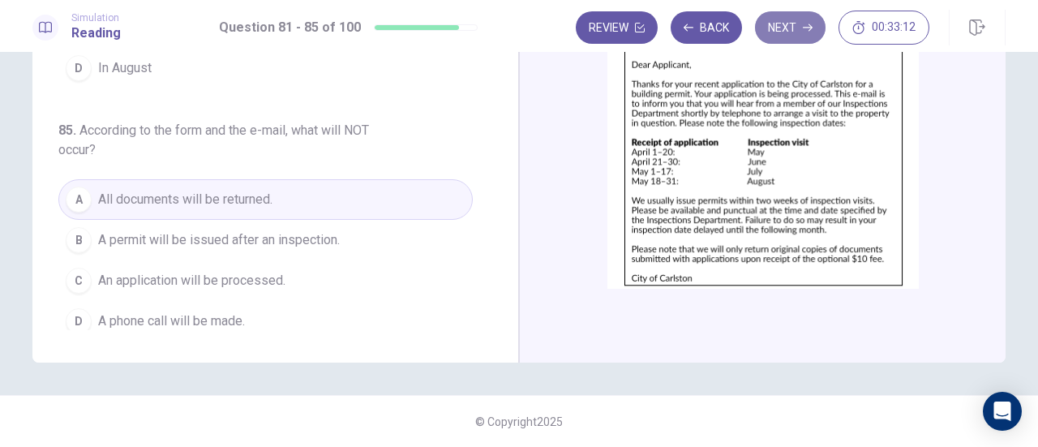
click at [793, 28] on button "Next" at bounding box center [790, 27] width 71 height 32
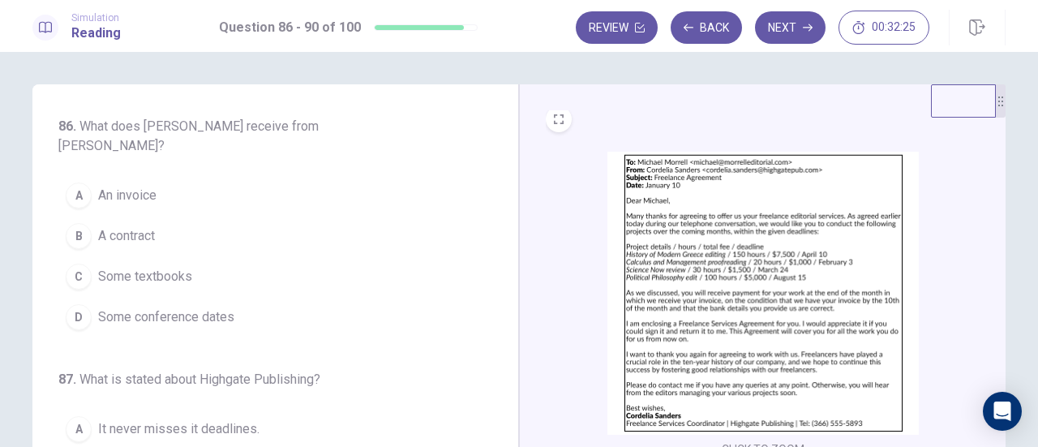
scroll to position [10, 0]
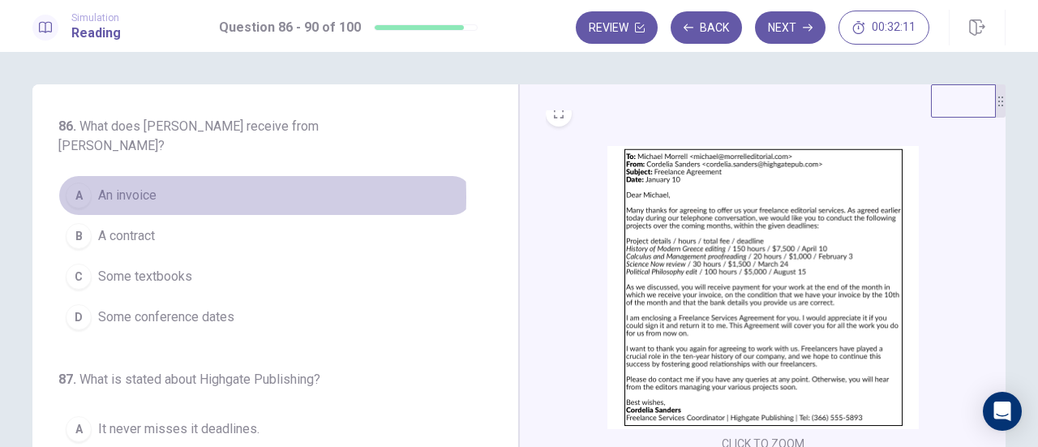
click at [121, 186] on span "An invoice" at bounding box center [127, 195] width 58 height 19
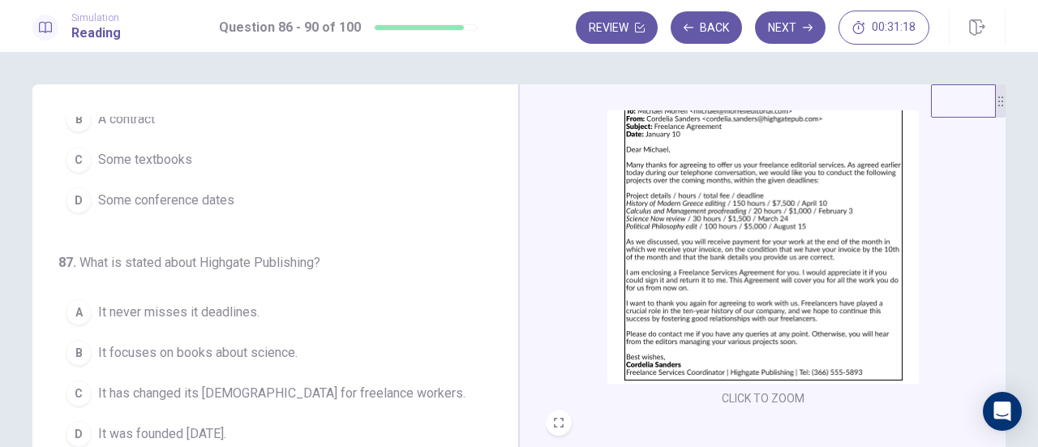
scroll to position [56, 0]
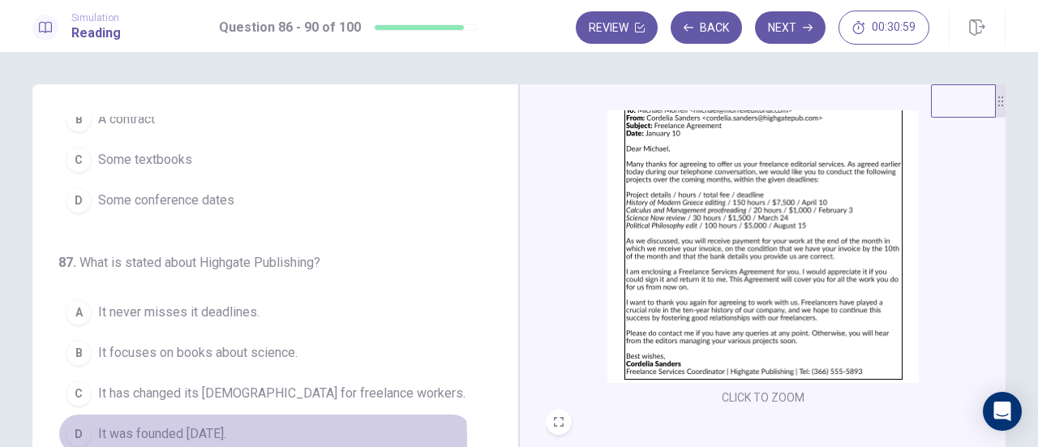
click at [226, 424] on span "It was founded [DATE]." at bounding box center [162, 433] width 128 height 19
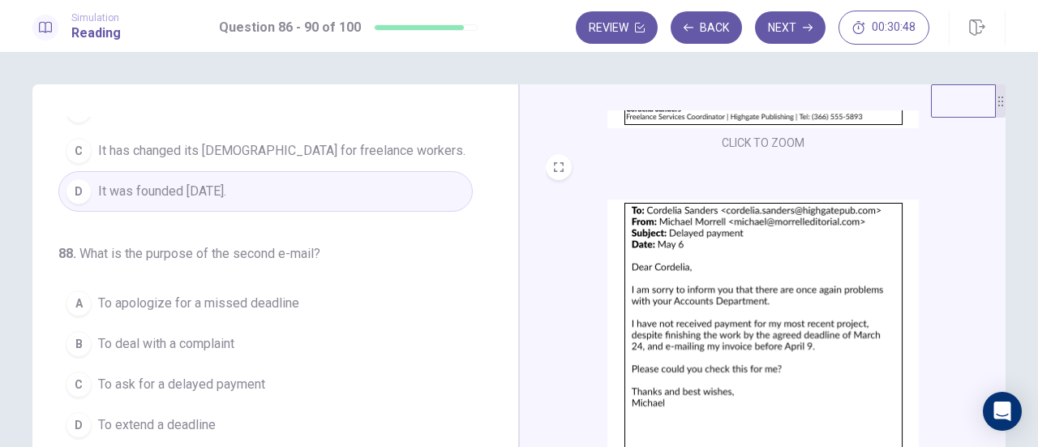
scroll to position [343, 0]
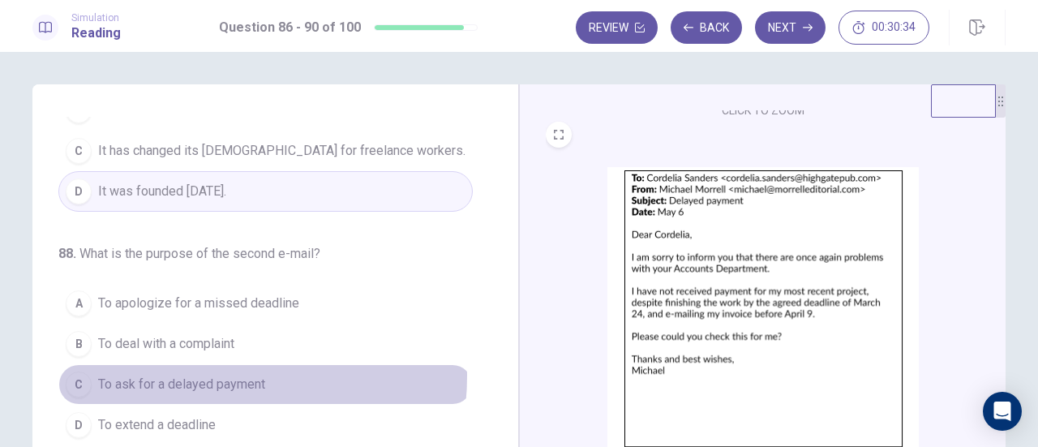
click at [180, 375] on span "To ask for a delayed payment" at bounding box center [181, 384] width 167 height 19
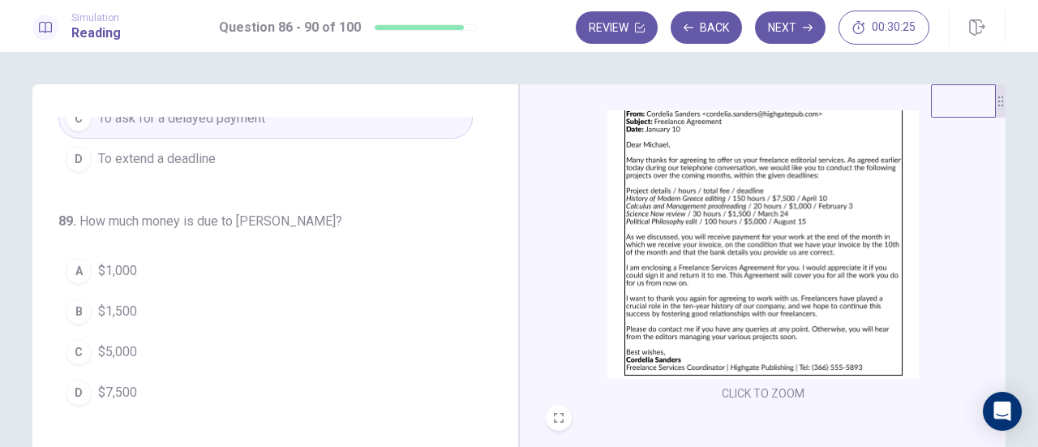
scroll to position [59, 0]
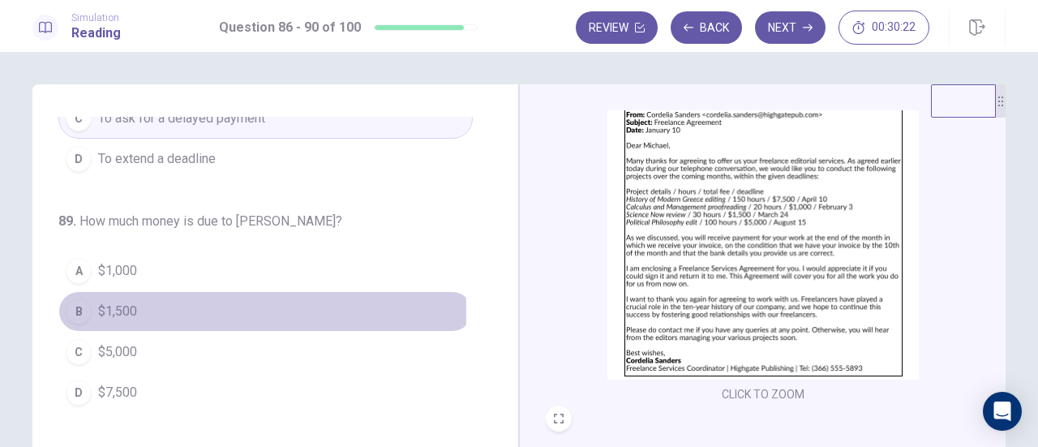
click at [108, 302] on span "$1,500" at bounding box center [117, 311] width 39 height 19
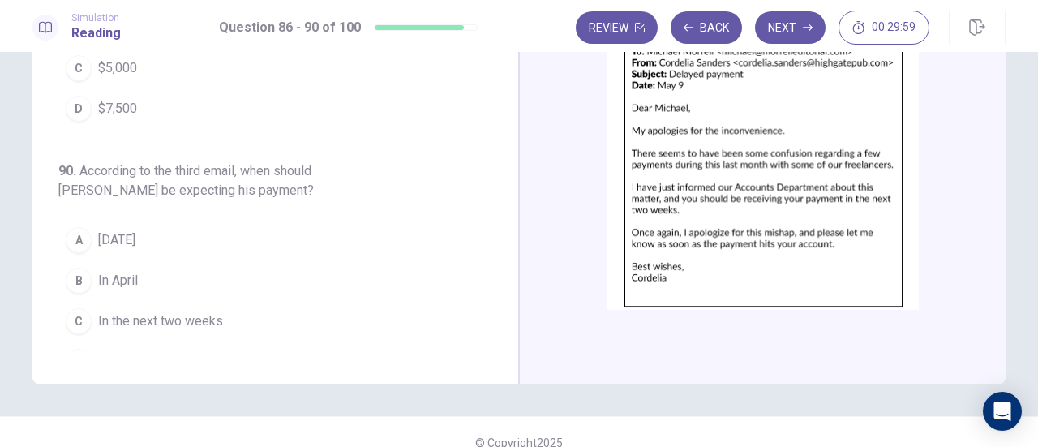
scroll to position [574, 0]
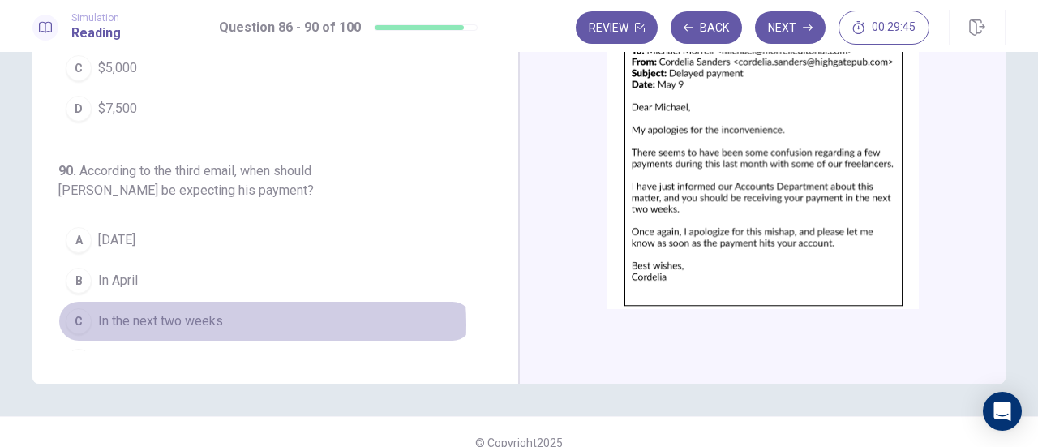
click at [184, 311] on span "In the next two weeks" at bounding box center [160, 320] width 125 height 19
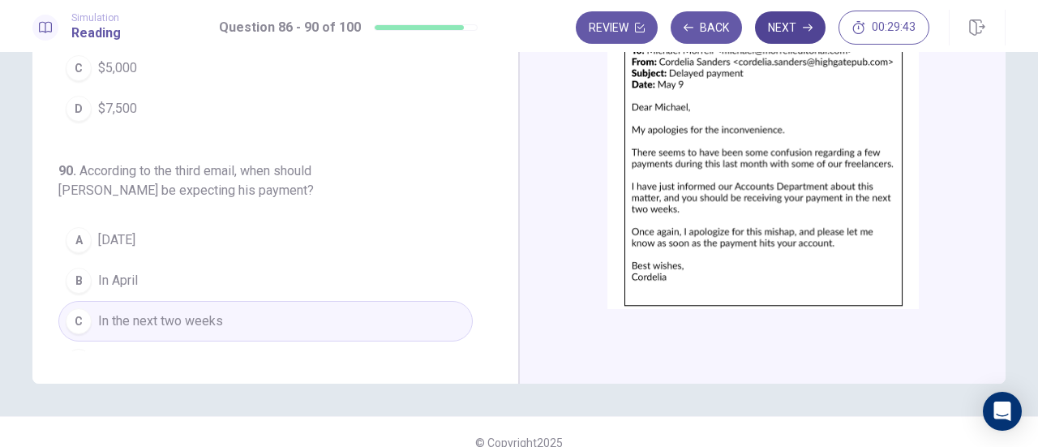
click at [767, 21] on button "Next" at bounding box center [790, 27] width 71 height 32
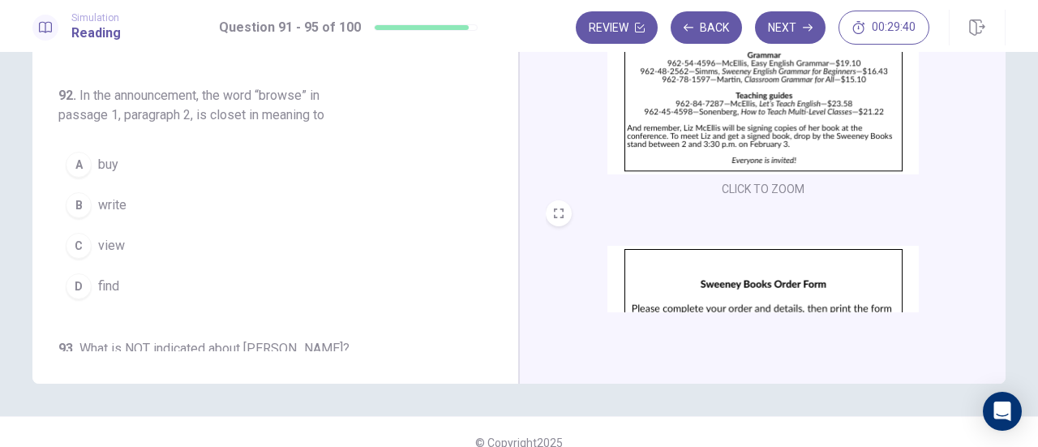
scroll to position [0, 0]
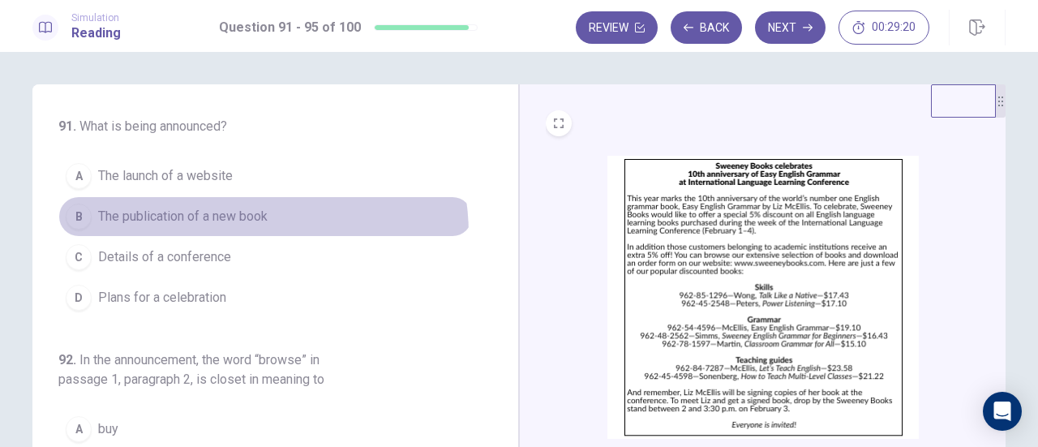
click at [229, 233] on button "B The publication of a new book" at bounding box center [265, 216] width 414 height 41
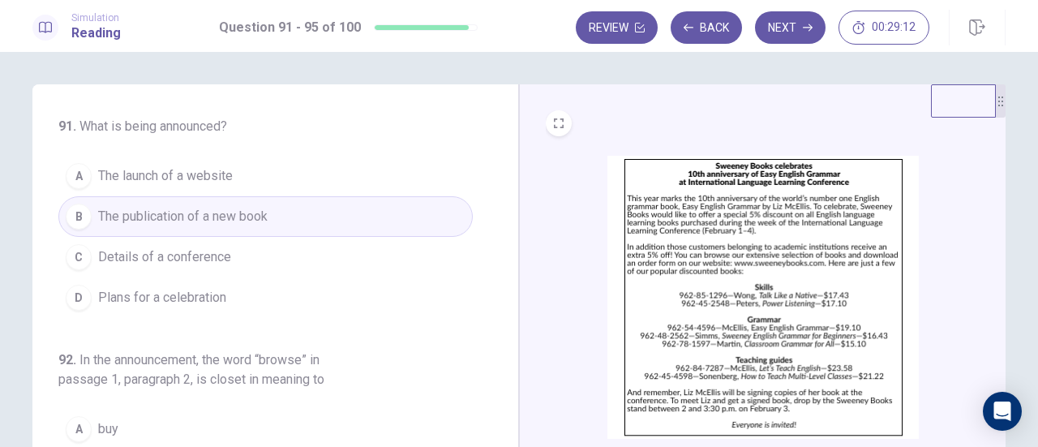
click at [208, 296] on span "Plans for a celebration" at bounding box center [162, 297] width 128 height 19
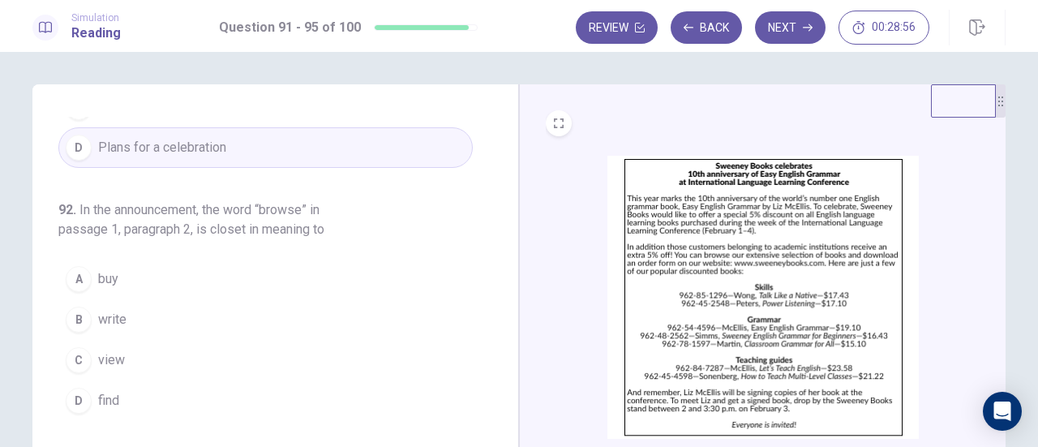
scroll to position [152, 0]
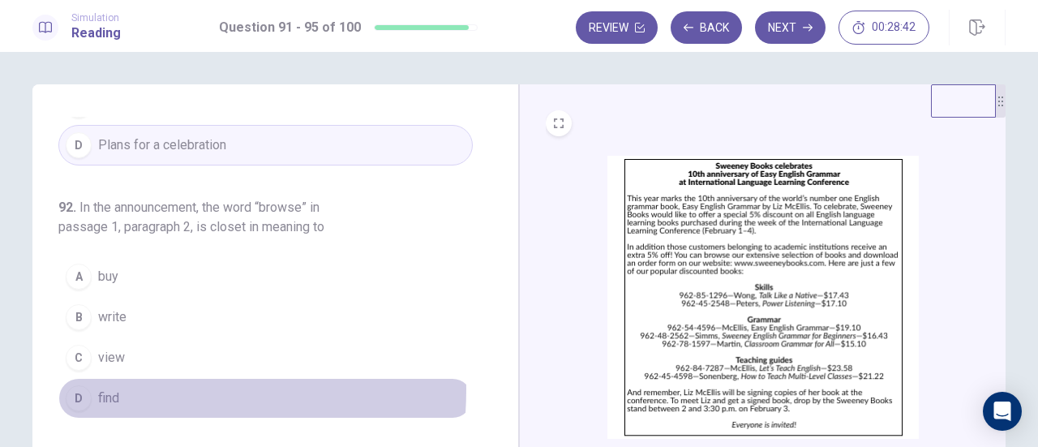
click at [106, 388] on span "find" at bounding box center [108, 397] width 21 height 19
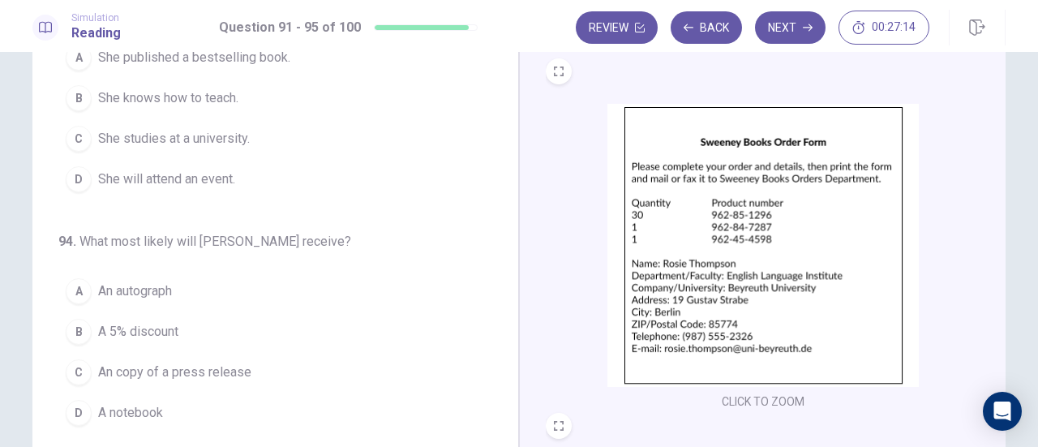
scroll to position [494, 0]
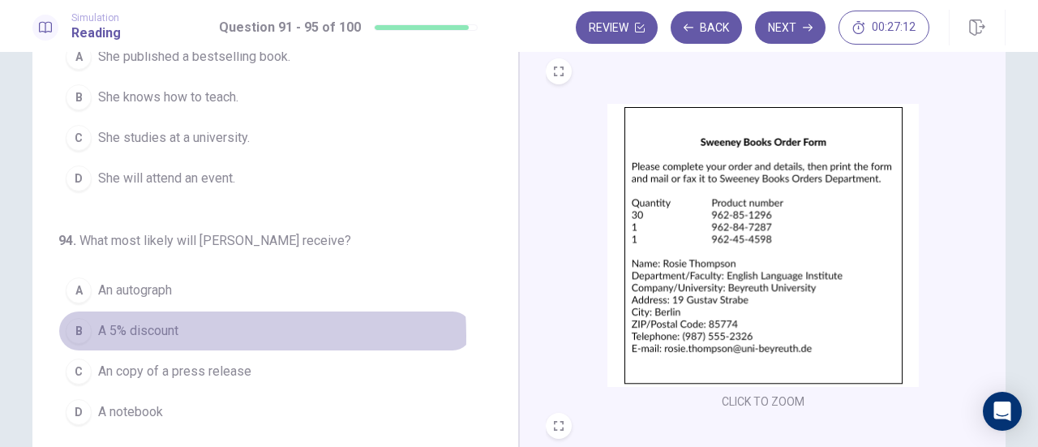
click at [146, 328] on span "A 5% discount" at bounding box center [138, 330] width 80 height 19
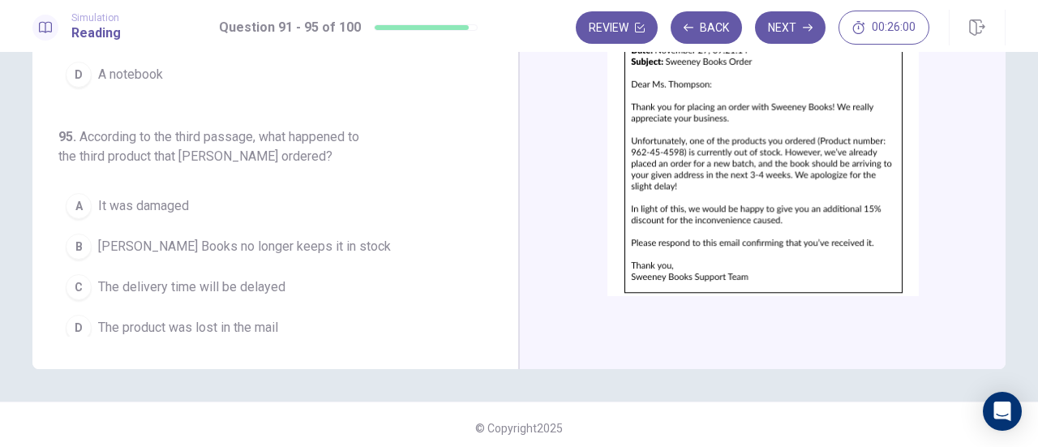
scroll to position [597, 0]
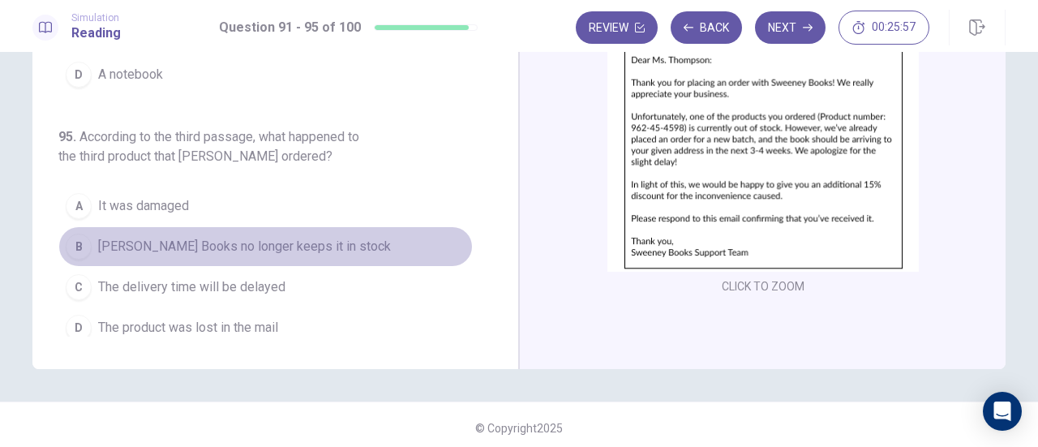
click at [270, 238] on span "[PERSON_NAME] Books no longer keeps it in stock" at bounding box center [244, 246] width 293 height 19
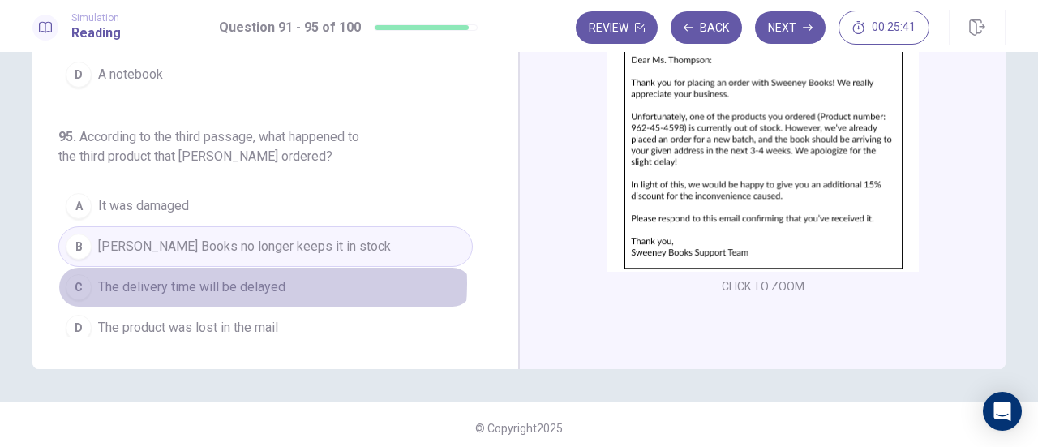
click at [251, 277] on span "The delivery time will be delayed" at bounding box center [191, 286] width 187 height 19
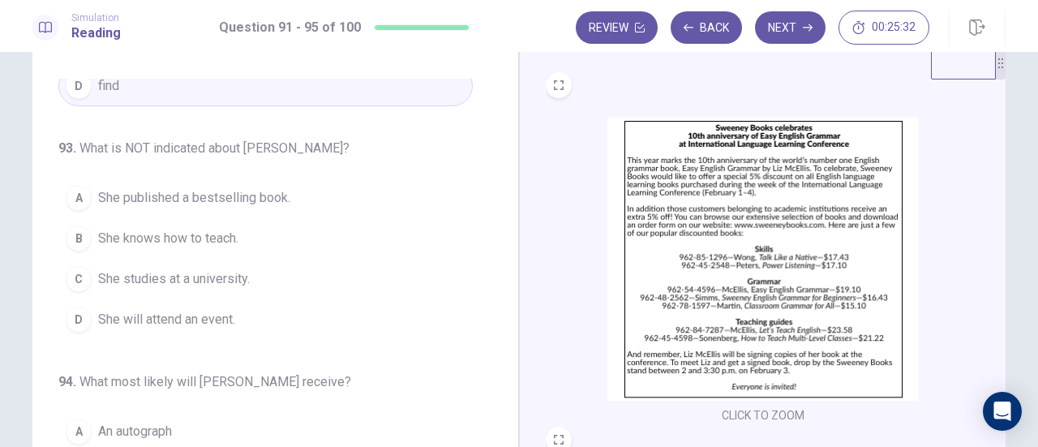
scroll to position [427, 0]
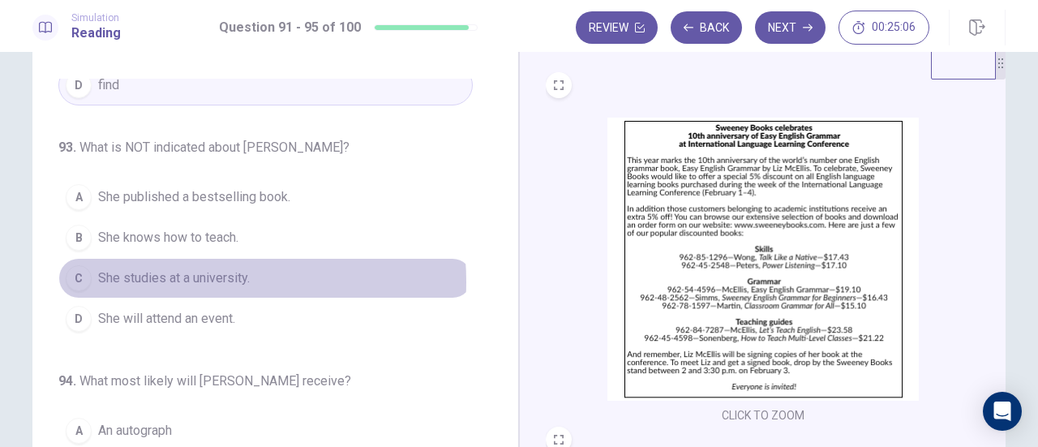
click at [192, 275] on span "She studies at a university." at bounding box center [174, 277] width 152 height 19
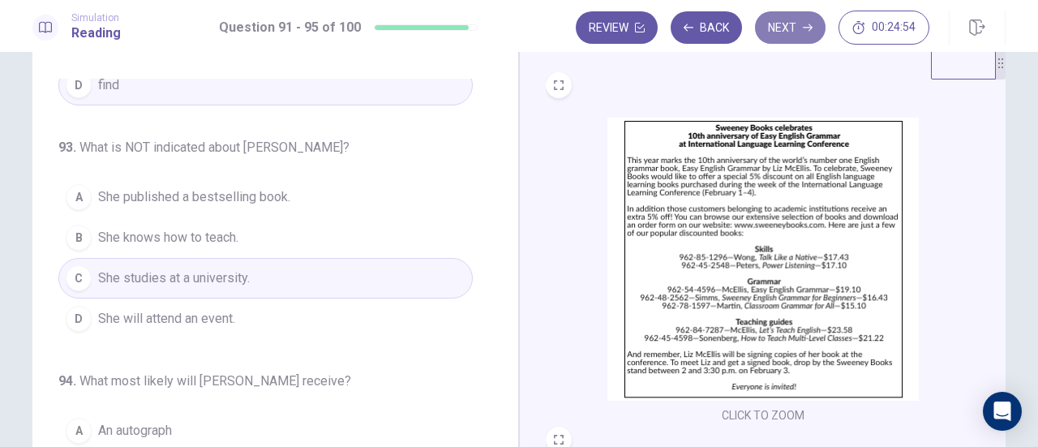
click at [800, 29] on button "Next" at bounding box center [790, 27] width 71 height 32
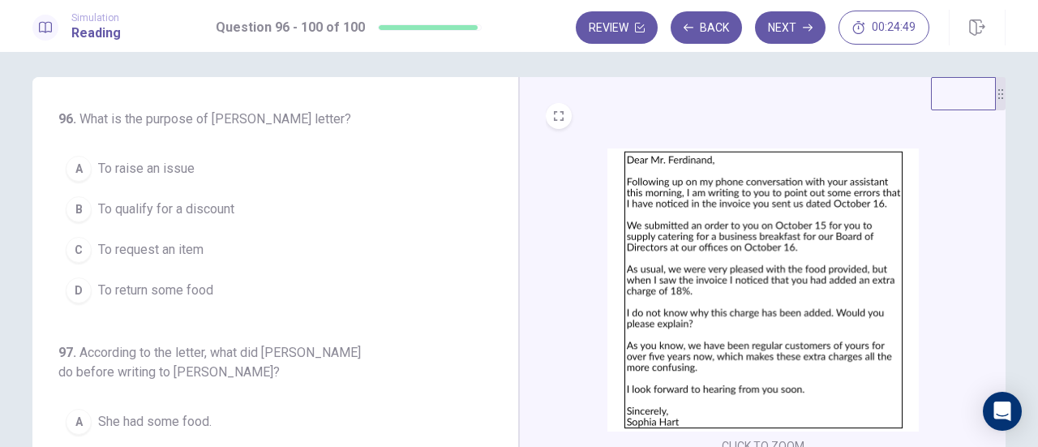
scroll to position [8, 0]
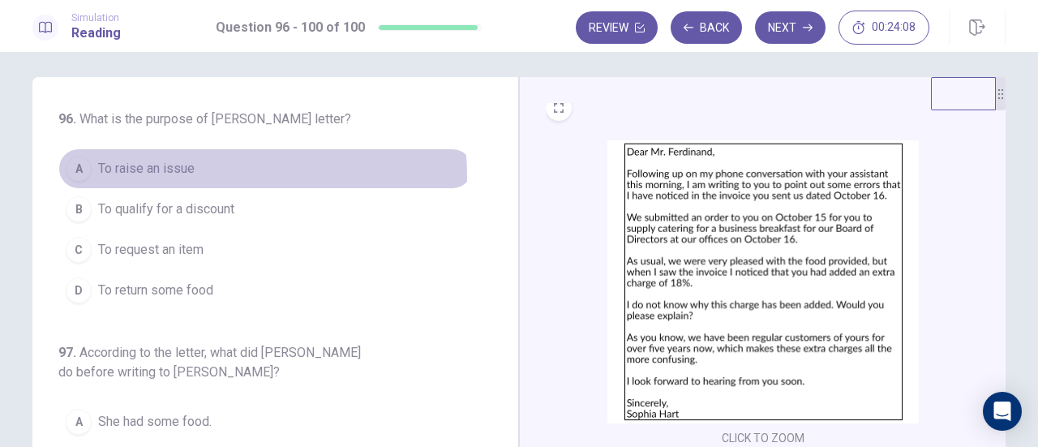
click at [184, 176] on span "To raise an issue" at bounding box center [146, 168] width 96 height 19
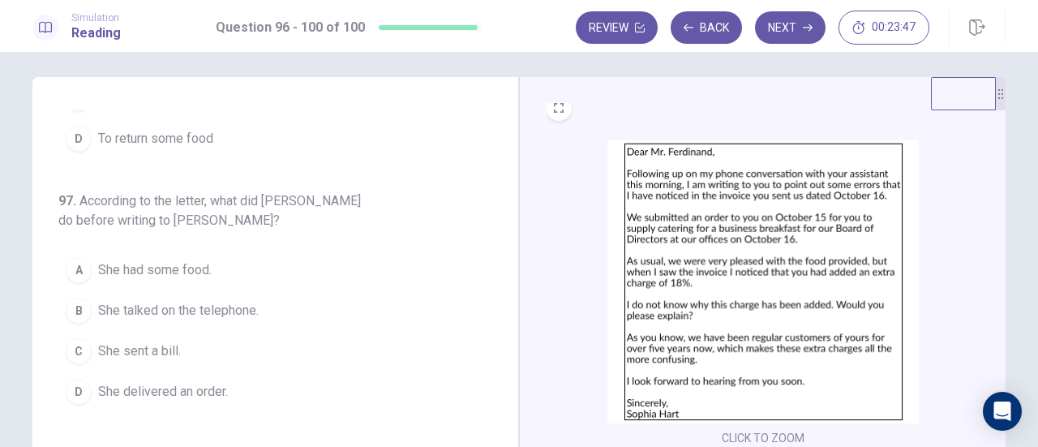
scroll to position [156, 0]
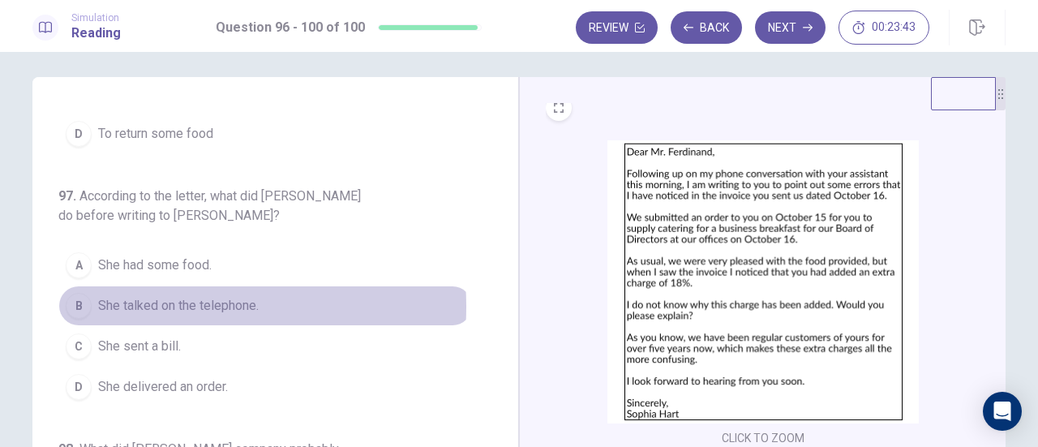
click at [147, 303] on span "She talked on the telephone." at bounding box center [178, 305] width 161 height 19
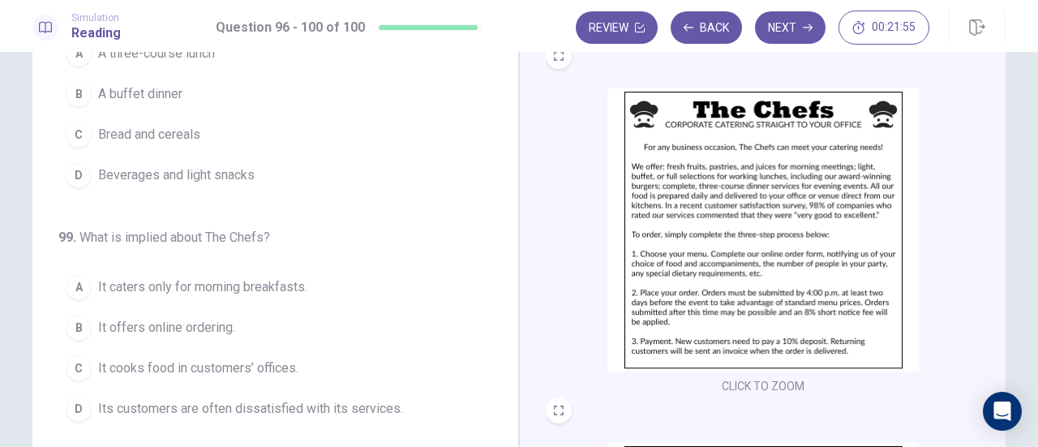
scroll to position [537, 0]
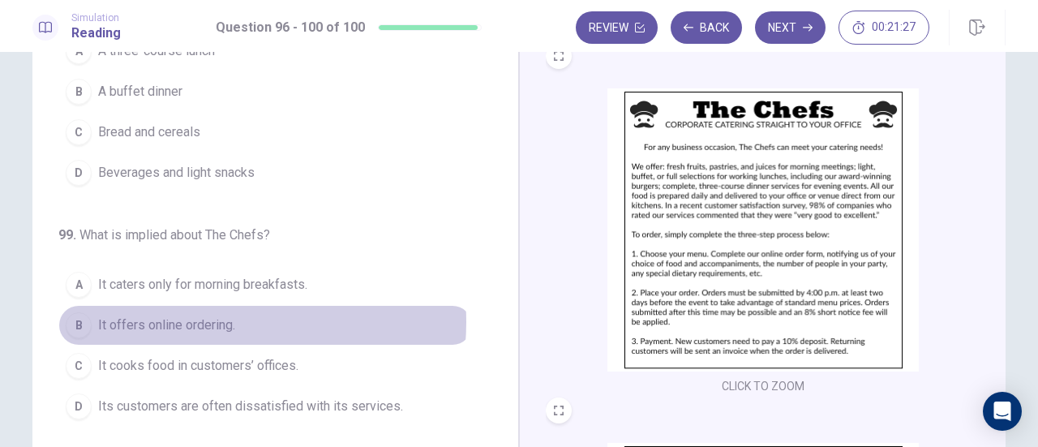
click at [205, 315] on span "It offers online ordering." at bounding box center [166, 324] width 137 height 19
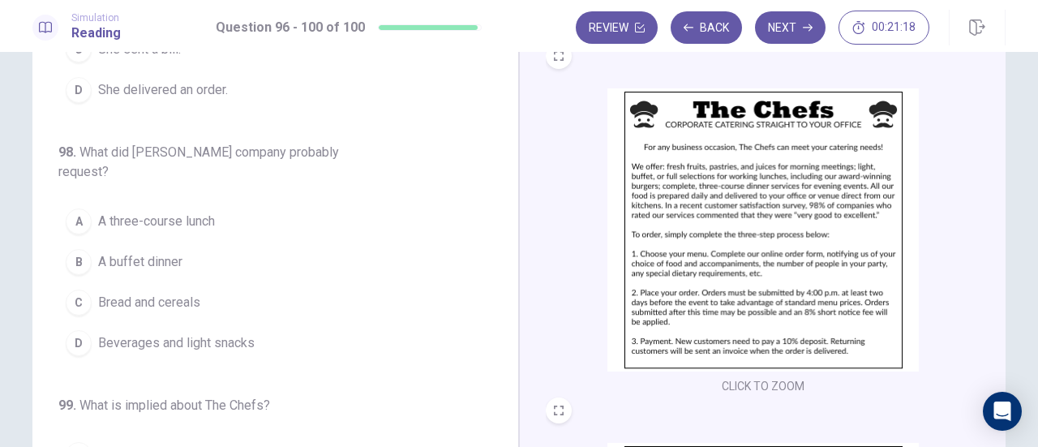
scroll to position [365, 0]
click at [124, 255] on span "A buffet dinner" at bounding box center [140, 264] width 84 height 19
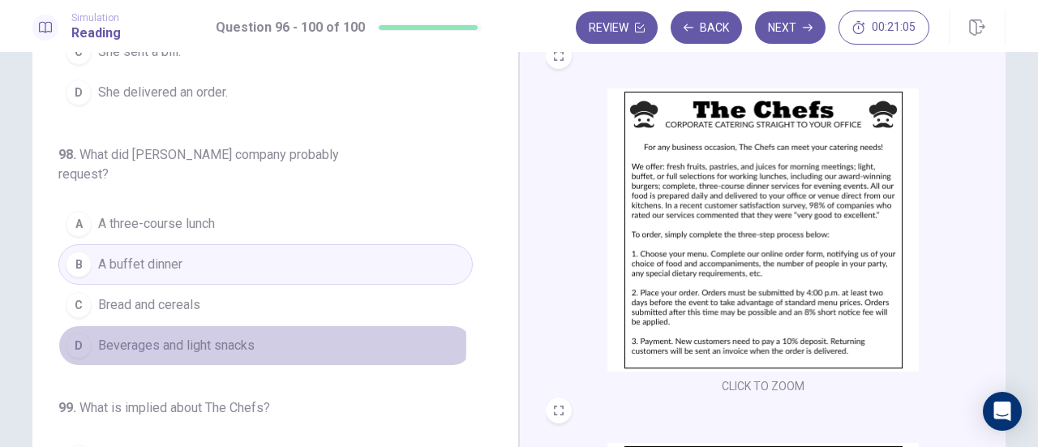
click at [175, 336] on span "Beverages and light snacks" at bounding box center [176, 345] width 156 height 19
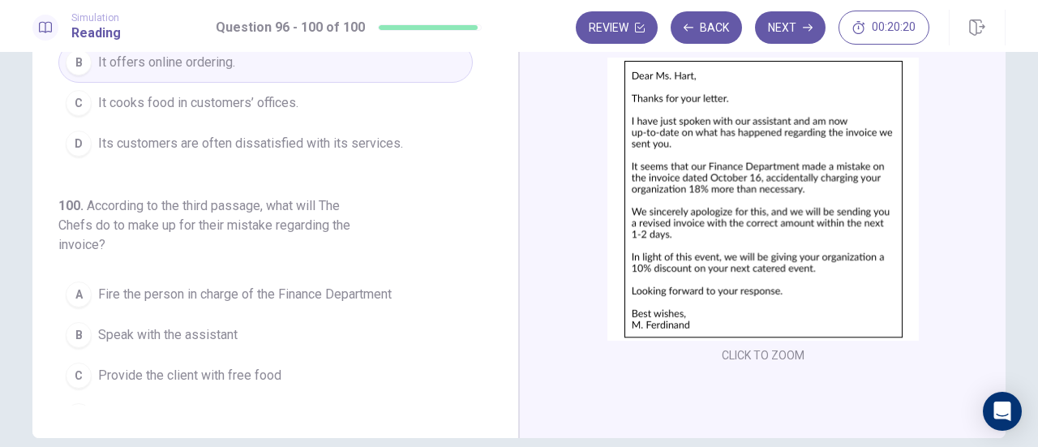
scroll to position [214, 0]
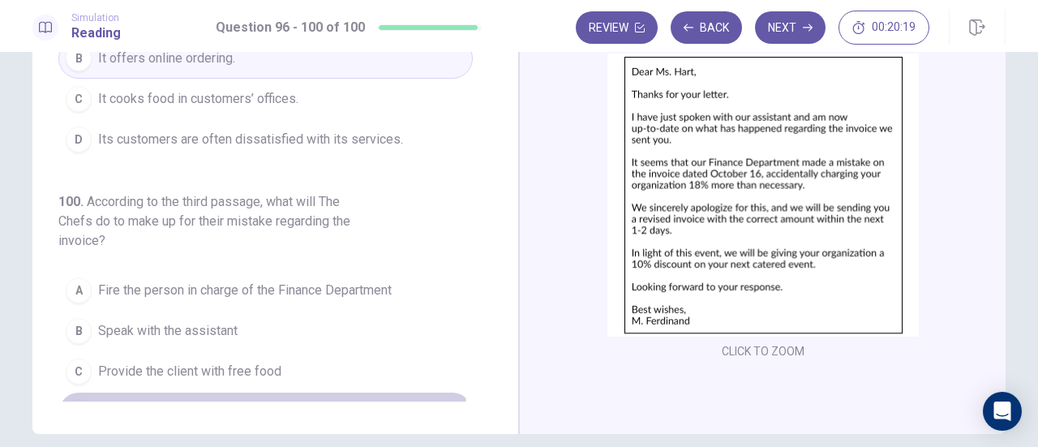
click at [209, 402] on span "Give the client a 10% discount on their next purchase" at bounding box center [246, 411] width 297 height 19
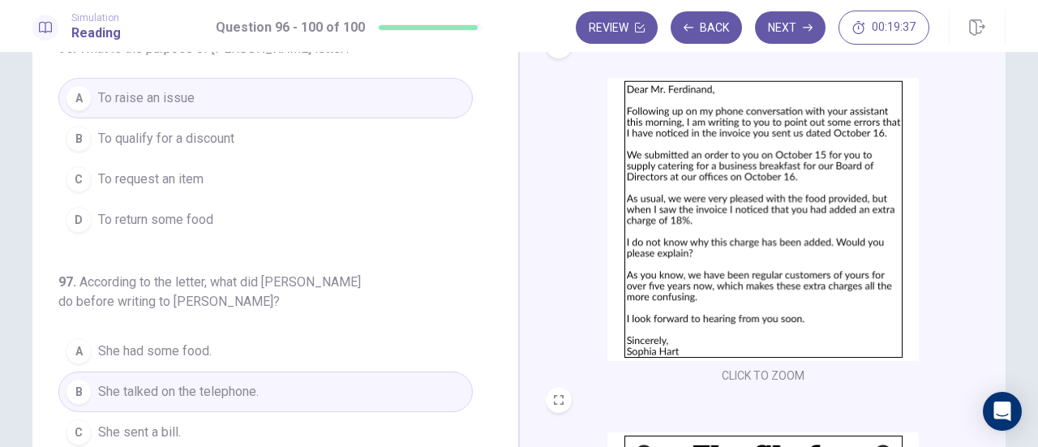
scroll to position [0, 0]
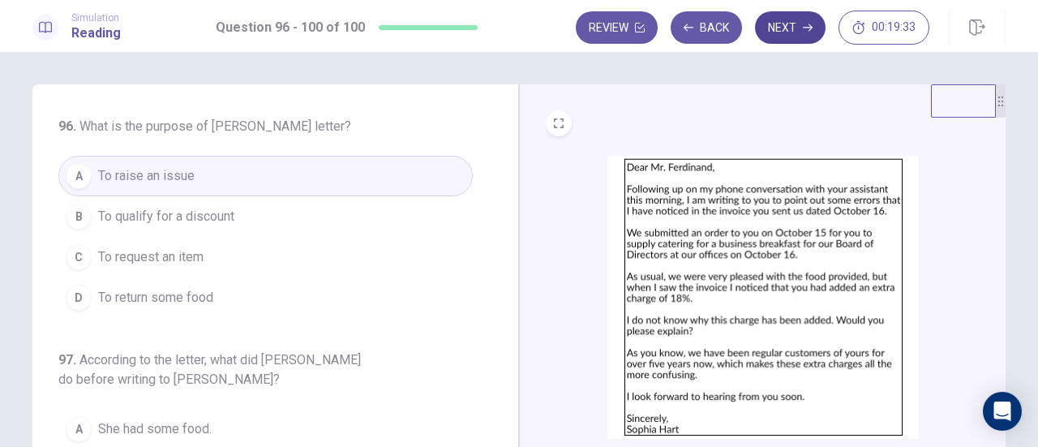
click at [800, 36] on button "Next" at bounding box center [790, 27] width 71 height 32
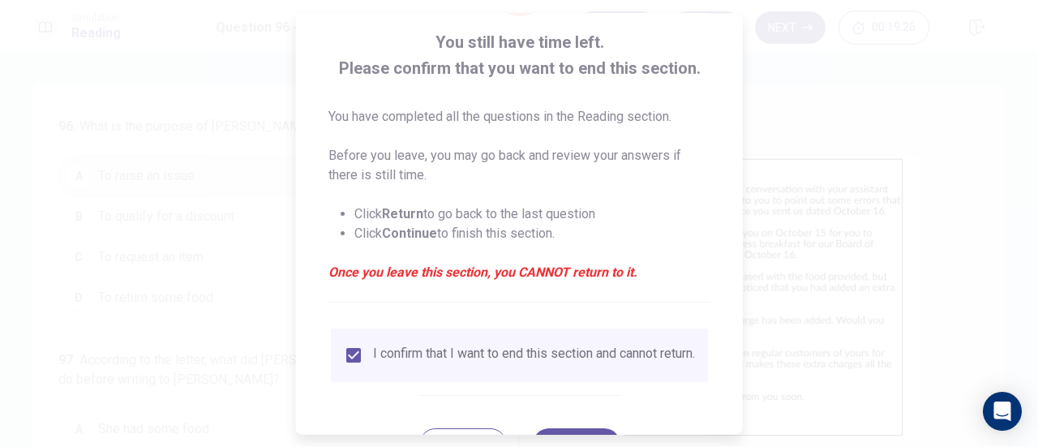
scroll to position [157, 0]
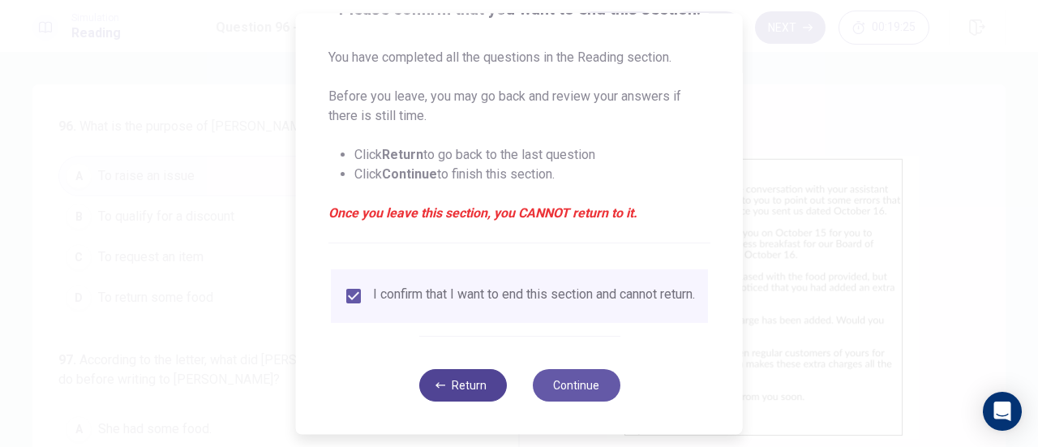
click at [465, 401] on div "Return Continue" at bounding box center [518, 385] width 201 height 98
click at [464, 385] on button "Return" at bounding box center [462, 385] width 88 height 32
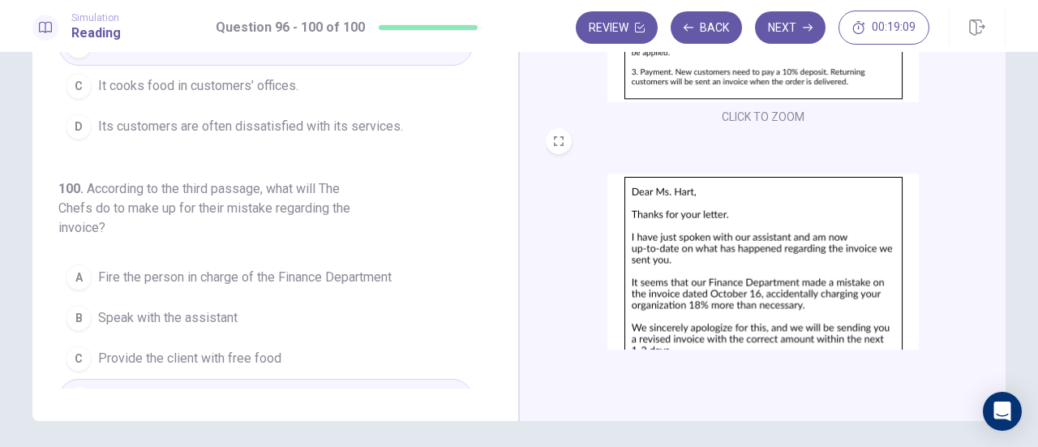
scroll to position [597, 0]
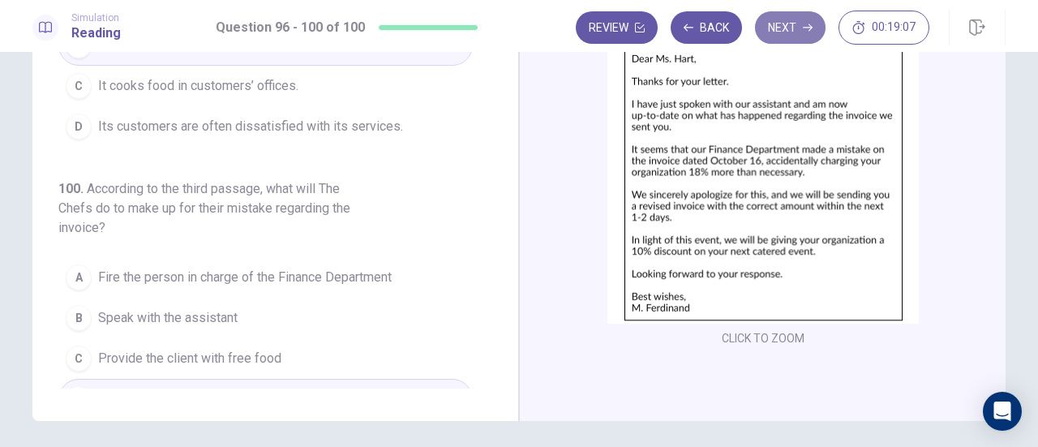
click at [784, 32] on button "Next" at bounding box center [790, 27] width 71 height 32
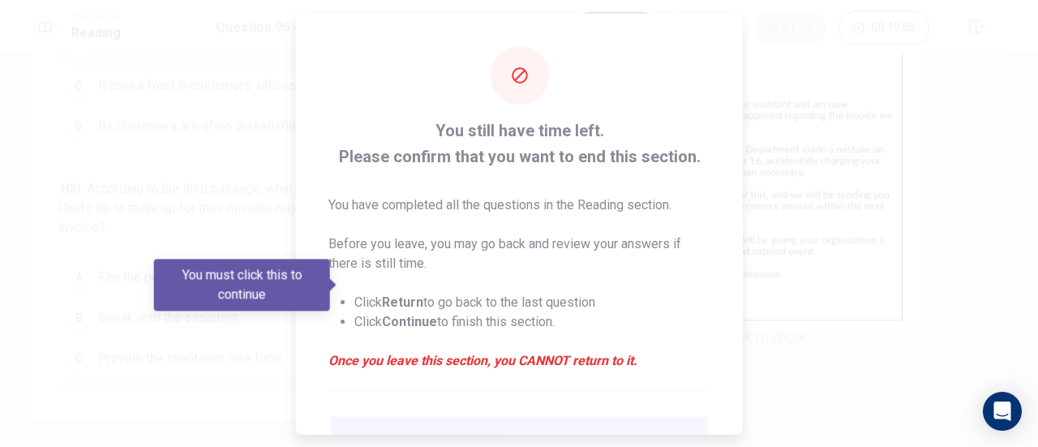
scroll to position [157, 0]
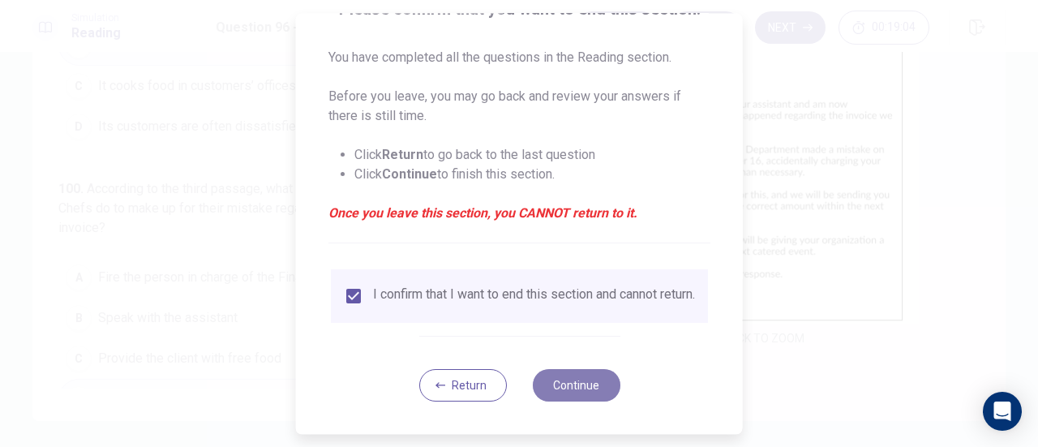
click at [564, 388] on button "Continue" at bounding box center [576, 385] width 88 height 32
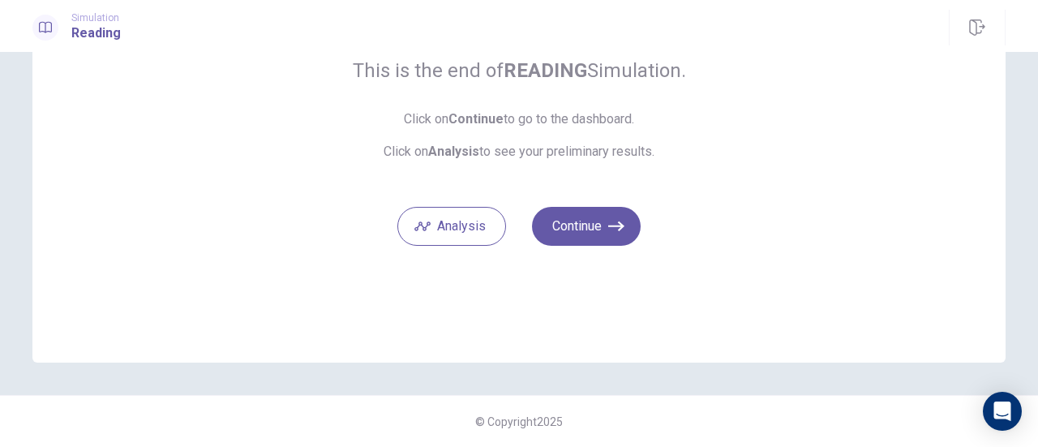
scroll to position [143, 0]
click at [603, 210] on button "Continue" at bounding box center [586, 227] width 109 height 39
